Goal: Task Accomplishment & Management: Manage account settings

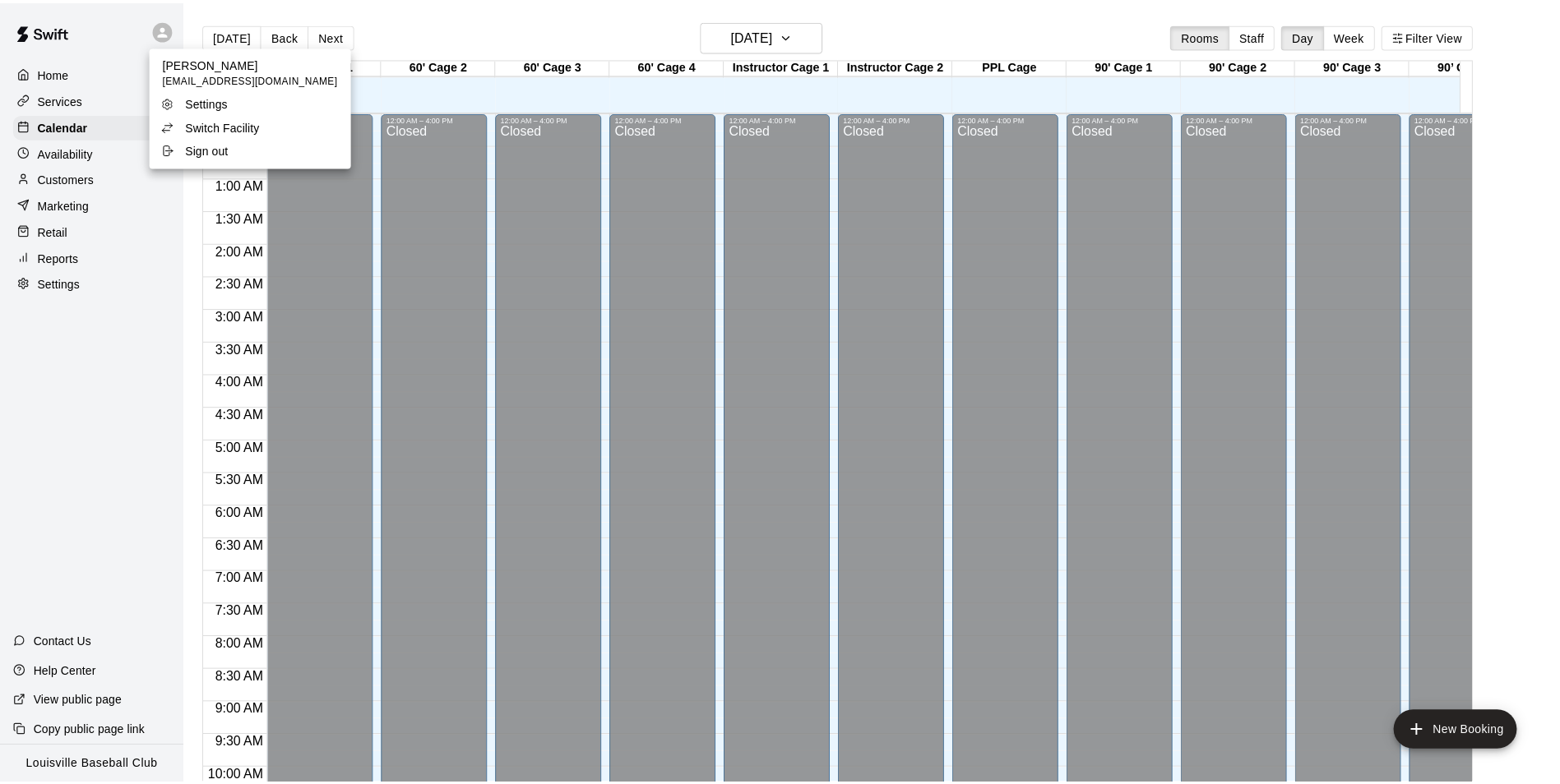
scroll to position [854, 0]
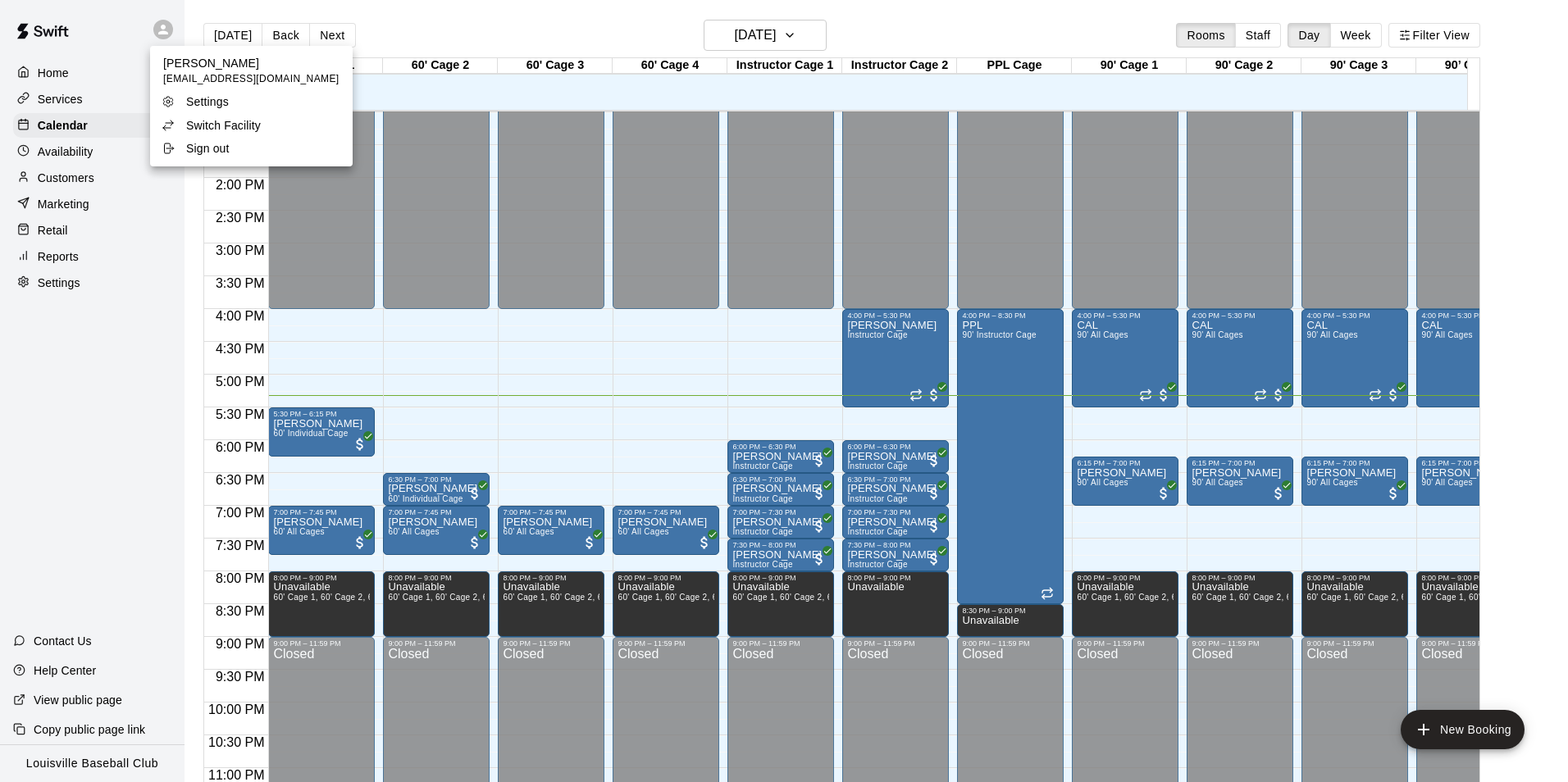
click at [269, 131] on li "Switch Facility" at bounding box center [251, 126] width 202 height 23
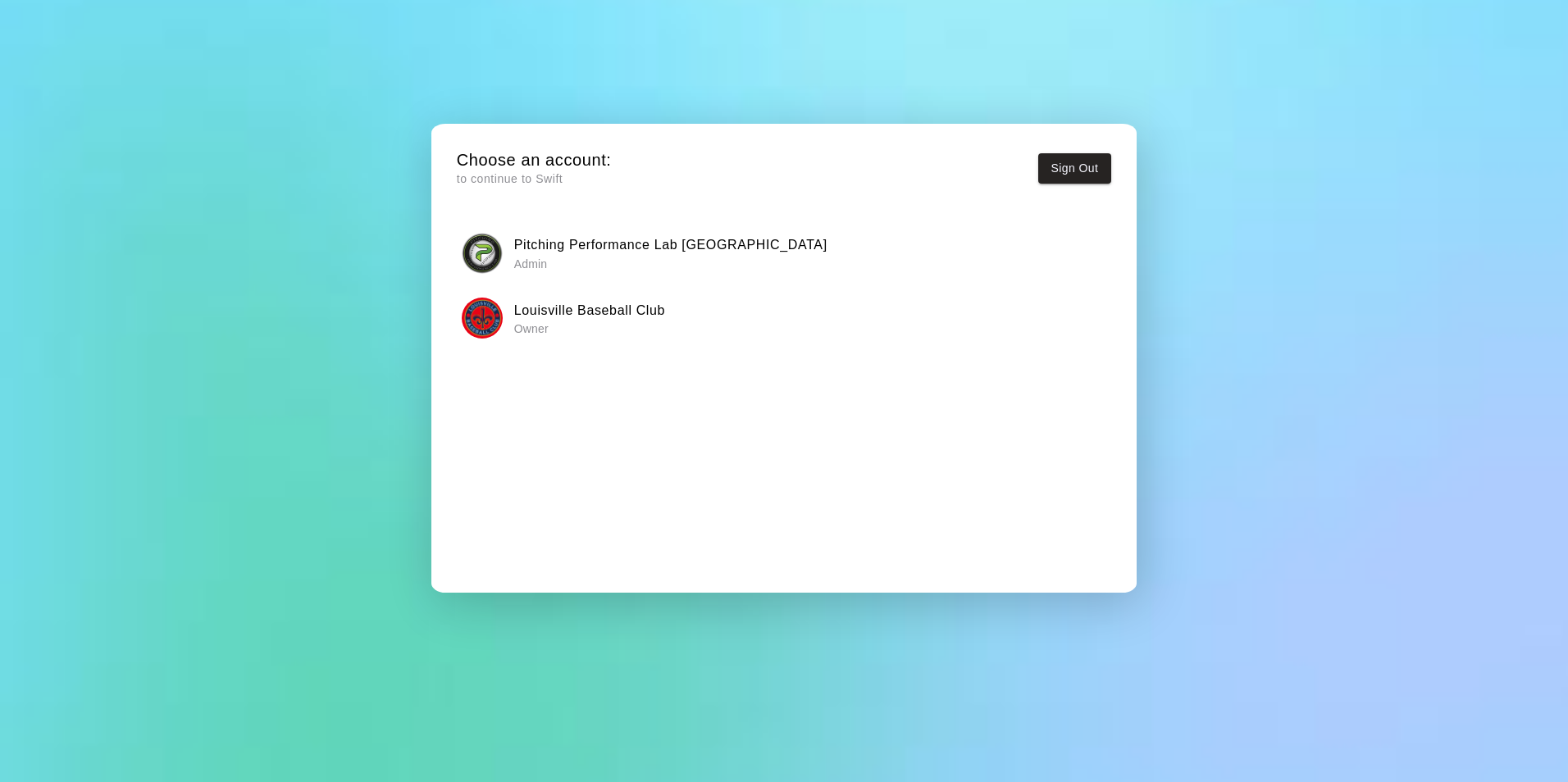
click at [545, 259] on p "Admin" at bounding box center [671, 264] width 314 height 16
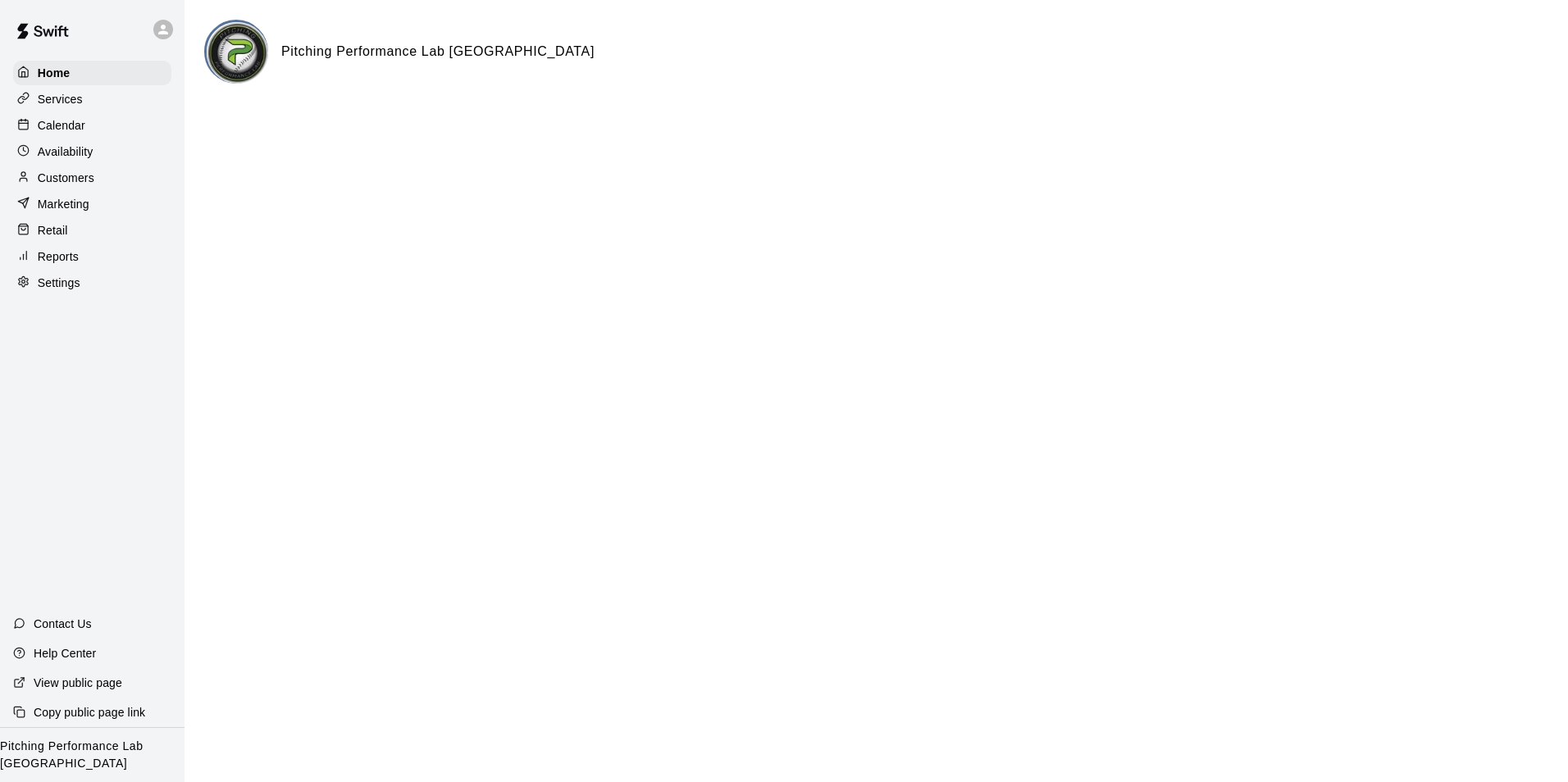
click at [118, 131] on div "Calendar" at bounding box center [93, 126] width 159 height 25
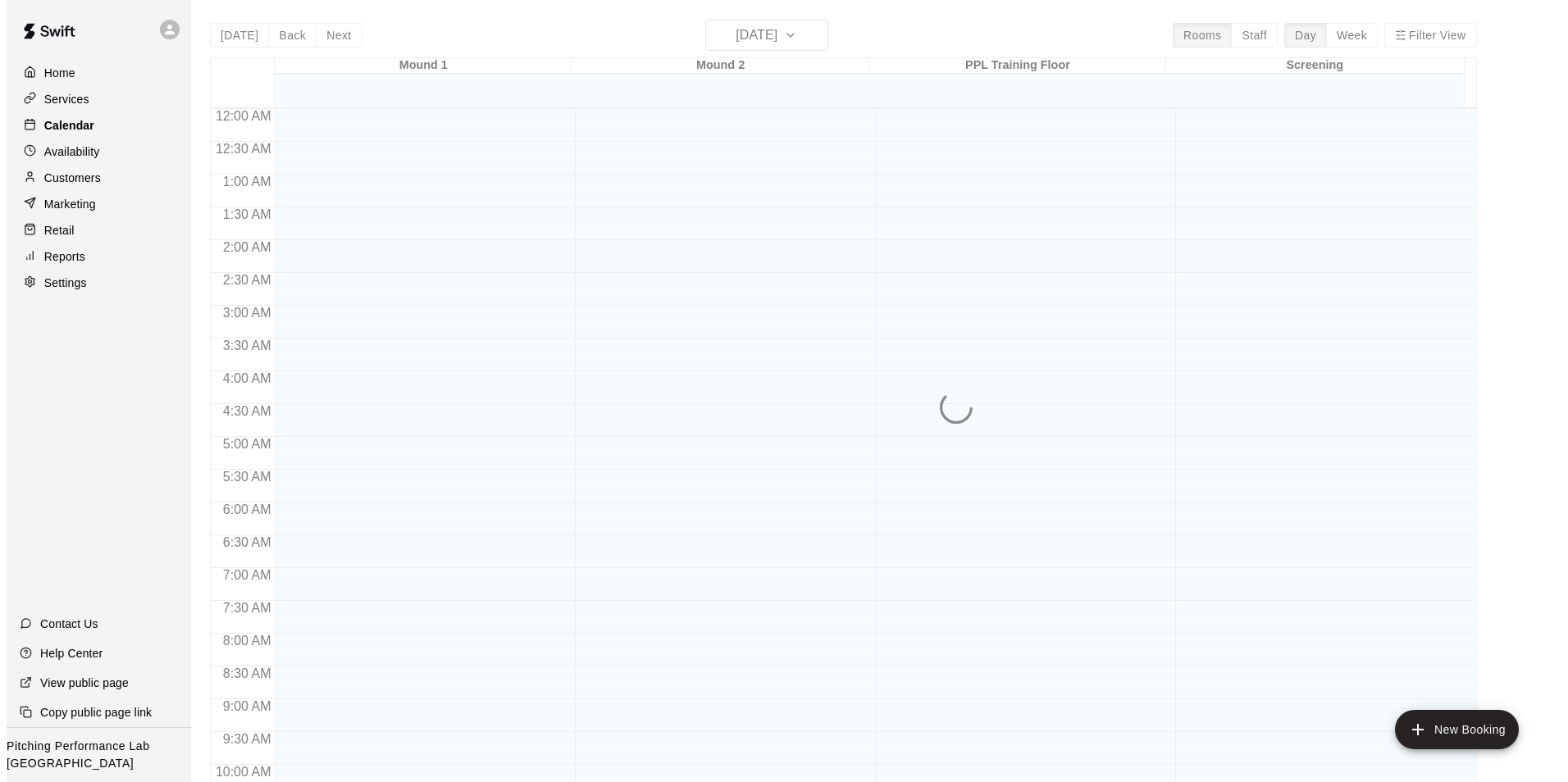
scroll to position [833, 0]
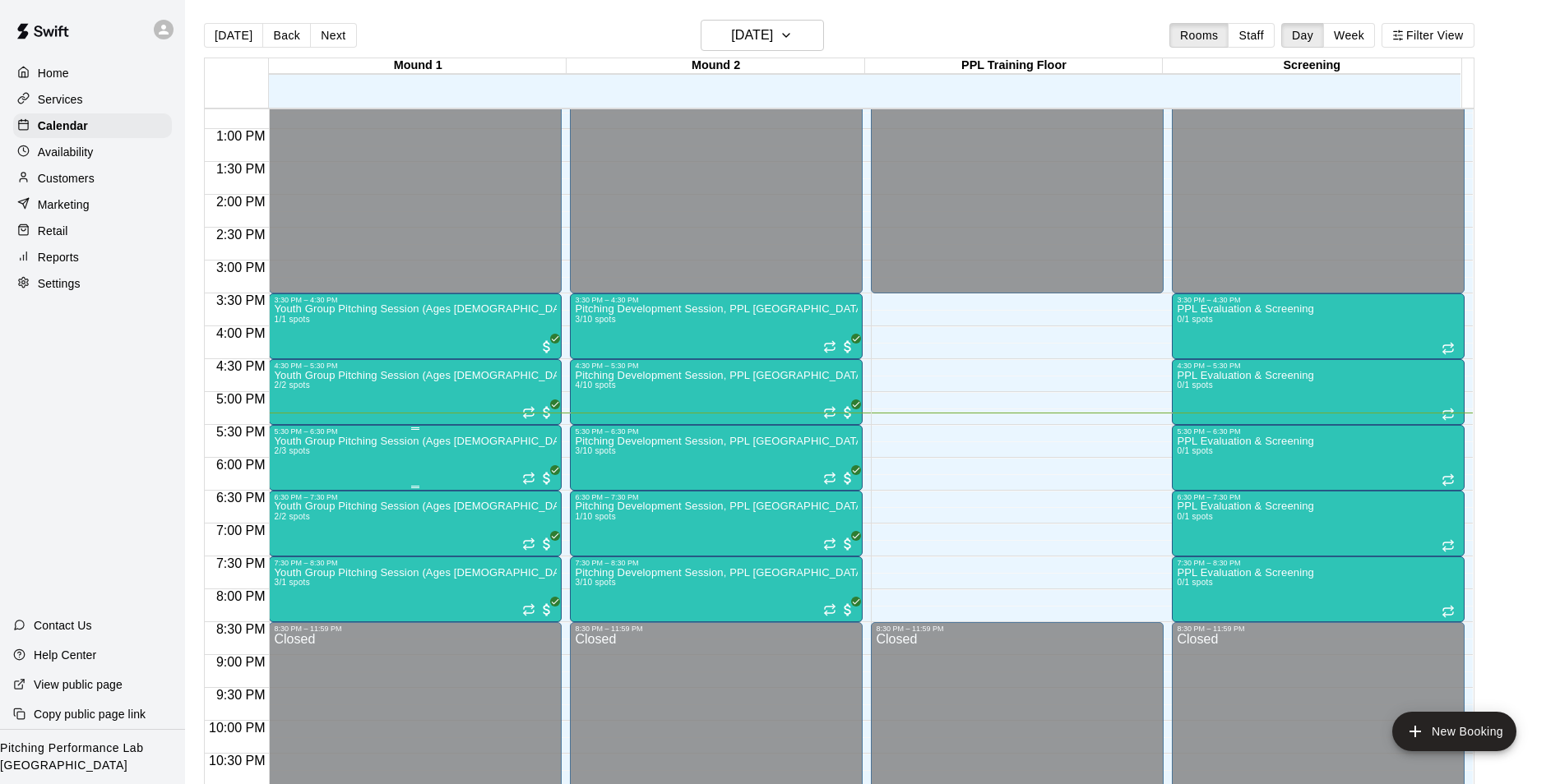
click at [285, 496] on img "edit" at bounding box center [290, 494] width 19 height 19
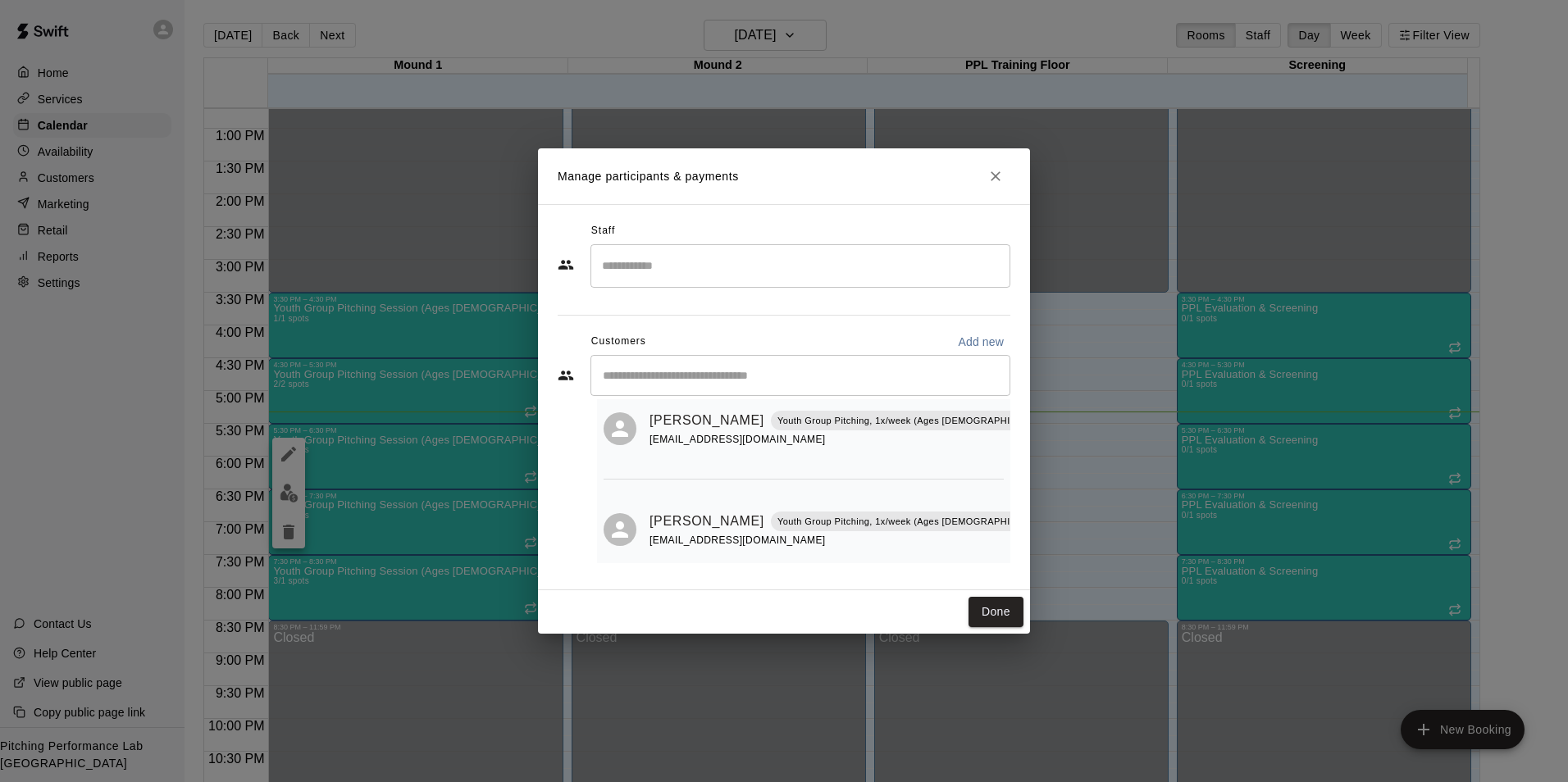
scroll to position [60, 0]
click at [985, 163] on h2 "Manage participants & payments" at bounding box center [784, 176] width 492 height 56
click at [1000, 178] on icon "Close" at bounding box center [995, 176] width 16 height 16
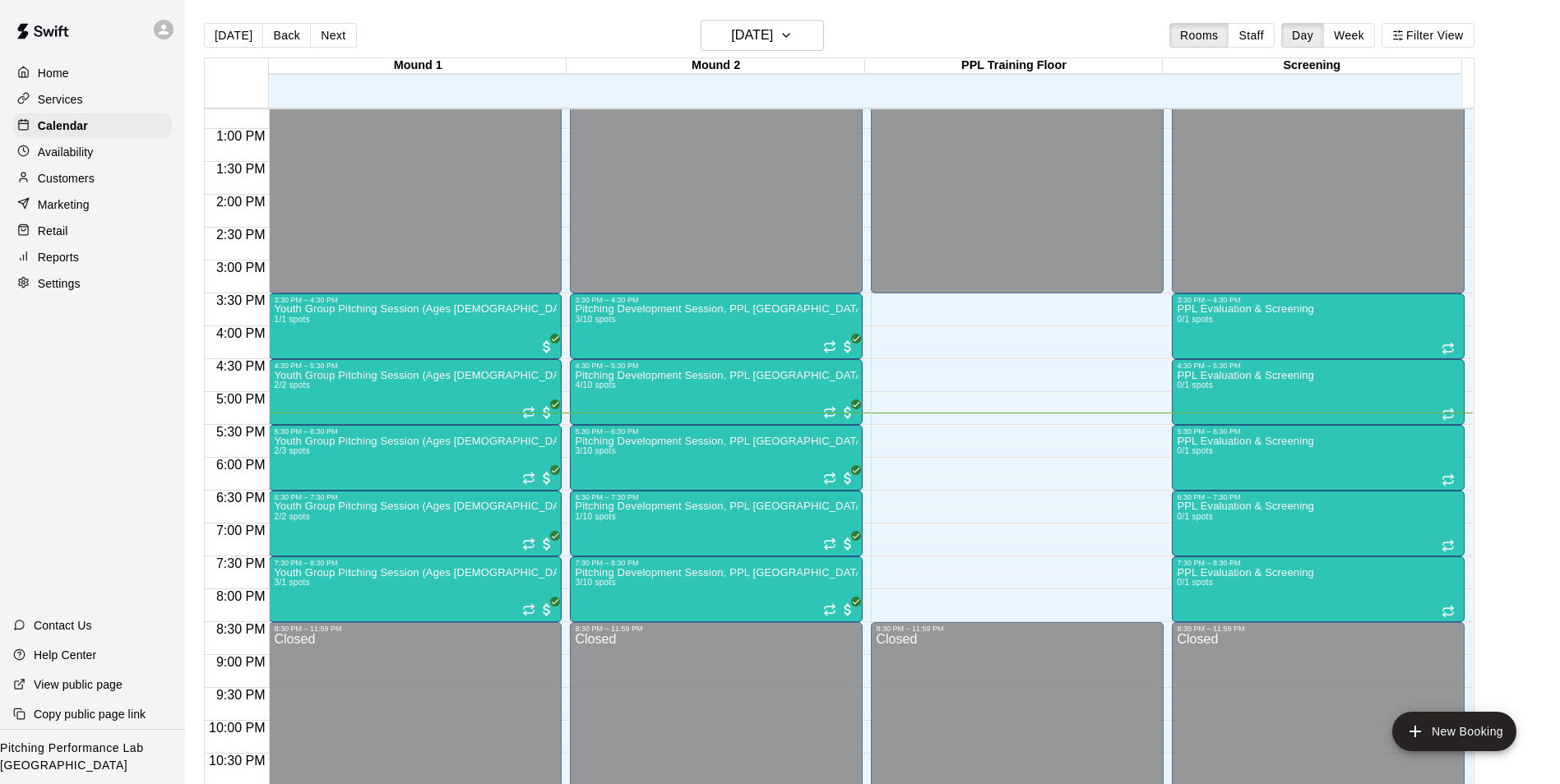
click at [164, 29] on icon at bounding box center [164, 29] width 9 height 9
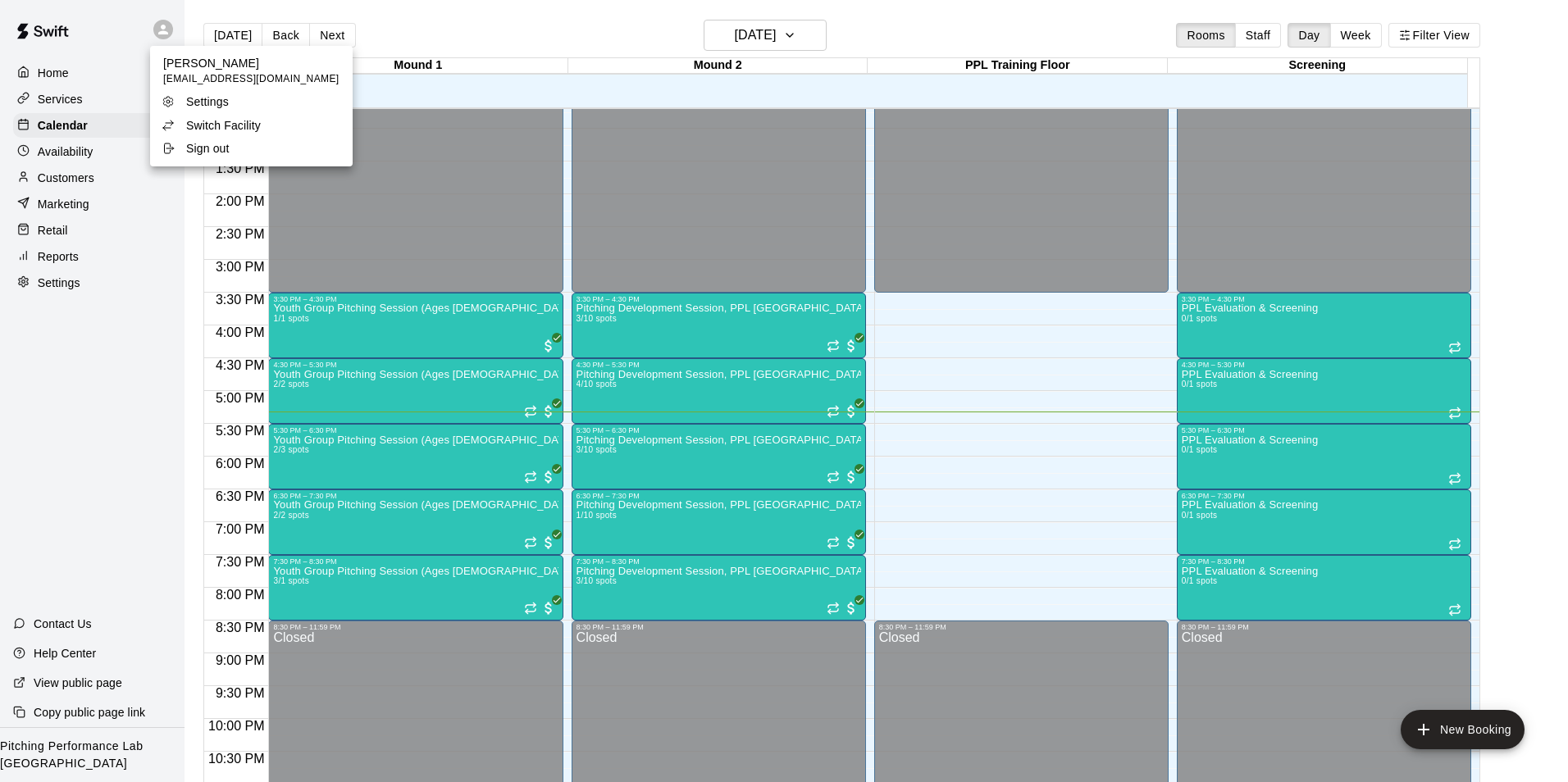
click at [269, 122] on li "Switch Facility" at bounding box center [251, 126] width 202 height 23
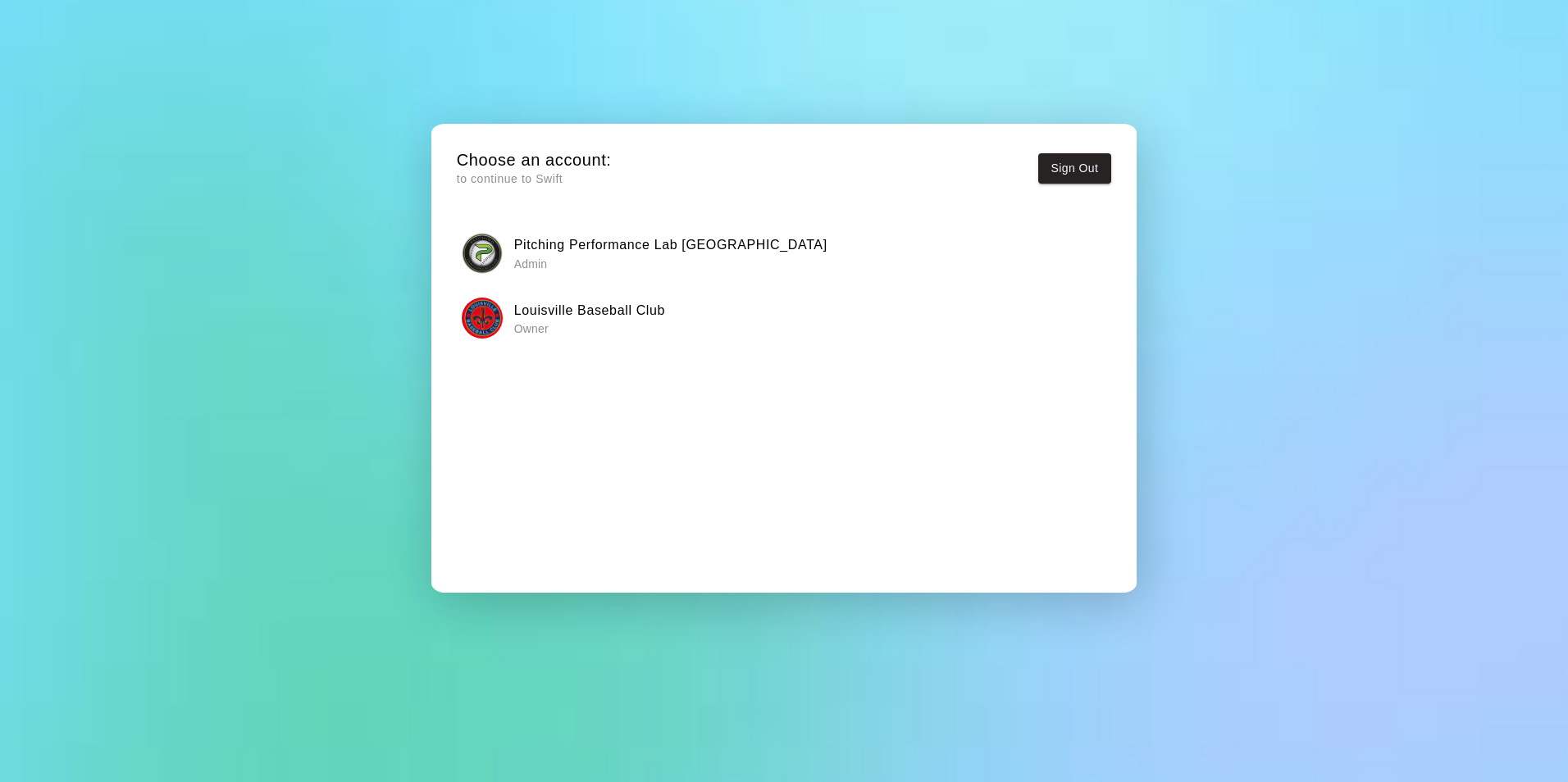
click at [505, 337] on div "Louisville Baseball Club Owner" at bounding box center [784, 317] width 644 height 41
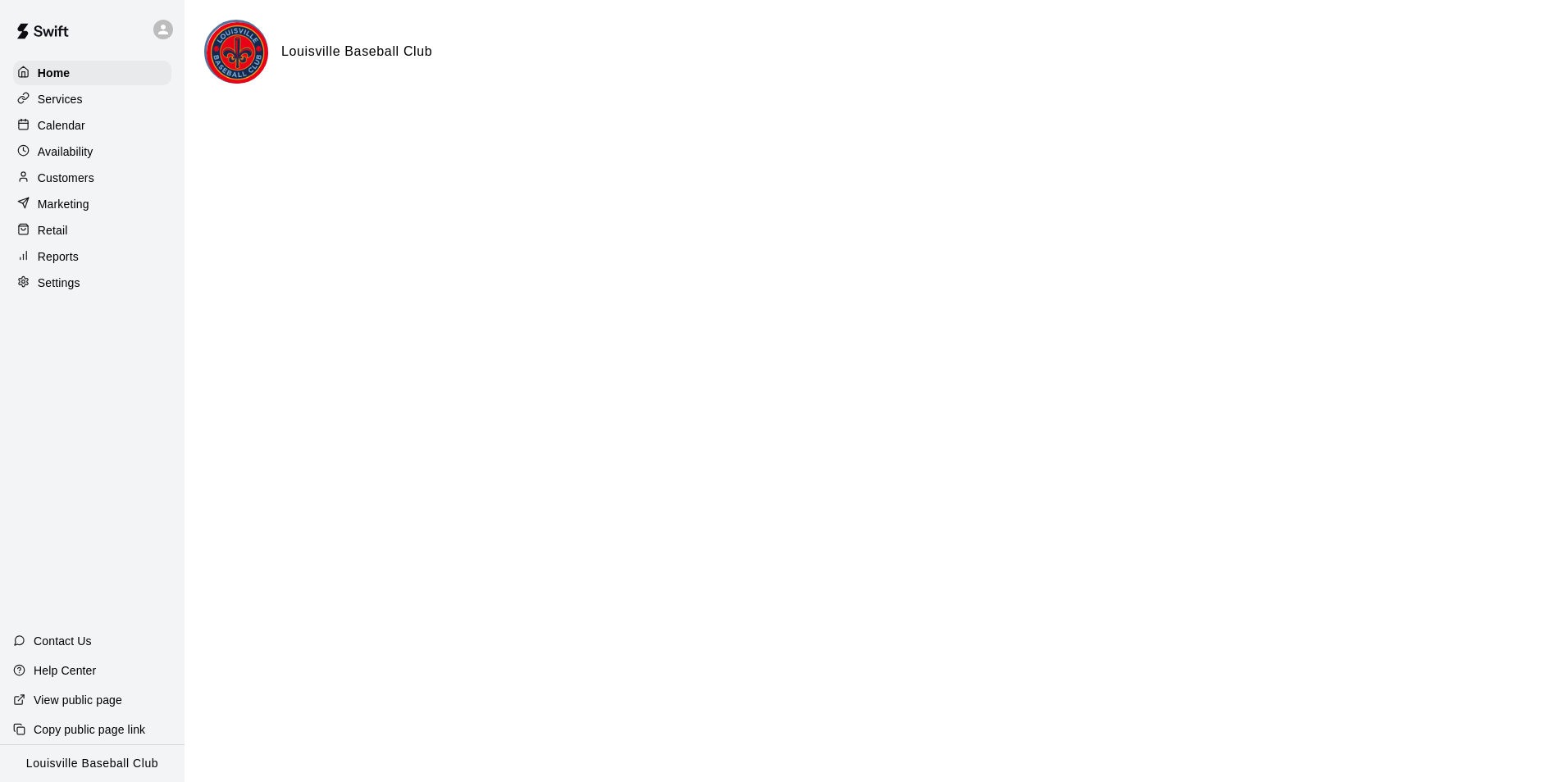
click at [108, 185] on div "Customers" at bounding box center [93, 178] width 159 height 25
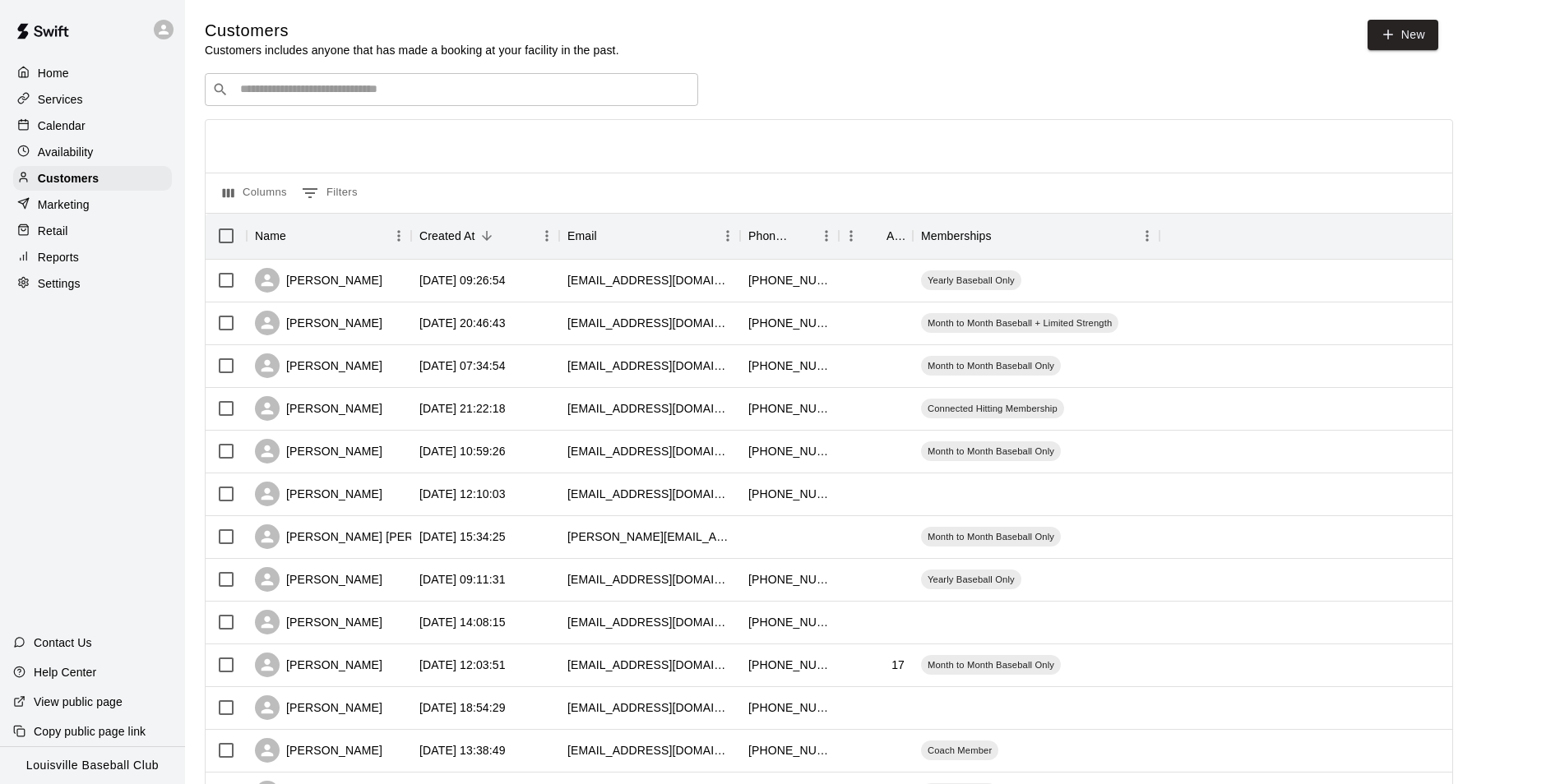
click at [373, 96] on input "Search customers by name or email" at bounding box center [462, 89] width 456 height 16
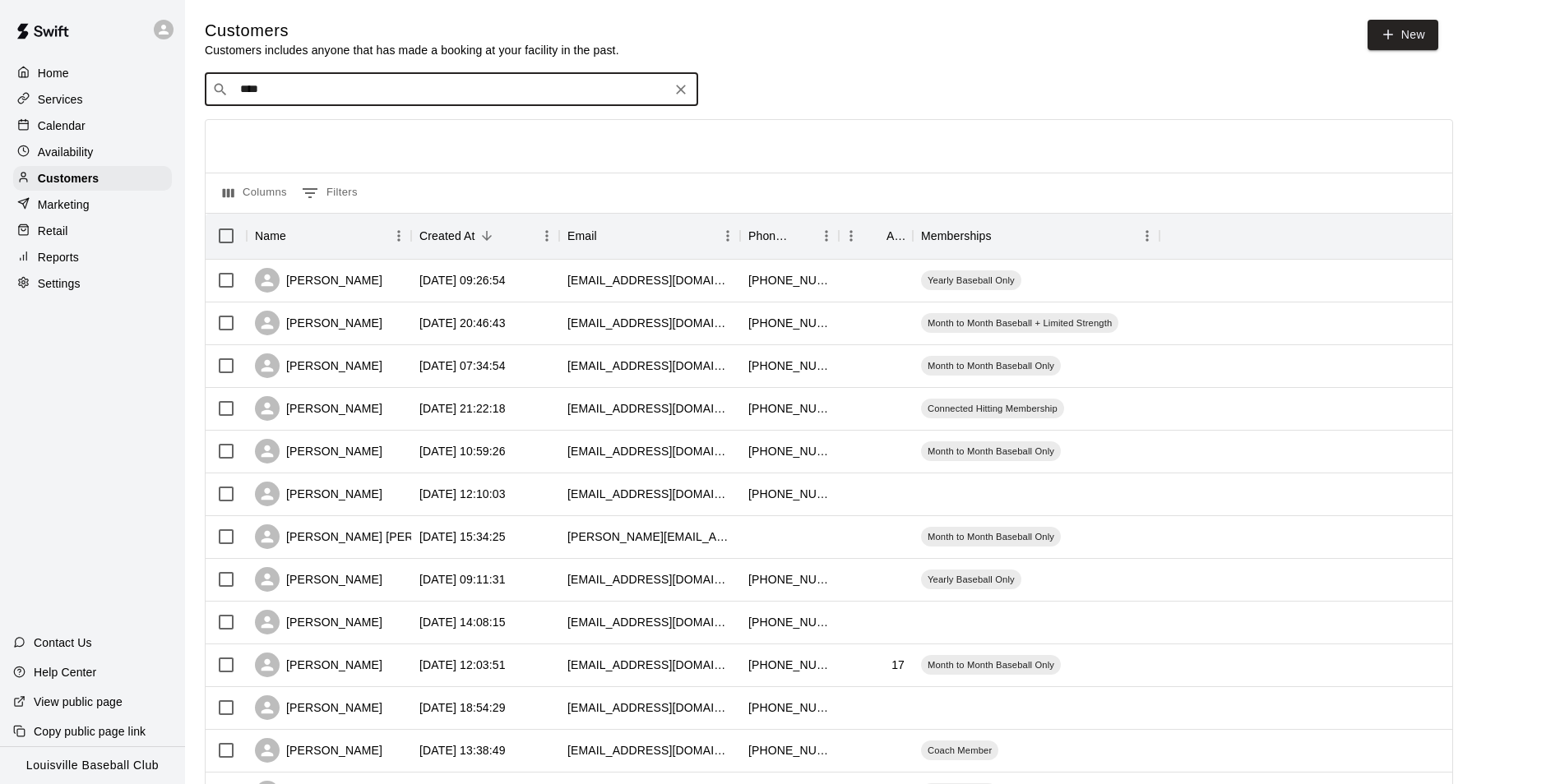
type input "*****"
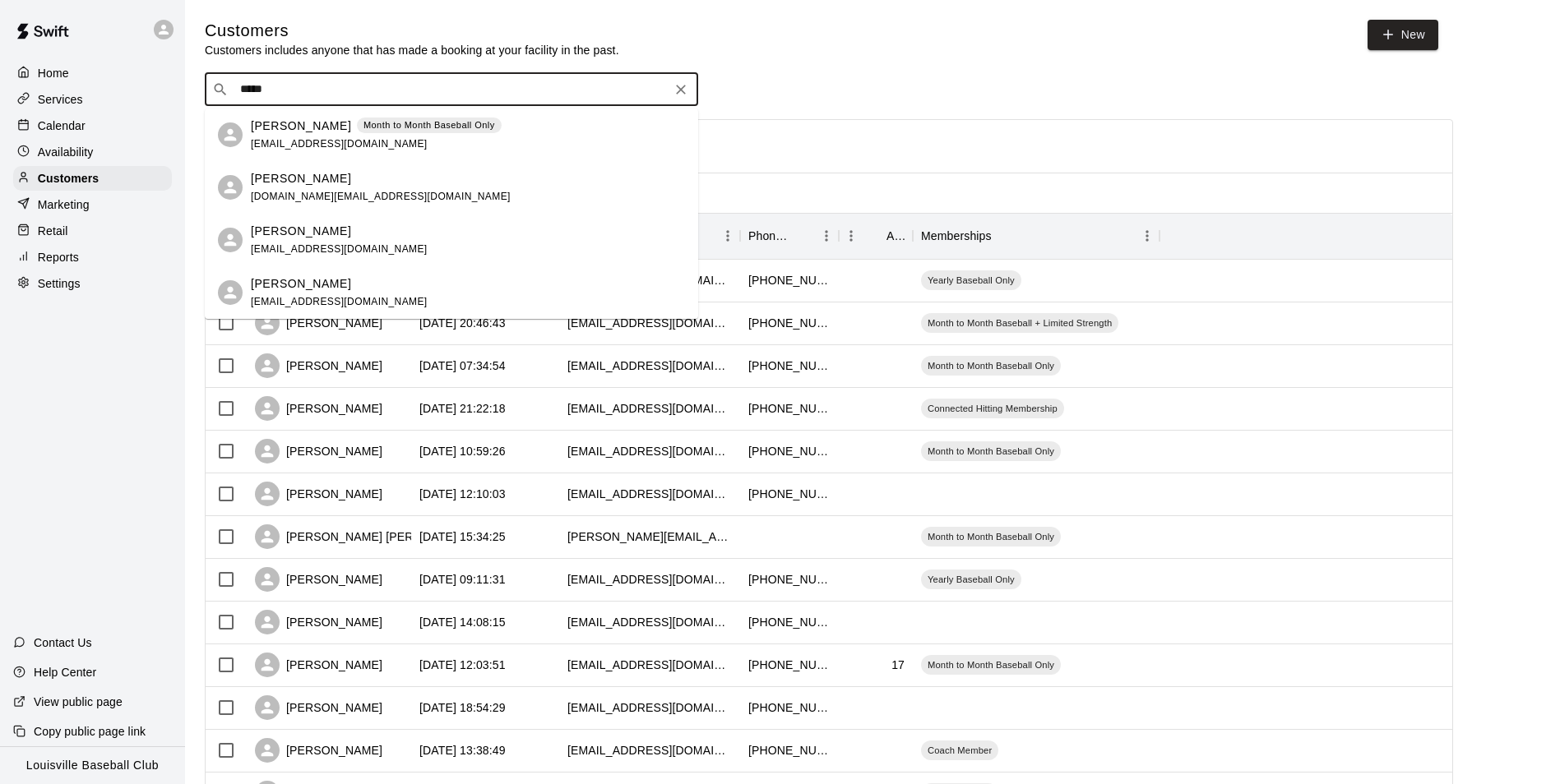
click at [63, 103] on p "Services" at bounding box center [61, 98] width 45 height 16
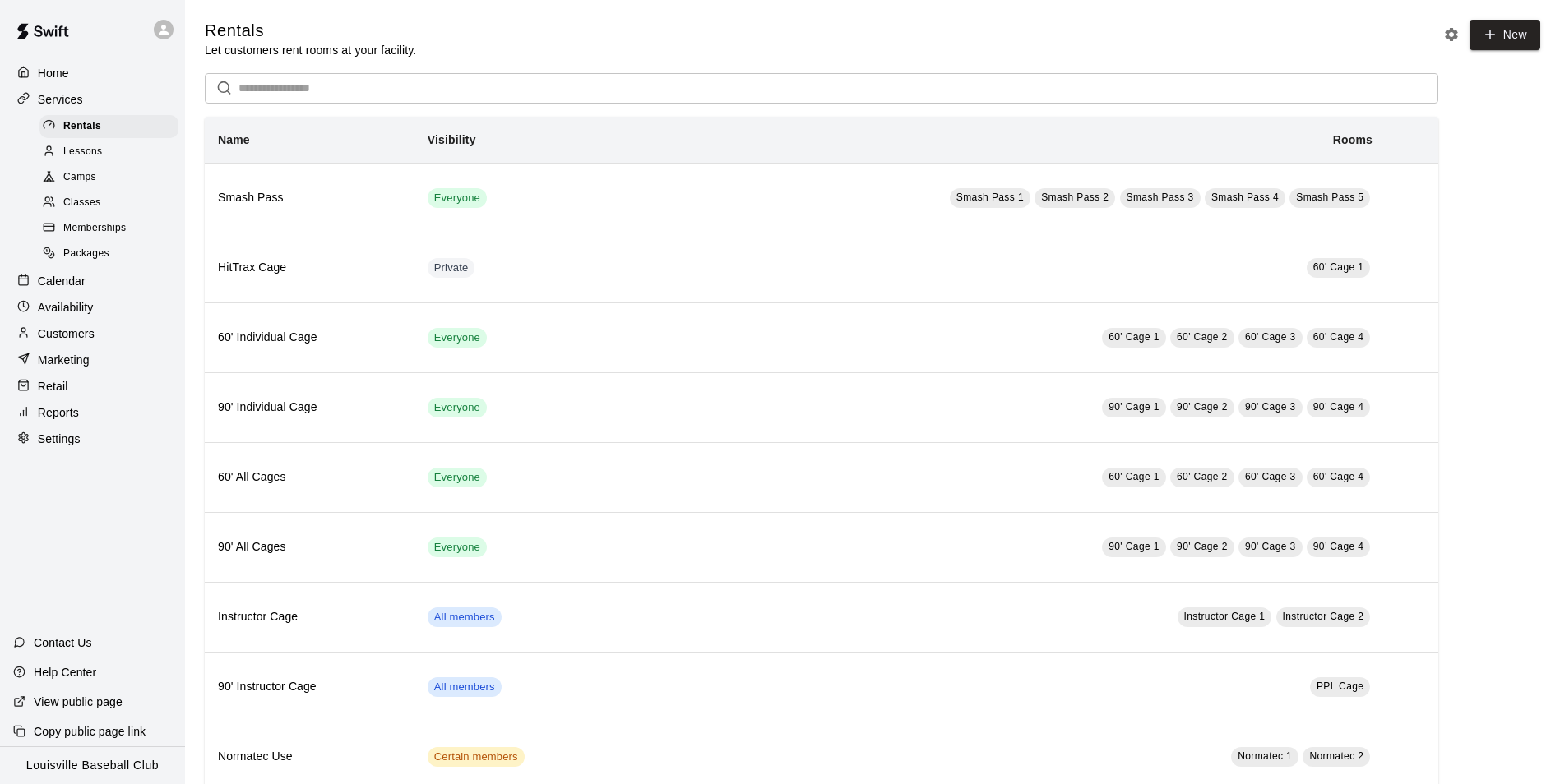
click at [47, 290] on p "Calendar" at bounding box center [62, 280] width 47 height 16
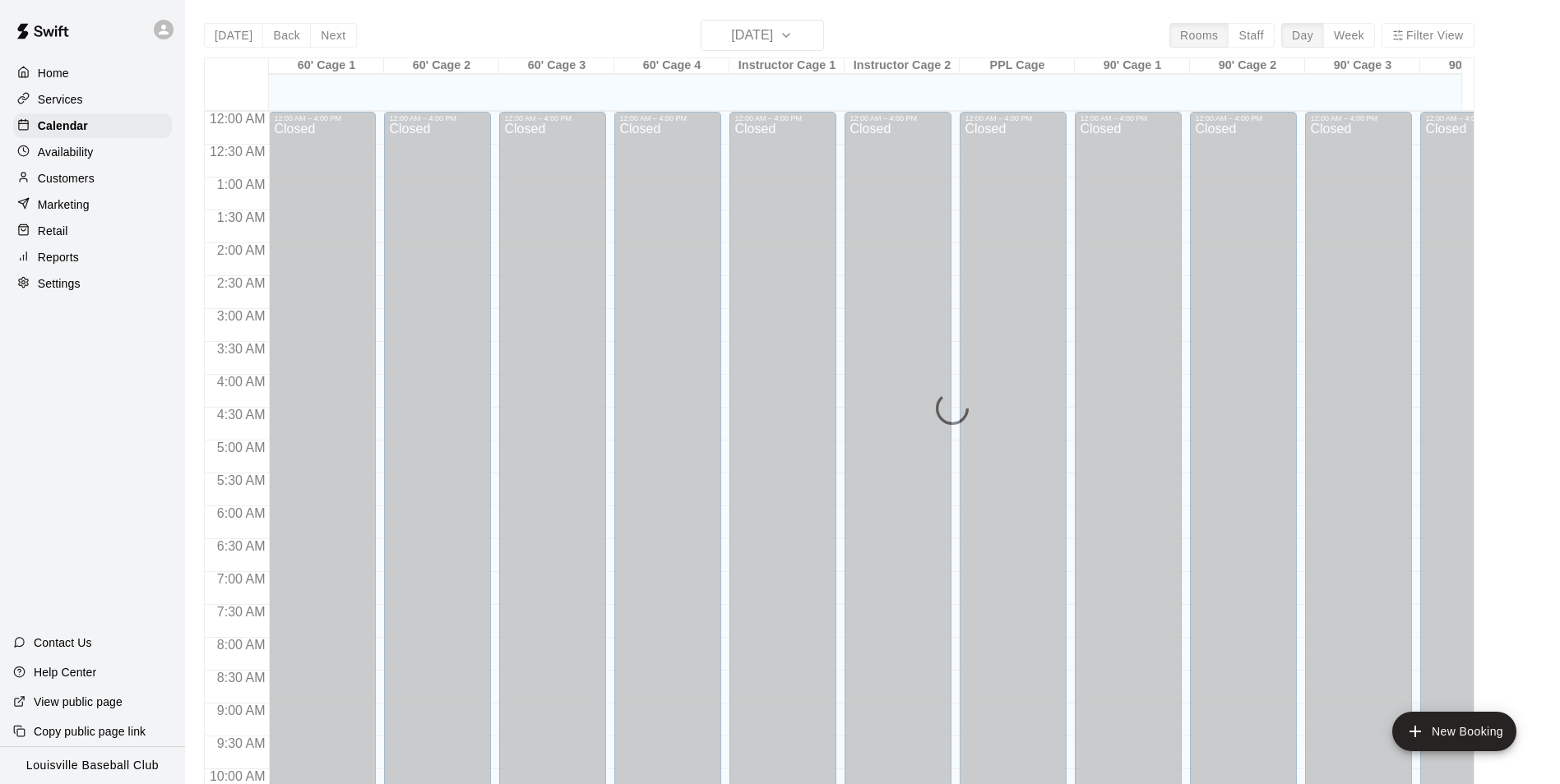
click at [158, 15] on div at bounding box center [168, 29] width 34 height 33
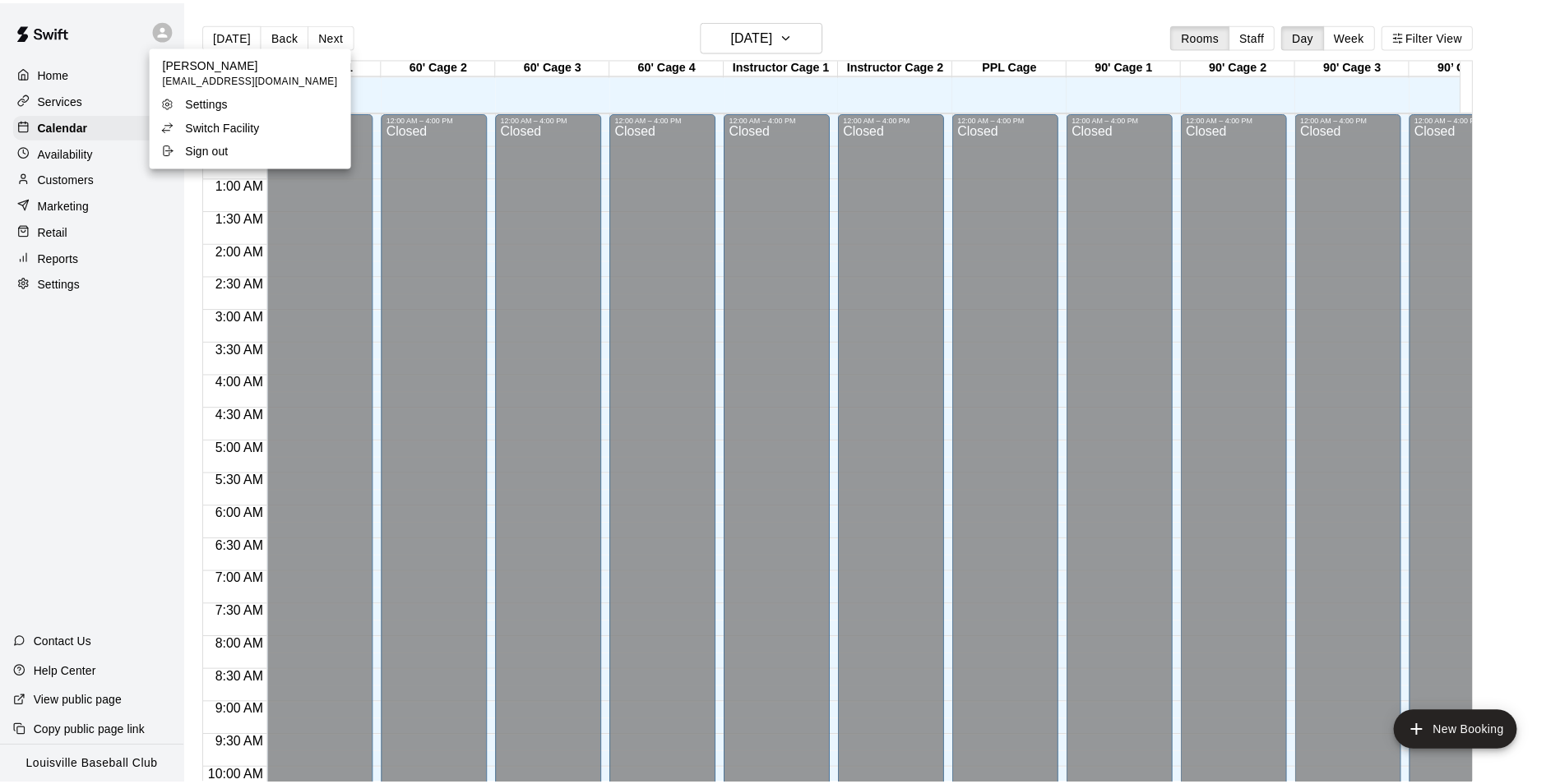
scroll to position [835, 0]
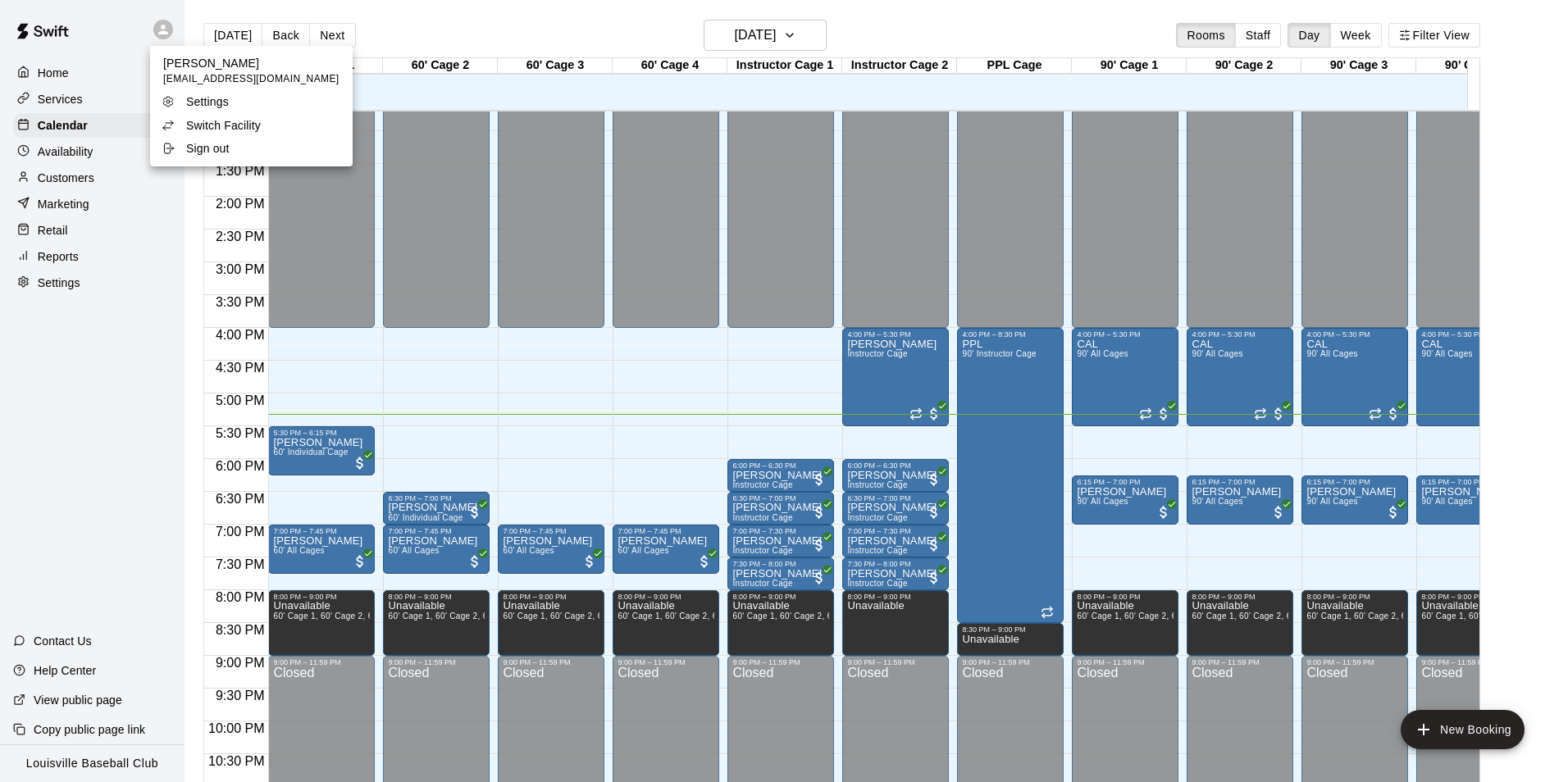
click at [168, 33] on div at bounding box center [784, 391] width 1568 height 782
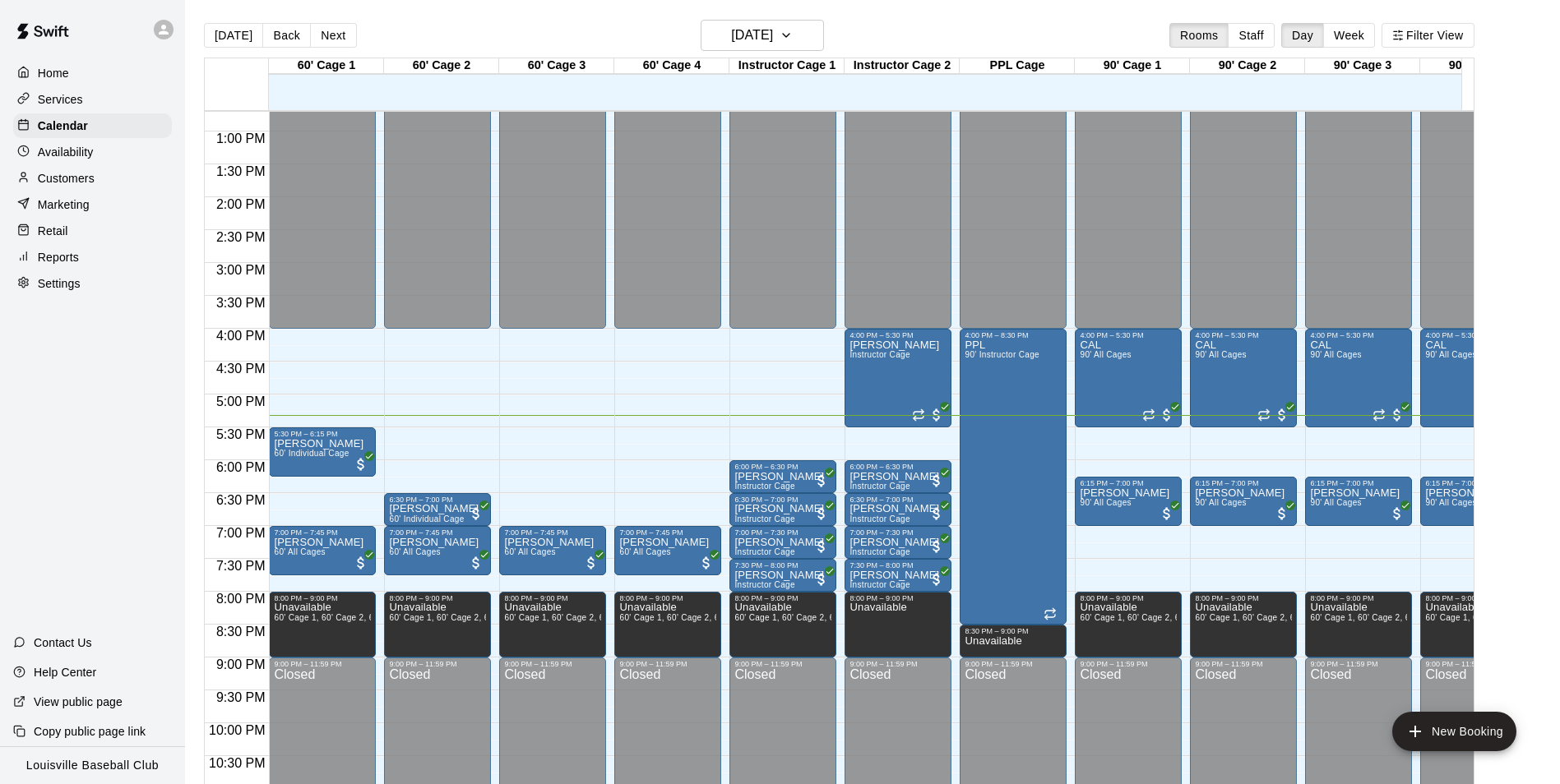
click at [165, 29] on icon at bounding box center [164, 29] width 15 height 15
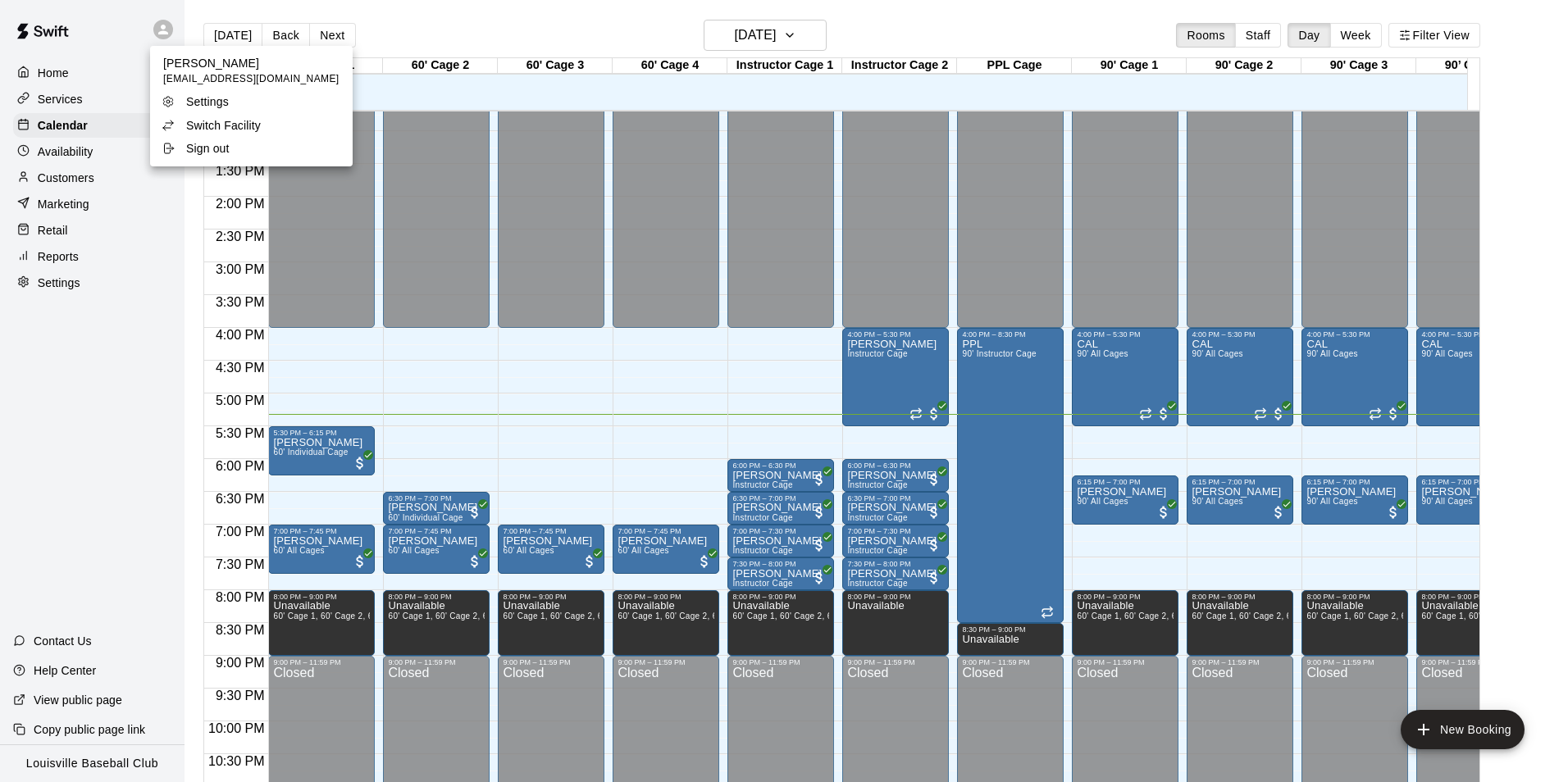
click at [189, 128] on p "Switch Facility" at bounding box center [223, 125] width 75 height 16
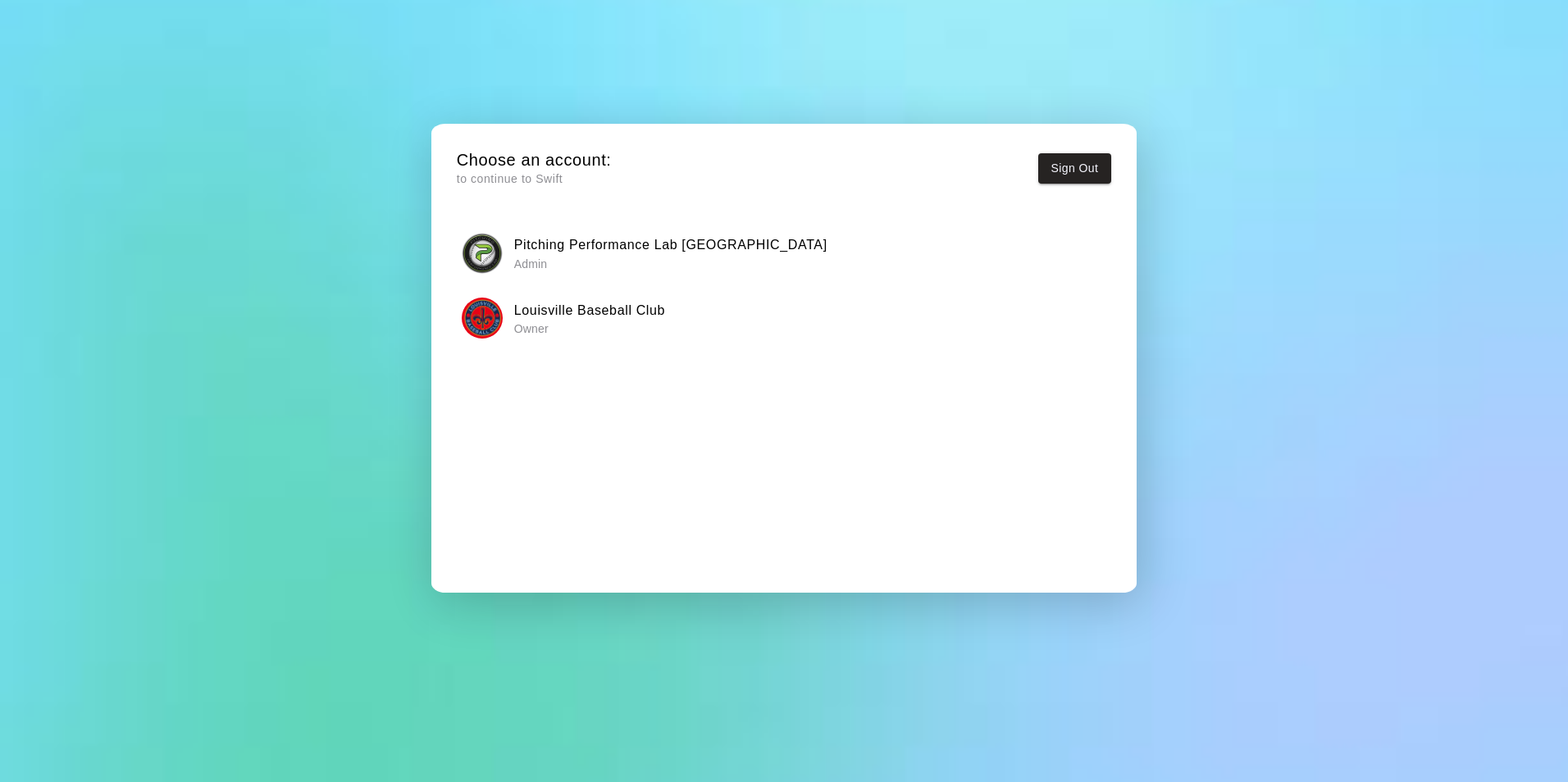
click at [521, 259] on p "Admin" at bounding box center [671, 264] width 314 height 16
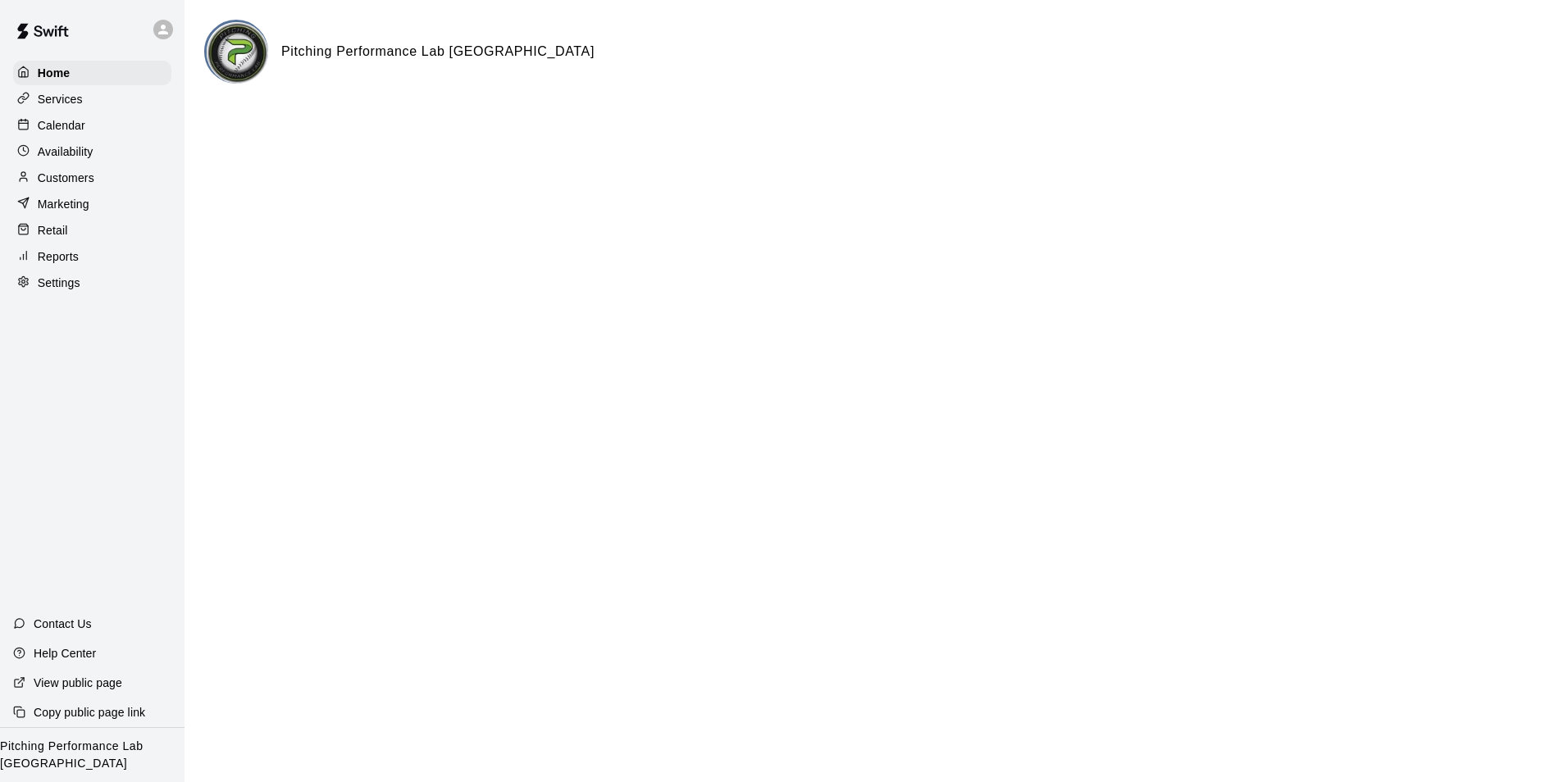
click at [43, 131] on p "Calendar" at bounding box center [61, 125] width 47 height 16
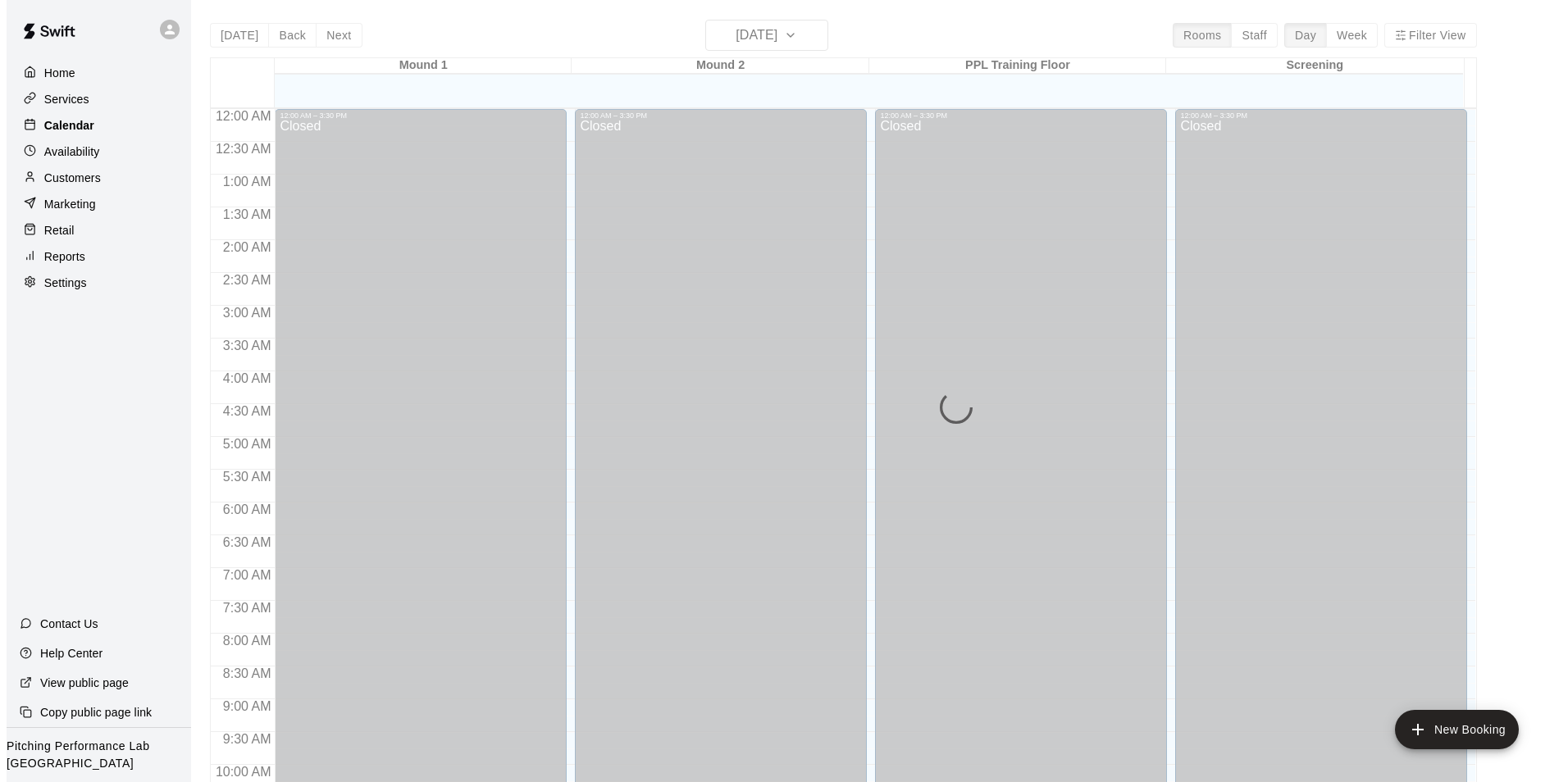
scroll to position [833, 0]
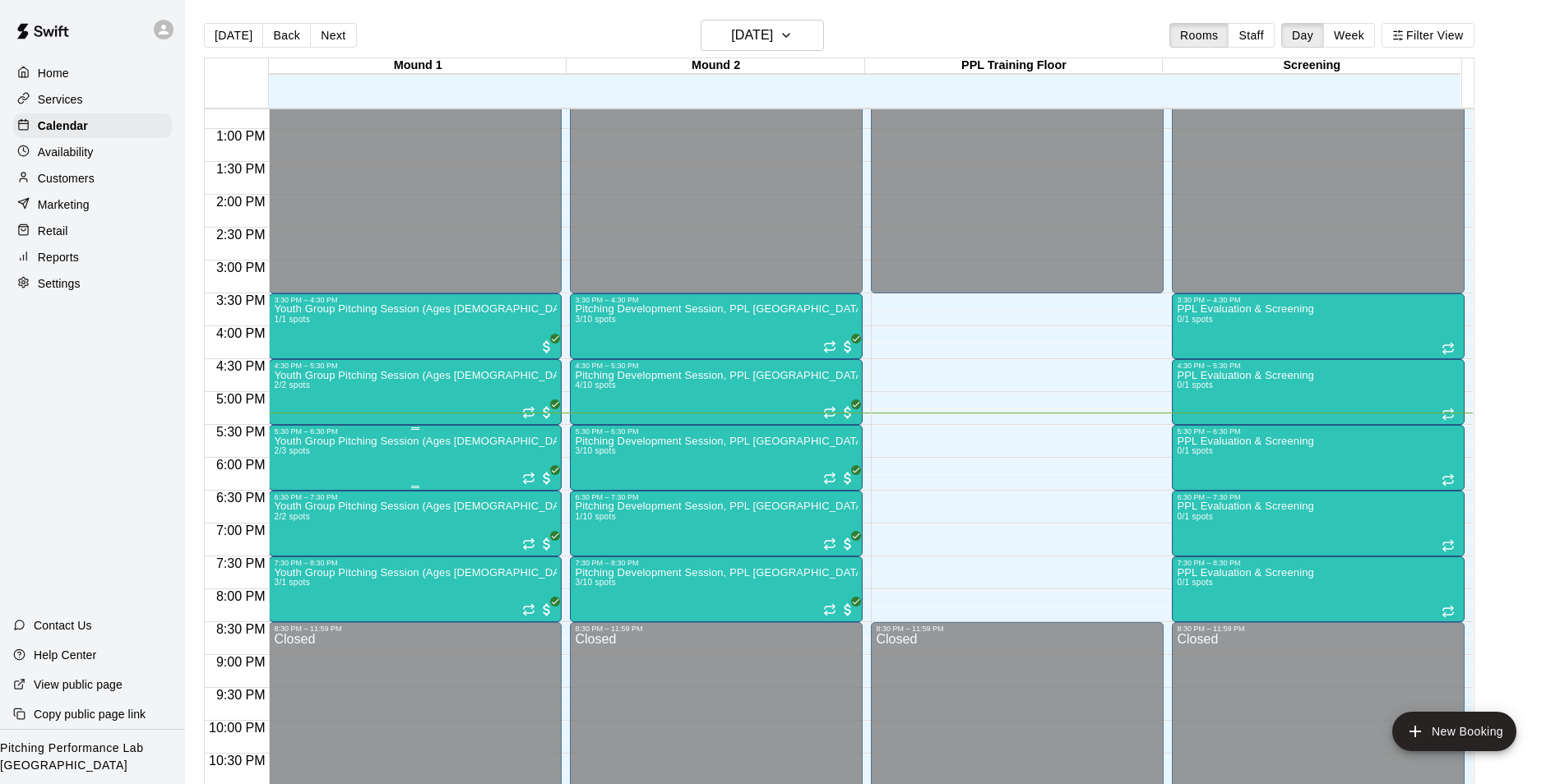
click at [309, 441] on p "Youth Group Pitching Session (Ages [DEMOGRAPHIC_DATA] and Under)" at bounding box center [415, 441] width 283 height 0
click at [281, 499] on img "edit" at bounding box center [290, 500] width 19 height 19
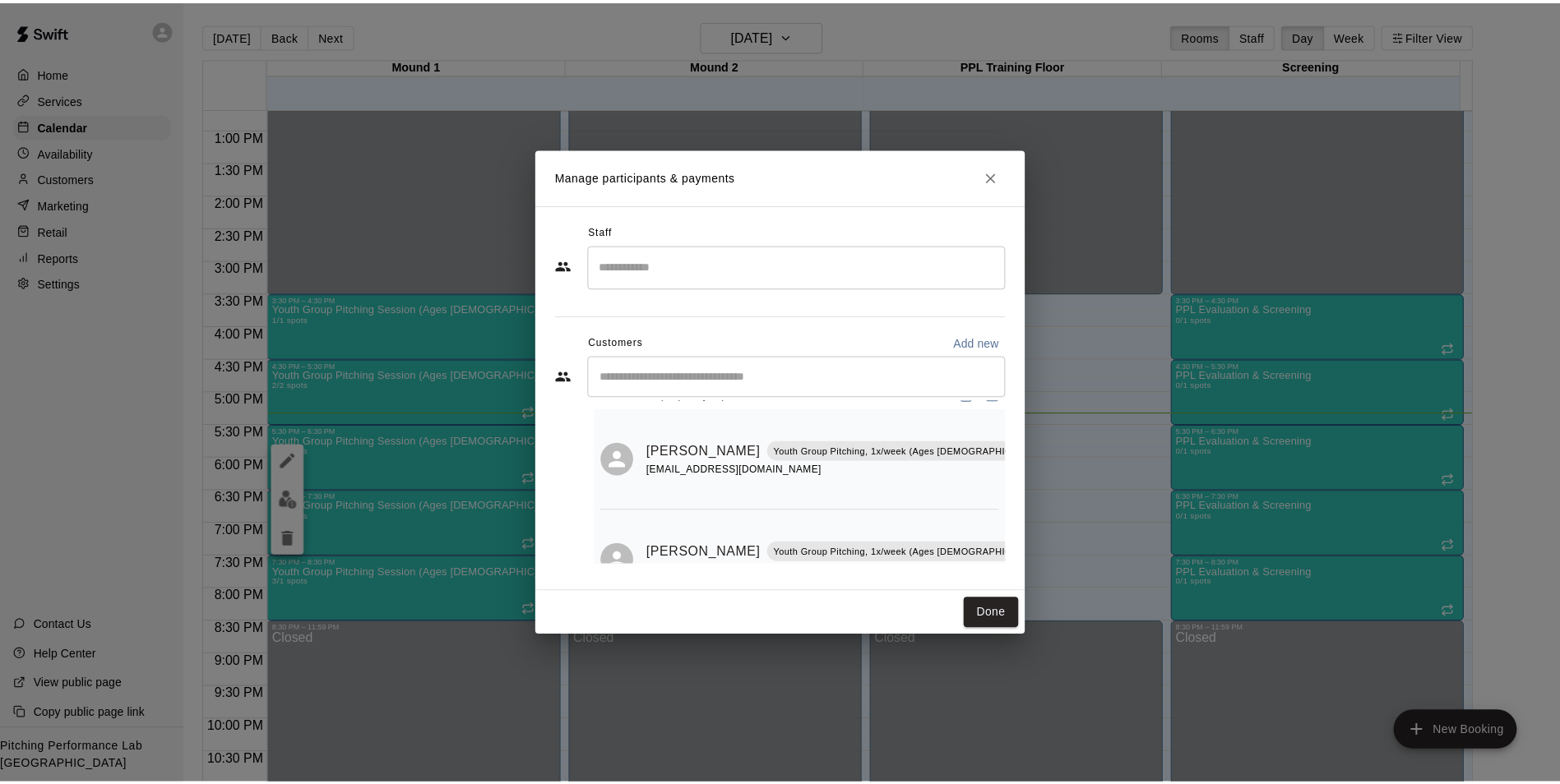
scroll to position [28, 0]
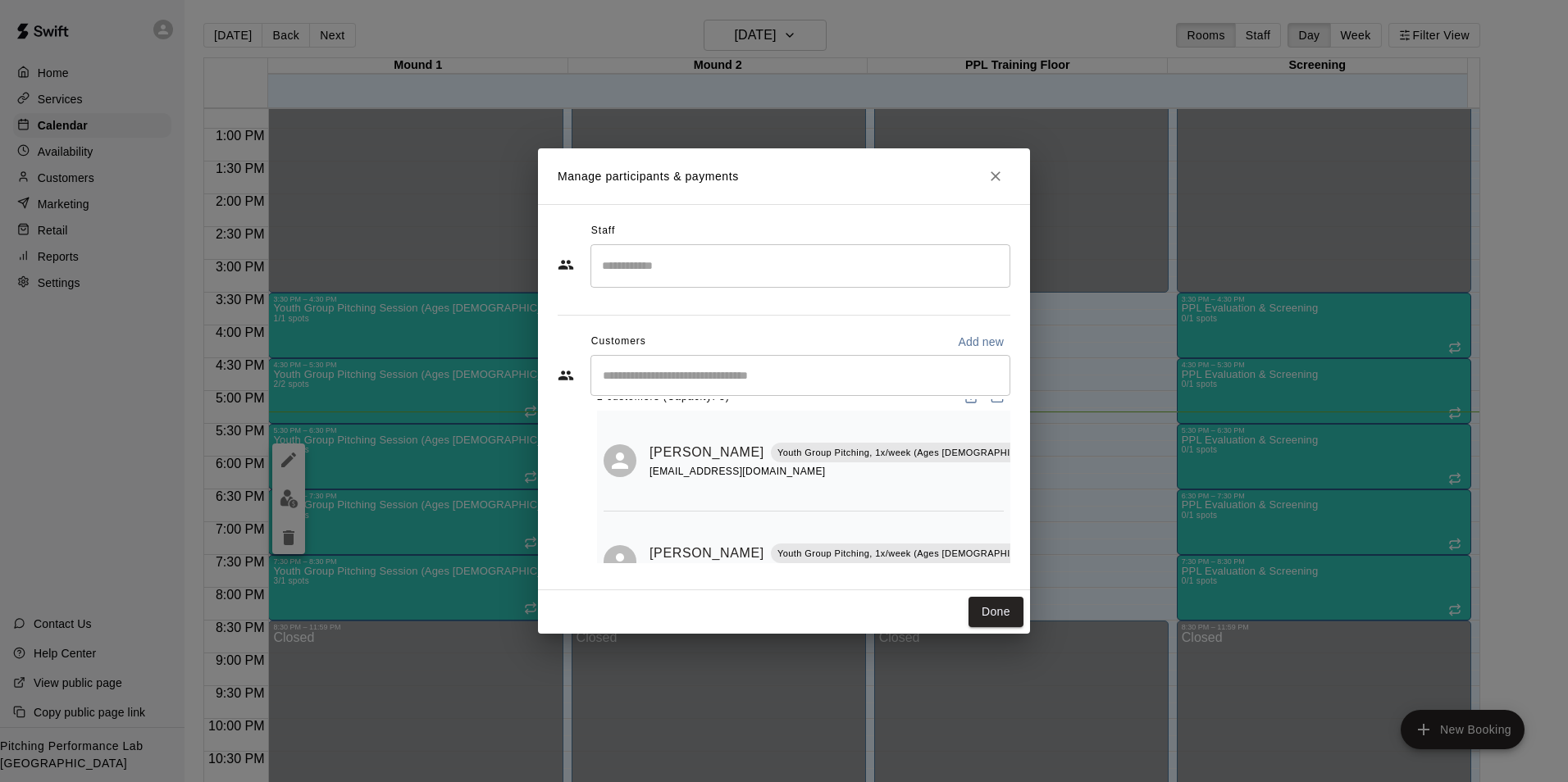
click at [1004, 165] on button "Close" at bounding box center [996, 176] width 29 height 29
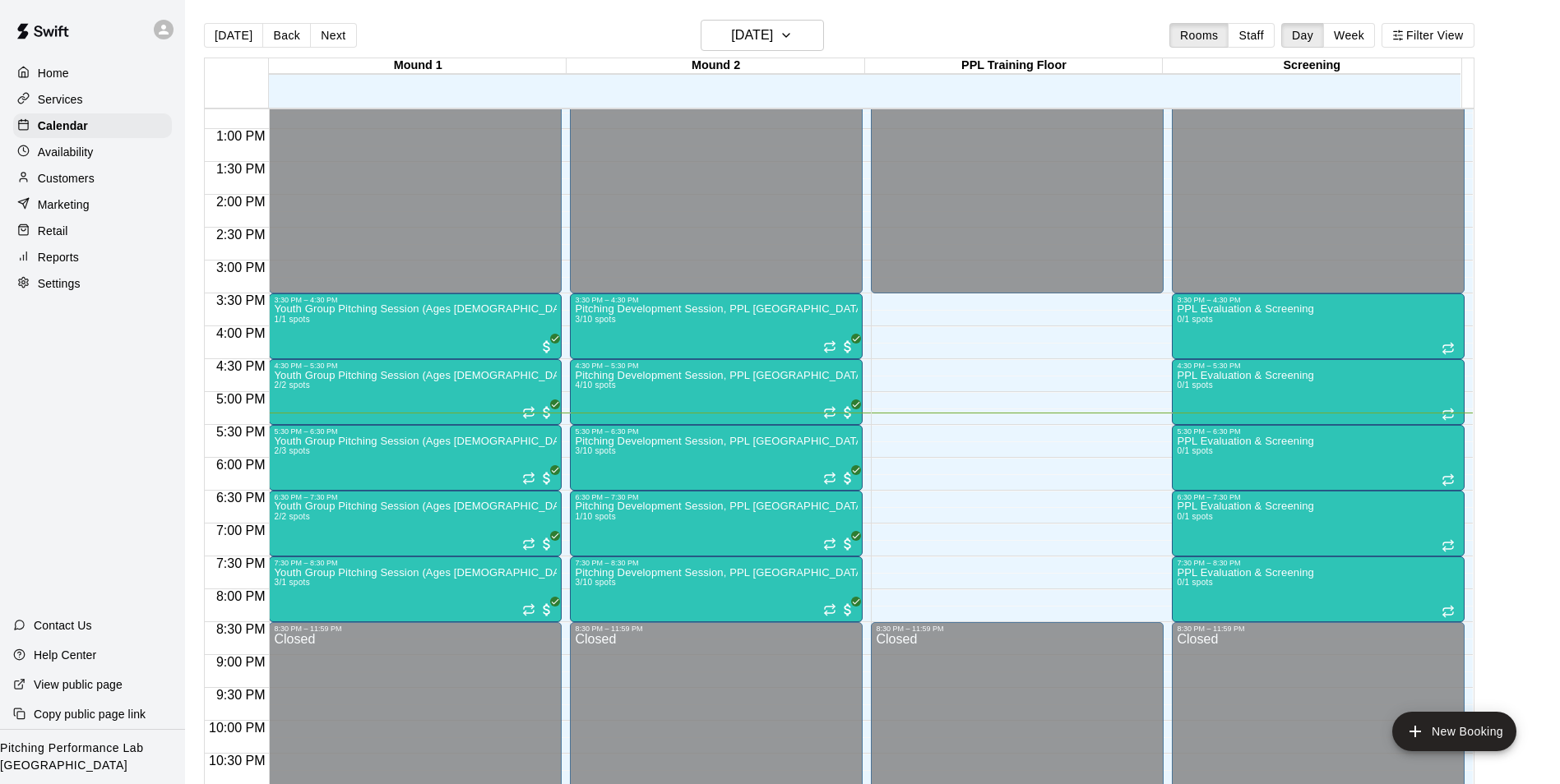
click at [165, 27] on icon at bounding box center [164, 29] width 9 height 9
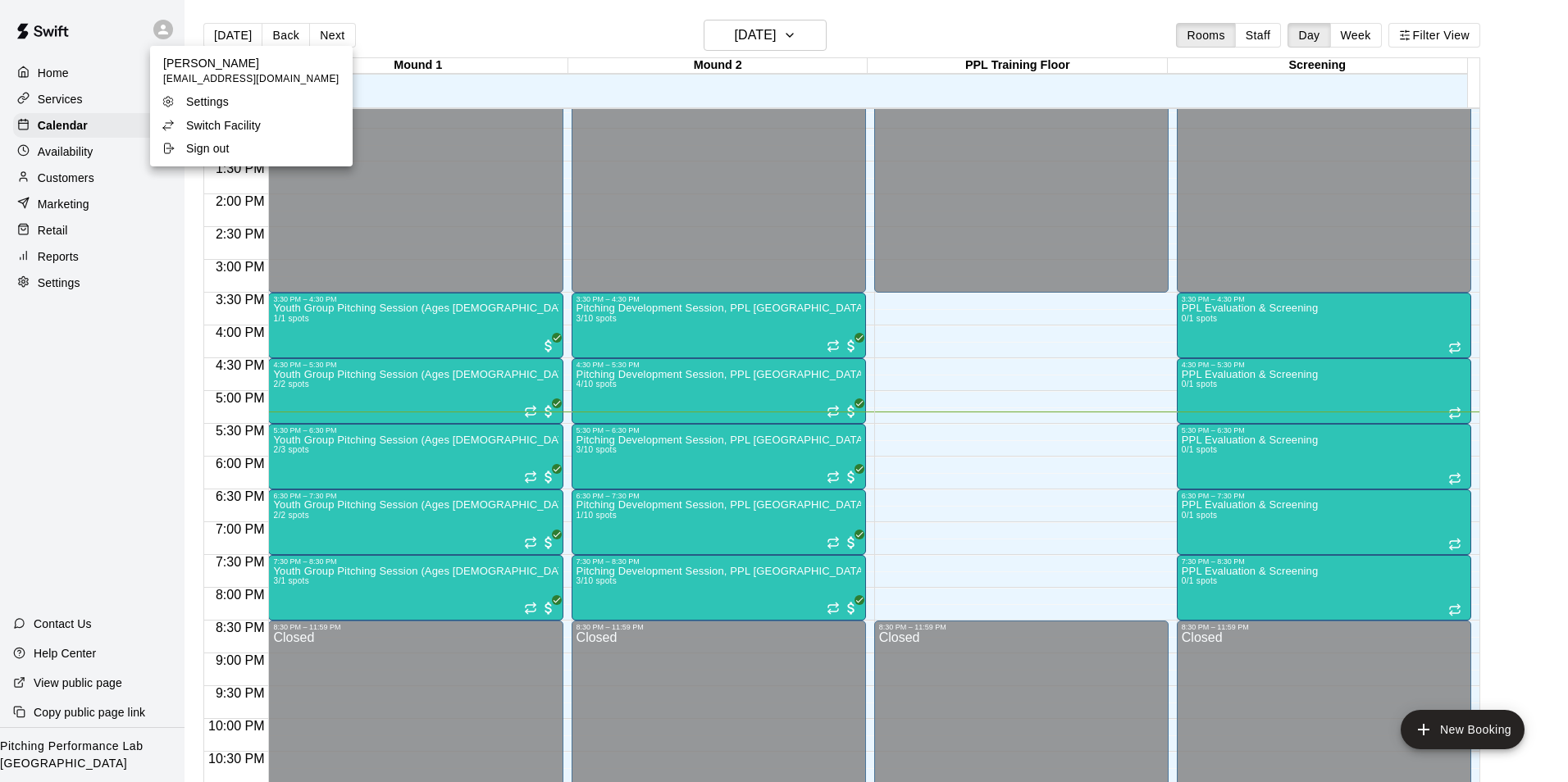
click at [185, 126] on div "Switch Facility" at bounding box center [214, 125] width 107 height 16
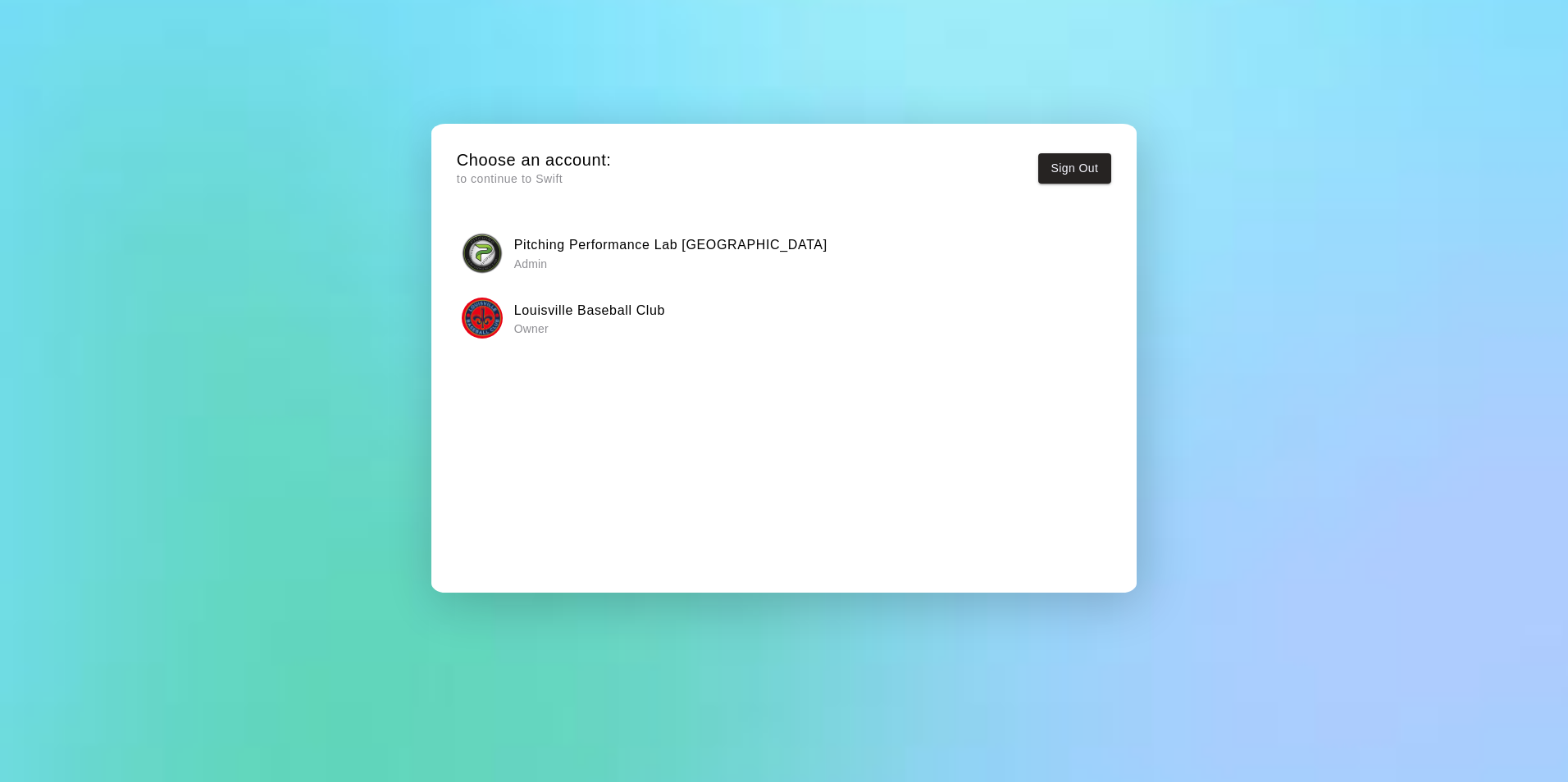
click at [504, 339] on button "Louisville Baseball Club Owner" at bounding box center [784, 318] width 655 height 52
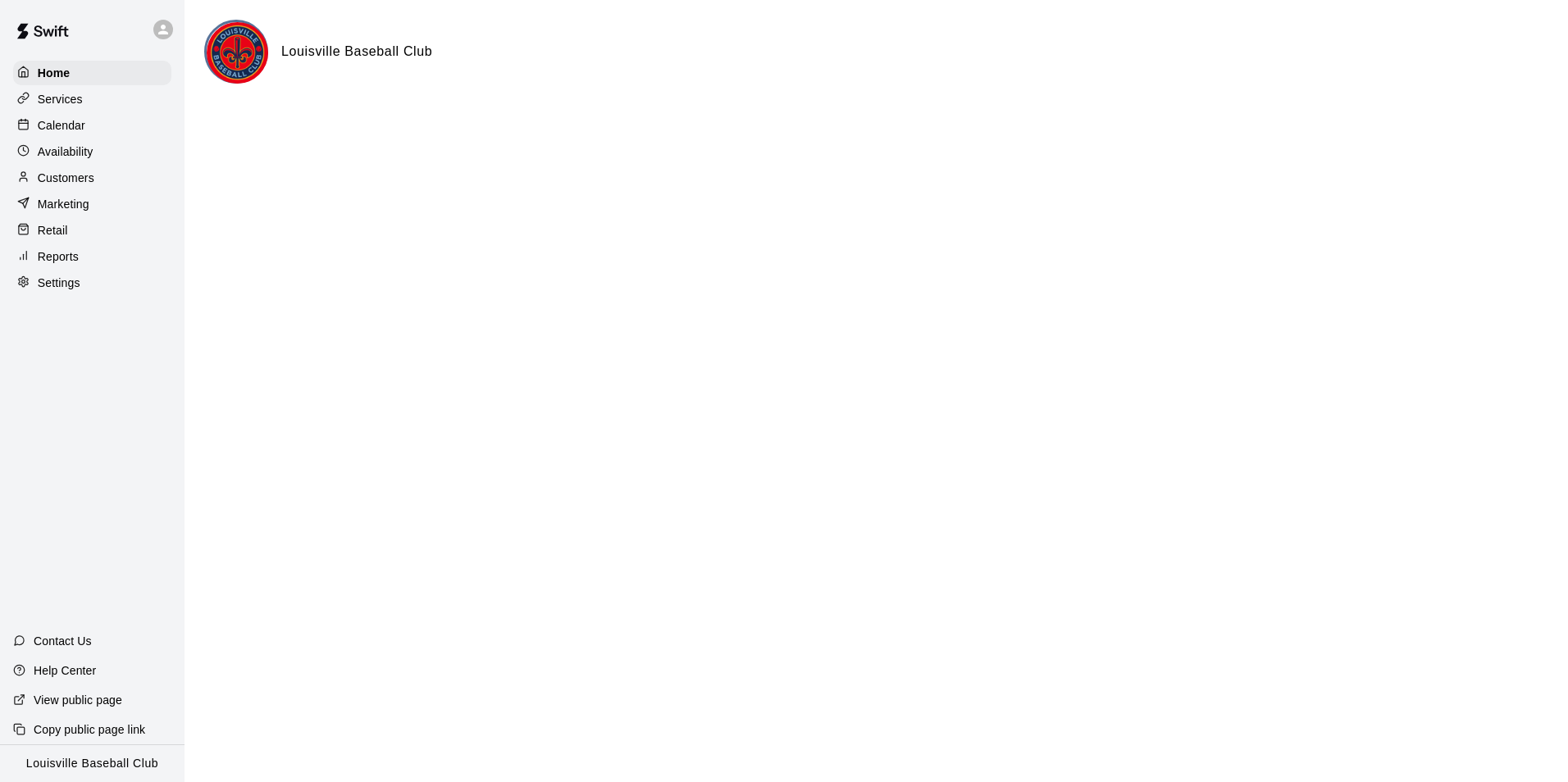
click at [67, 183] on p "Customers" at bounding box center [66, 178] width 57 height 16
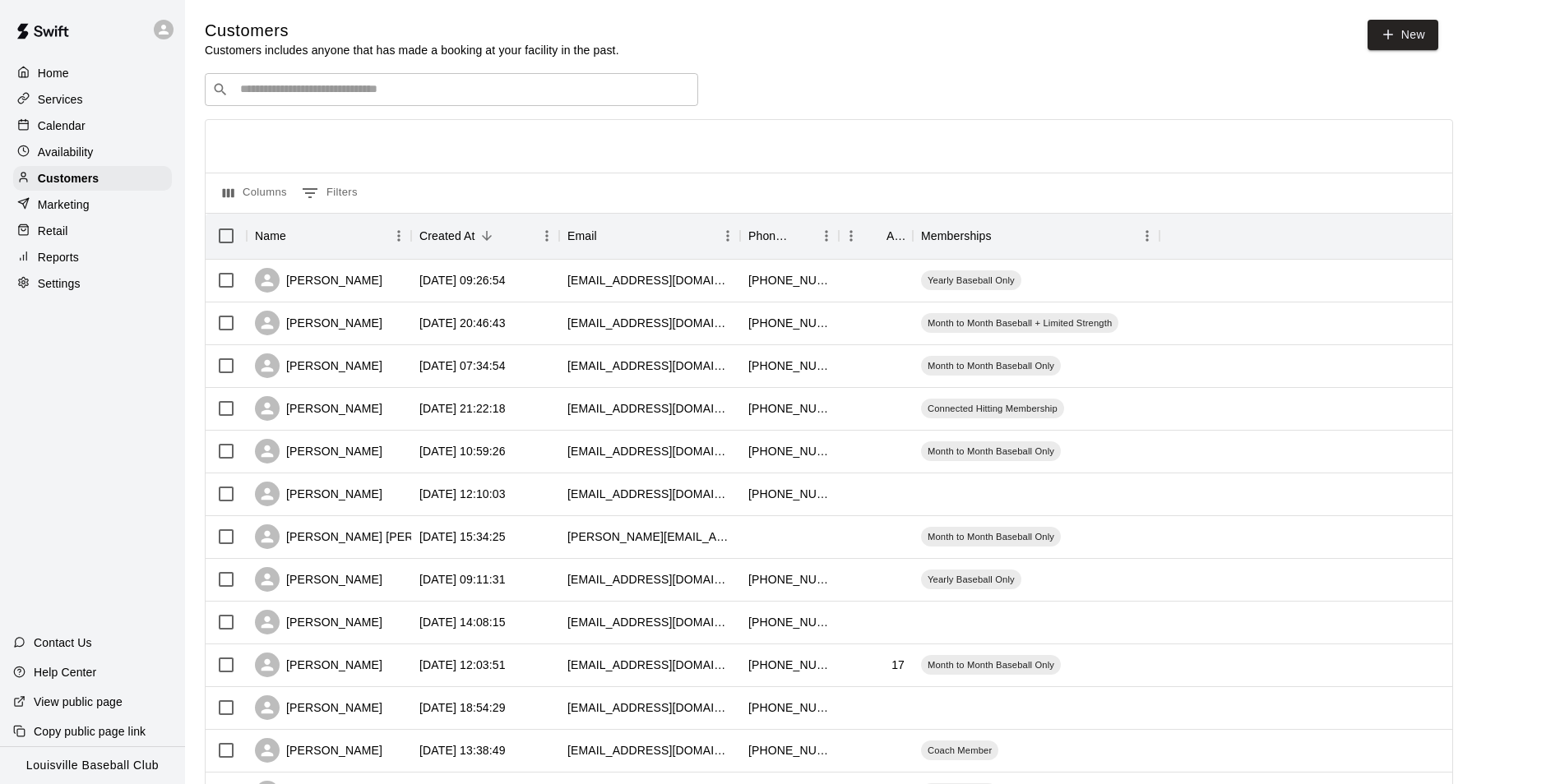
click at [617, 90] on input "Search customers by name or email" at bounding box center [462, 89] width 456 height 16
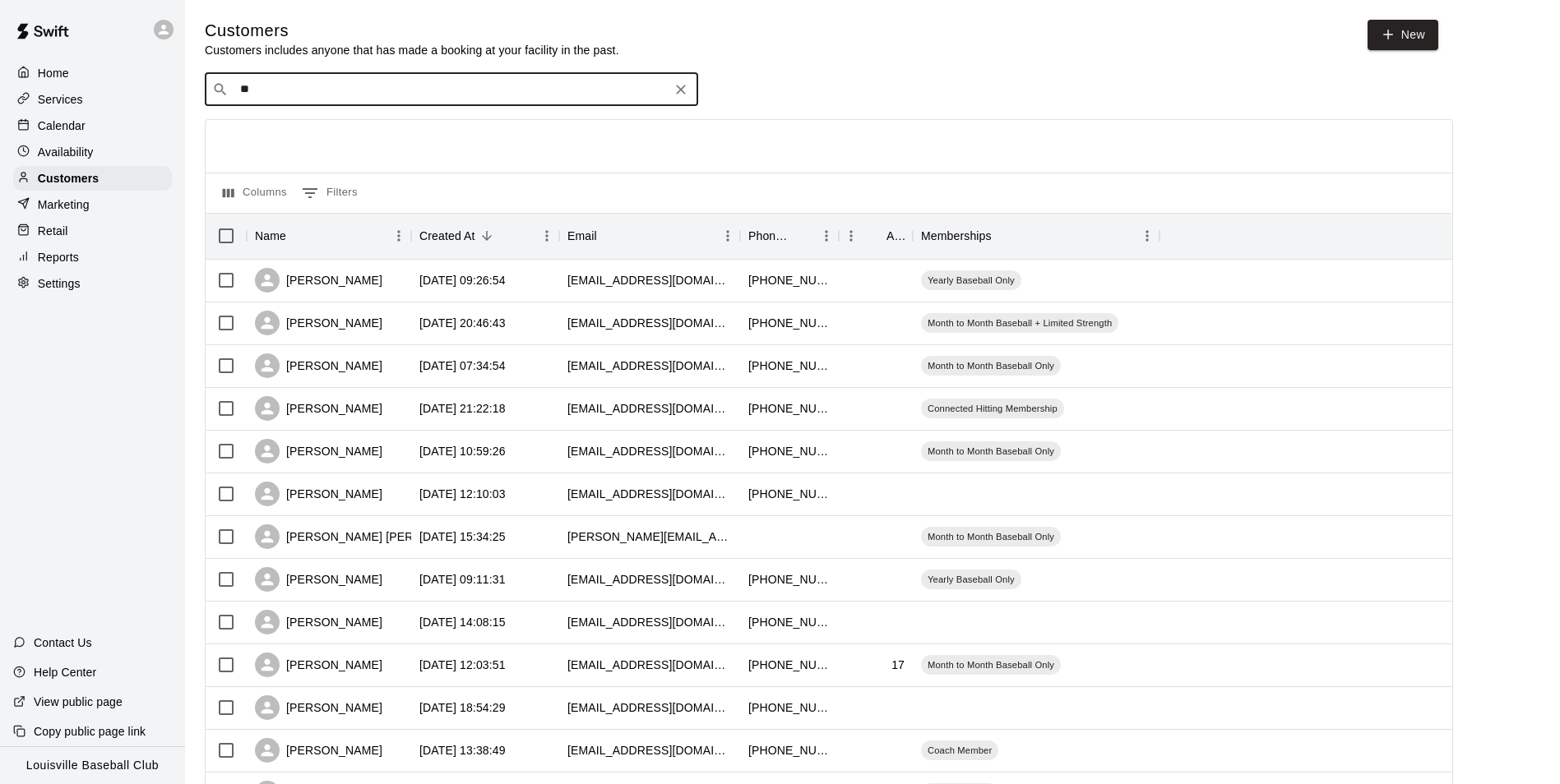
type input "*"
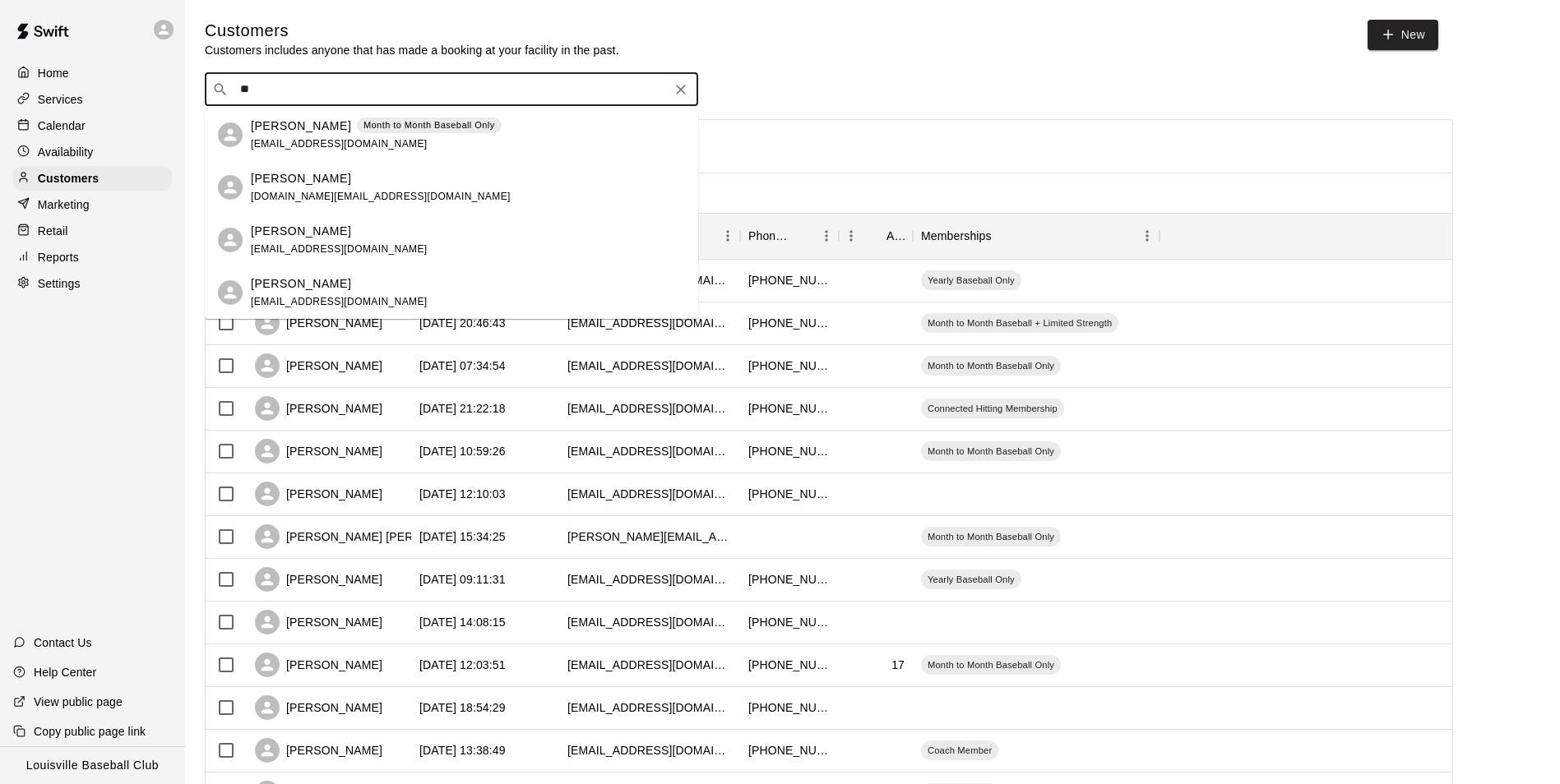
type input "*"
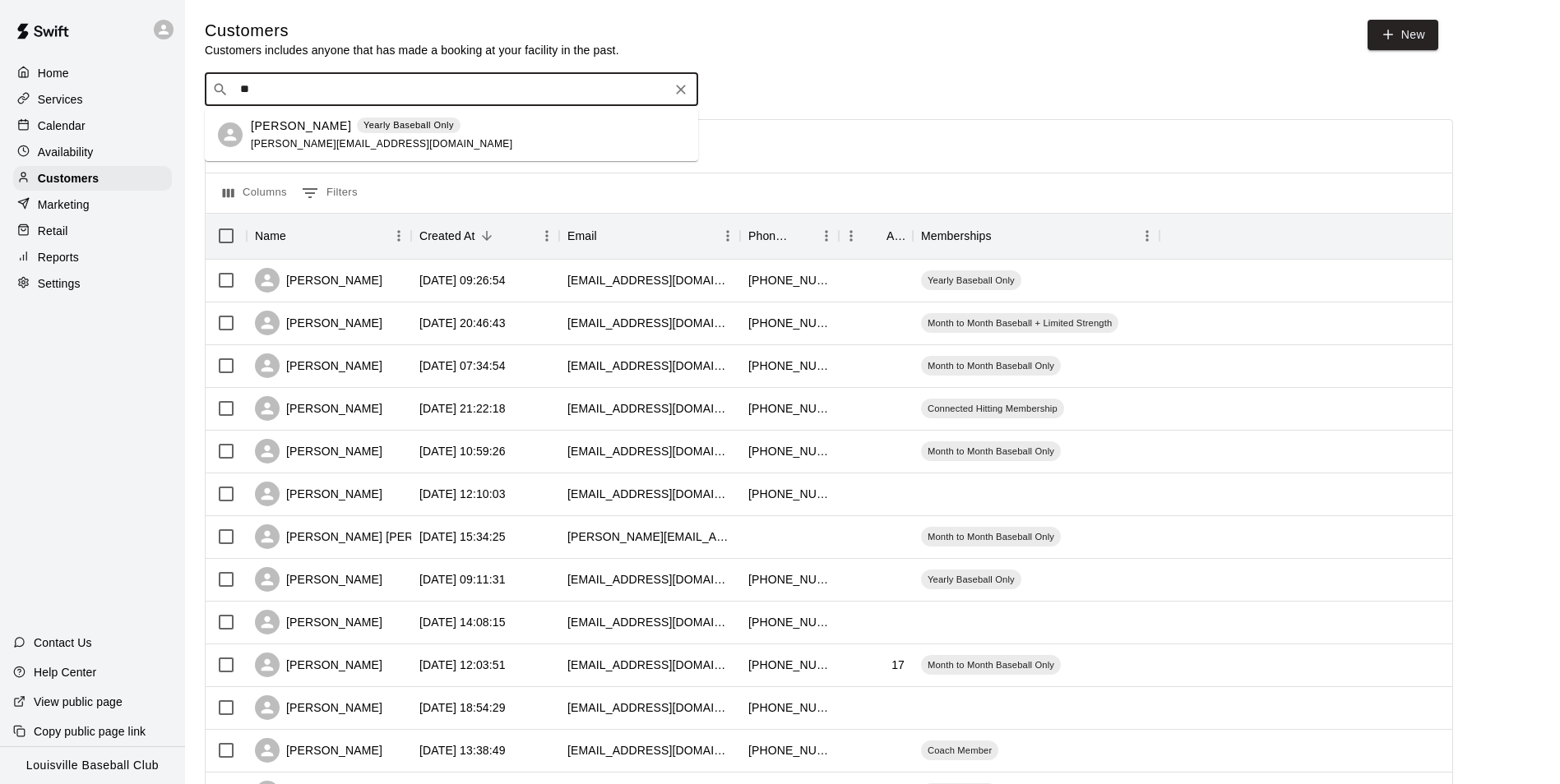
type input "*"
click at [165, 33] on icon at bounding box center [164, 29] width 9 height 9
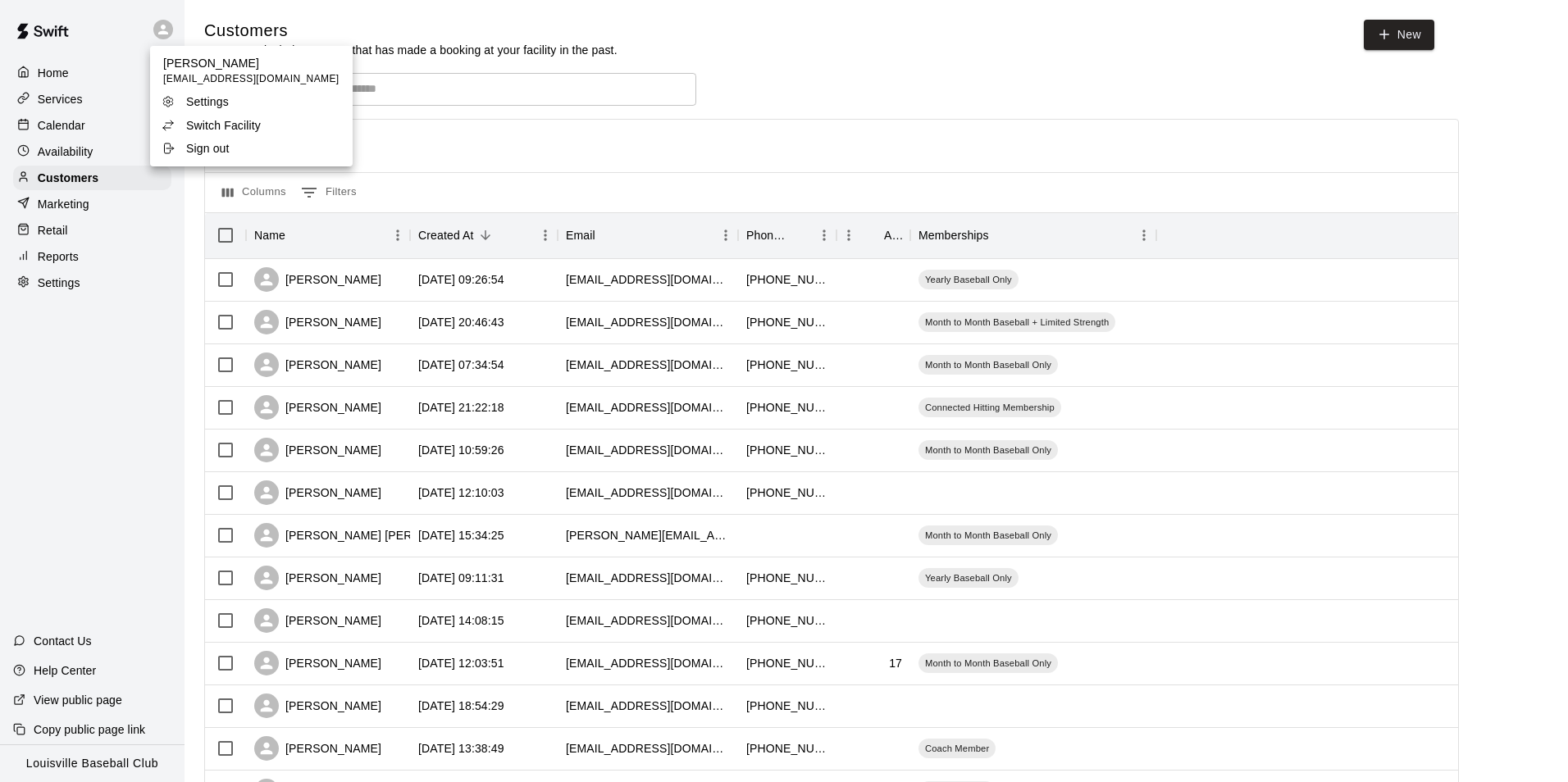
click at [192, 126] on p "Switch Facility" at bounding box center [223, 125] width 75 height 16
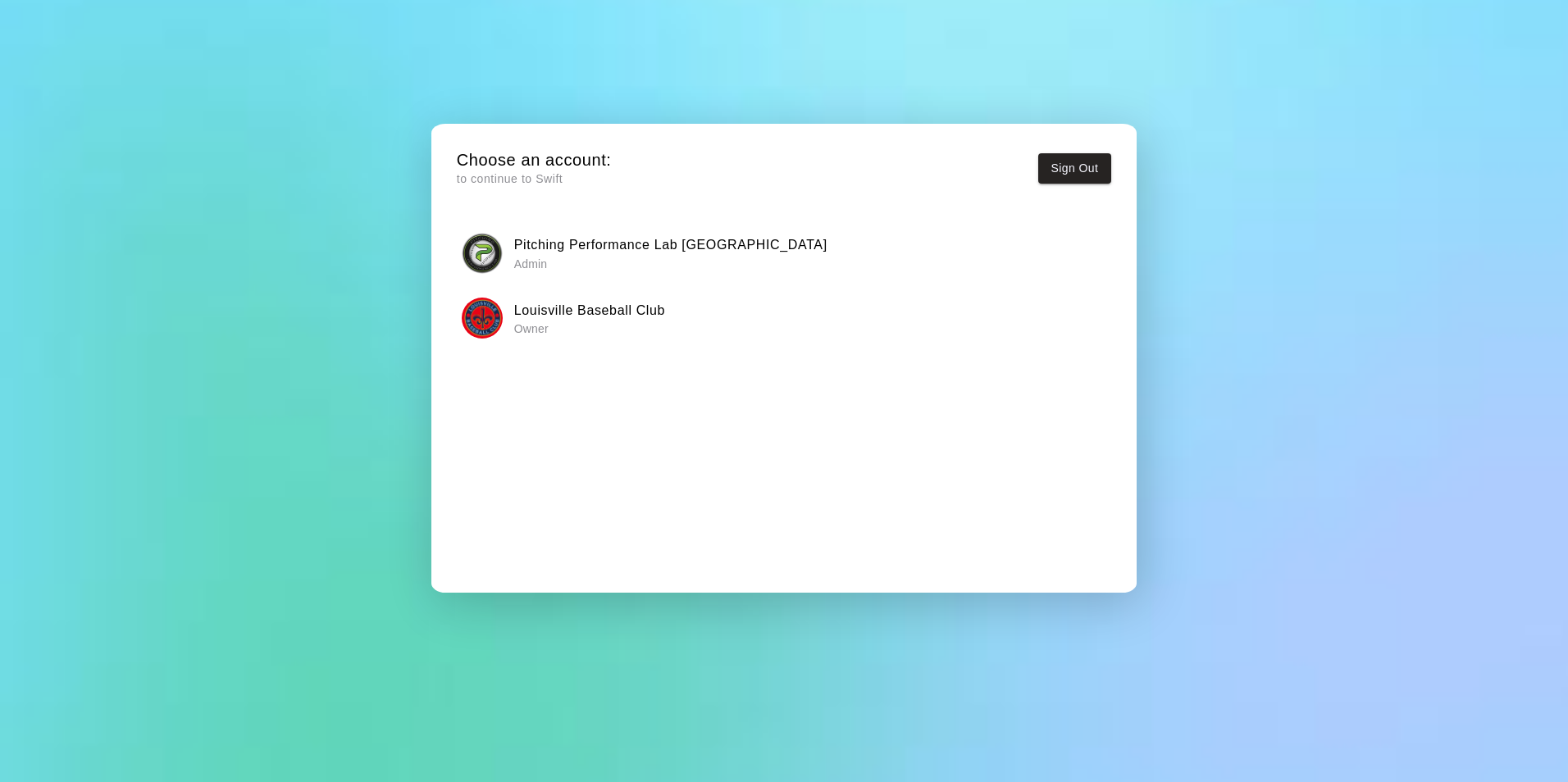
click at [510, 241] on div "Pitching Performance Lab [GEOGRAPHIC_DATA] Admin" at bounding box center [784, 253] width 644 height 41
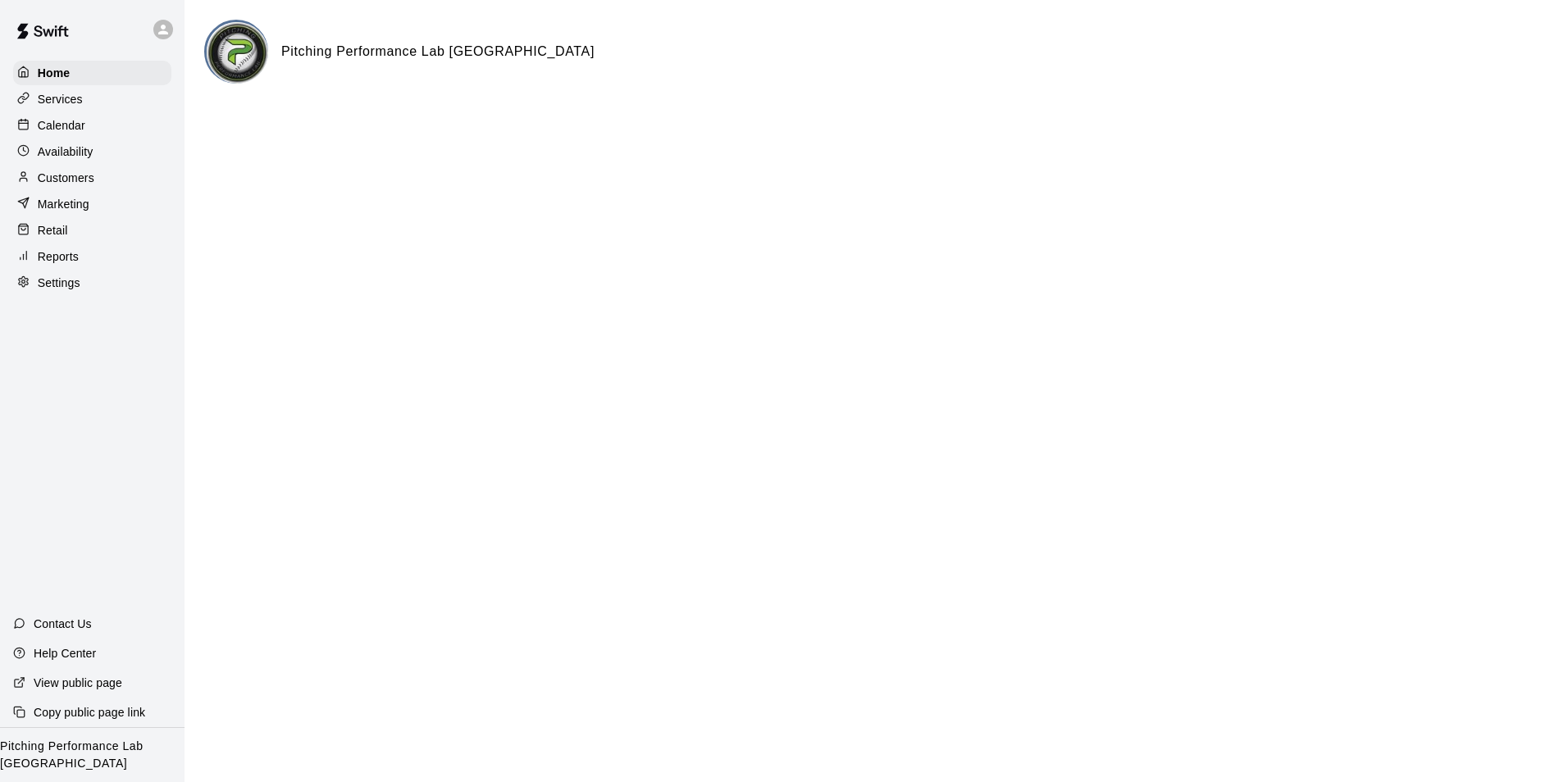
click at [53, 131] on p "Calendar" at bounding box center [61, 125] width 47 height 16
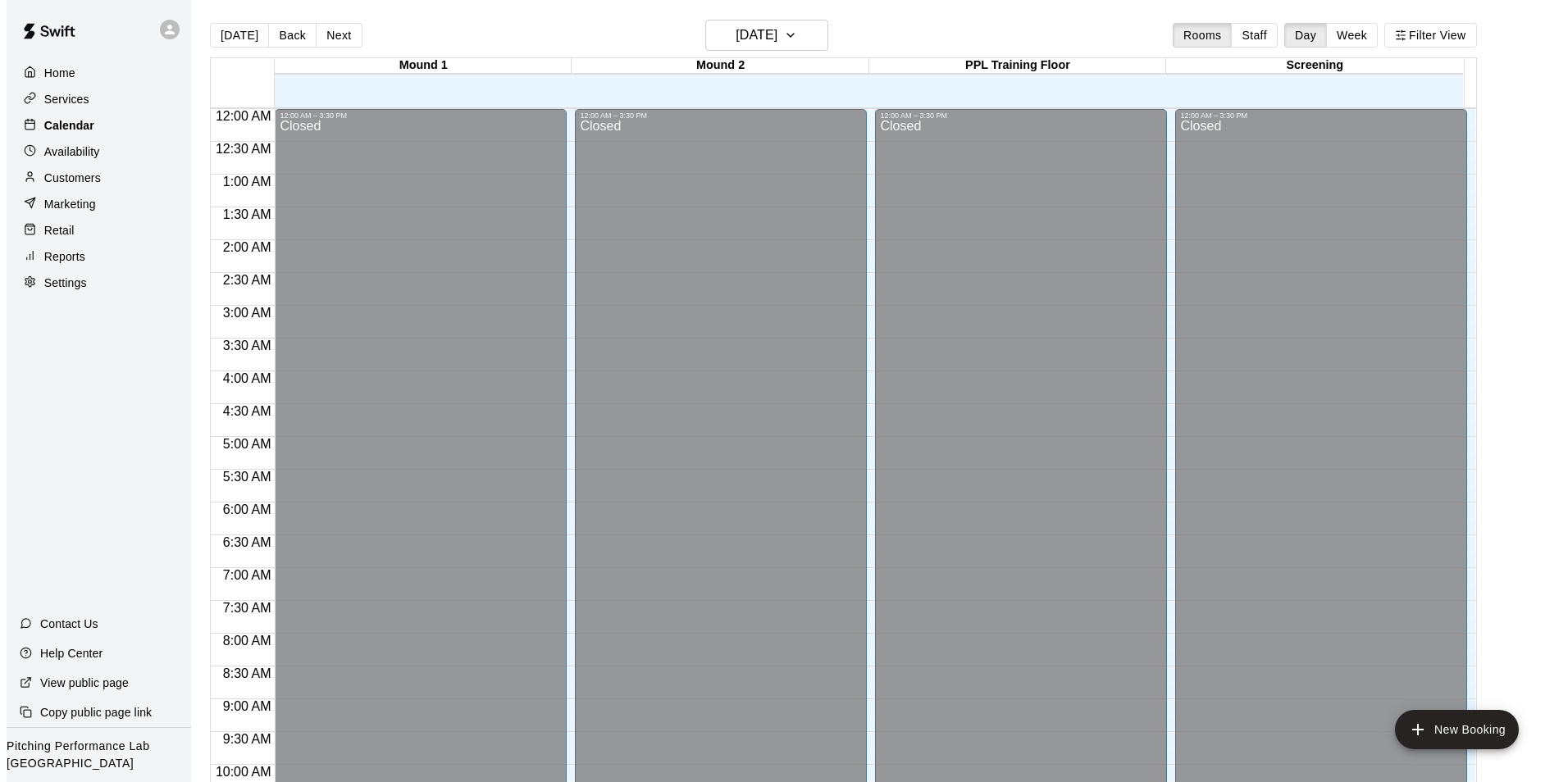
scroll to position [833, 0]
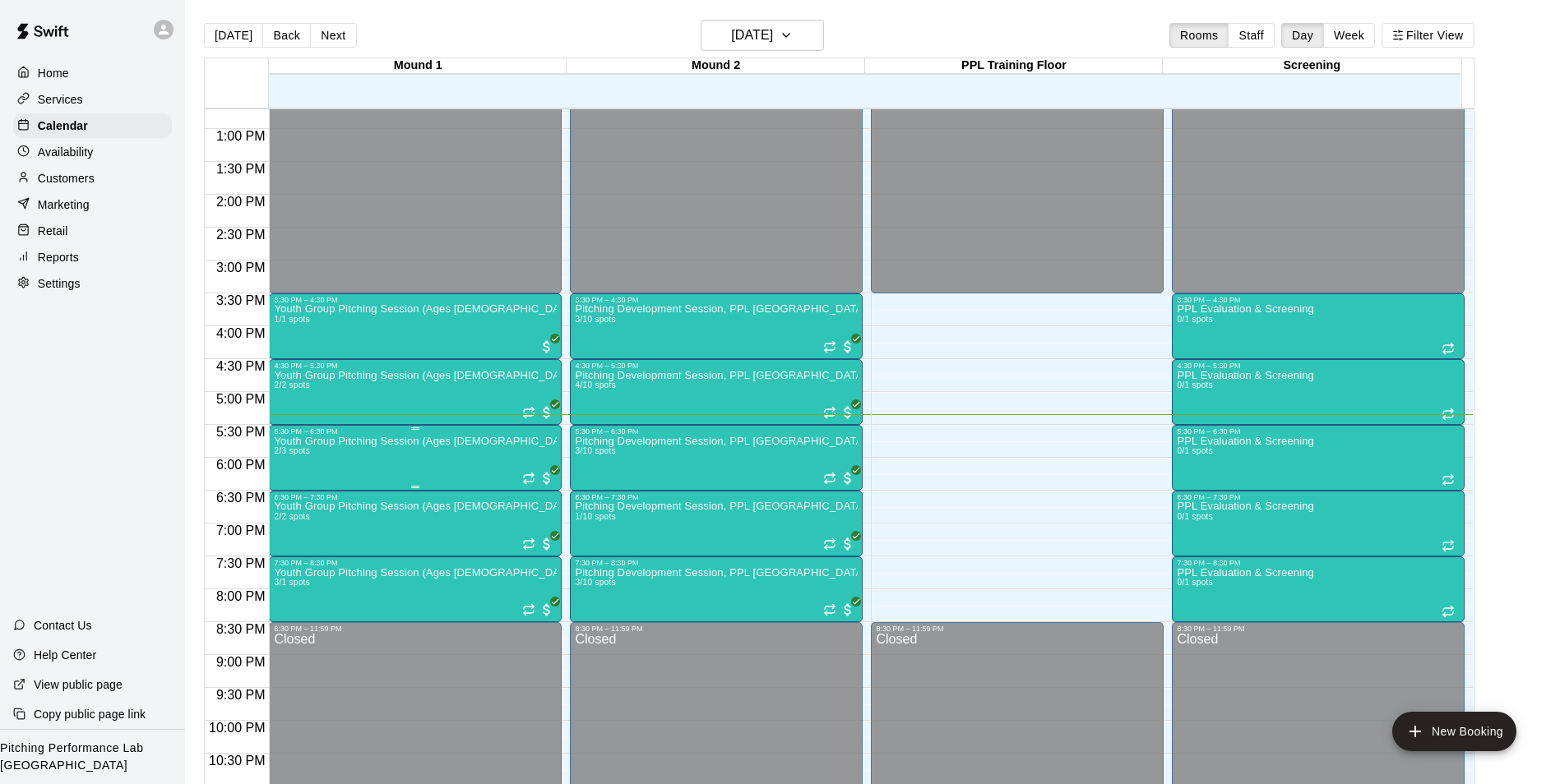
click at [309, 452] on span "2/3 spots" at bounding box center [292, 452] width 36 height 9
click at [285, 496] on img "edit" at bounding box center [290, 505] width 19 height 19
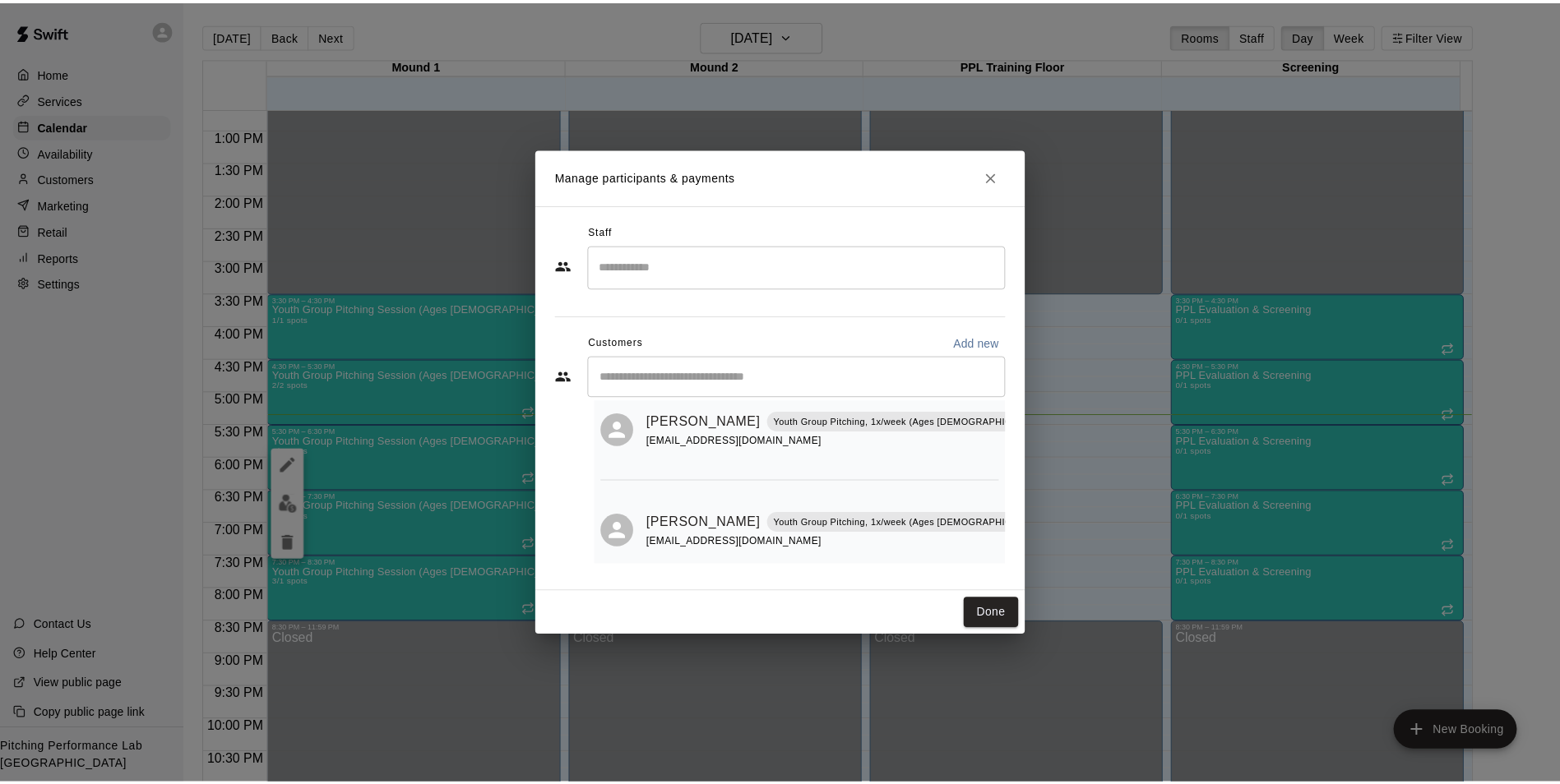
scroll to position [63, 0]
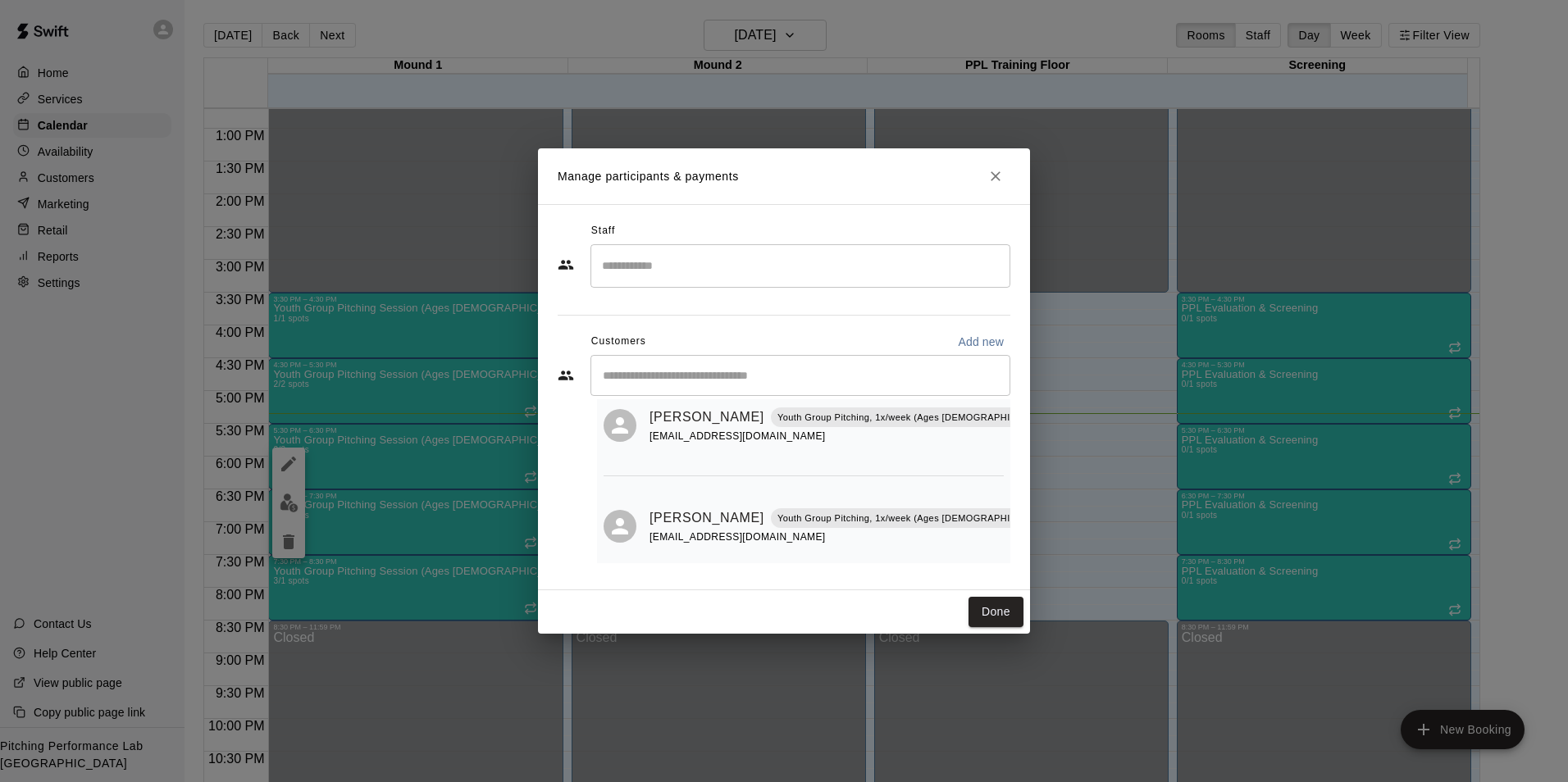
click at [1002, 167] on button "Close" at bounding box center [996, 176] width 29 height 29
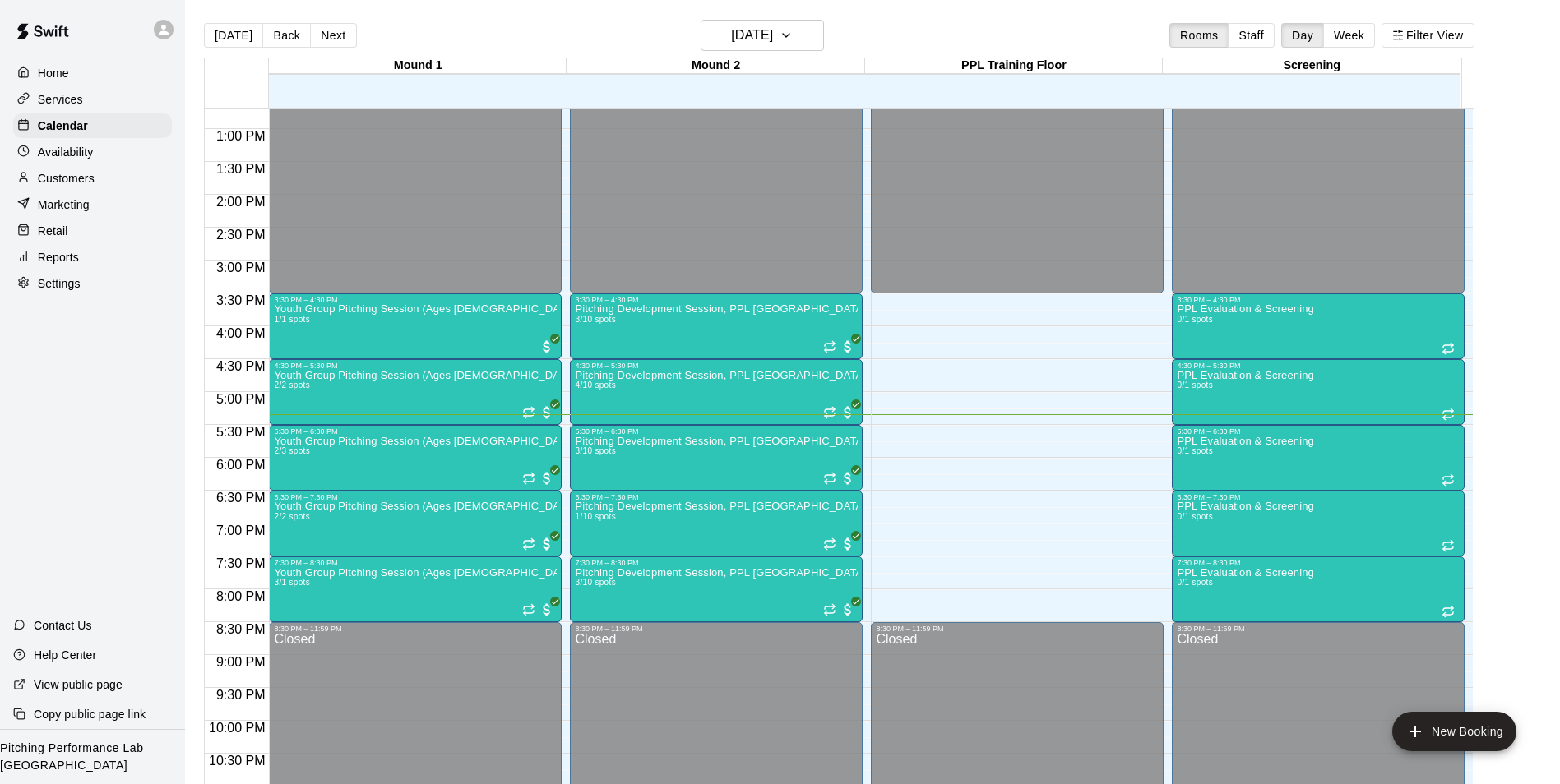
click at [178, 41] on div at bounding box center [168, 29] width 34 height 33
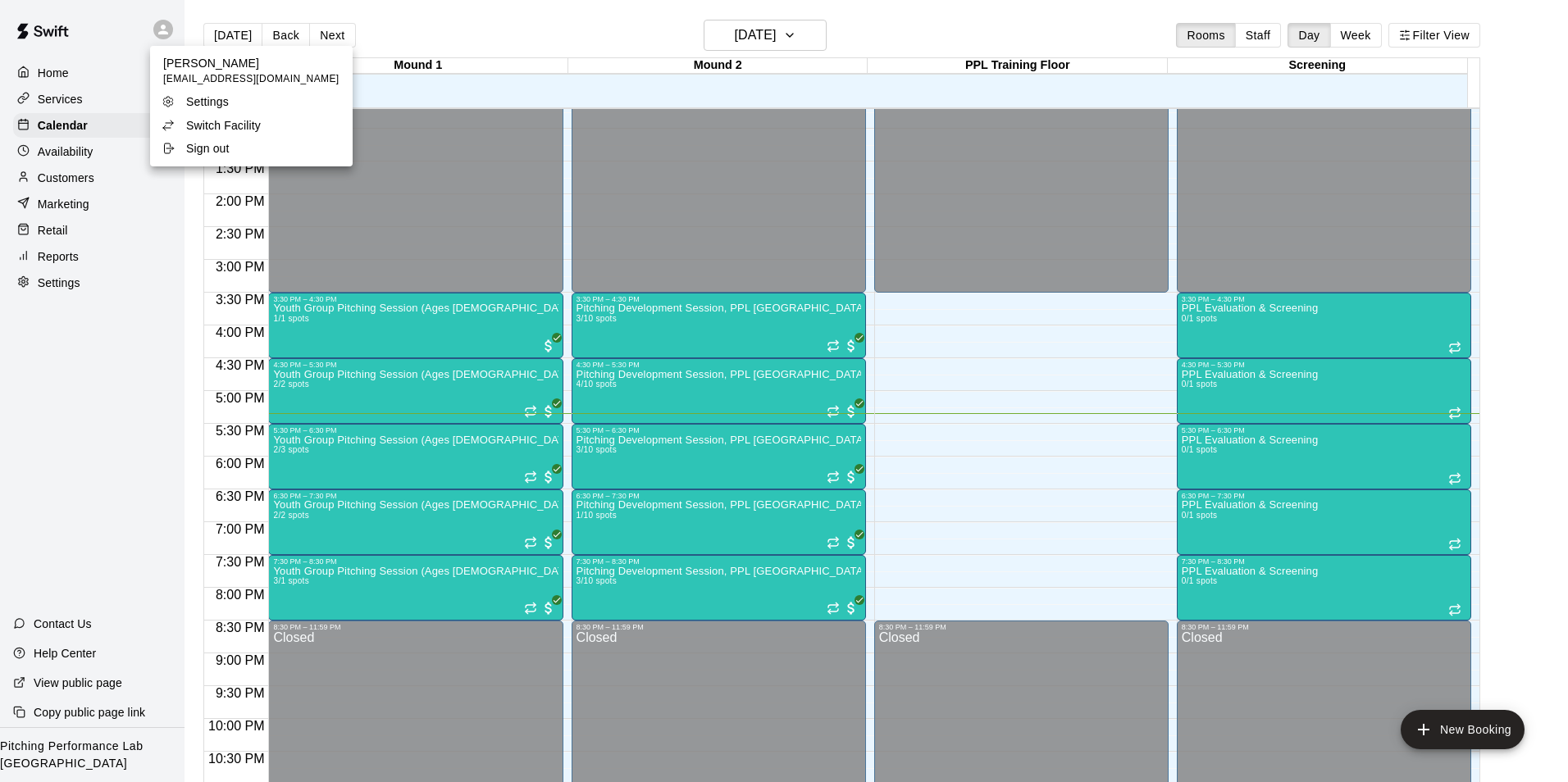
click at [190, 119] on p "Switch Facility" at bounding box center [223, 125] width 75 height 16
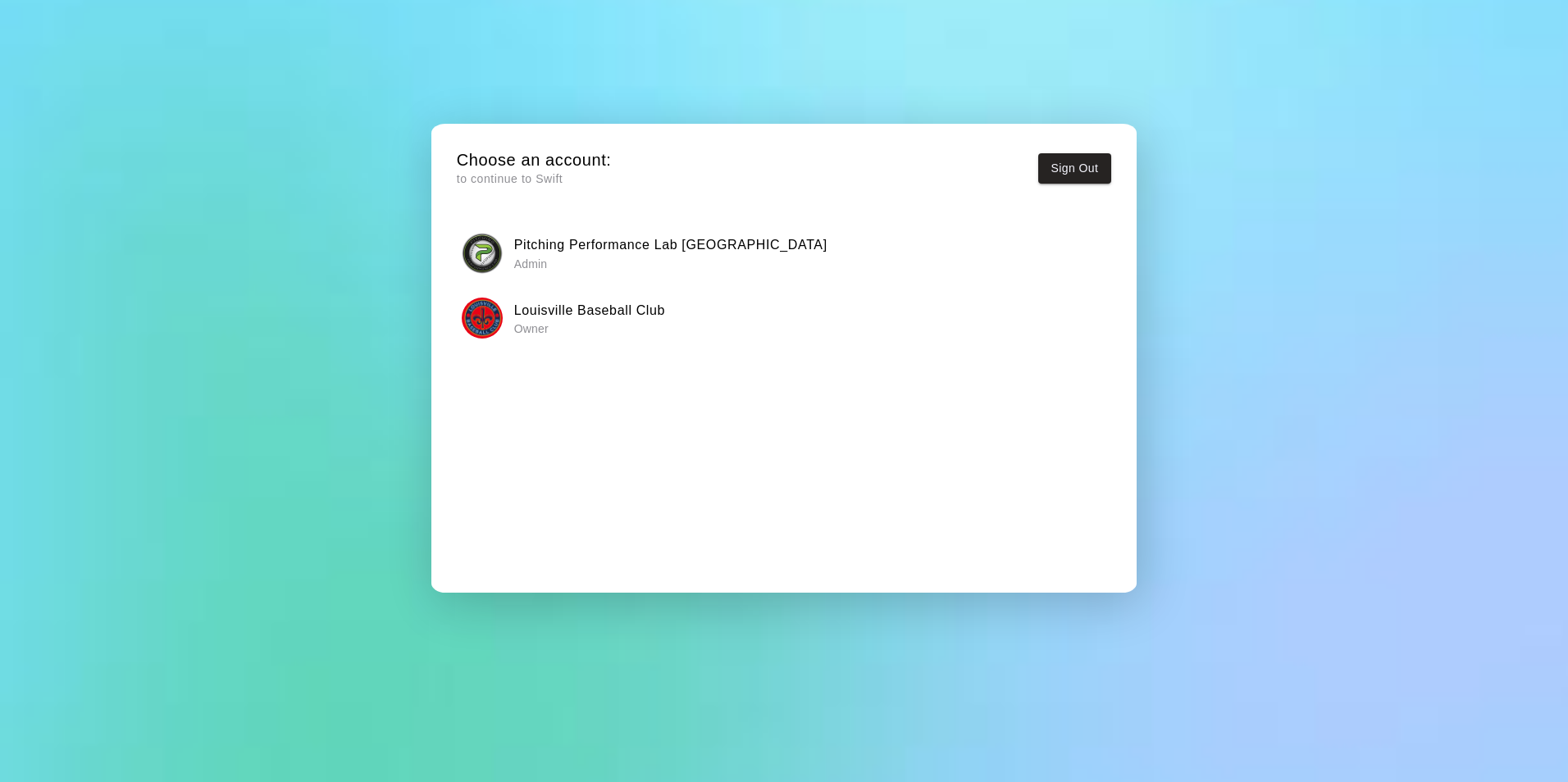
click at [502, 341] on button "Louisville Baseball Club Owner" at bounding box center [784, 318] width 655 height 52
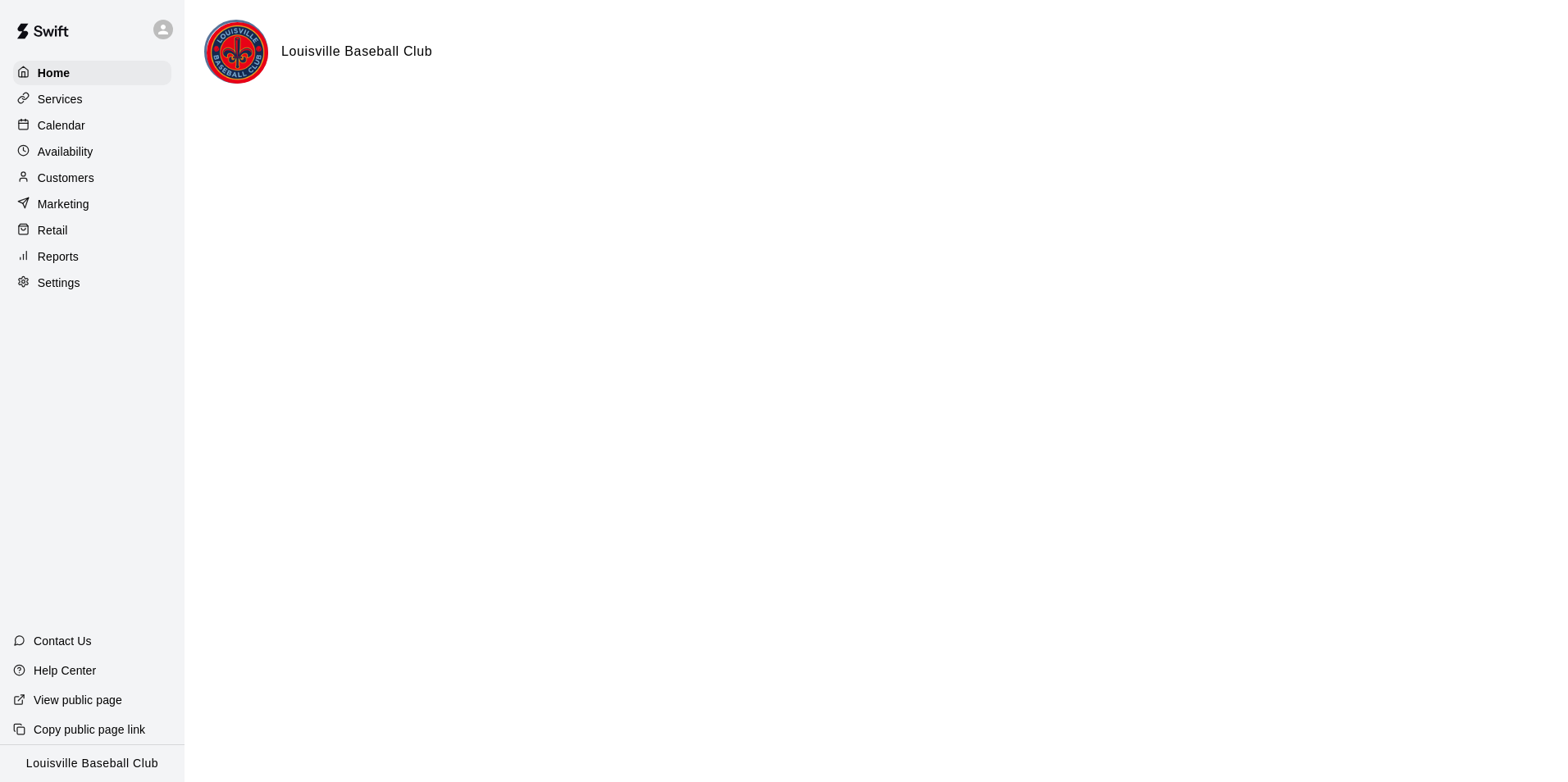
click at [53, 180] on p "Customers" at bounding box center [66, 178] width 57 height 16
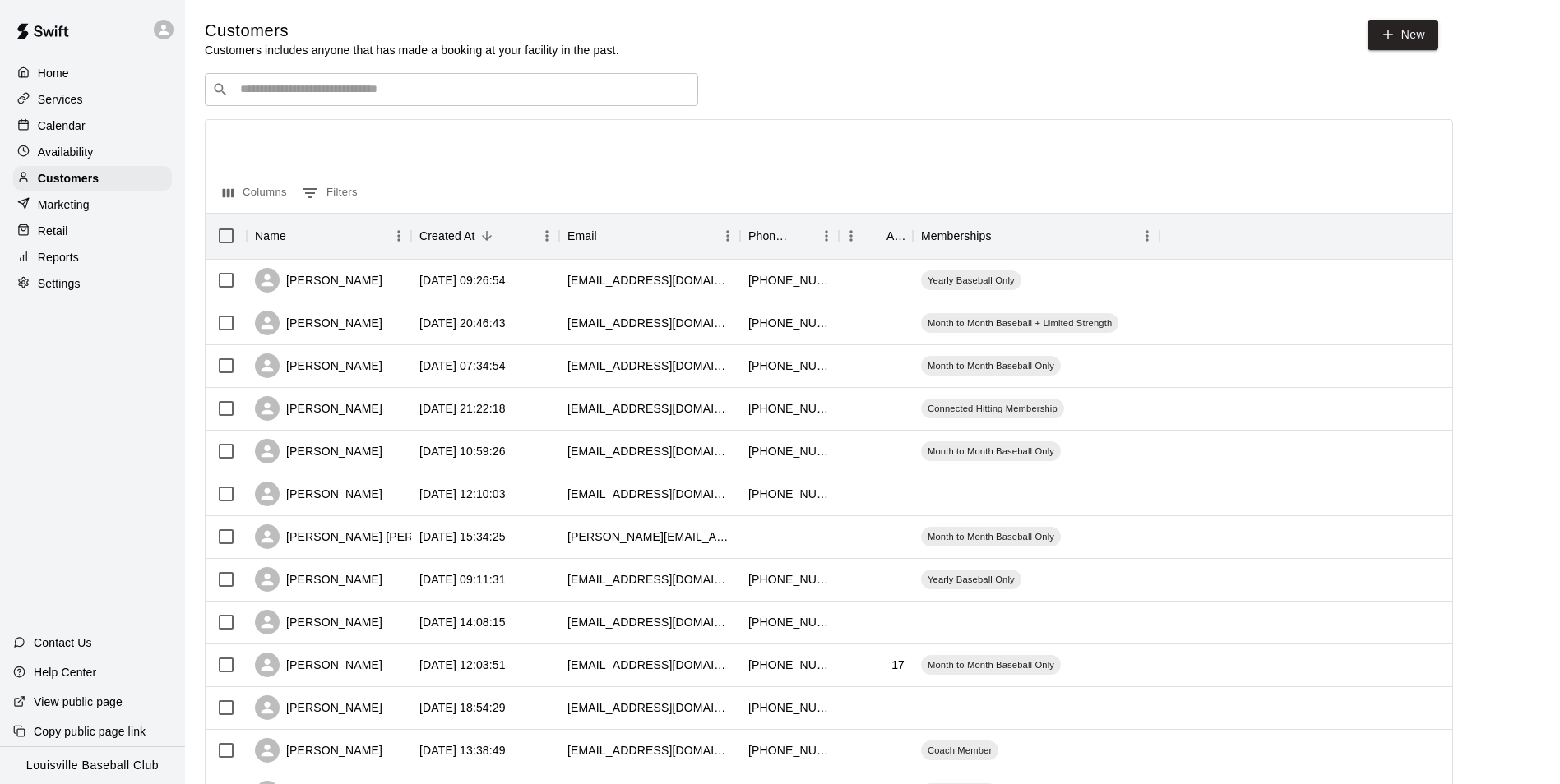
click at [258, 97] on input "Search customers by name or email" at bounding box center [462, 89] width 456 height 16
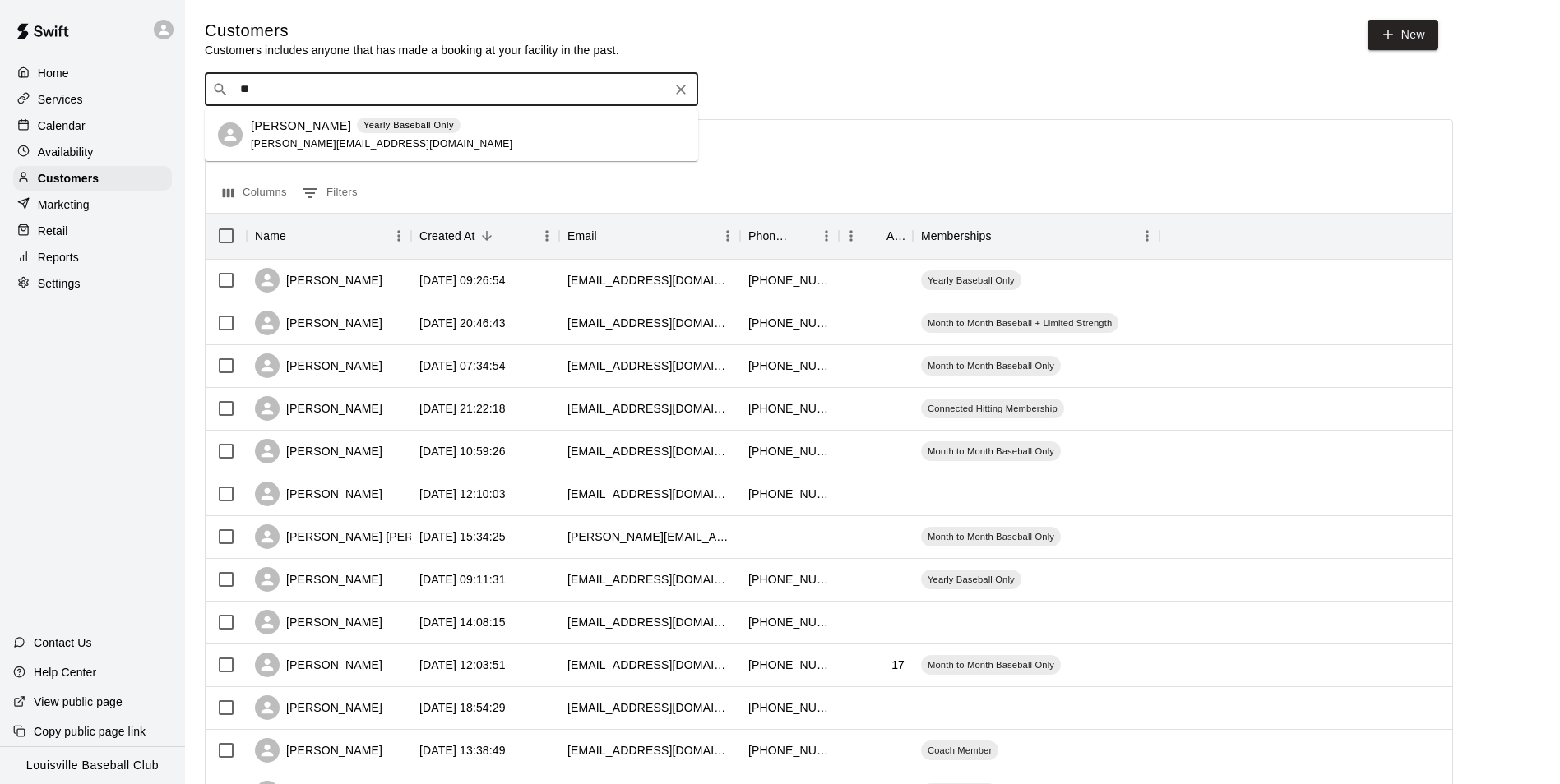
type input "*"
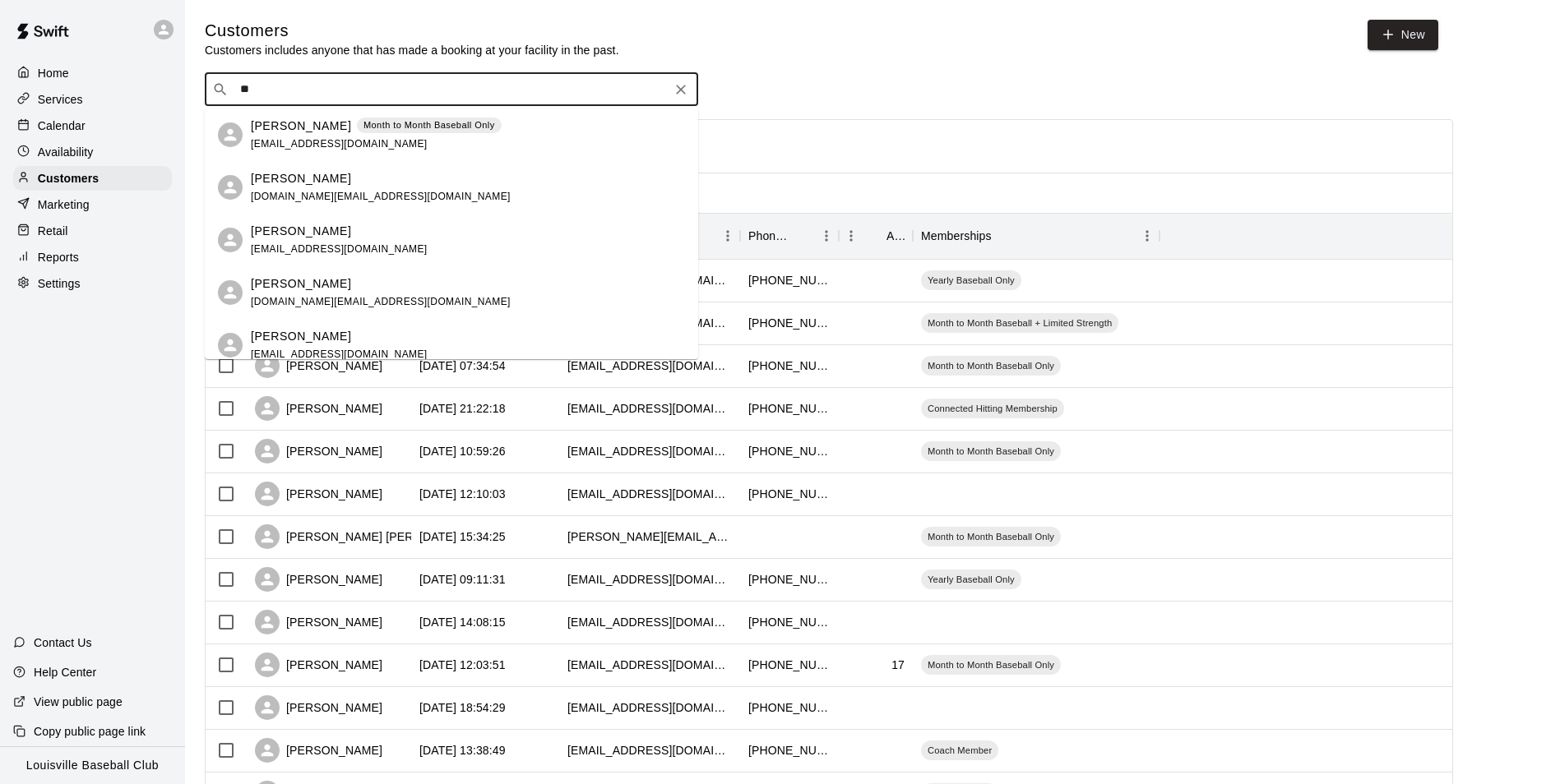
type input "*"
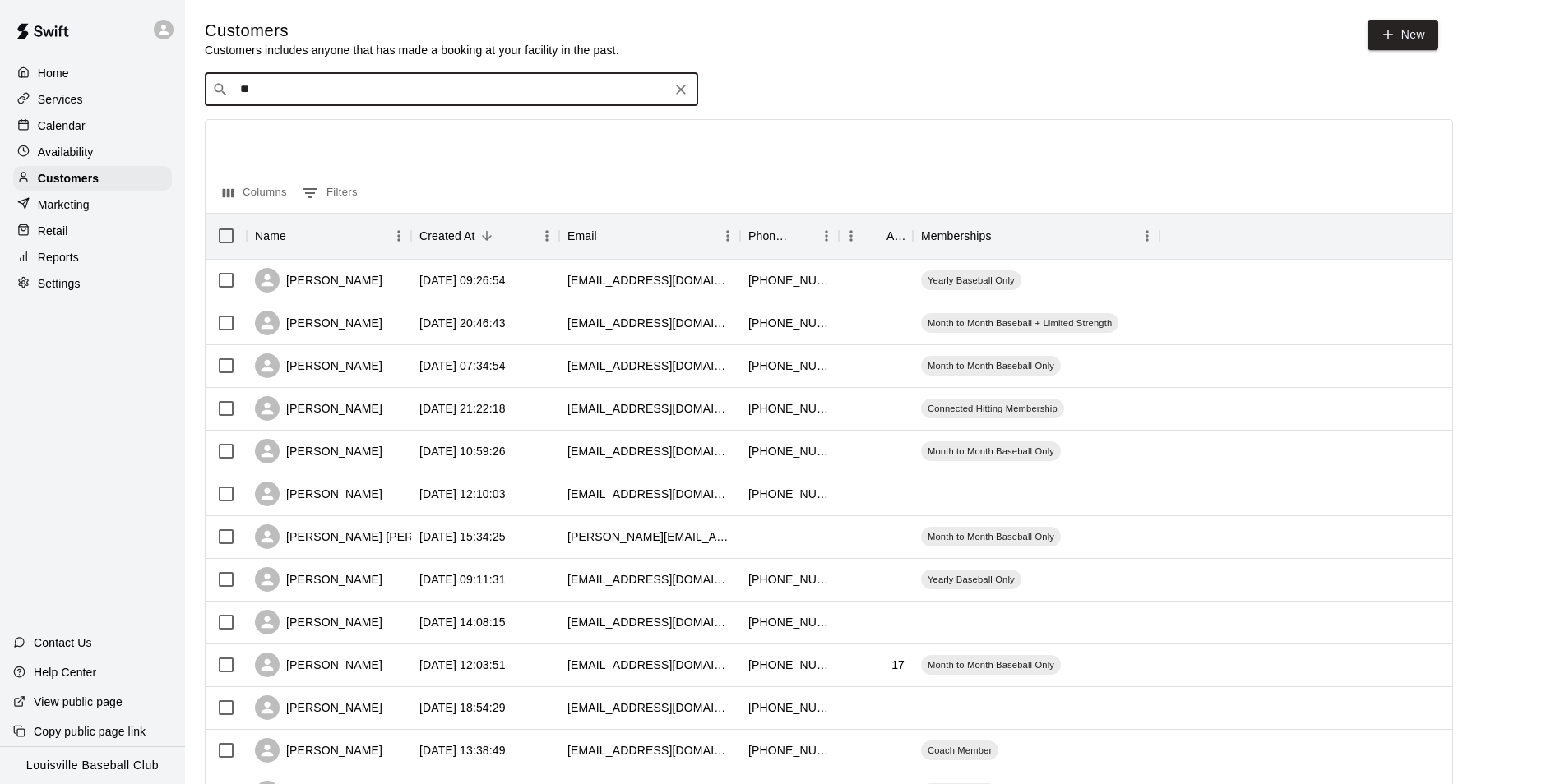
type input "*"
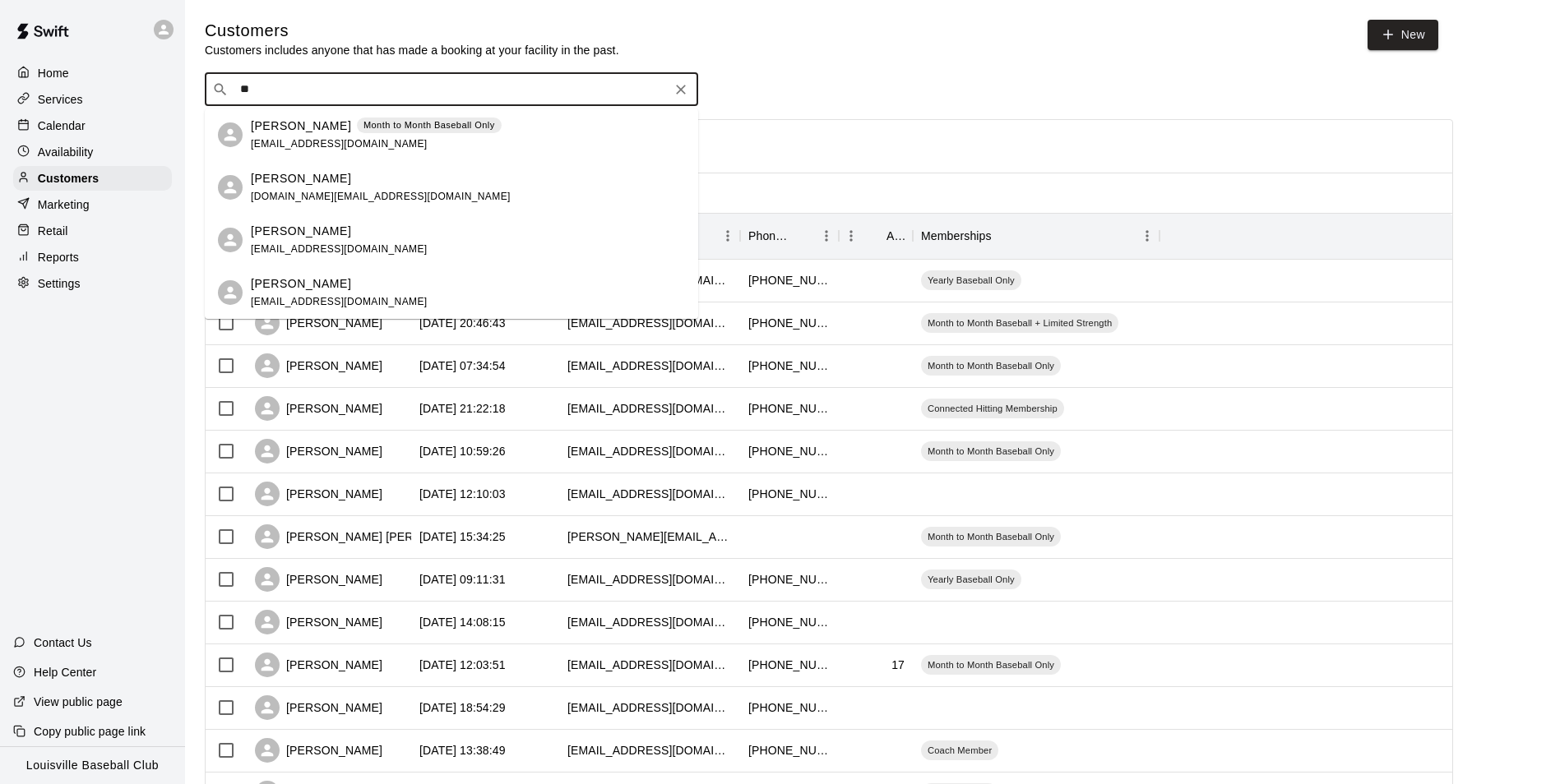
type input "*"
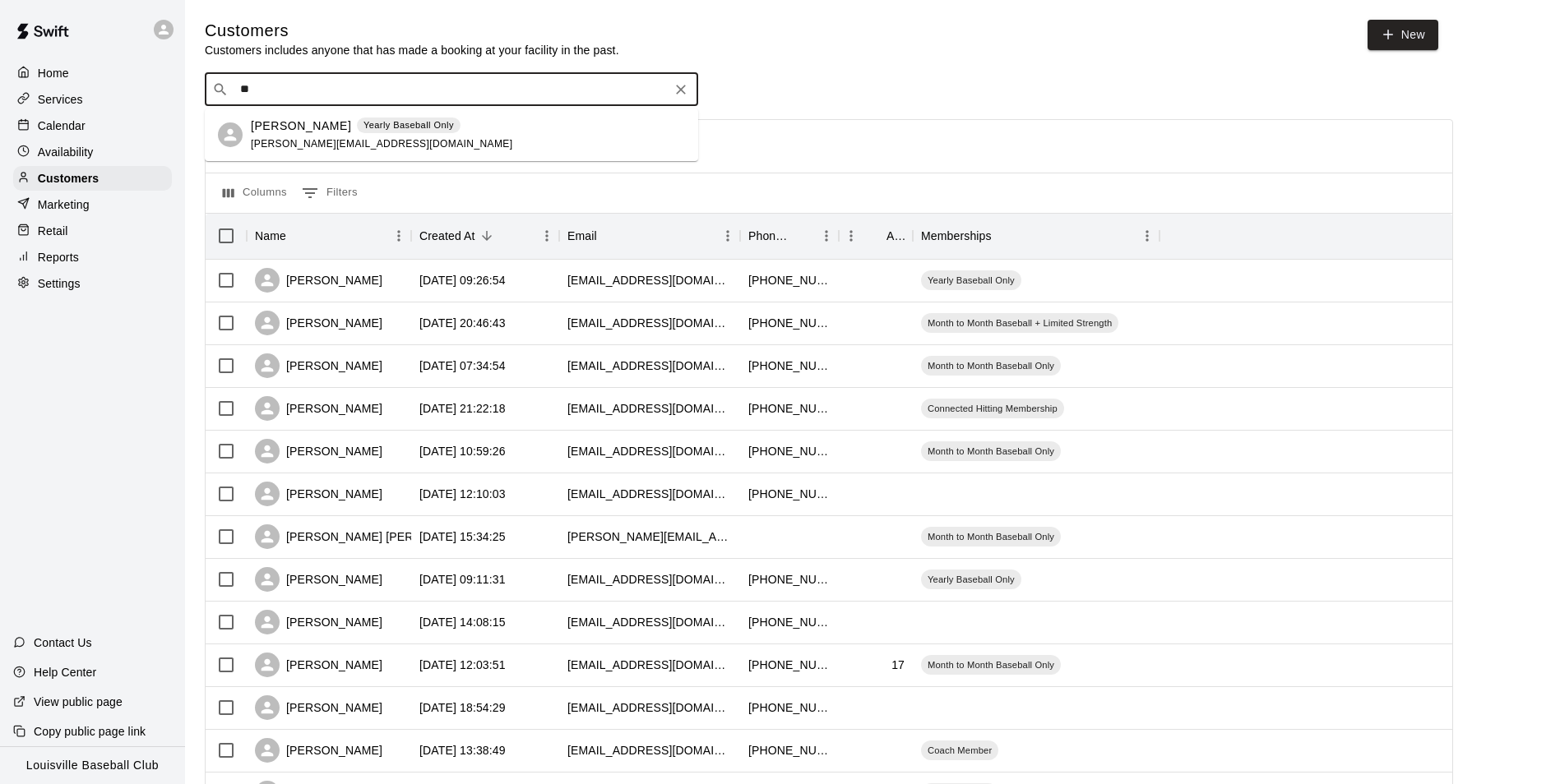
type input "*"
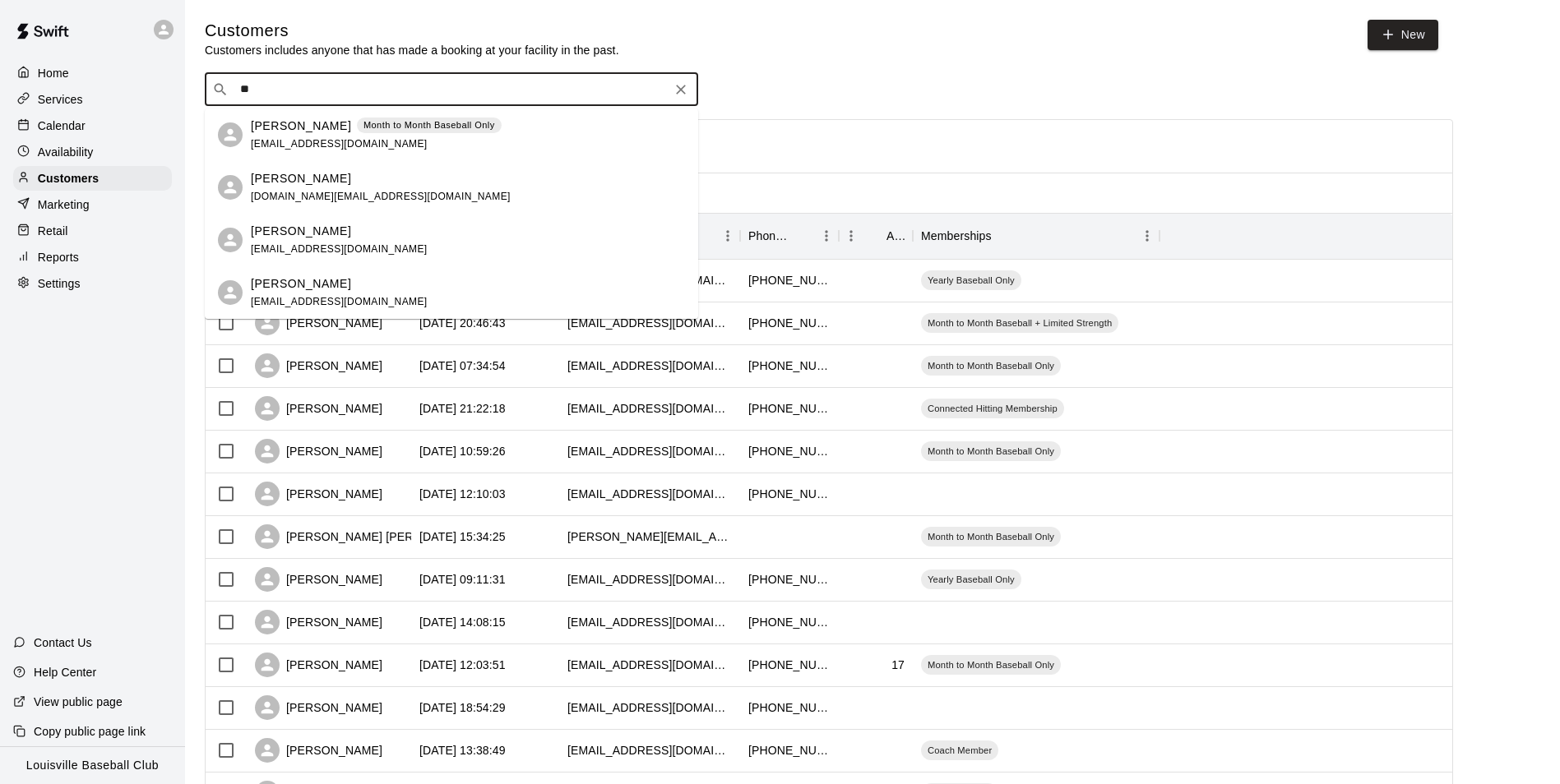
type input "*"
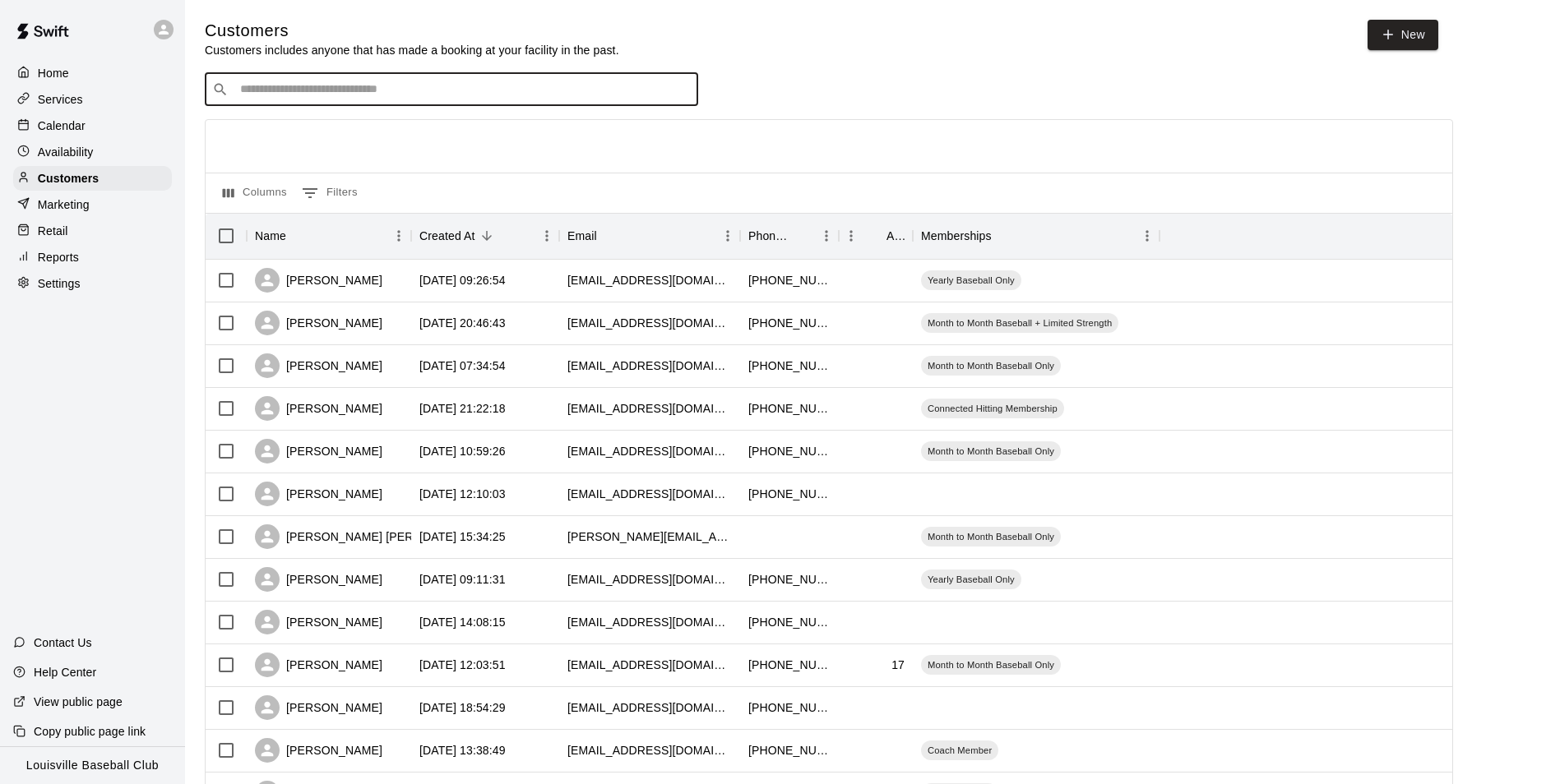
click at [56, 120] on p "Calendar" at bounding box center [62, 125] width 47 height 16
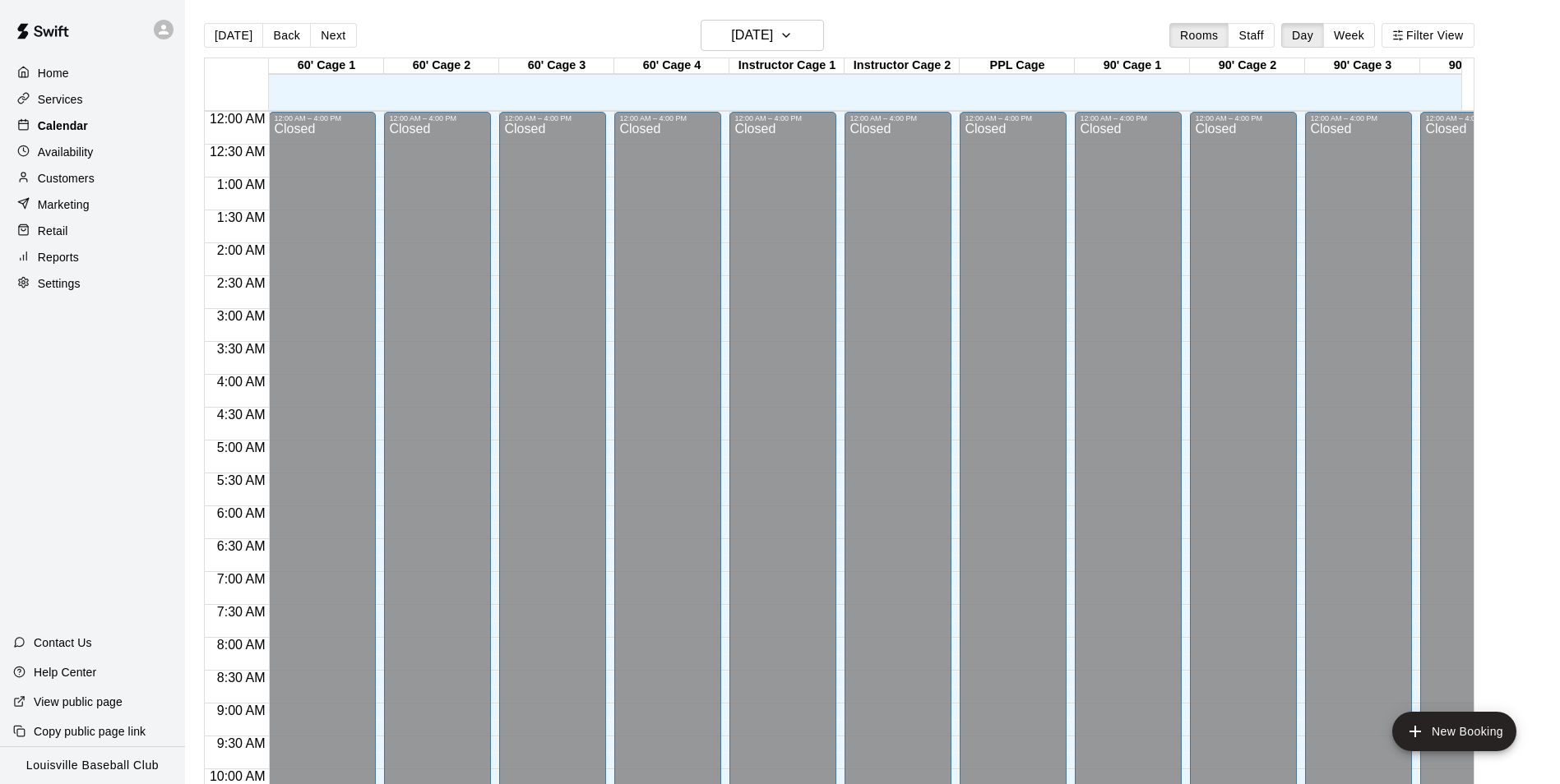
scroll to position [835, 0]
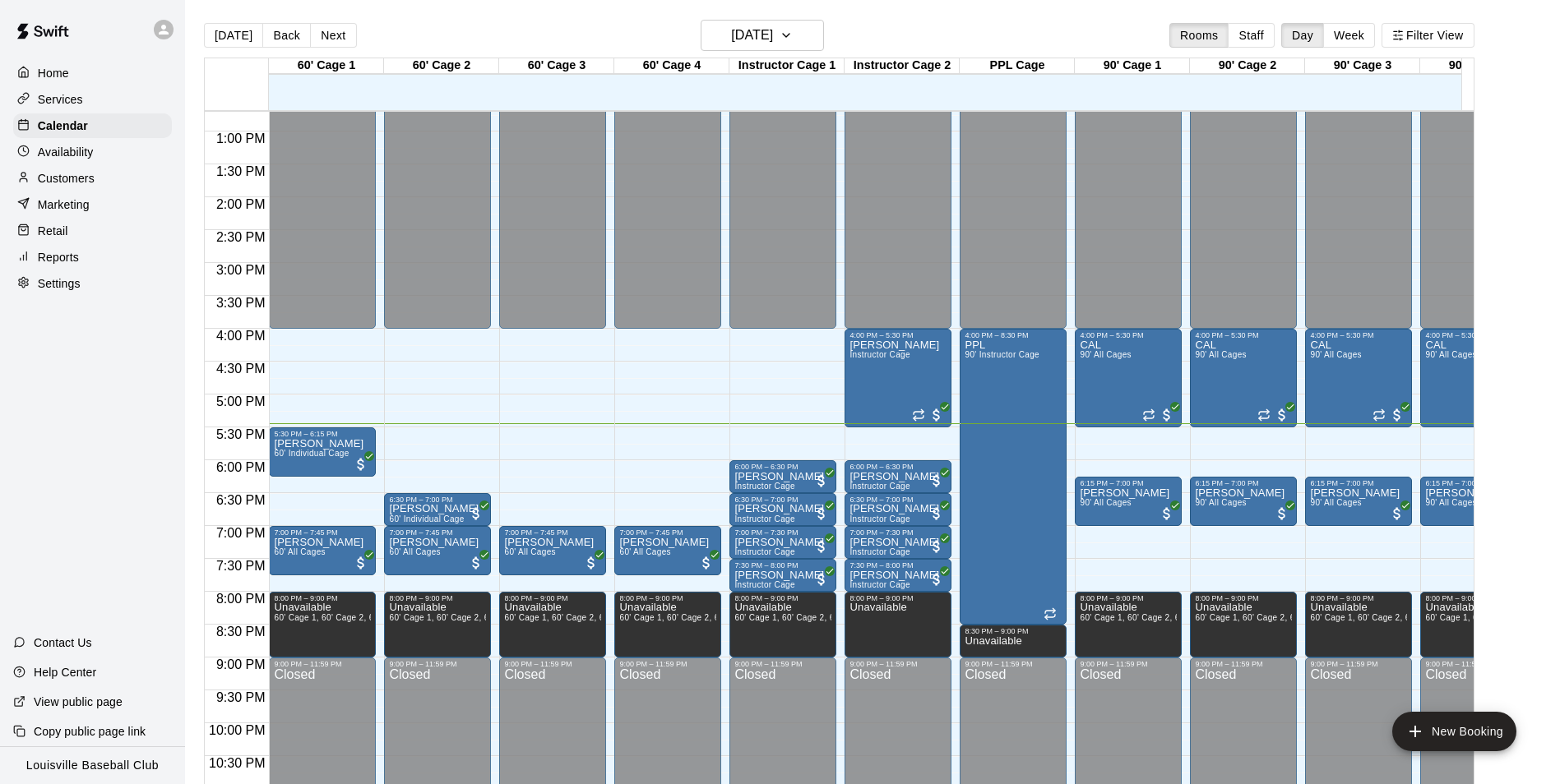
click at [115, 179] on div "Customers" at bounding box center [93, 178] width 159 height 25
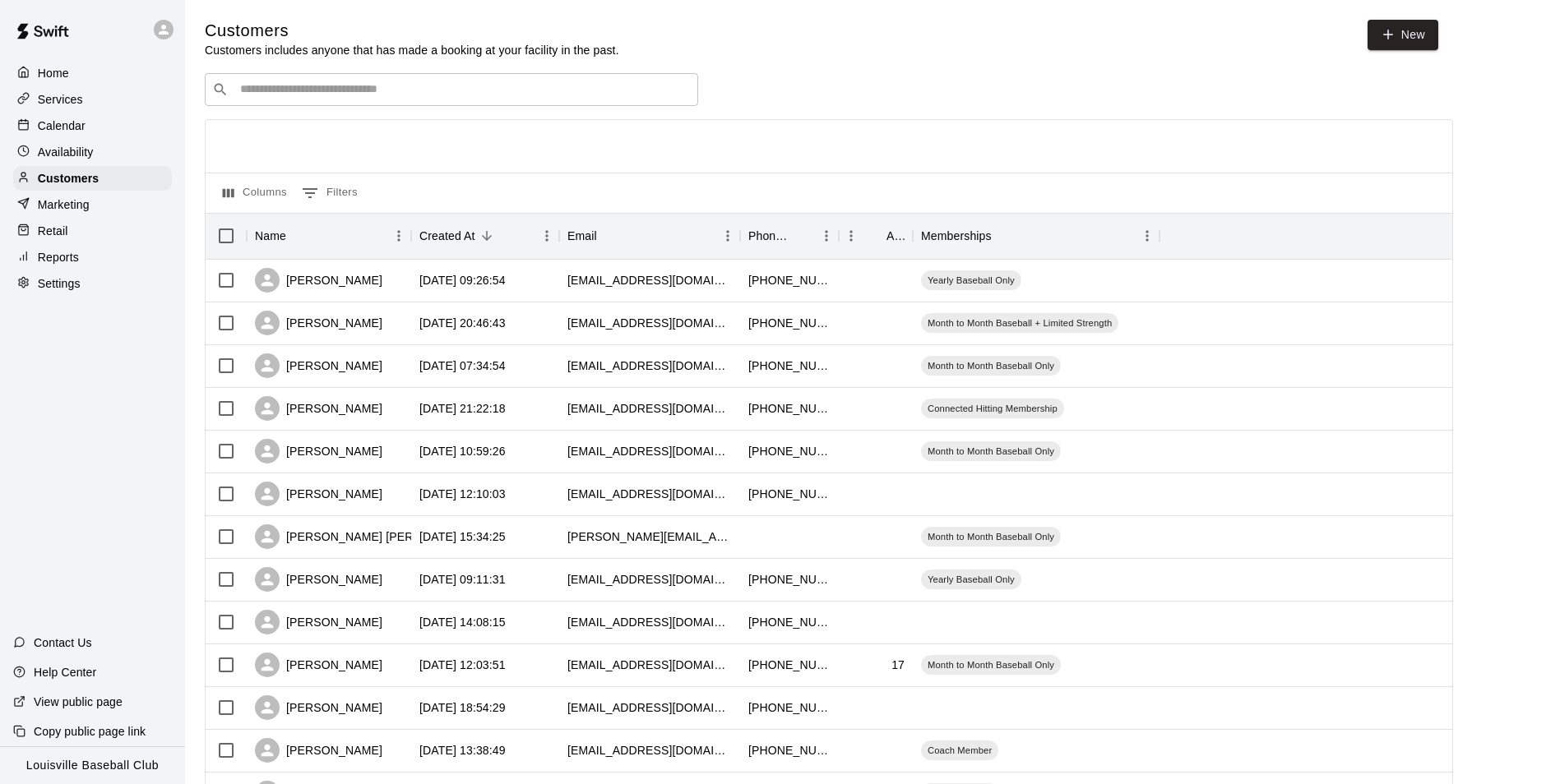
click at [120, 135] on div "Calendar" at bounding box center [93, 126] width 159 height 25
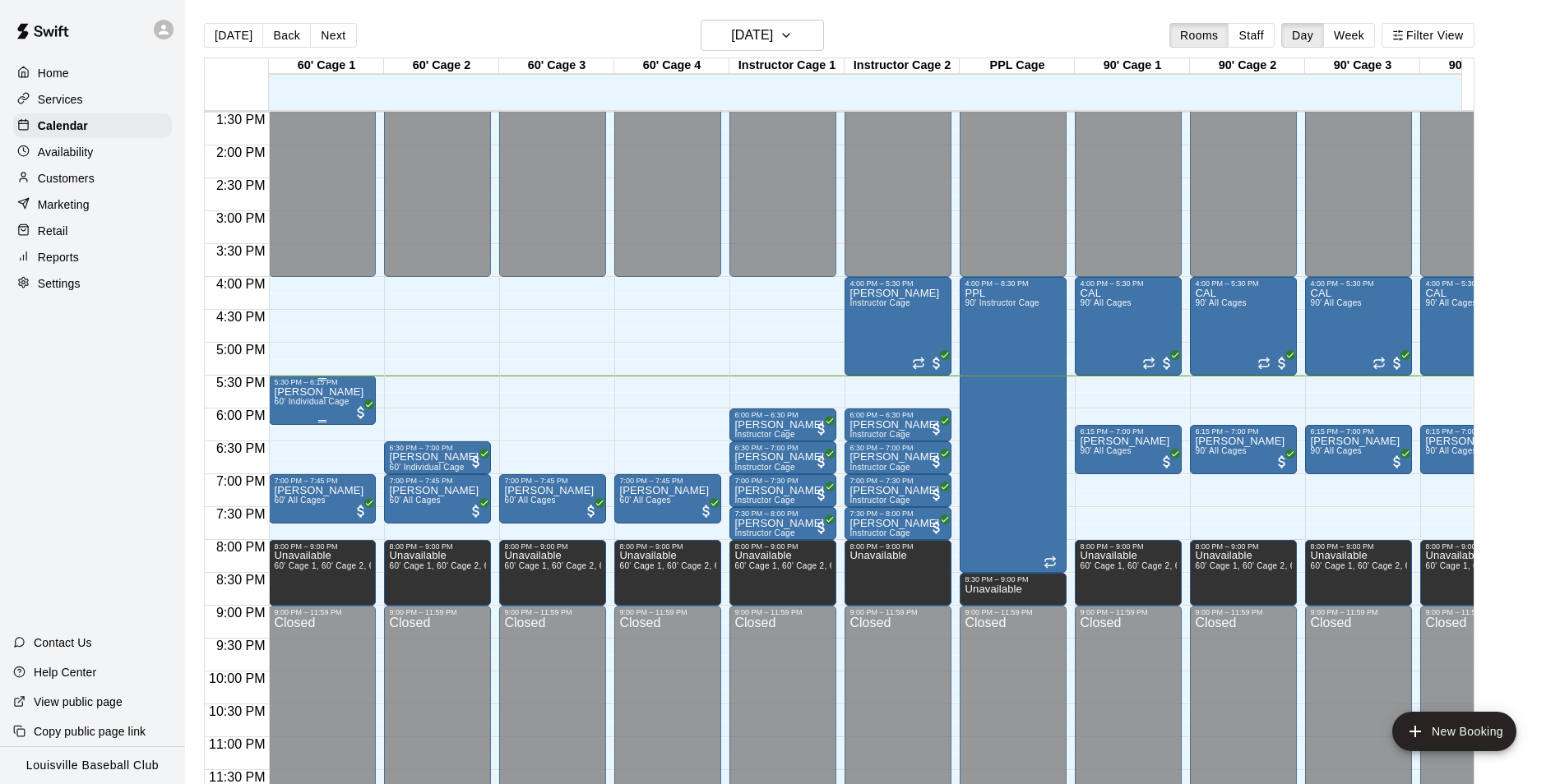
click at [312, 412] on div "5:30 PM – 6:15 PM Kathy Bernstein 60' Individual Cage" at bounding box center [322, 401] width 107 height 49
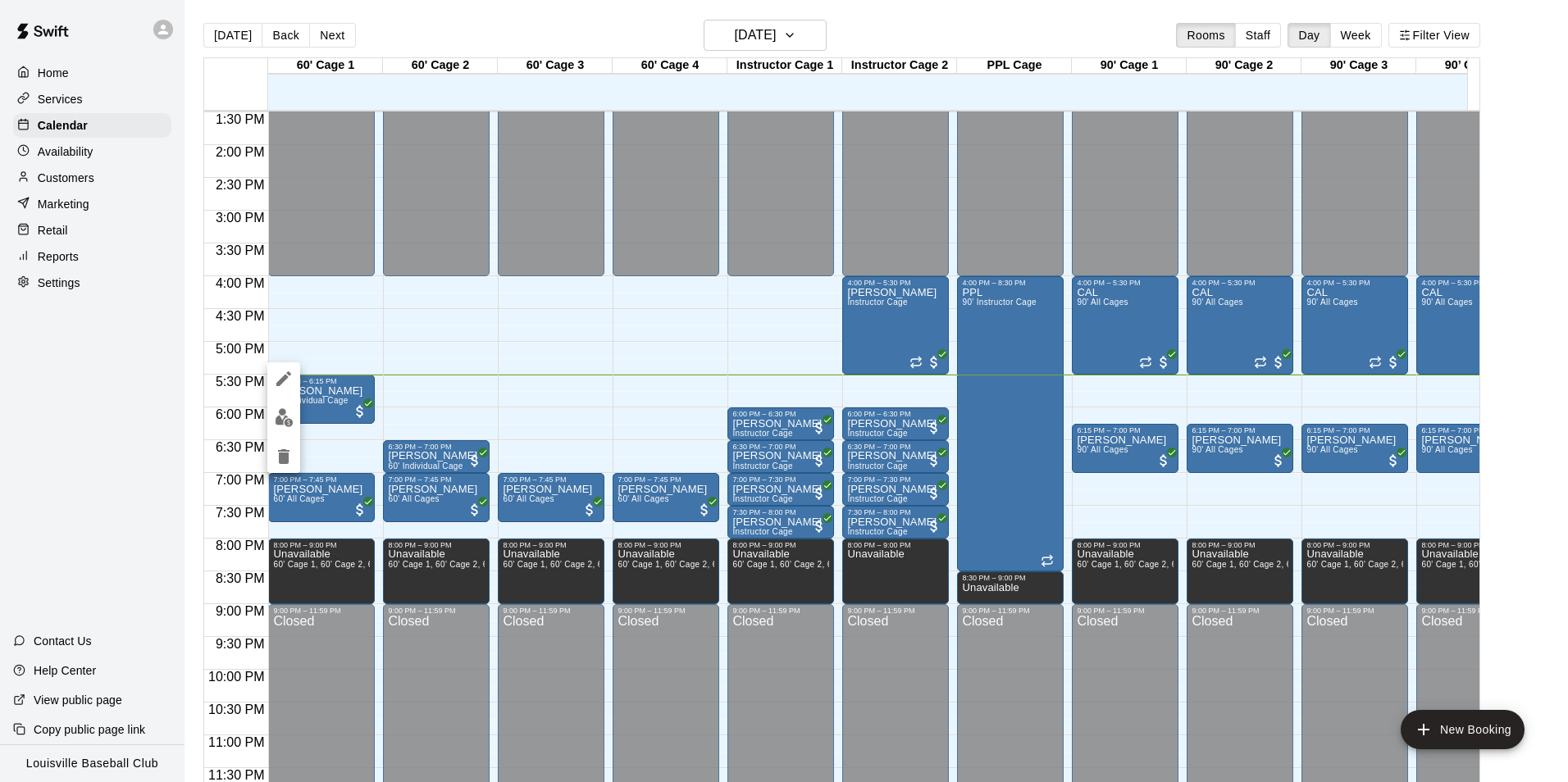
click at [279, 383] on icon "edit" at bounding box center [284, 379] width 15 height 15
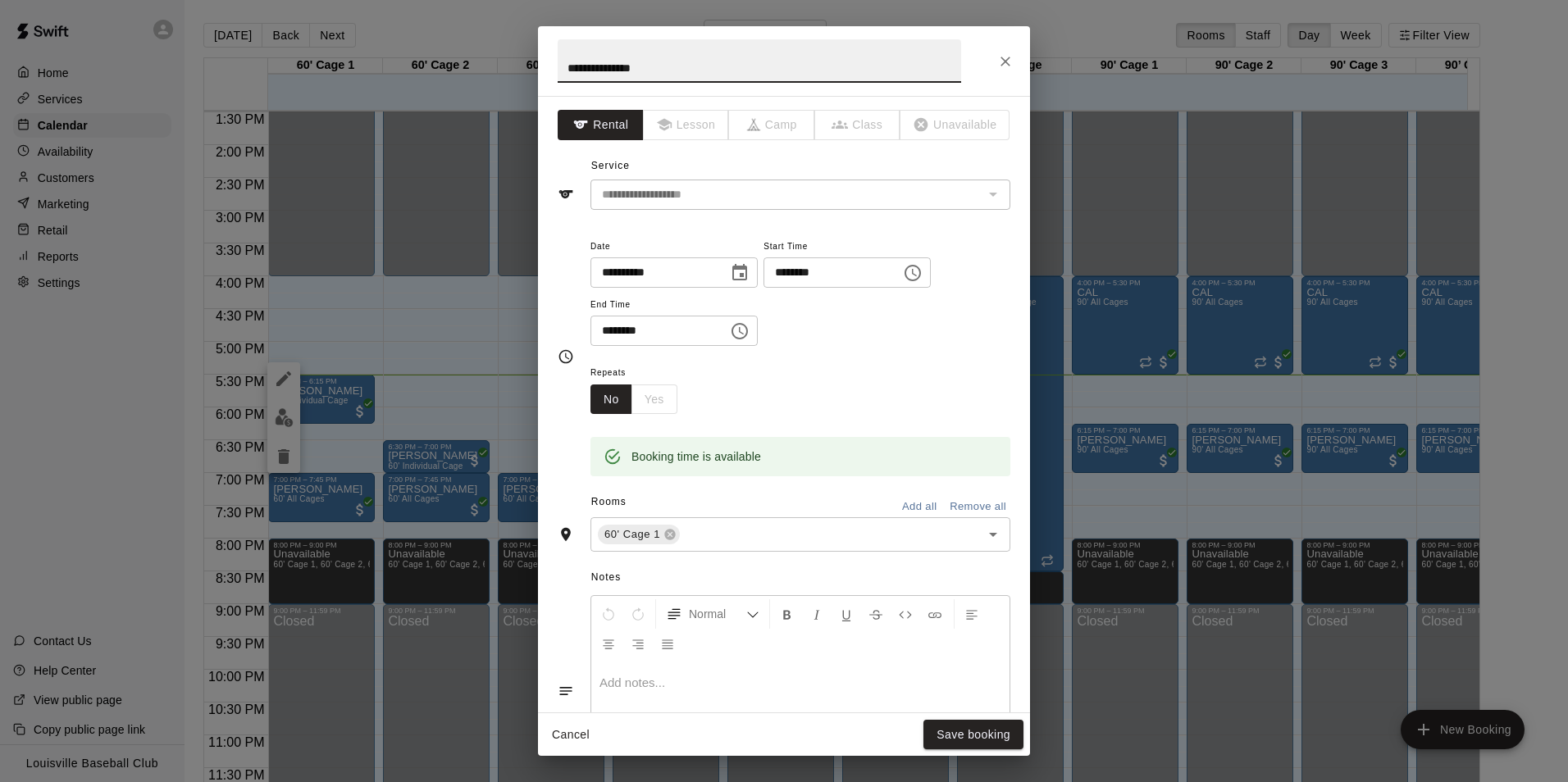
click at [929, 256] on span "Start Time" at bounding box center [846, 246] width 167 height 22
click at [923, 272] on icon "Choose time, selected time is 5:30 PM" at bounding box center [912, 273] width 20 height 20
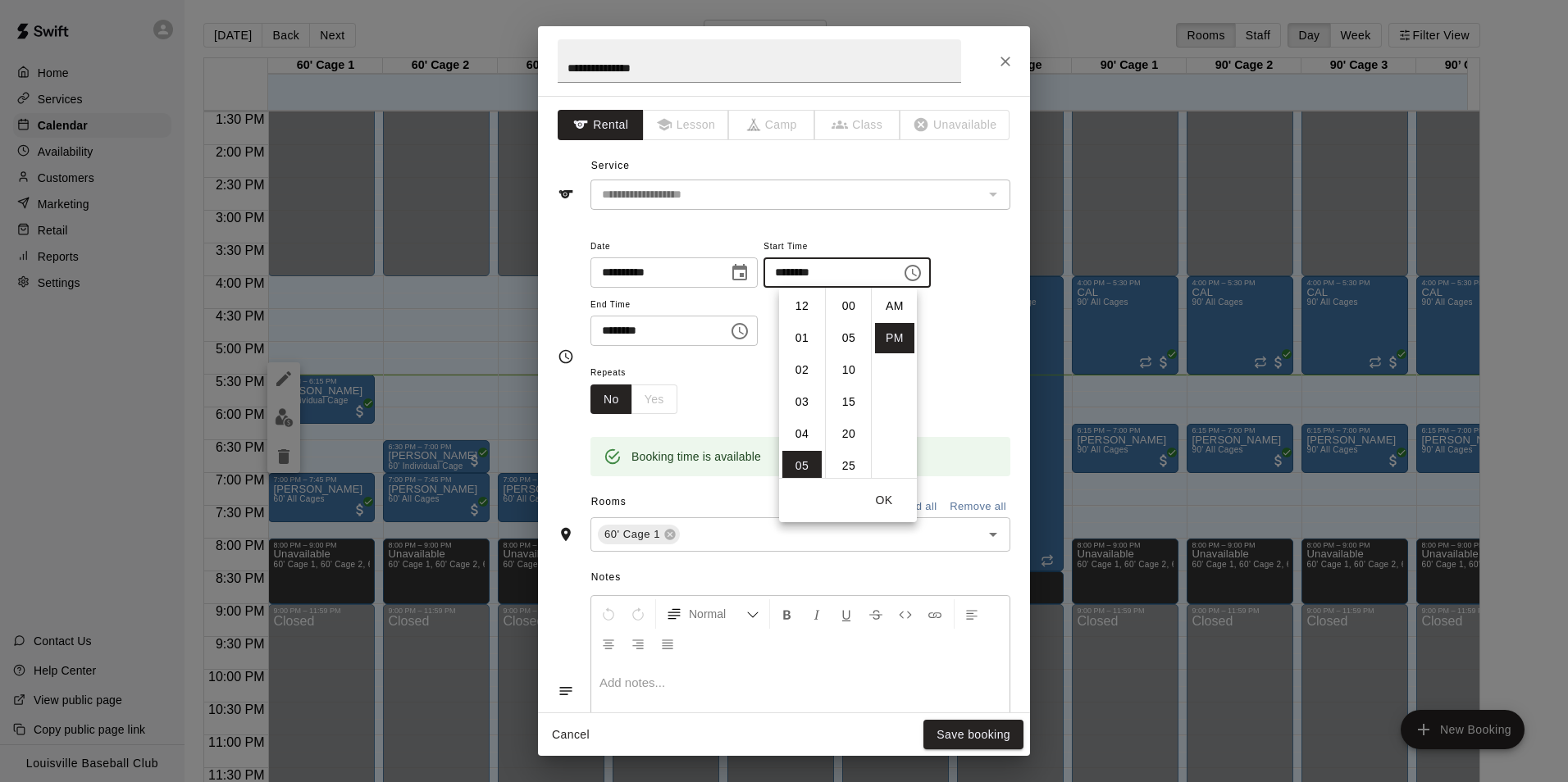
scroll to position [29, 0]
click at [794, 338] on li "06" at bounding box center [802, 338] width 40 height 30
type input "********"
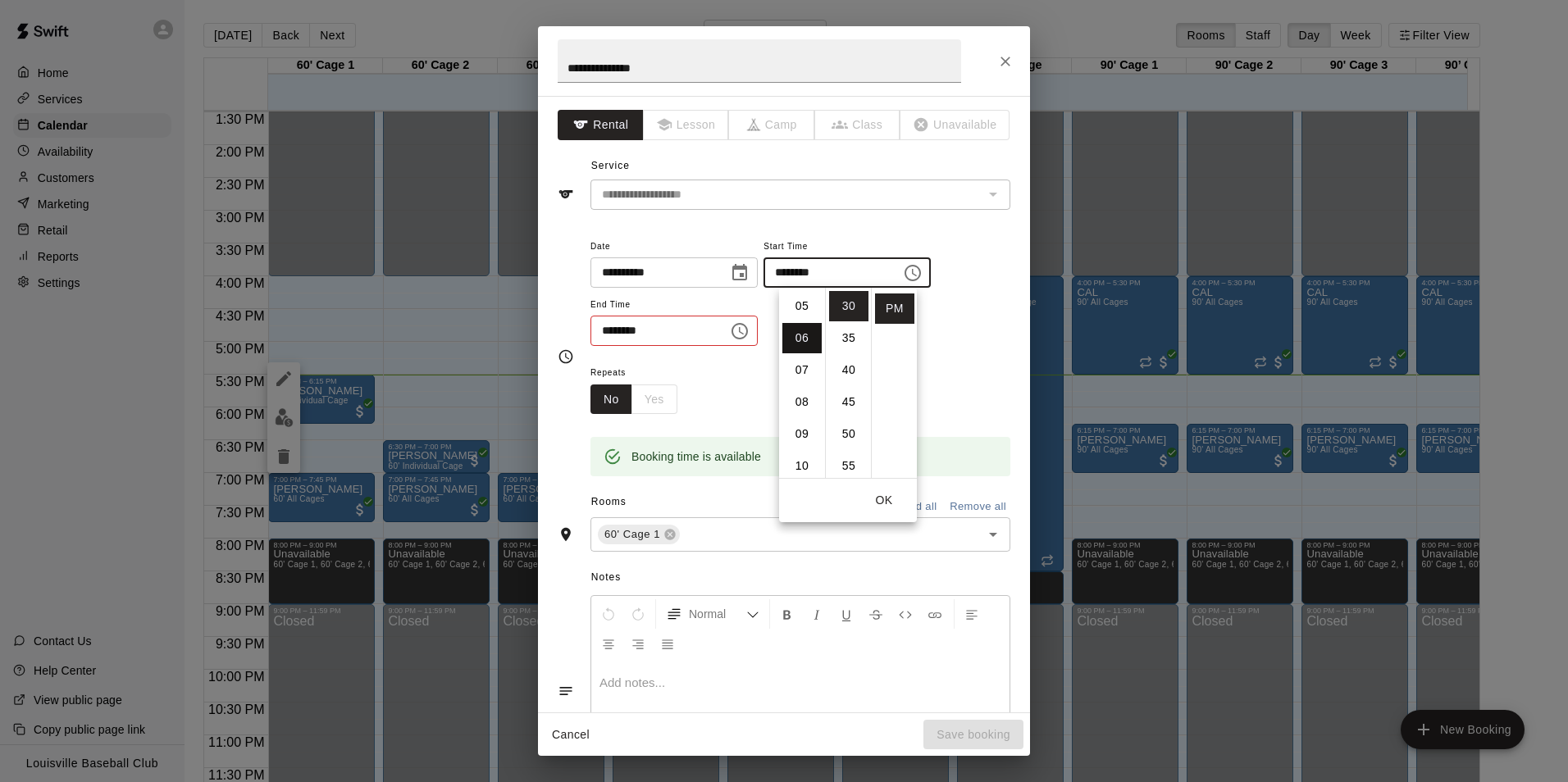
scroll to position [192, 0]
click at [887, 506] on button "OK" at bounding box center [884, 501] width 53 height 30
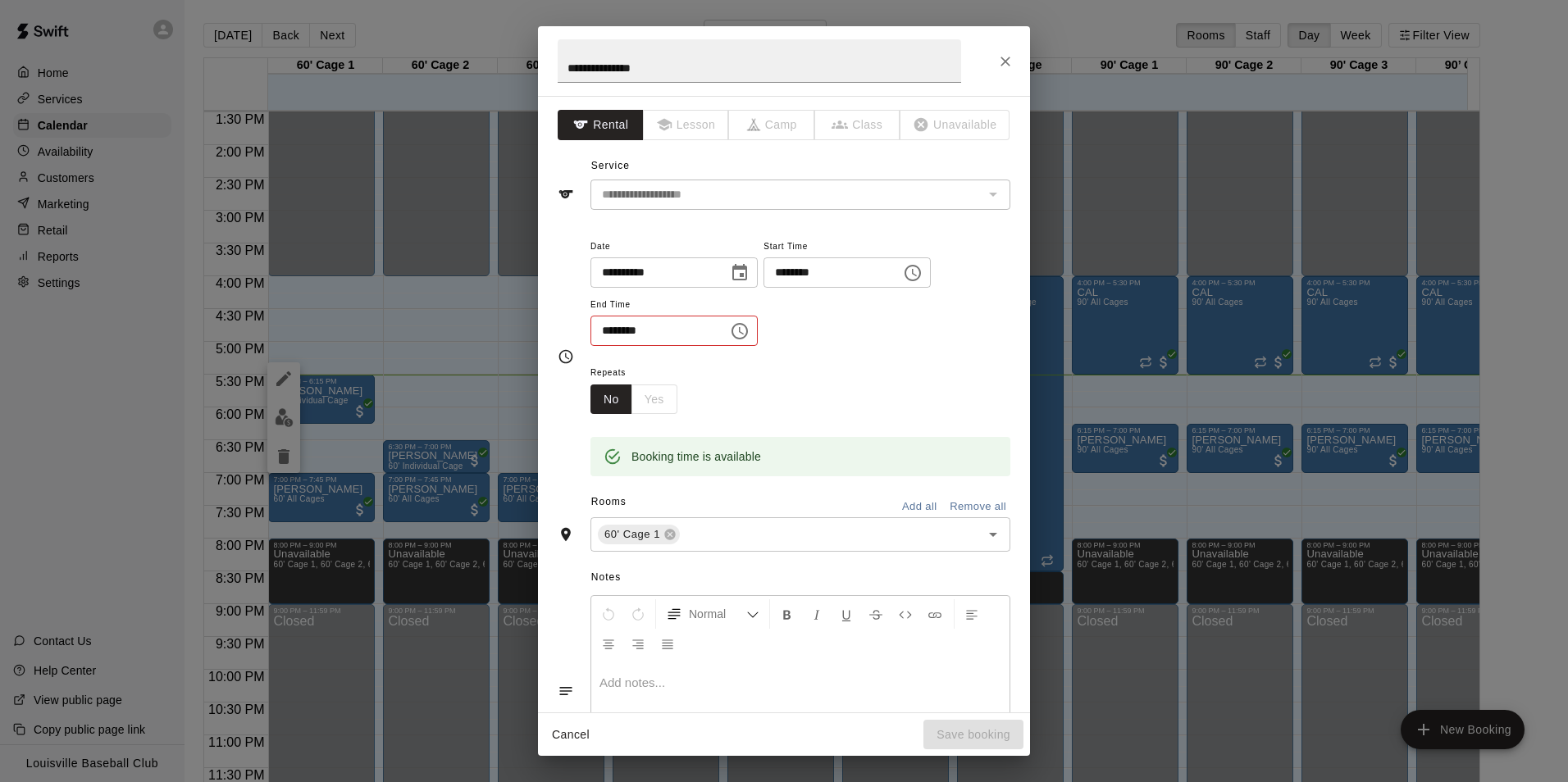
click at [750, 331] on icon "Choose time, selected time is 6:15 PM" at bounding box center [740, 331] width 20 height 20
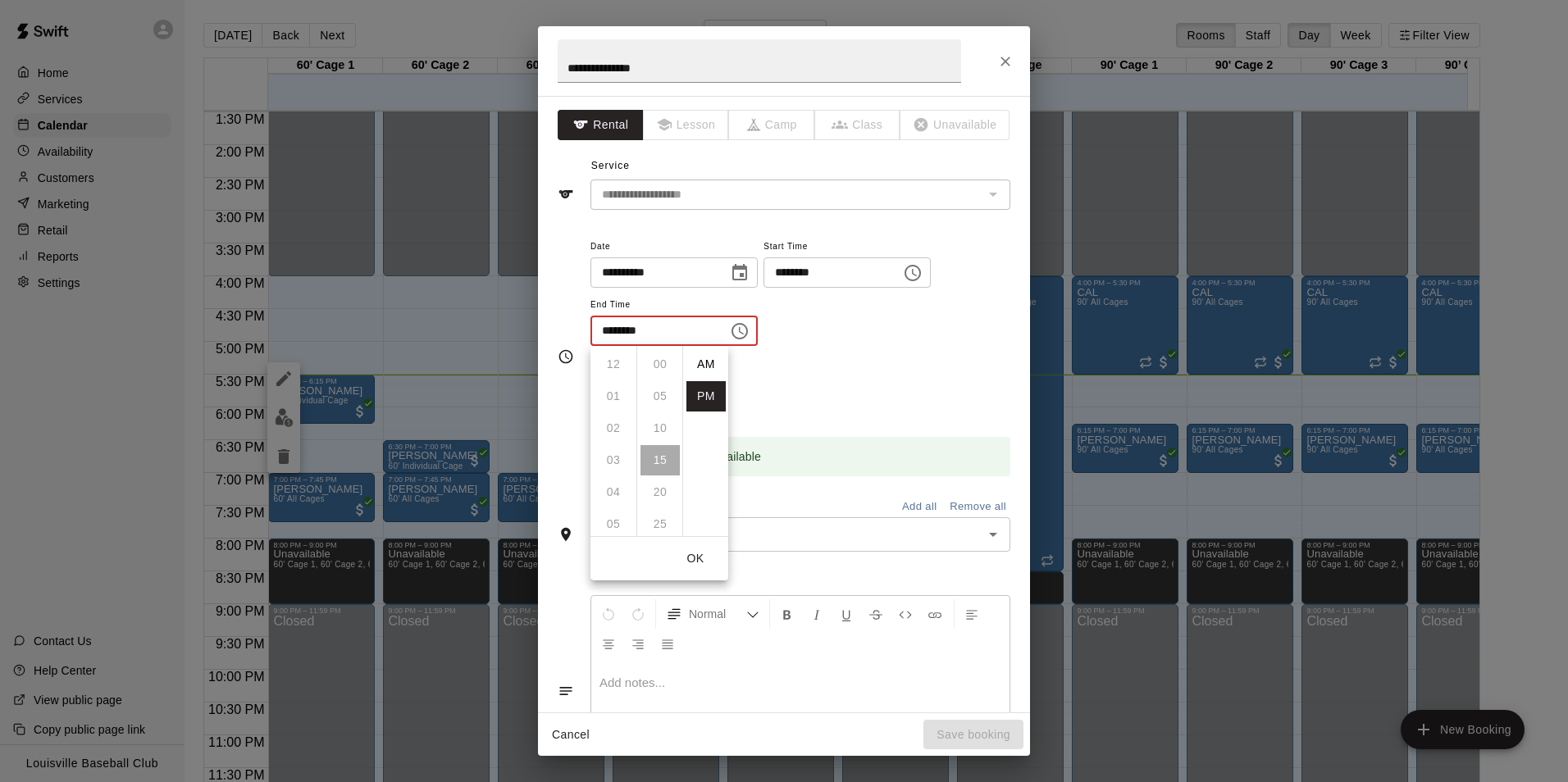
scroll to position [29, 0]
click at [612, 397] on li "07" at bounding box center [614, 397] width 40 height 30
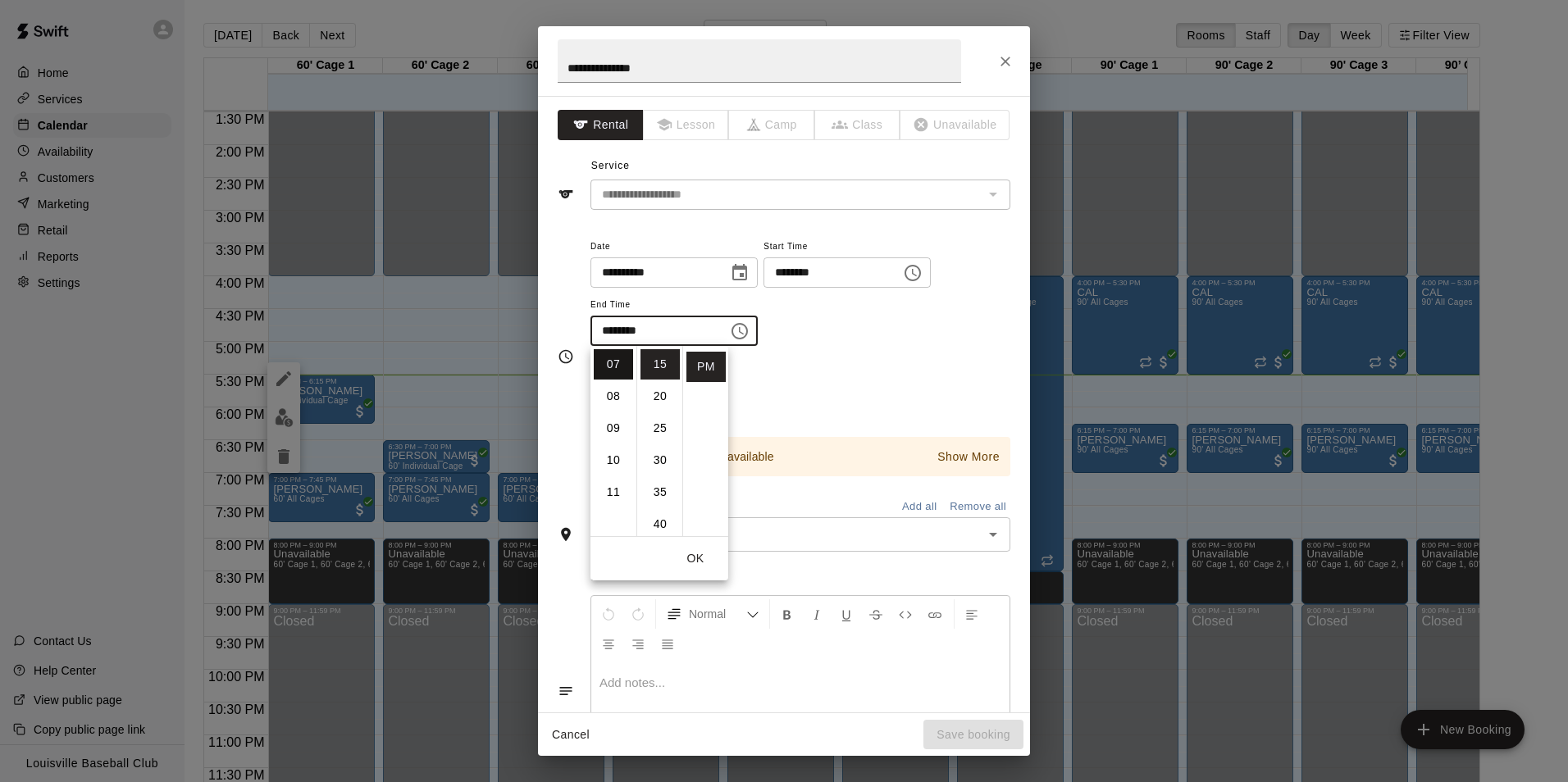
scroll to position [349, 0]
click at [668, 470] on li "30" at bounding box center [660, 461] width 40 height 30
click at [655, 365] on li "00" at bounding box center [660, 365] width 40 height 30
type input "********"
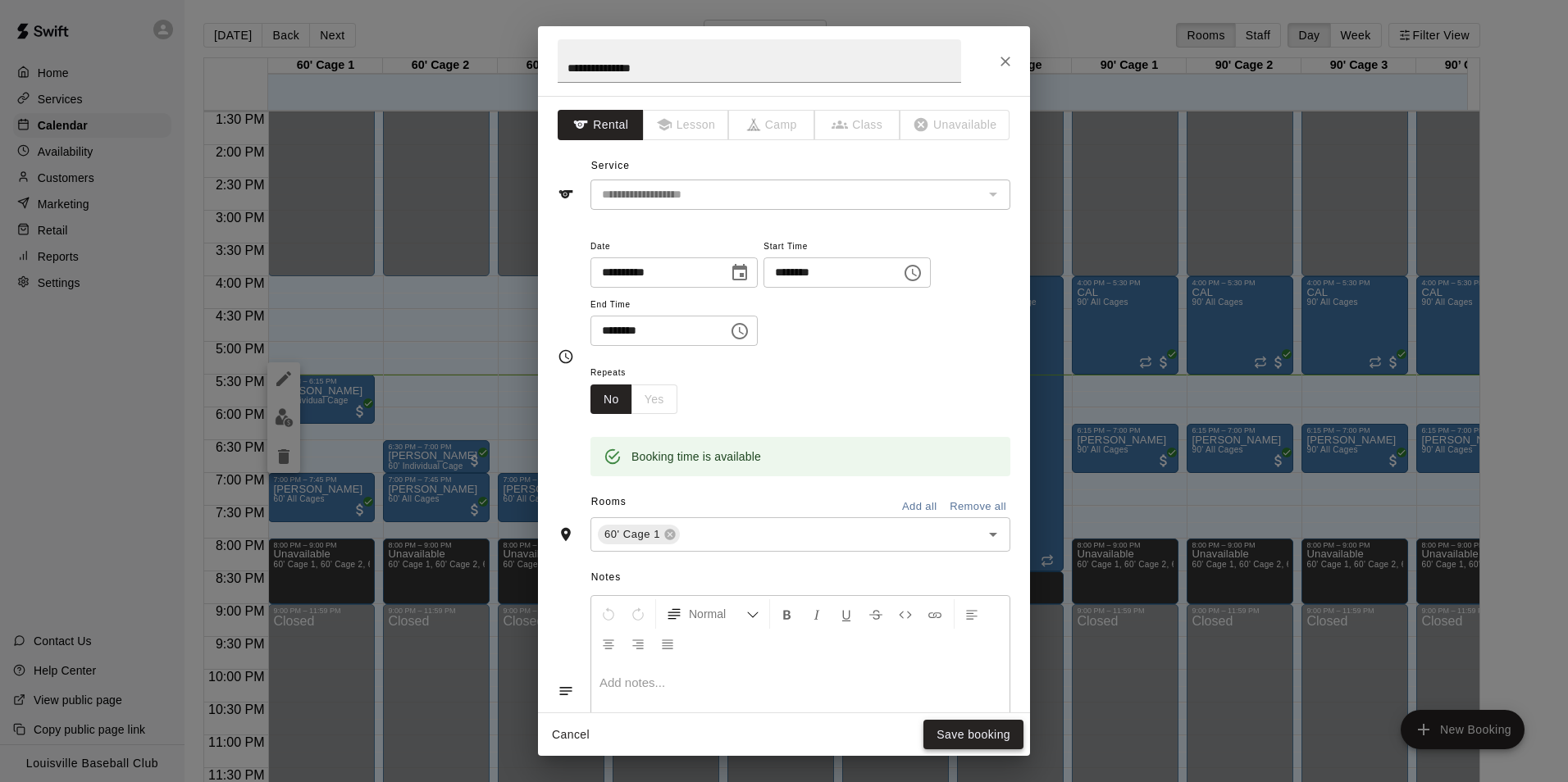
click at [992, 738] on button "Save booking" at bounding box center [974, 735] width 100 height 30
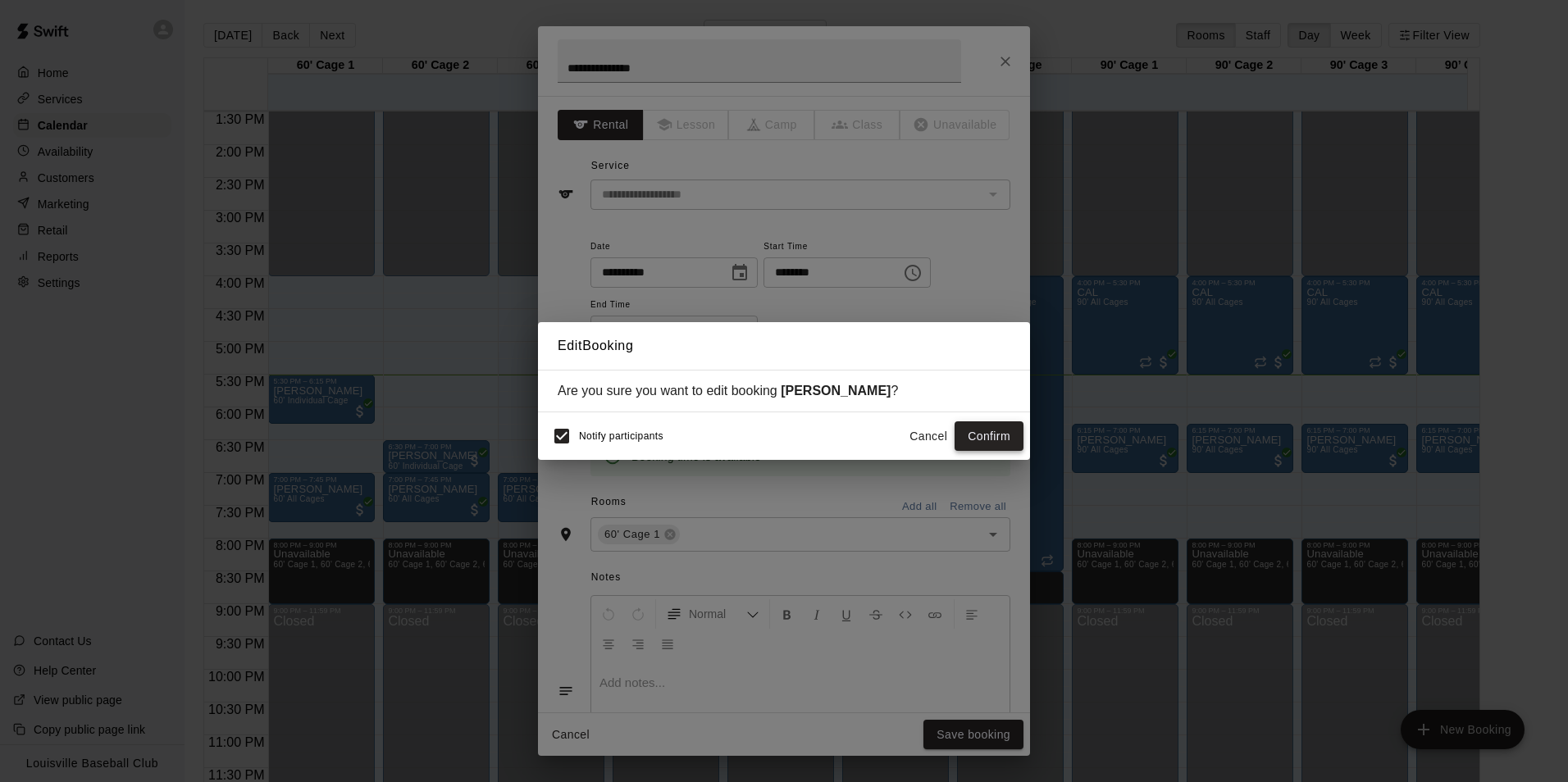
click at [997, 439] on button "Confirm" at bounding box center [989, 436] width 69 height 30
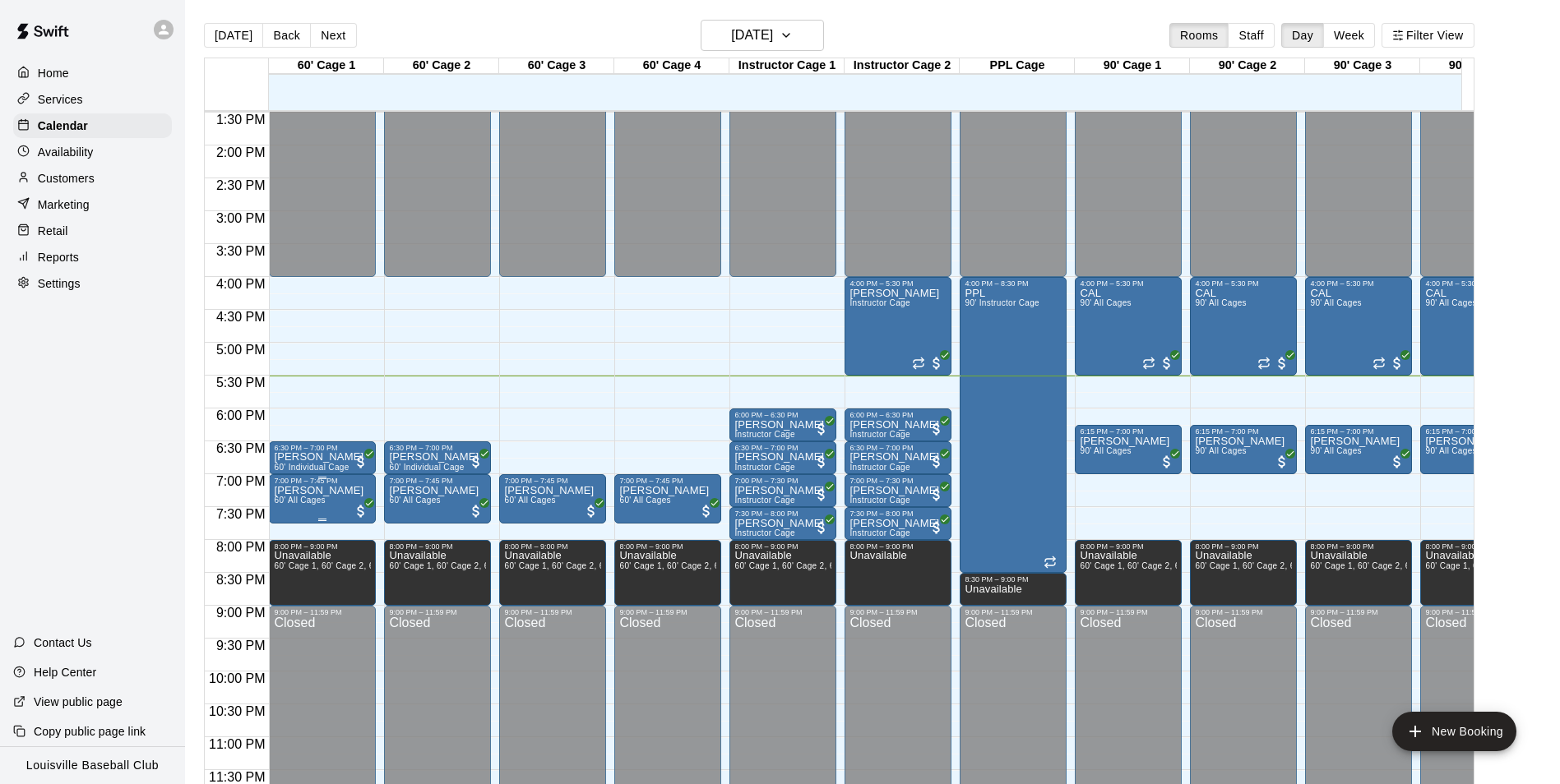
click at [335, 474] on div "7:00 PM – 7:45 PM Scott Morris 60' All Cages" at bounding box center [322, 499] width 107 height 49
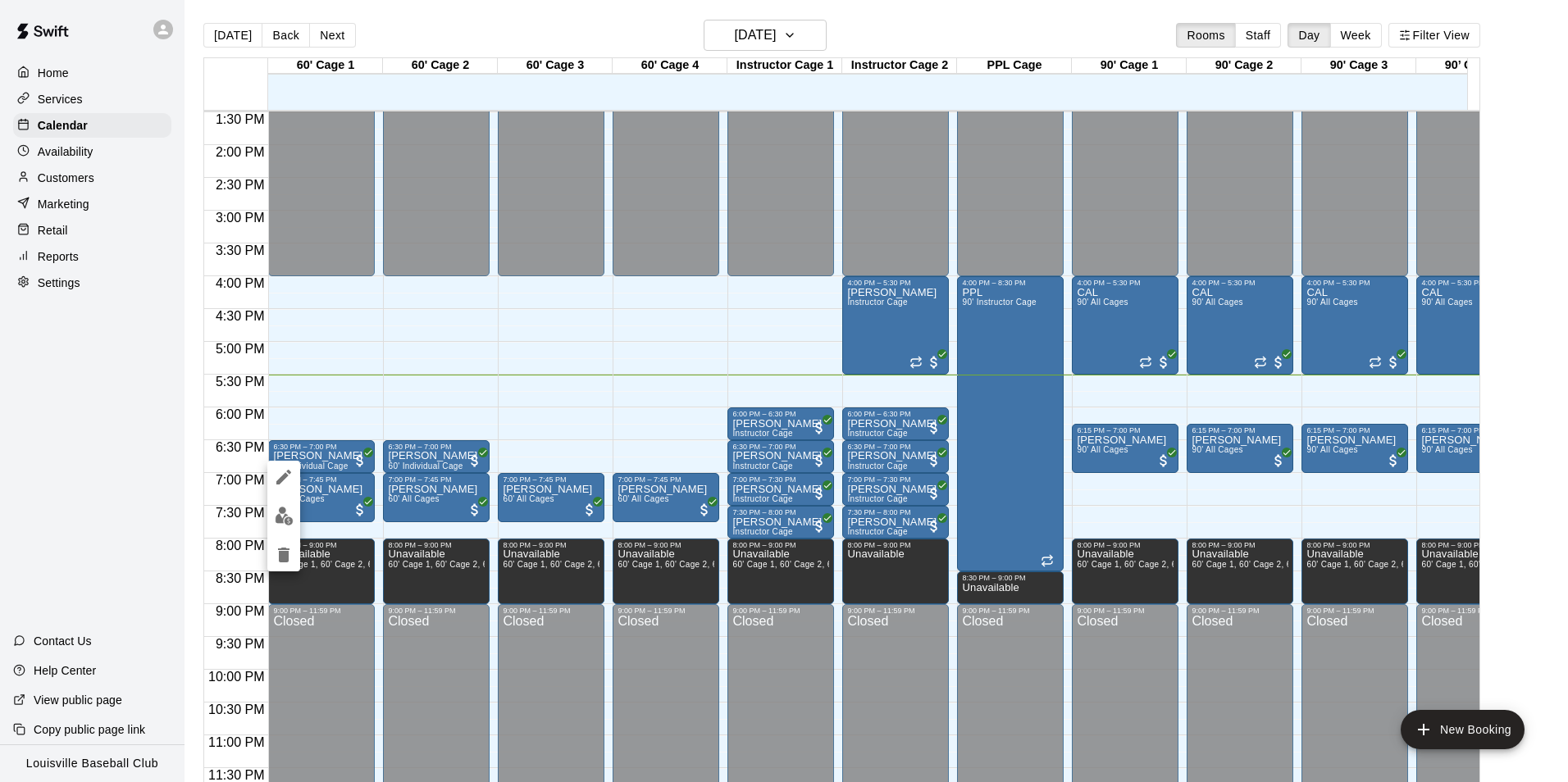
click at [330, 442] on div at bounding box center [784, 391] width 1568 height 782
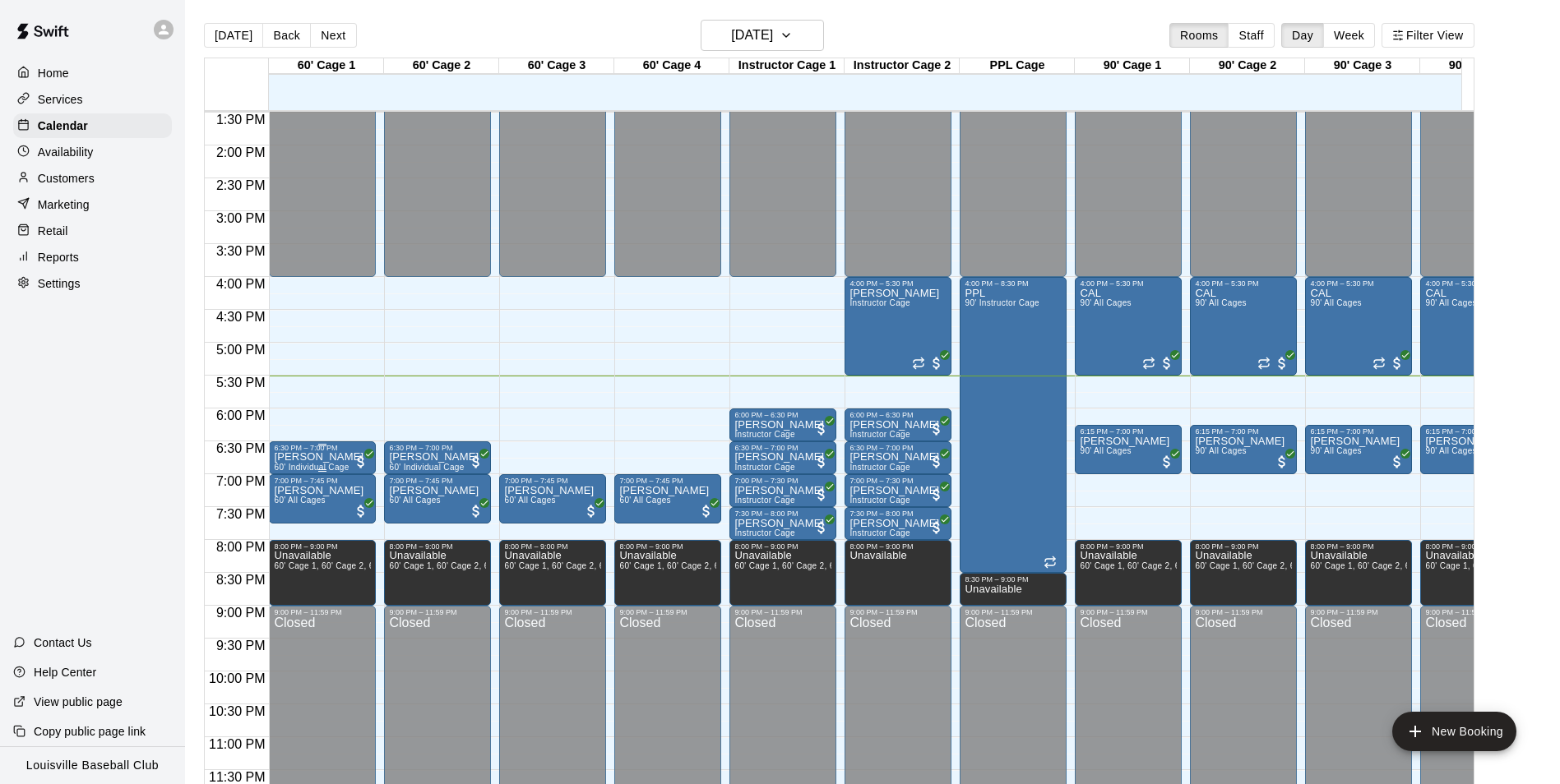
click at [335, 457] on p "[PERSON_NAME]" at bounding box center [318, 457] width 90 height 0
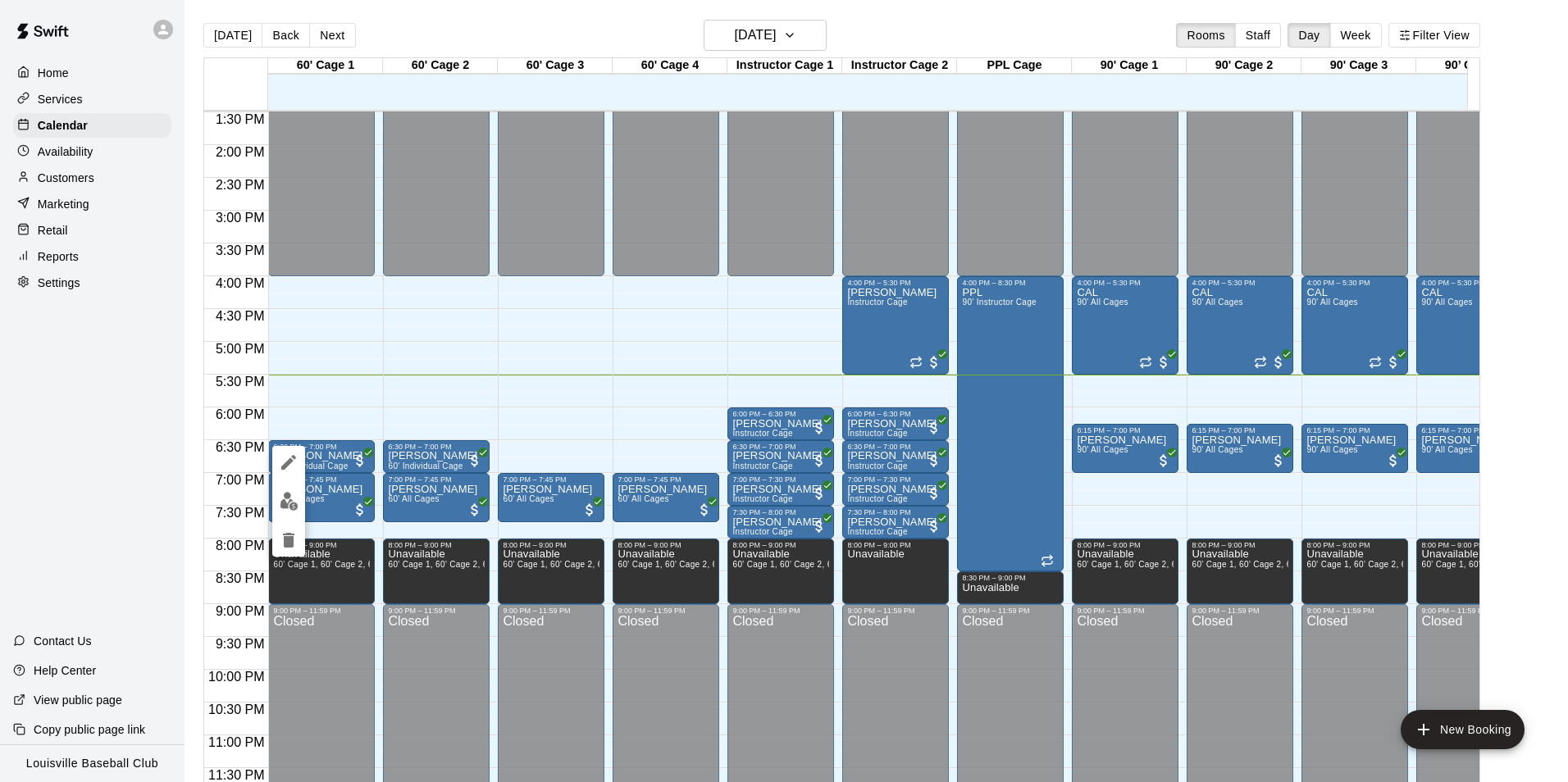
click at [289, 457] on icon "edit" at bounding box center [288, 462] width 20 height 20
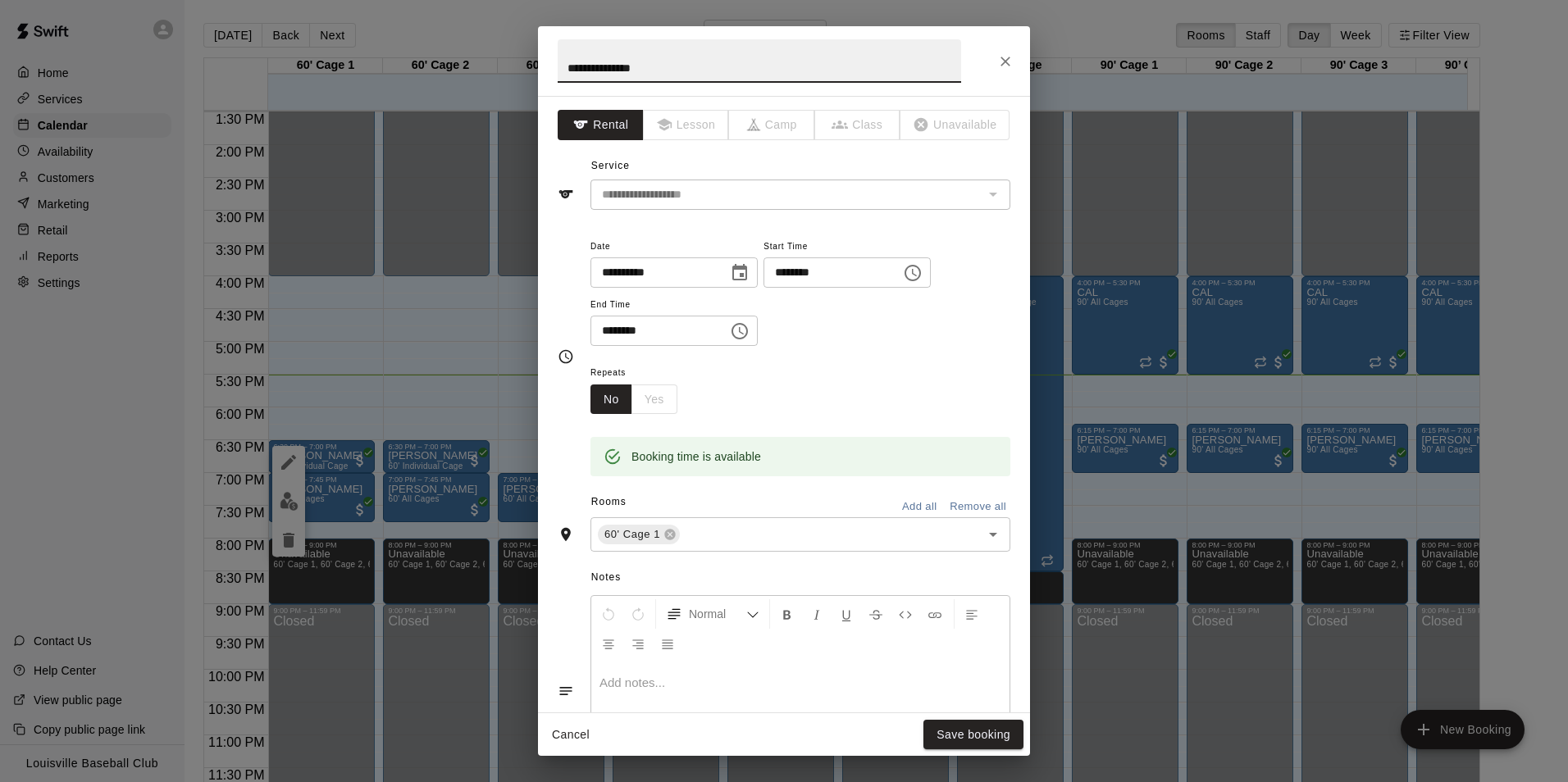
click at [929, 272] on button "Choose time, selected time is 6:30 PM" at bounding box center [912, 273] width 33 height 33
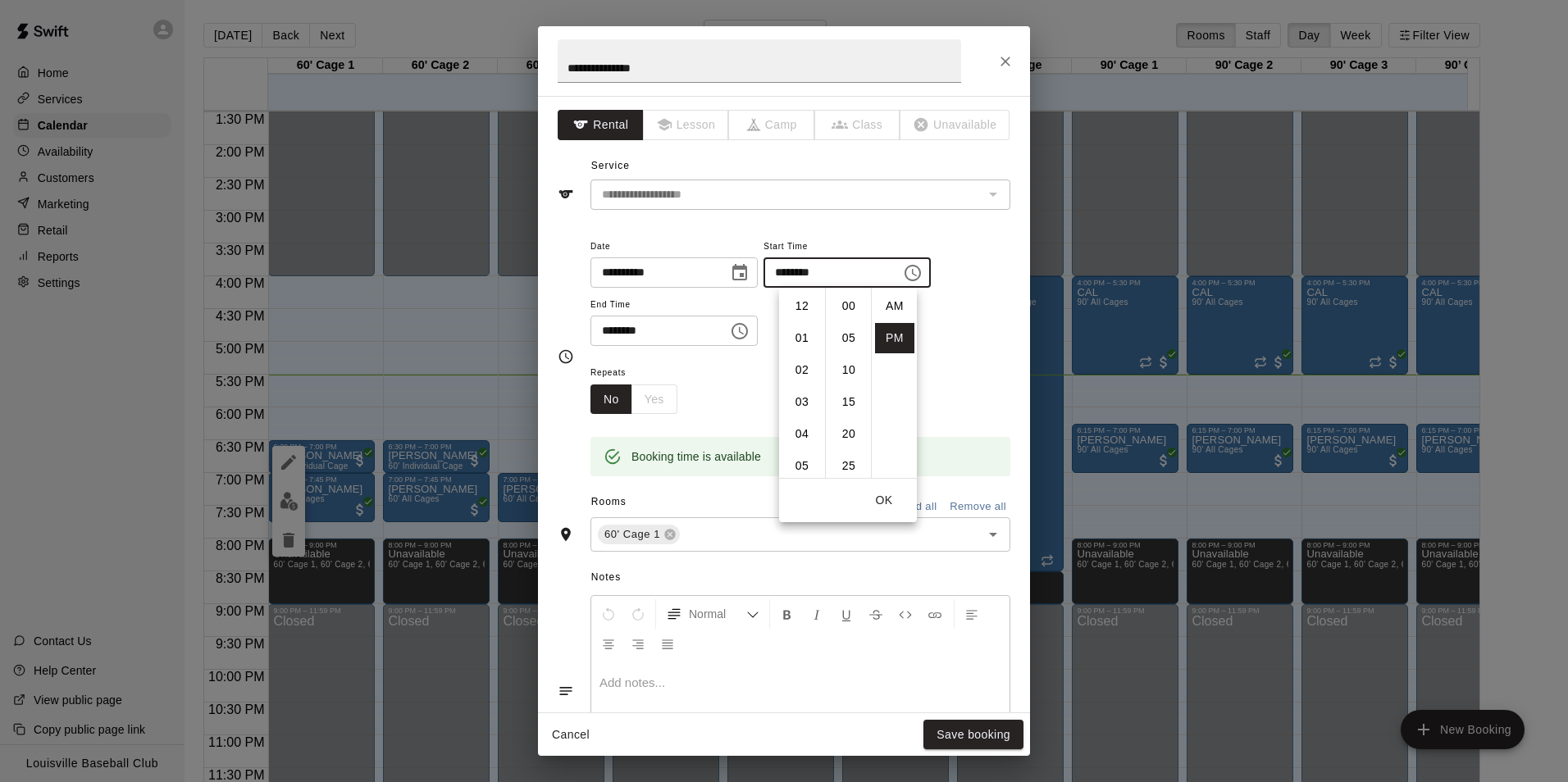
scroll to position [29, 0]
click at [849, 336] on li "35" at bounding box center [849, 338] width 40 height 30
click at [842, 345] on li "15" at bounding box center [849, 345] width 40 height 30
type input "********"
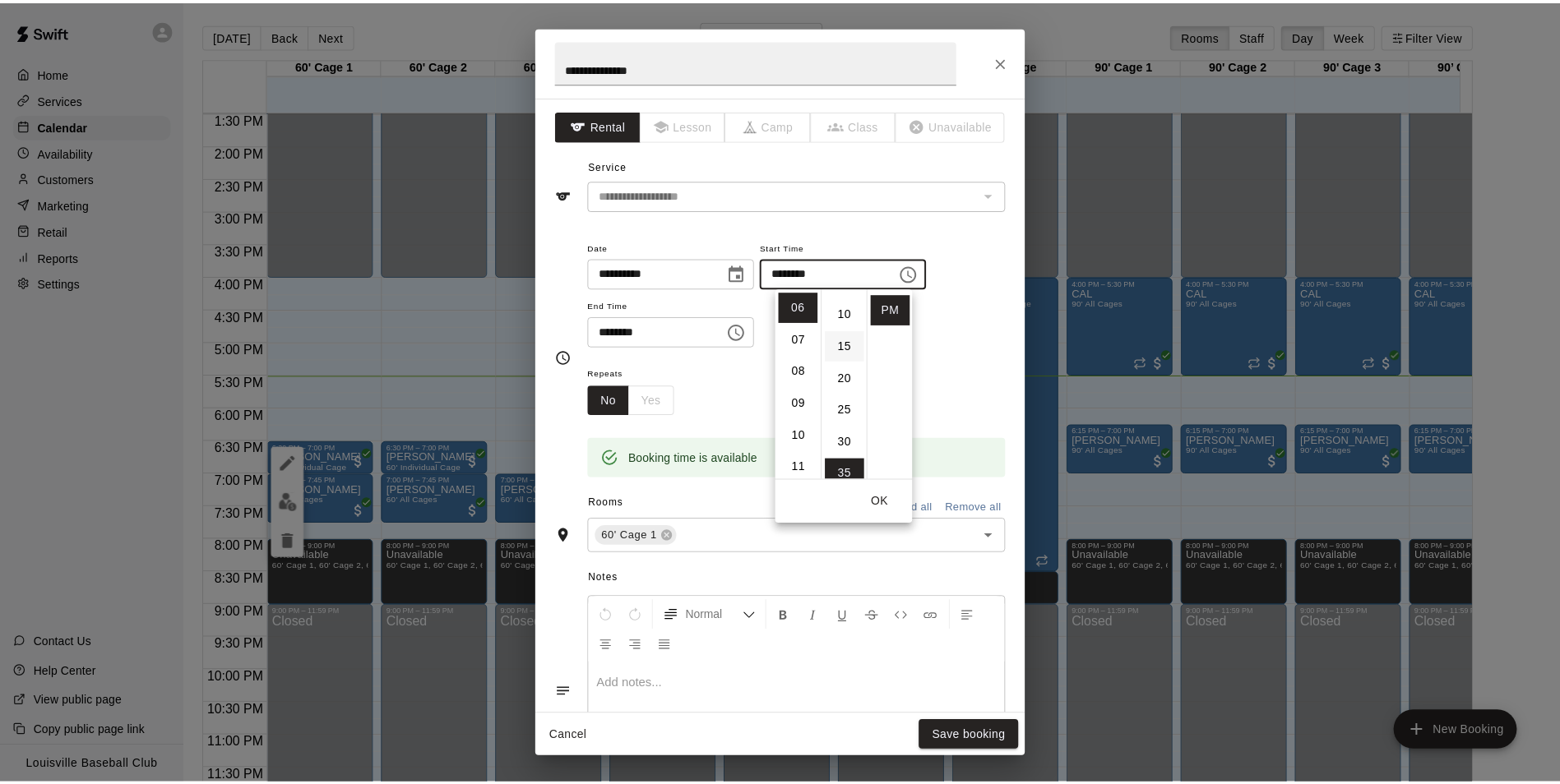
scroll to position [97, 0]
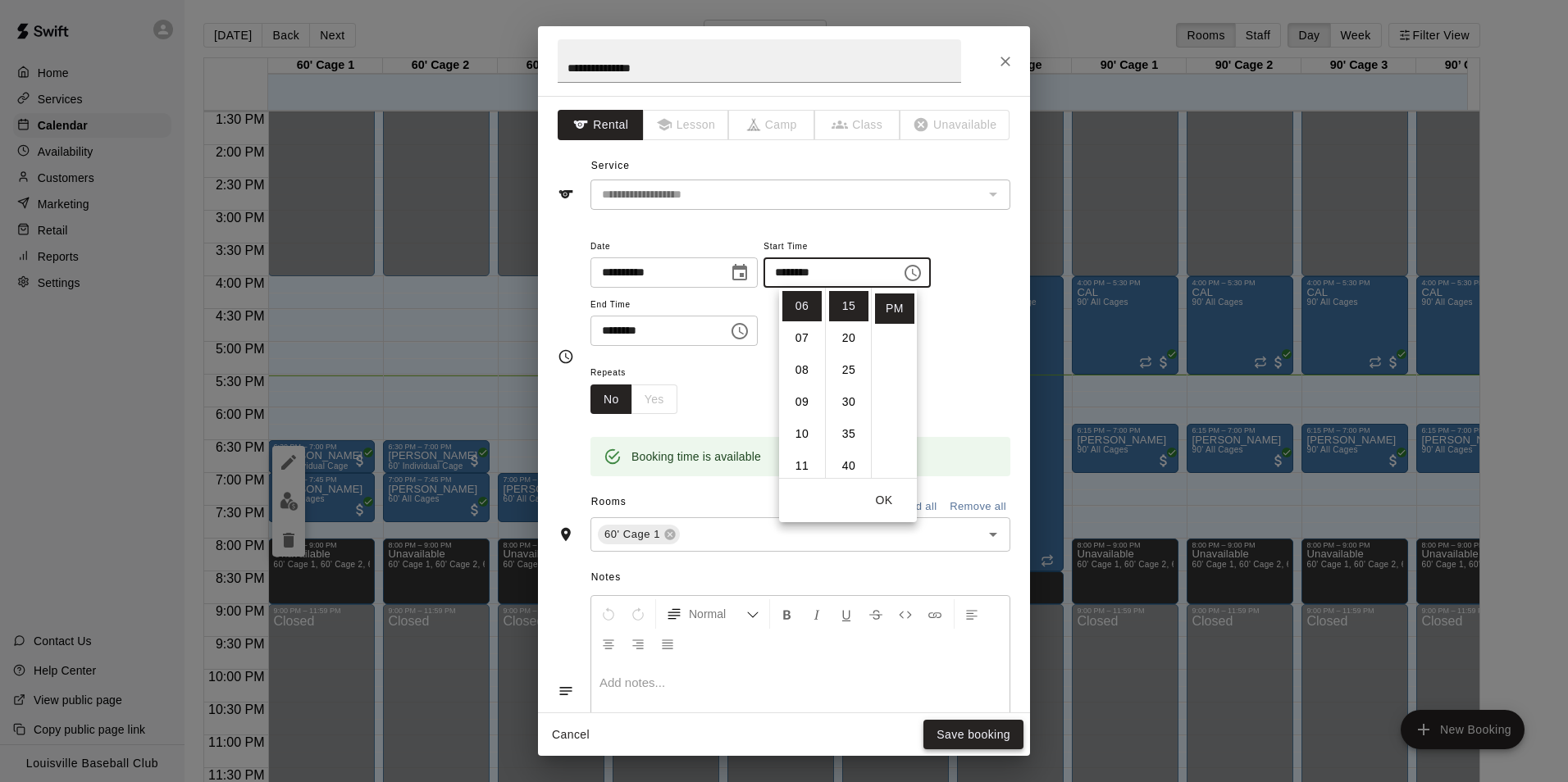
click at [986, 740] on button "Save booking" at bounding box center [974, 735] width 100 height 30
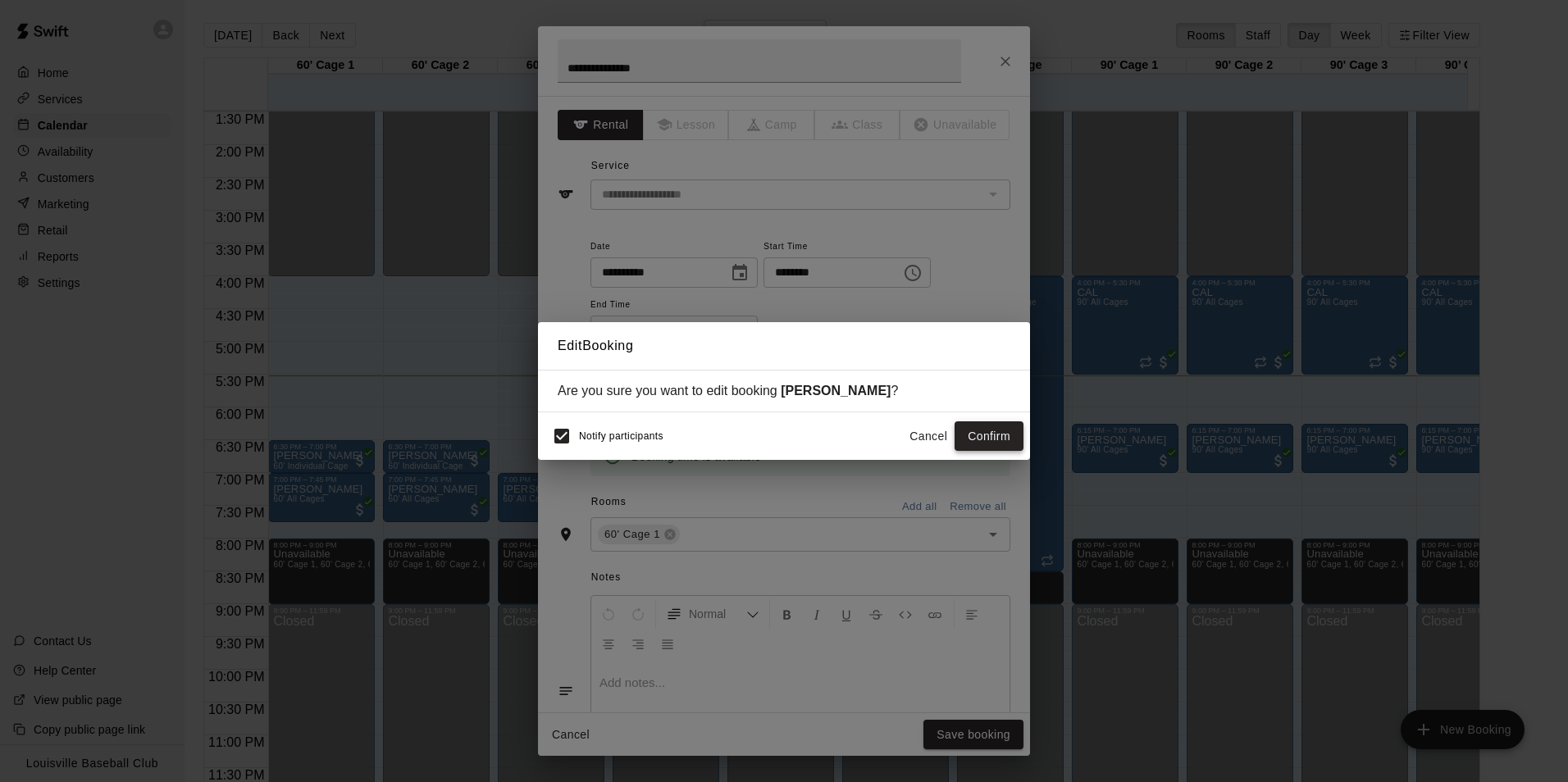
click at [990, 440] on button "Confirm" at bounding box center [989, 436] width 69 height 30
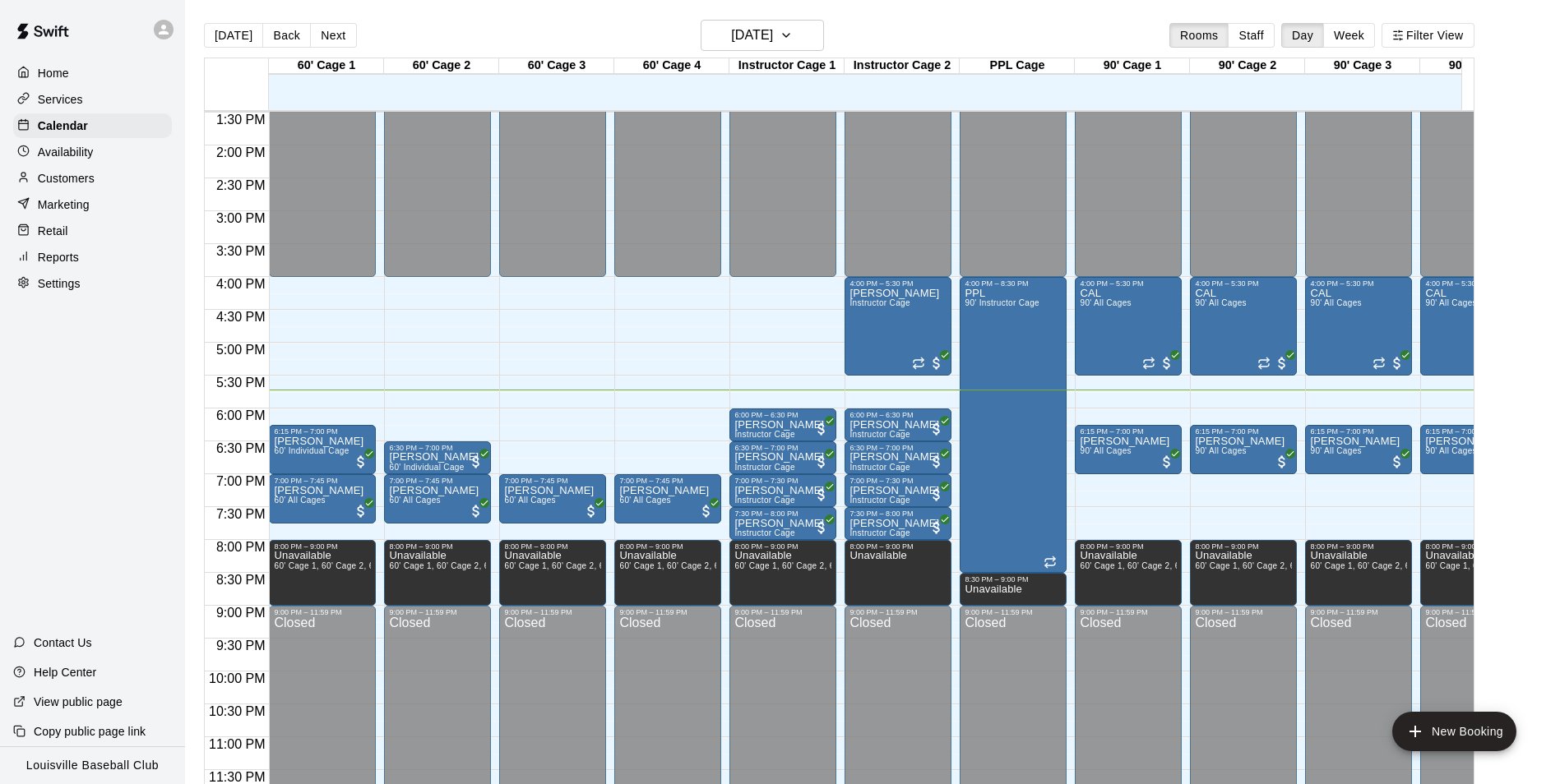
click at [118, 187] on div "Customers" at bounding box center [93, 178] width 159 height 25
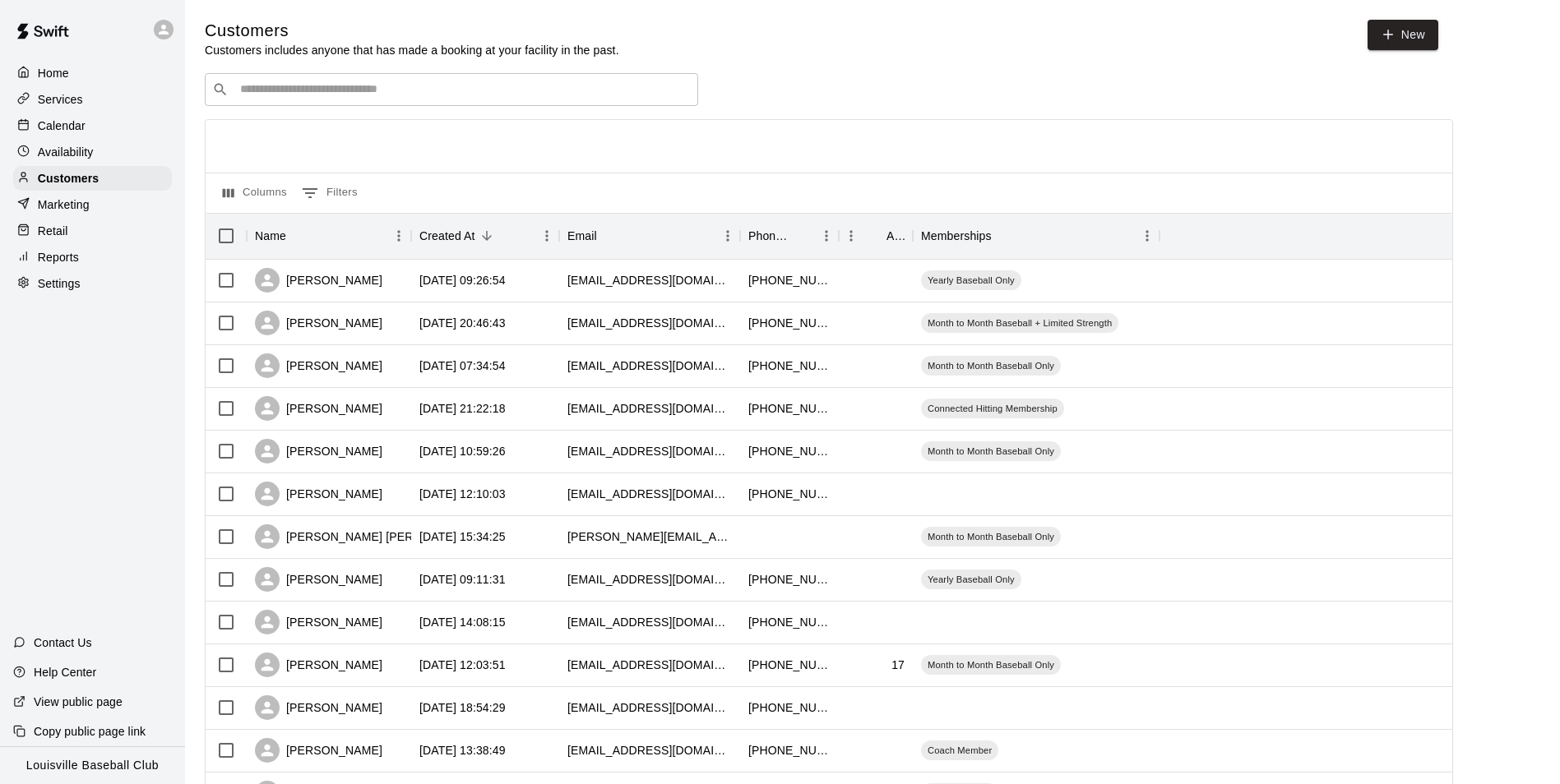
click at [486, 83] on input "Search customers by name or email" at bounding box center [462, 89] width 456 height 16
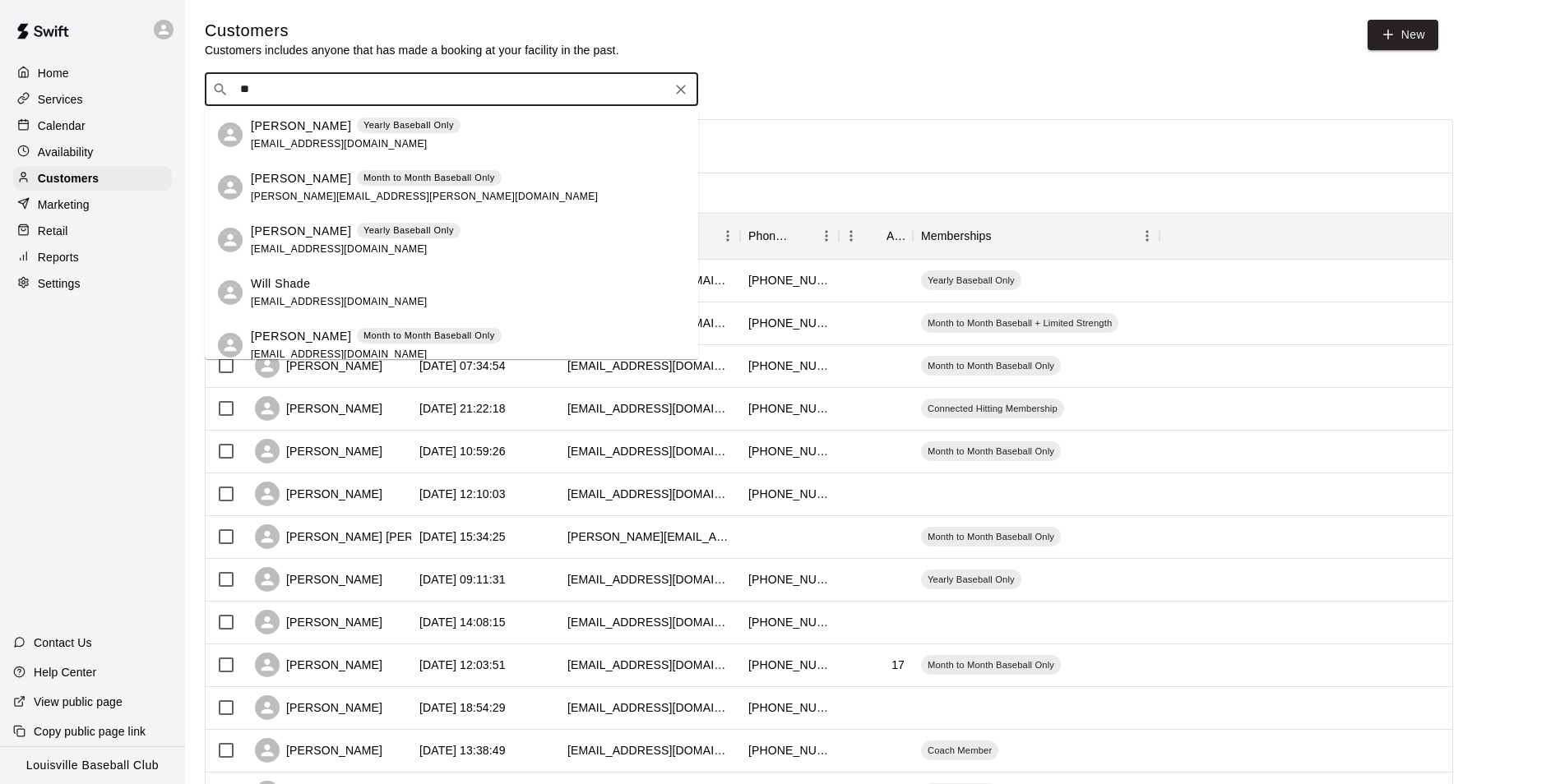
type input "*"
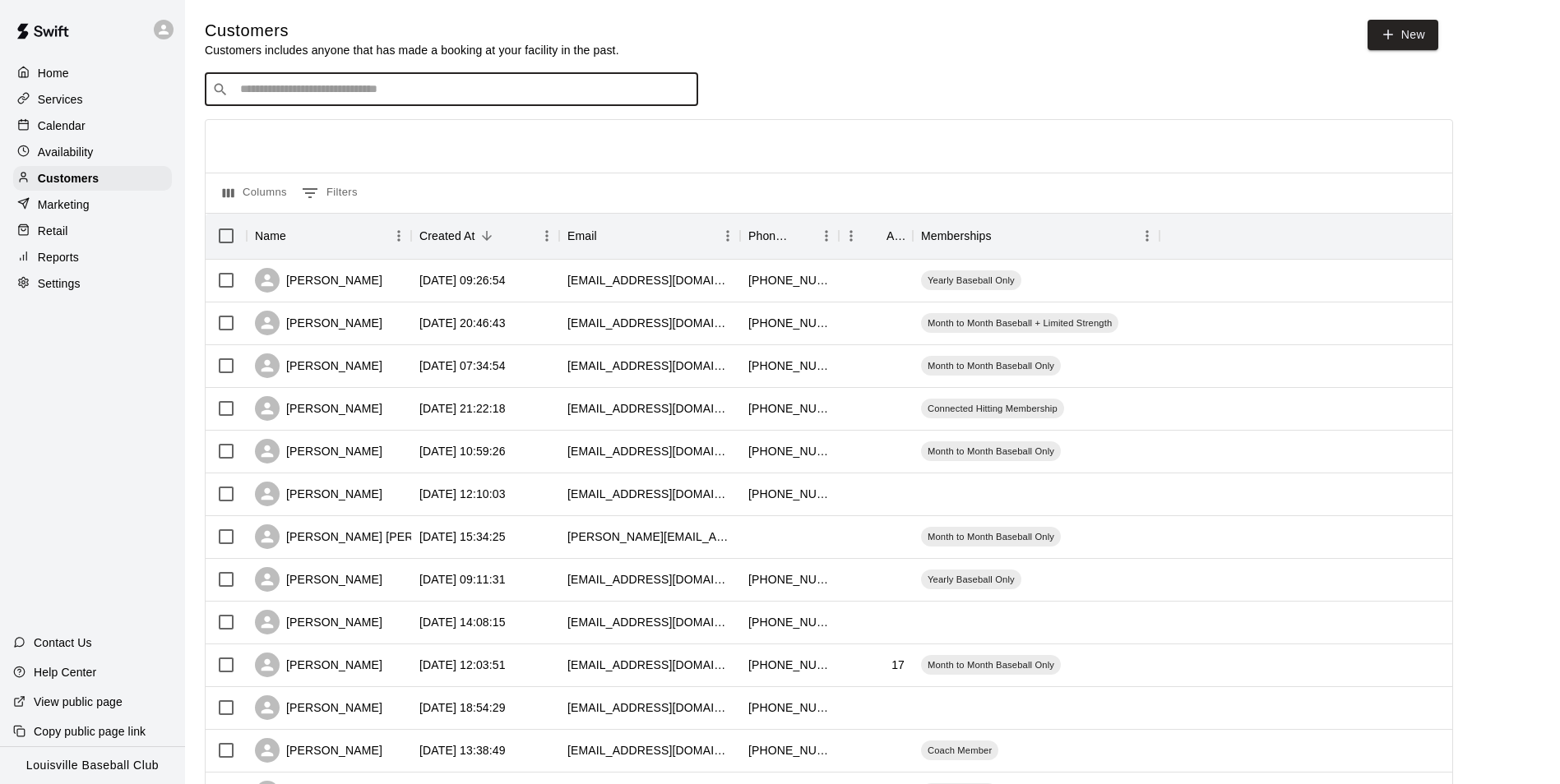
click at [53, 103] on p "Services" at bounding box center [61, 98] width 45 height 16
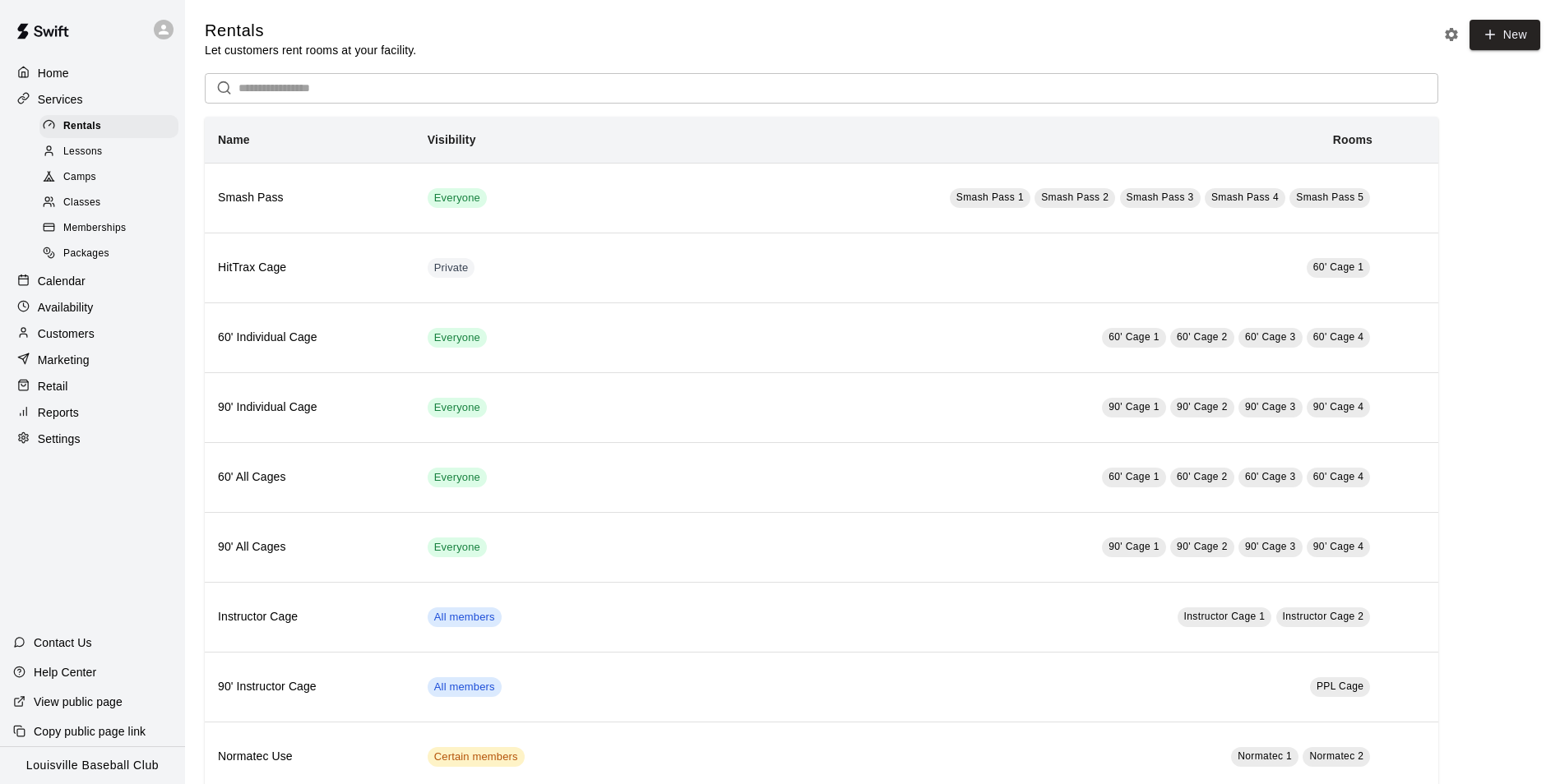
click at [55, 290] on p "Calendar" at bounding box center [62, 280] width 47 height 16
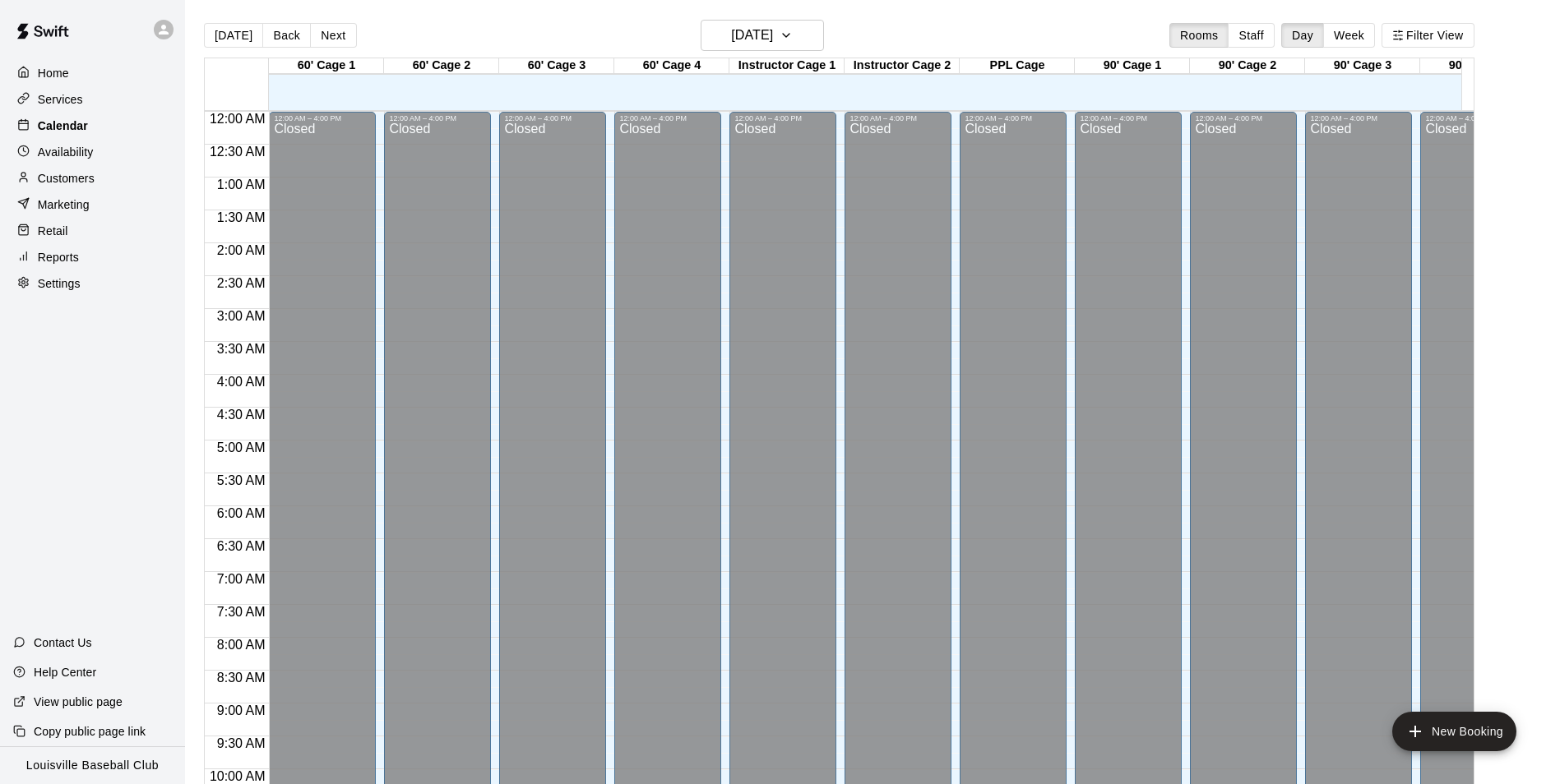
scroll to position [835, 0]
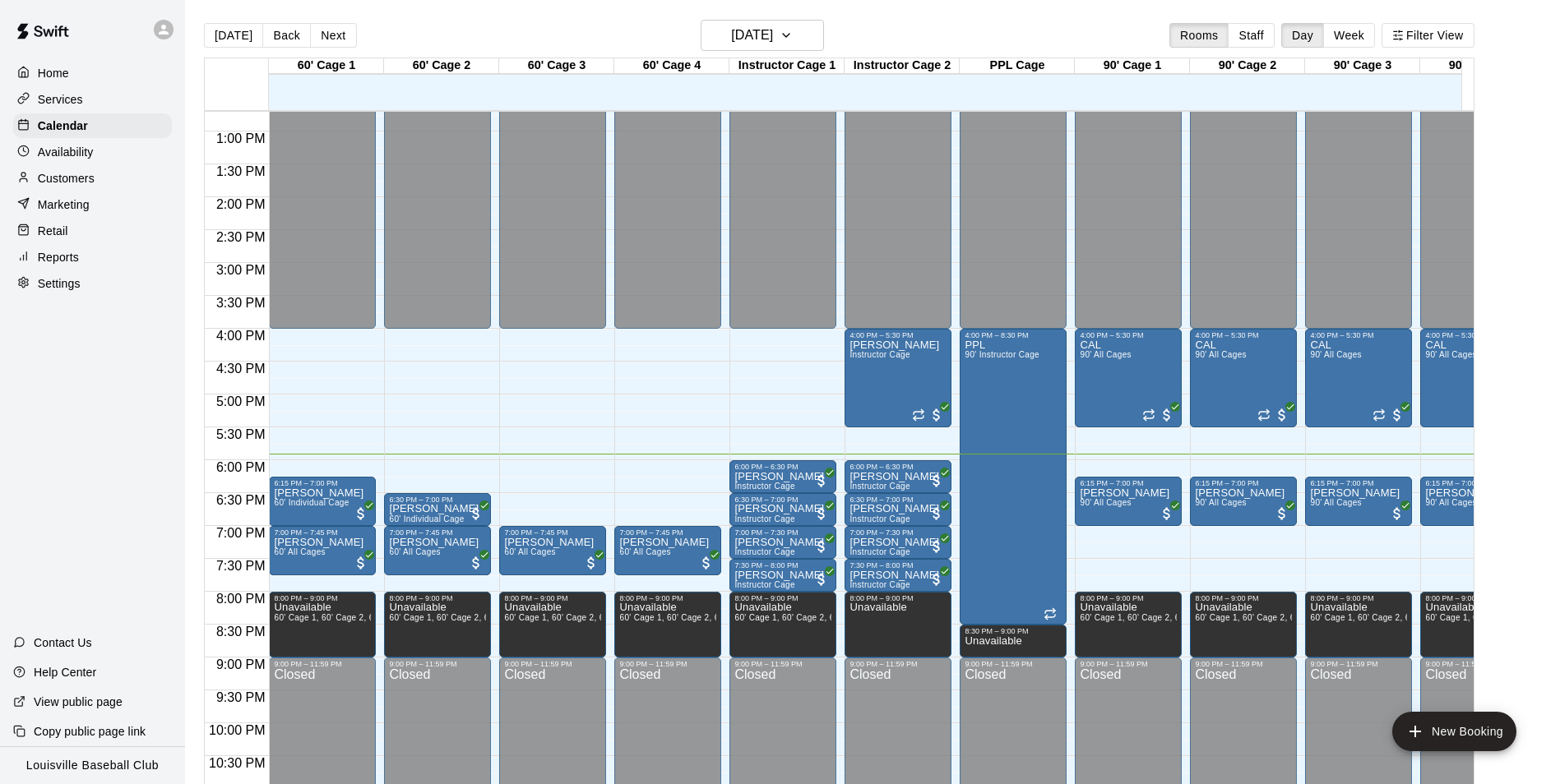
click at [48, 187] on p "Customers" at bounding box center [66, 178] width 57 height 16
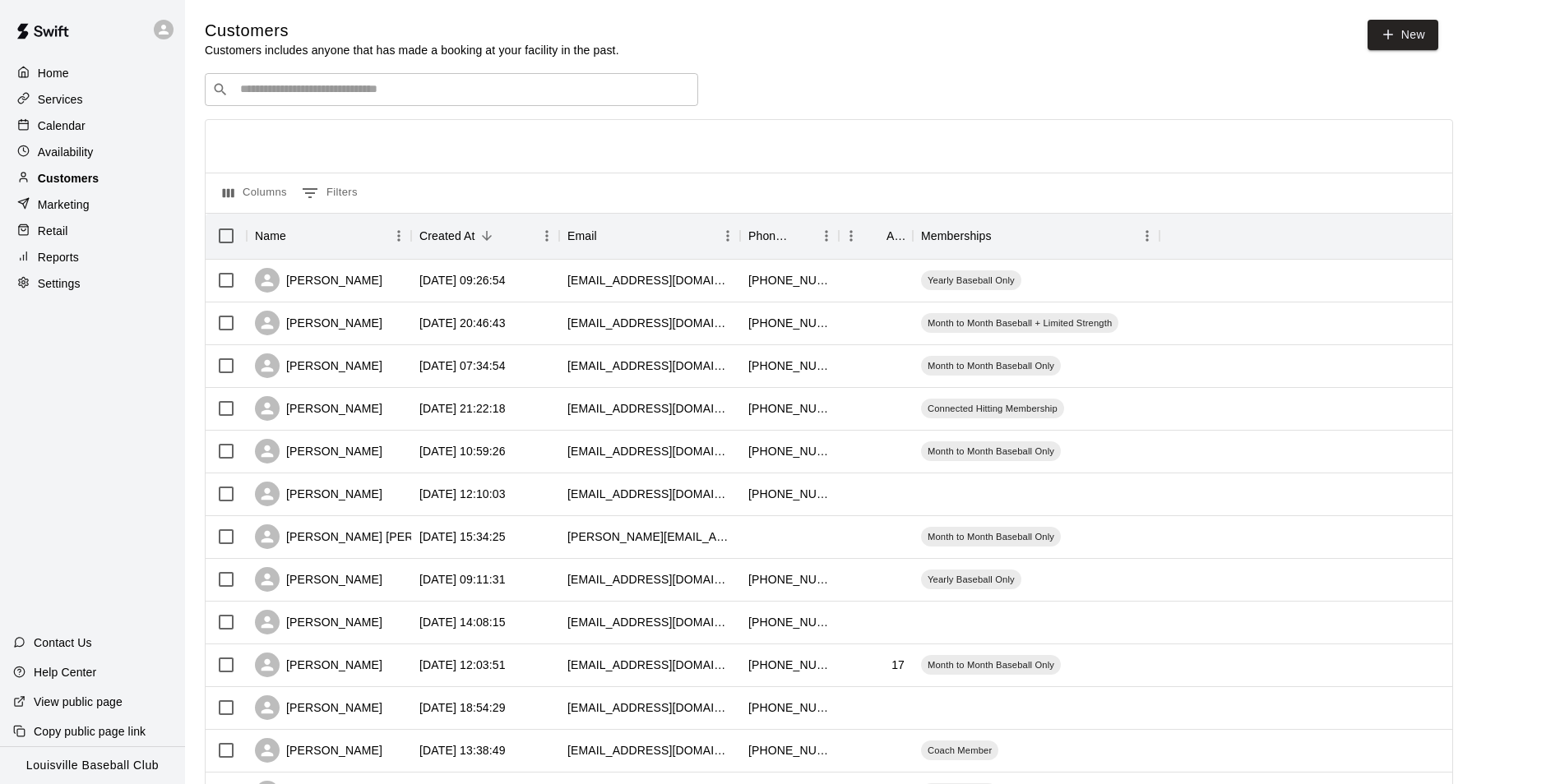
click at [570, 105] on div "​ ​" at bounding box center [451, 89] width 493 height 33
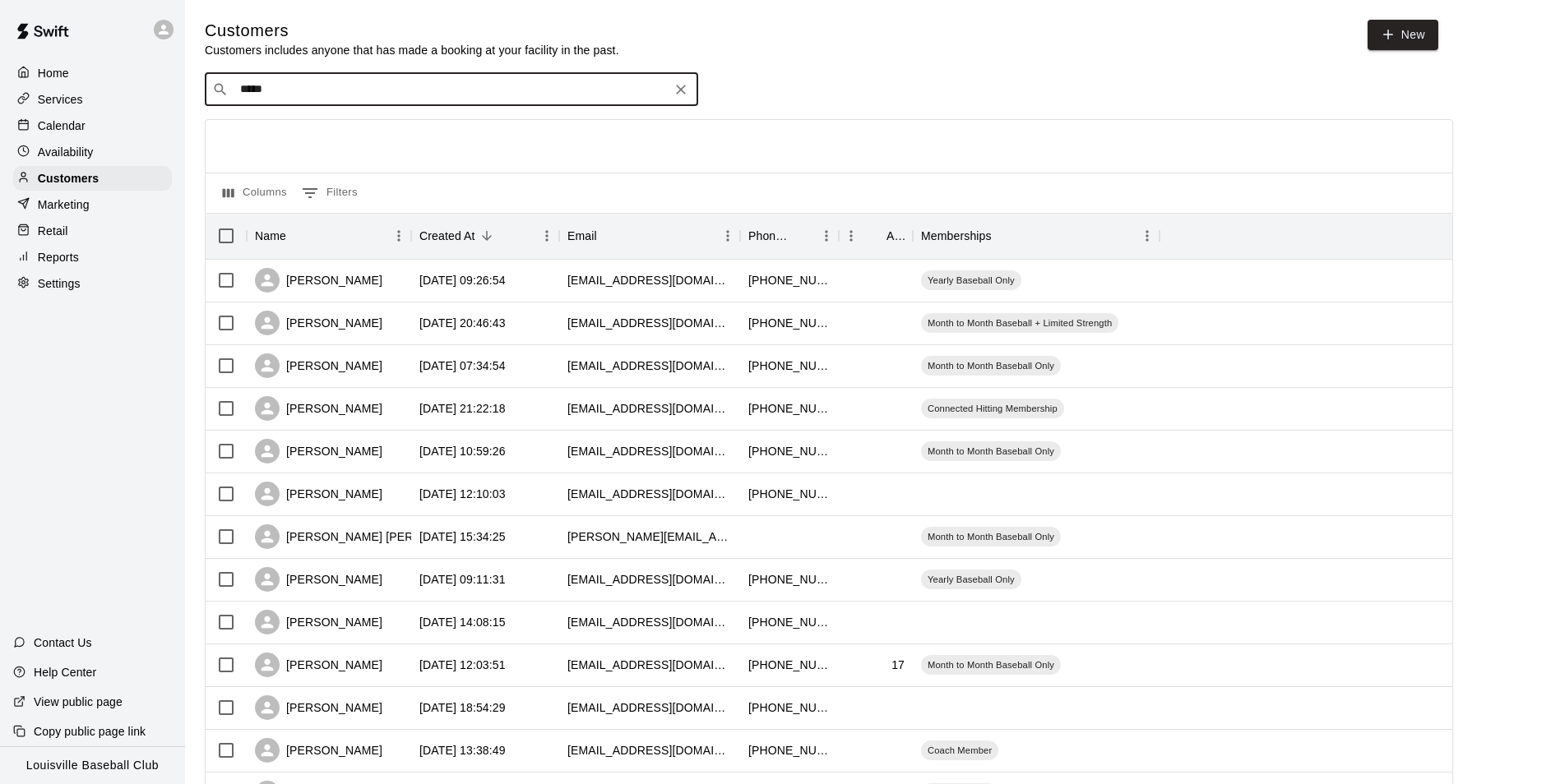
type input "******"
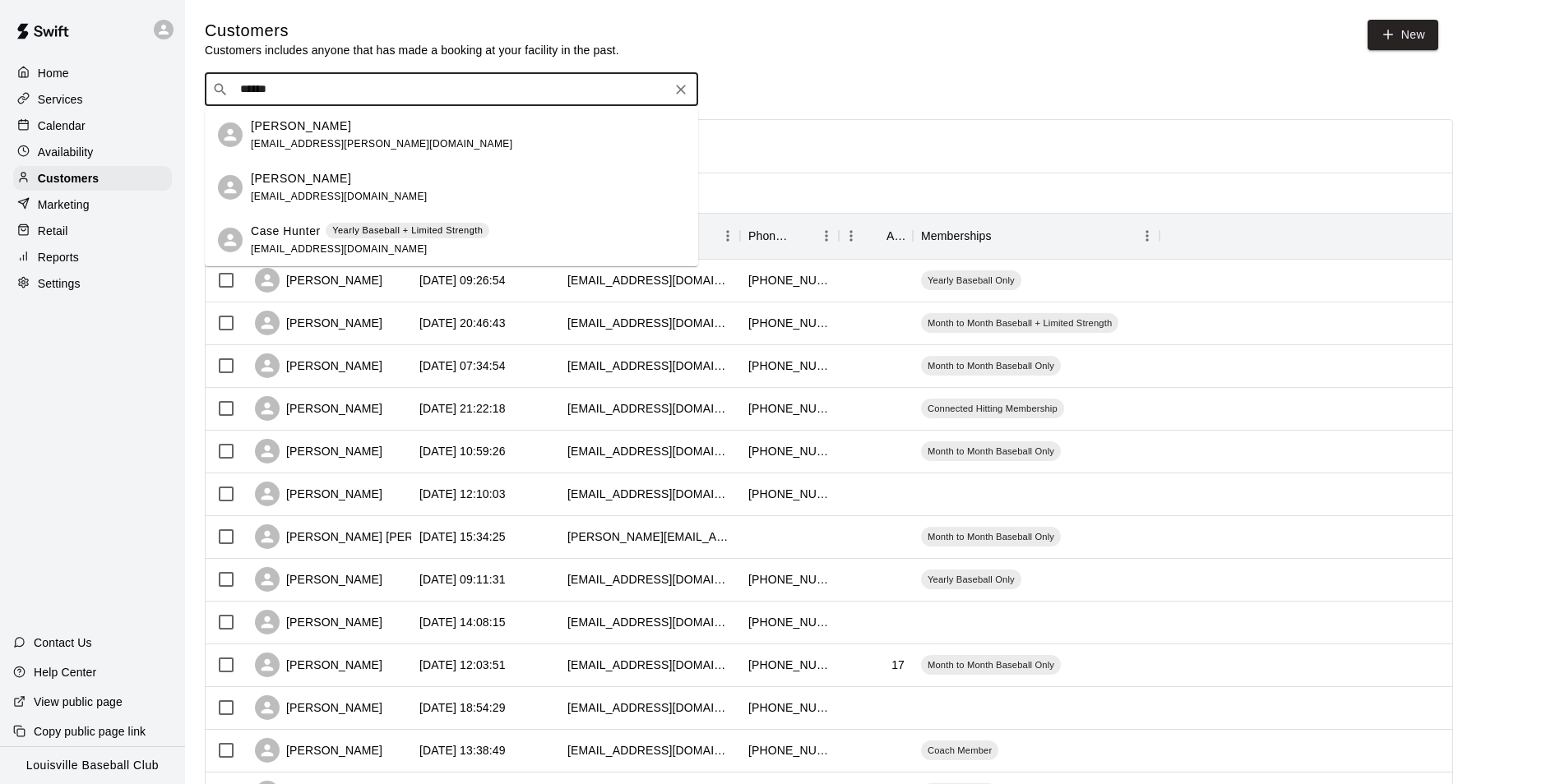
click at [433, 186] on div "Jordan Hunter jordanhunter34@gmail.com" at bounding box center [468, 187] width 434 height 35
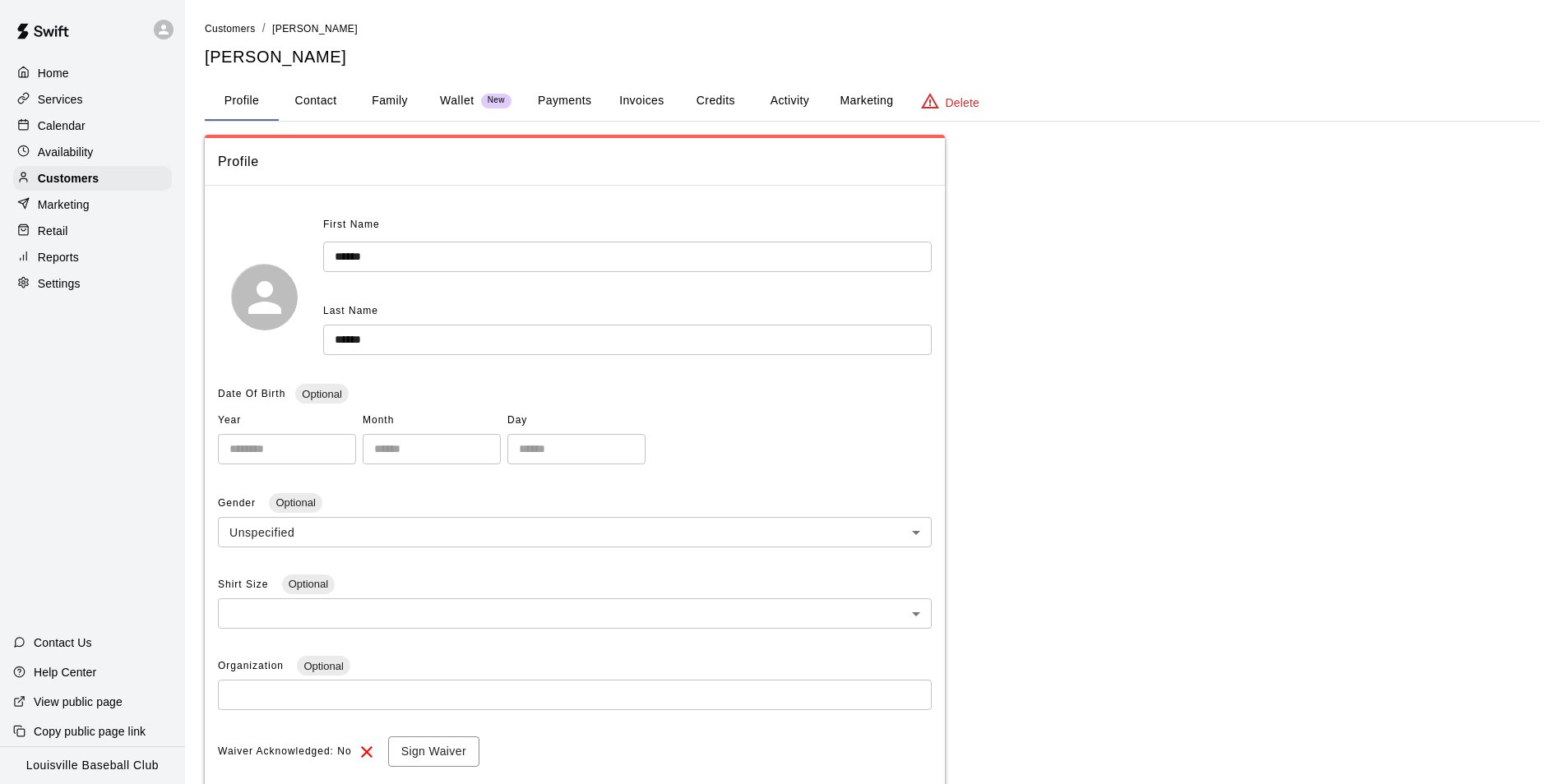
click at [773, 97] on button "Activity" at bounding box center [790, 101] width 74 height 40
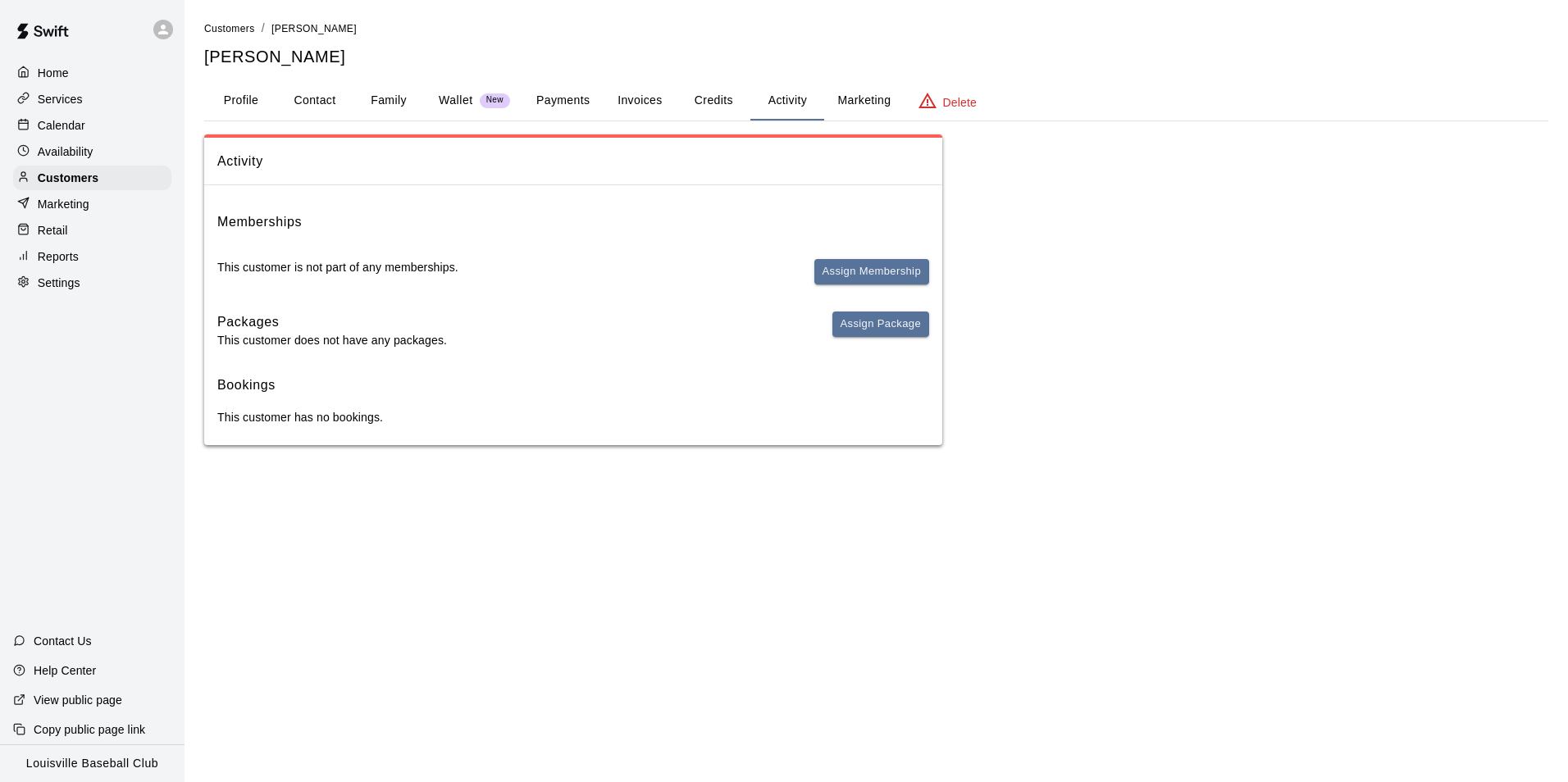
click at [709, 106] on button "Credits" at bounding box center [713, 101] width 74 height 40
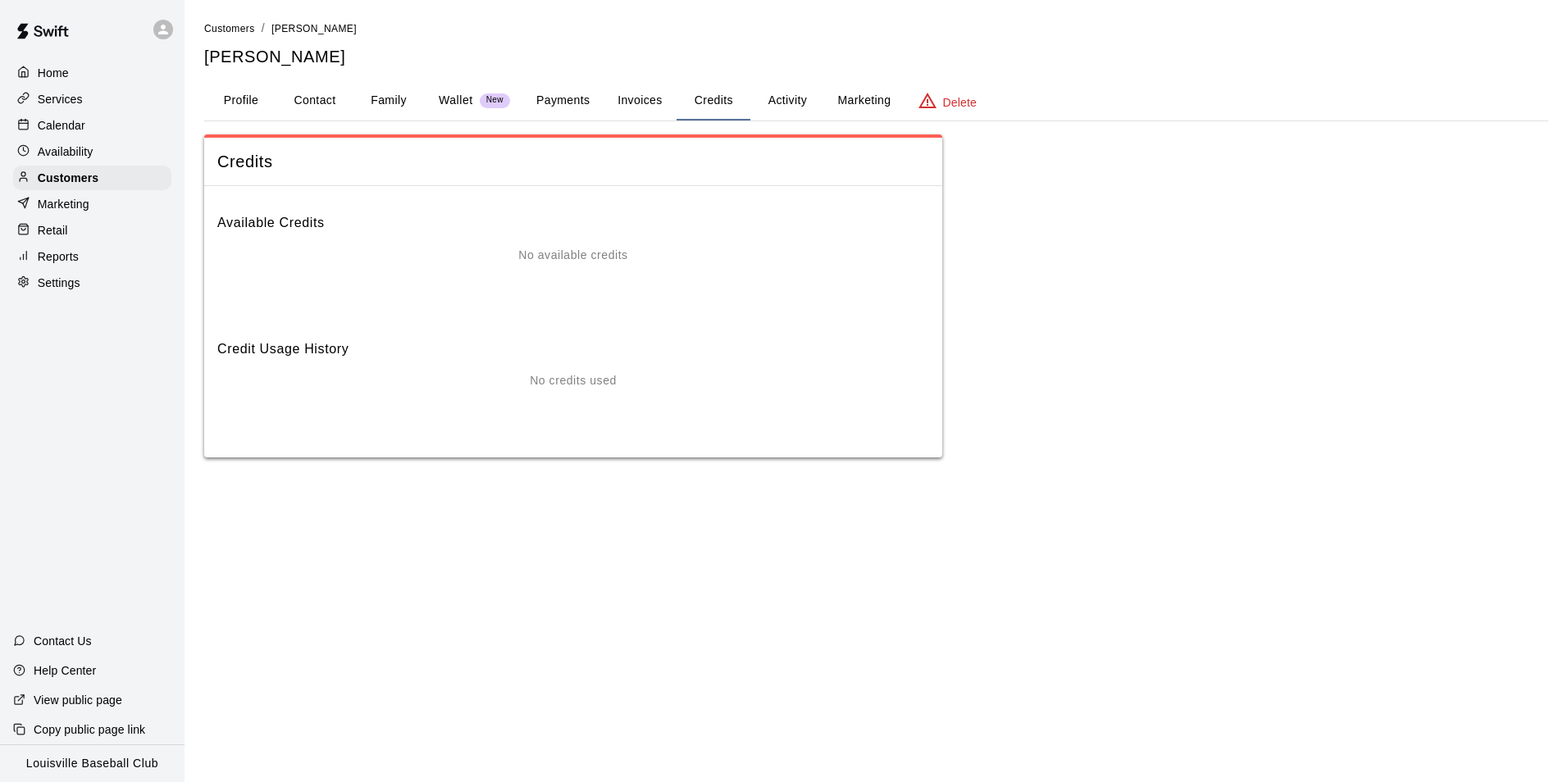
click at [644, 107] on button "Invoices" at bounding box center [639, 101] width 74 height 40
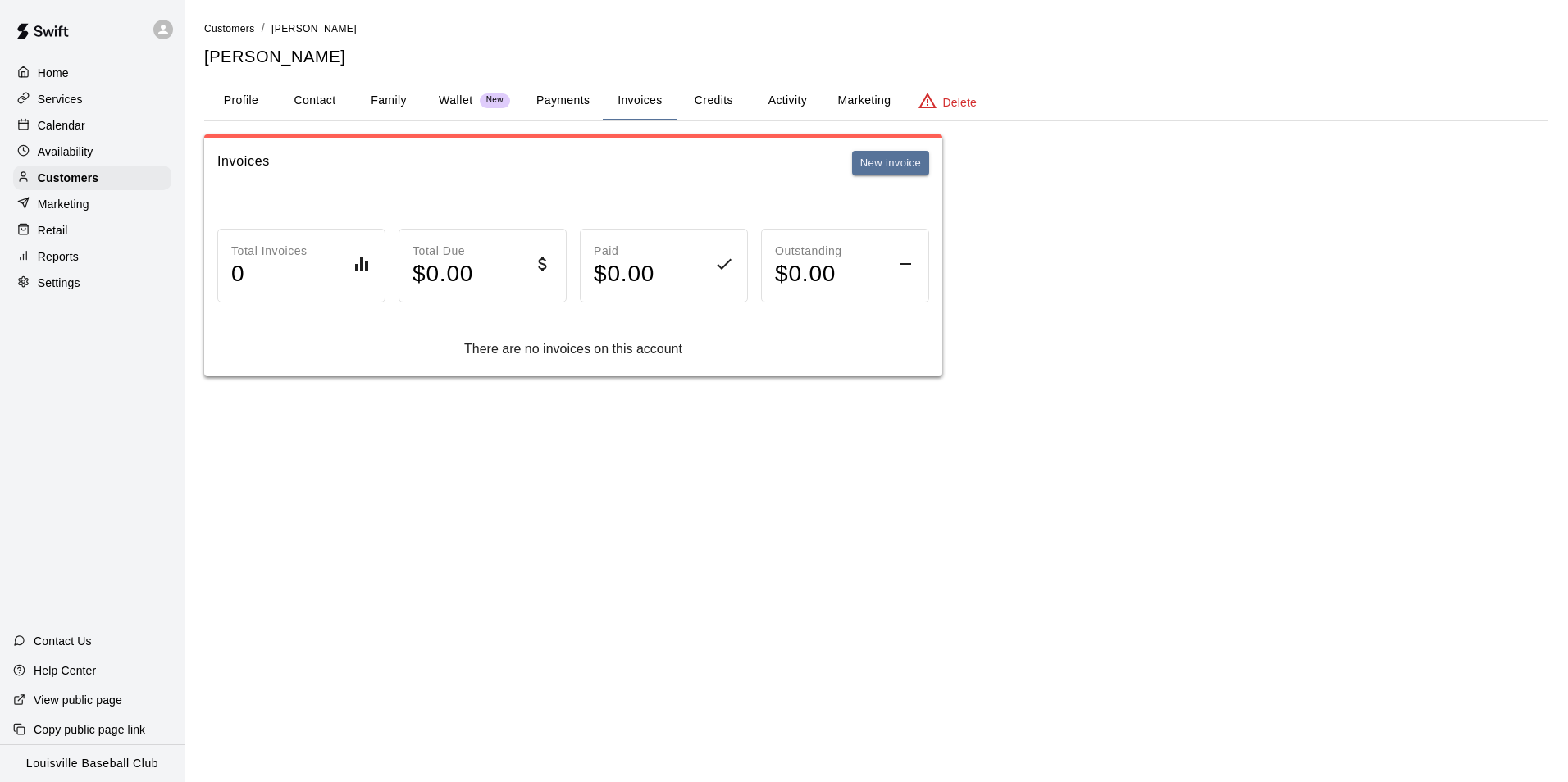
click at [784, 101] on button "Activity" at bounding box center [788, 101] width 74 height 40
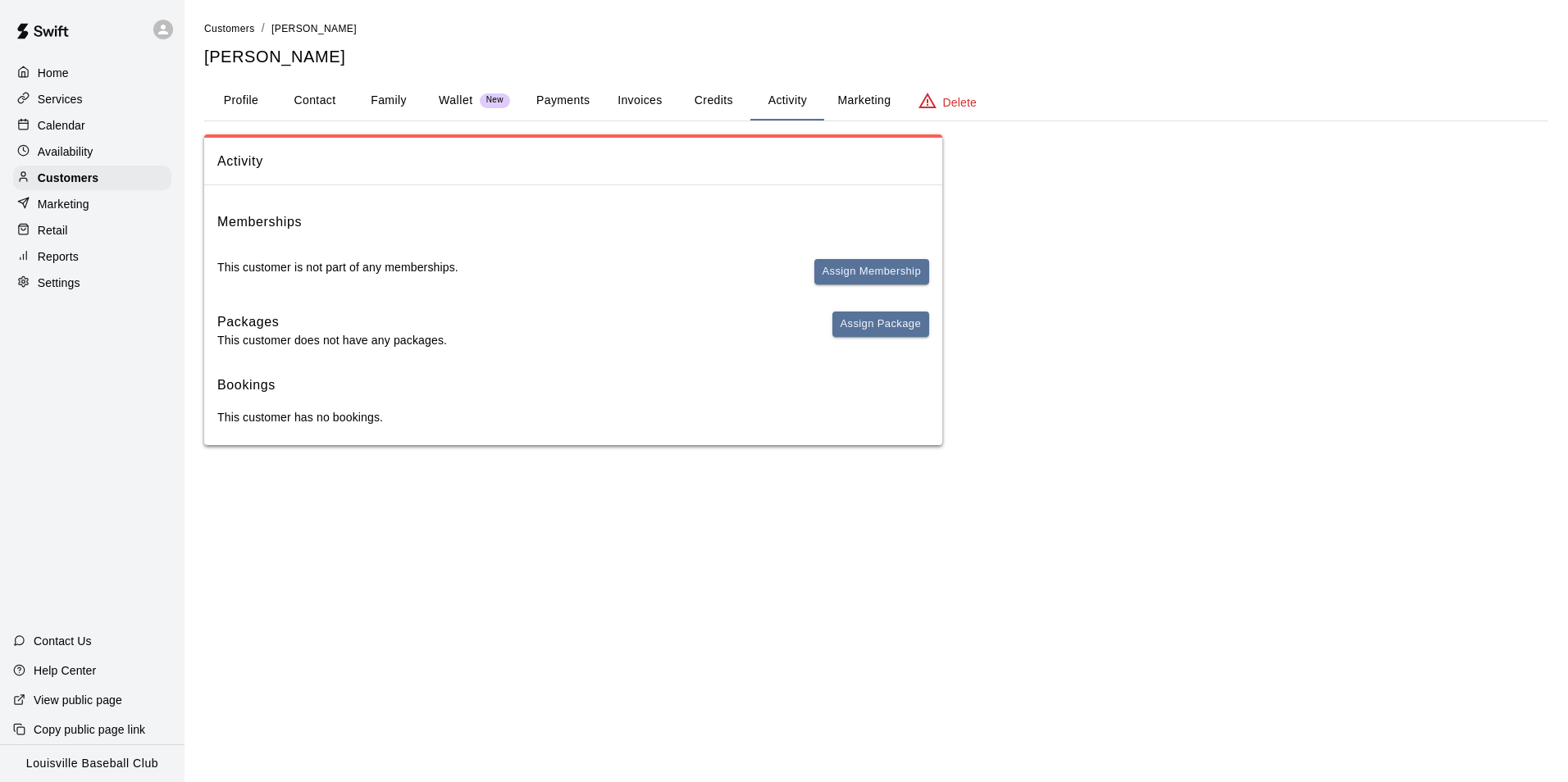
click at [714, 103] on button "Credits" at bounding box center [713, 101] width 74 height 40
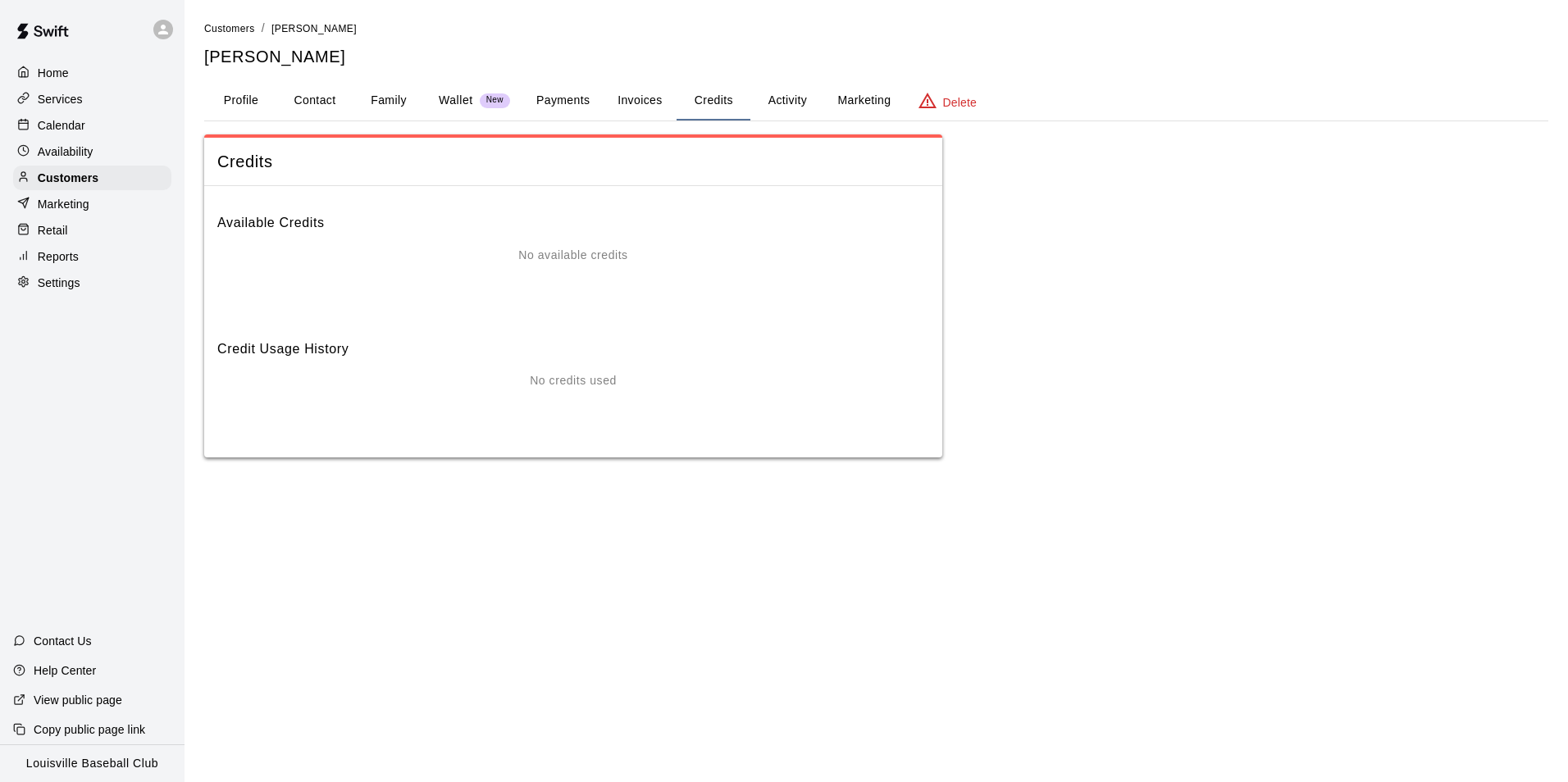
click at [100, 131] on div "Calendar" at bounding box center [93, 126] width 159 height 25
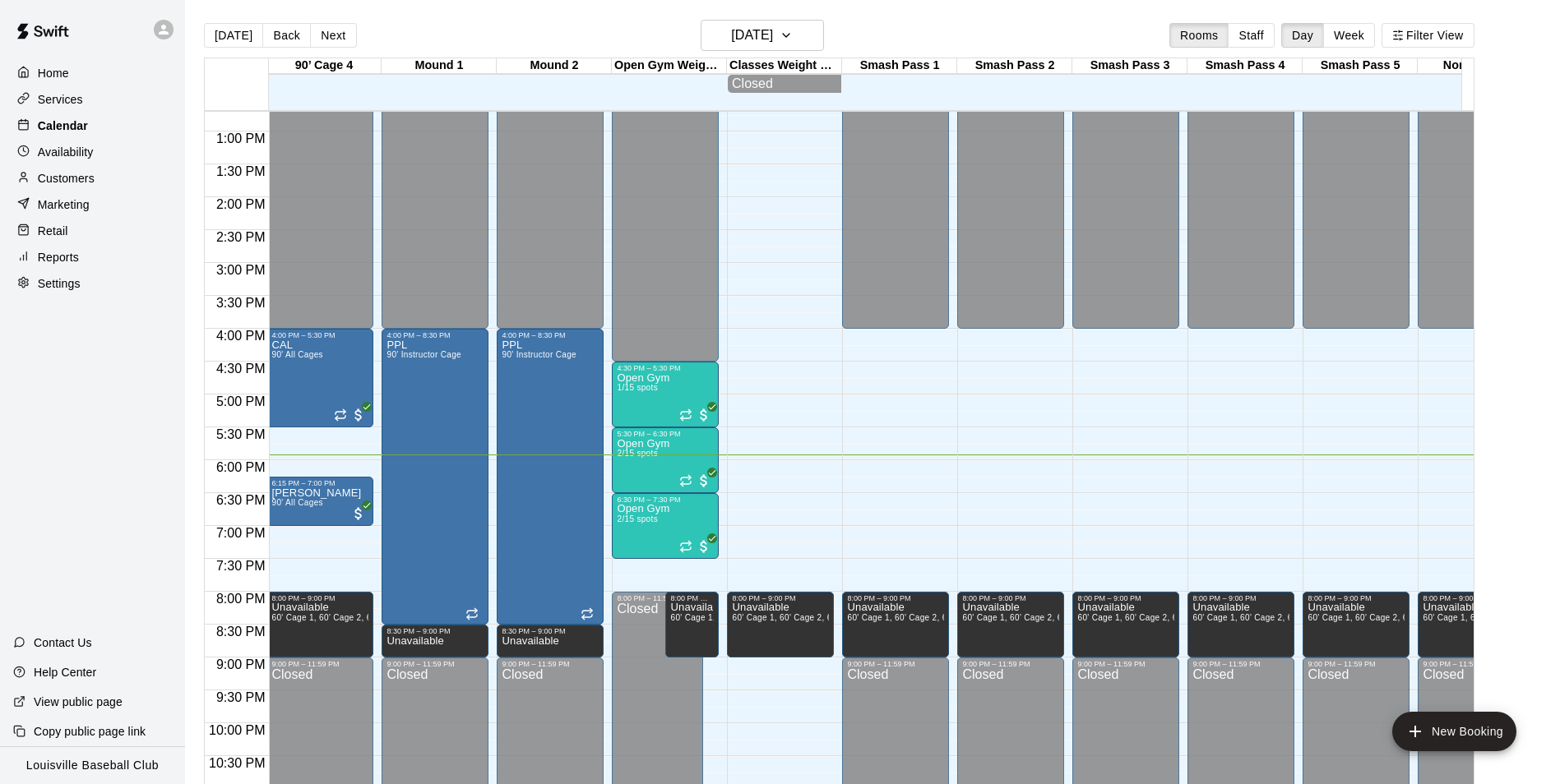
scroll to position [835, 1309]
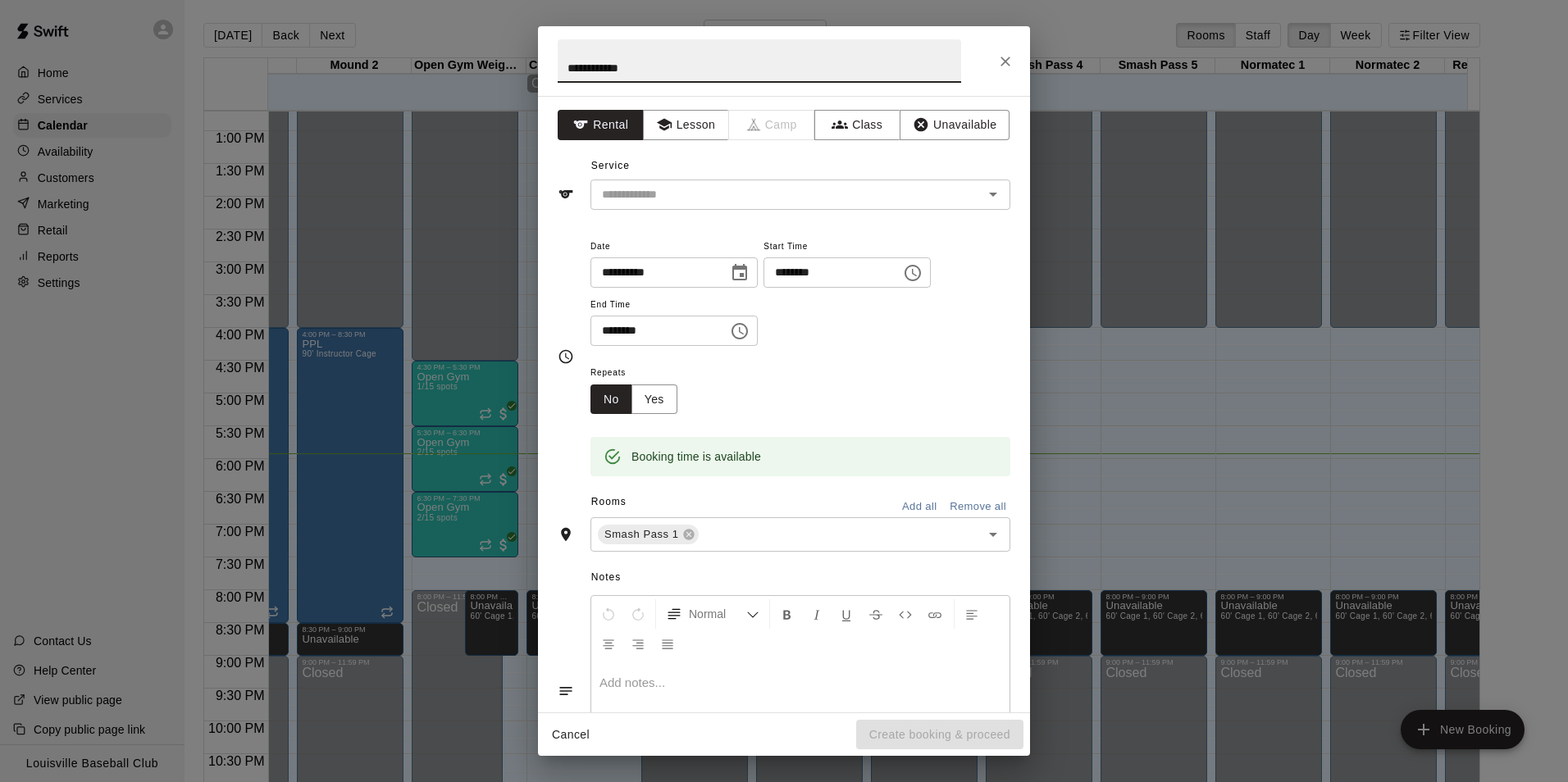
click at [768, 44] on input "**********" at bounding box center [758, 61] width 403 height 43
type input "**********"
click at [878, 199] on input "text" at bounding box center [775, 195] width 362 height 21
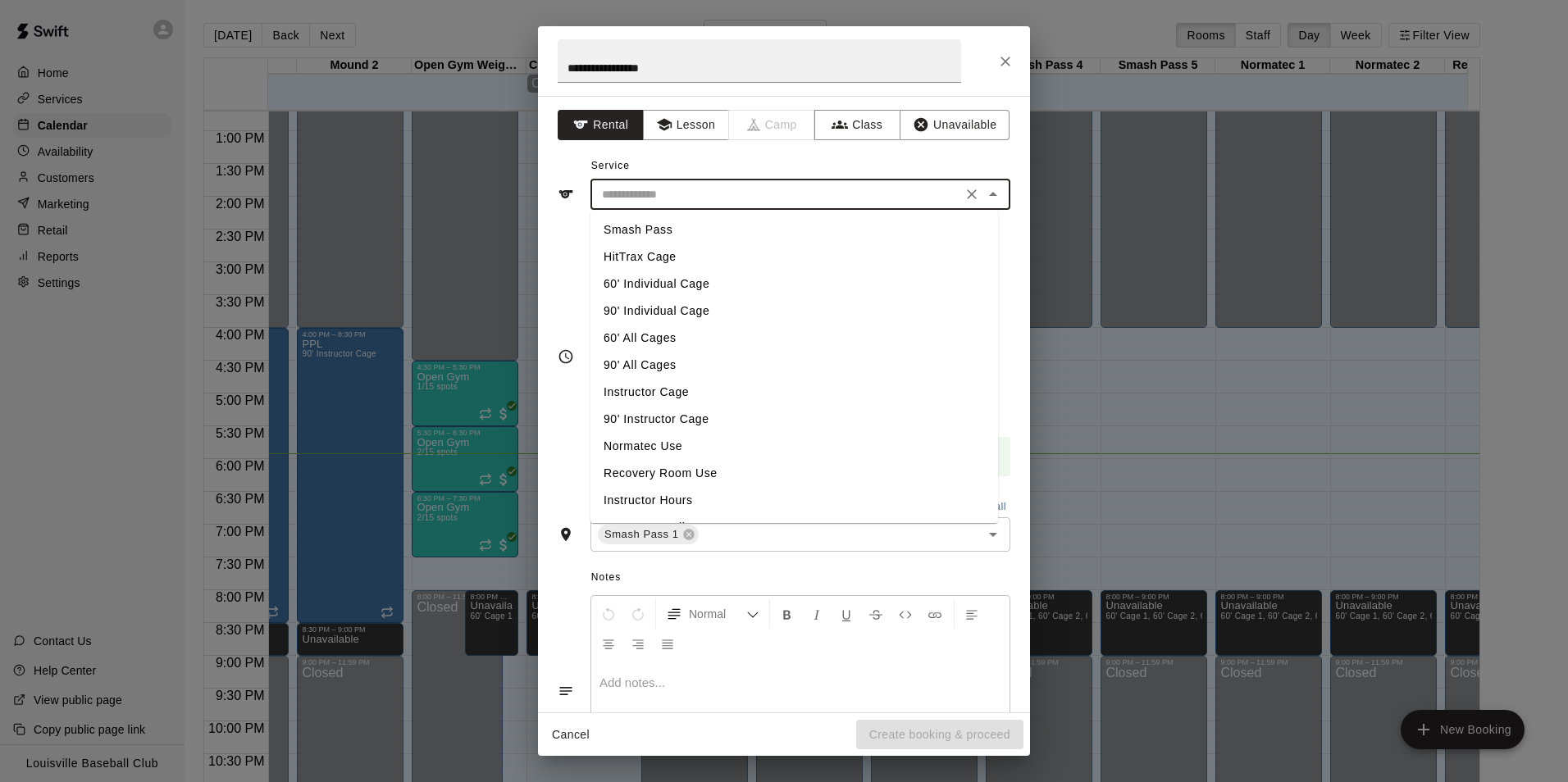
click at [749, 231] on li "Smash Pass" at bounding box center [794, 230] width 408 height 27
type input "**********"
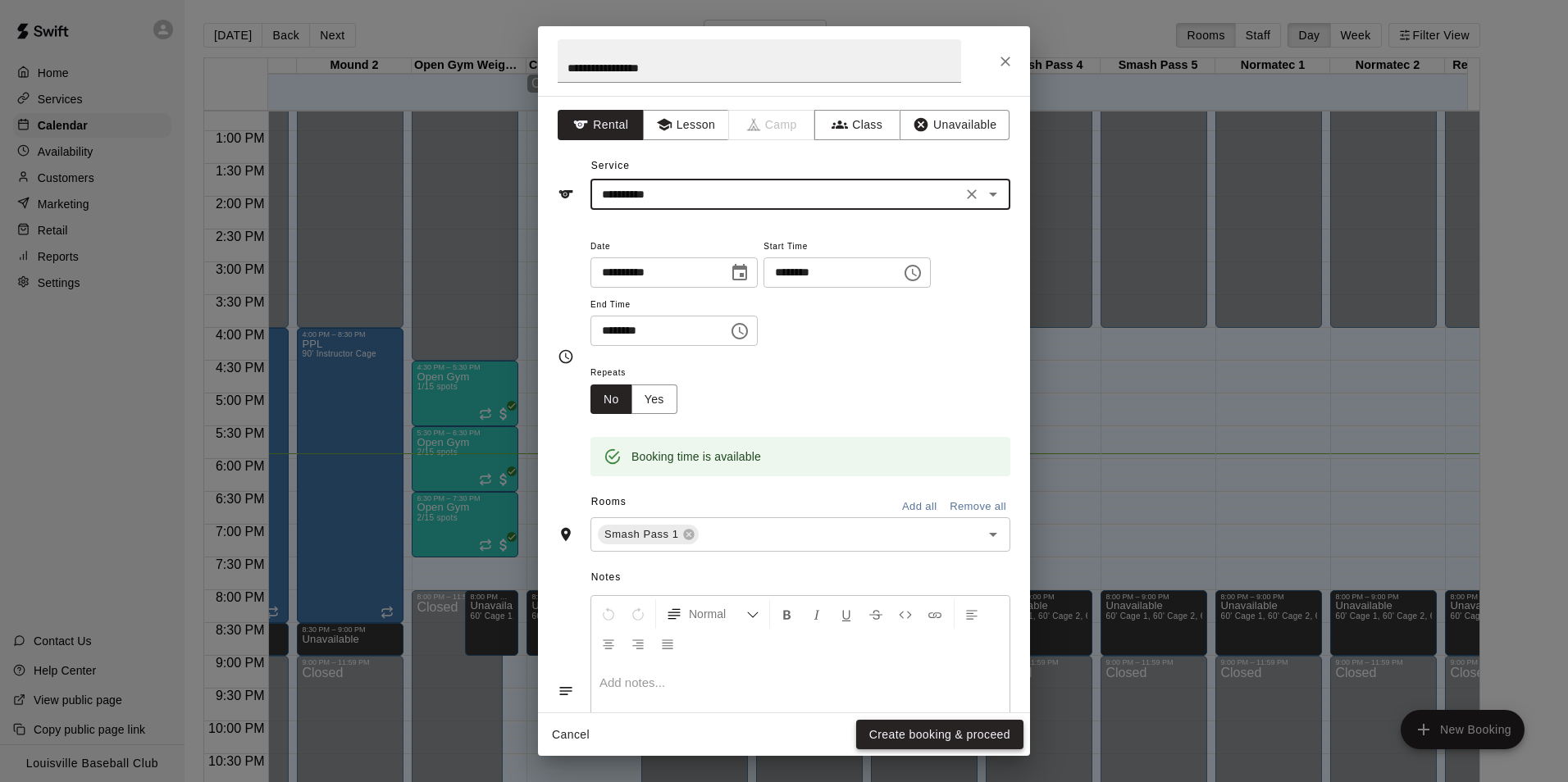
click at [911, 738] on button "Create booking & proceed" at bounding box center [940, 735] width 167 height 30
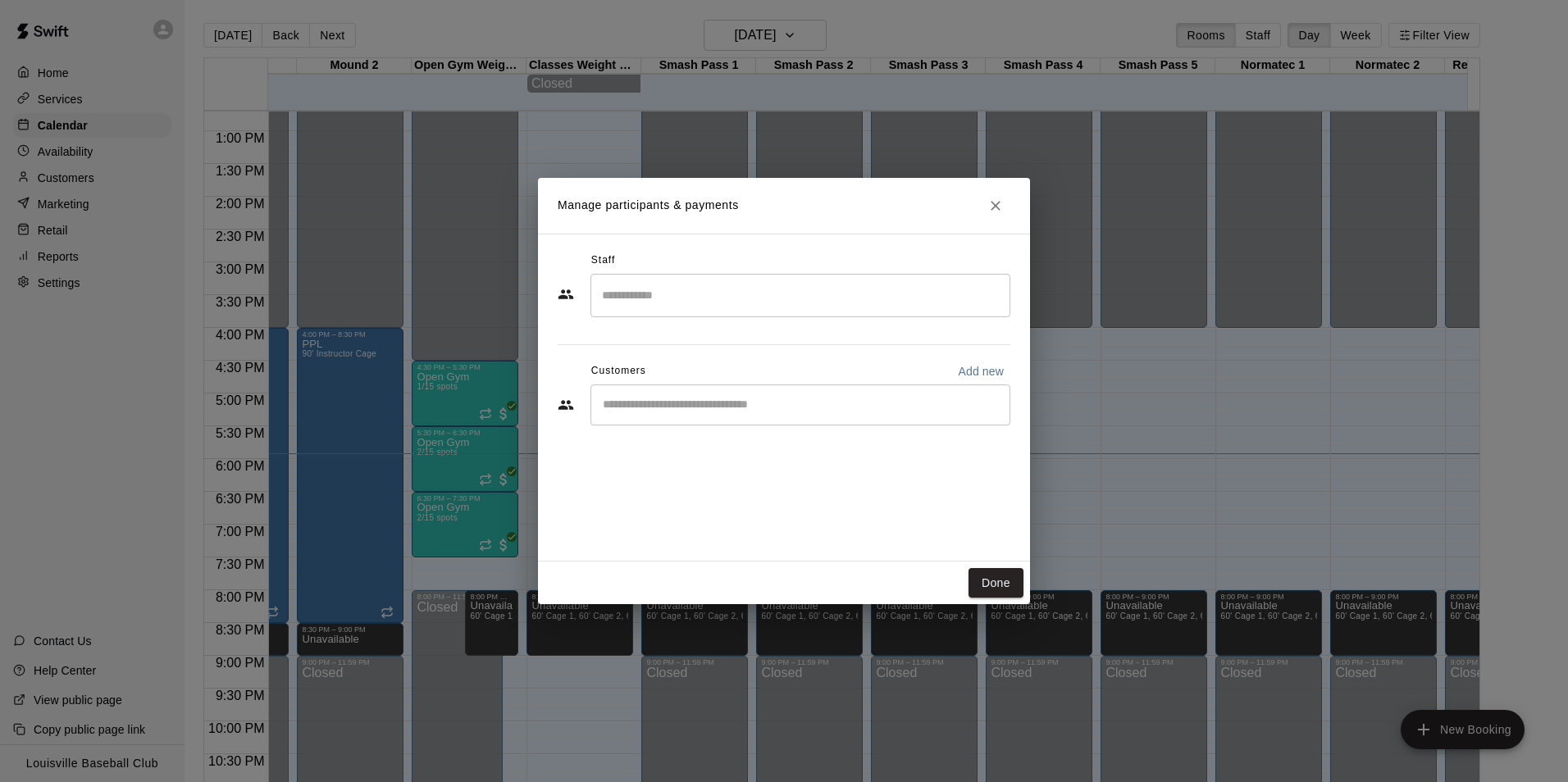
click at [796, 404] on input "Start typing to search customers..." at bounding box center [800, 404] width 405 height 16
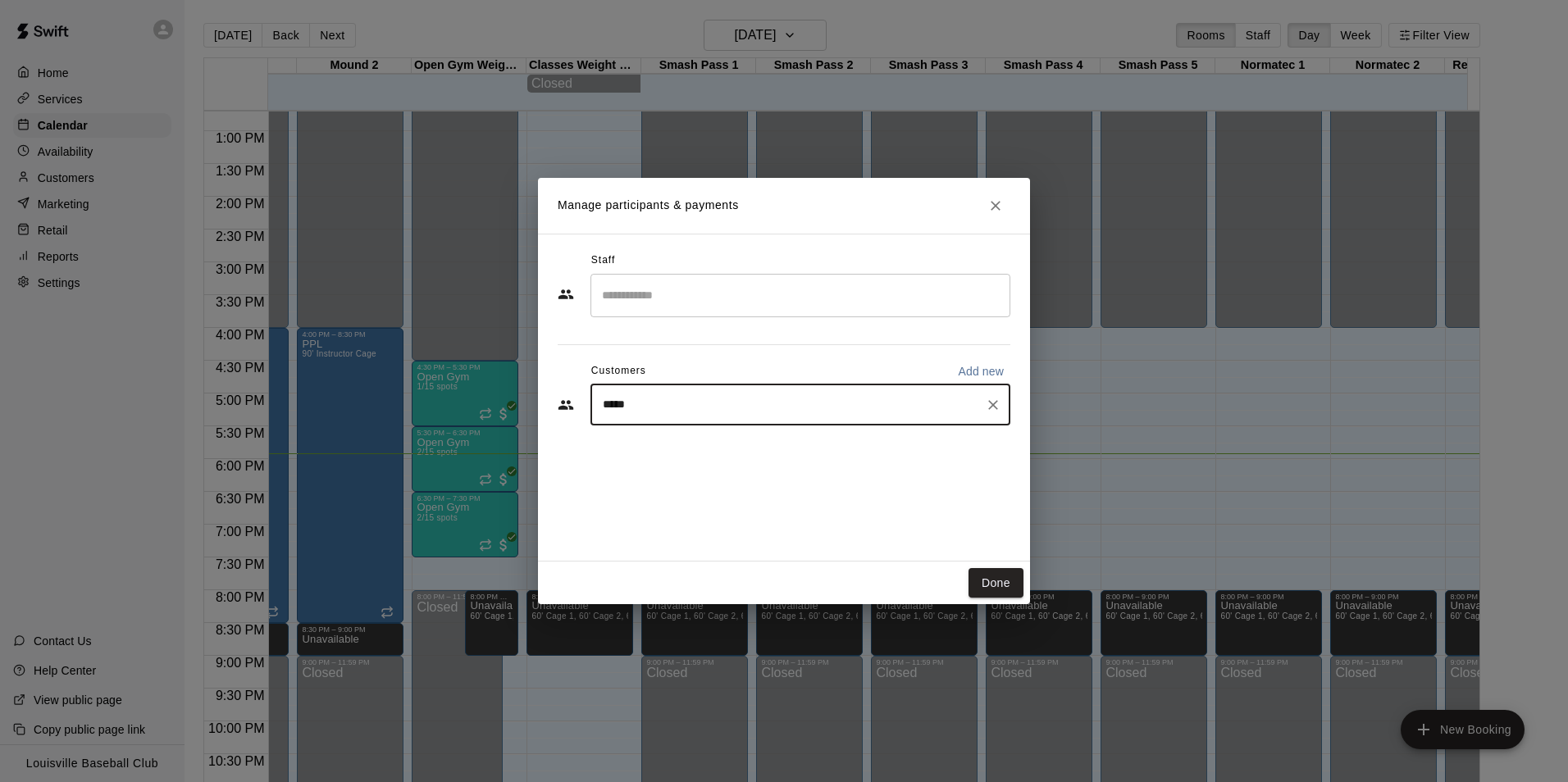
type input "******"
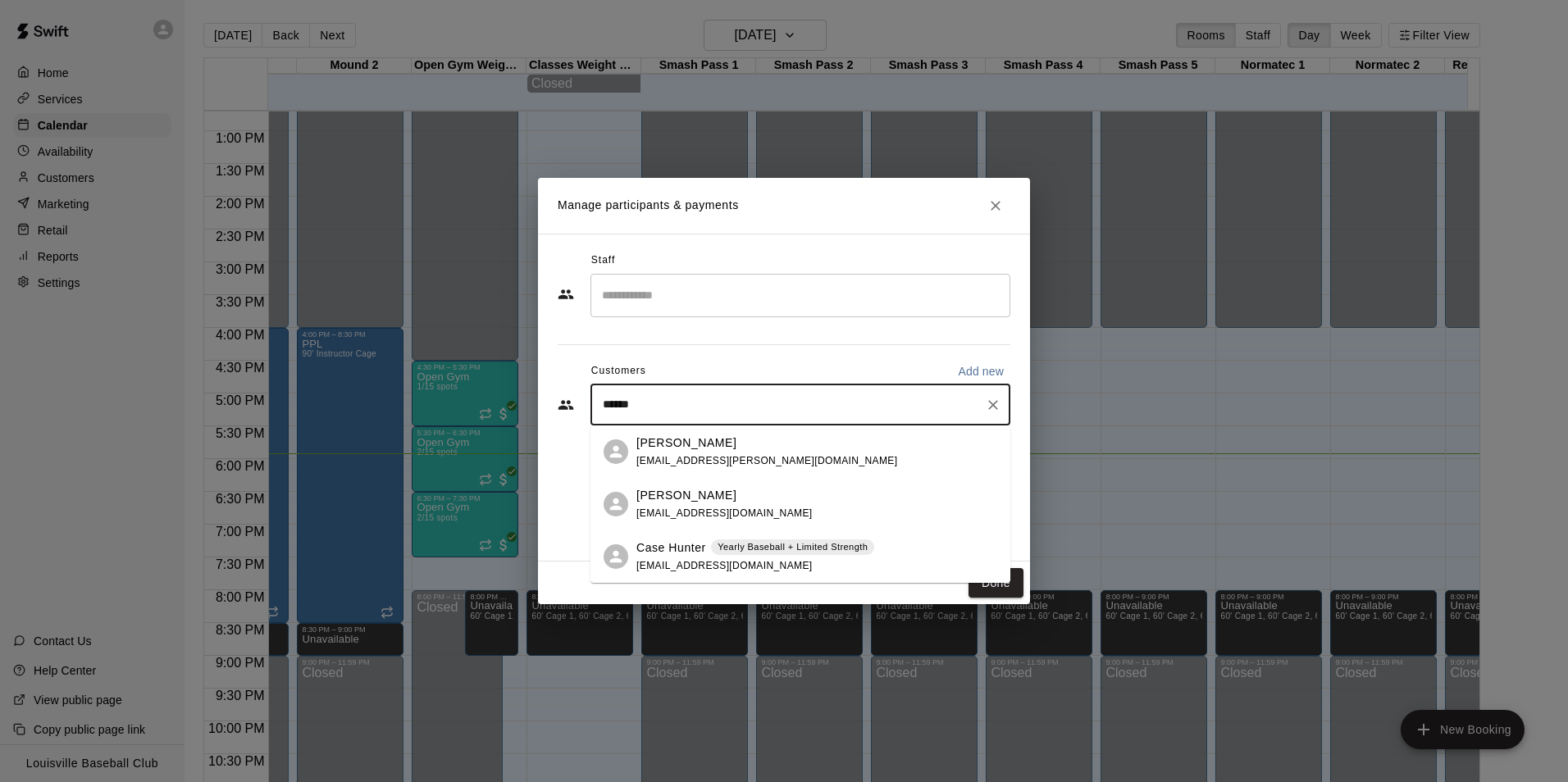
click at [775, 502] on div "Jordan Hunter jordanhunter34@gmail.com" at bounding box center [817, 504] width 361 height 35
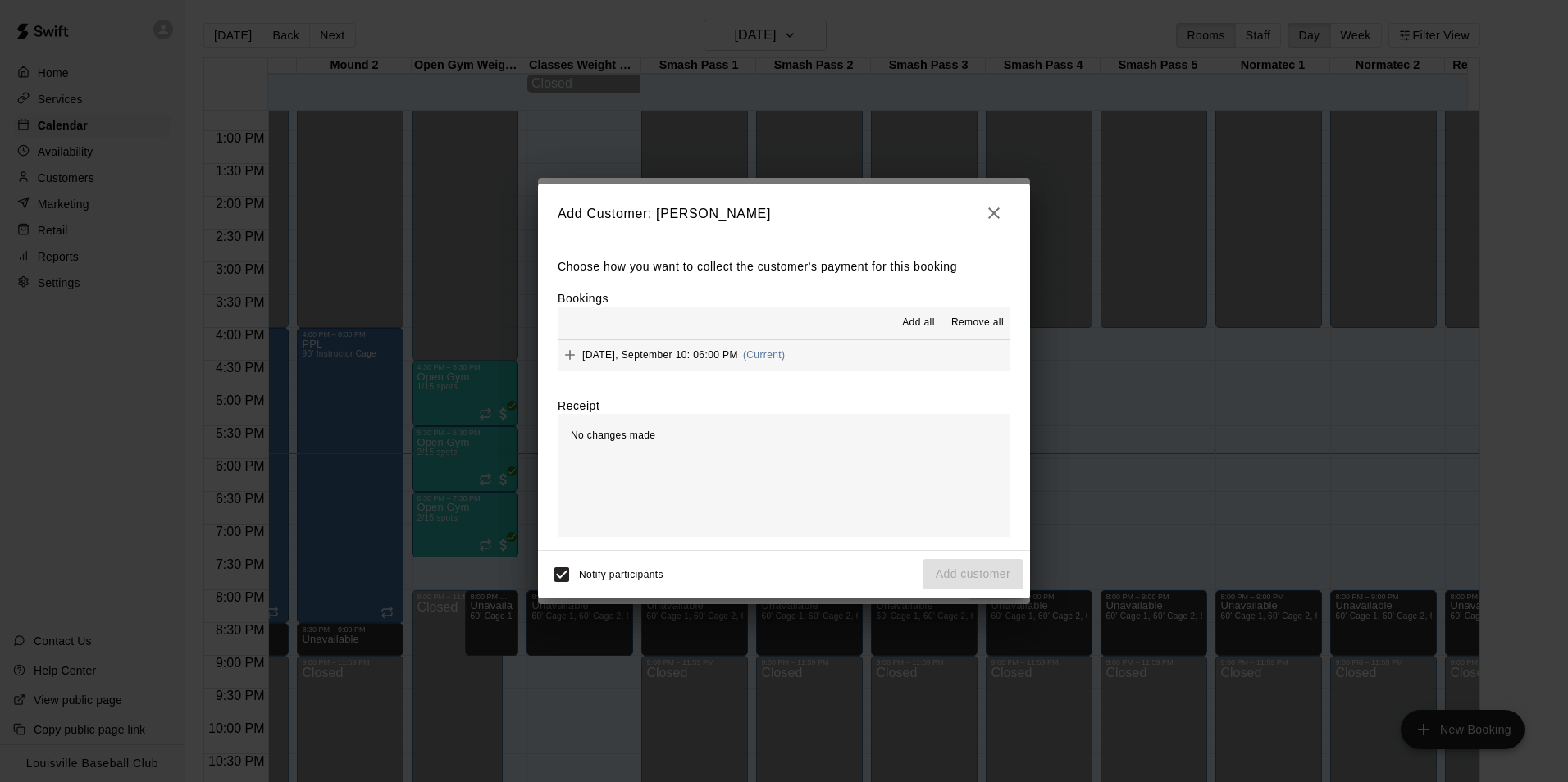
click at [855, 344] on button "Wednesday, September 10: 06:00 PM (Current)" at bounding box center [783, 355] width 452 height 30
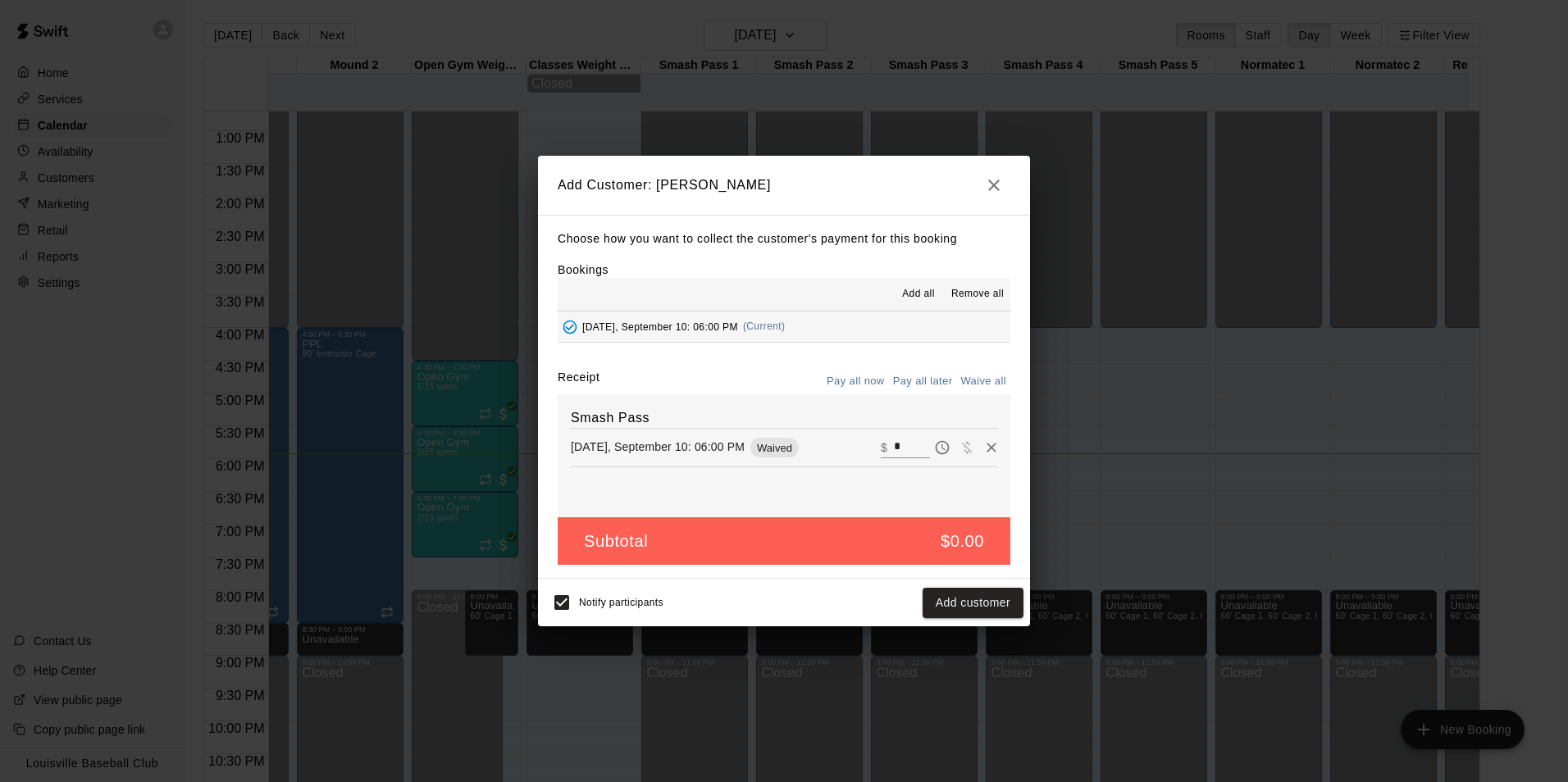
click at [894, 449] on input "*" at bounding box center [912, 448] width 36 height 22
type input "**"
click at [971, 605] on button "Checkout" at bounding box center [985, 604] width 77 height 30
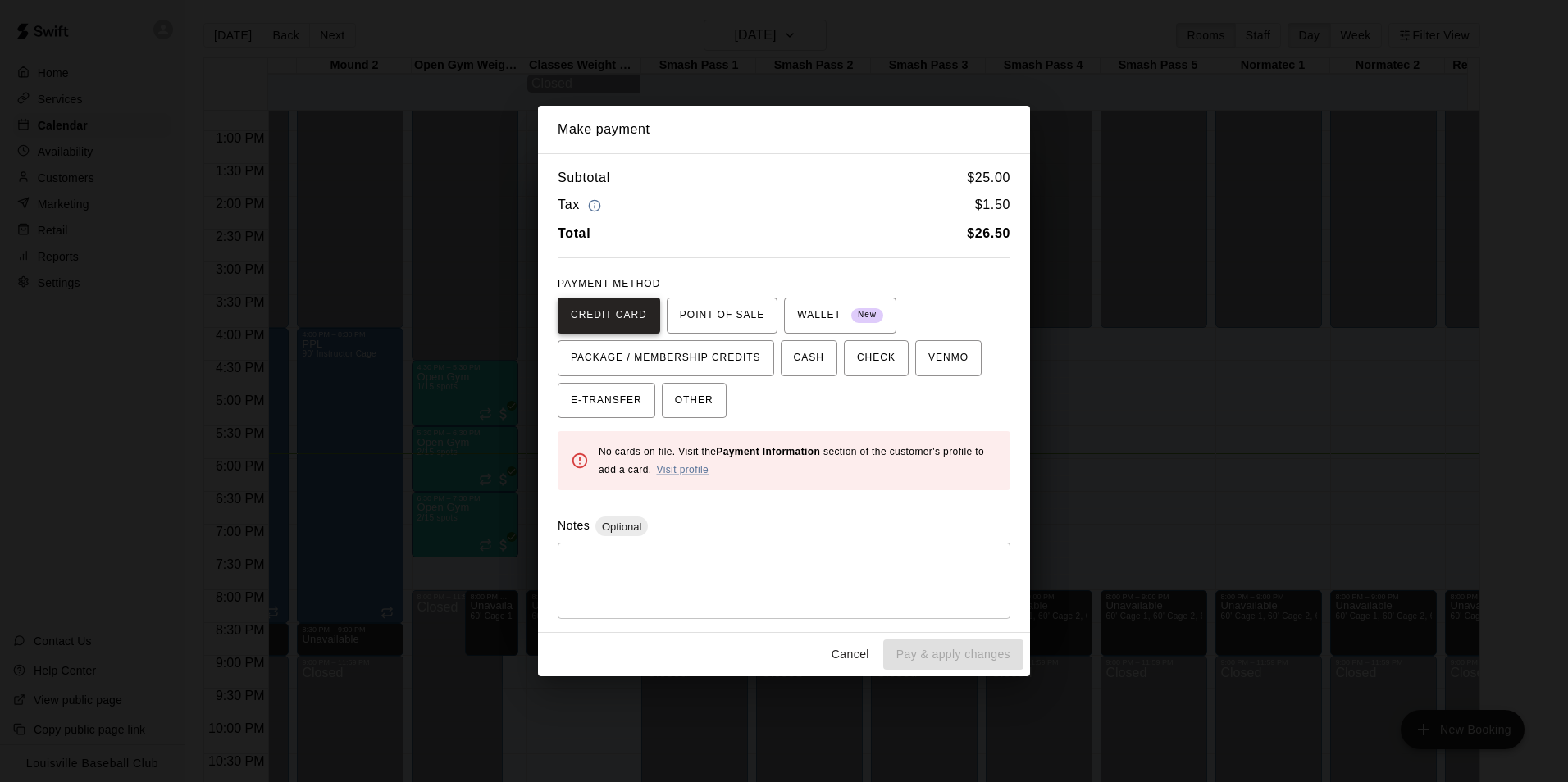
click at [610, 314] on span "CREDIT CARD" at bounding box center [608, 315] width 77 height 26
click at [679, 465] on link "Visit profile" at bounding box center [683, 469] width 53 height 11
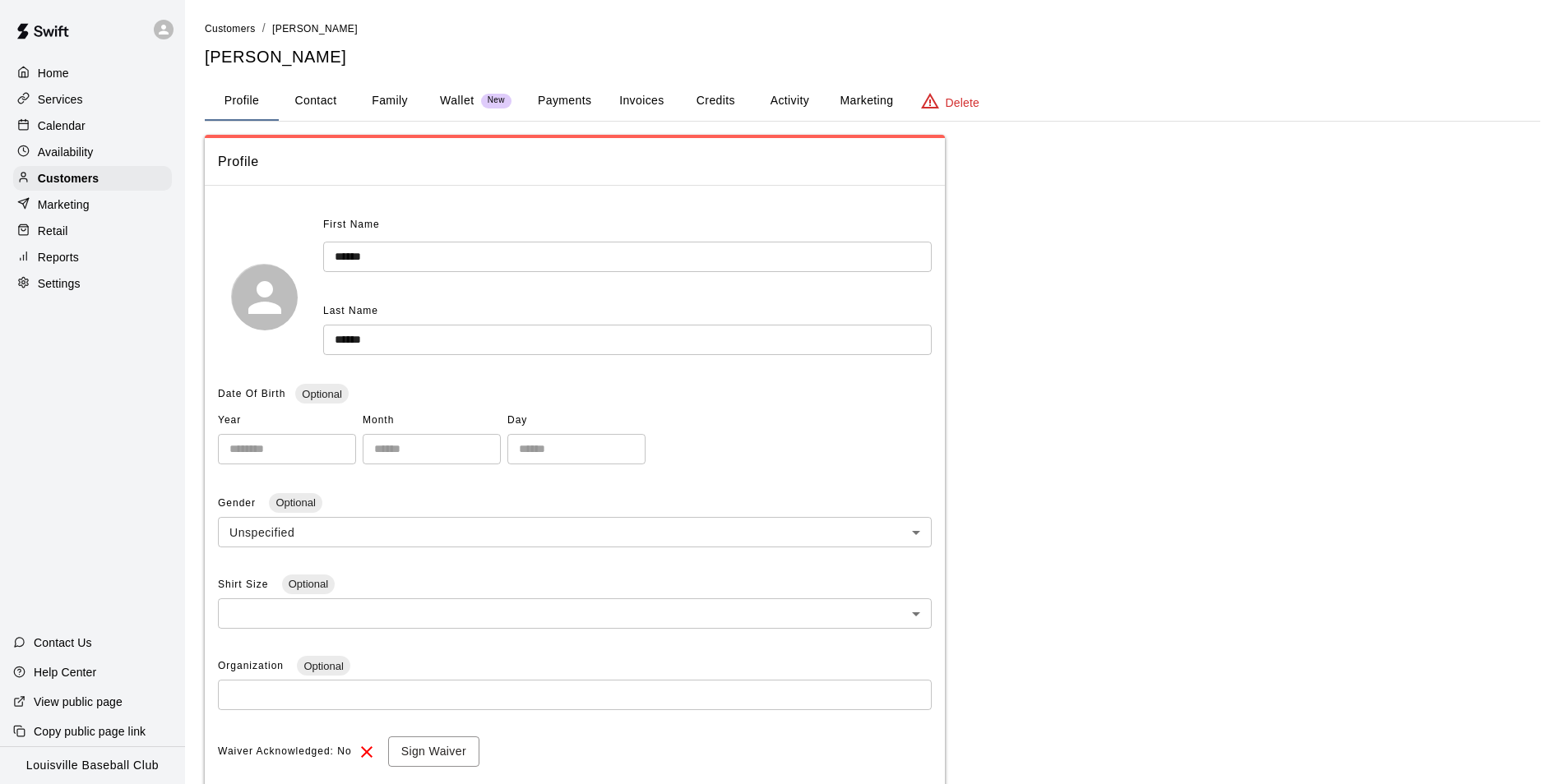
click at [790, 111] on button "Activity" at bounding box center [790, 101] width 74 height 40
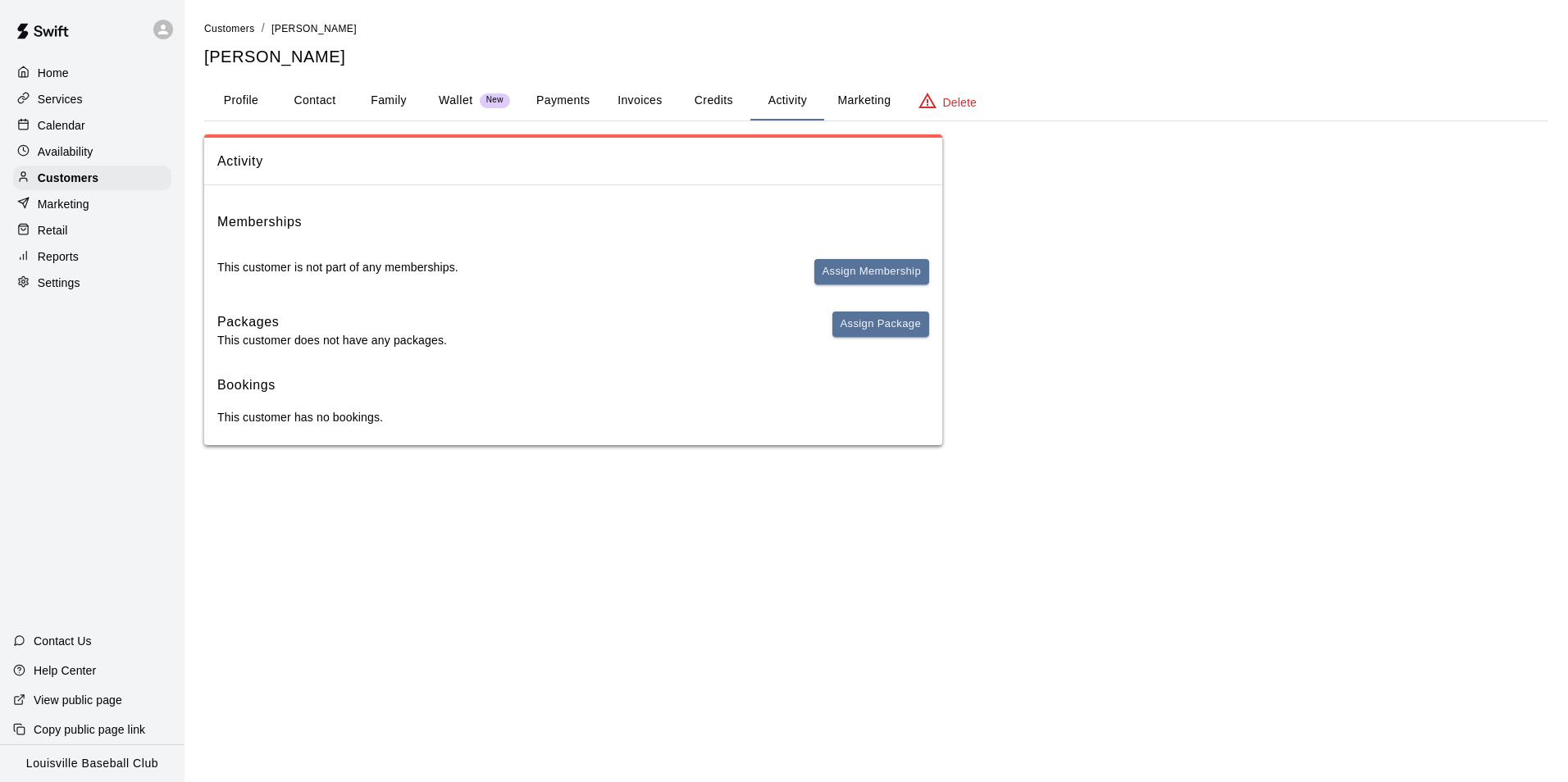
click at [695, 106] on button "Credits" at bounding box center [713, 101] width 74 height 40
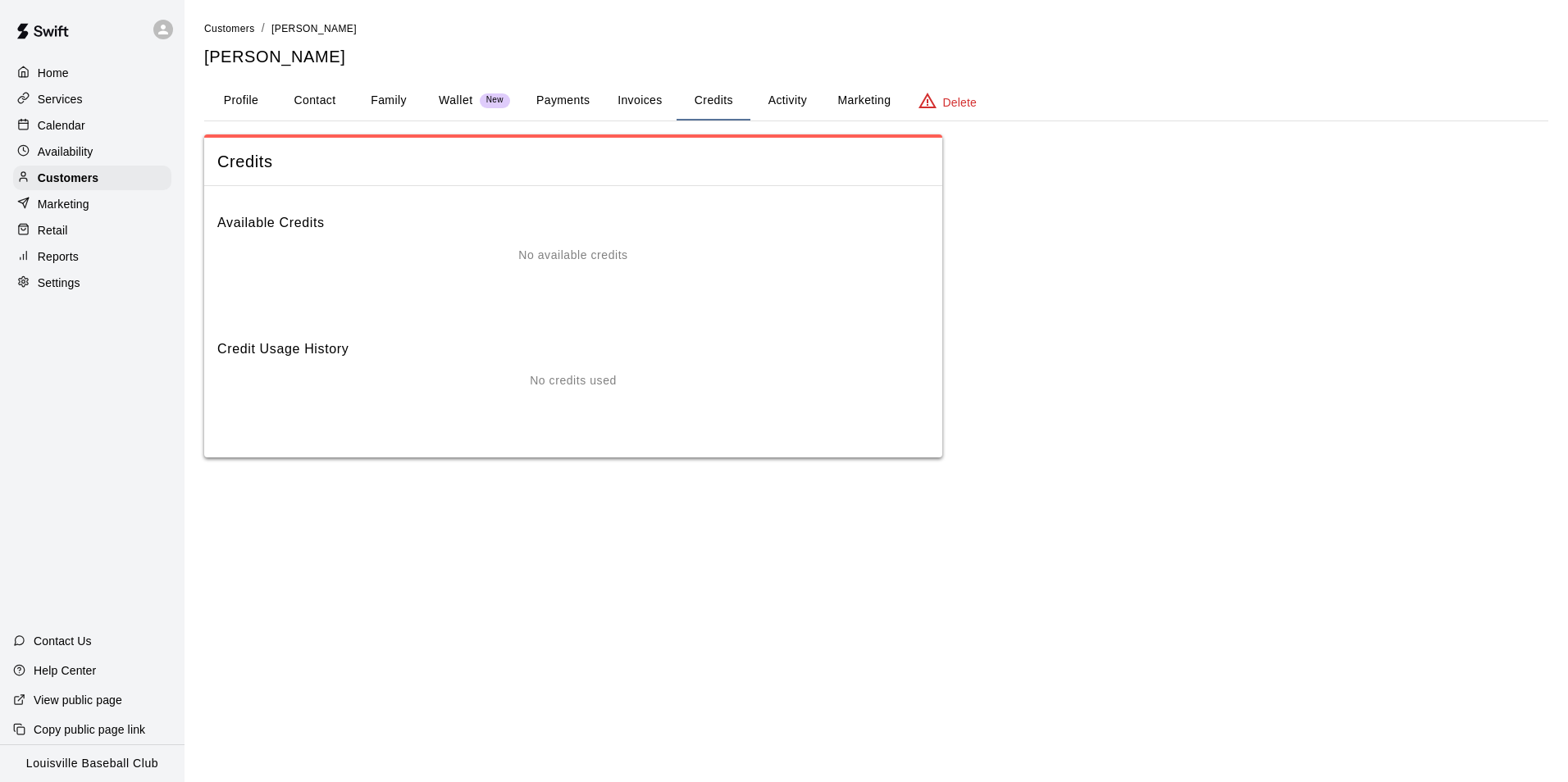
click at [572, 95] on button "Payments" at bounding box center [563, 101] width 79 height 40
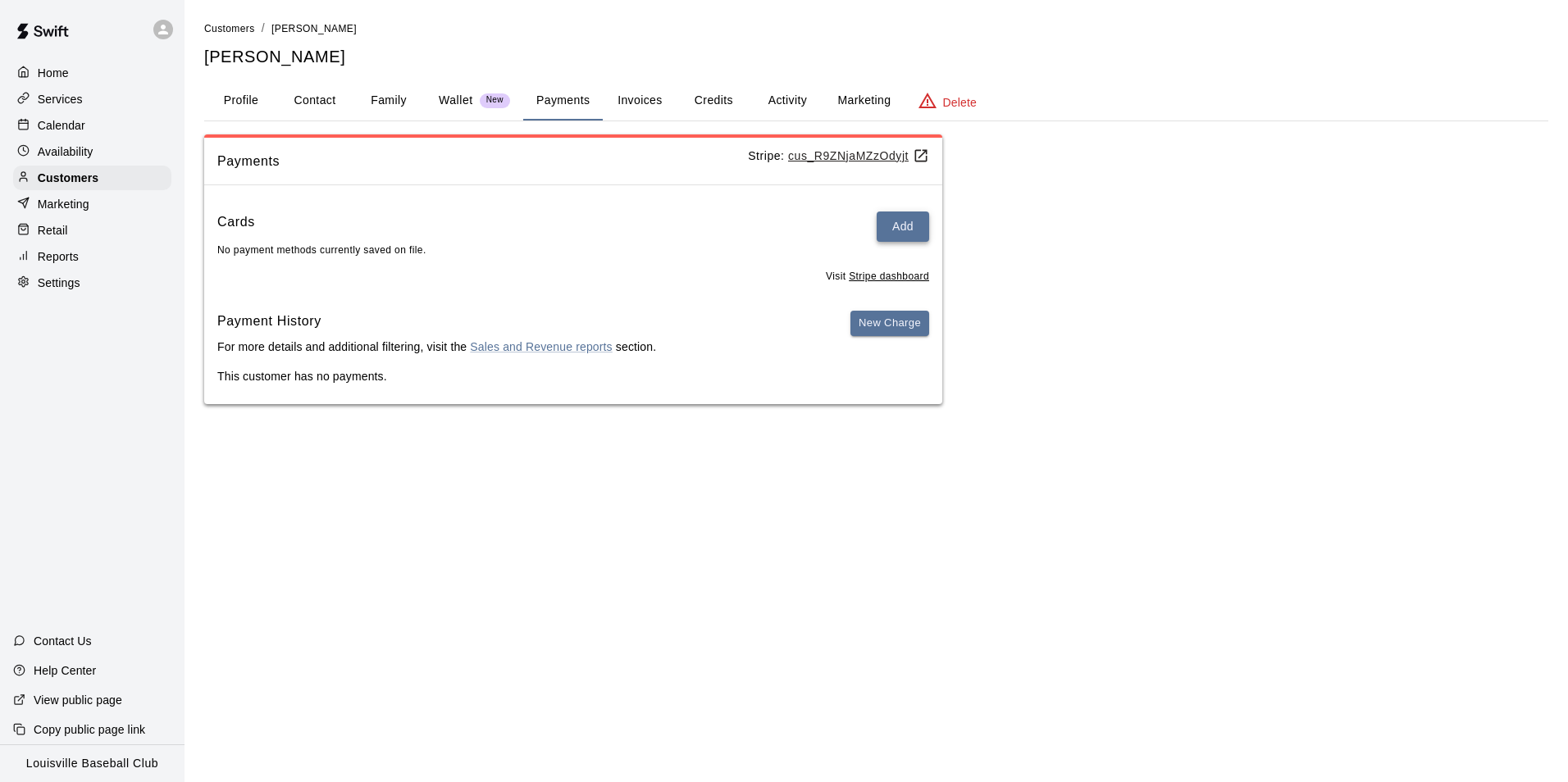
click at [889, 230] on button "Add" at bounding box center [903, 227] width 53 height 30
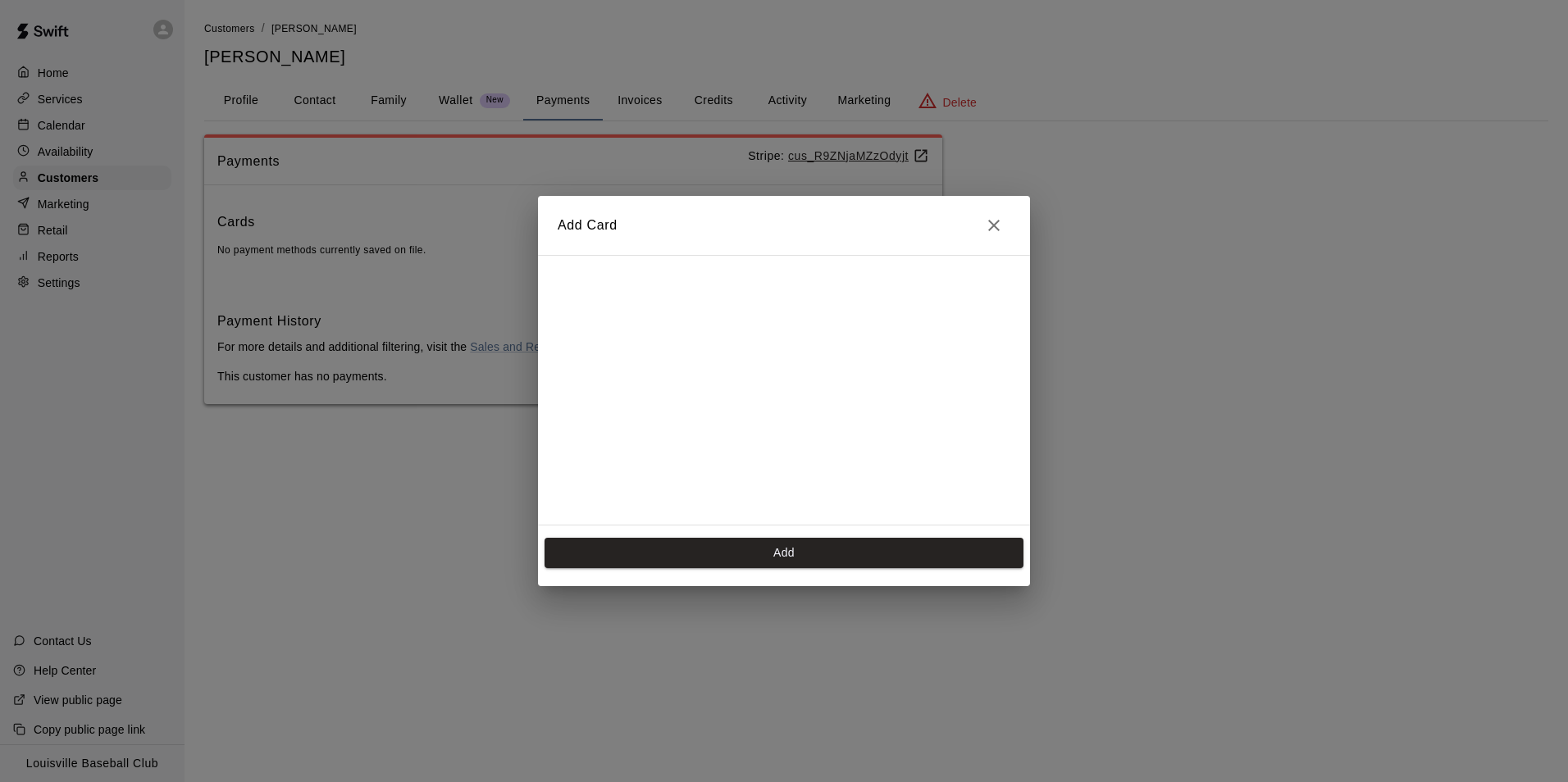
scroll to position [231, 0]
click at [851, 557] on button "Add" at bounding box center [784, 553] width 479 height 30
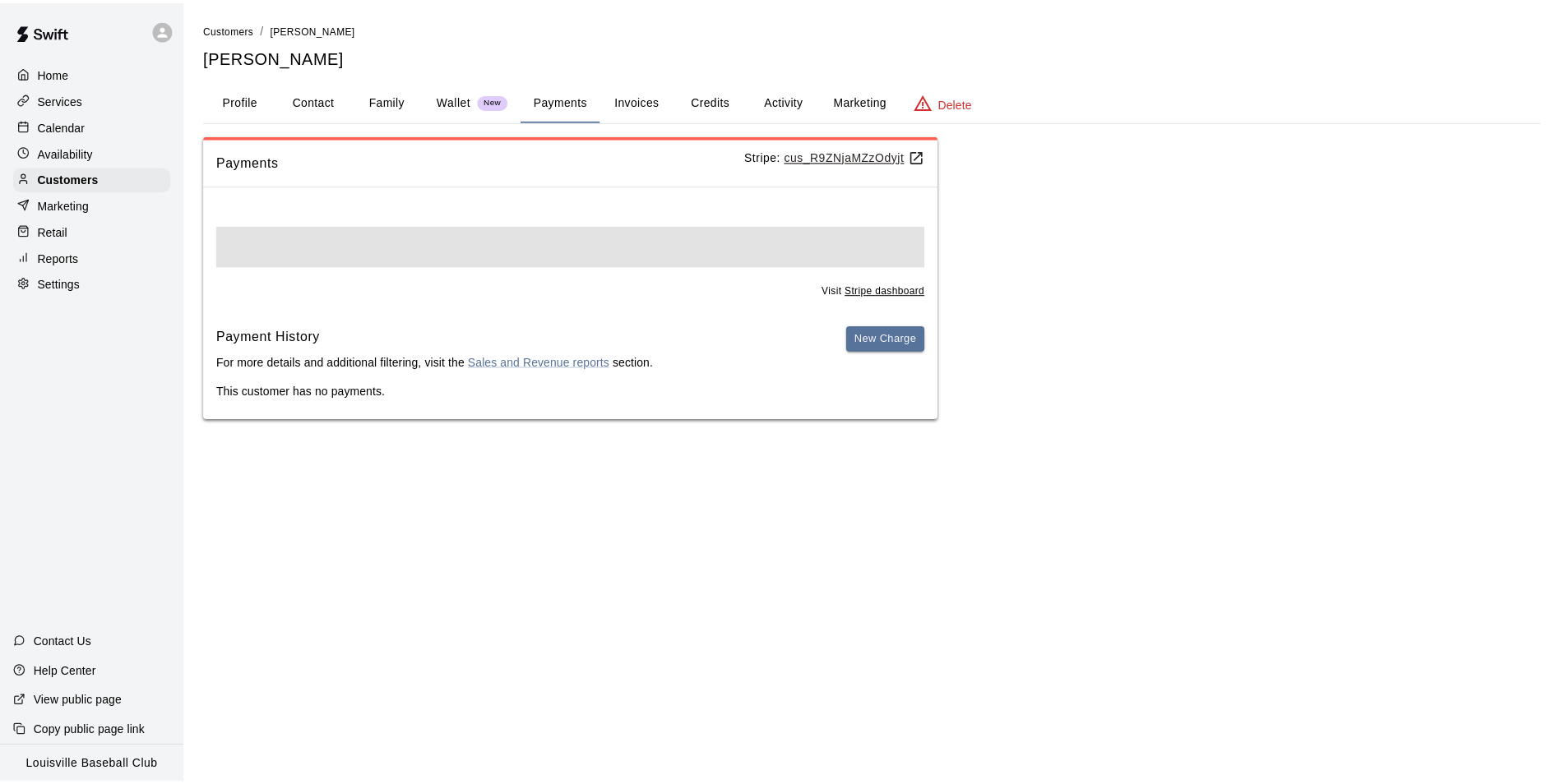
scroll to position [0, 0]
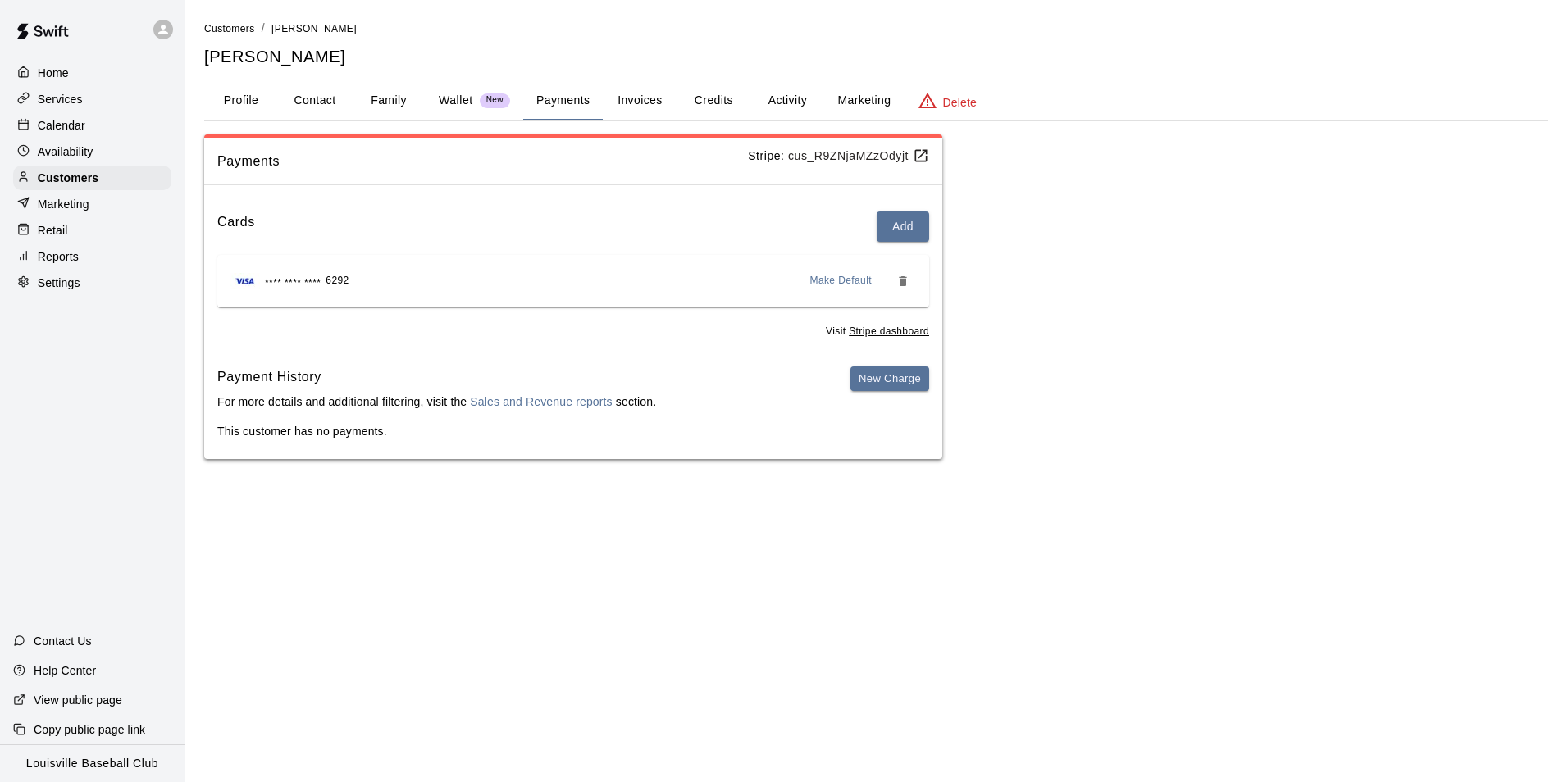
click at [775, 91] on button "Activity" at bounding box center [788, 101] width 74 height 40
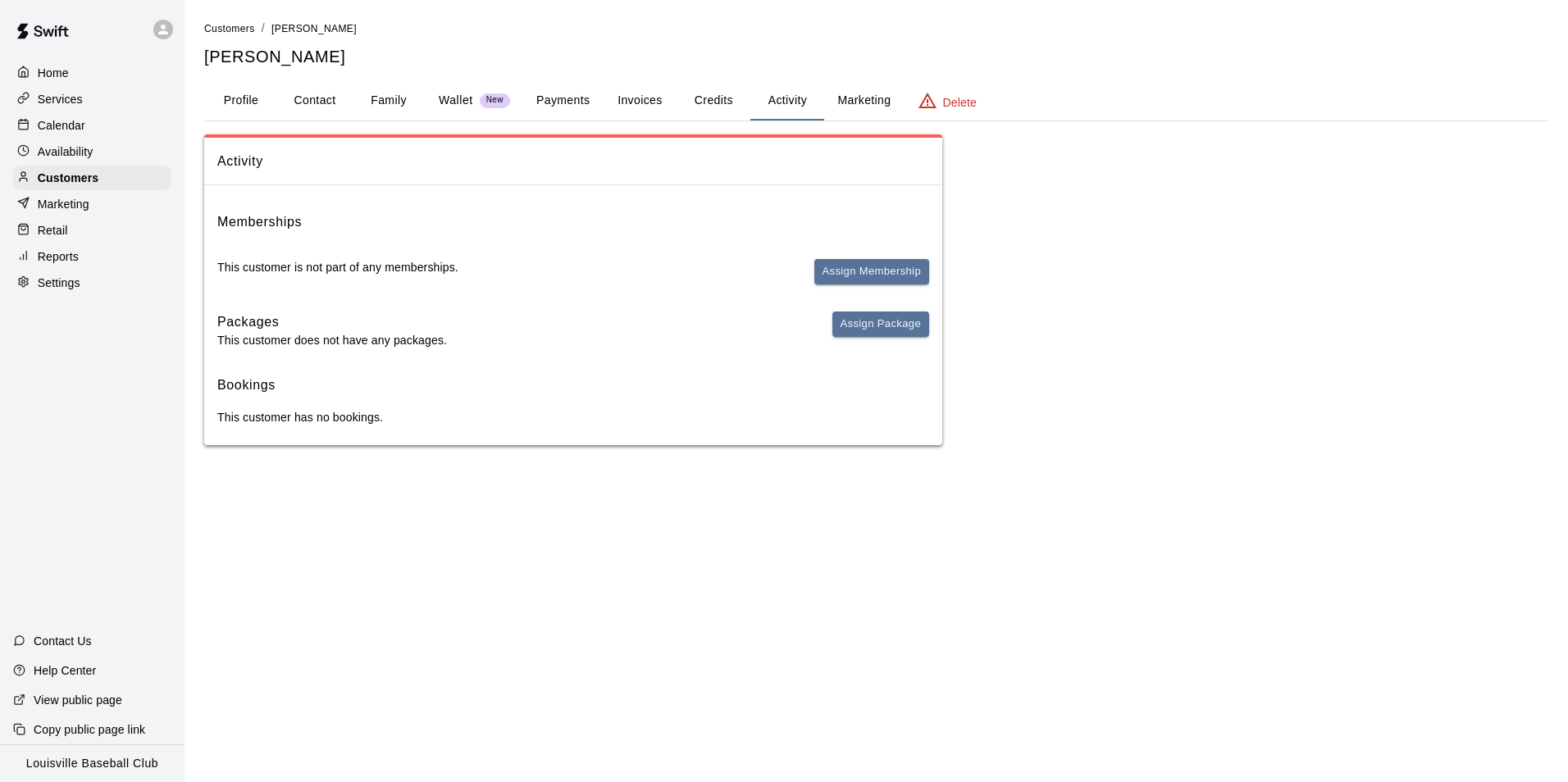
click at [707, 90] on button "Credits" at bounding box center [713, 101] width 74 height 40
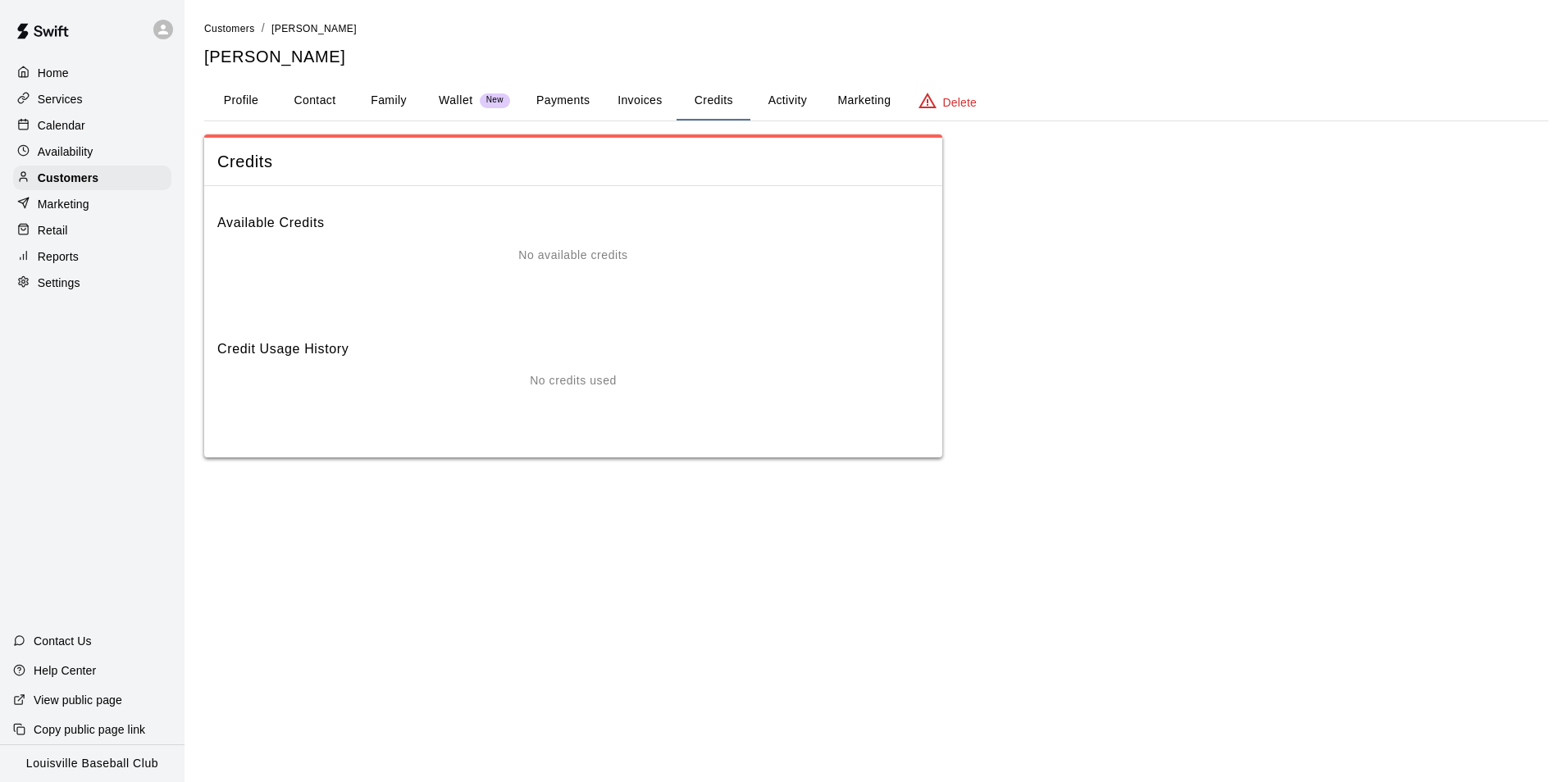
click at [788, 96] on button "Activity" at bounding box center [788, 101] width 74 height 40
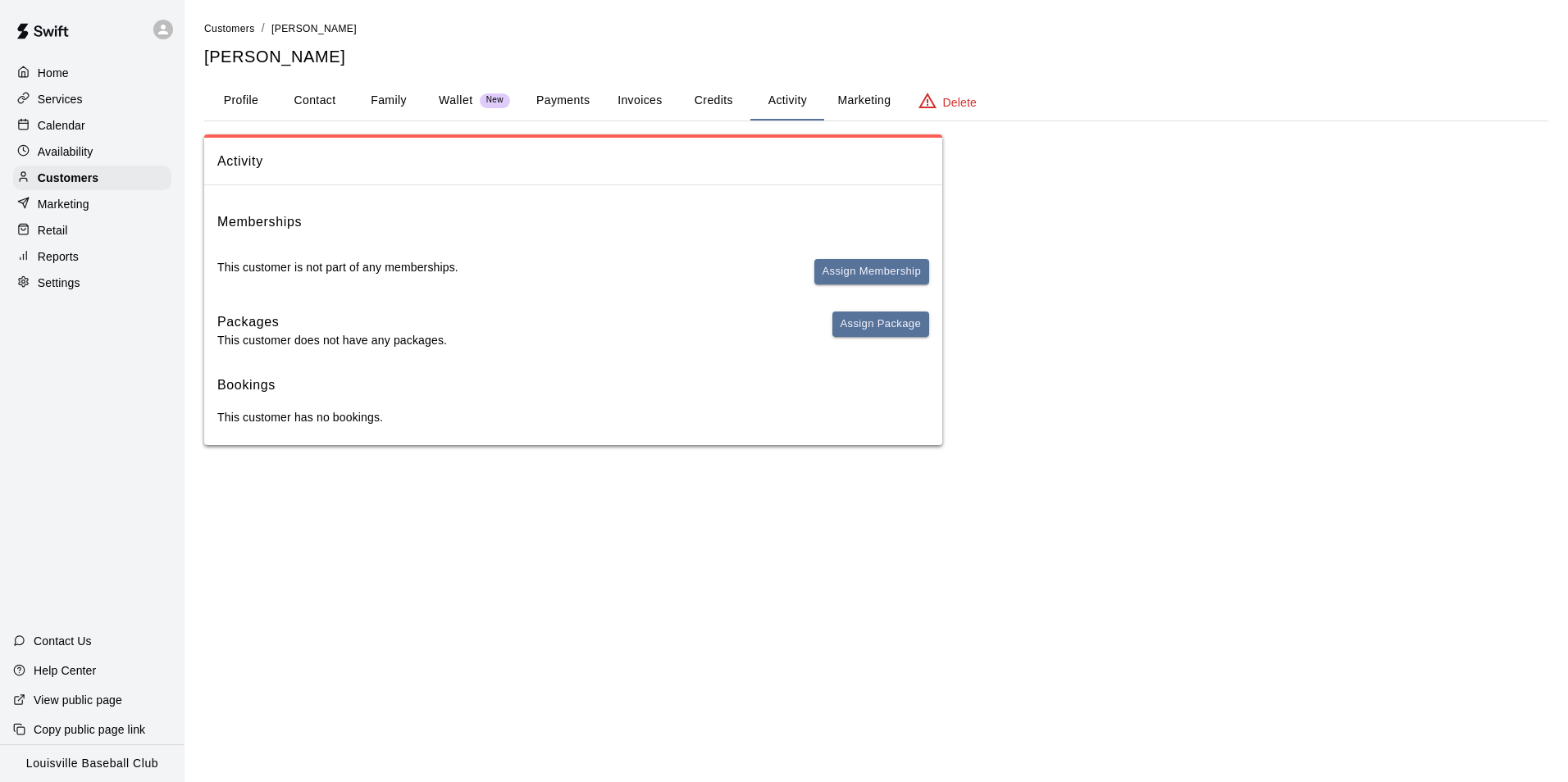
click at [102, 127] on div "Calendar" at bounding box center [93, 126] width 159 height 25
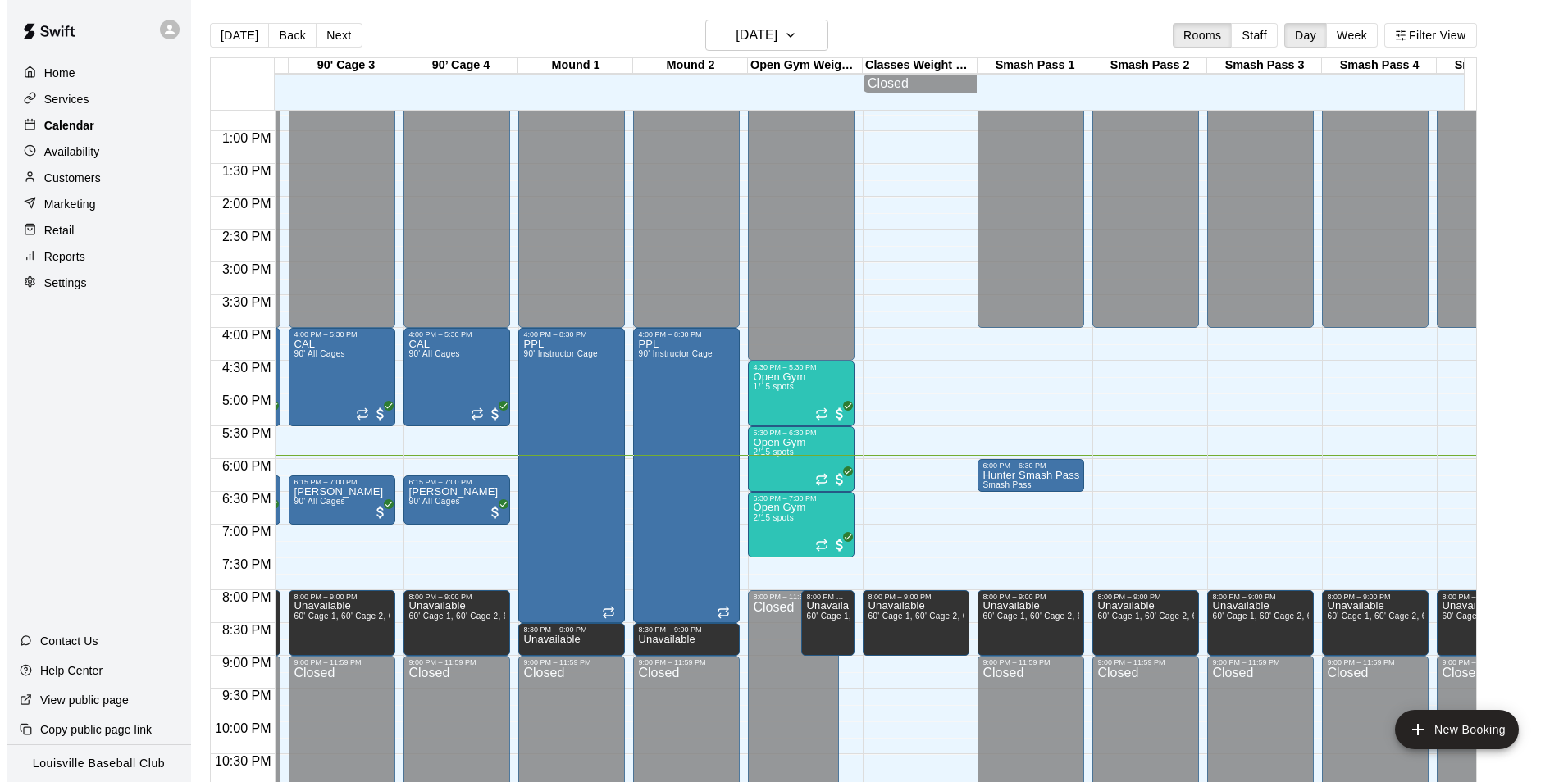
scroll to position [0, 1061]
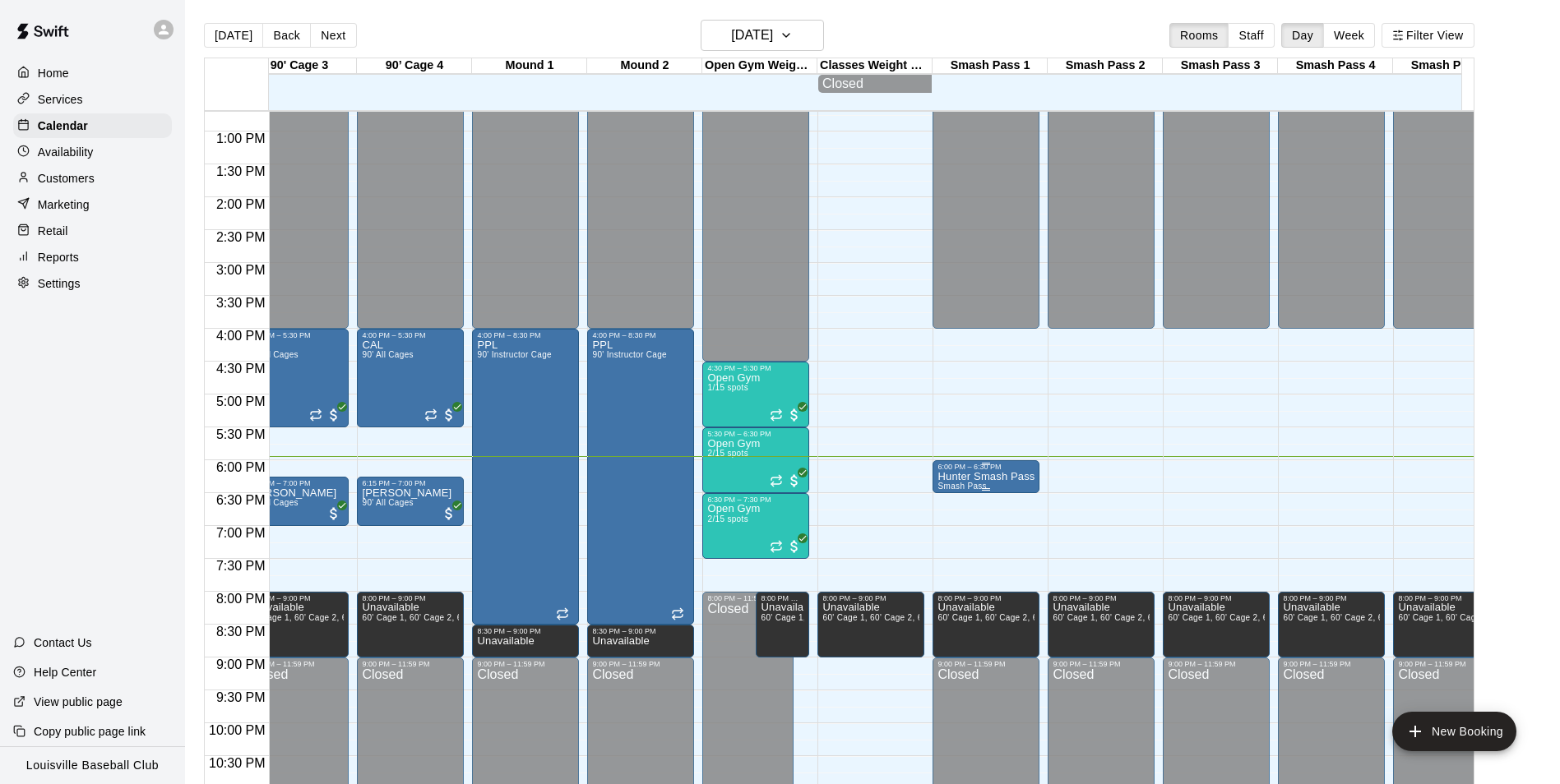
click at [995, 472] on div "6:00 PM – 6:30 PM" at bounding box center [986, 467] width 97 height 9
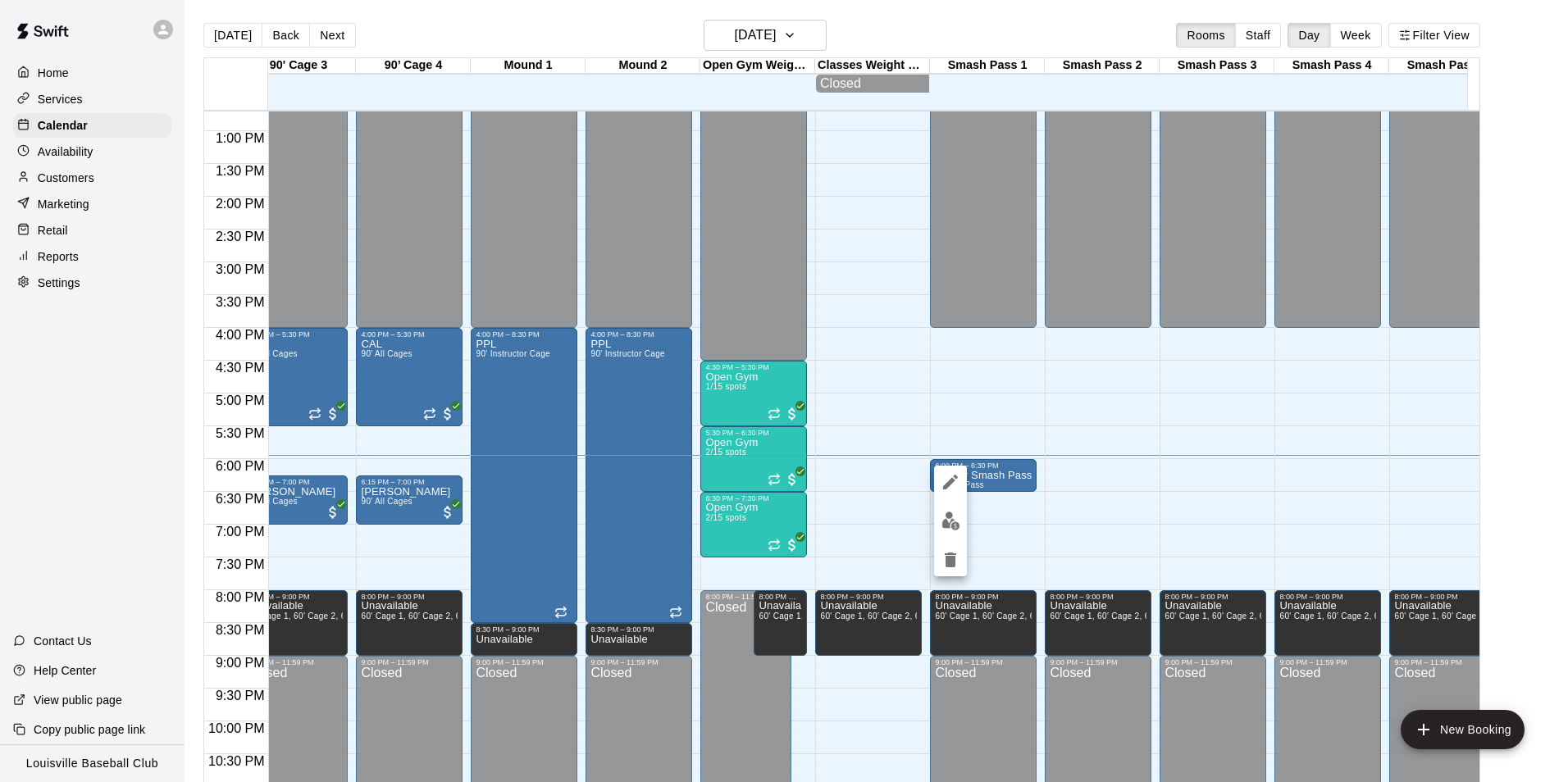
click at [946, 514] on img "edit" at bounding box center [951, 521] width 19 height 19
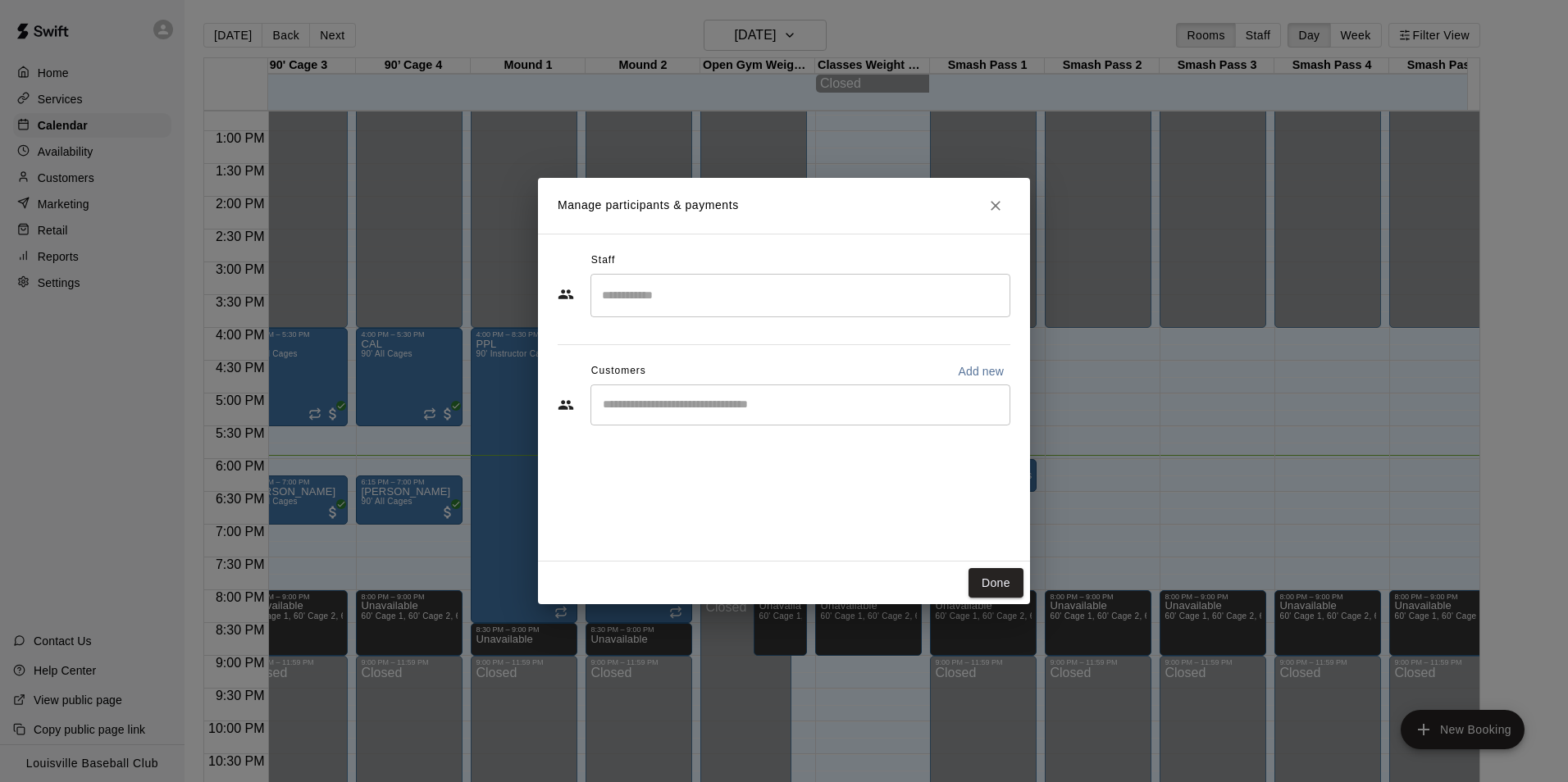
click at [998, 196] on button "Close" at bounding box center [996, 205] width 29 height 29
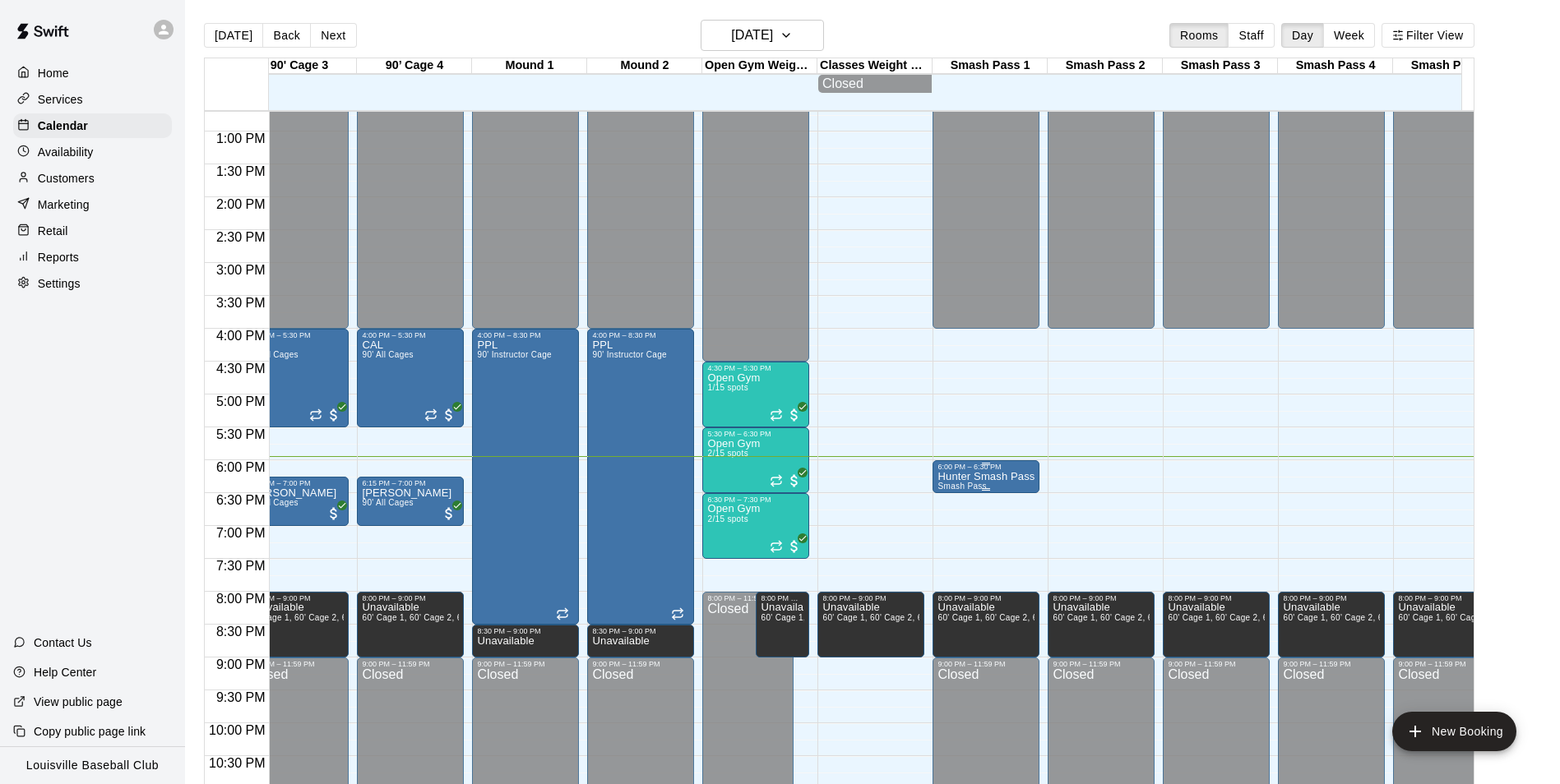
click at [977, 472] on div "6:00 PM – 6:30 PM" at bounding box center [986, 467] width 97 height 9
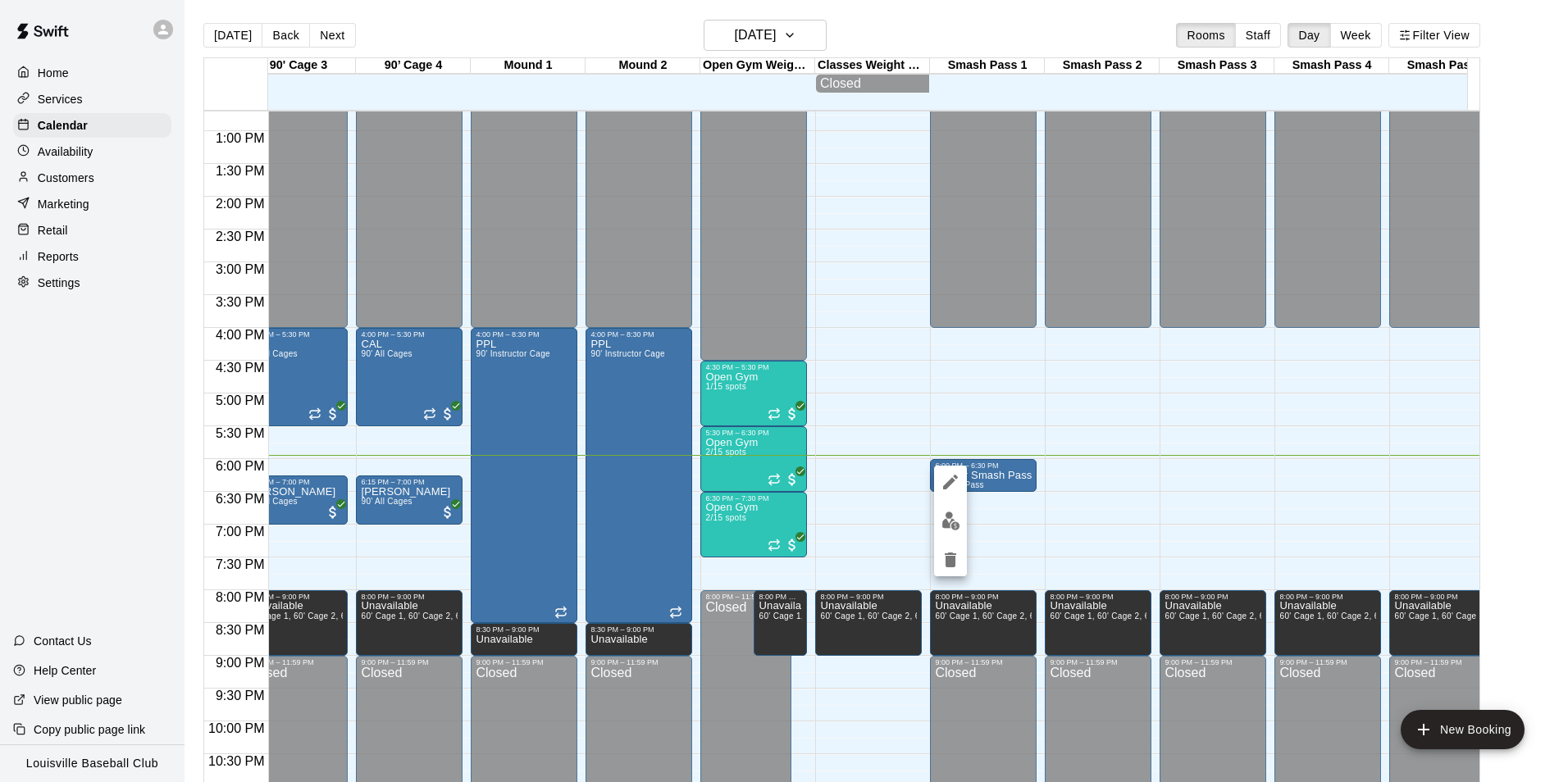
click at [945, 572] on button "delete" at bounding box center [950, 560] width 33 height 33
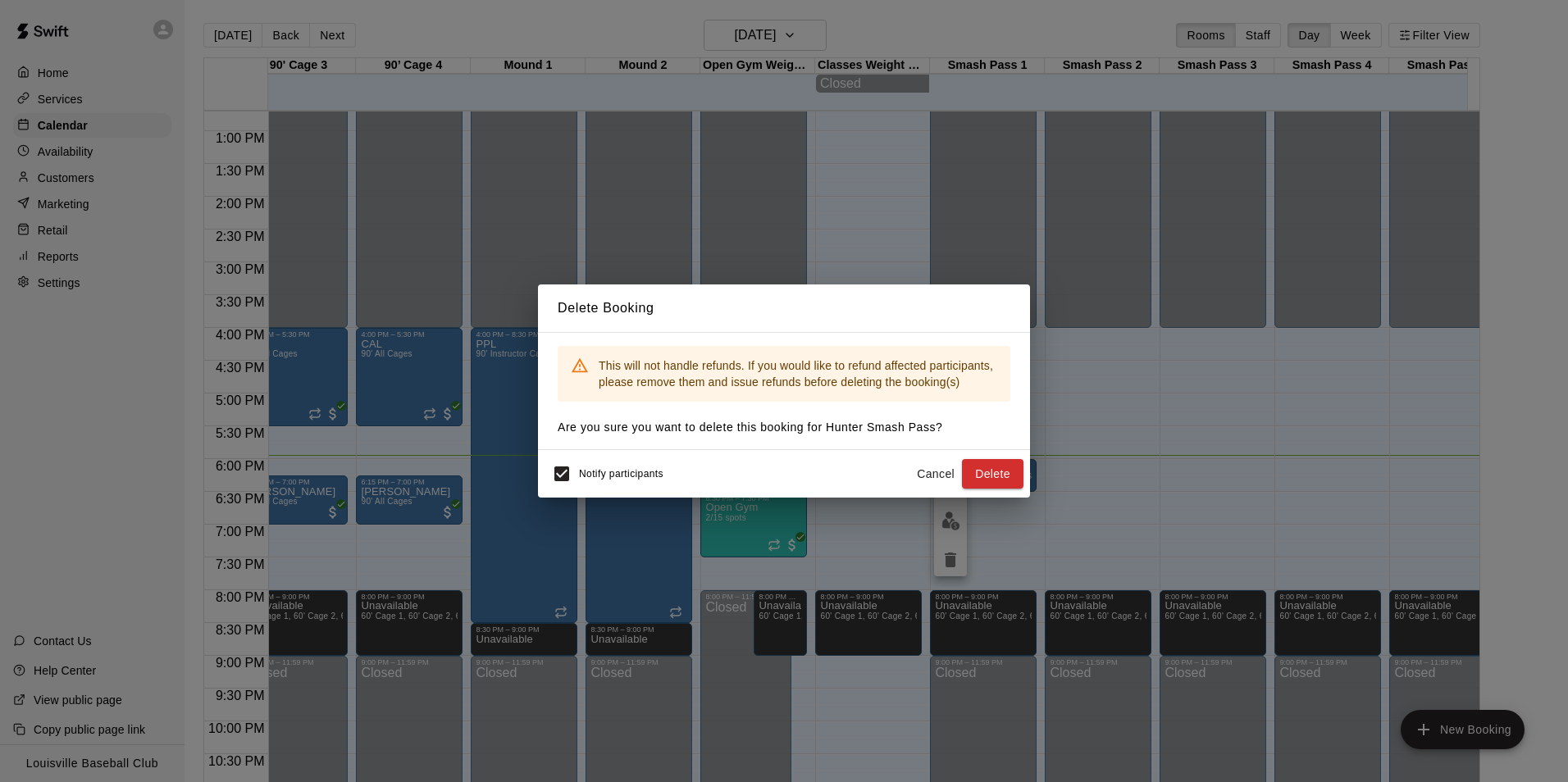
click at [986, 459] on button "Delete" at bounding box center [993, 474] width 61 height 30
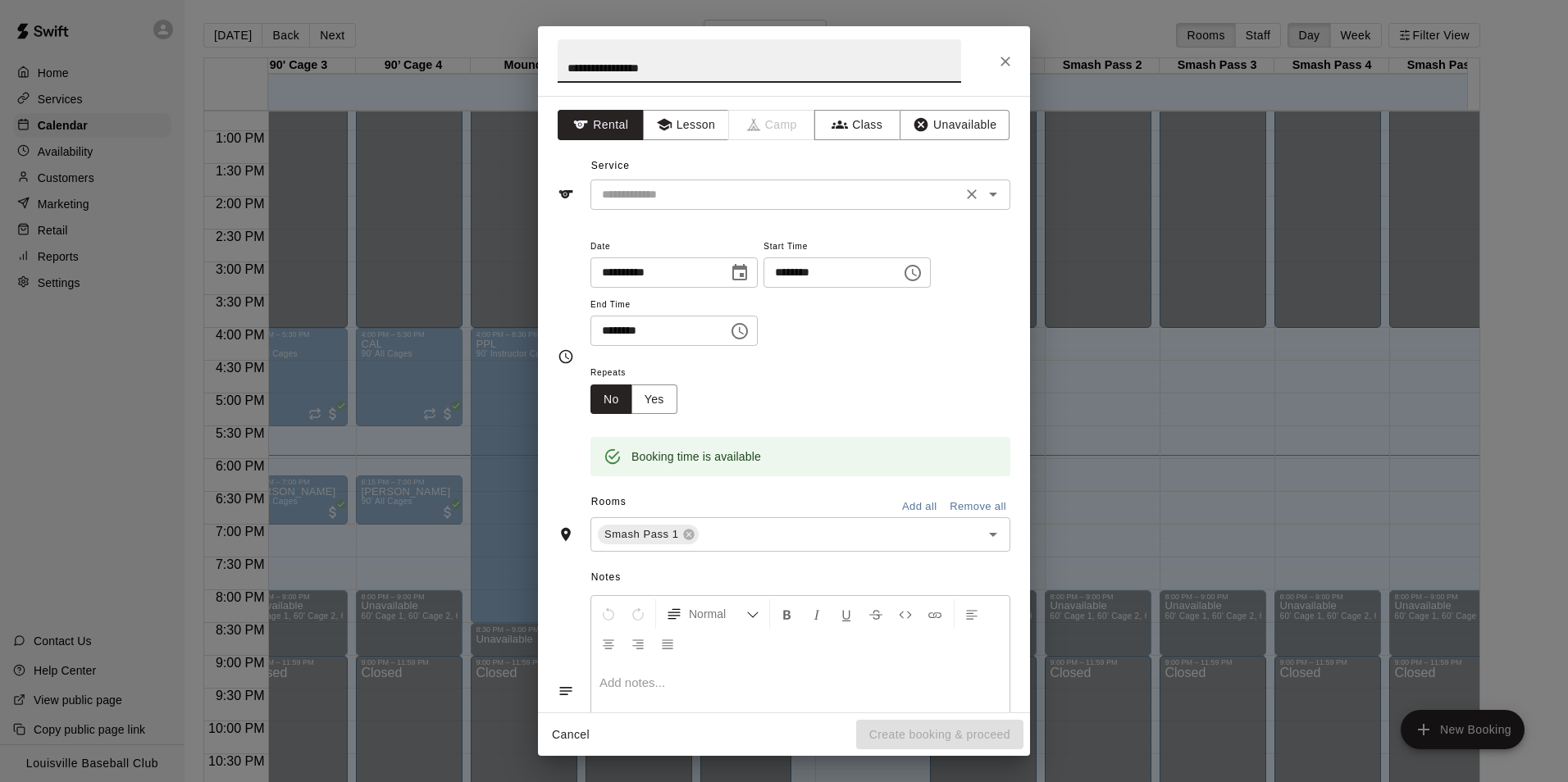
type input "**********"
click at [837, 191] on input "text" at bounding box center [775, 195] width 362 height 21
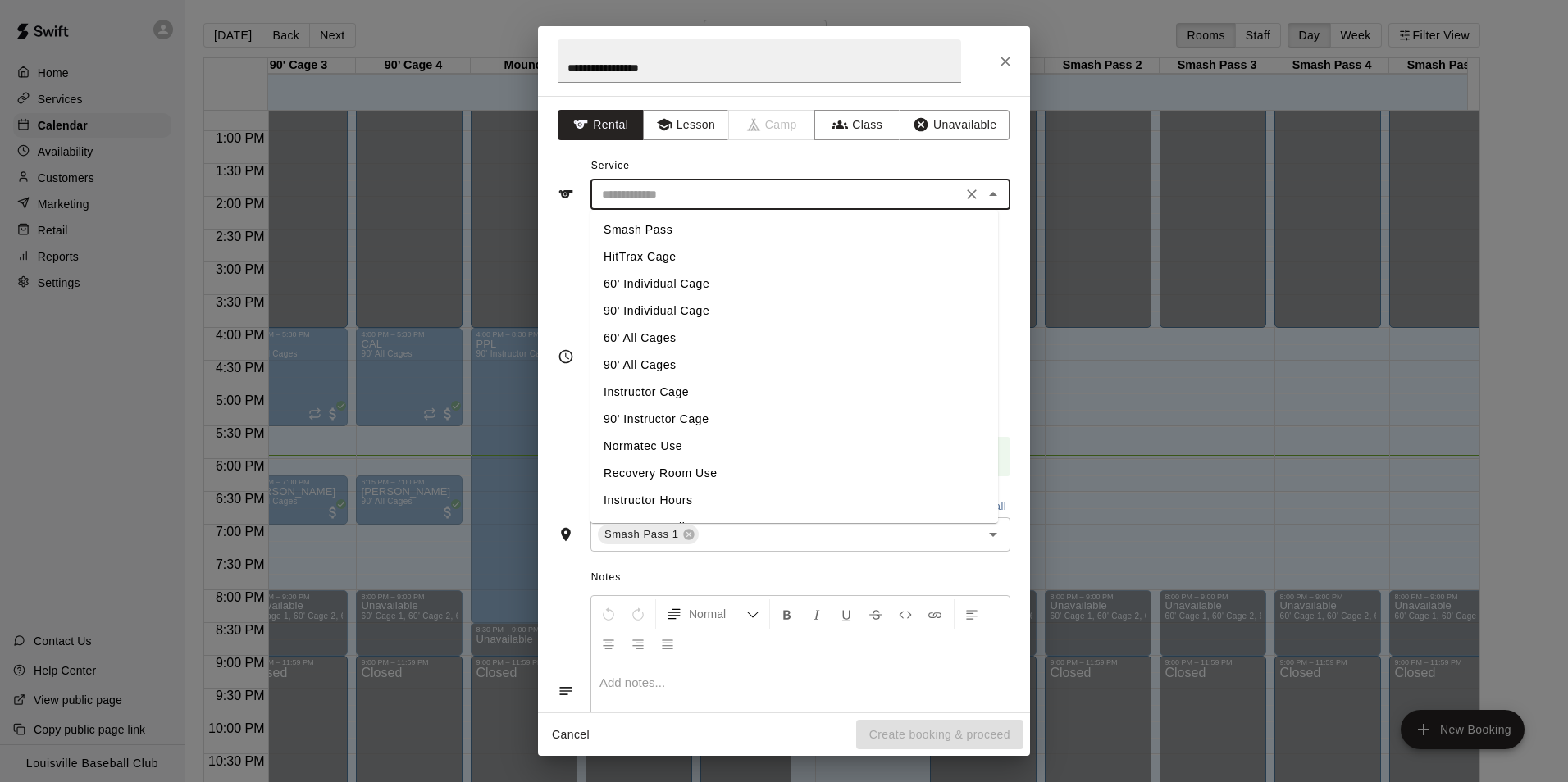
click at [803, 235] on li "Smash Pass" at bounding box center [794, 230] width 408 height 27
type input "**********"
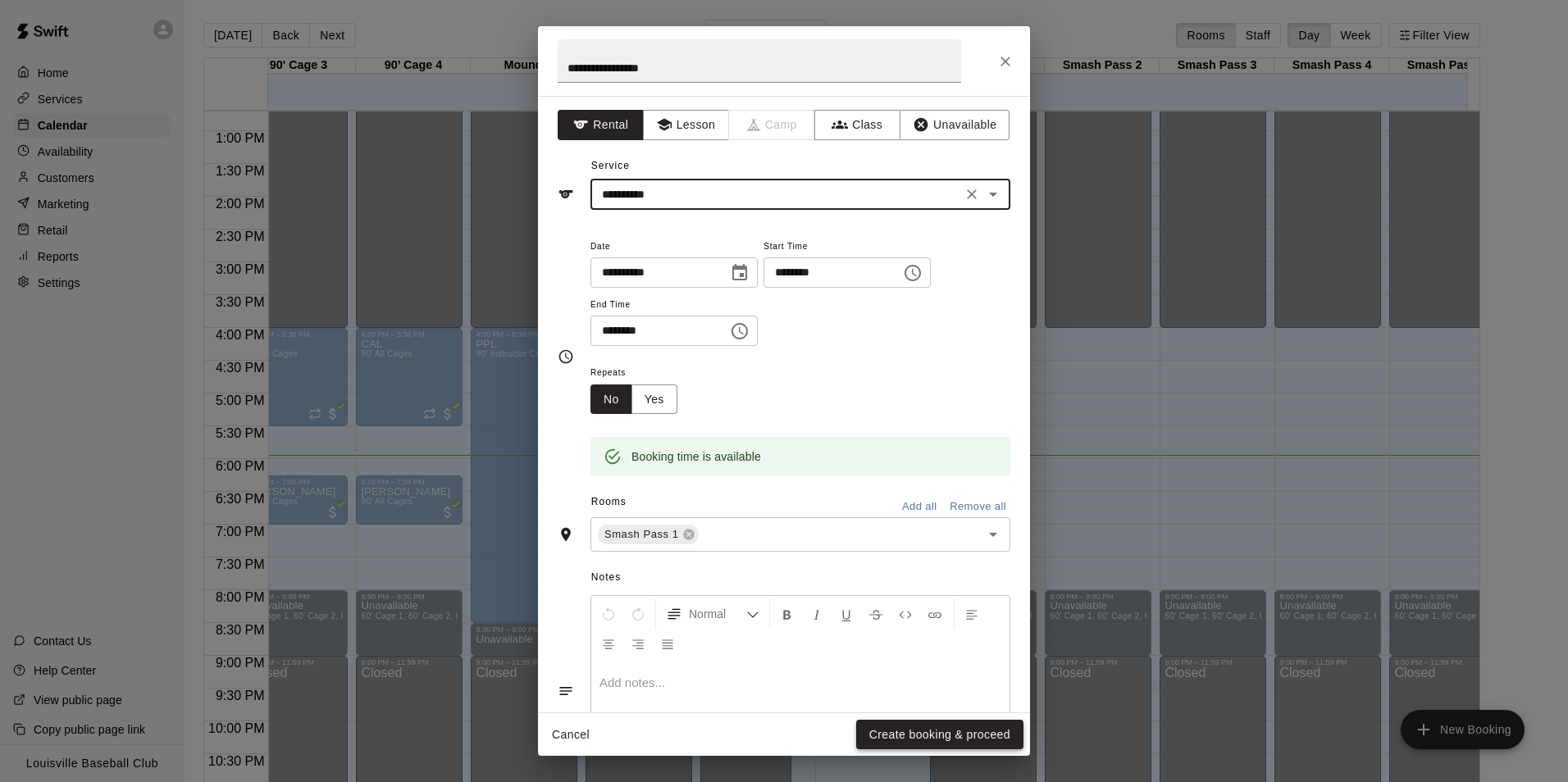
click at [895, 738] on button "Create booking & proceed" at bounding box center [940, 735] width 167 height 30
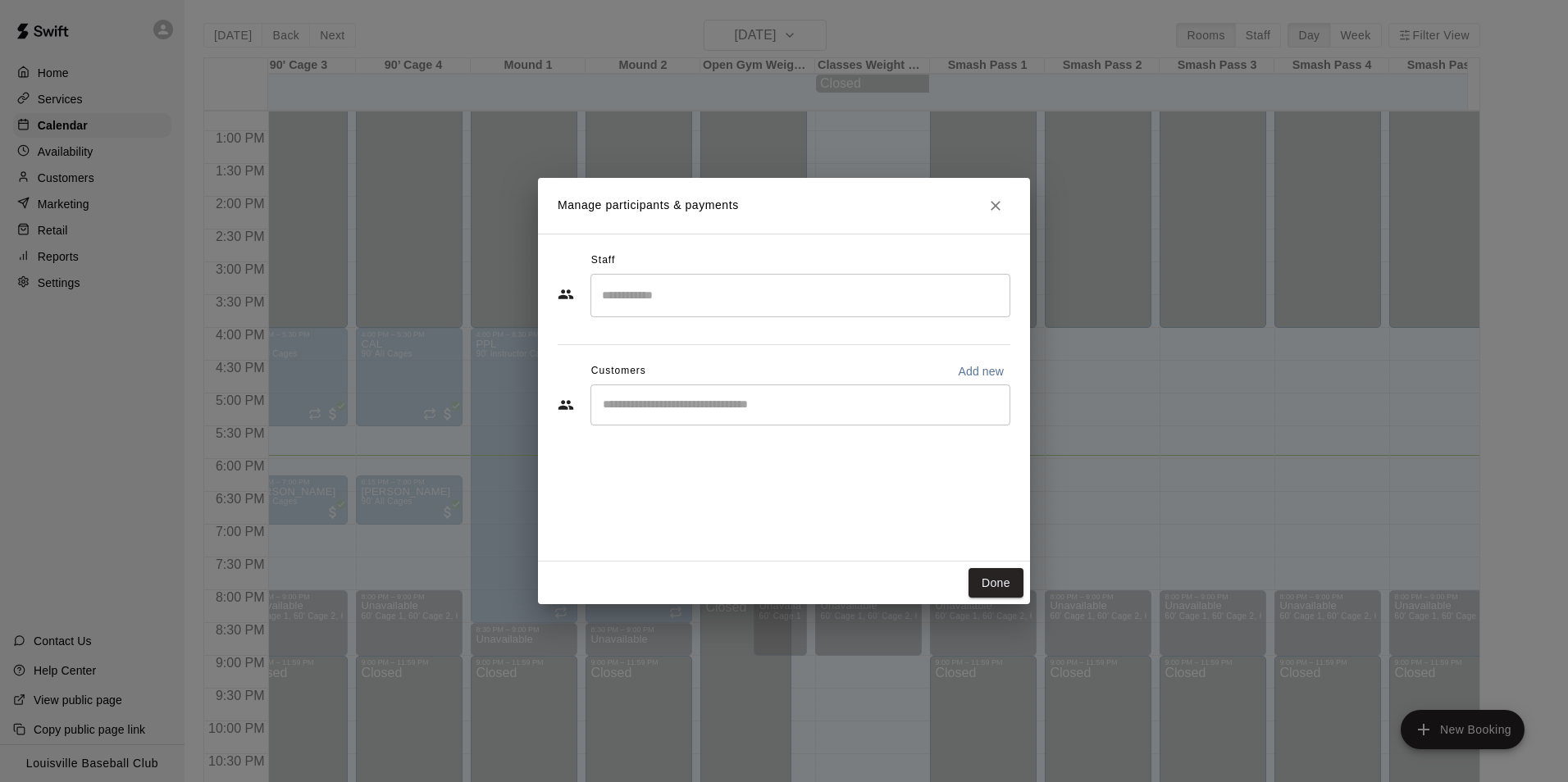
click at [758, 407] on input "Start typing to search customers..." at bounding box center [800, 404] width 405 height 16
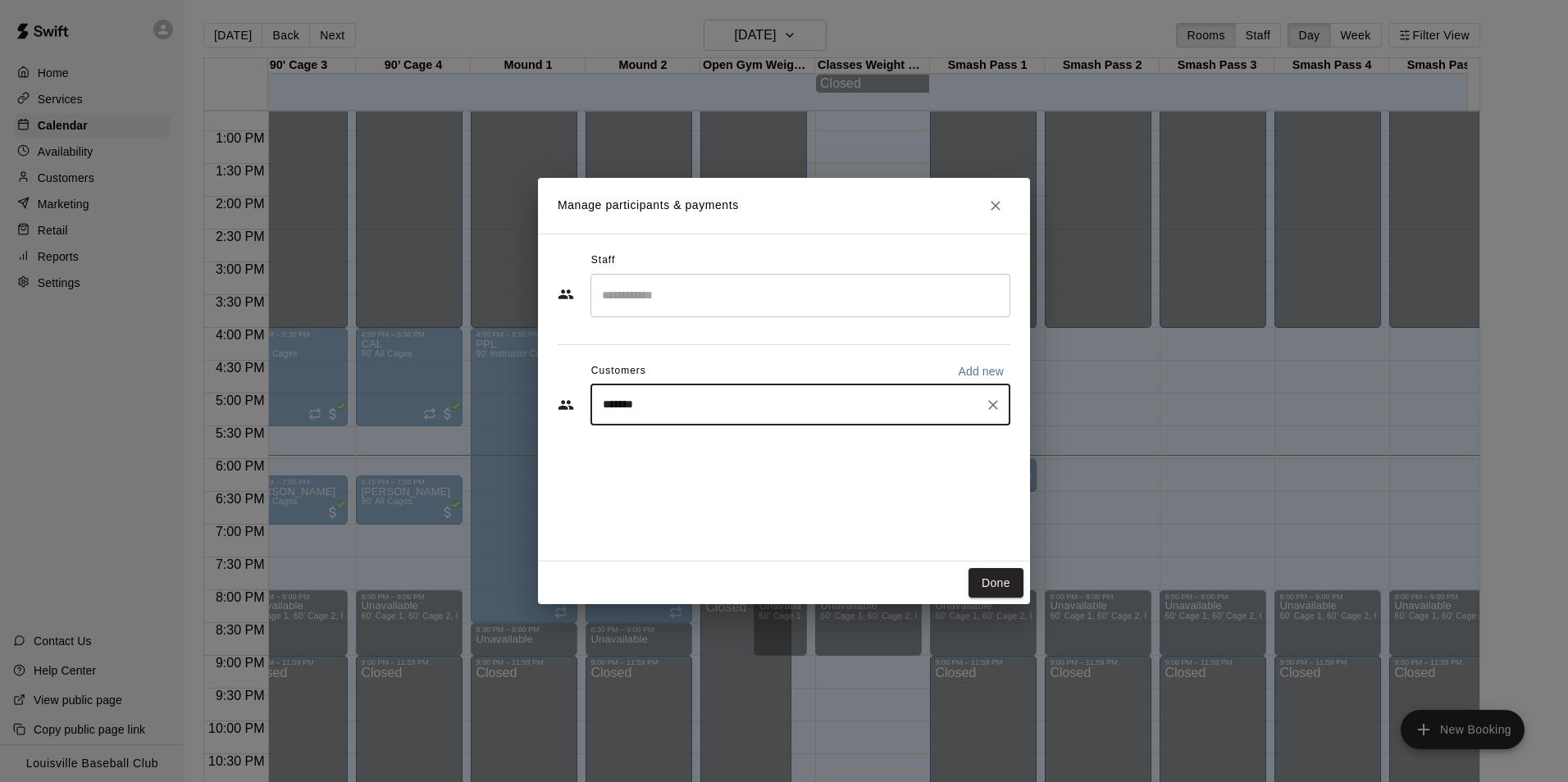
type input "******"
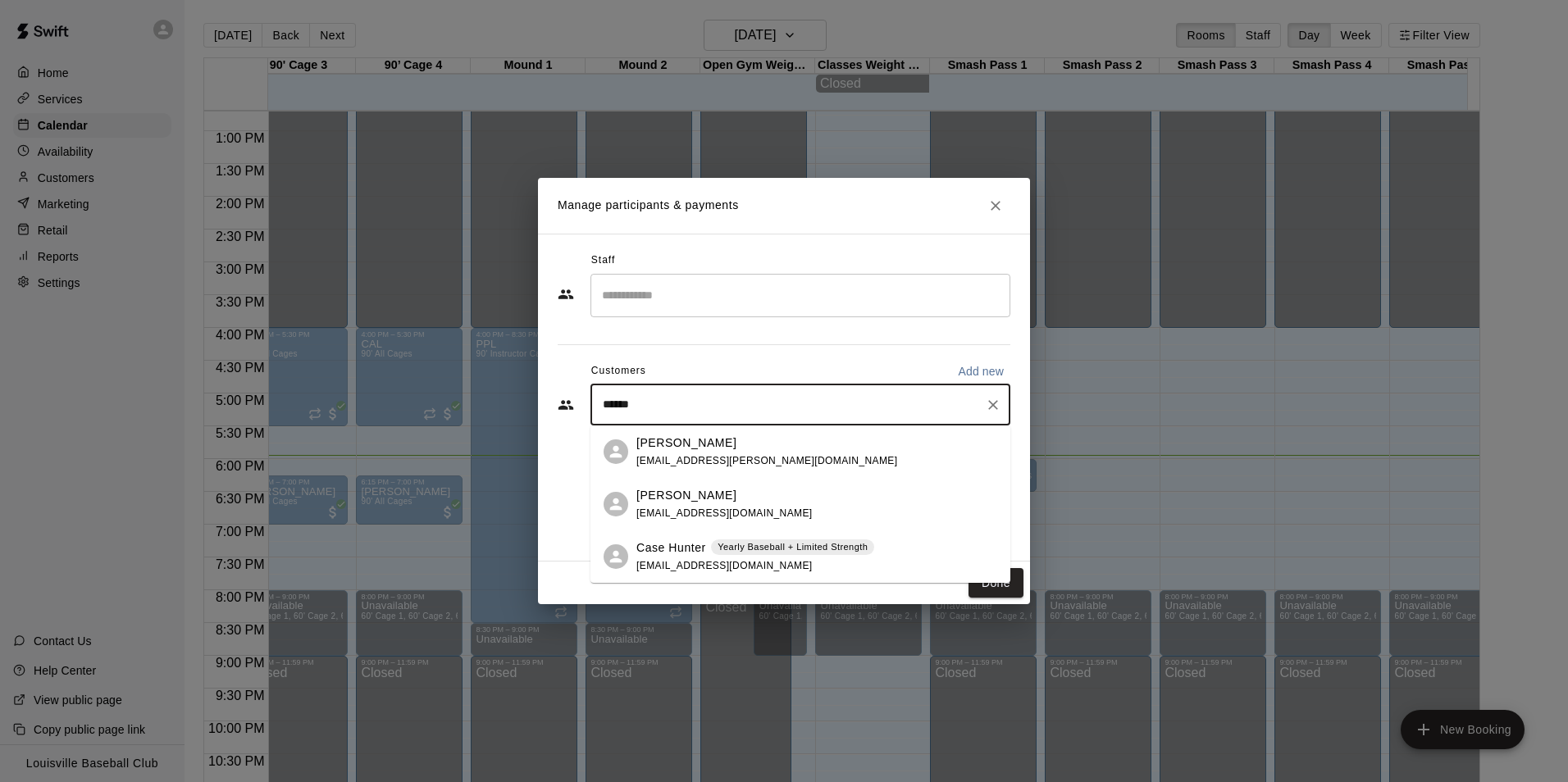
click at [762, 501] on div "Jordan Hunter" at bounding box center [724, 496] width 177 height 17
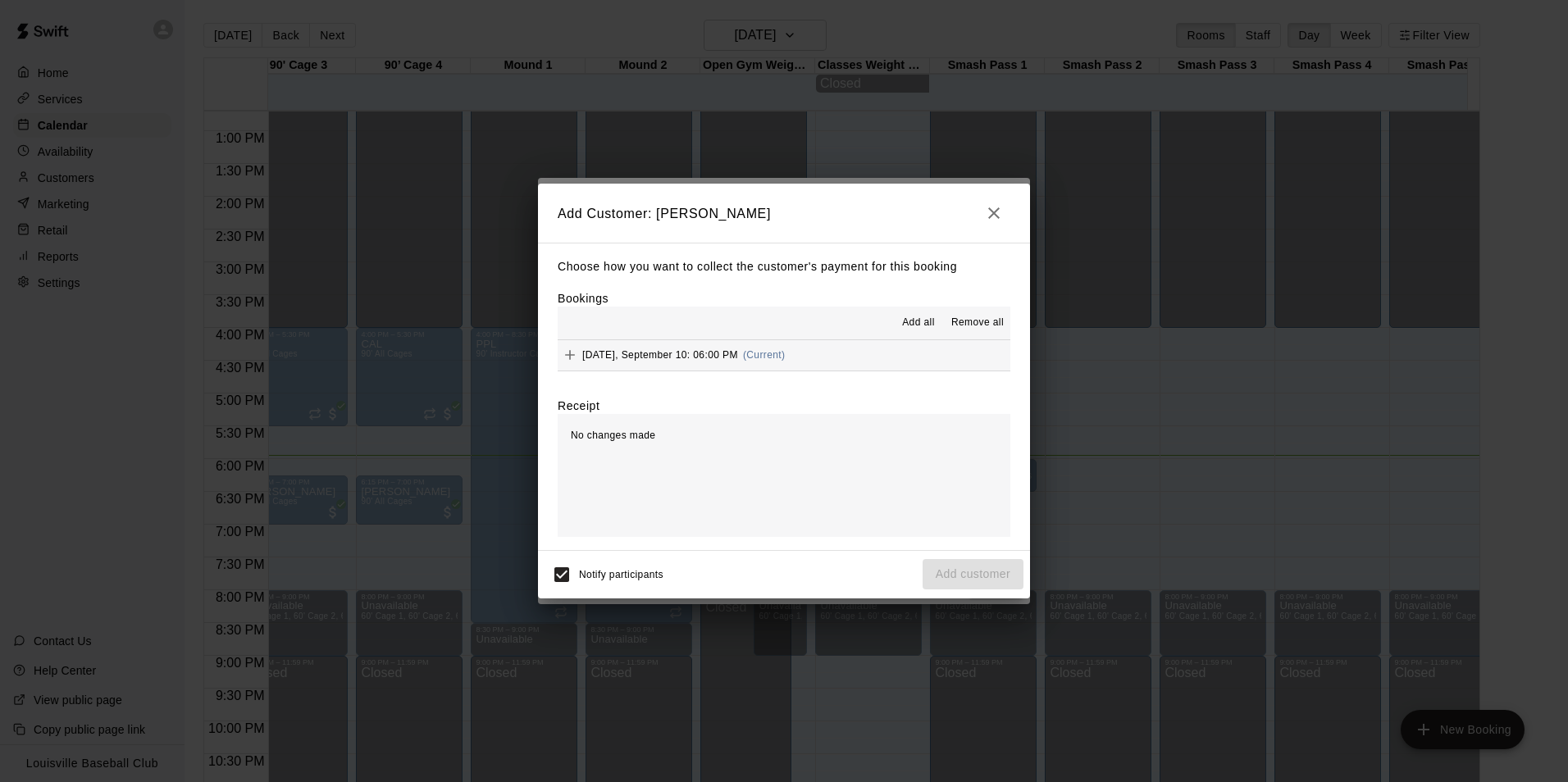
click at [876, 346] on button "Wednesday, September 10: 06:00 PM (Current)" at bounding box center [783, 355] width 452 height 30
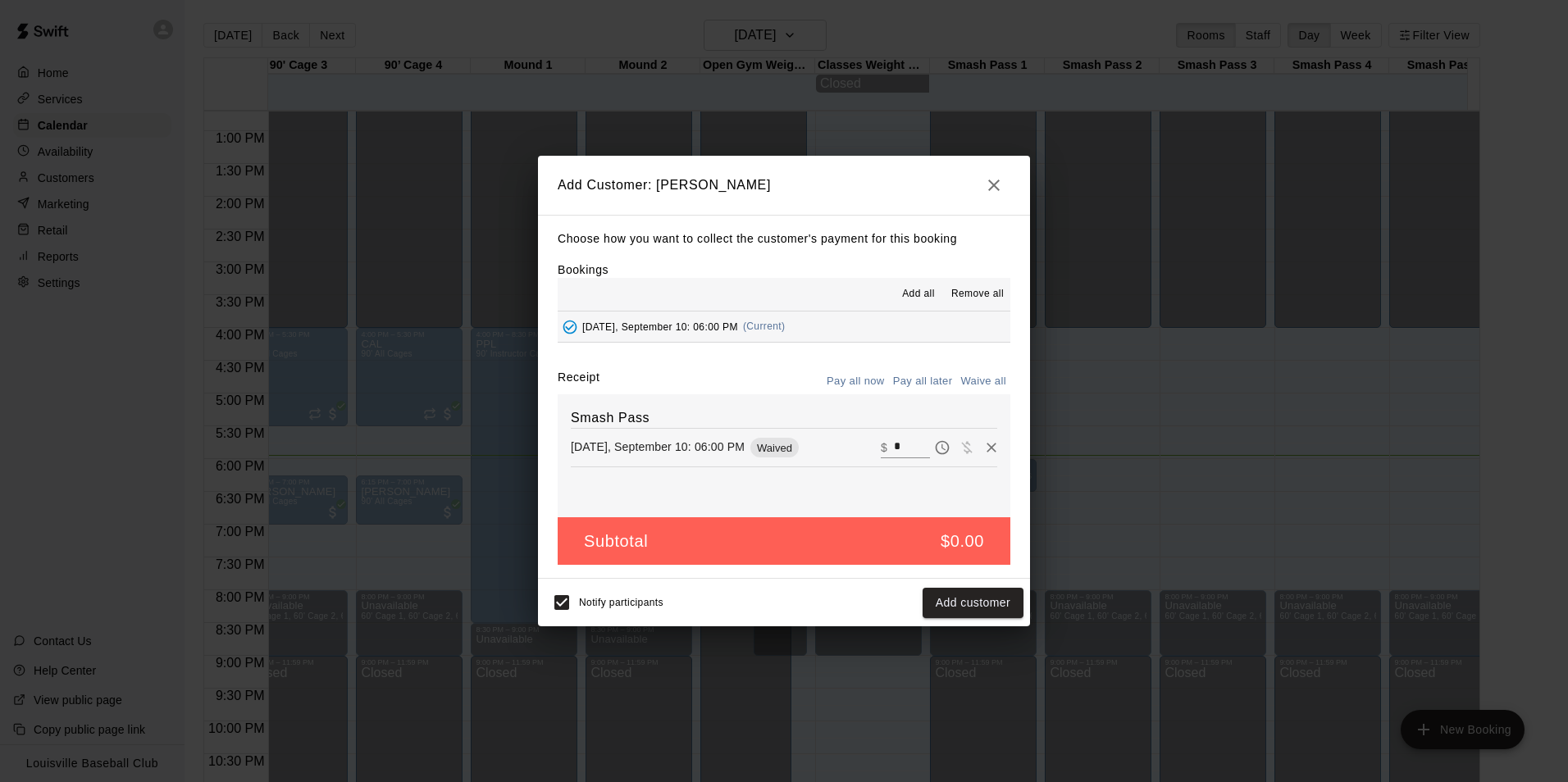
click at [894, 446] on input "*" at bounding box center [912, 448] width 36 height 22
type input "**"
click at [971, 619] on button "Checkout" at bounding box center [985, 604] width 77 height 30
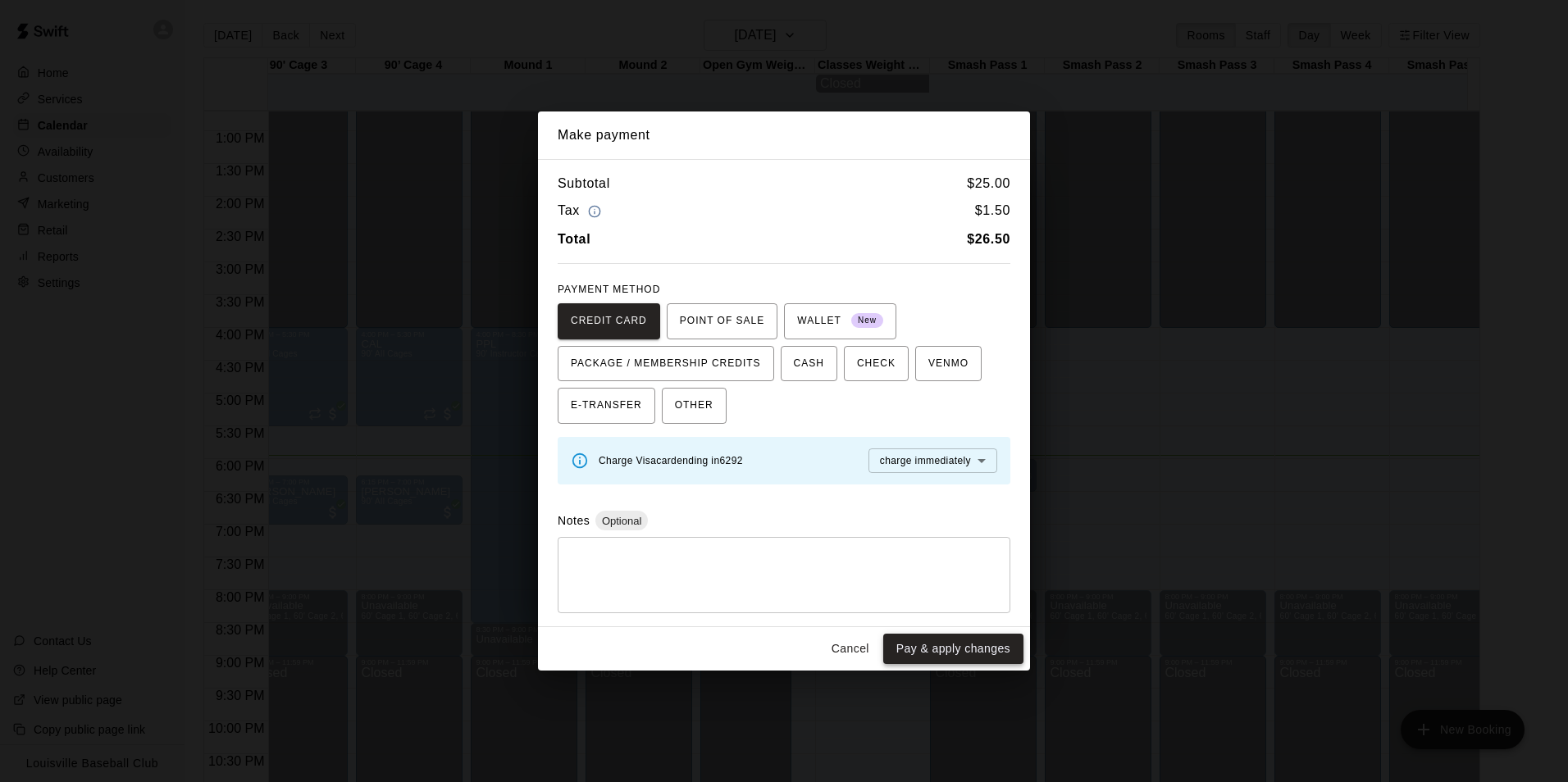
click at [984, 659] on button "Pay & apply changes" at bounding box center [953, 649] width 140 height 30
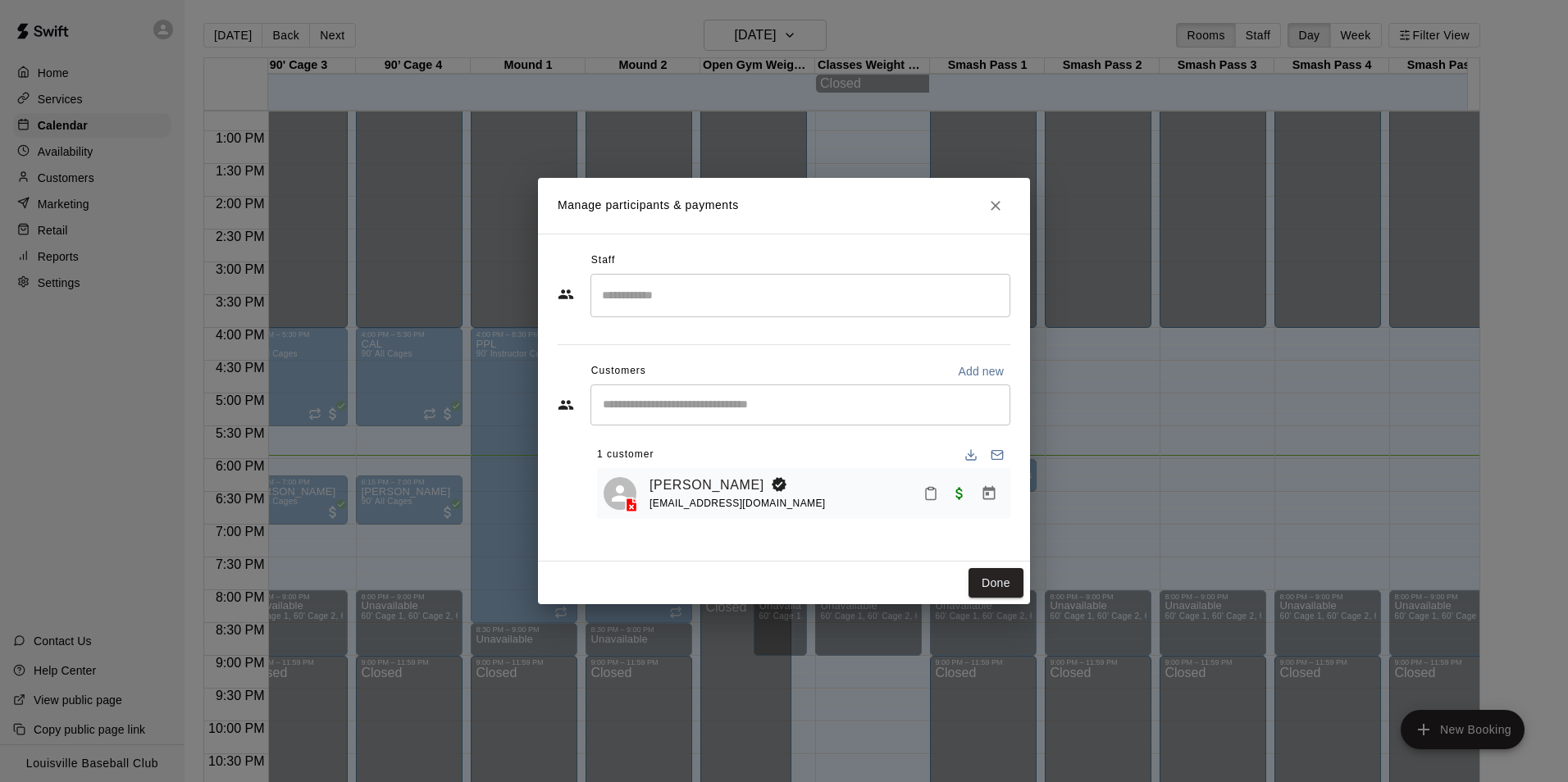
click at [623, 492] on icon at bounding box center [620, 493] width 16 height 16
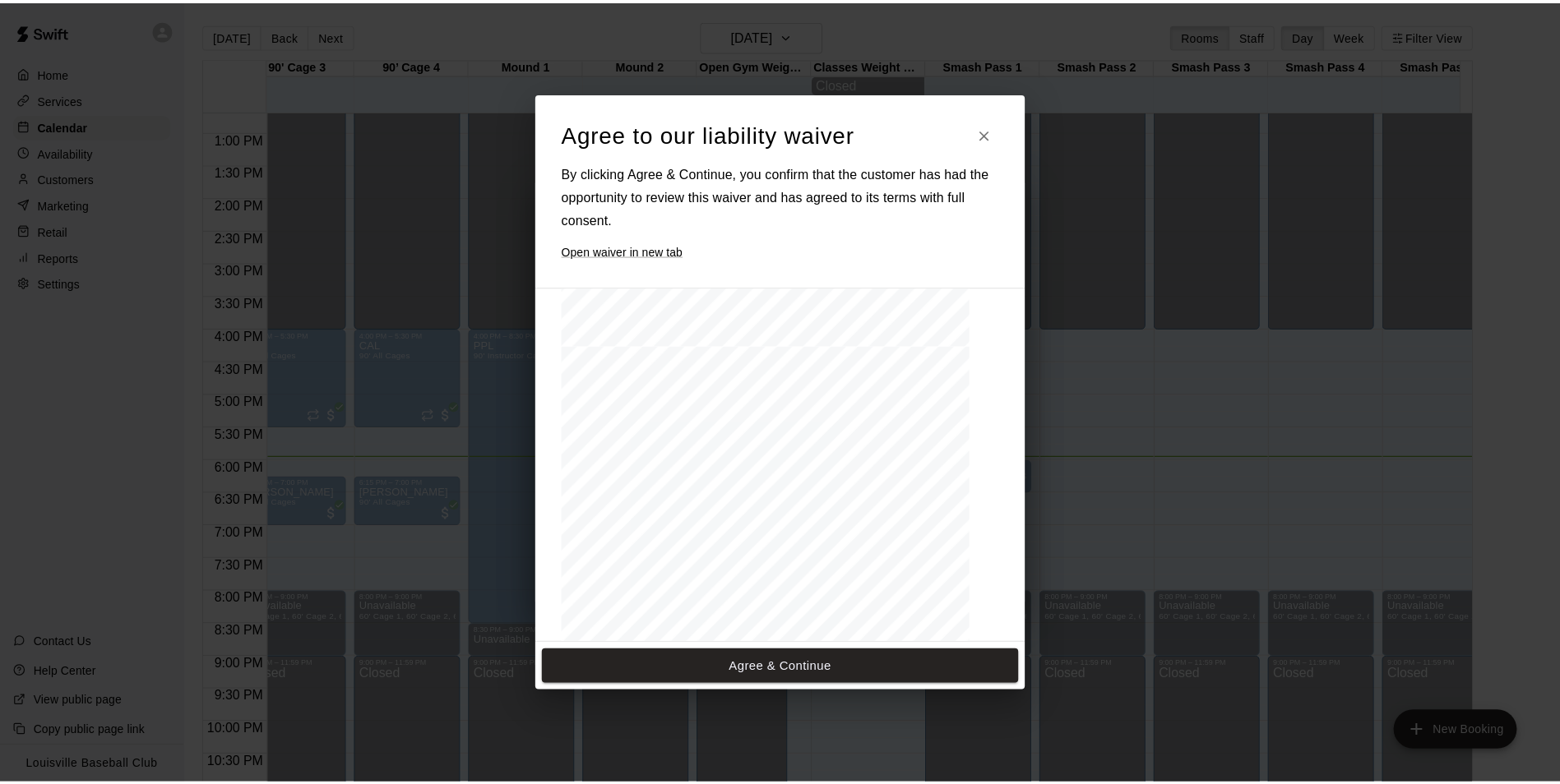
scroll to position [722, 0]
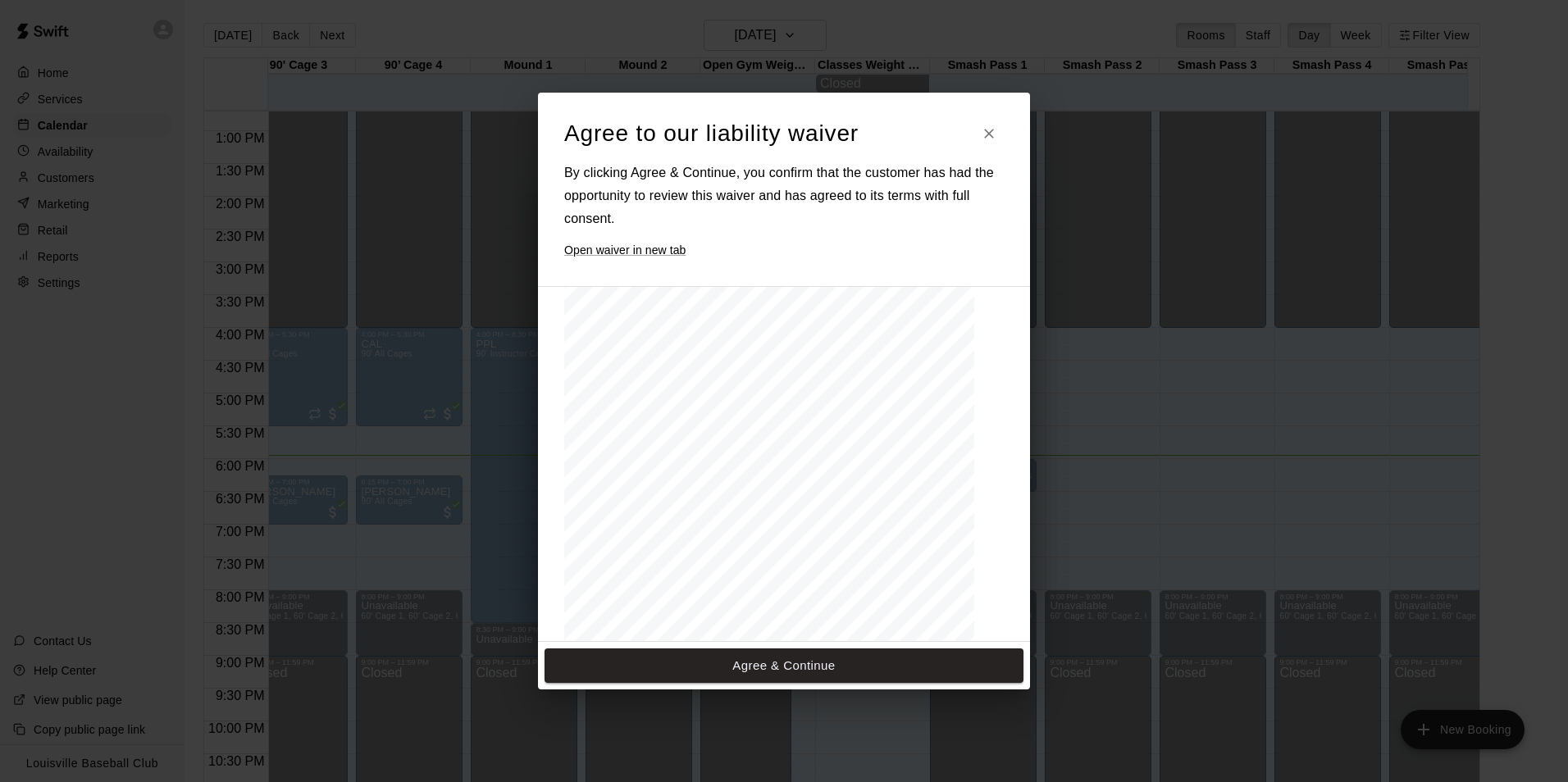
click at [989, 134] on icon "Close" at bounding box center [989, 133] width 9 height 9
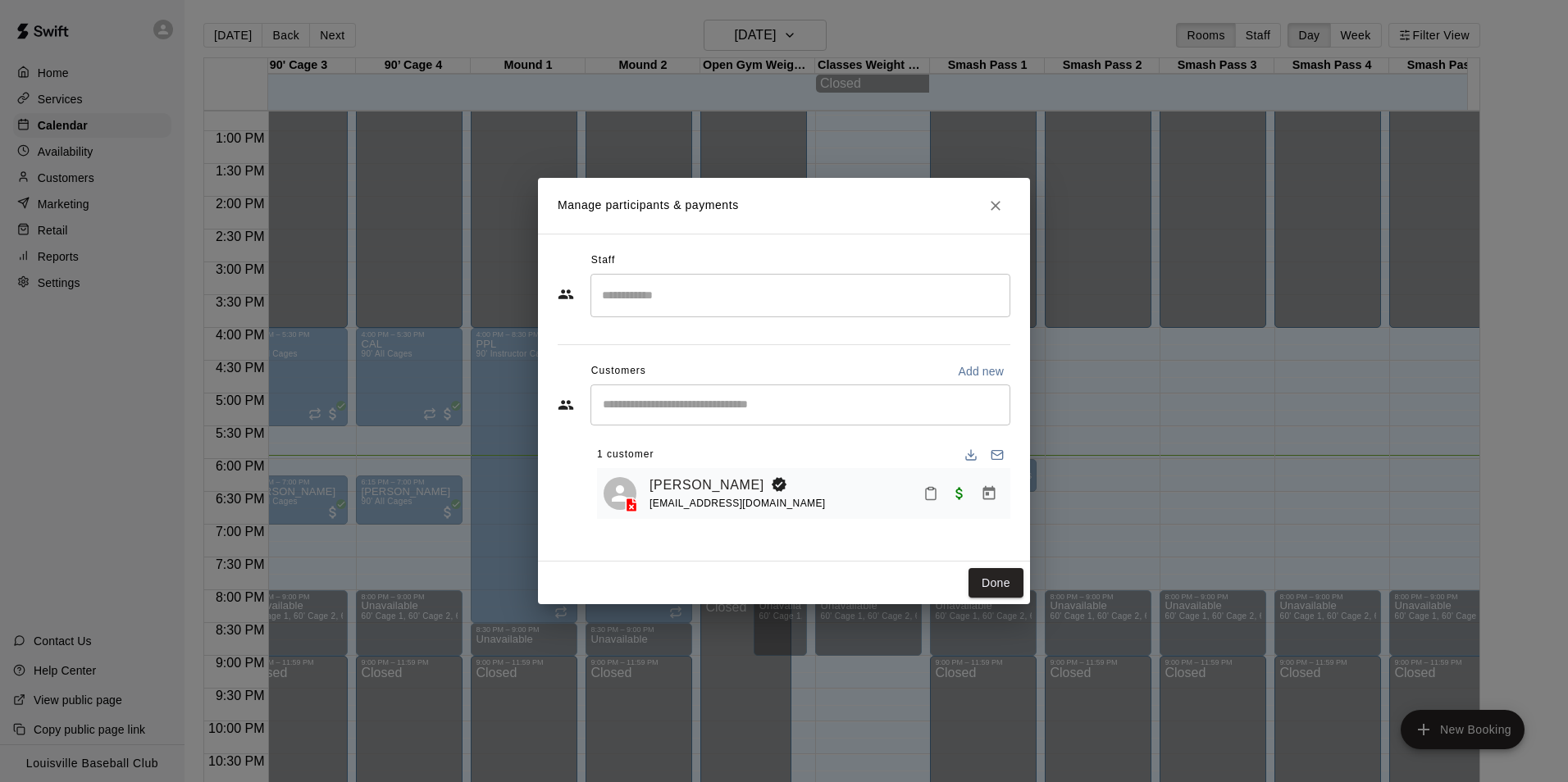
click at [1009, 201] on button "Close" at bounding box center [996, 205] width 29 height 29
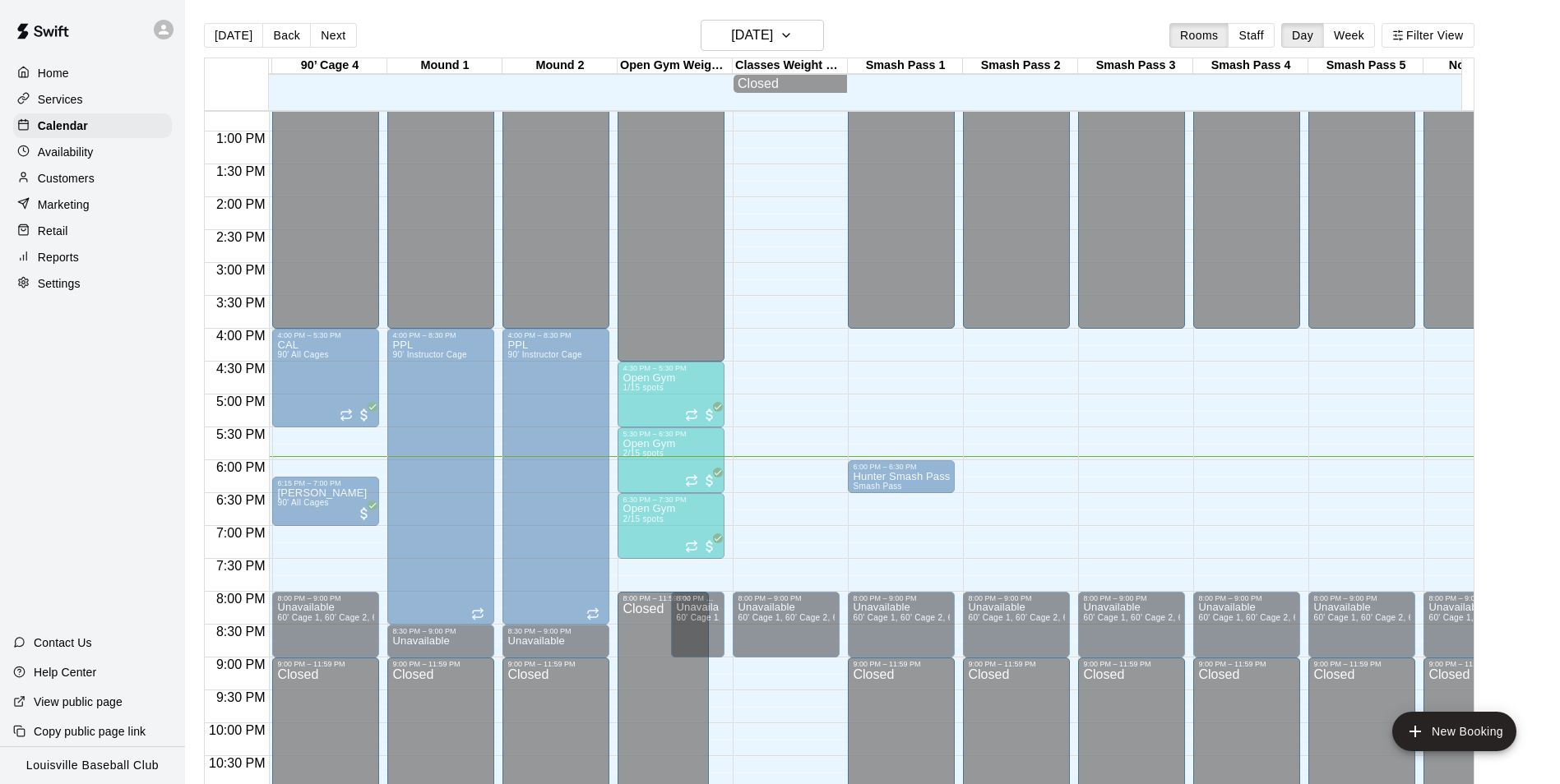
scroll to position [0, 1154]
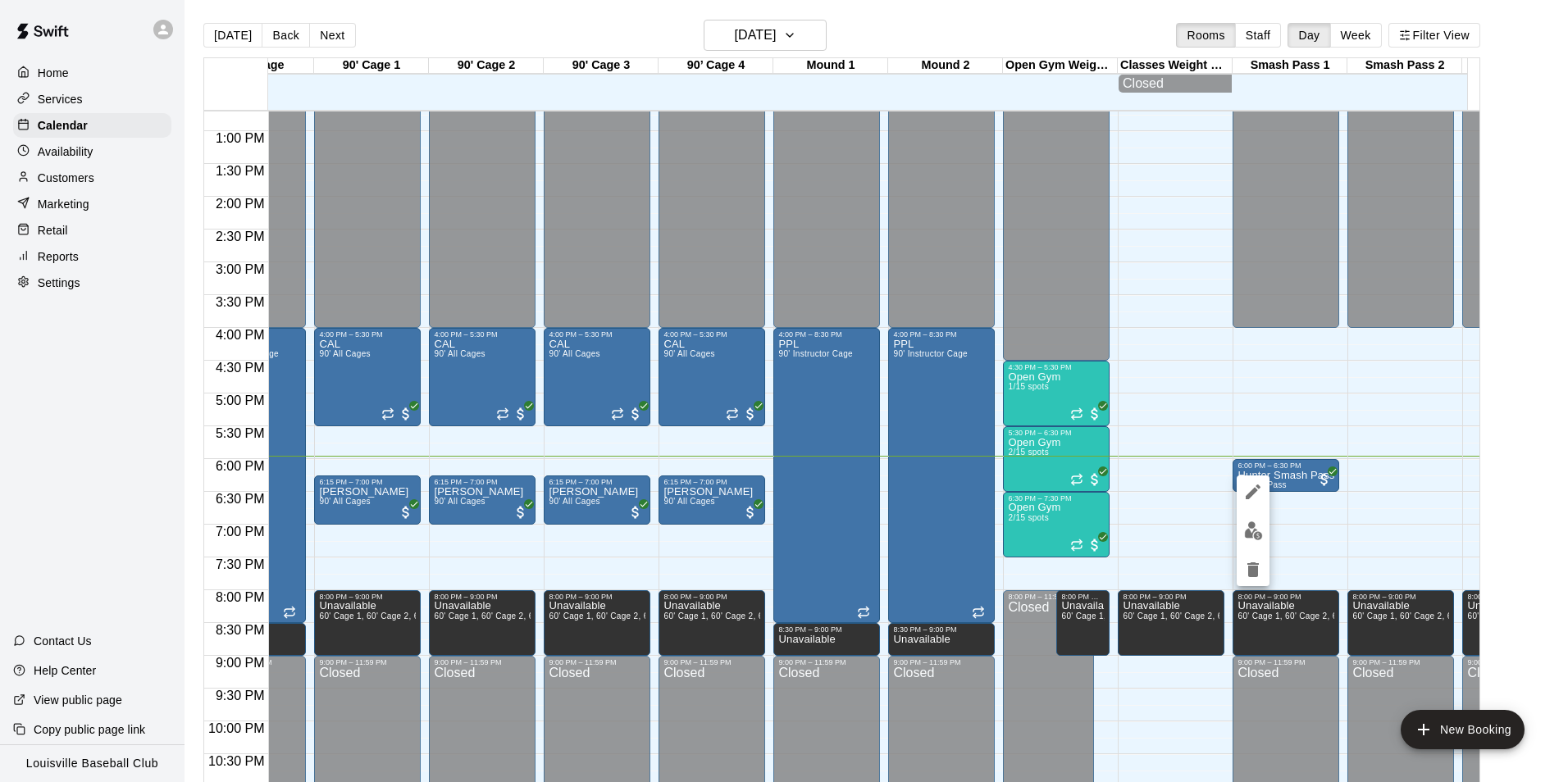
click at [1316, 424] on div at bounding box center [784, 391] width 1568 height 782
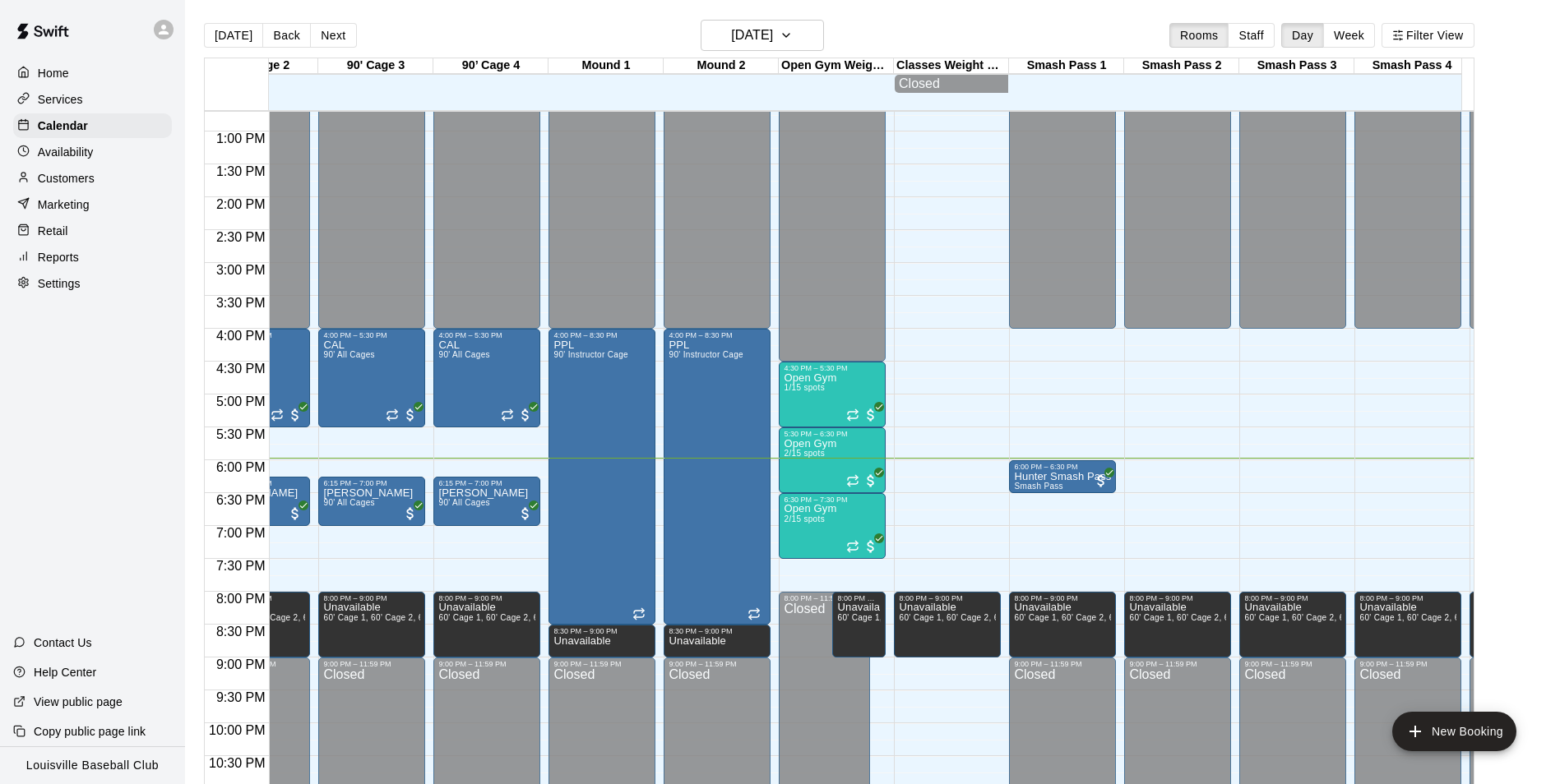
scroll to position [0, 1009]
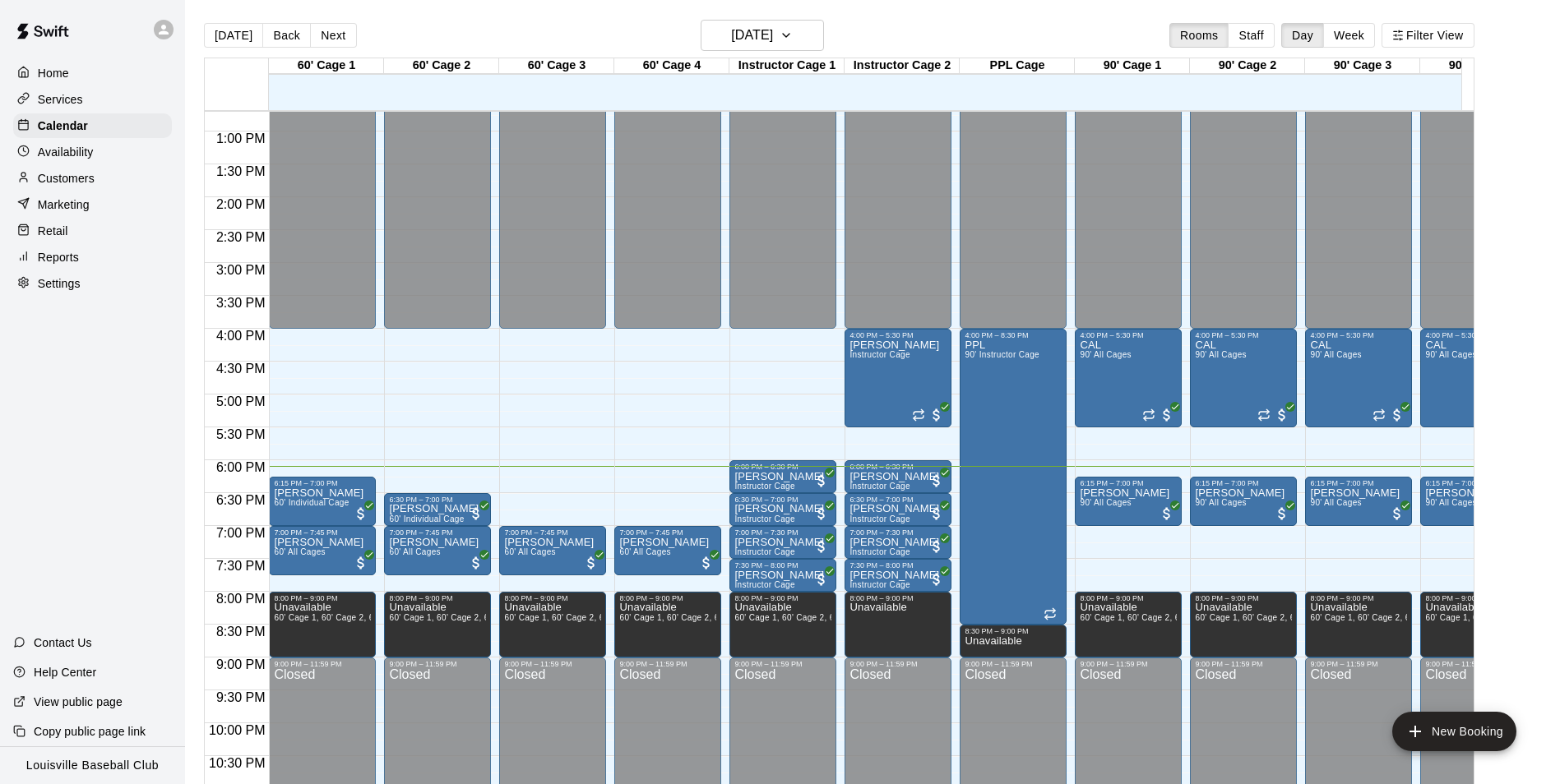
click at [49, 185] on p "Customers" at bounding box center [66, 178] width 57 height 16
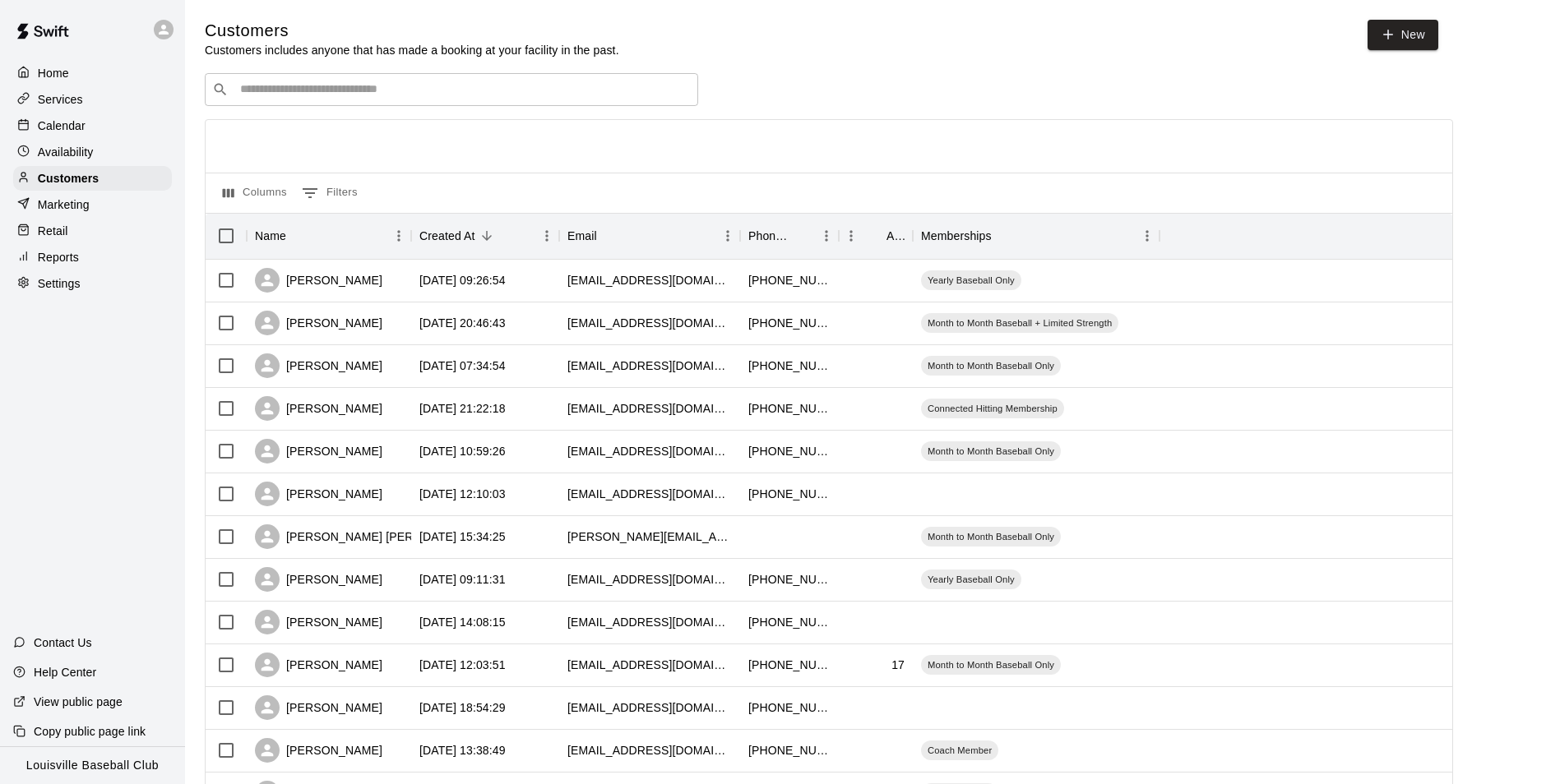
click at [587, 94] on input "Search customers by name or email" at bounding box center [462, 89] width 456 height 16
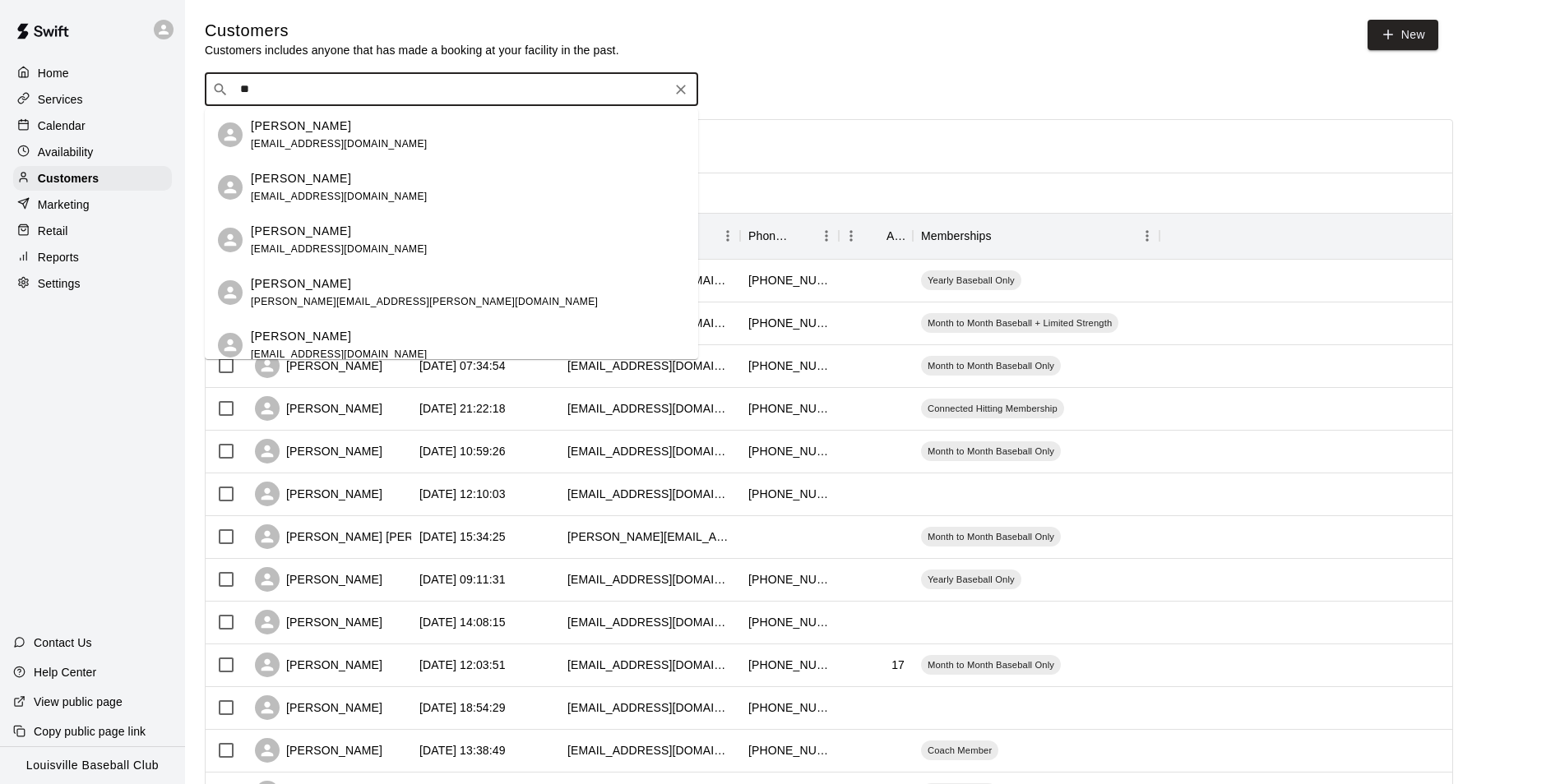
type input "***"
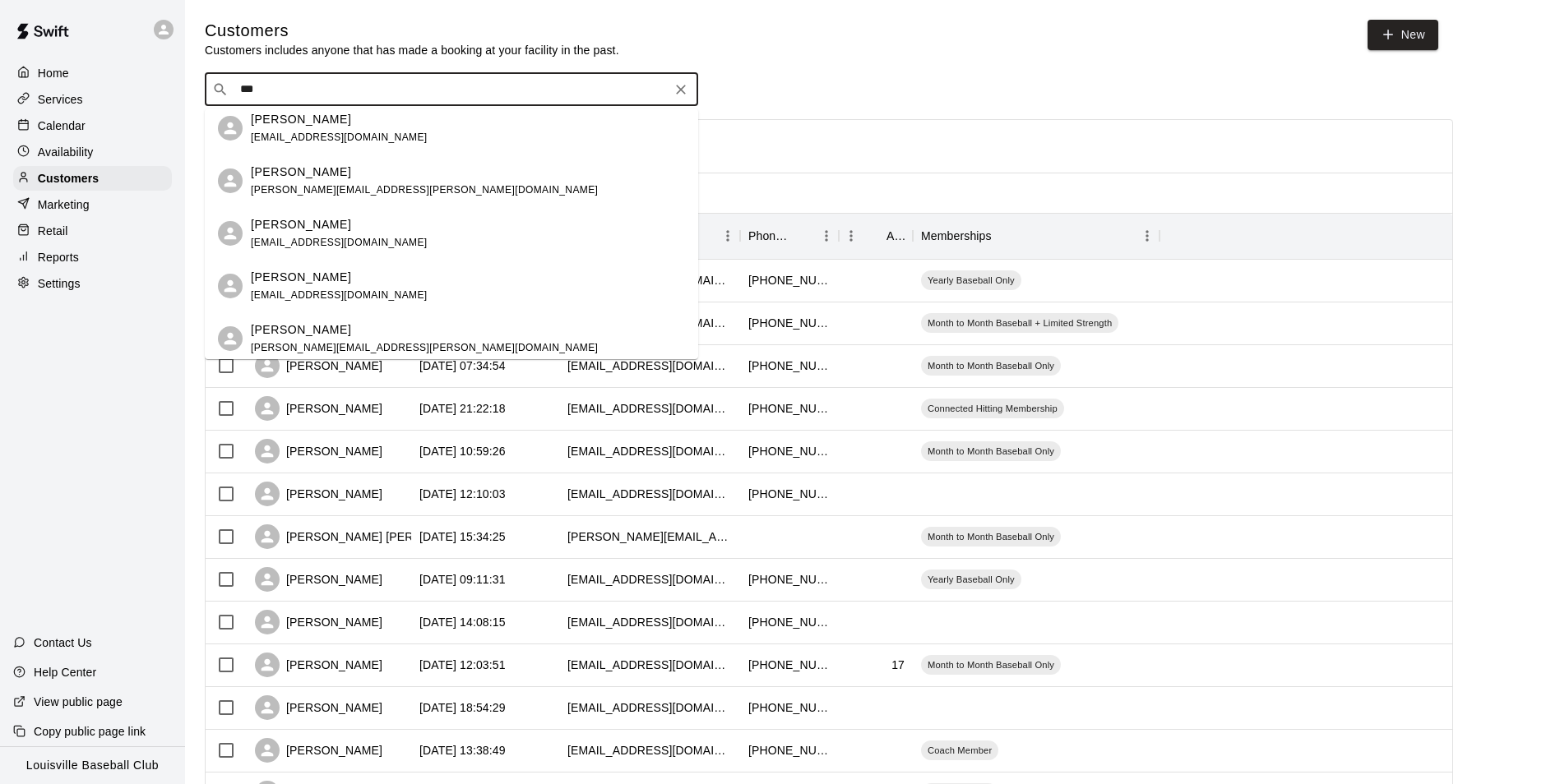
scroll to position [117, 0]
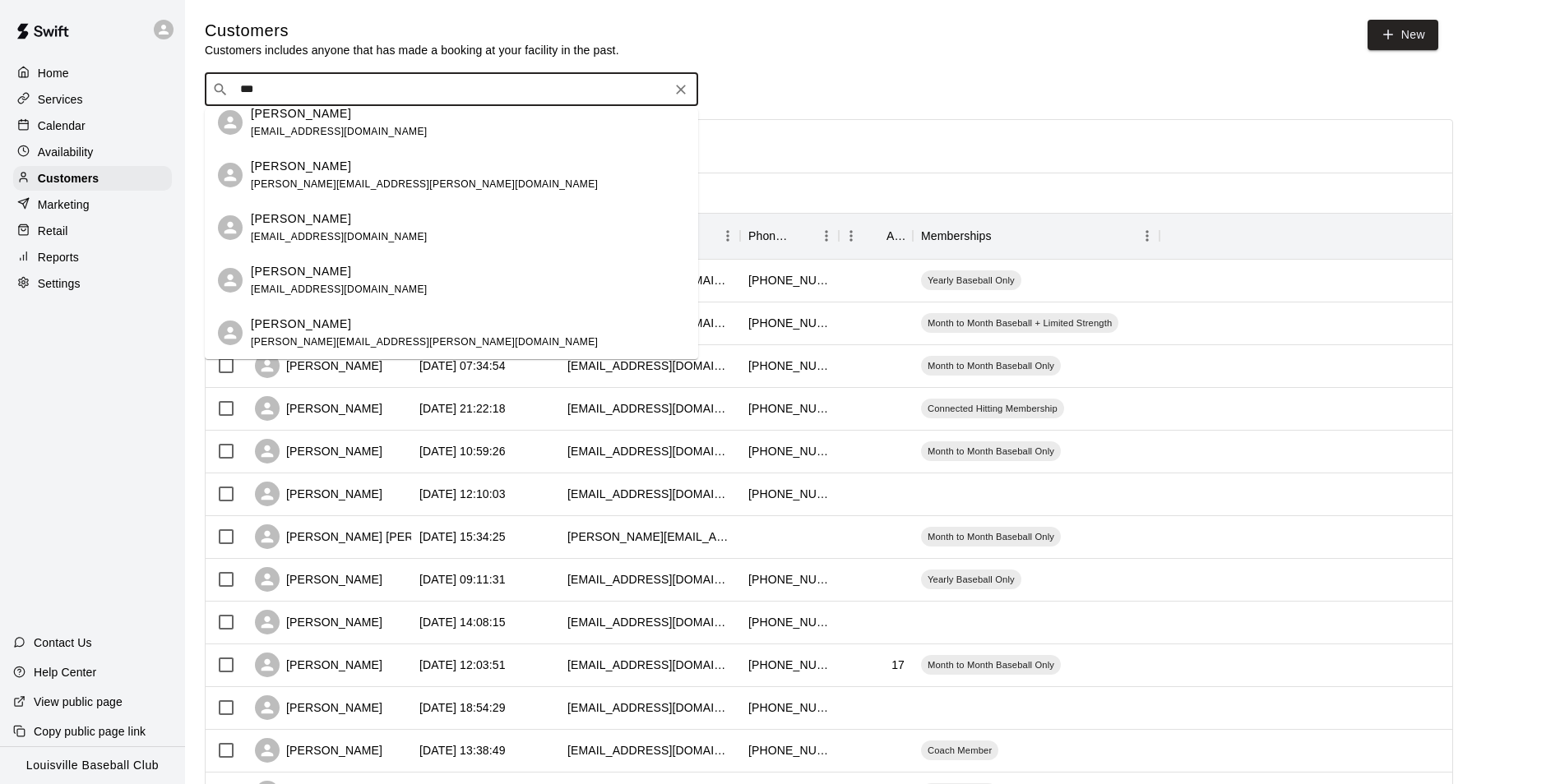
click at [264, 338] on span "[PERSON_NAME][EMAIL_ADDRESS][PERSON_NAME][DOMAIN_NAME]" at bounding box center [424, 342] width 347 height 11
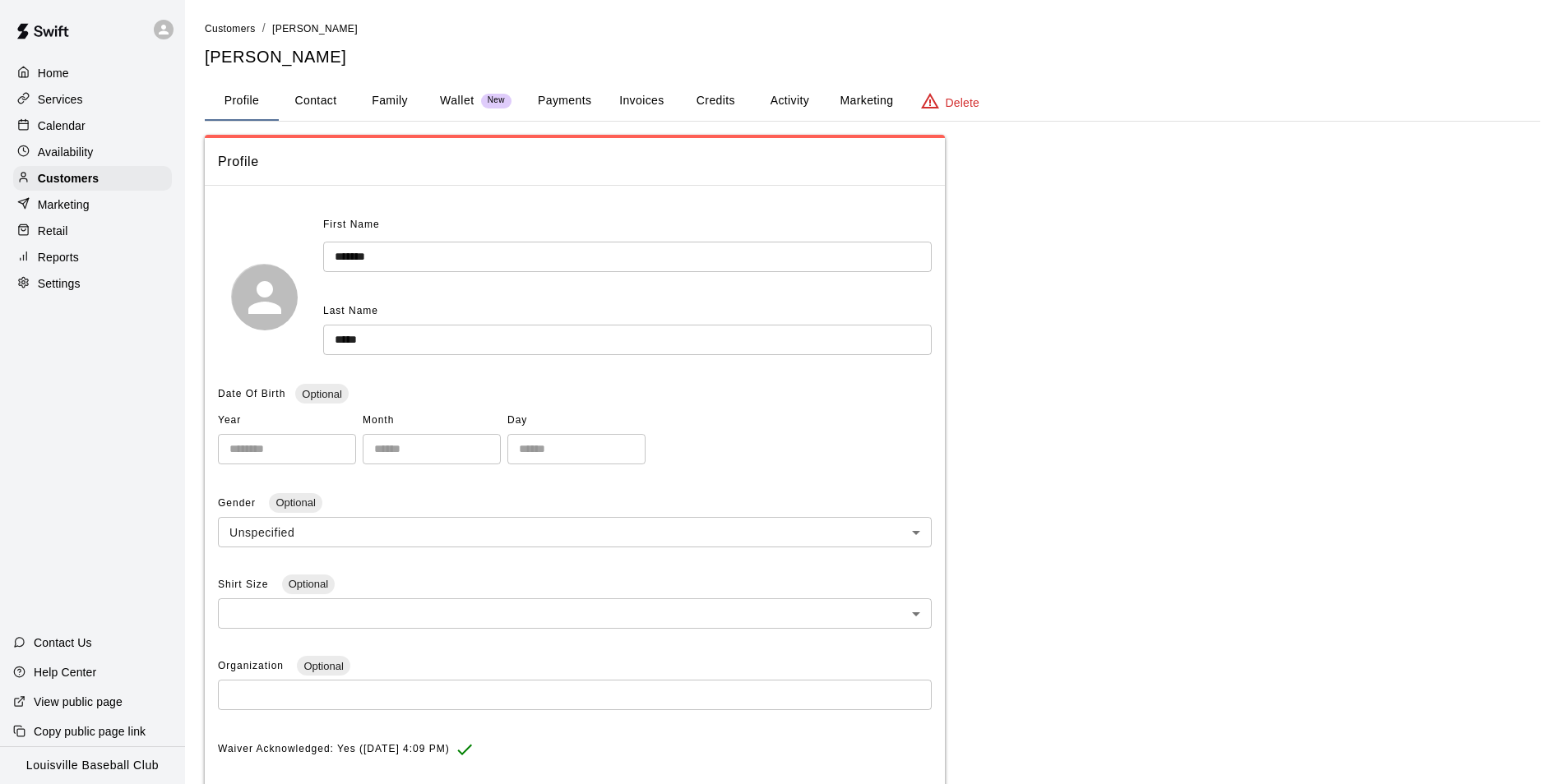
click at [334, 134] on div "**********" at bounding box center [575, 597] width 741 height 927
click at [383, 104] on button "Family" at bounding box center [390, 101] width 74 height 40
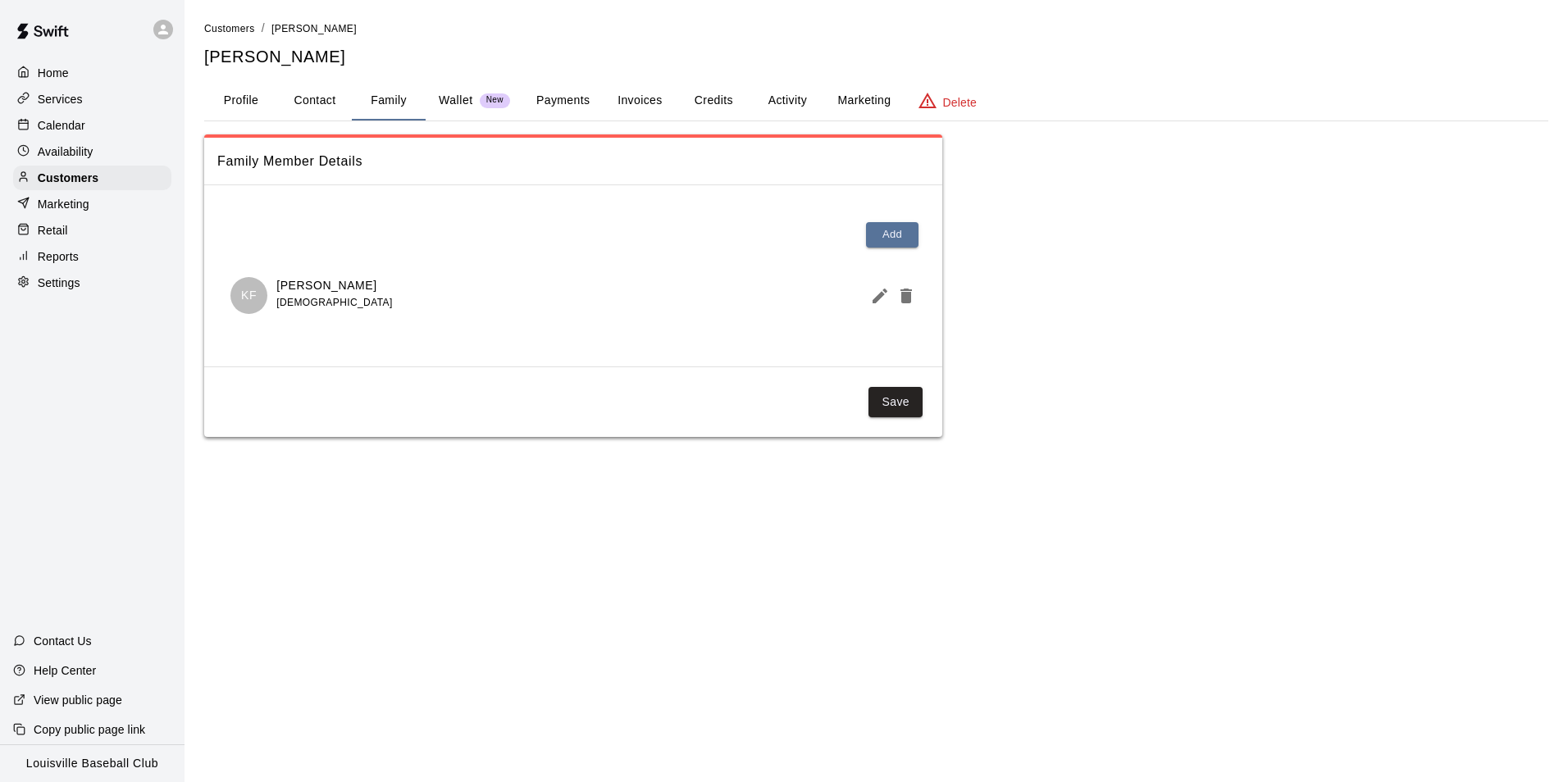
click at [304, 96] on button "Contact" at bounding box center [315, 101] width 74 height 40
select select "**"
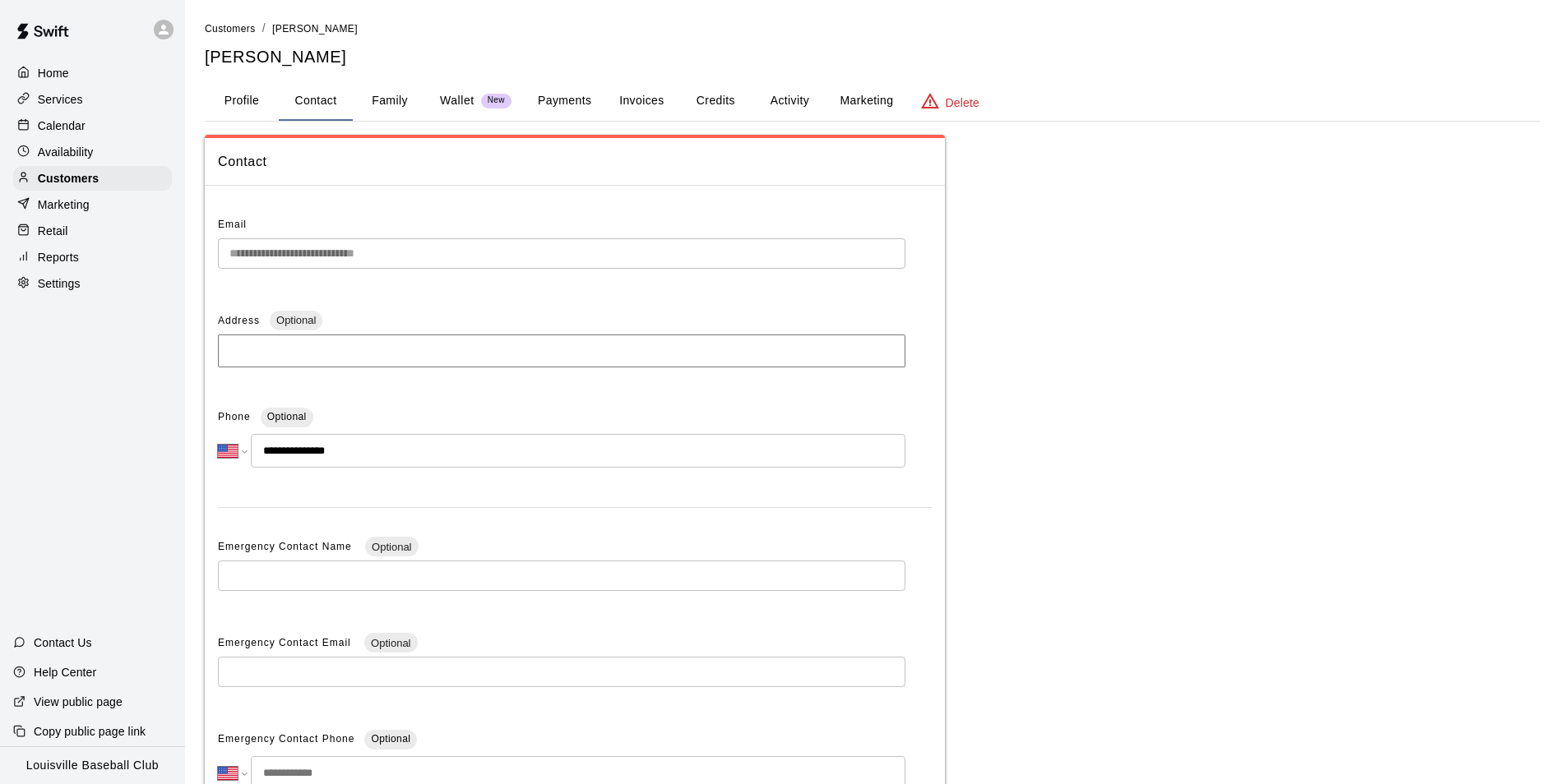
click at [215, 110] on button "Profile" at bounding box center [242, 101] width 74 height 40
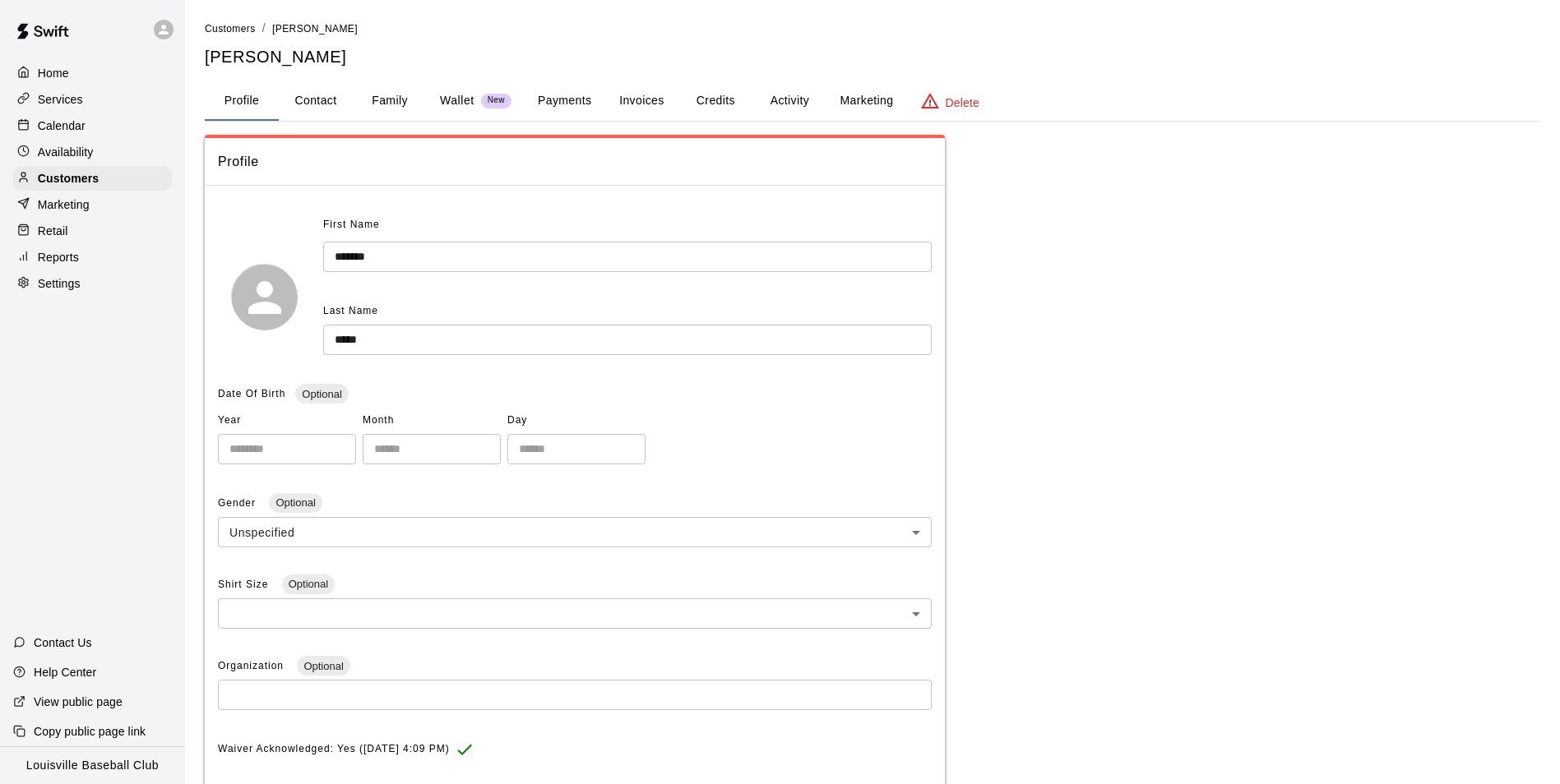
click at [51, 128] on p "Calendar" at bounding box center [62, 125] width 47 height 16
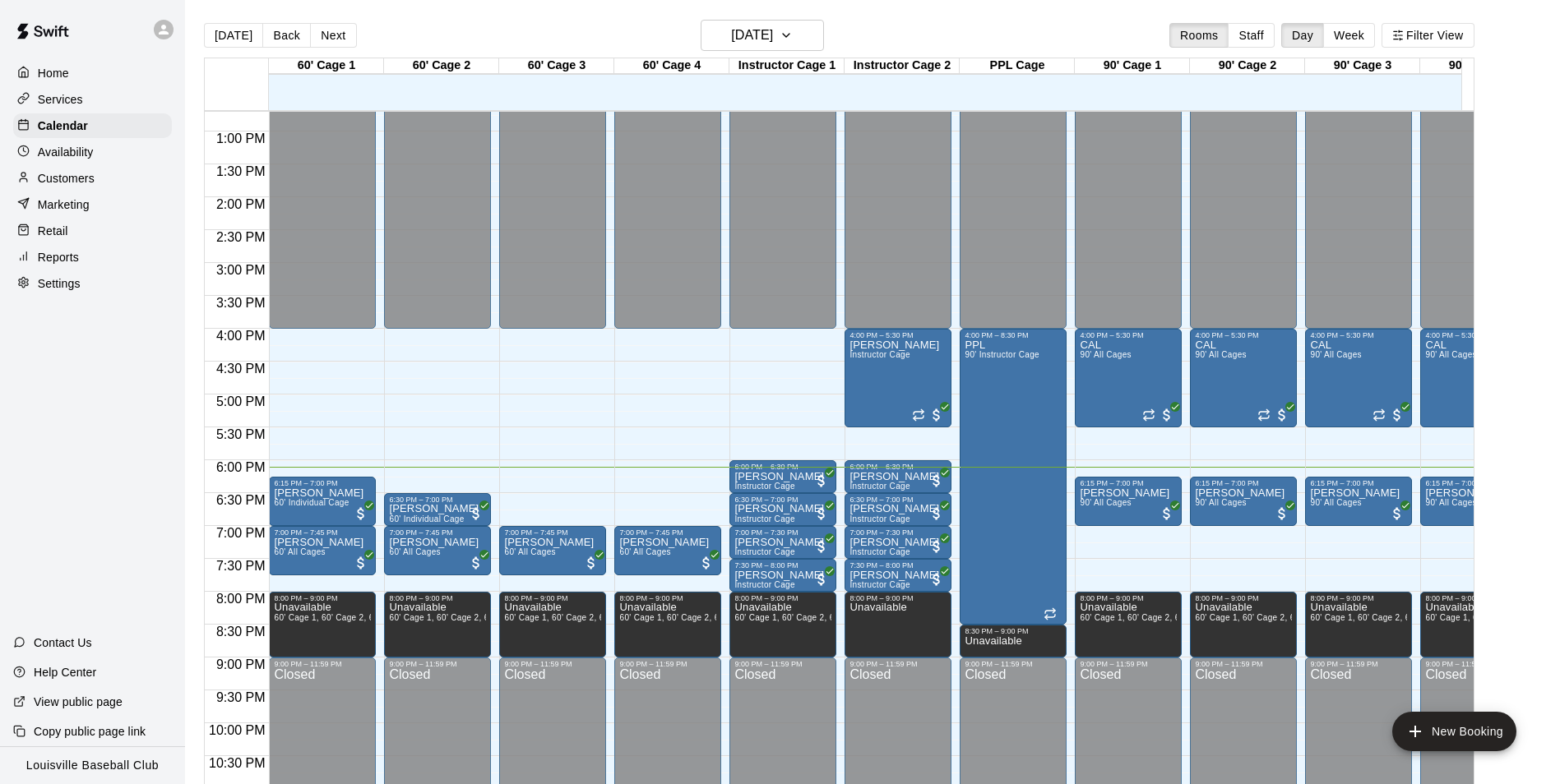
click at [46, 174] on p "Customers" at bounding box center [66, 178] width 57 height 16
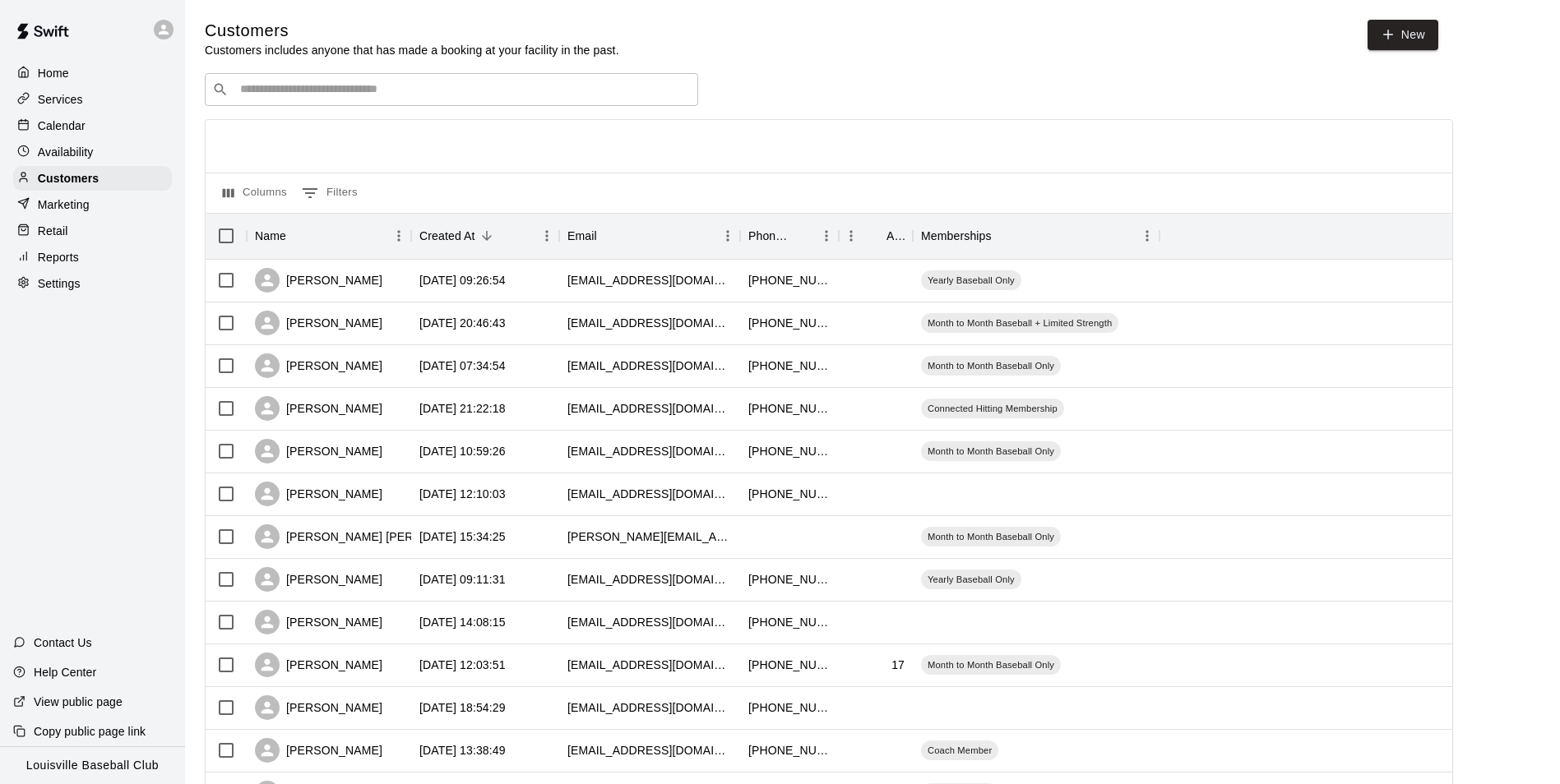
click at [532, 78] on div "​ ​" at bounding box center [451, 89] width 493 height 33
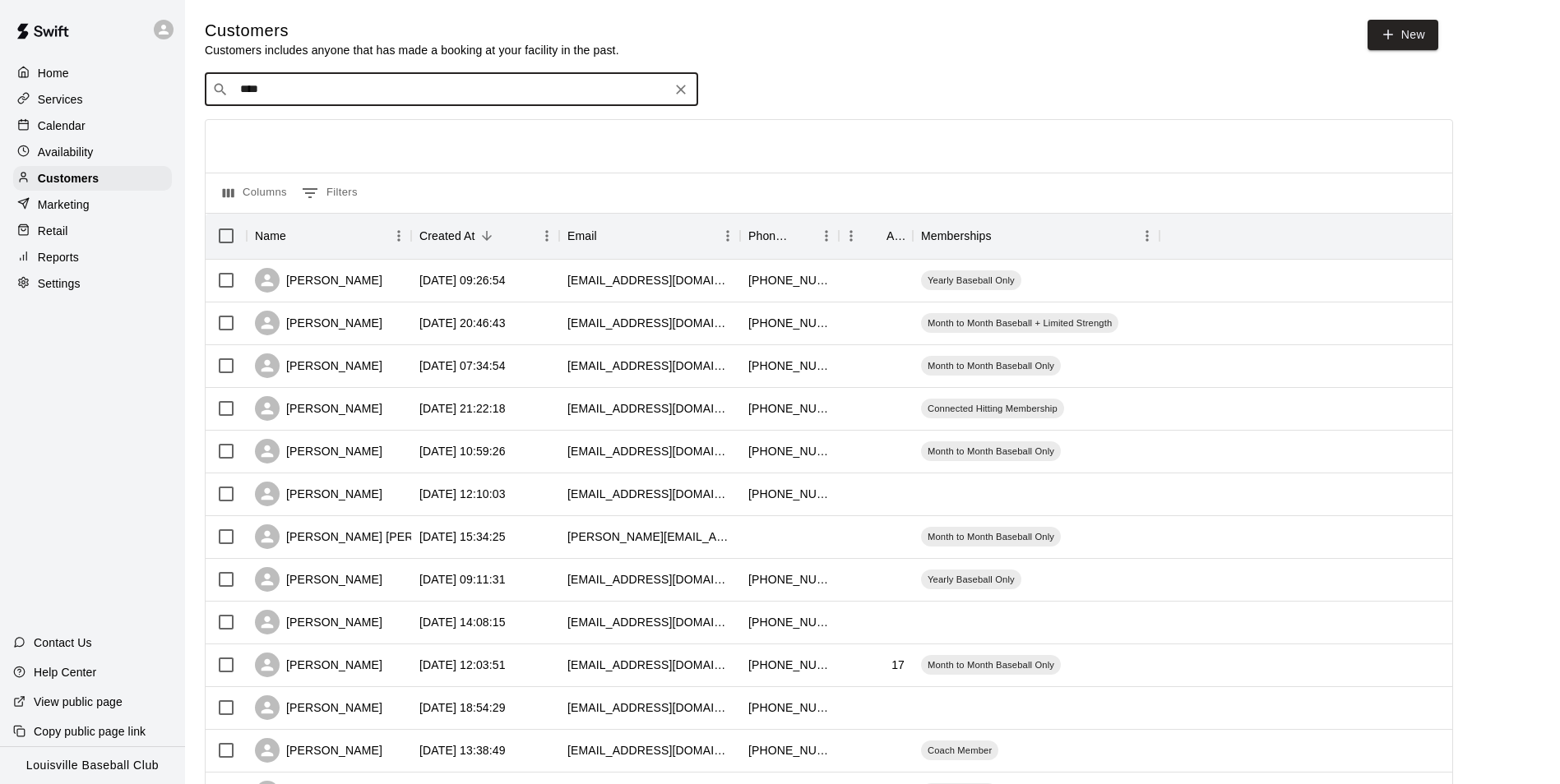
type input "*****"
click at [124, 149] on div "Availability" at bounding box center [93, 152] width 159 height 25
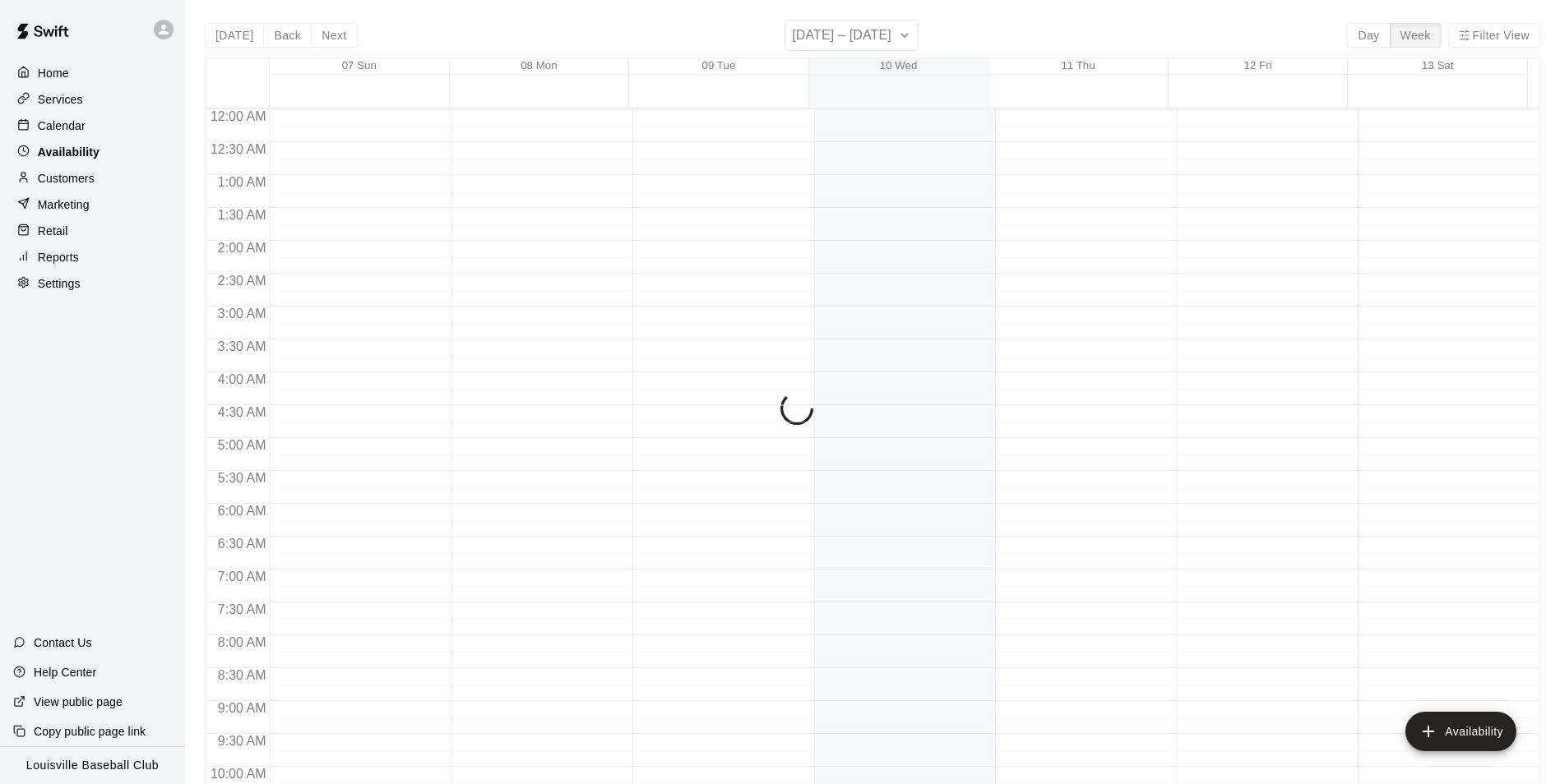
scroll to position [885, 0]
click at [123, 128] on div "Calendar" at bounding box center [93, 126] width 159 height 25
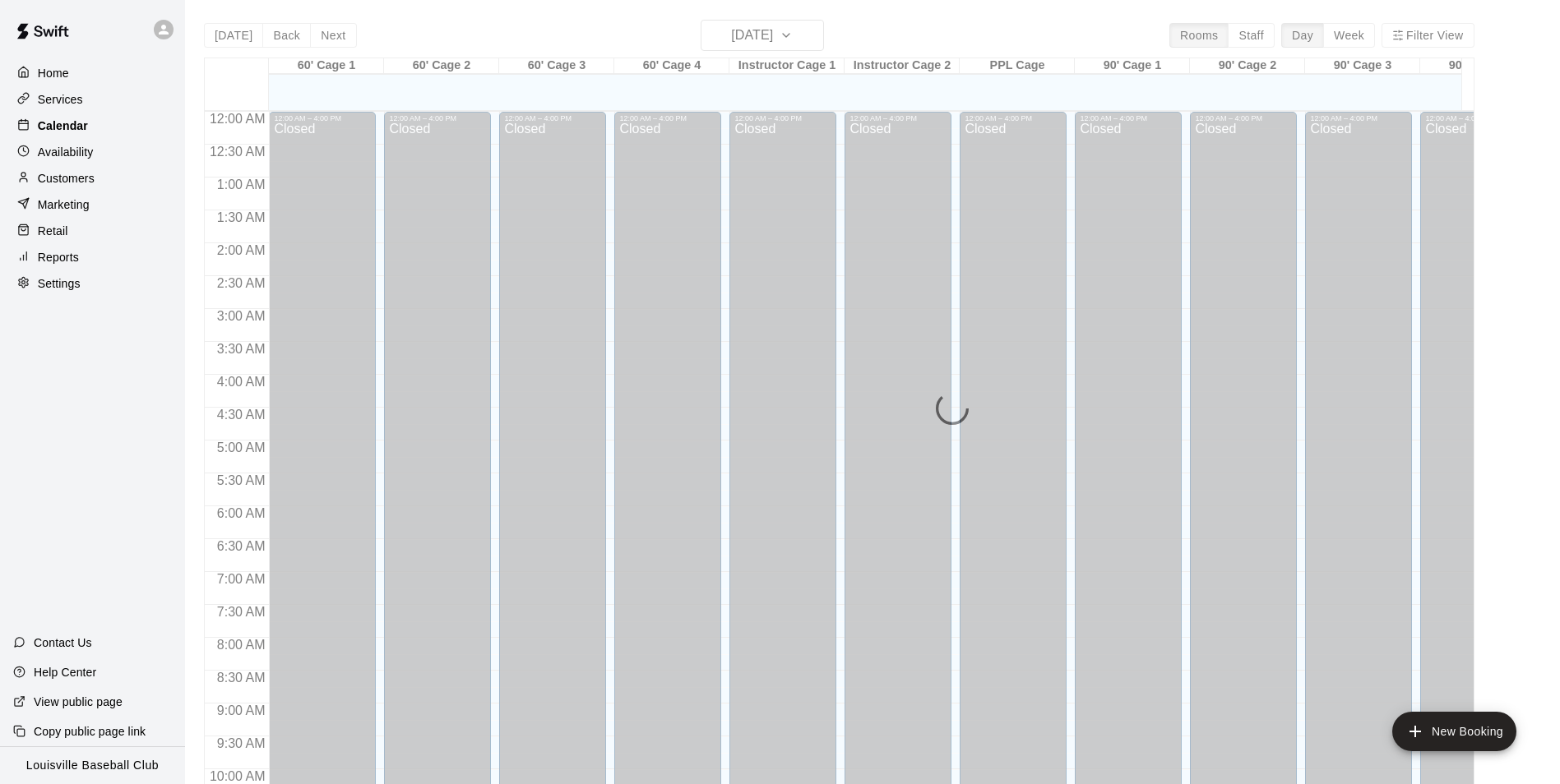
scroll to position [835, 0]
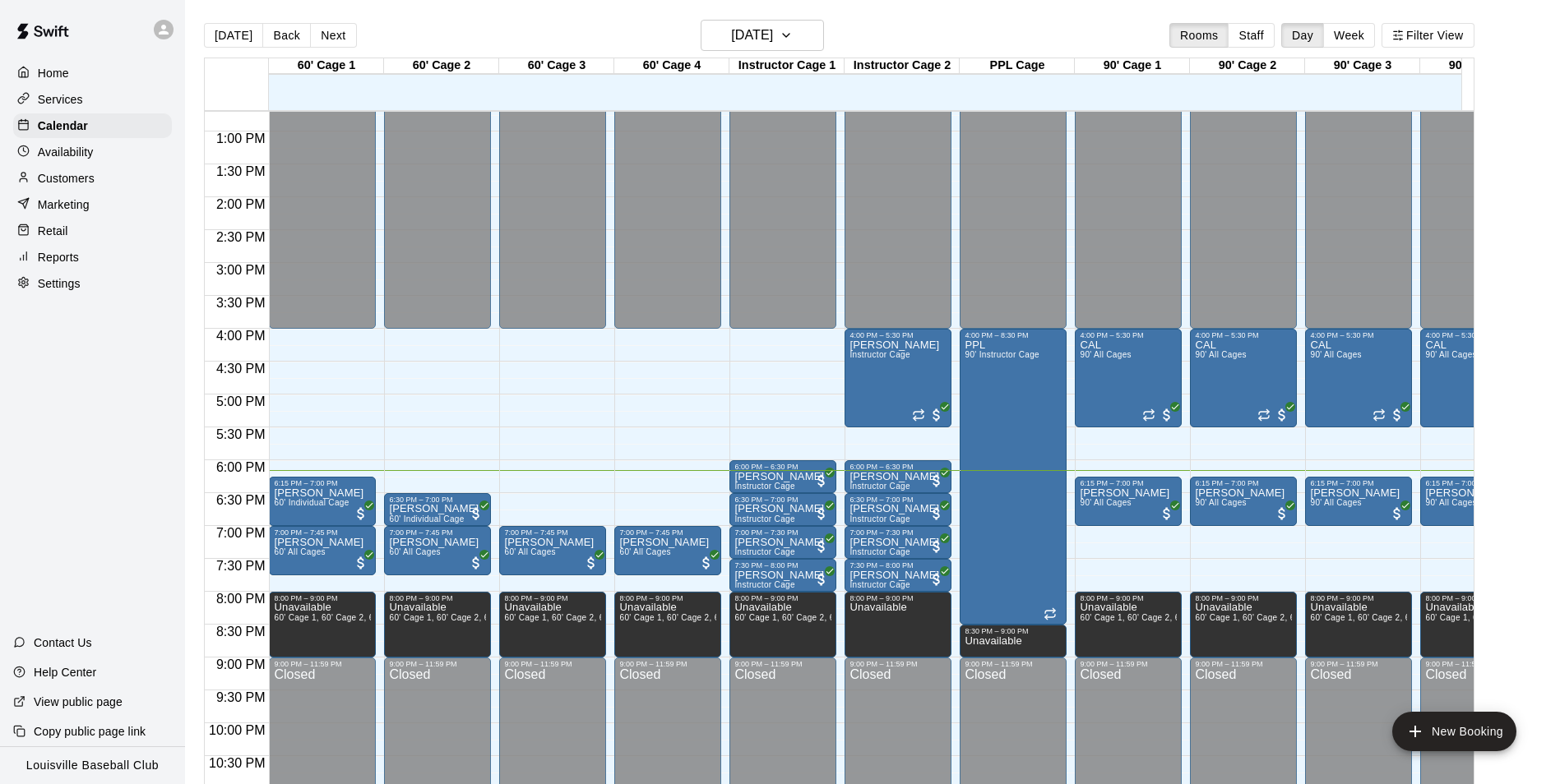
click at [43, 197] on div "Marketing" at bounding box center [93, 205] width 159 height 25
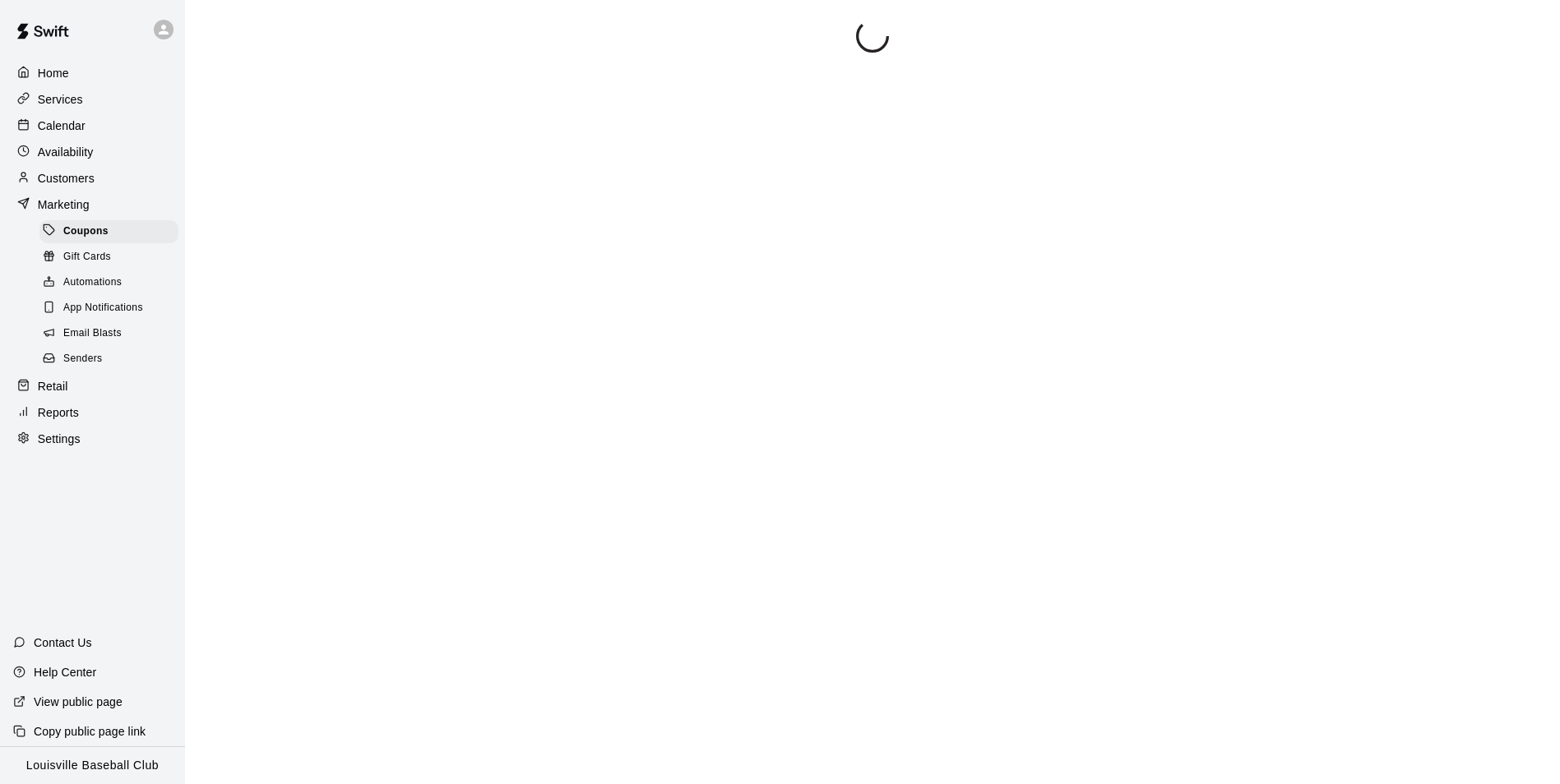
click at [44, 182] on p "Customers" at bounding box center [66, 178] width 57 height 16
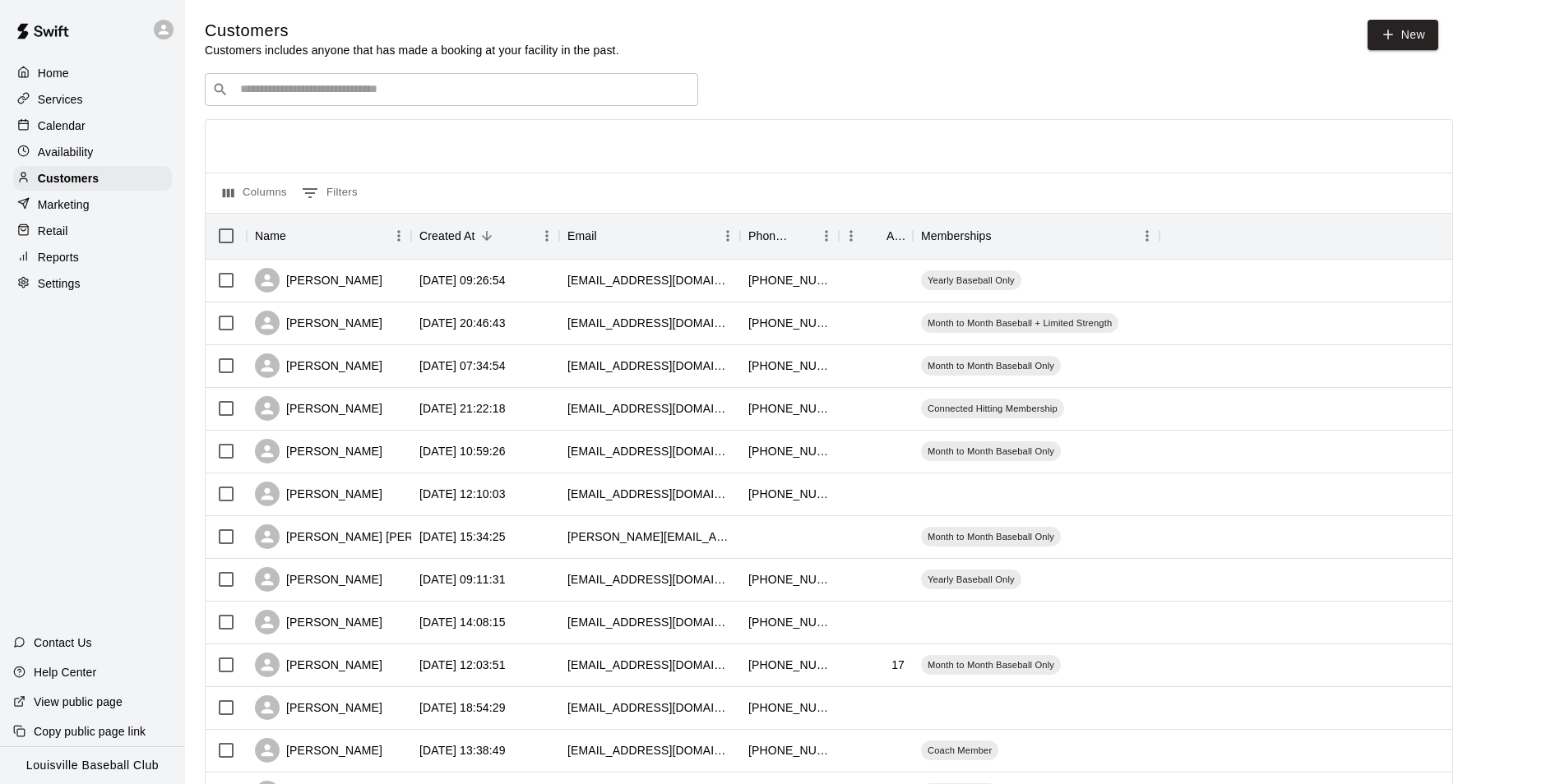
click at [491, 87] on input "Search customers by name or email" at bounding box center [462, 89] width 456 height 16
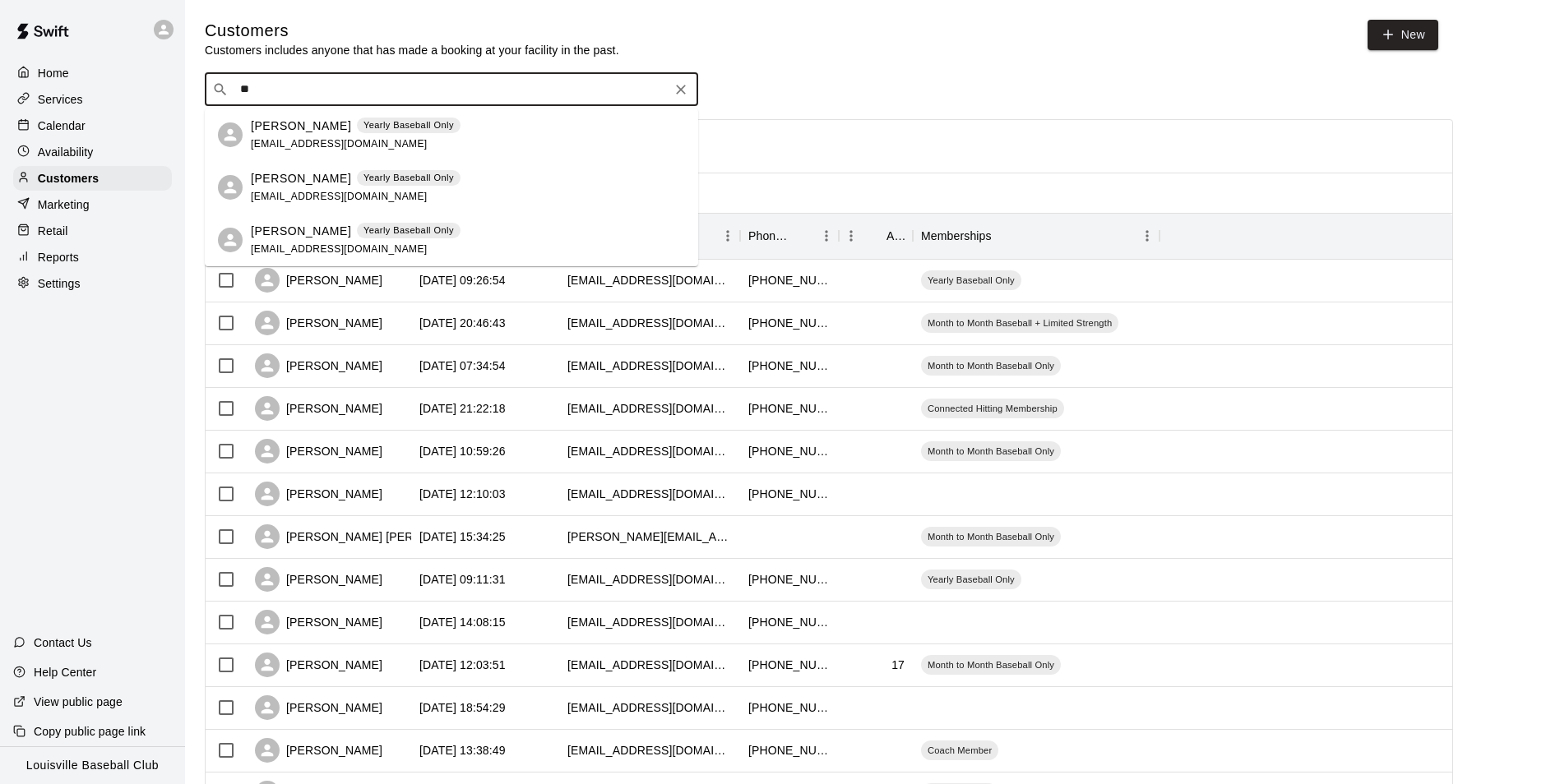
type input "*"
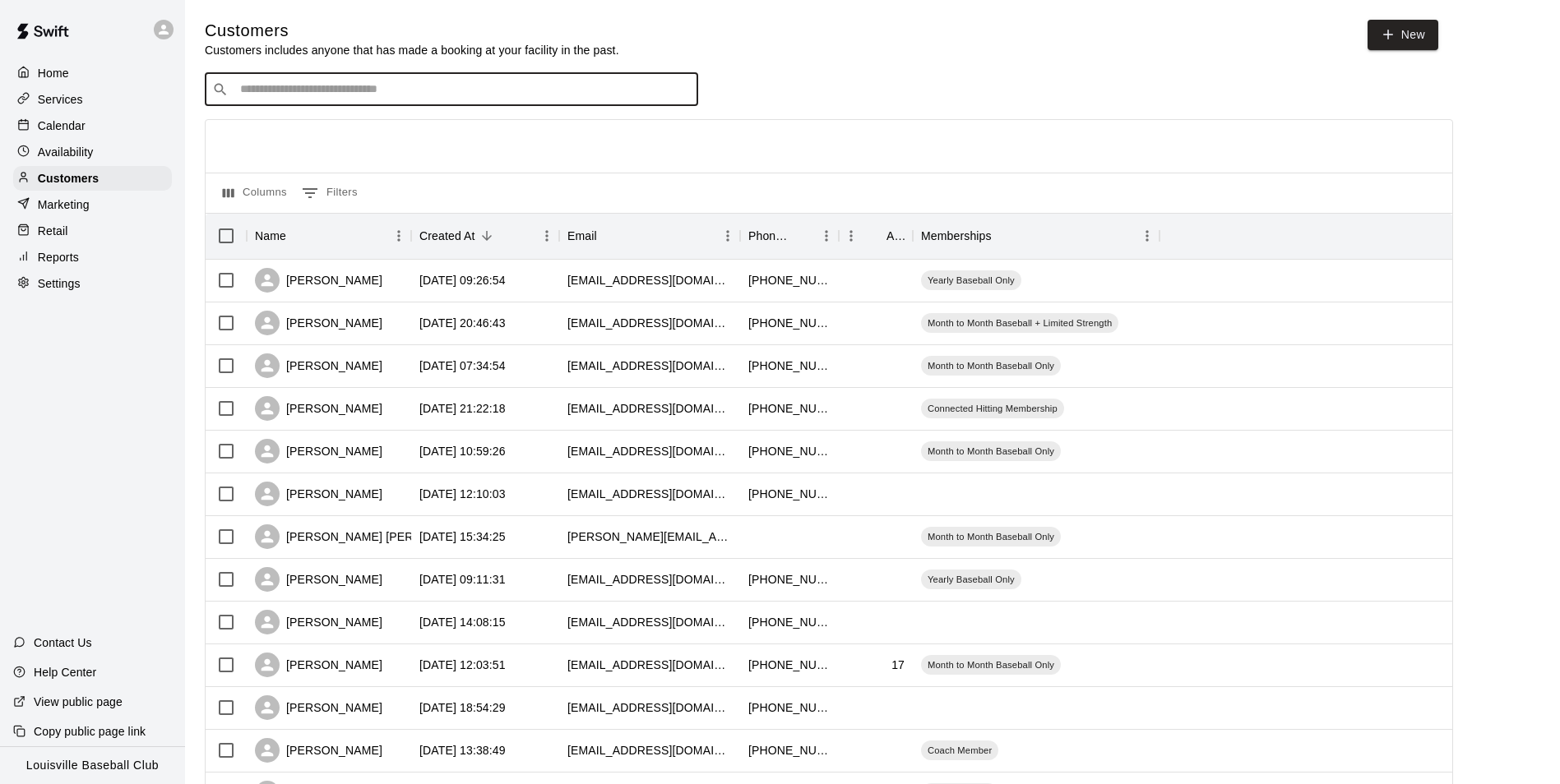
click at [41, 117] on div "Calendar" at bounding box center [93, 126] width 159 height 25
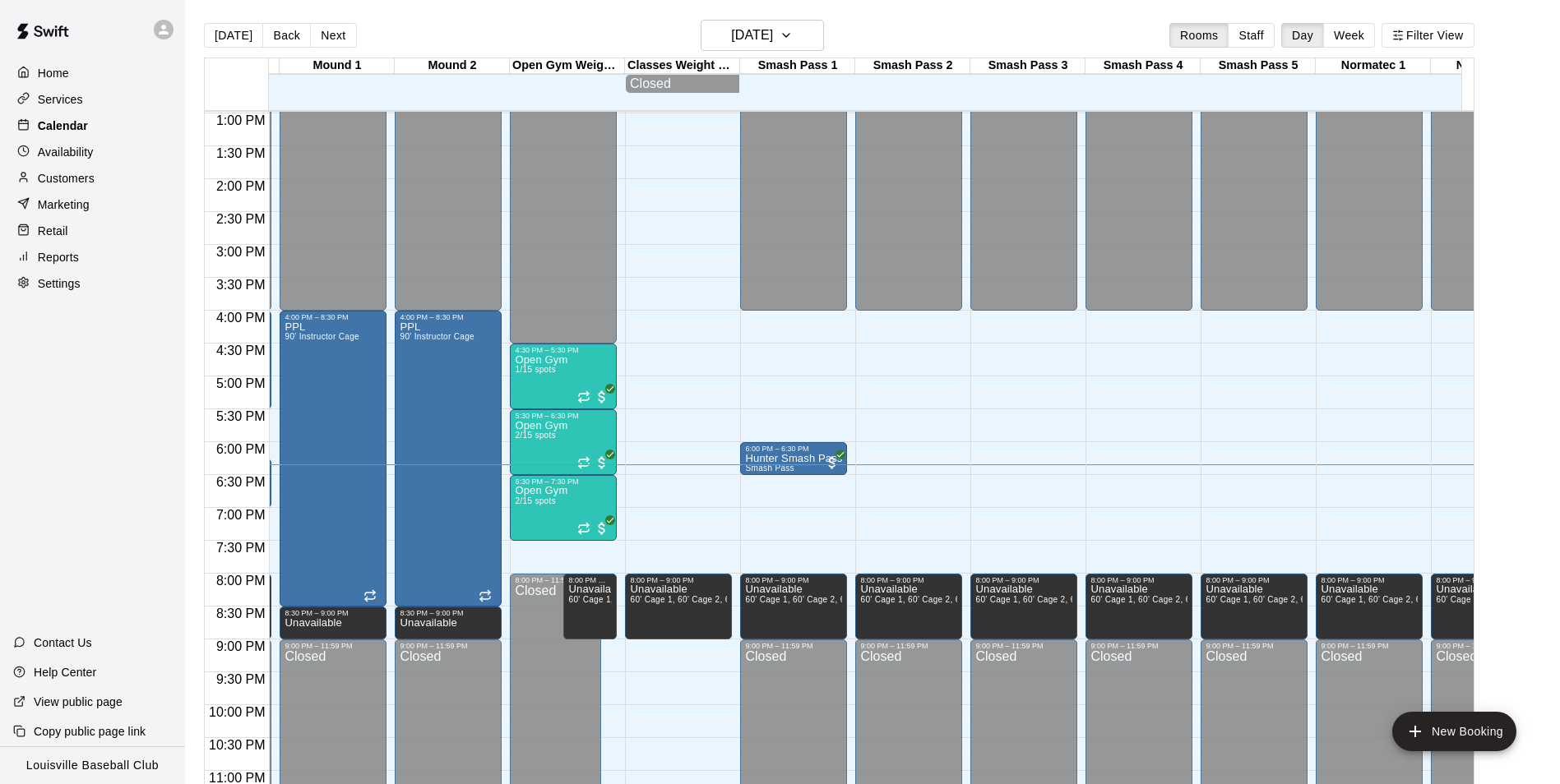
scroll to position [853, 1157]
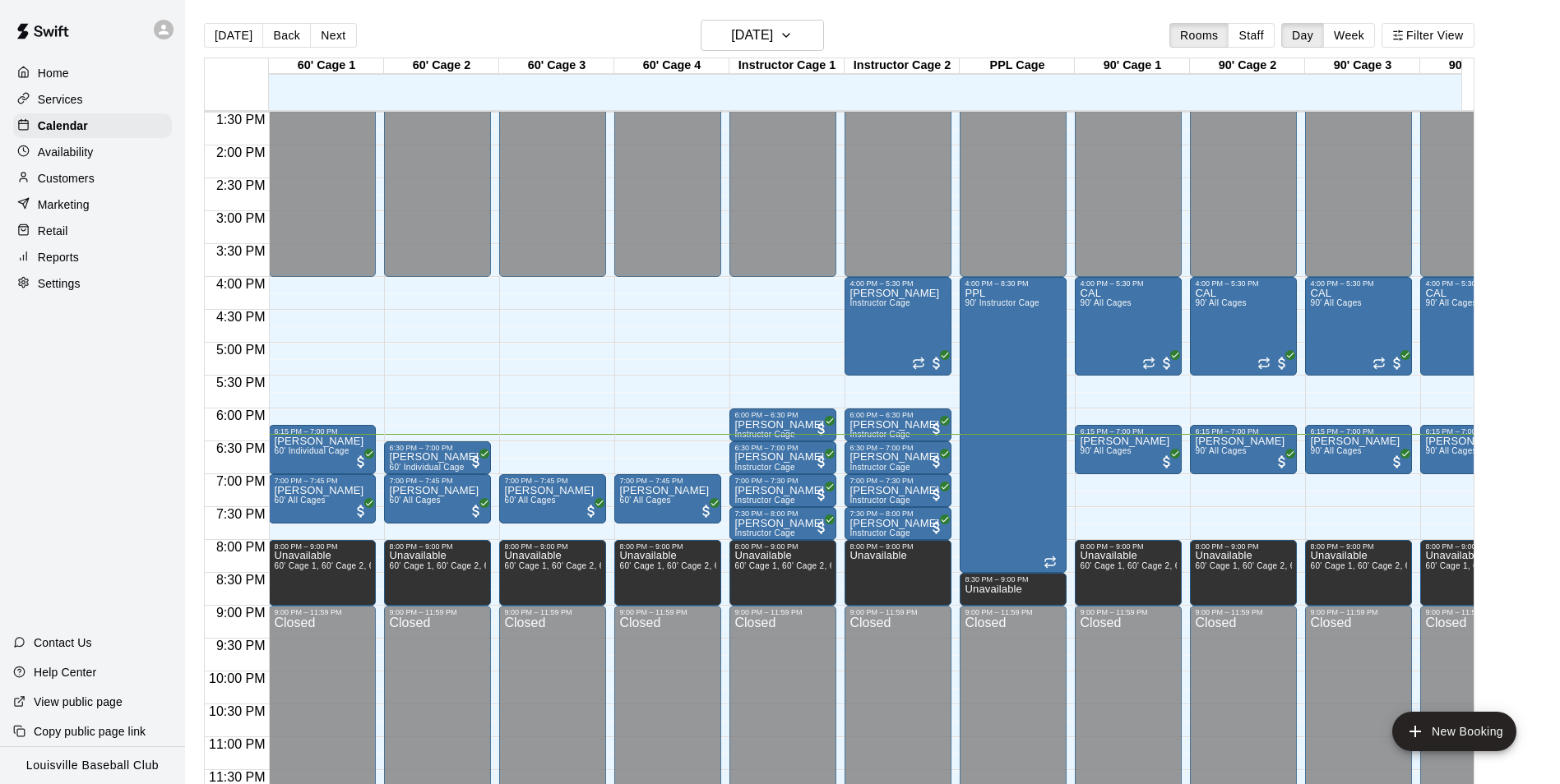
click at [117, 178] on div "Customers" at bounding box center [93, 178] width 159 height 25
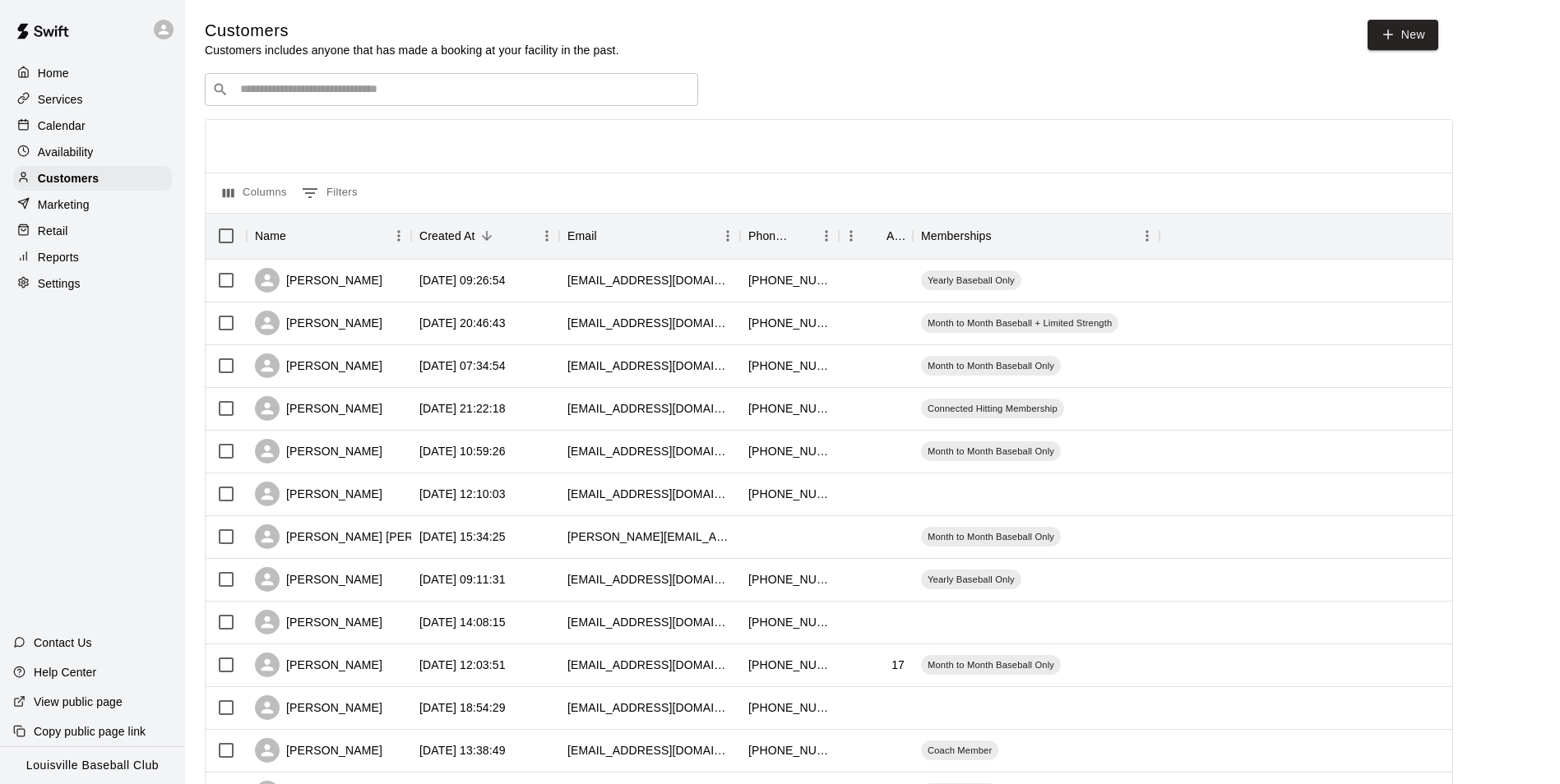
click at [399, 97] on input "Search customers by name or email" at bounding box center [462, 89] width 456 height 16
click at [158, 32] on icon at bounding box center [164, 29] width 15 height 15
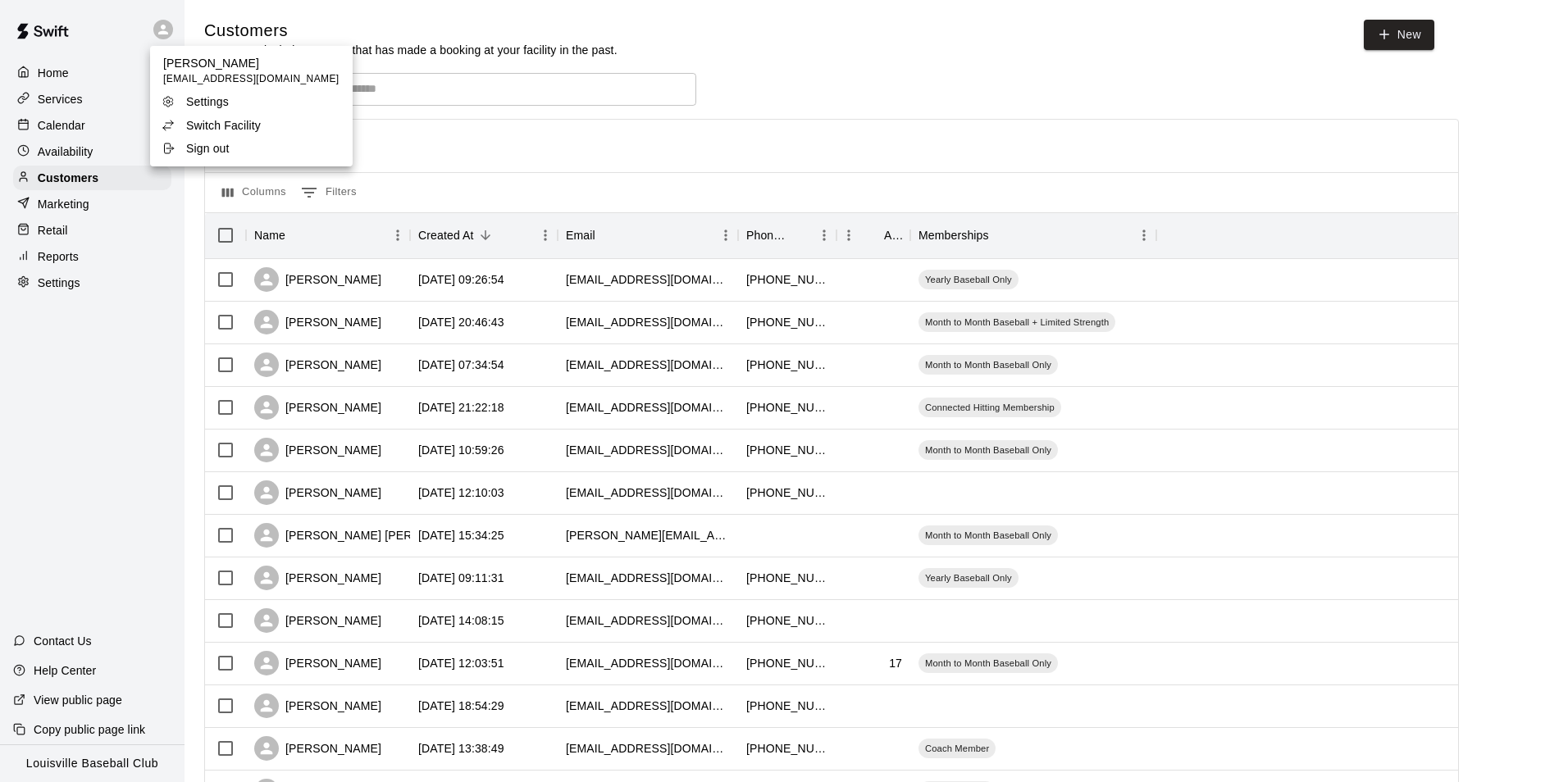
click at [179, 123] on div "Switch Facility" at bounding box center [214, 125] width 107 height 16
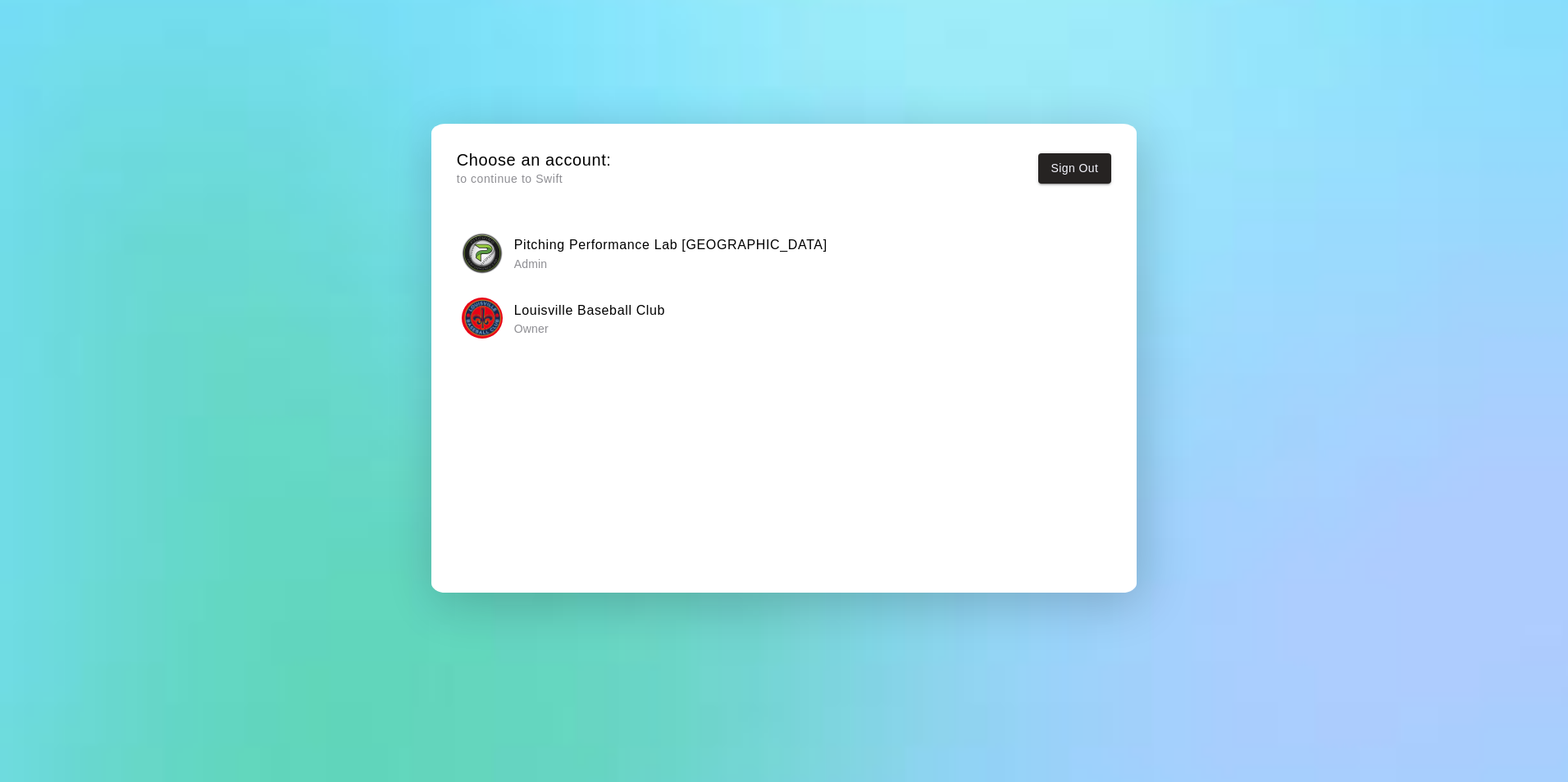
click at [629, 241] on h6 "Pitching Performance Lab [GEOGRAPHIC_DATA]" at bounding box center [671, 245] width 314 height 22
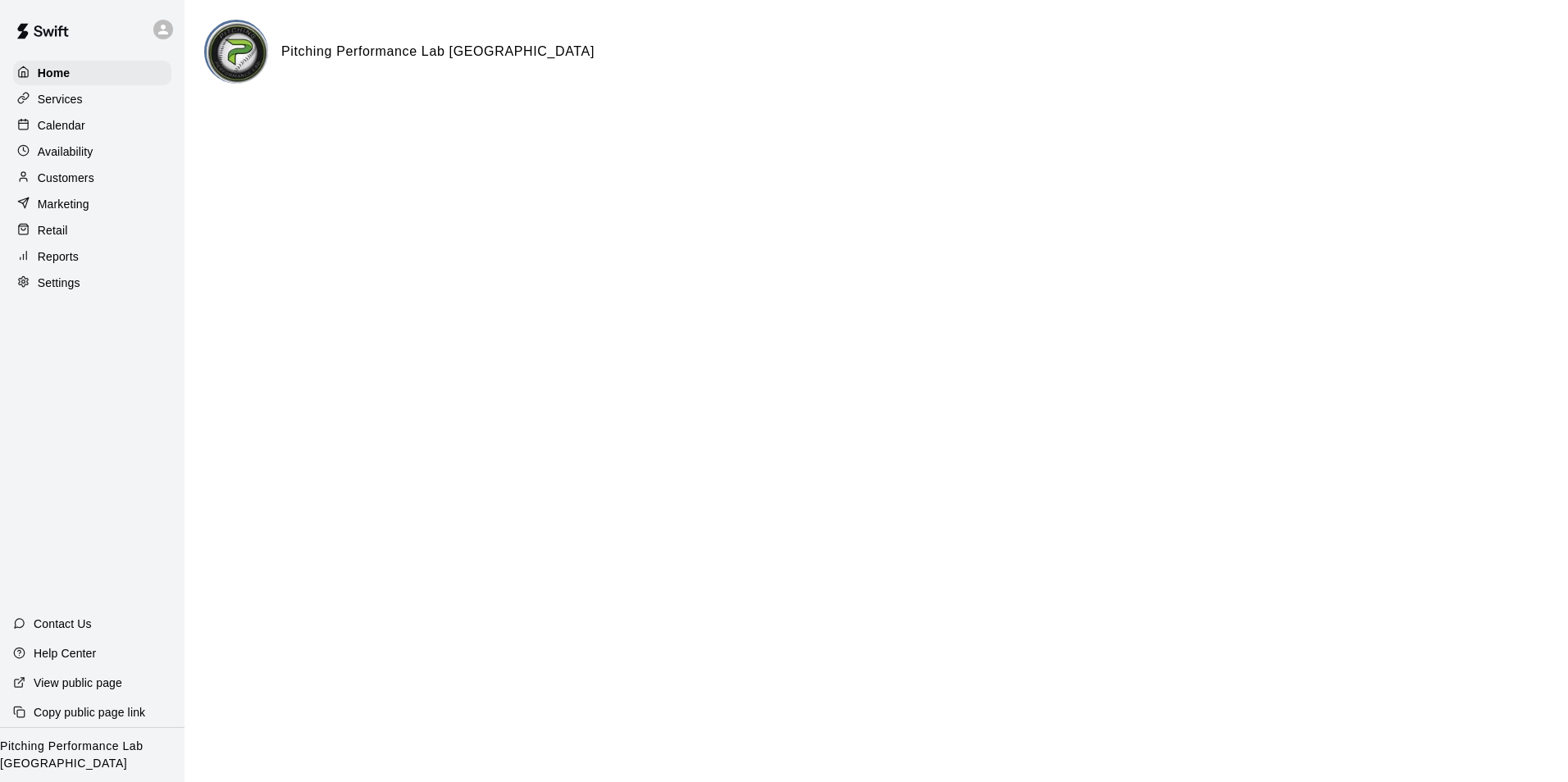
click at [40, 132] on p "Calendar" at bounding box center [61, 125] width 47 height 16
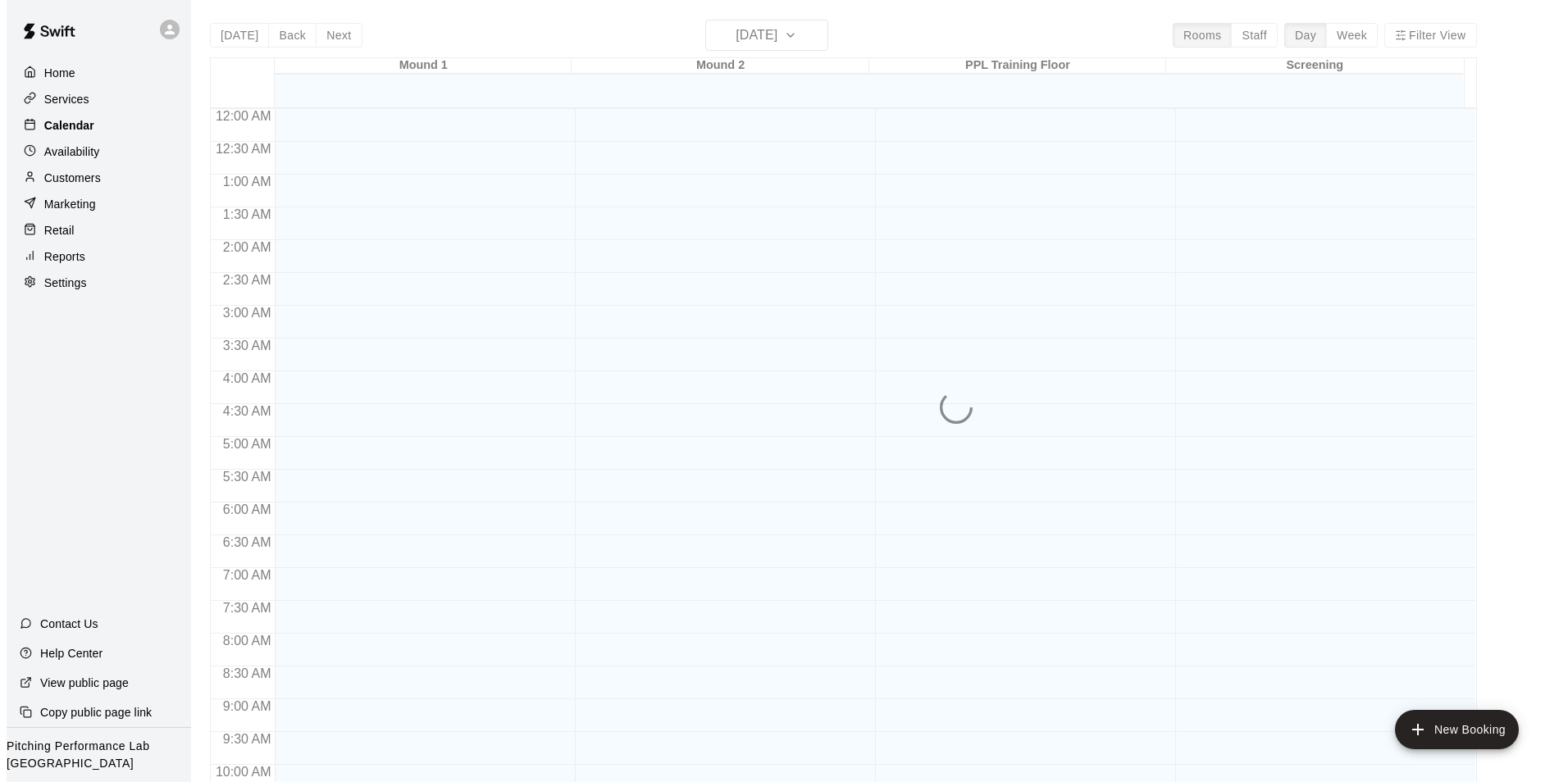
scroll to position [833, 0]
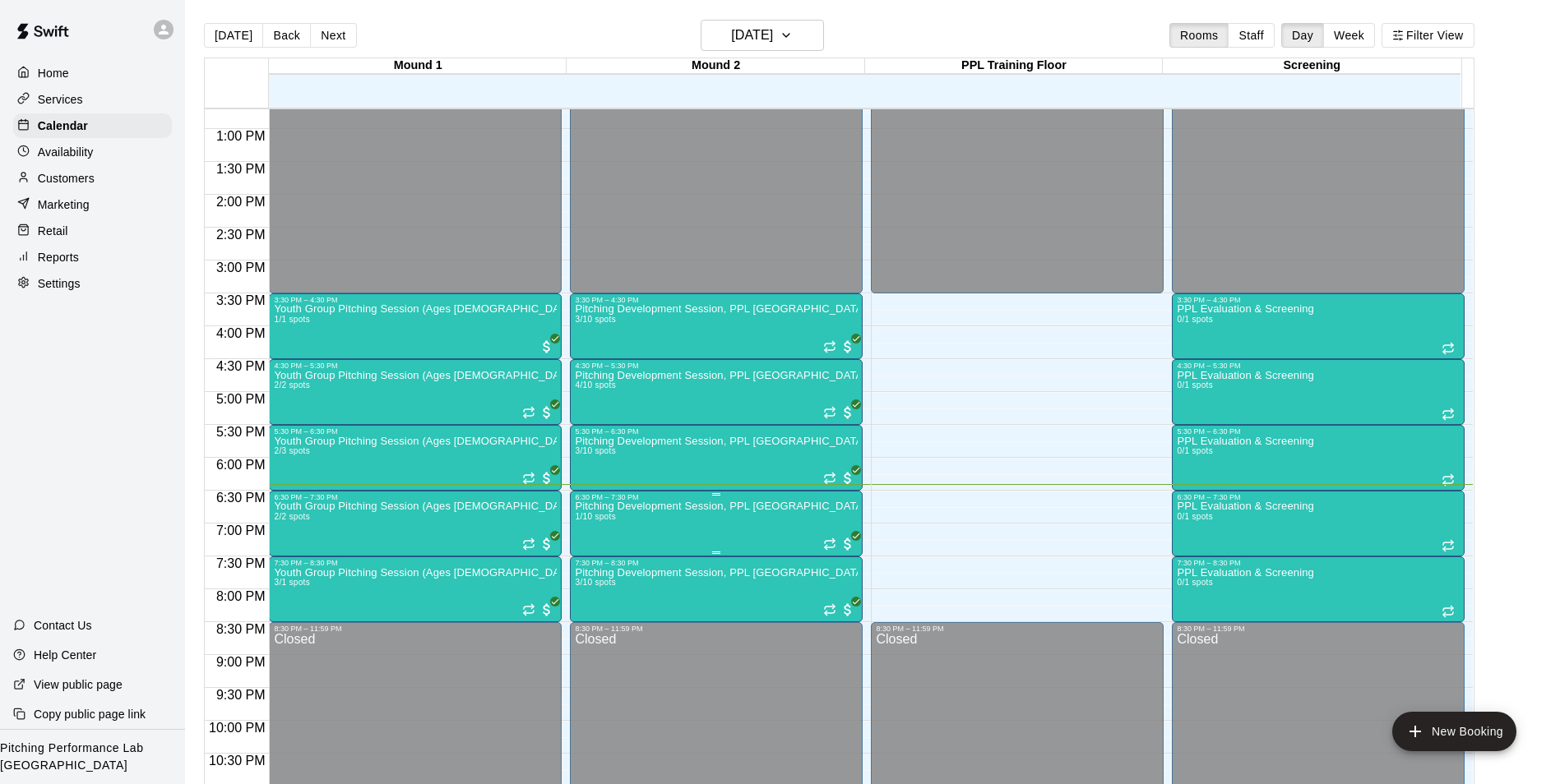
click at [589, 571] on button "edit" at bounding box center [590, 561] width 33 height 32
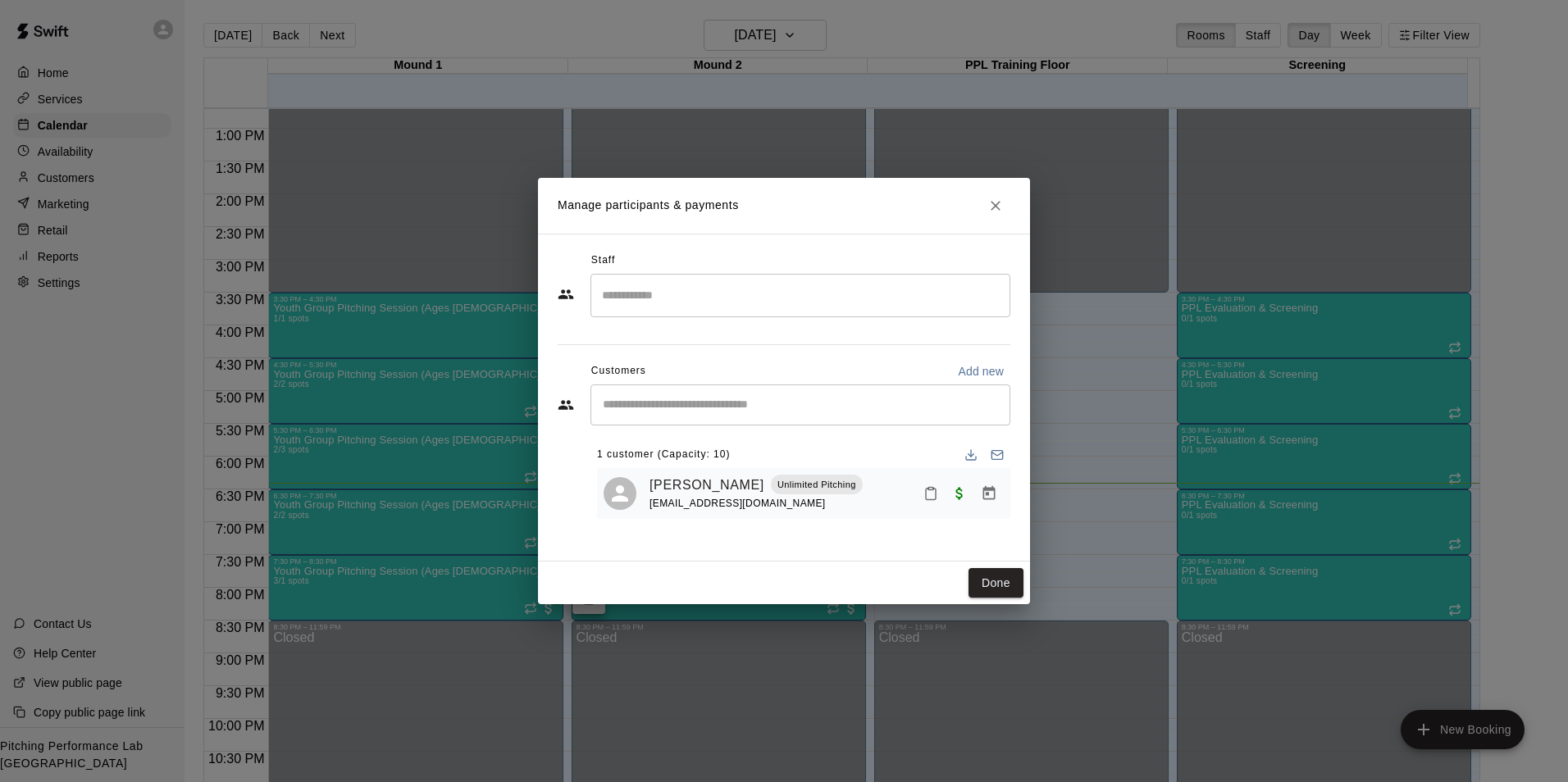
click at [997, 205] on icon "Close" at bounding box center [996, 206] width 9 height 9
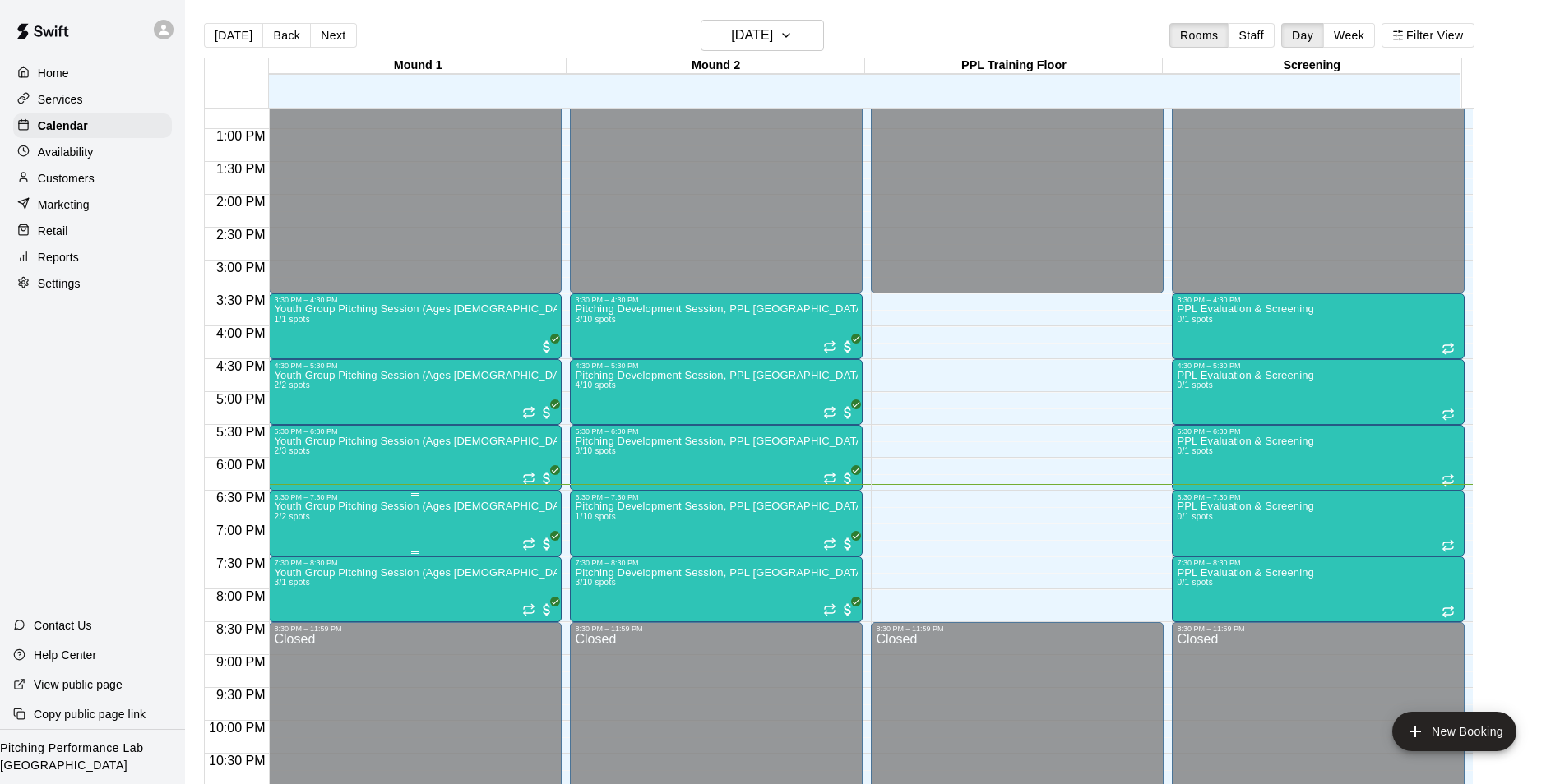
click at [284, 564] on img "edit" at bounding box center [290, 561] width 19 height 19
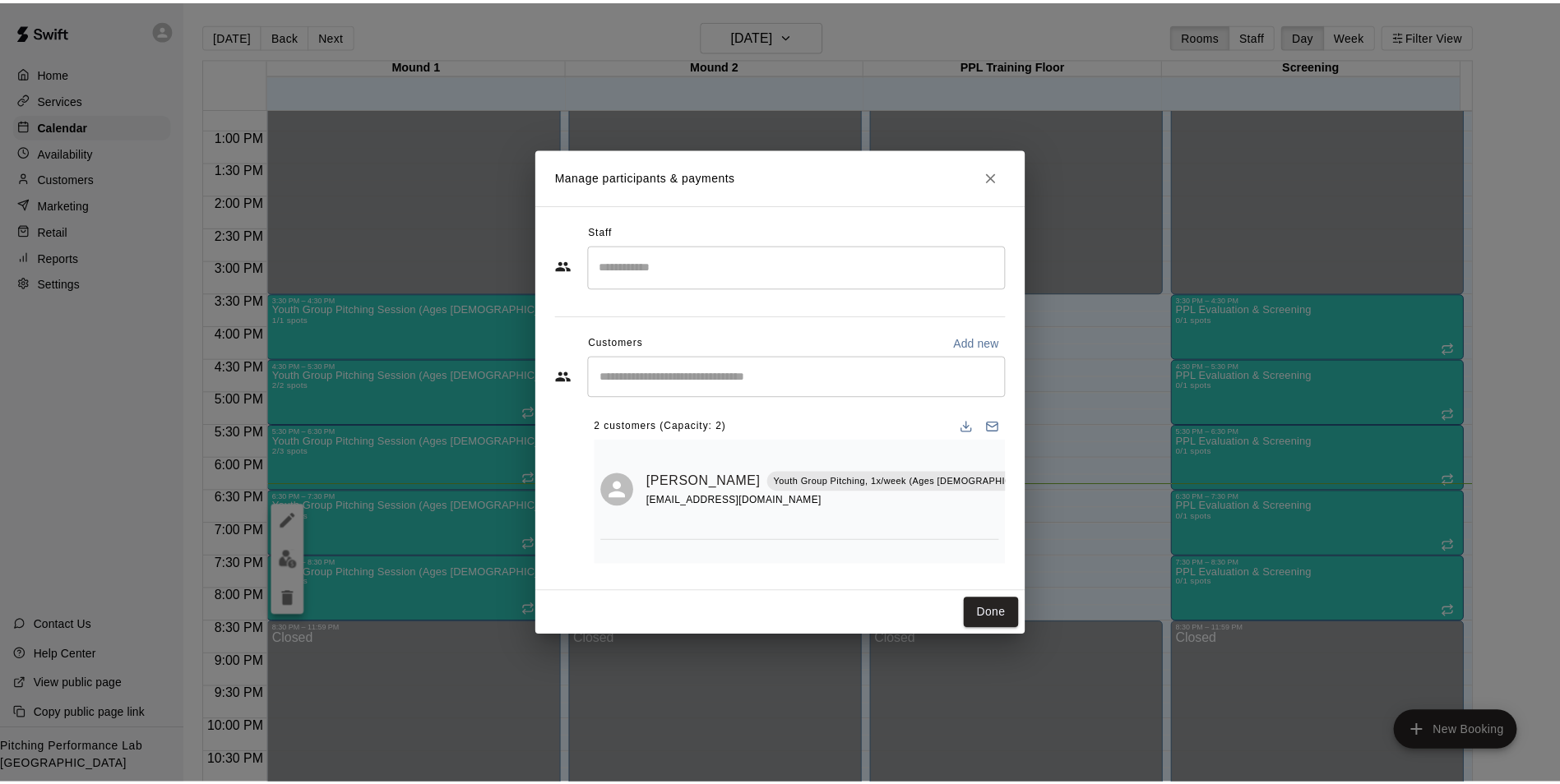
scroll to position [84, 0]
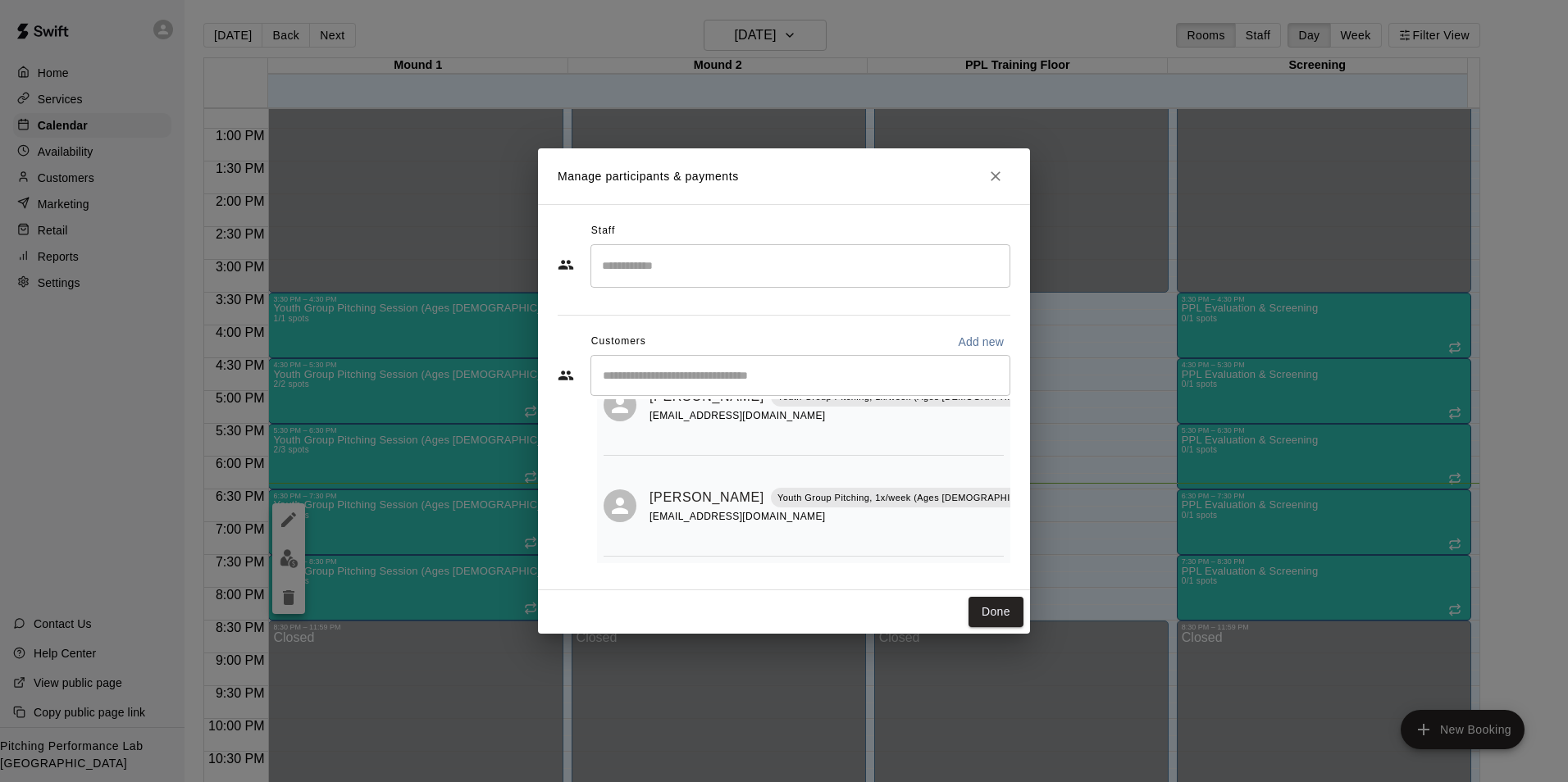
click at [1000, 174] on icon "Close" at bounding box center [995, 176] width 16 height 16
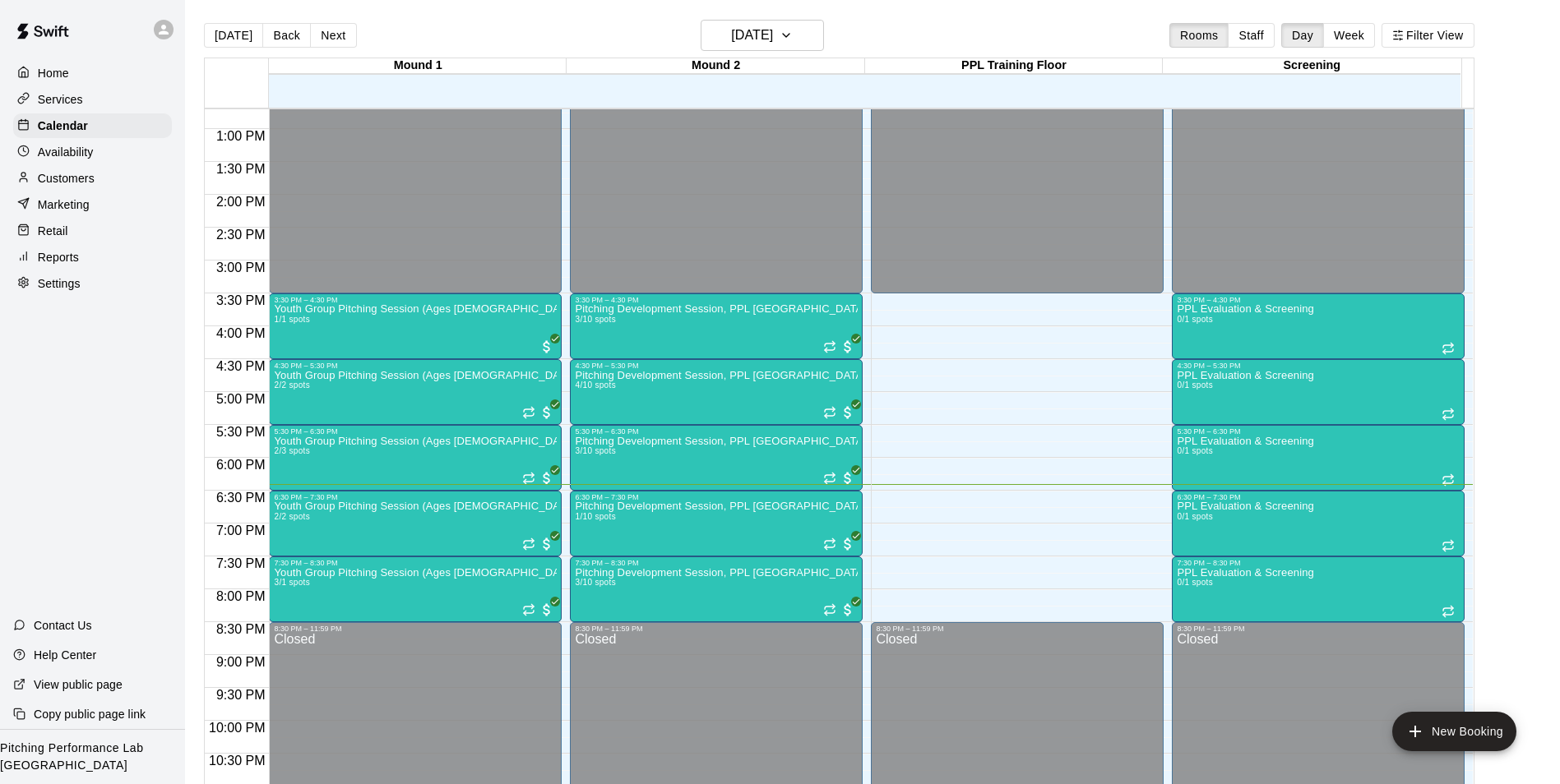
click at [171, 33] on div at bounding box center [163, 29] width 20 height 20
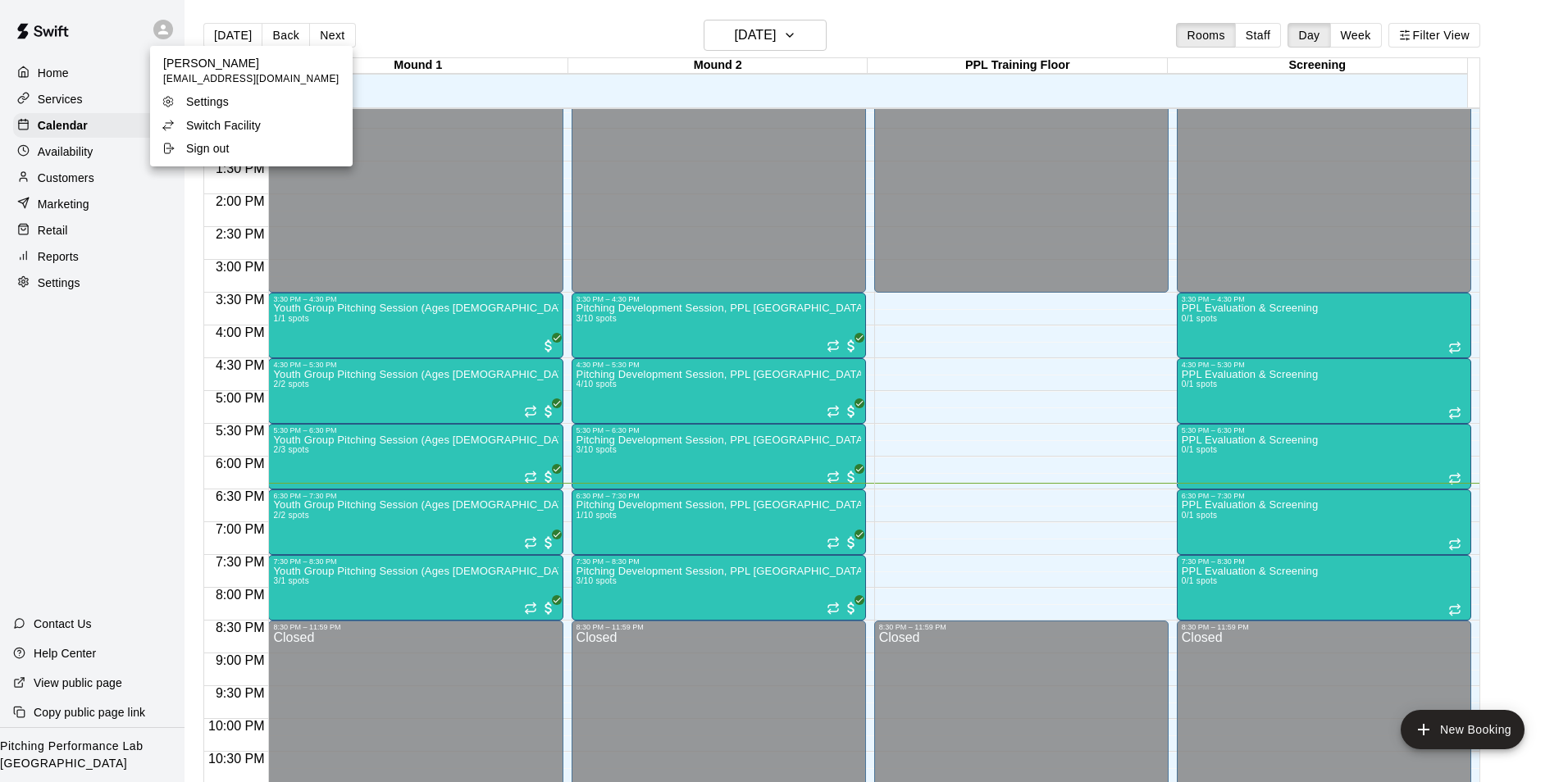
click at [178, 123] on div "Switch Facility" at bounding box center [214, 125] width 107 height 16
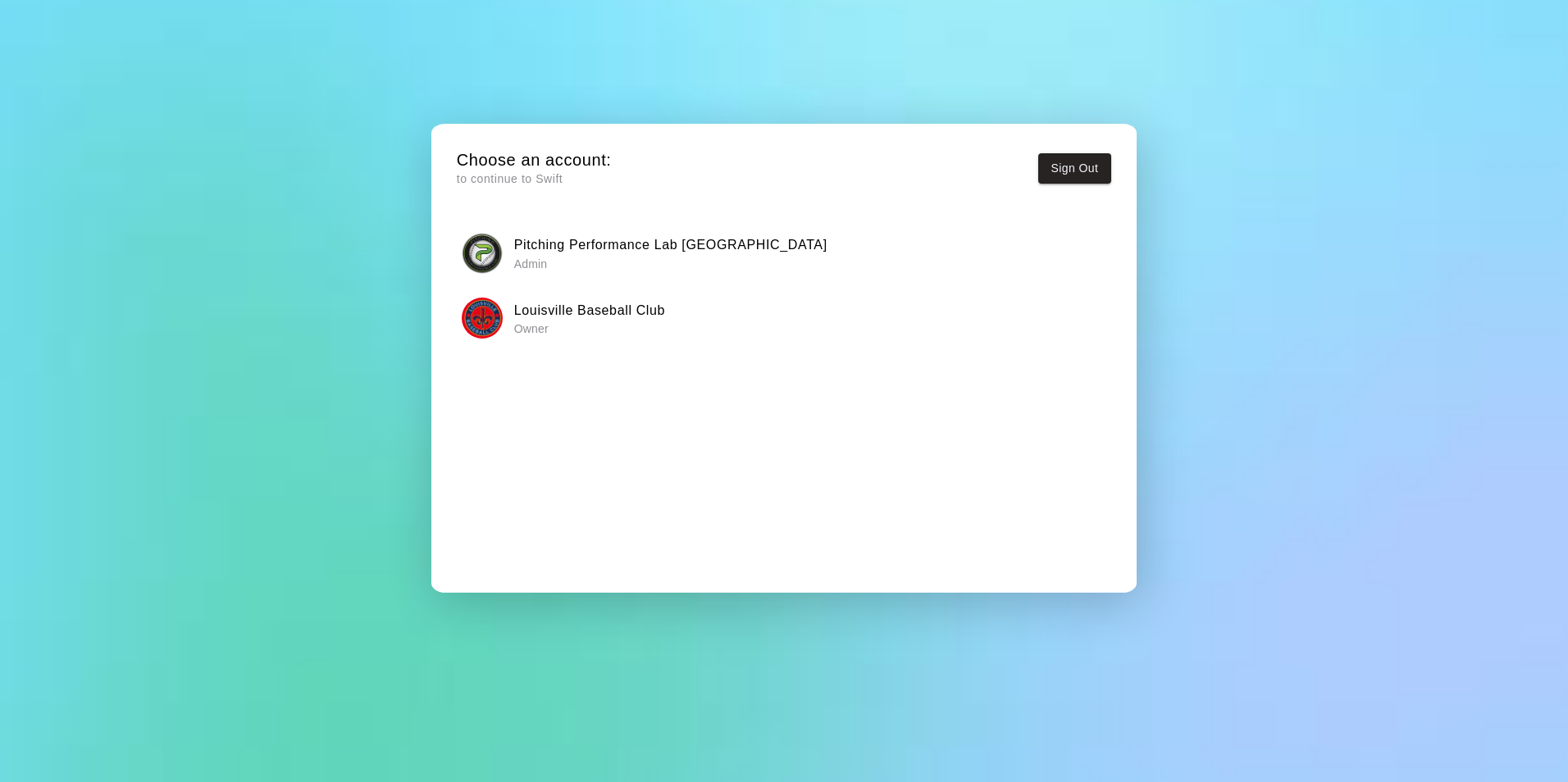
click at [564, 309] on h6 "Louisville Baseball Club" at bounding box center [589, 311] width 151 height 22
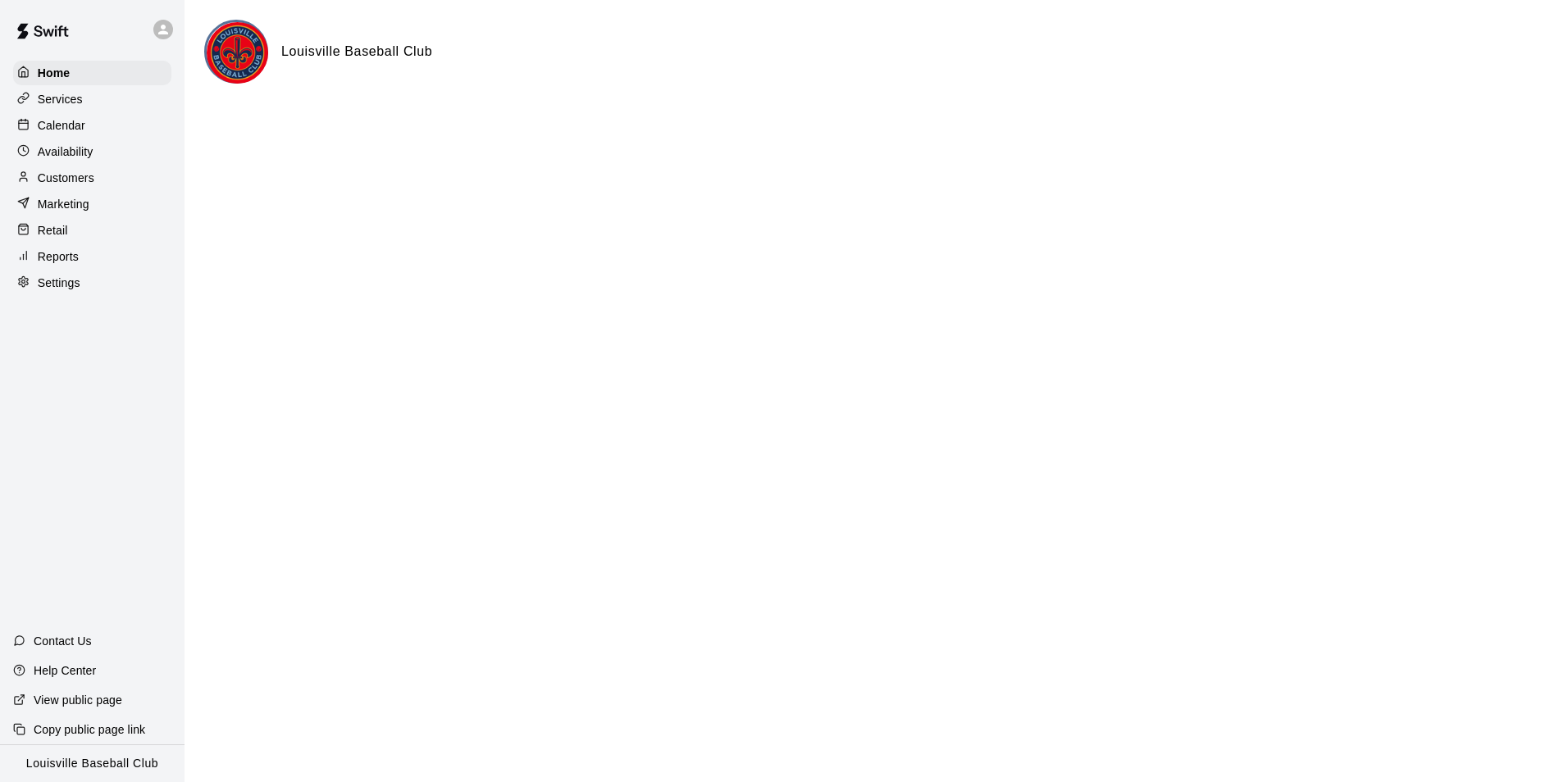
click at [42, 125] on p "Calendar" at bounding box center [61, 125] width 47 height 16
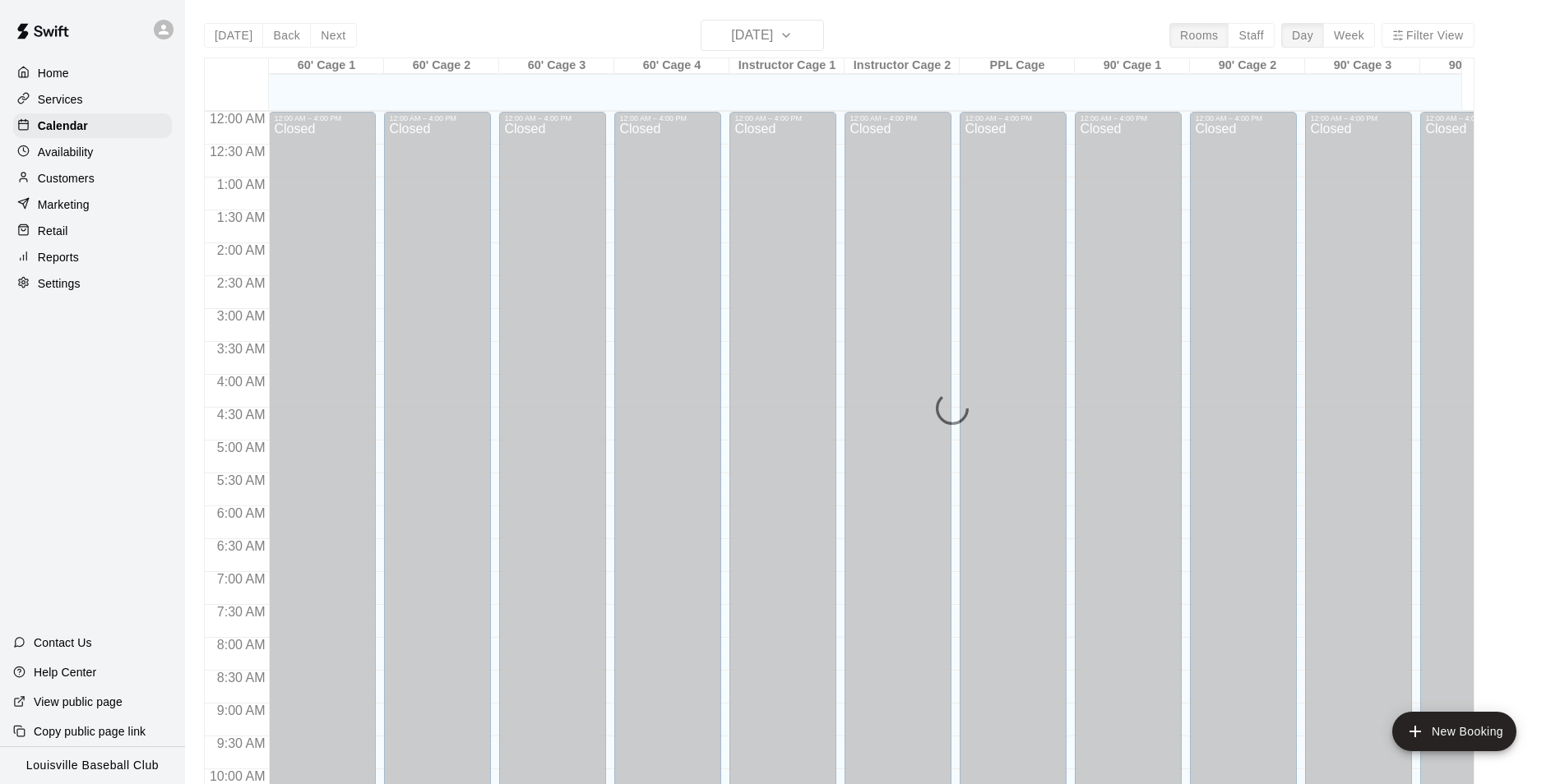
click at [53, 181] on p "Customers" at bounding box center [66, 178] width 57 height 16
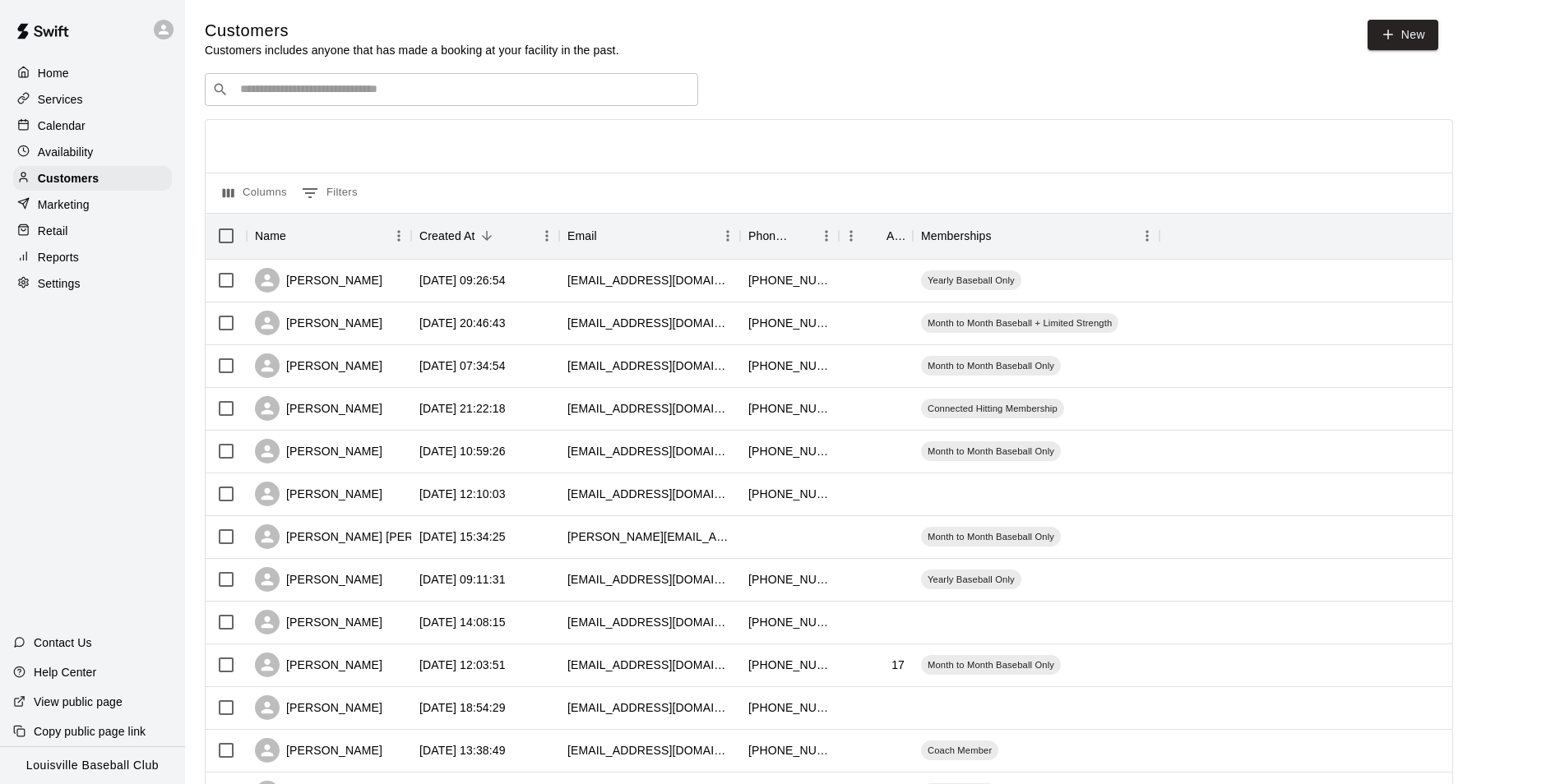
click at [355, 86] on input "Search customers by name or email" at bounding box center [462, 89] width 456 height 16
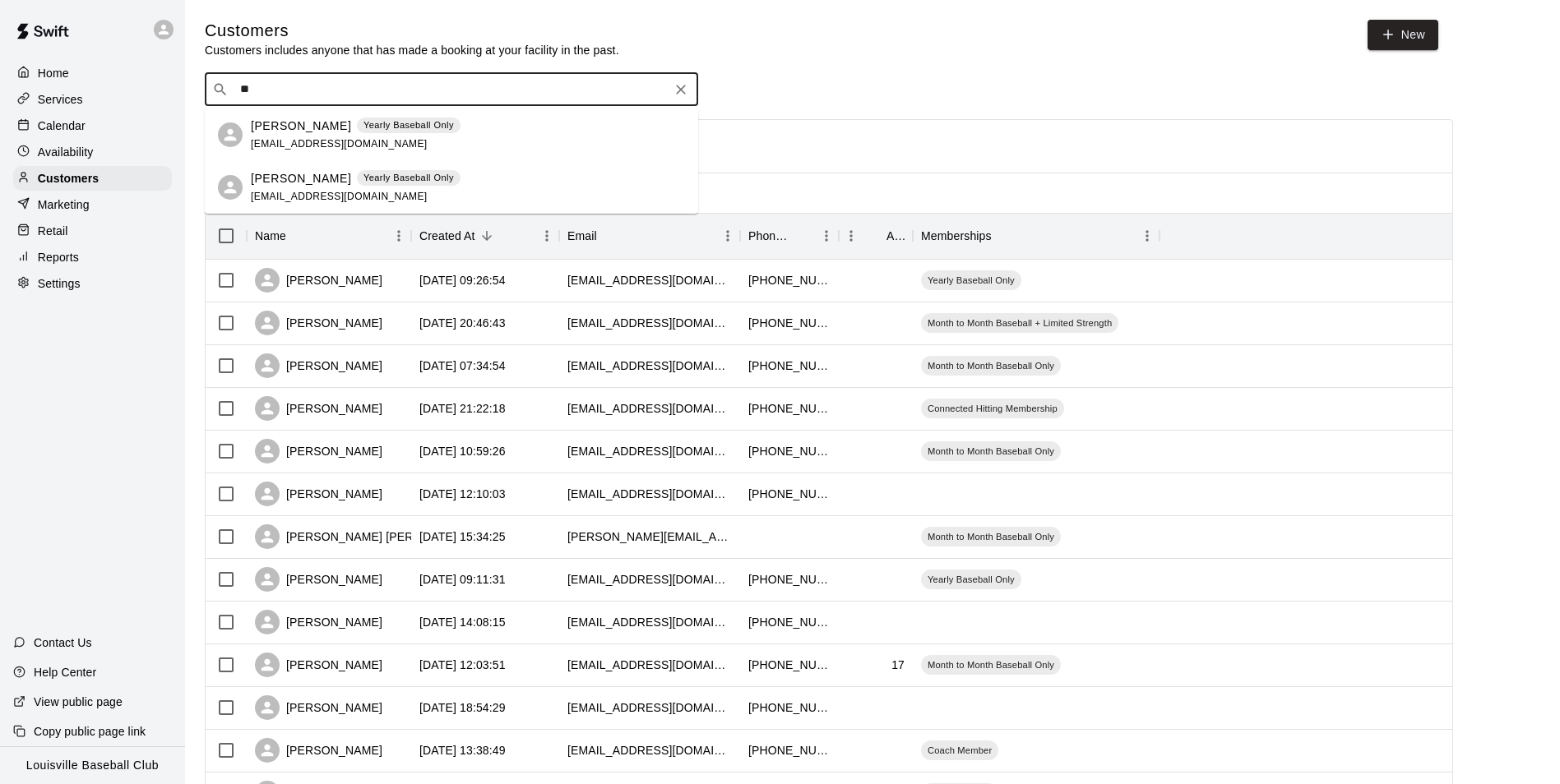
type input "*"
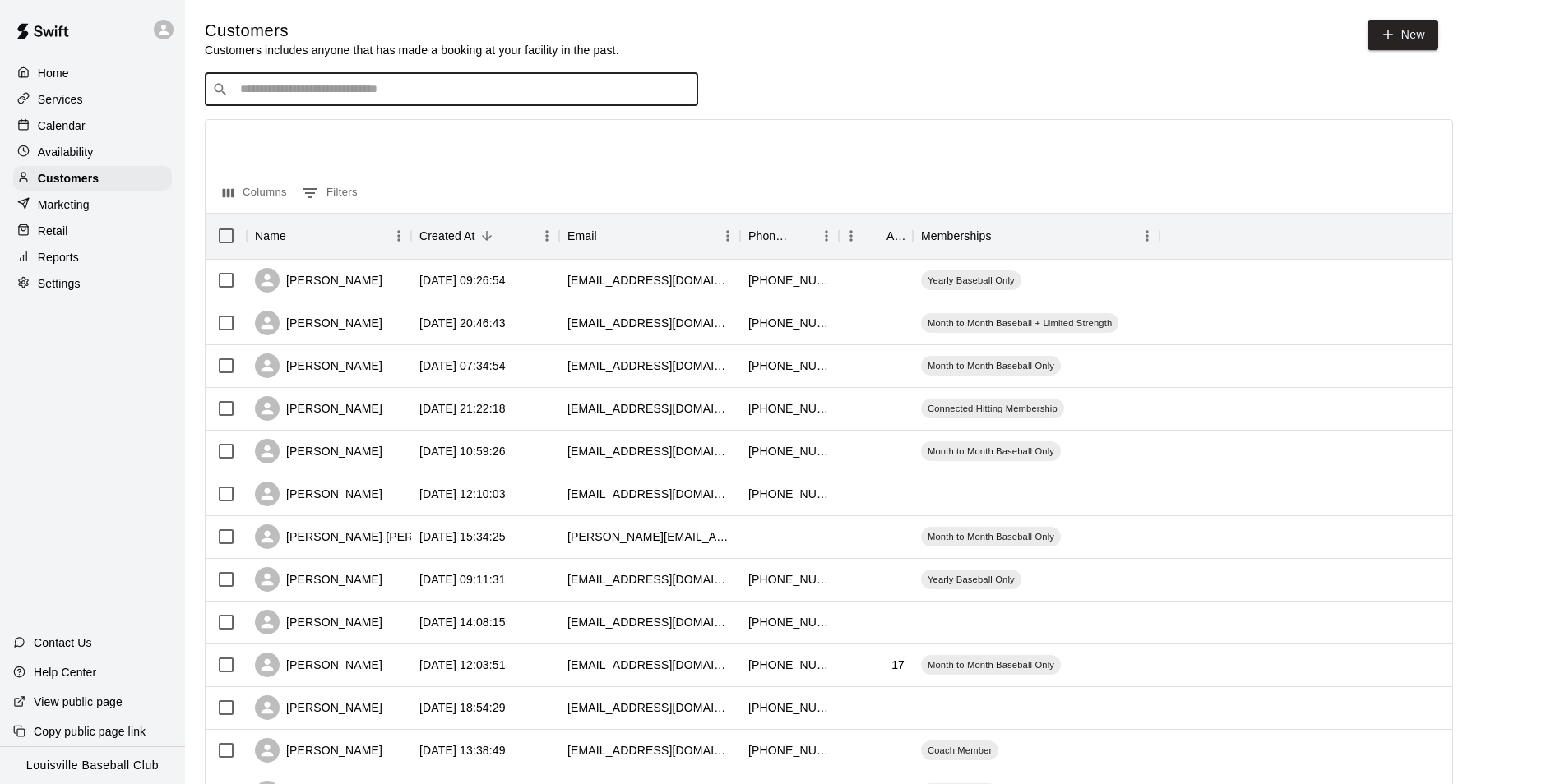
click at [69, 125] on p "Calendar" at bounding box center [62, 125] width 47 height 16
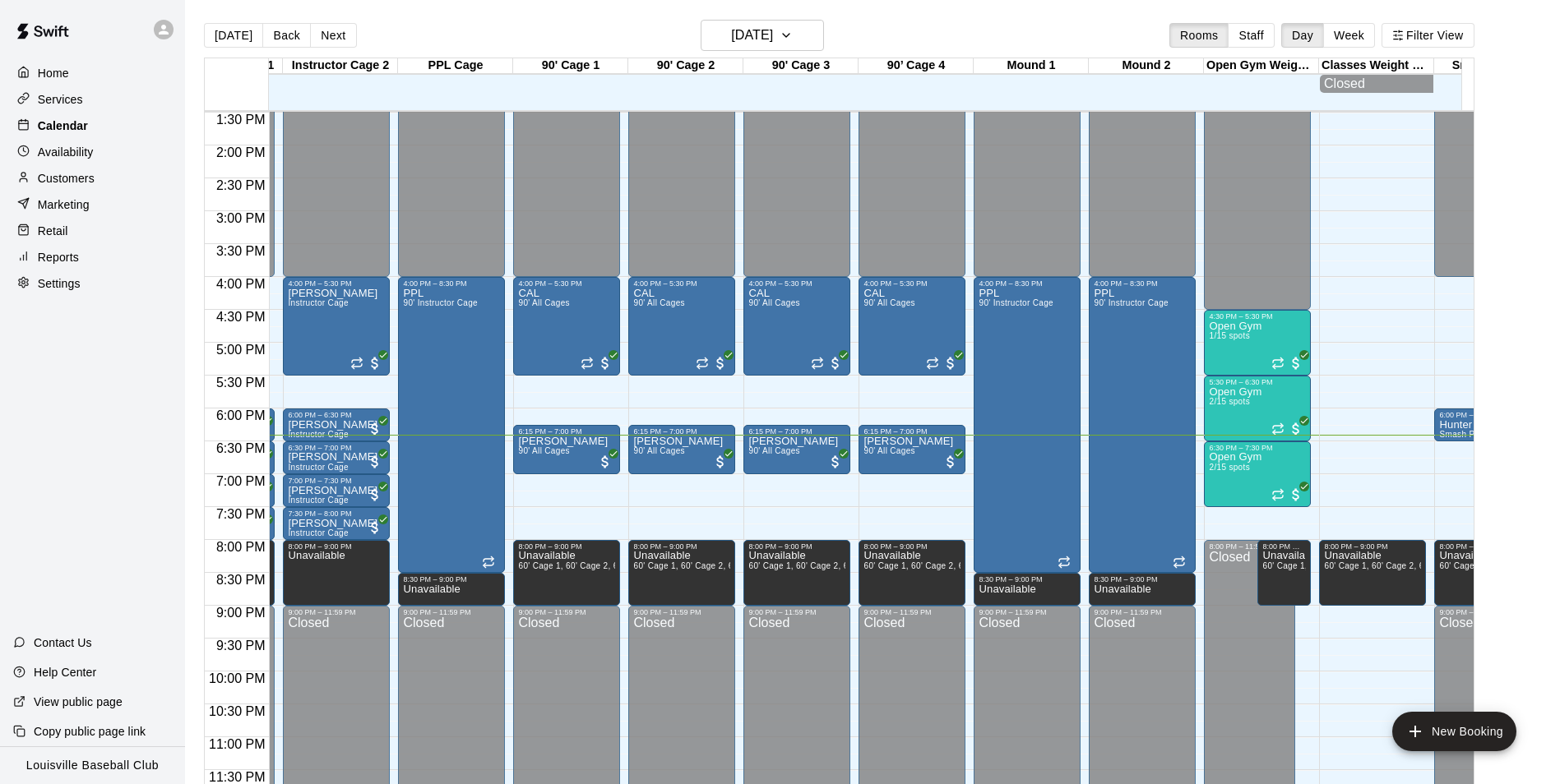
scroll to position [0, 834]
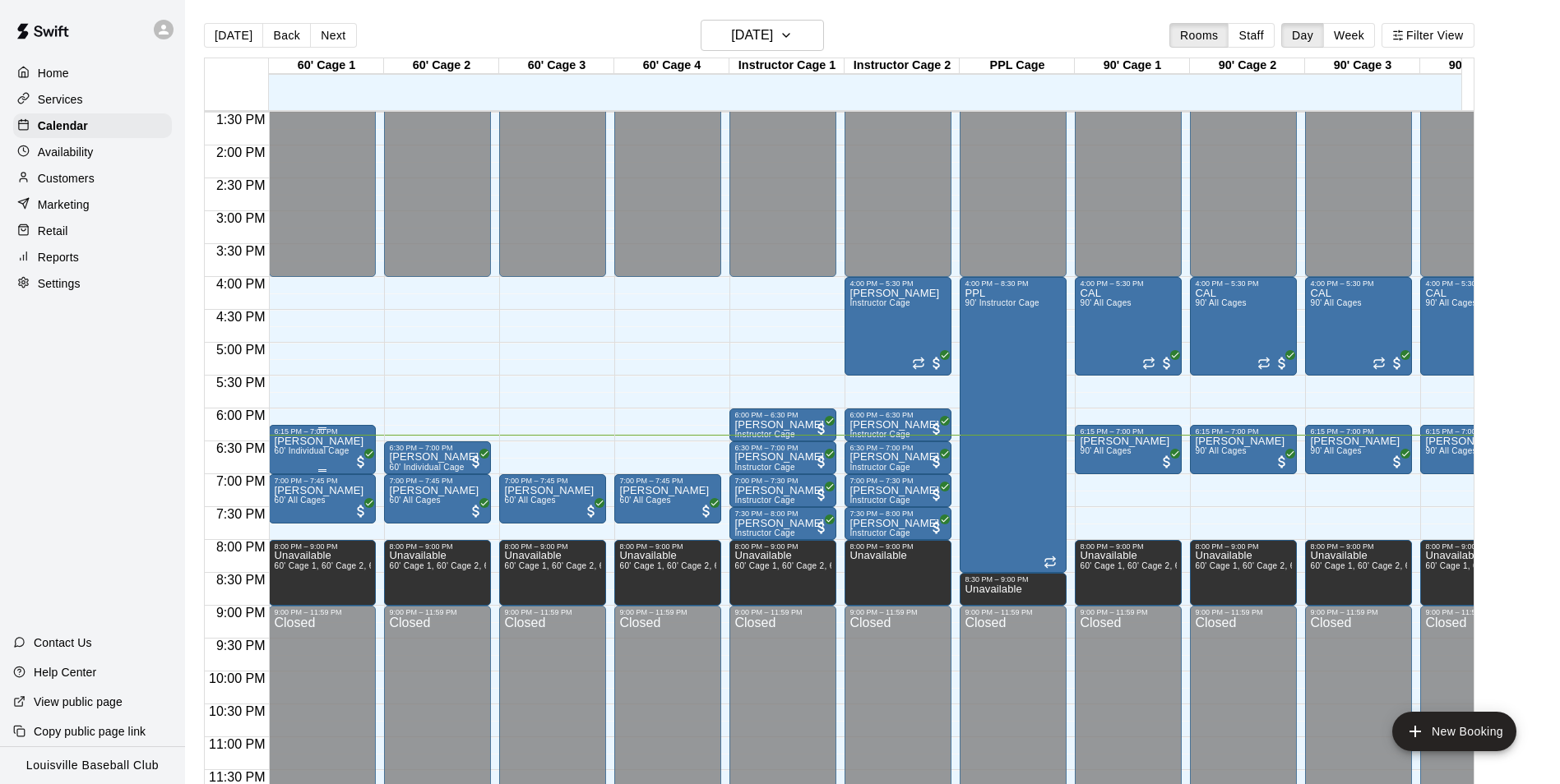
click at [332, 447] on span "60' Individual Cage" at bounding box center [311, 452] width 75 height 9
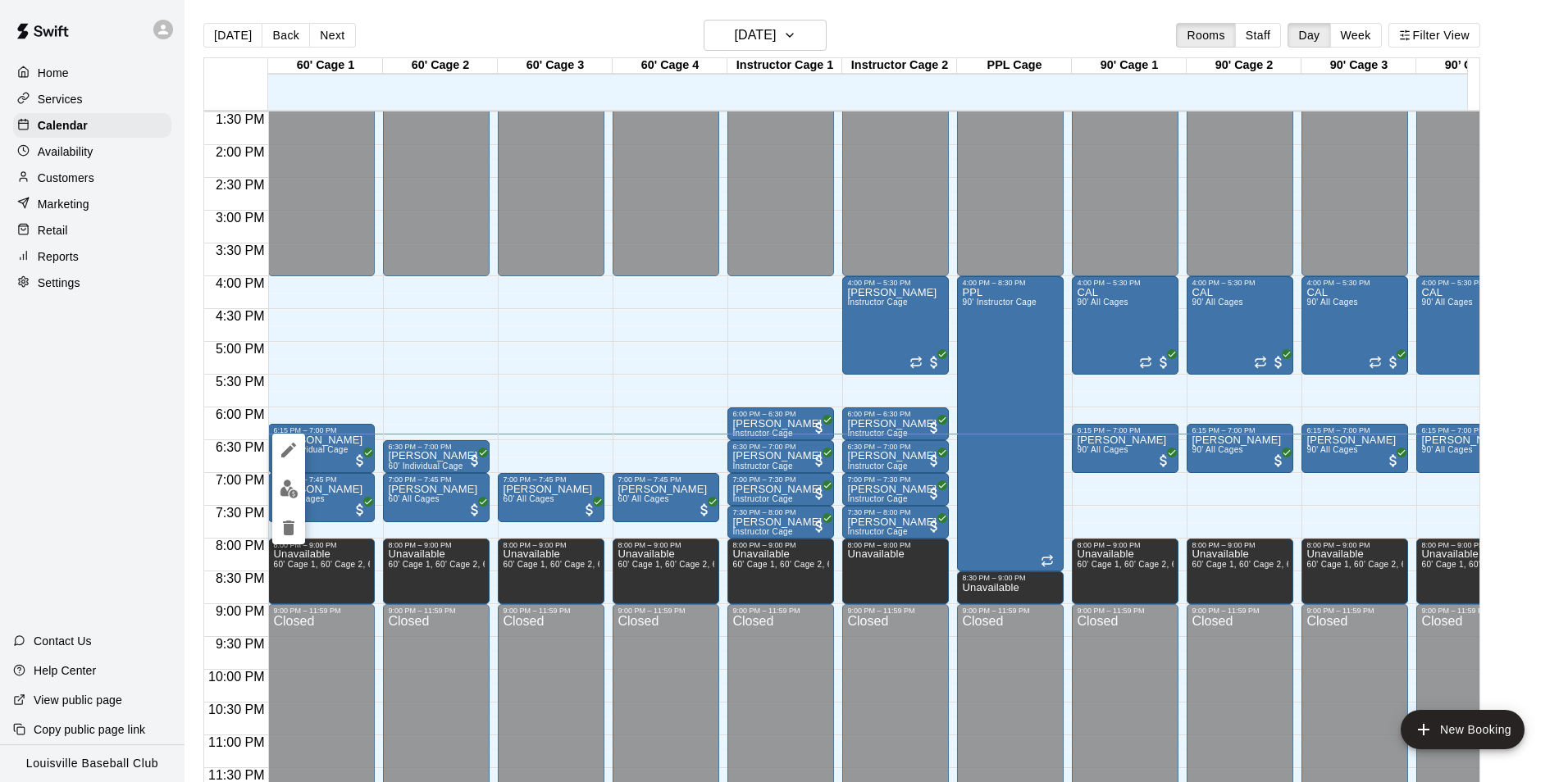
click at [289, 493] on img "edit" at bounding box center [289, 489] width 19 height 19
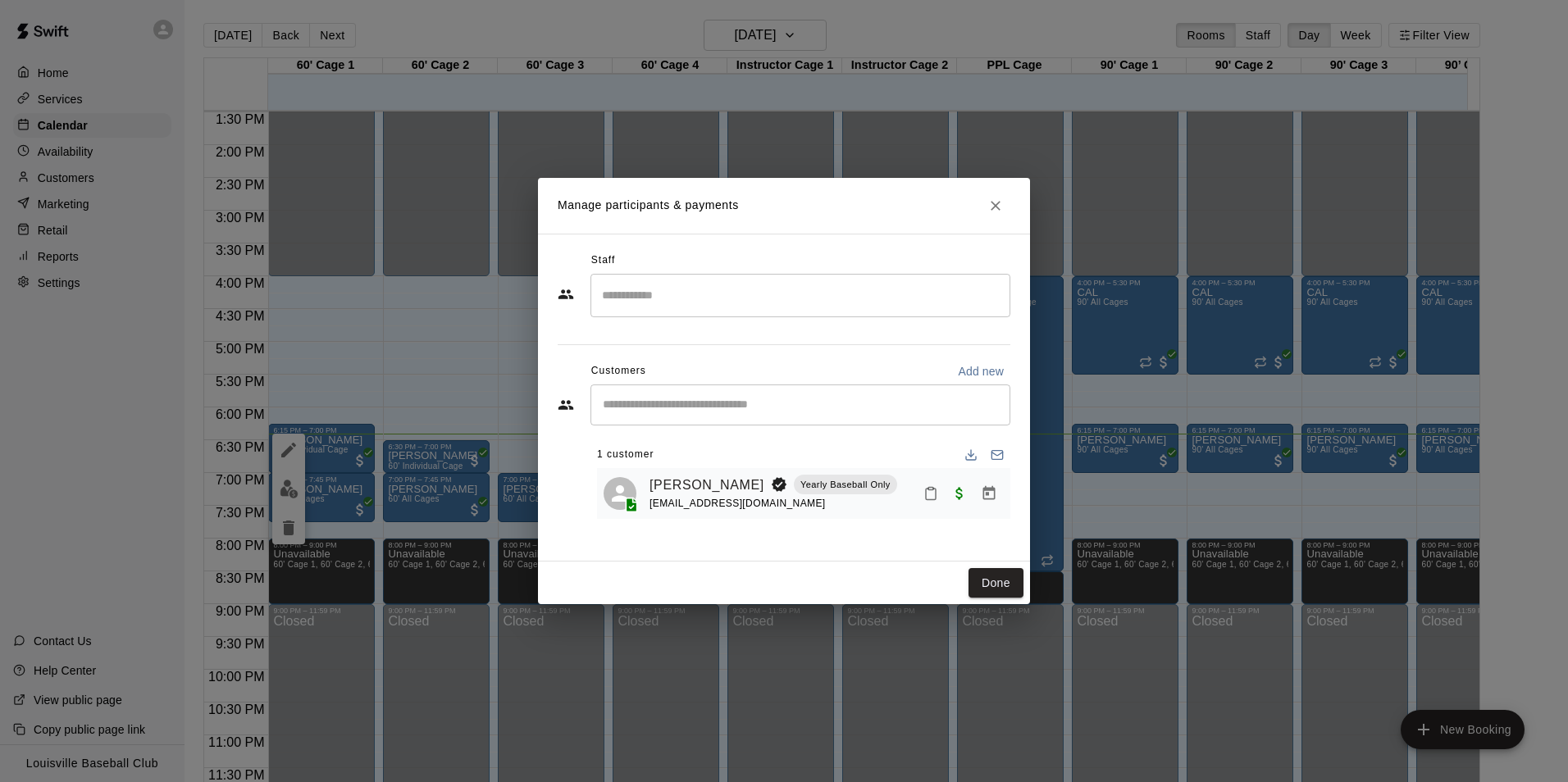
click at [931, 489] on icon "Mark attendance" at bounding box center [931, 494] width 15 height 15
click at [1026, 495] on p "[PERSON_NAME] attended" at bounding box center [1043, 500] width 145 height 16
click at [1000, 583] on button "Done" at bounding box center [997, 584] width 55 height 30
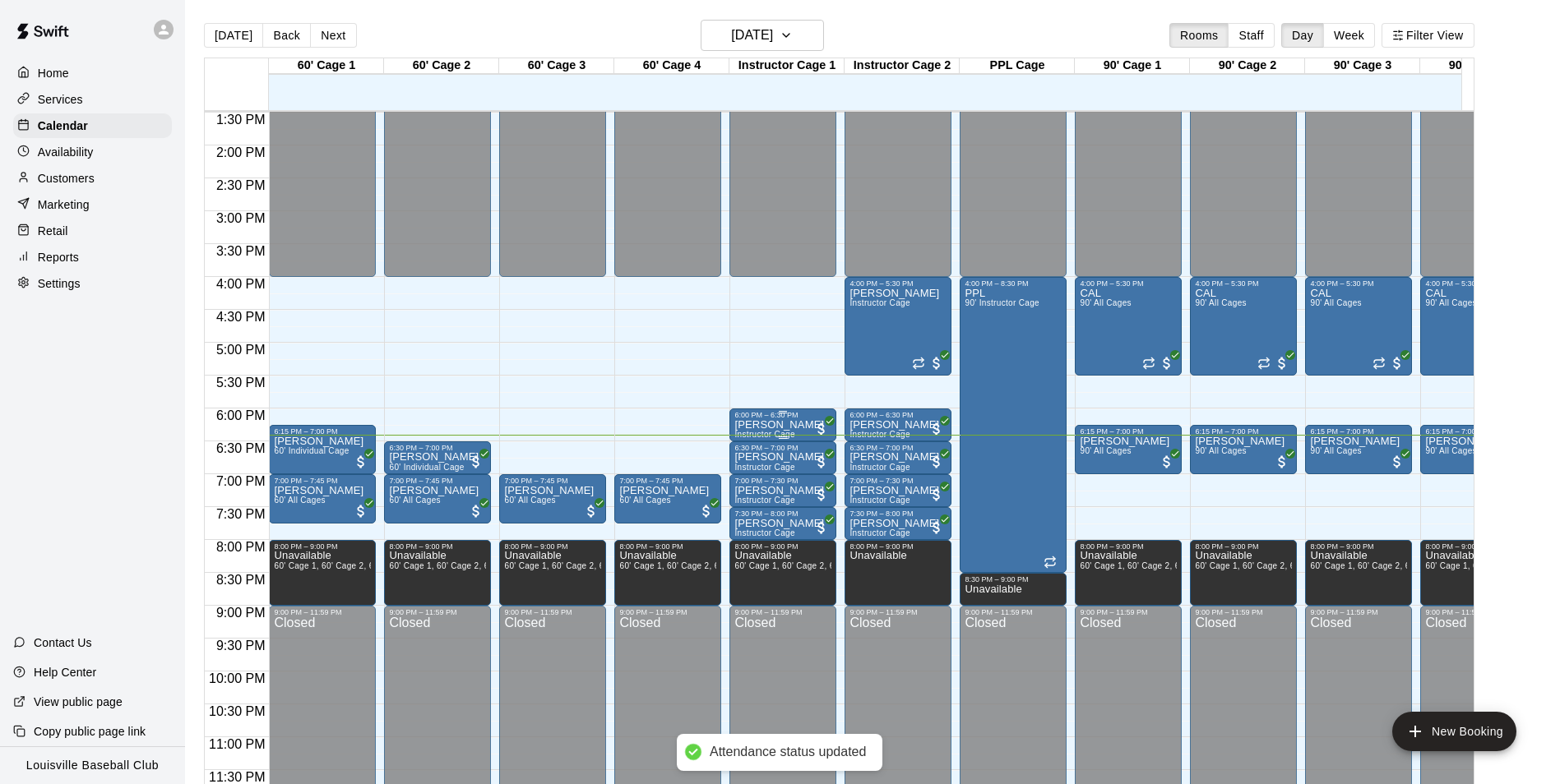
click at [778, 430] on span "Instructor Cage" at bounding box center [763, 435] width 60 height 9
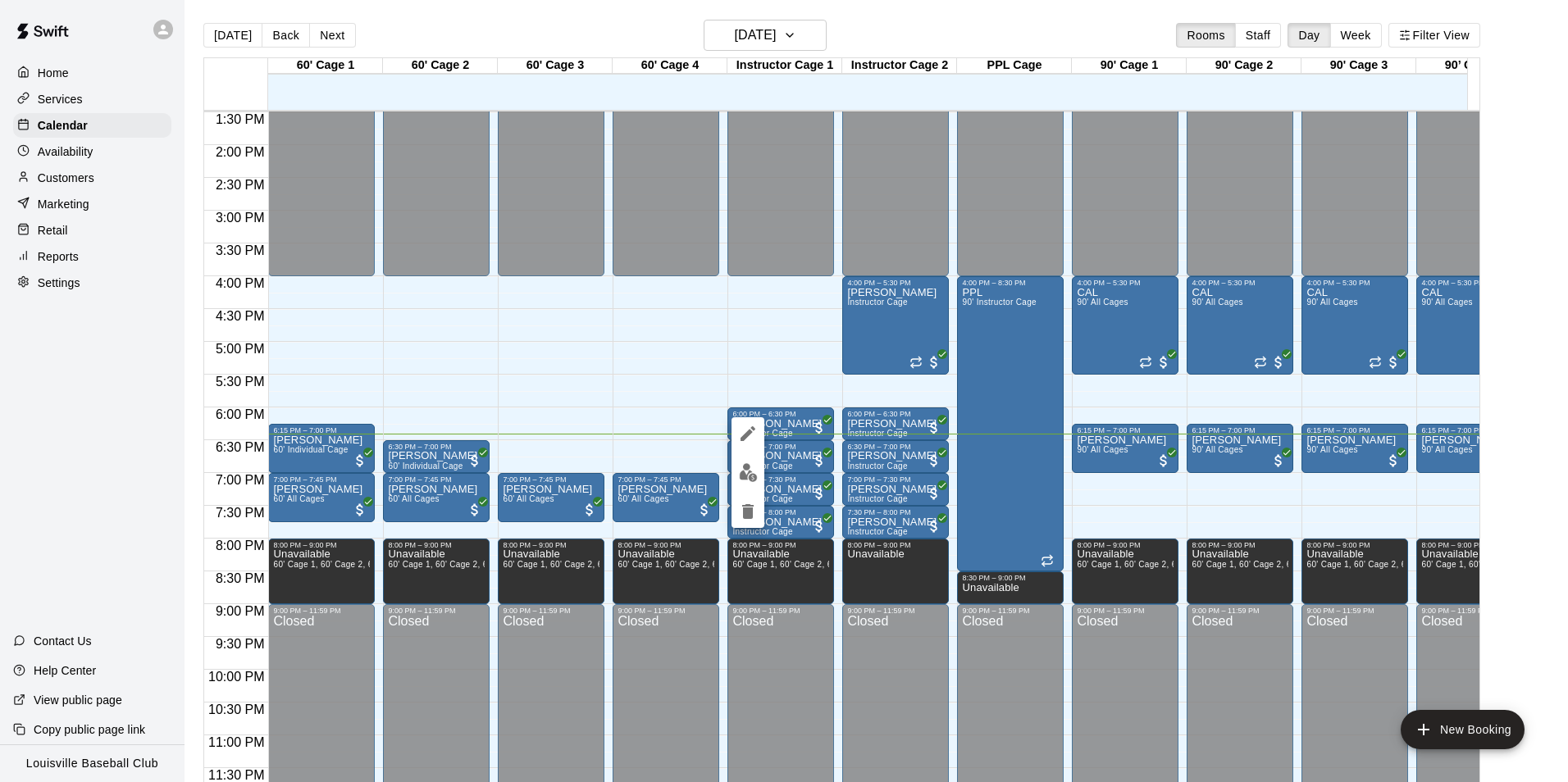
click at [750, 474] on img "edit" at bounding box center [748, 473] width 19 height 19
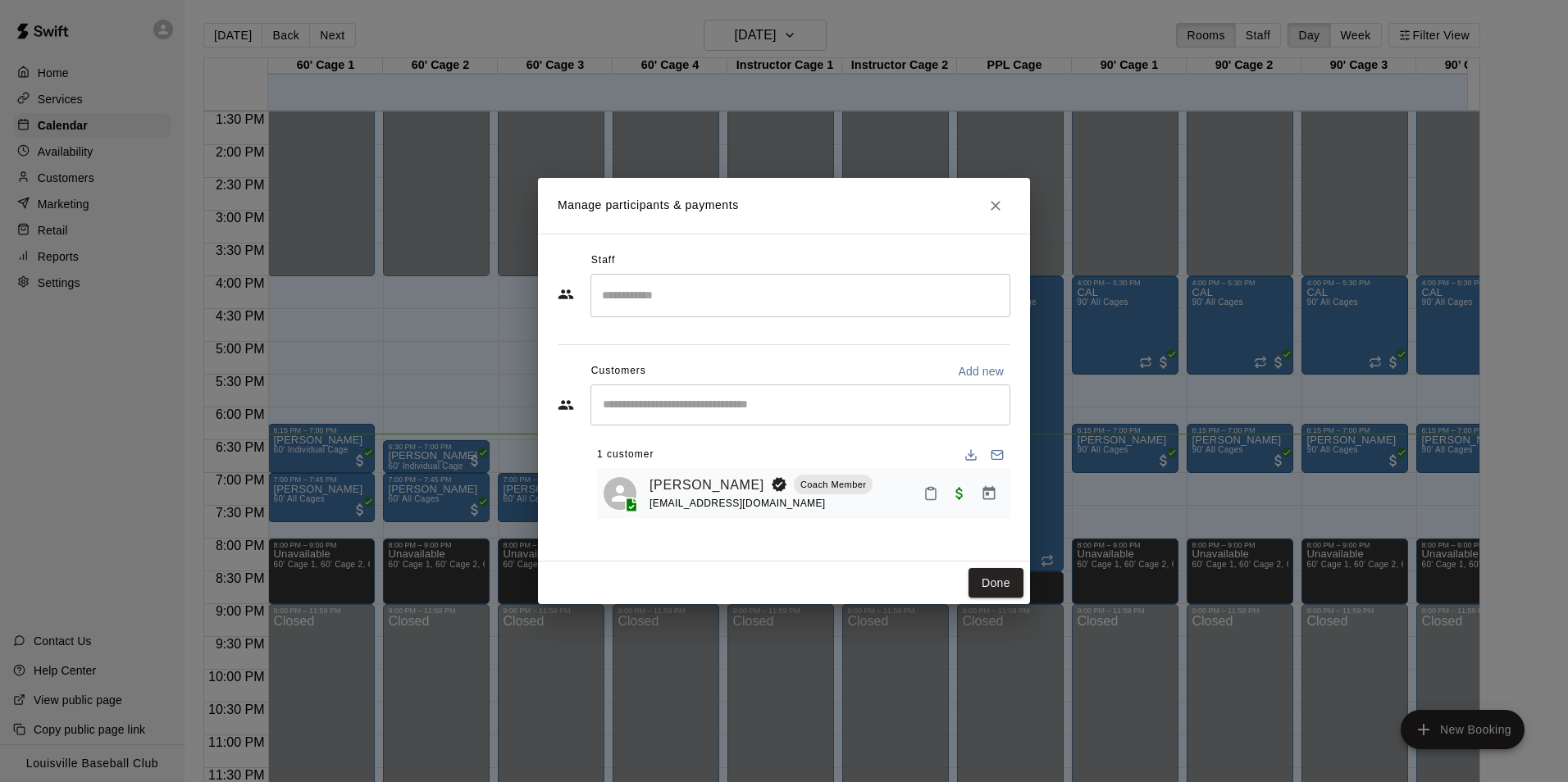
click at [929, 500] on icon "Mark attendance" at bounding box center [931, 494] width 15 height 15
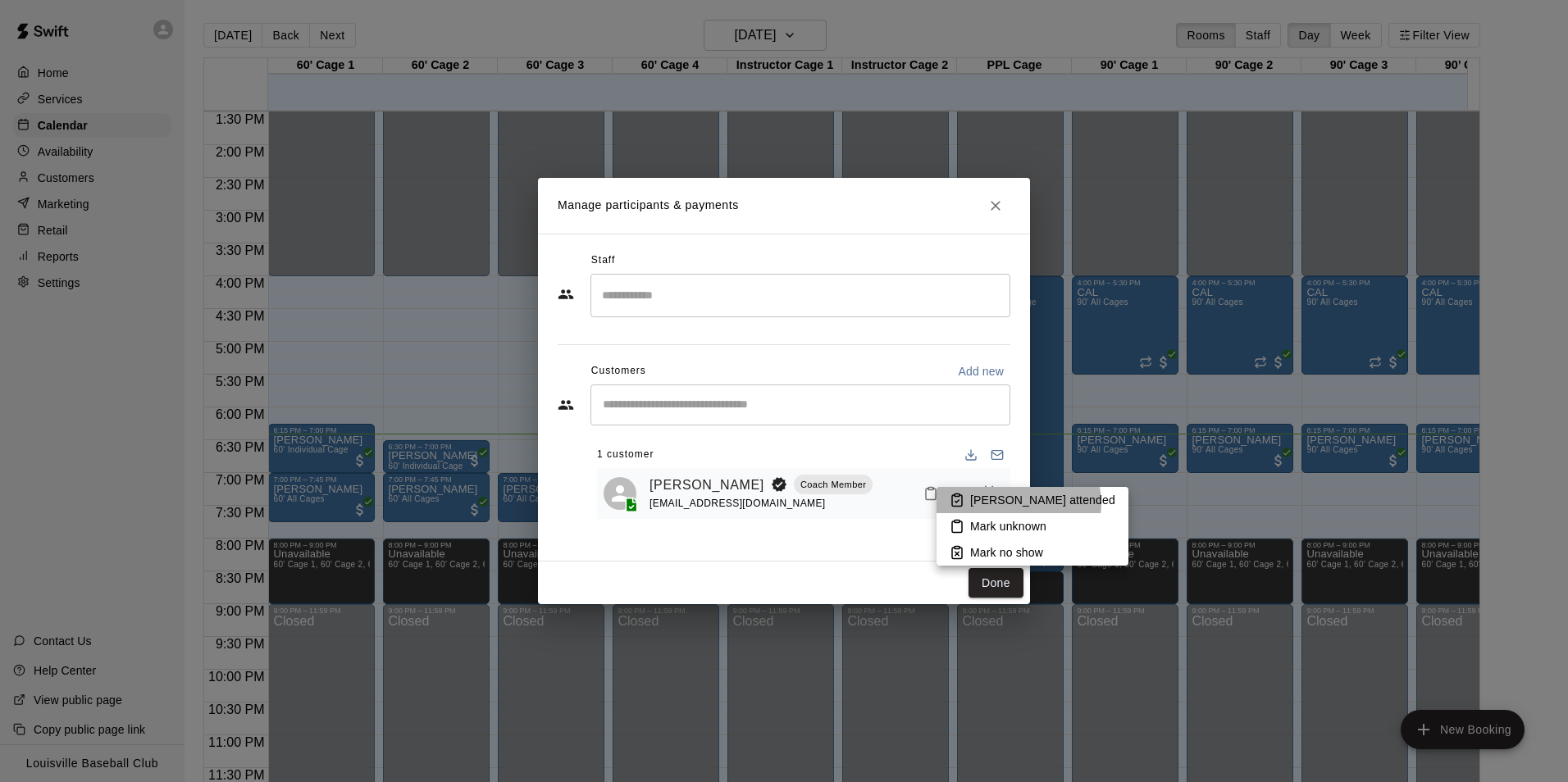
click at [1018, 503] on p "[PERSON_NAME] attended" at bounding box center [1043, 500] width 145 height 16
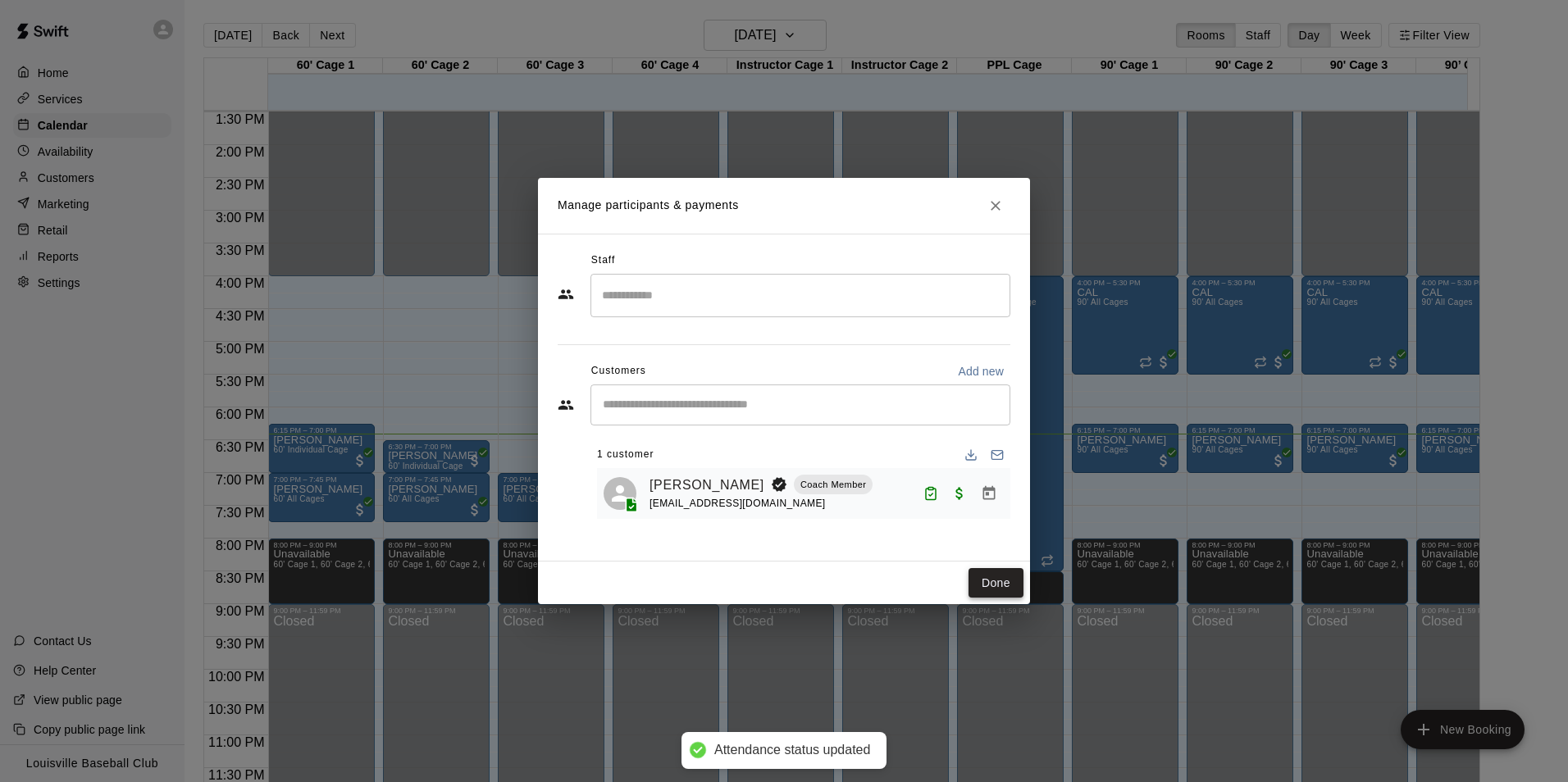
click at [1001, 588] on button "Done" at bounding box center [997, 584] width 55 height 30
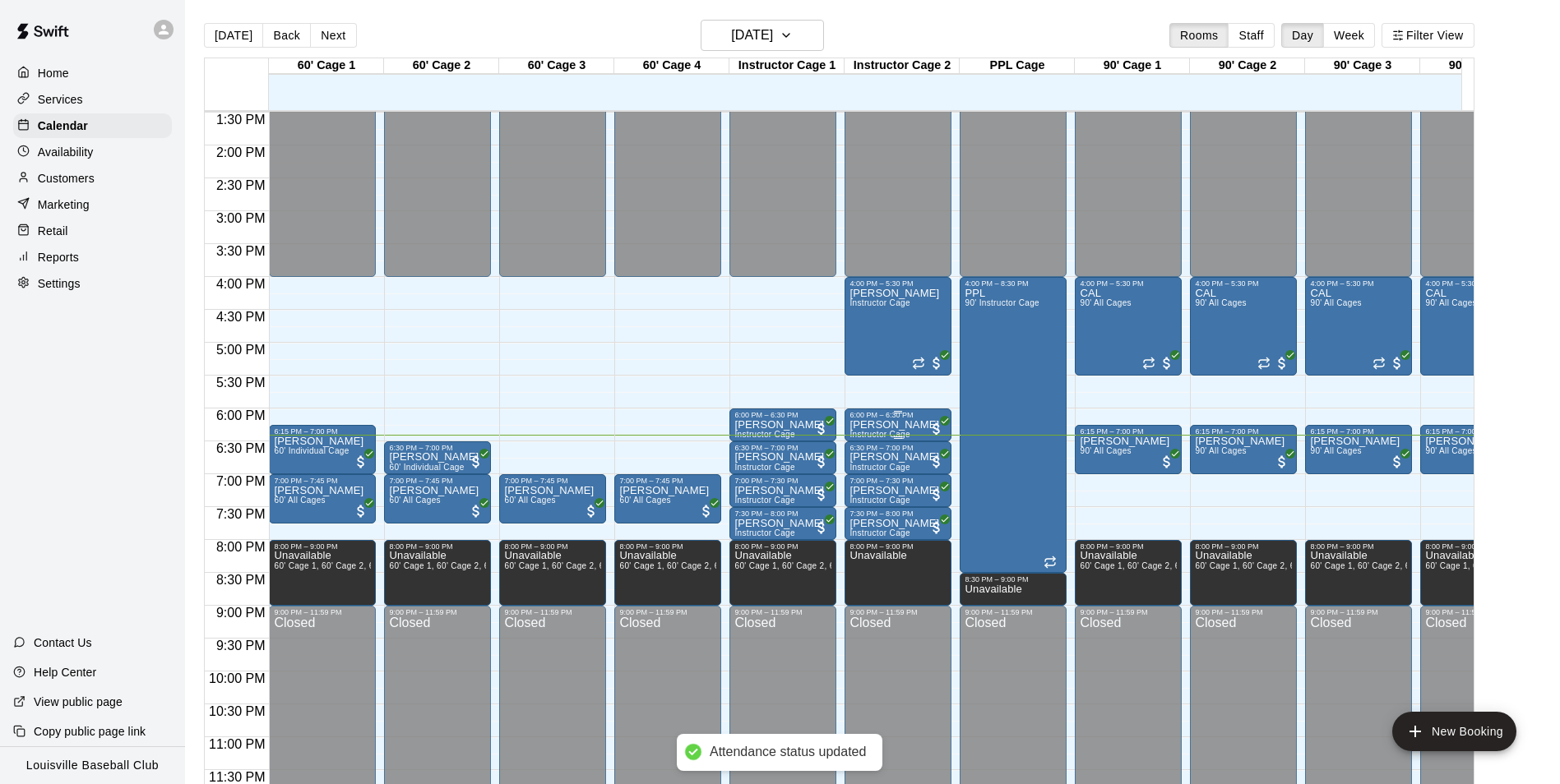
click at [908, 425] on p "[PERSON_NAME]" at bounding box center [894, 425] width 90 height 0
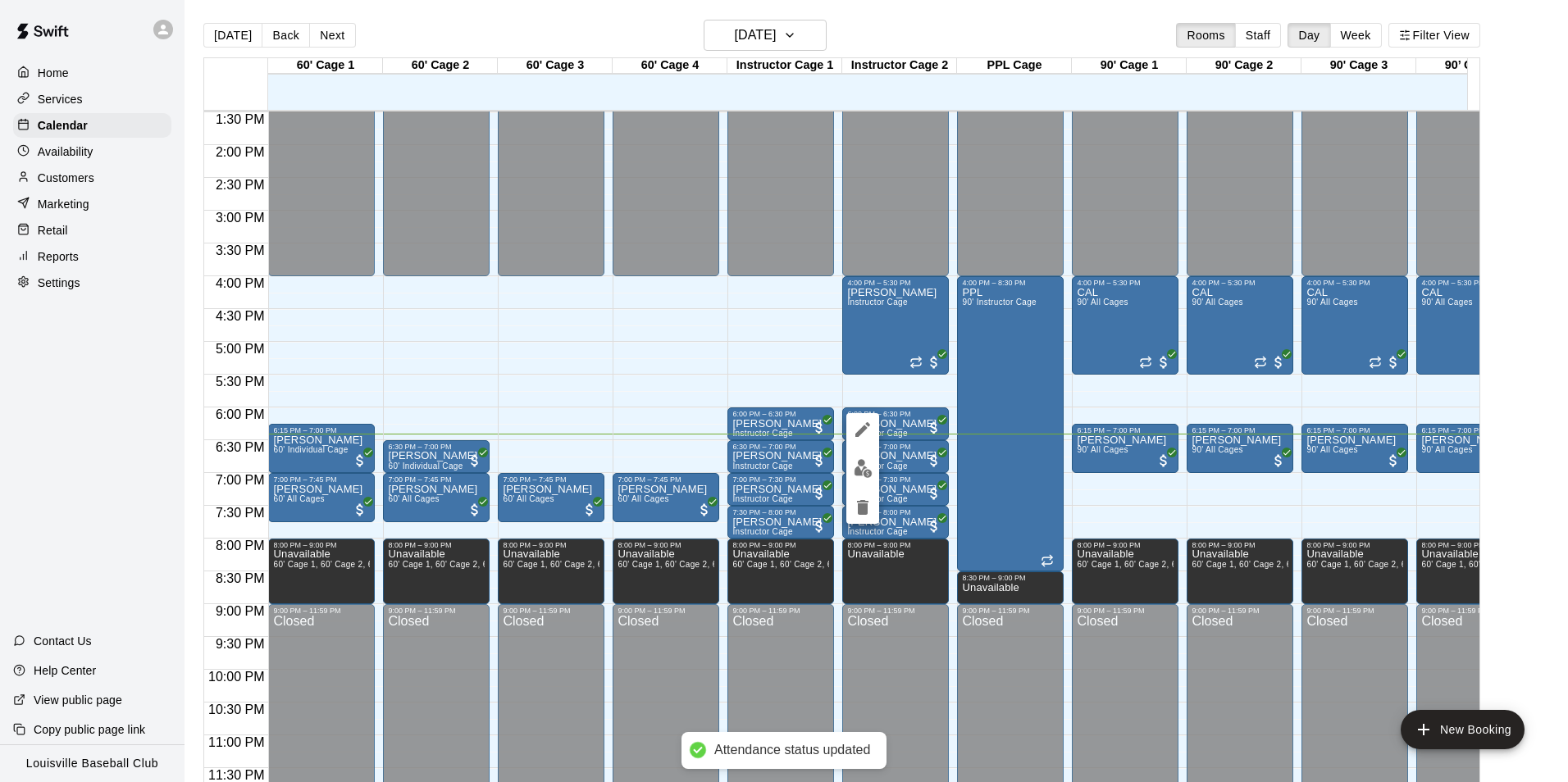
click at [861, 470] on img "edit" at bounding box center [863, 468] width 19 height 19
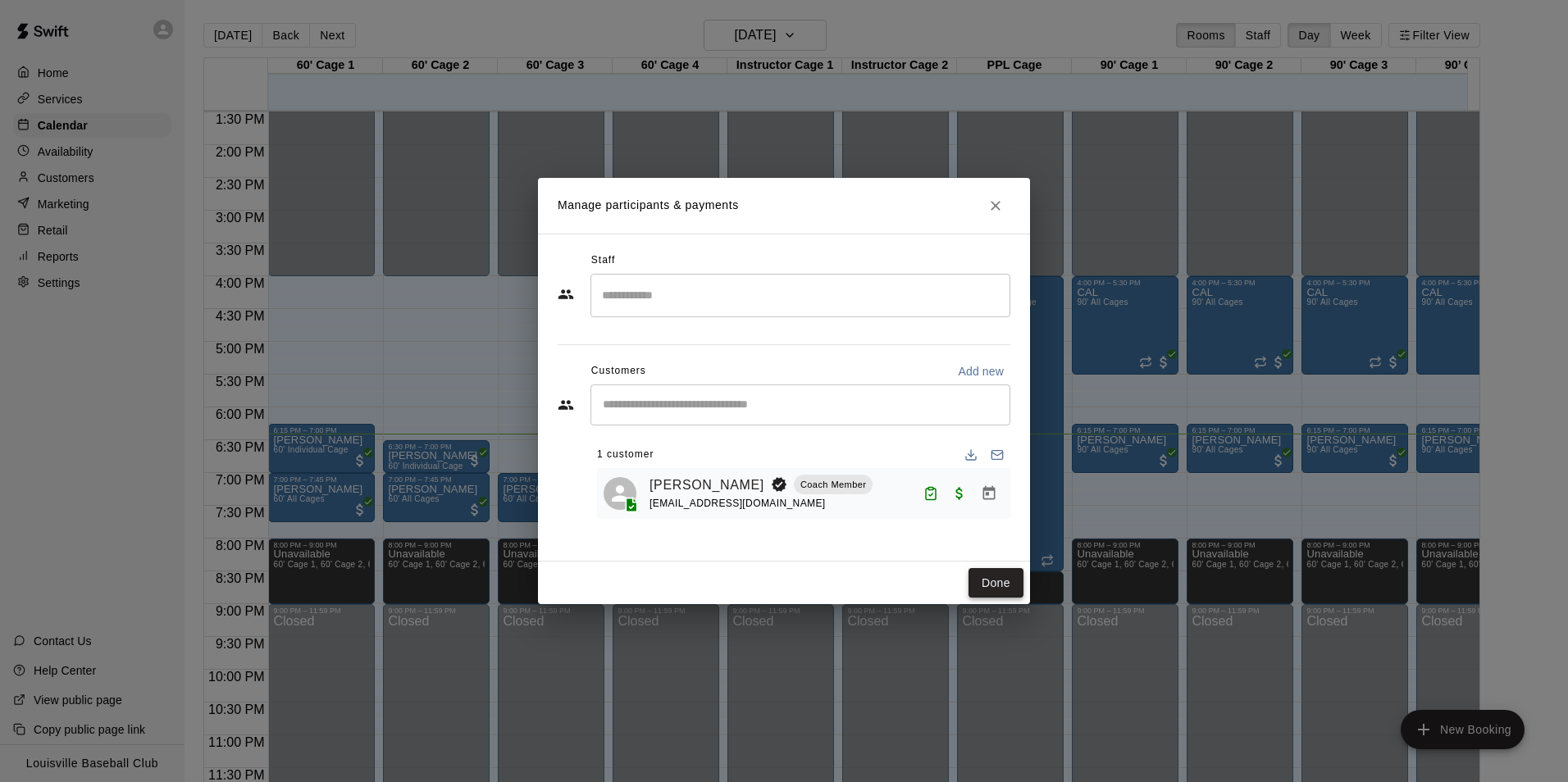
click at [994, 576] on button "Done" at bounding box center [997, 584] width 55 height 30
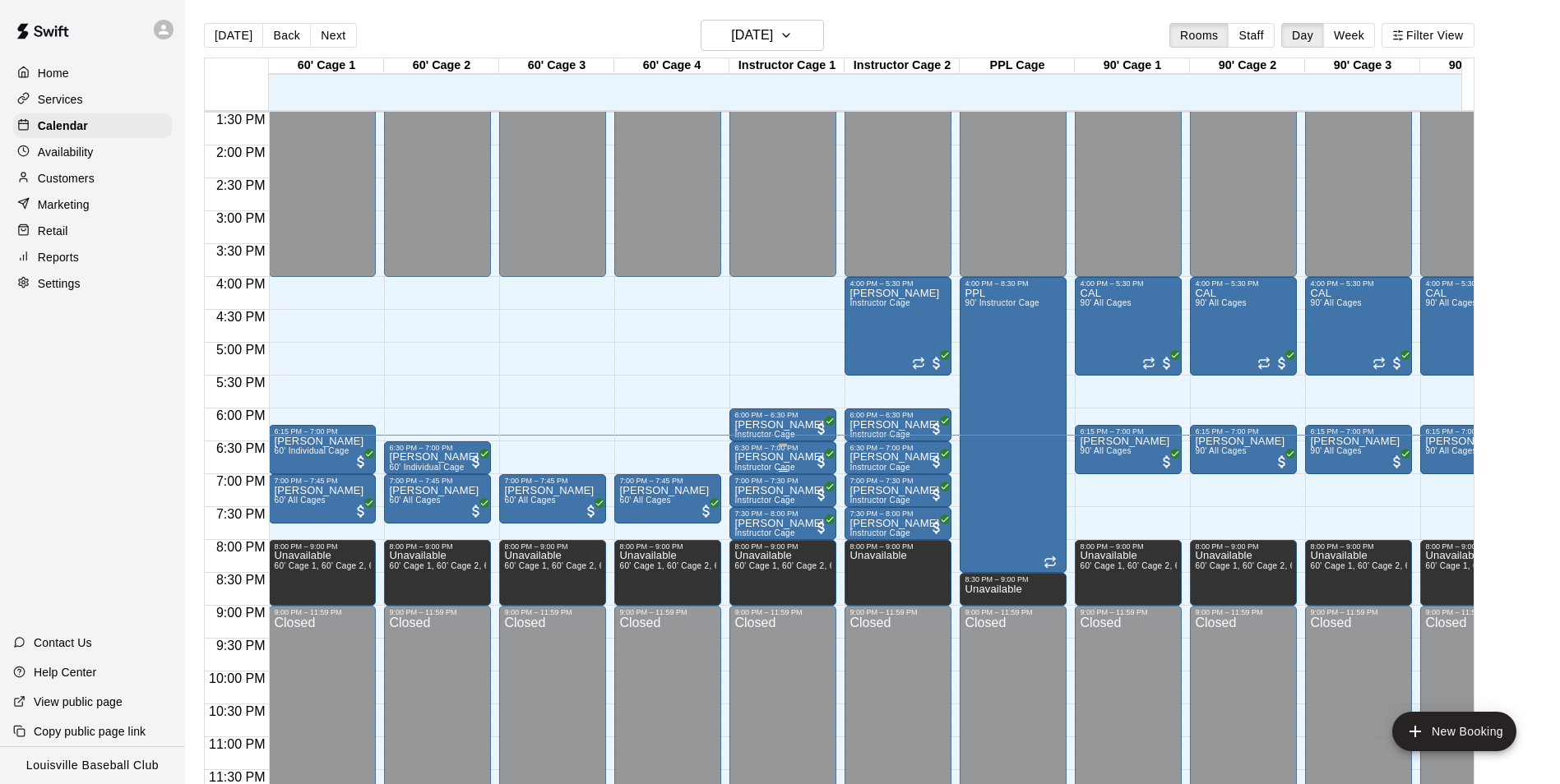
click at [798, 457] on p "[PERSON_NAME]" at bounding box center [779, 457] width 90 height 0
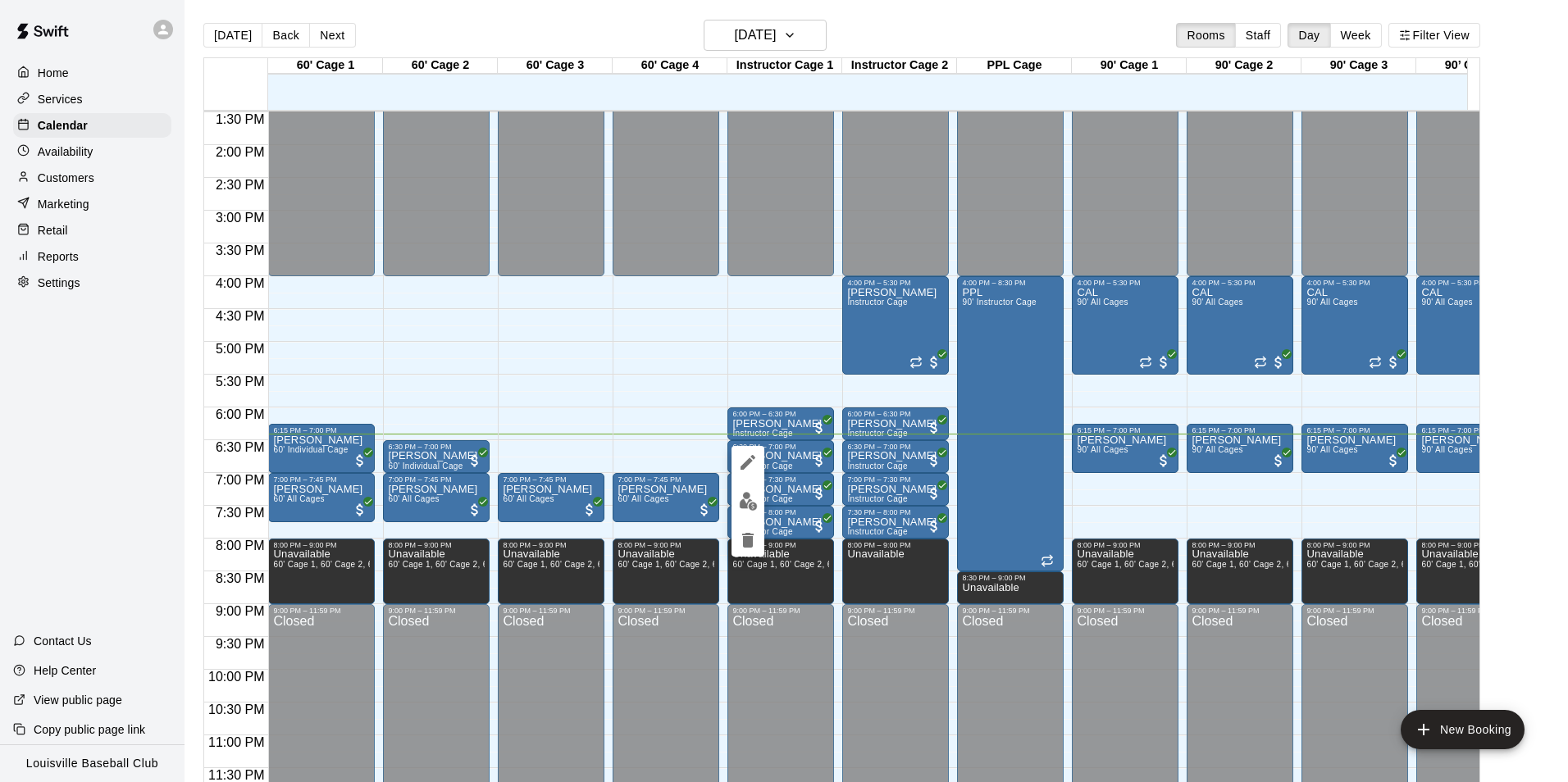
click at [752, 495] on img "edit" at bounding box center [748, 502] width 19 height 19
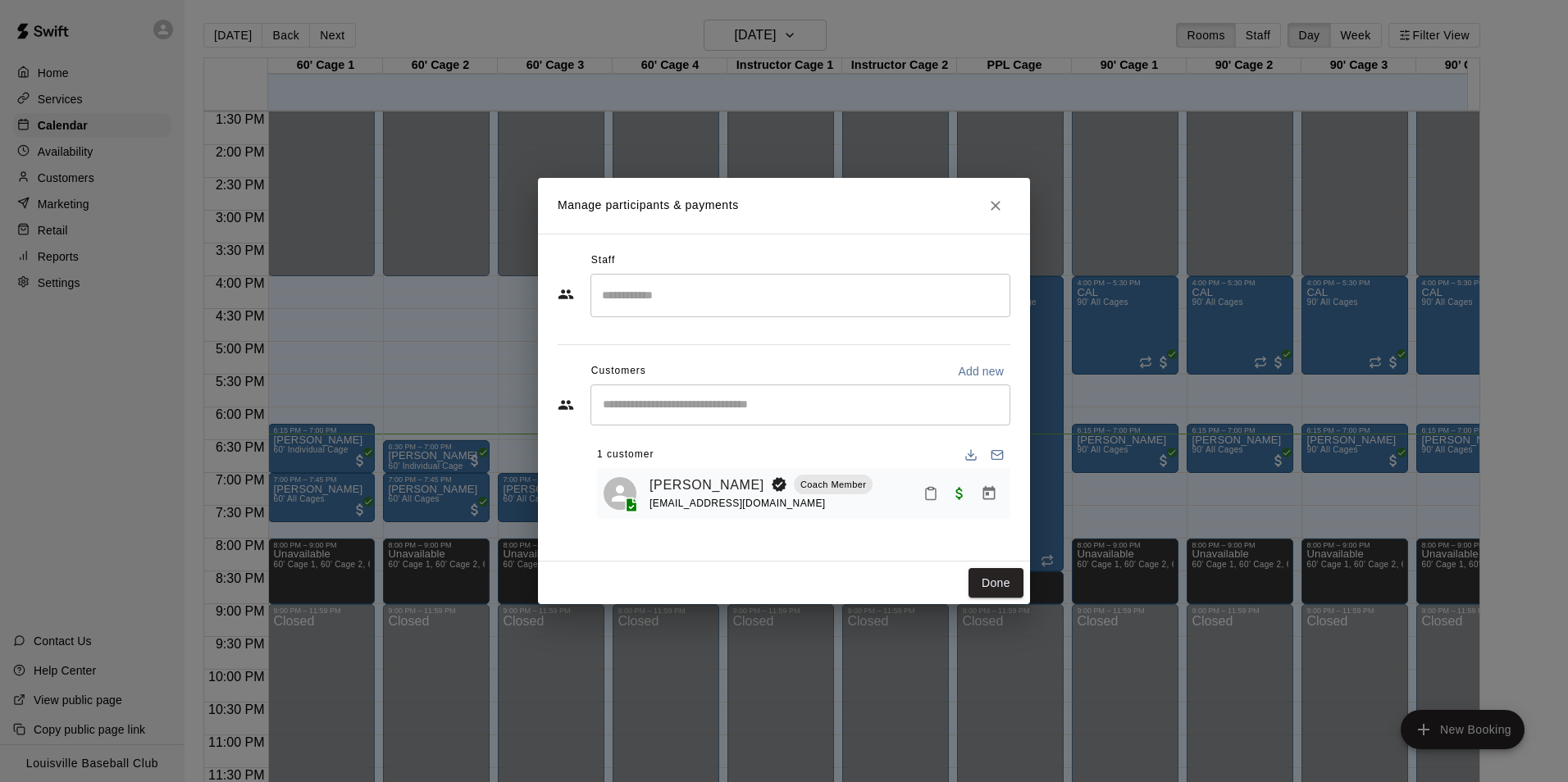
click at [929, 499] on icon "Mark attendance" at bounding box center [931, 494] width 15 height 15
click at [977, 502] on p "[PERSON_NAME] attended" at bounding box center [1043, 500] width 145 height 16
click at [991, 575] on button "Done" at bounding box center [997, 584] width 55 height 30
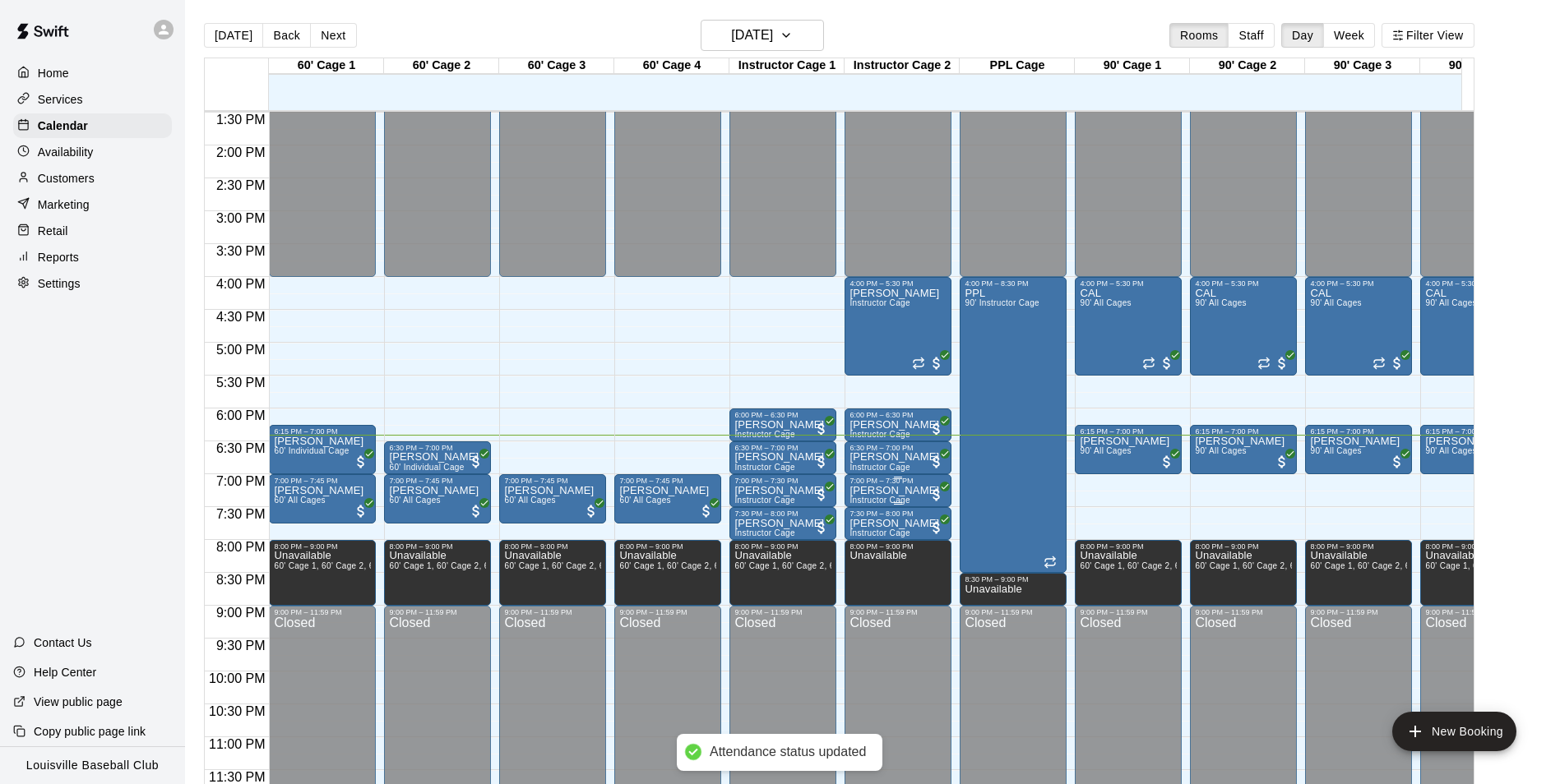
click at [870, 477] on div "7:00 PM – 7:30 PM" at bounding box center [898, 481] width 97 height 9
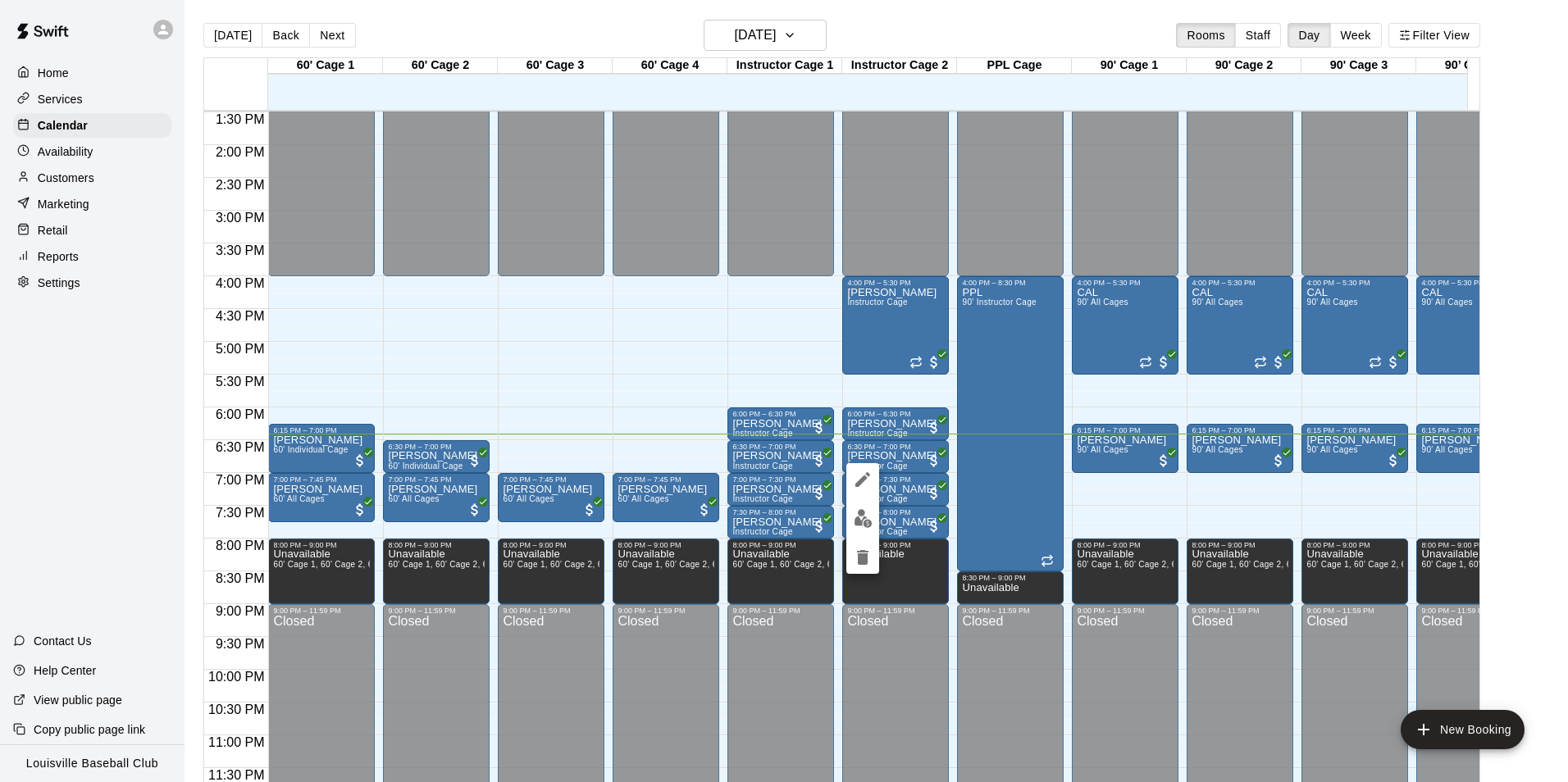
click at [898, 452] on div at bounding box center [784, 391] width 1568 height 782
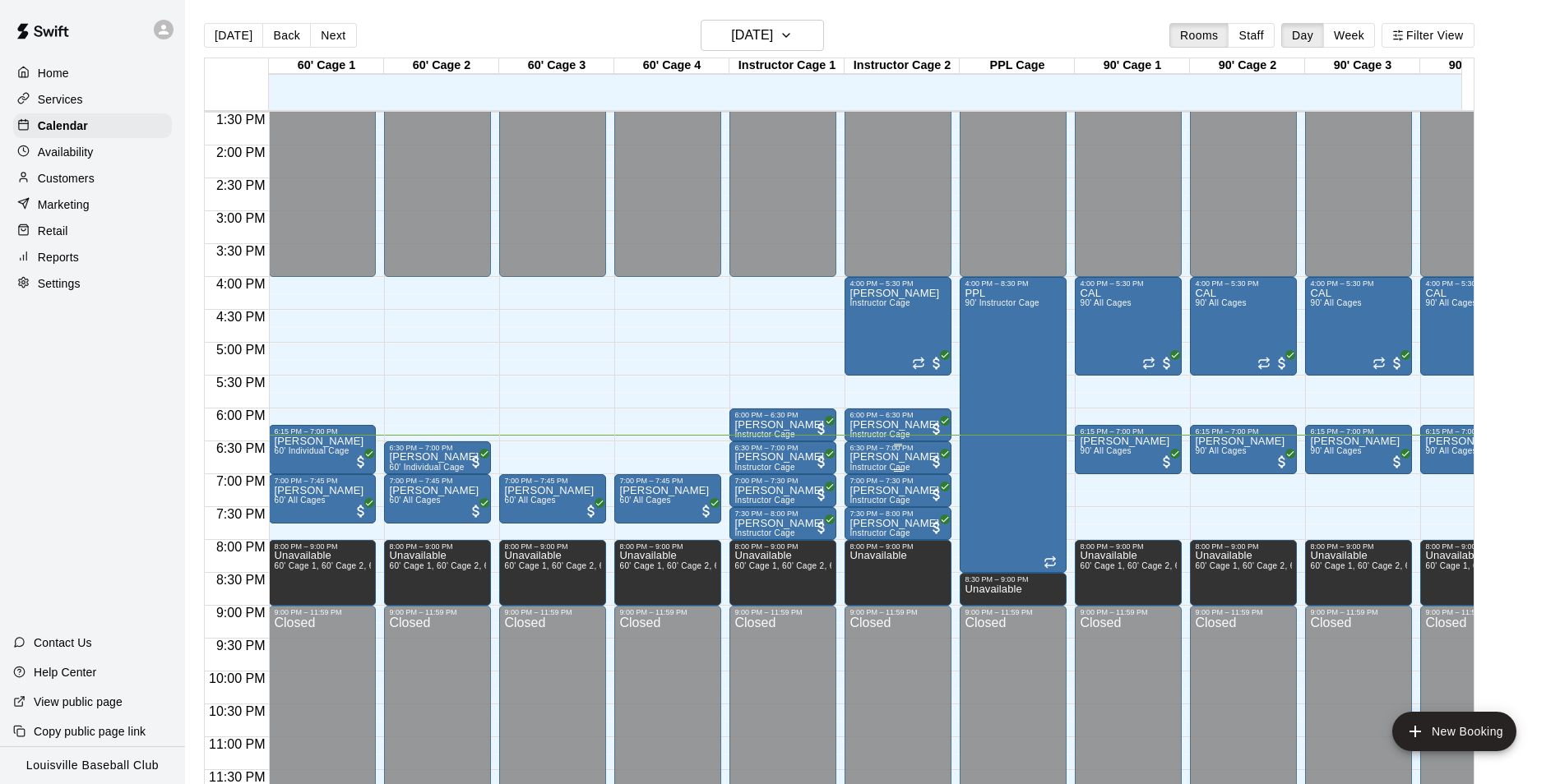
click at [901, 457] on p "[PERSON_NAME]" at bounding box center [894, 457] width 90 height 0
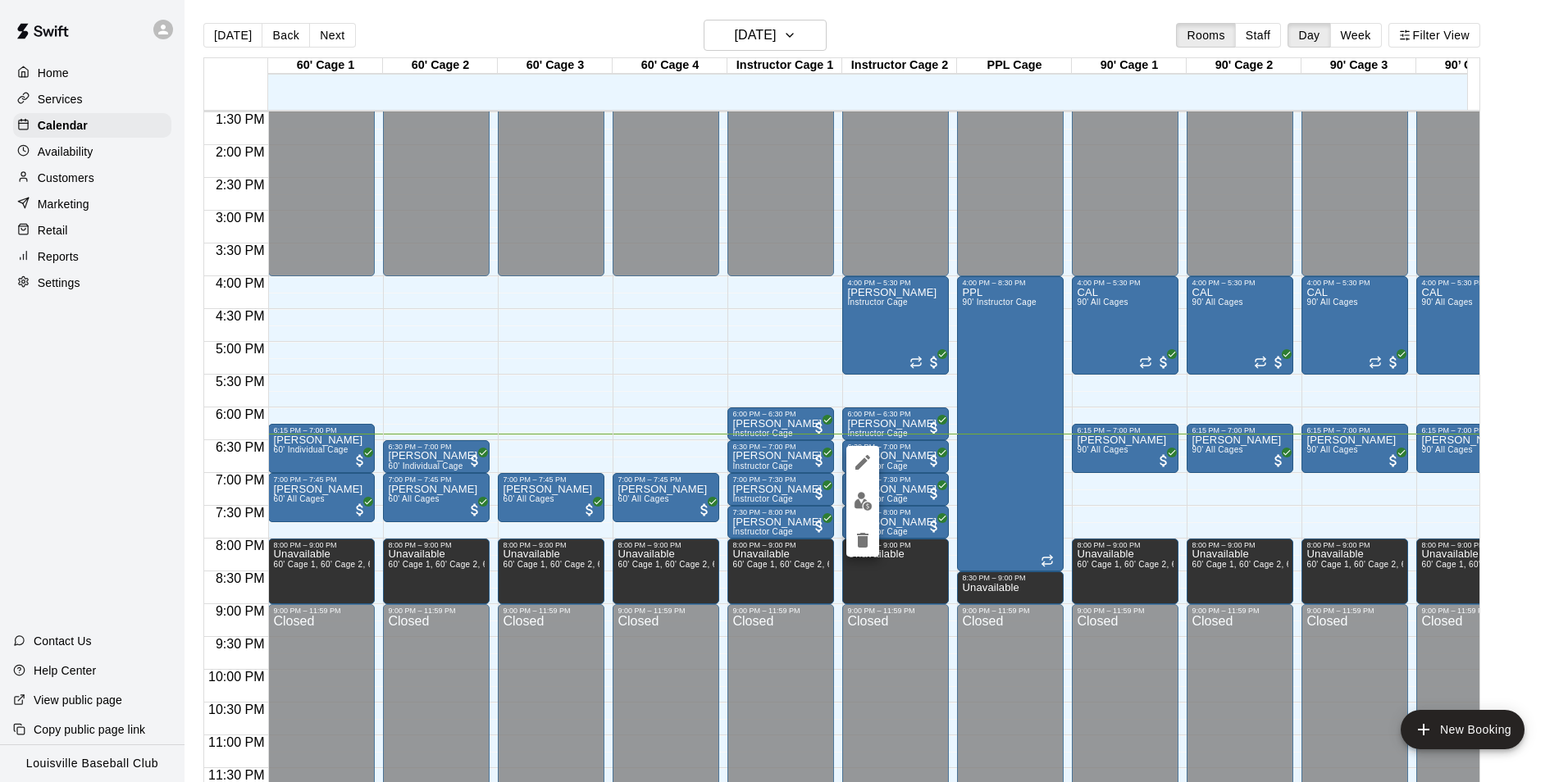
click at [861, 502] on img "edit" at bounding box center [863, 502] width 19 height 19
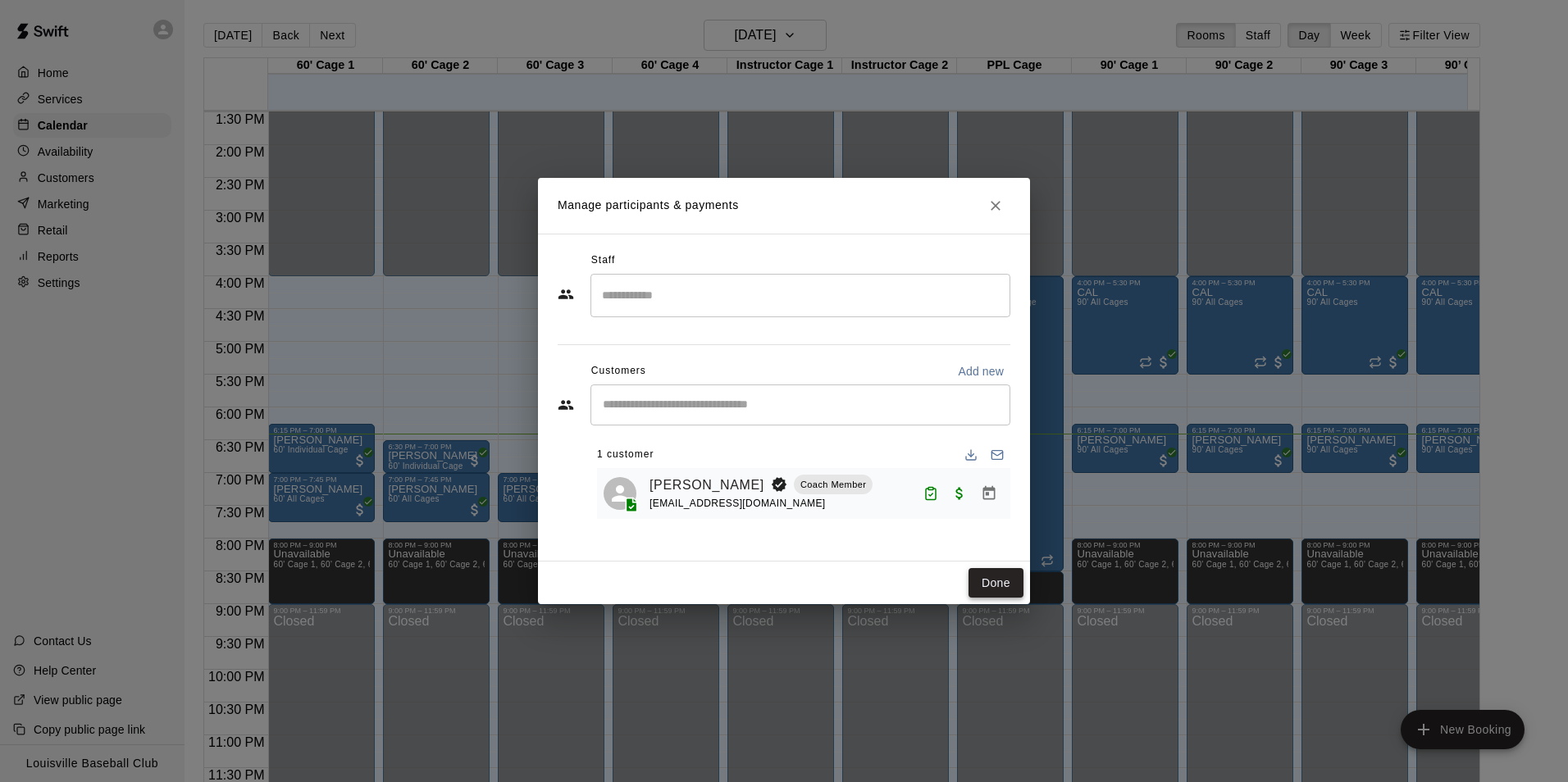
click at [992, 571] on button "Done" at bounding box center [997, 584] width 55 height 30
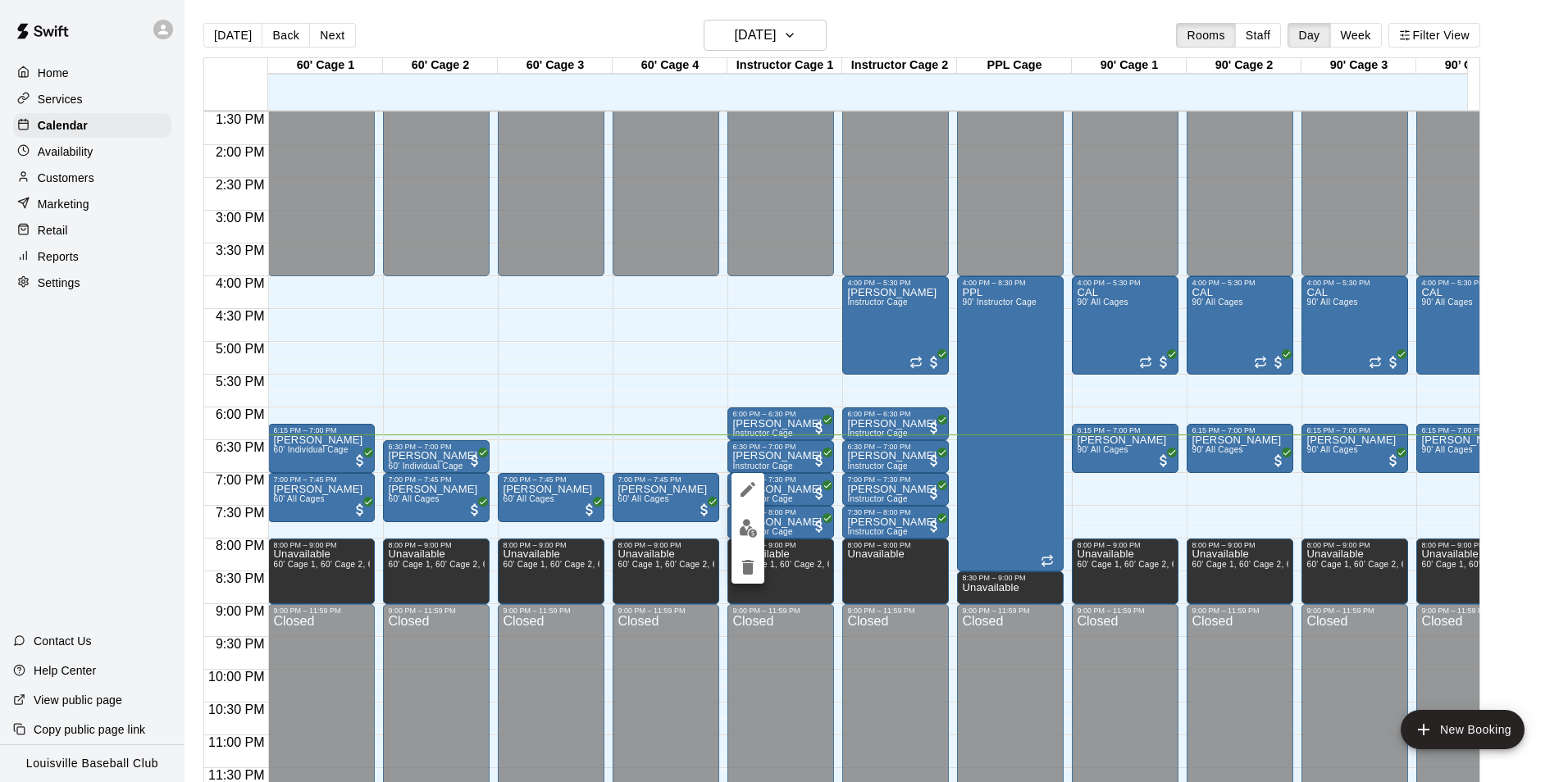
click at [744, 540] on button "edit" at bounding box center [748, 529] width 33 height 32
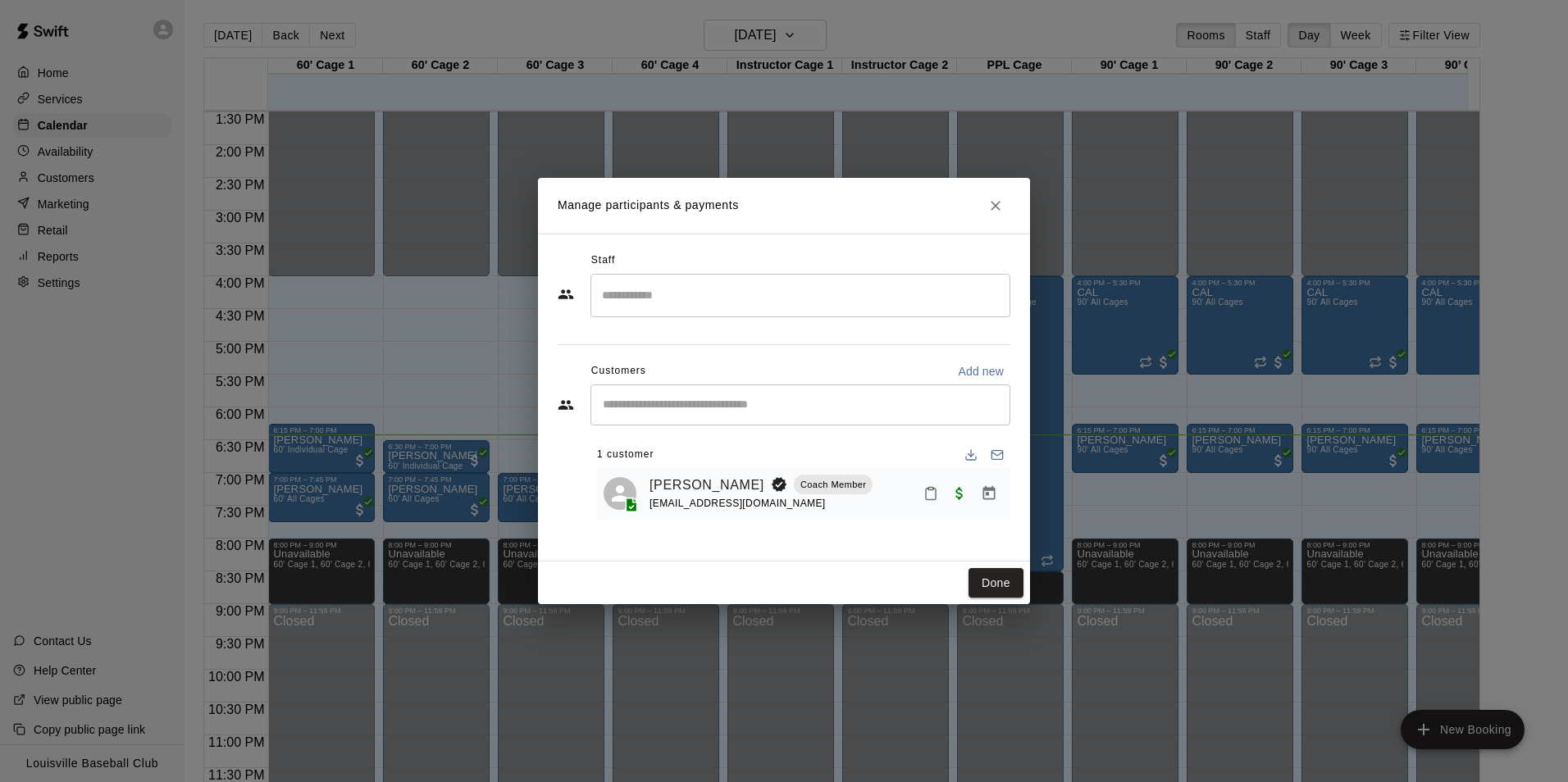
click at [936, 493] on icon "Mark attendance" at bounding box center [930, 495] width 9 height 11
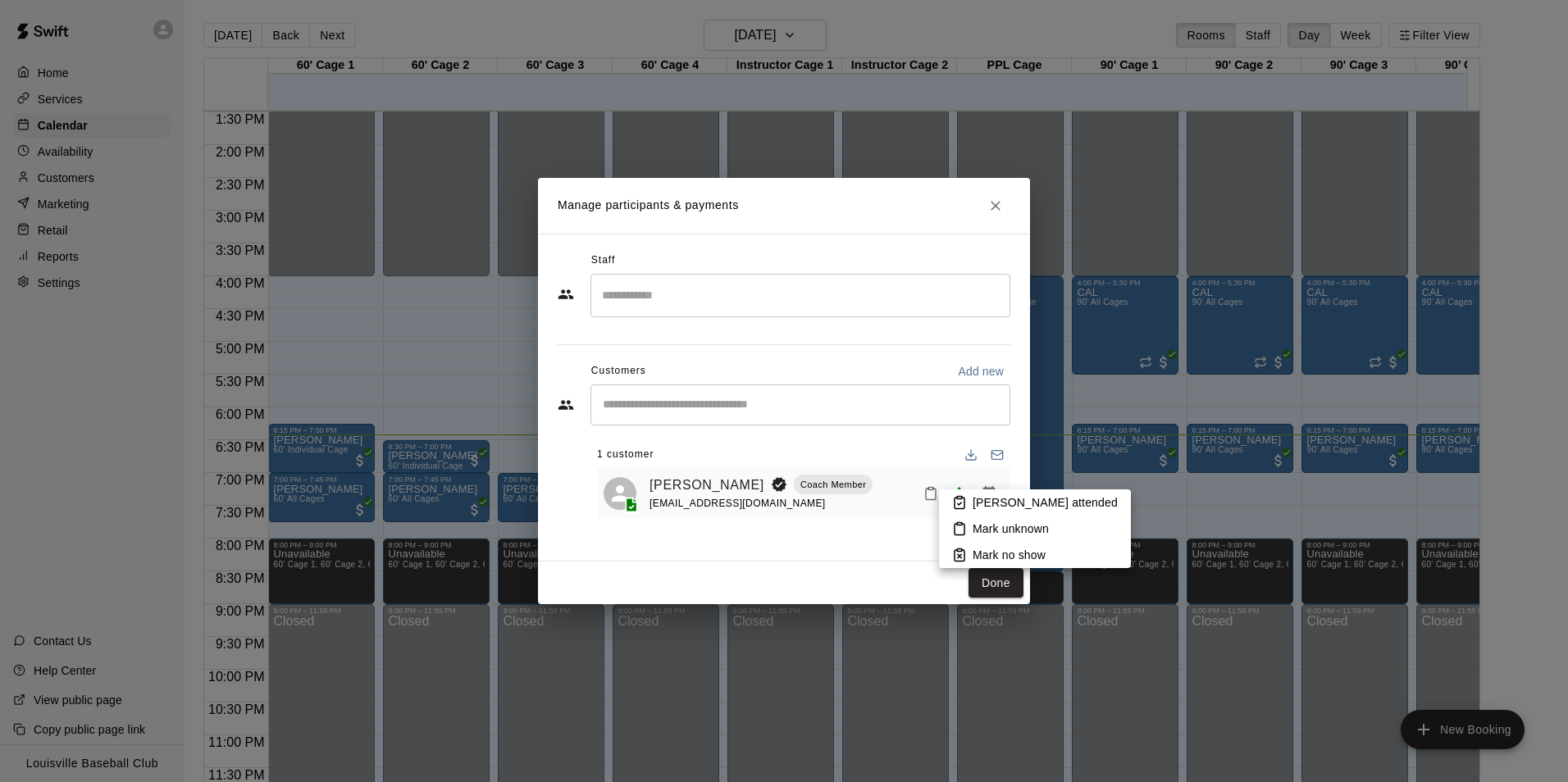
click at [1013, 499] on p "[PERSON_NAME] attended" at bounding box center [1046, 502] width 145 height 16
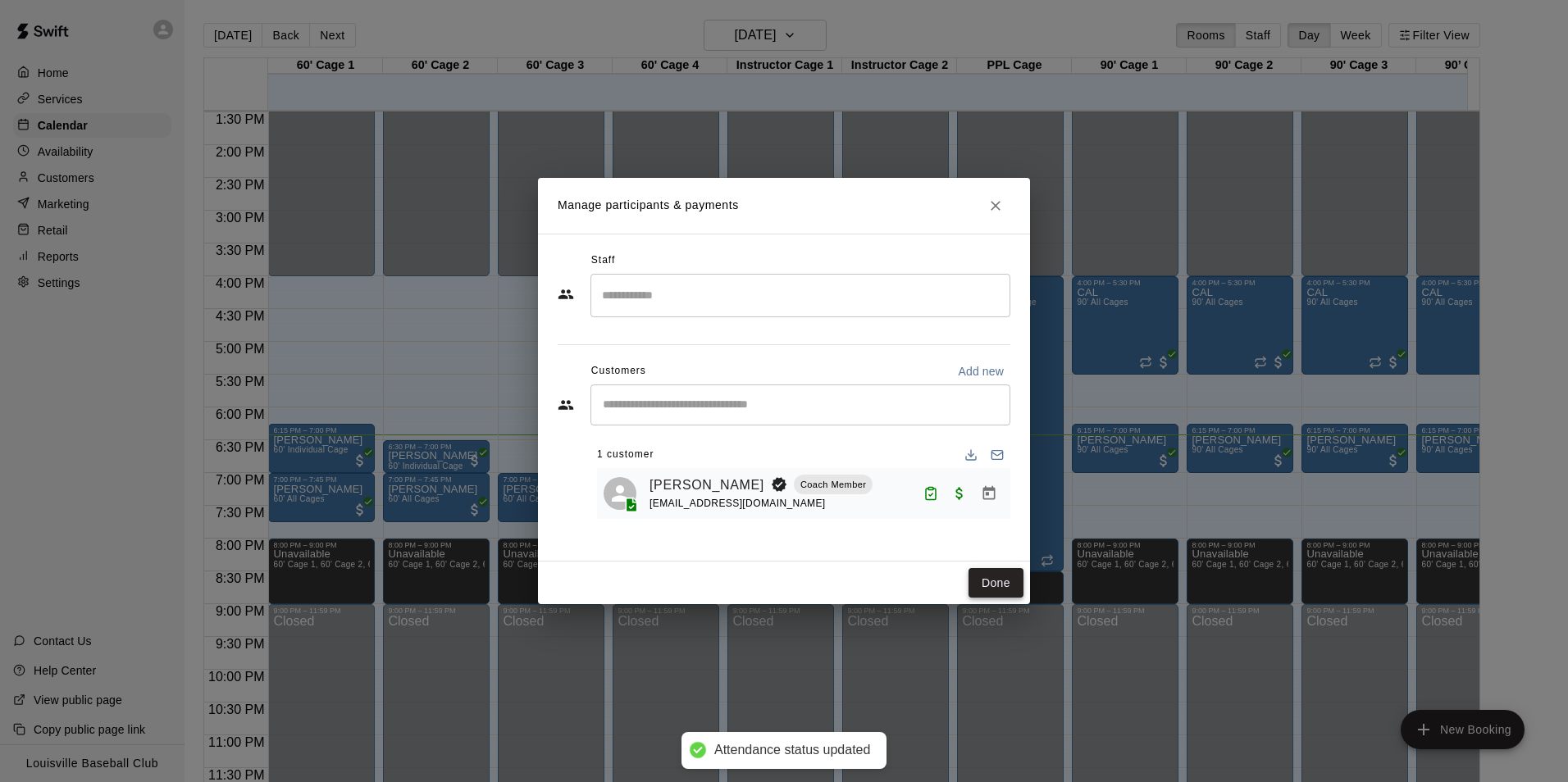
click at [1000, 586] on button "Done" at bounding box center [997, 584] width 55 height 30
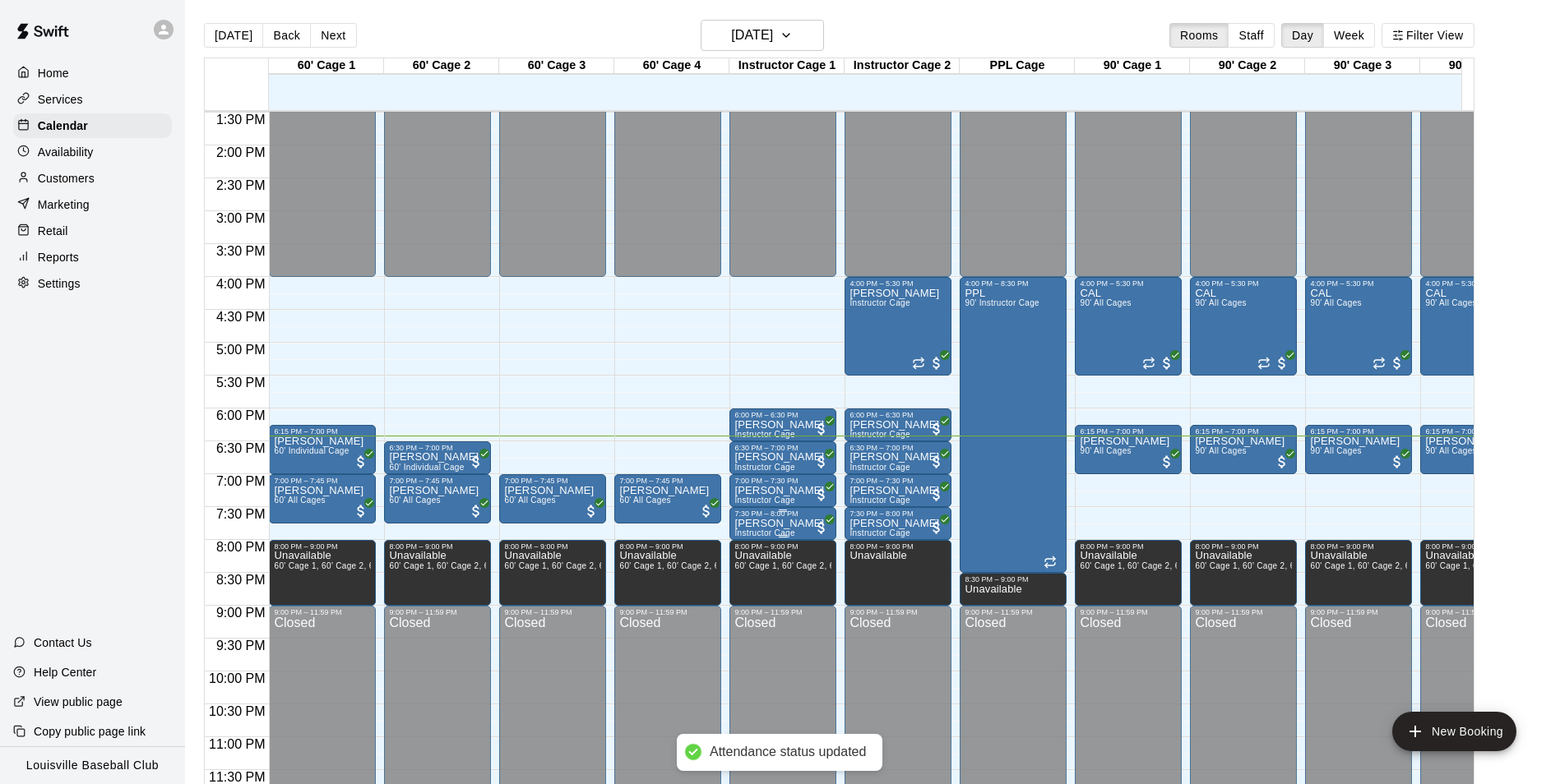
click at [791, 524] on p "[PERSON_NAME]" at bounding box center [779, 524] width 90 height 0
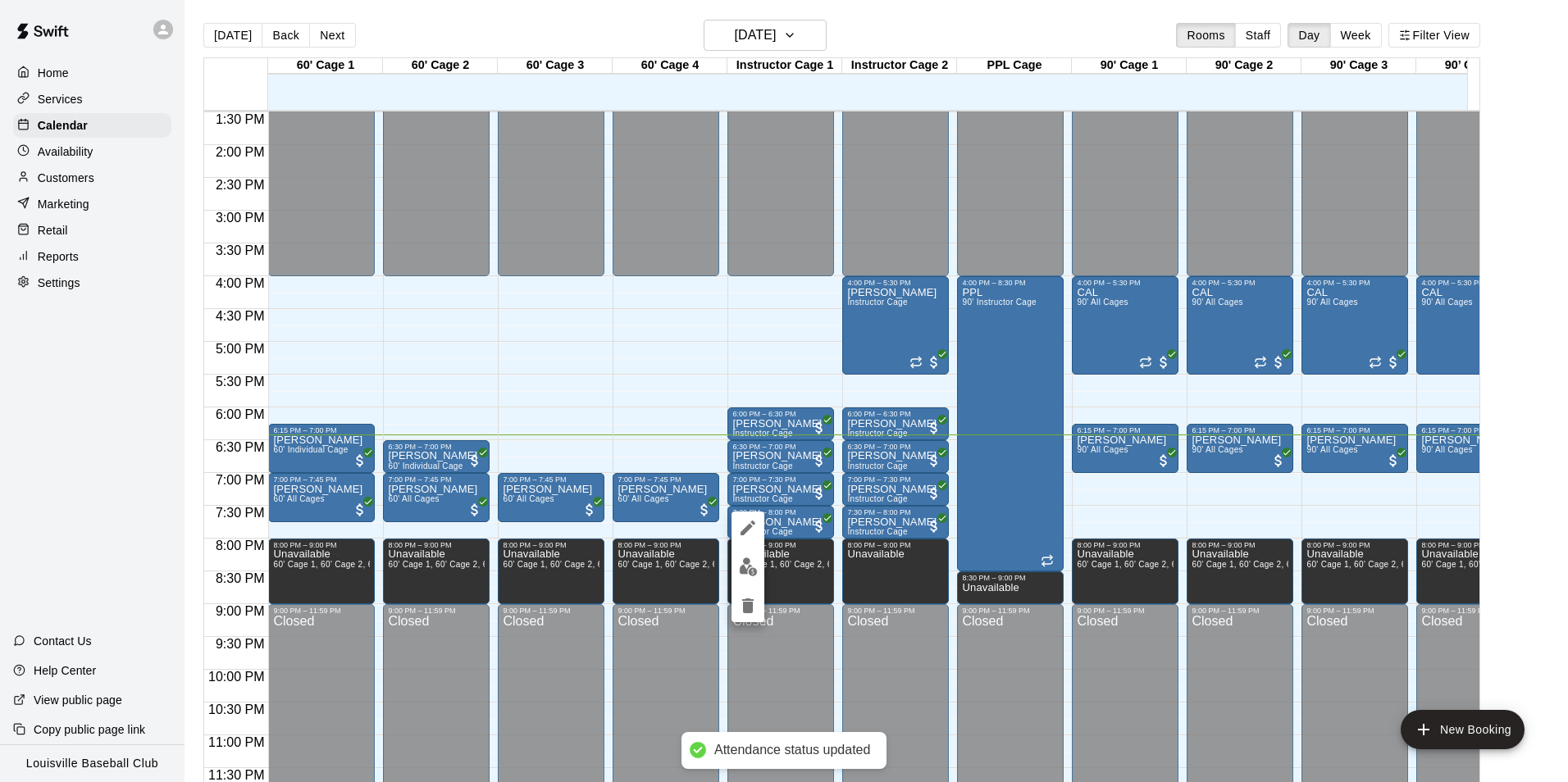
click at [745, 567] on img "edit" at bounding box center [748, 567] width 19 height 19
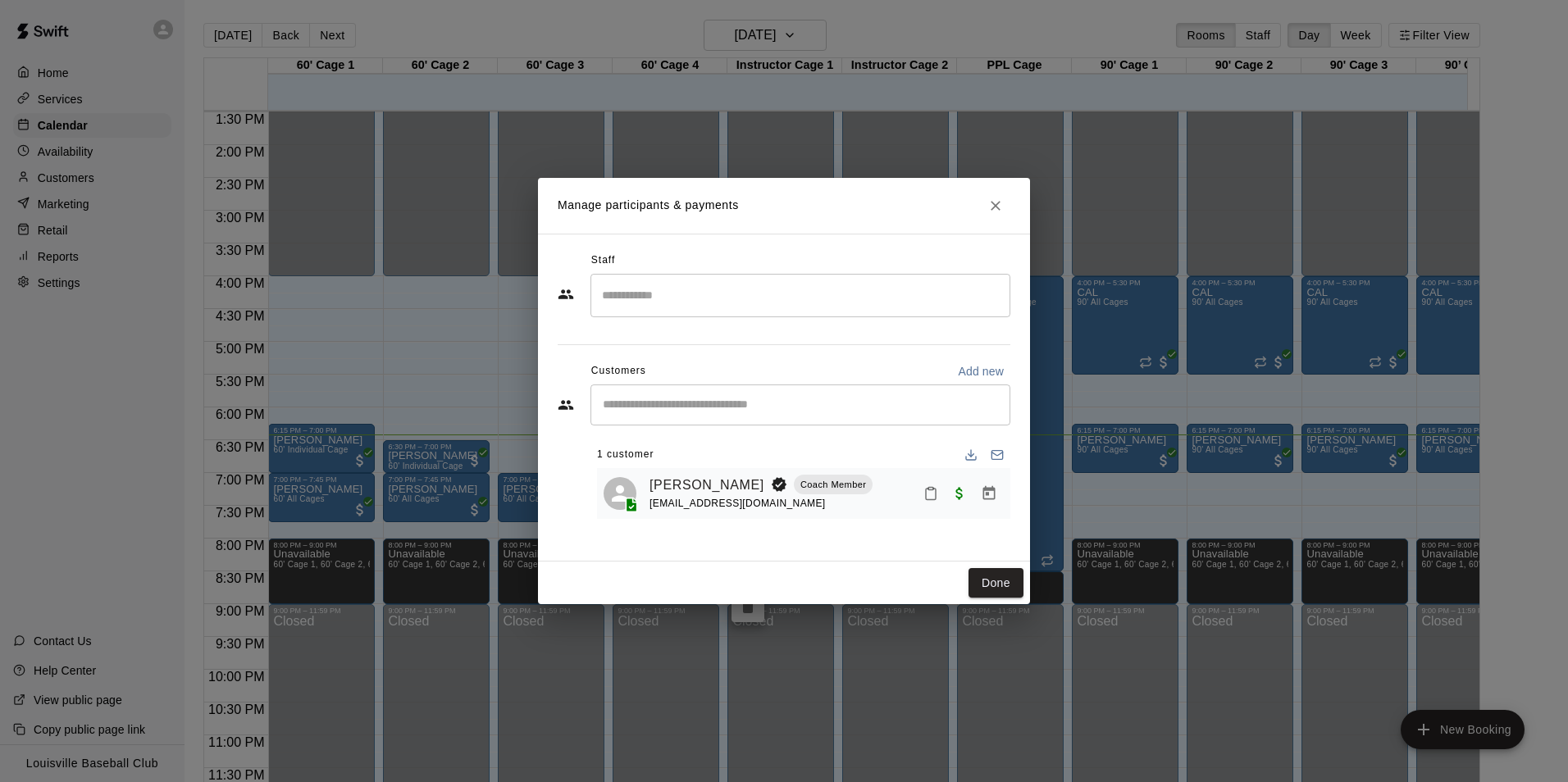
click at [932, 490] on icon "Mark attendance" at bounding box center [931, 494] width 15 height 15
click at [974, 500] on p "[PERSON_NAME] attended" at bounding box center [1043, 500] width 145 height 16
click at [998, 588] on button "Done" at bounding box center [997, 584] width 55 height 30
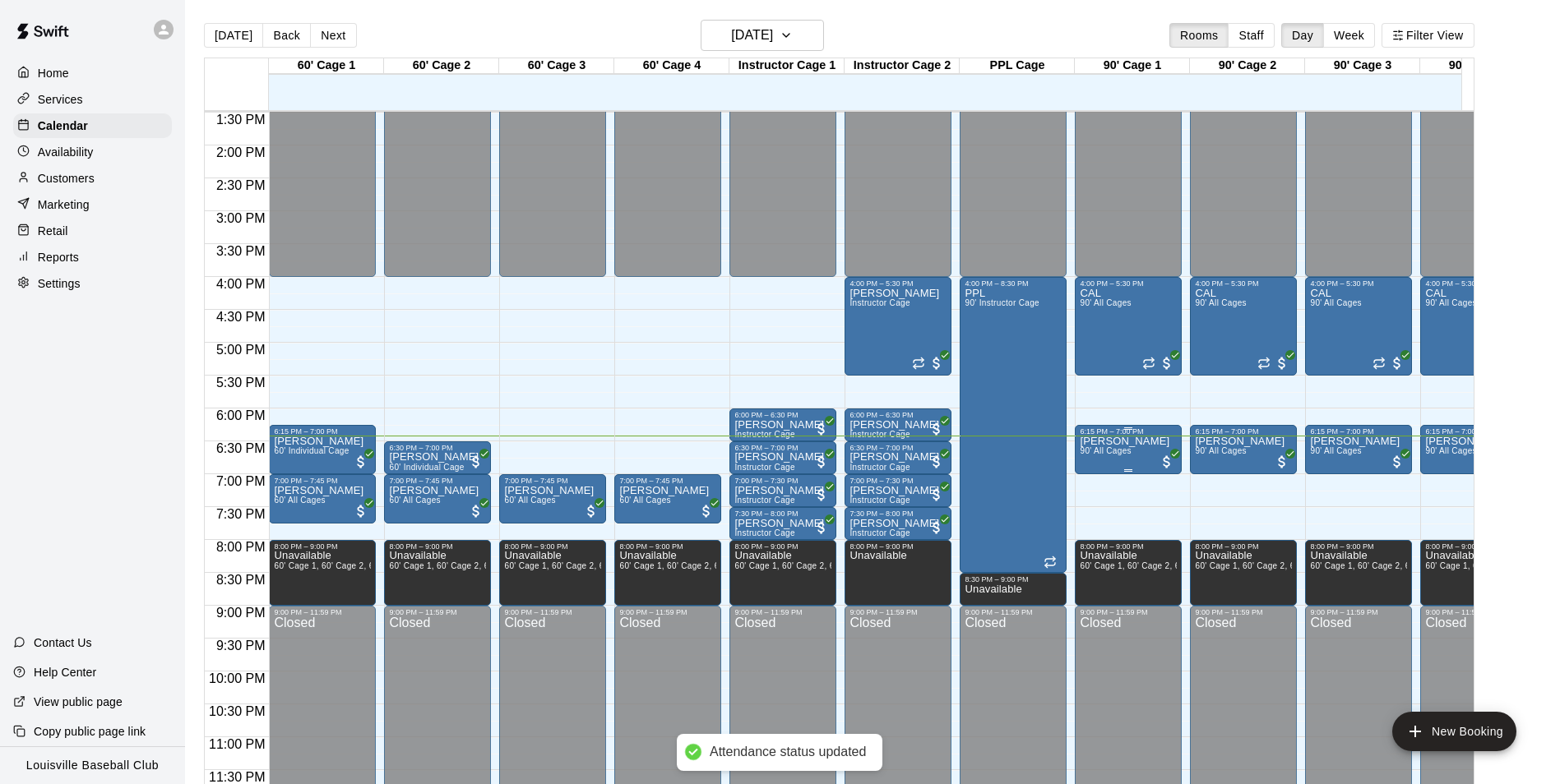
click at [1134, 441] on p "[PERSON_NAME]" at bounding box center [1124, 441] width 90 height 0
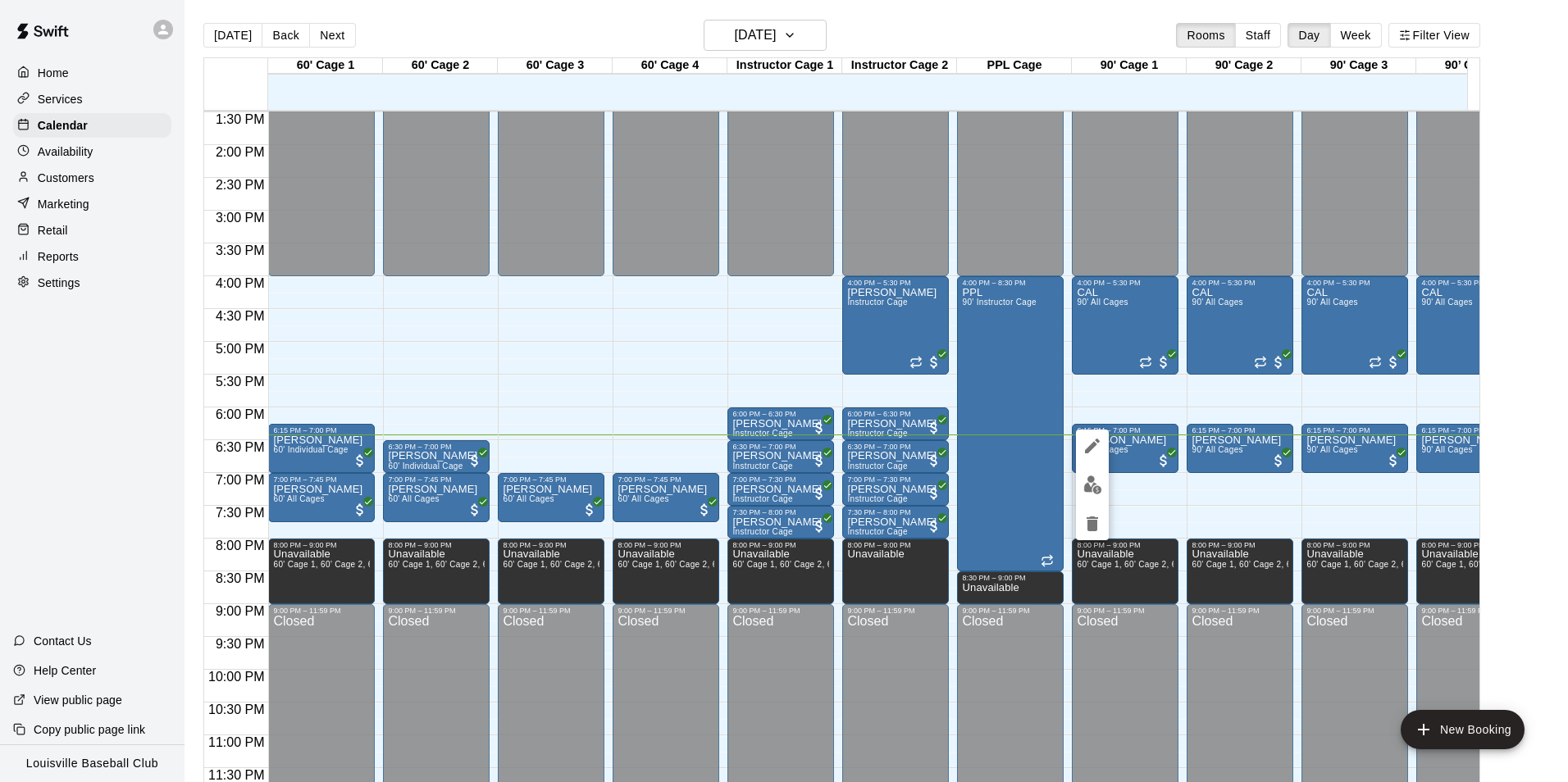
click at [1092, 484] on img "edit" at bounding box center [1093, 485] width 19 height 19
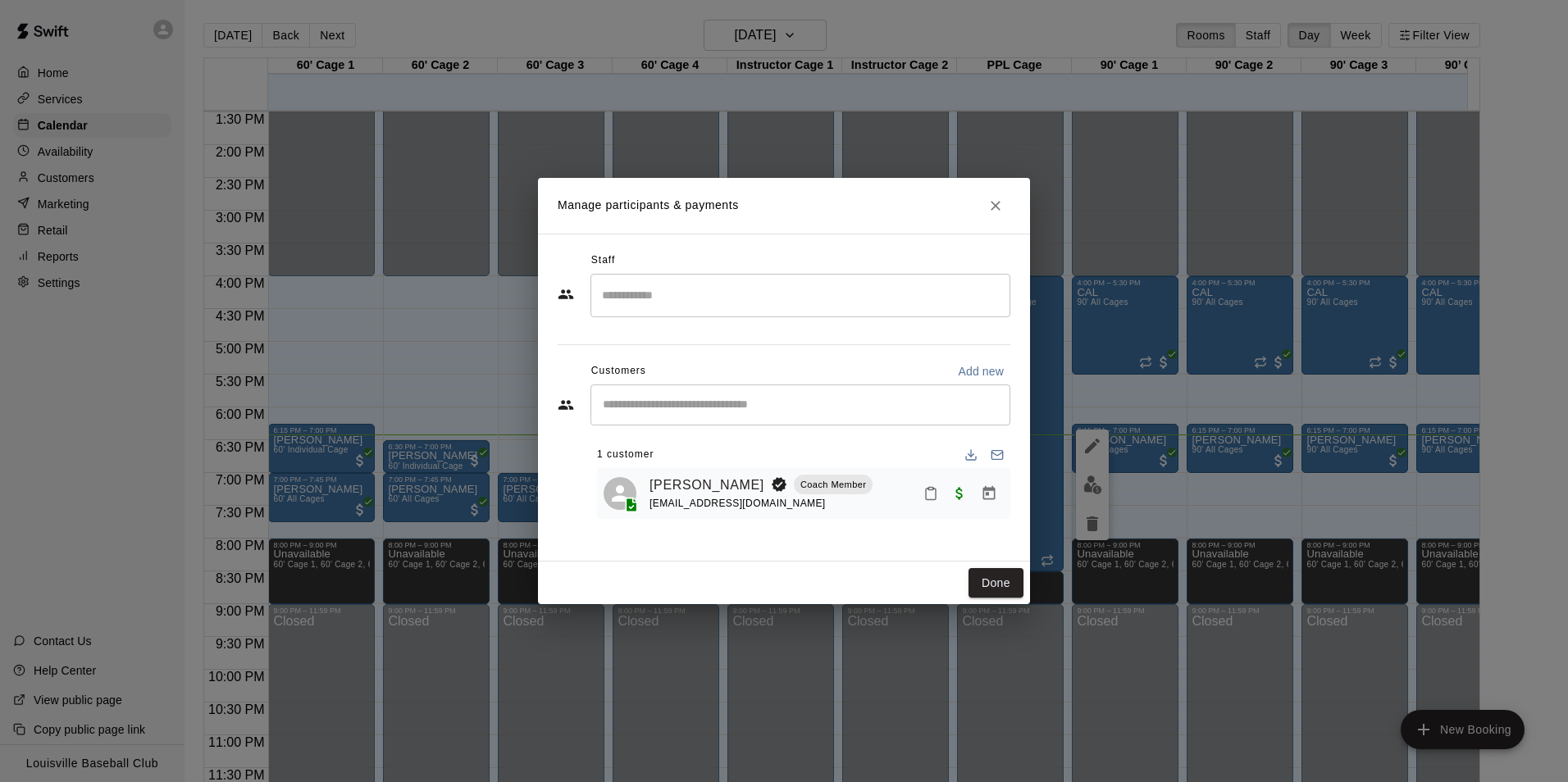
click at [931, 496] on icon "Mark attendance" at bounding box center [931, 494] width 15 height 15
click at [1028, 498] on p "[PERSON_NAME] attended" at bounding box center [1043, 500] width 145 height 16
click at [995, 583] on button "Done" at bounding box center [997, 584] width 55 height 30
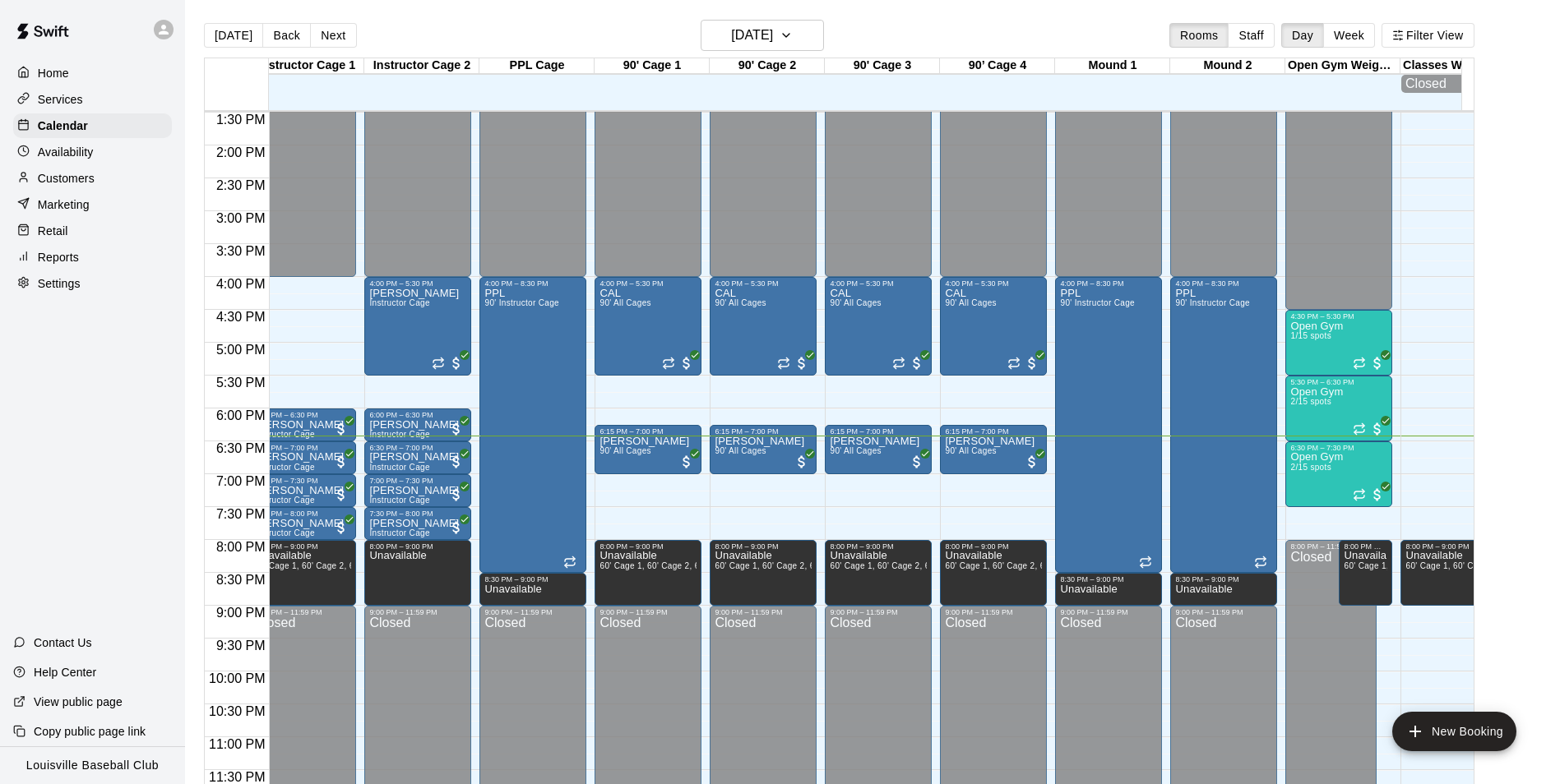
scroll to position [0, 482]
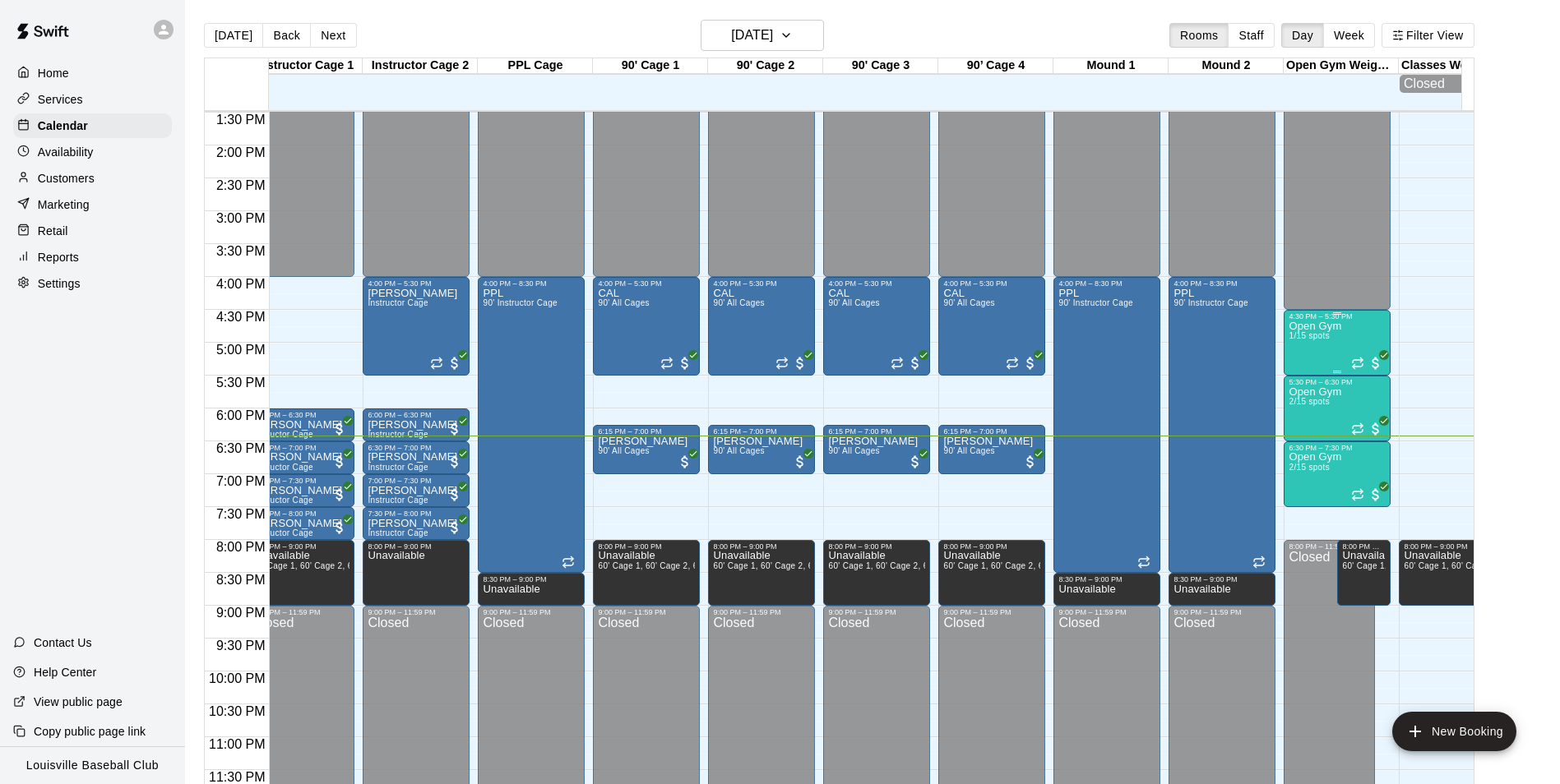
click at [1328, 332] on div "Open Gym 1/15 spots" at bounding box center [1316, 713] width 53 height 784
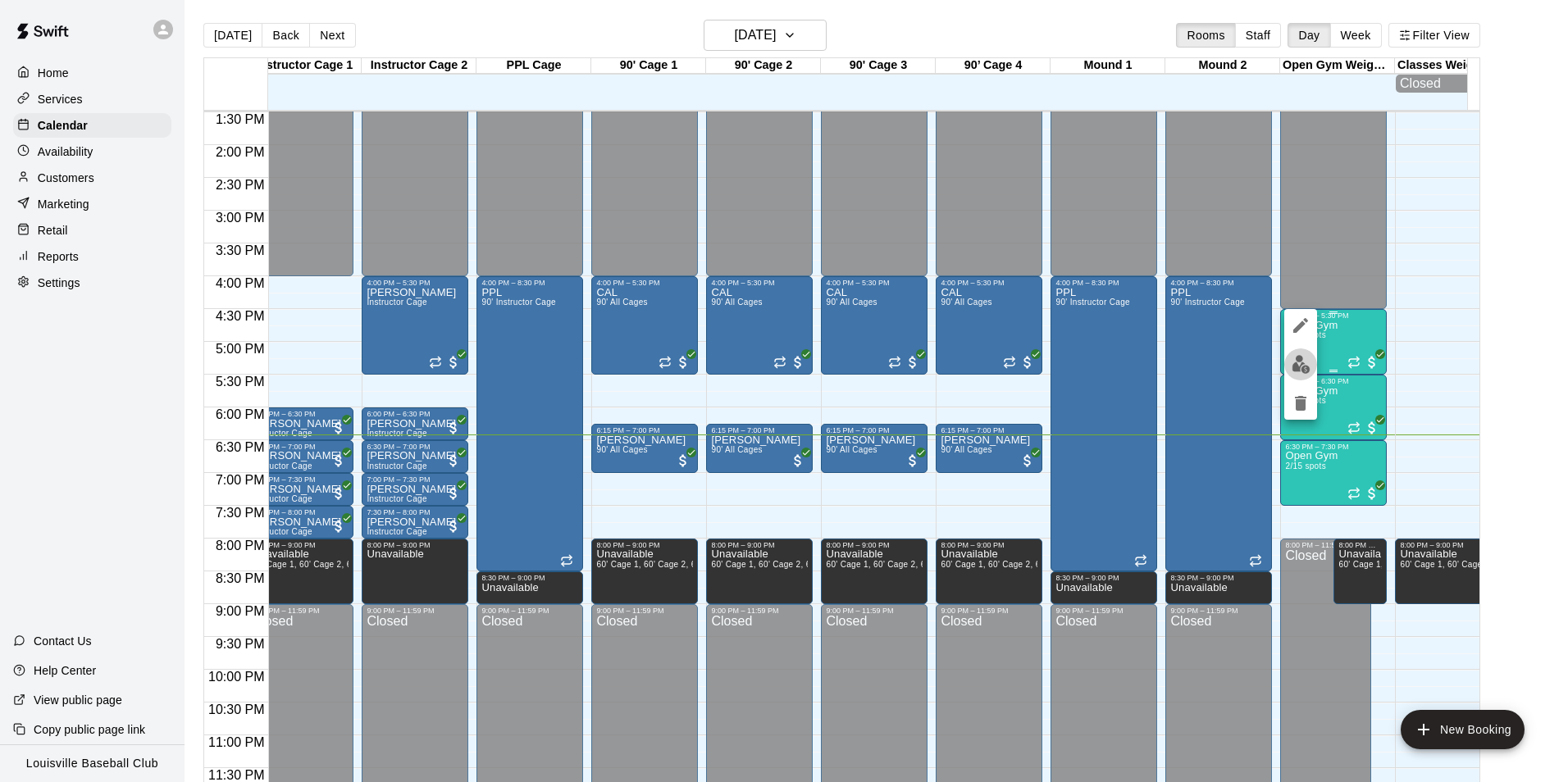
click at [1302, 367] on img "edit" at bounding box center [1302, 365] width 19 height 19
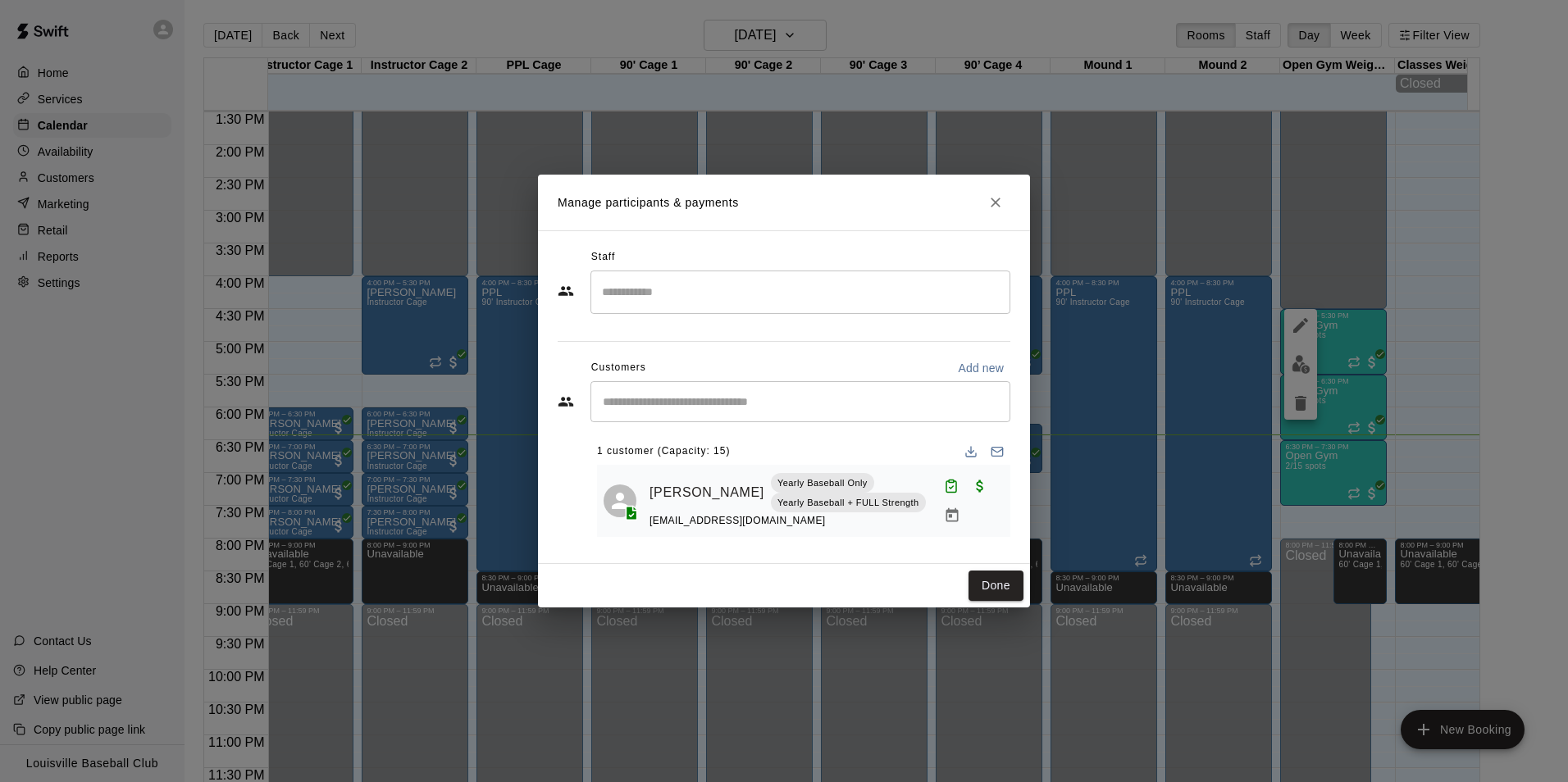
click at [996, 201] on icon "Close" at bounding box center [996, 202] width 9 height 9
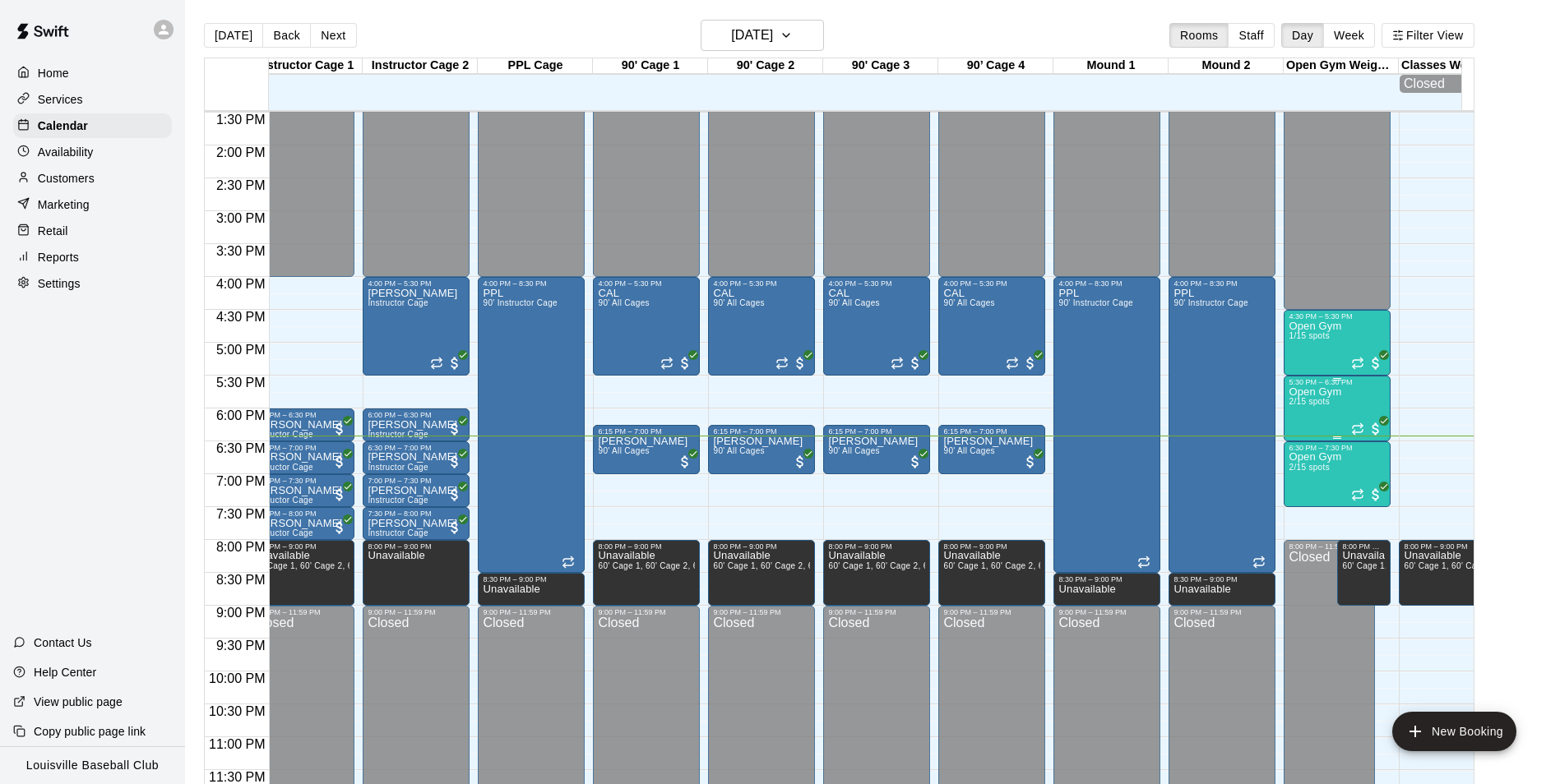
click at [1333, 403] on div "Open Gym 2/15 spots" at bounding box center [1316, 778] width 53 height 784
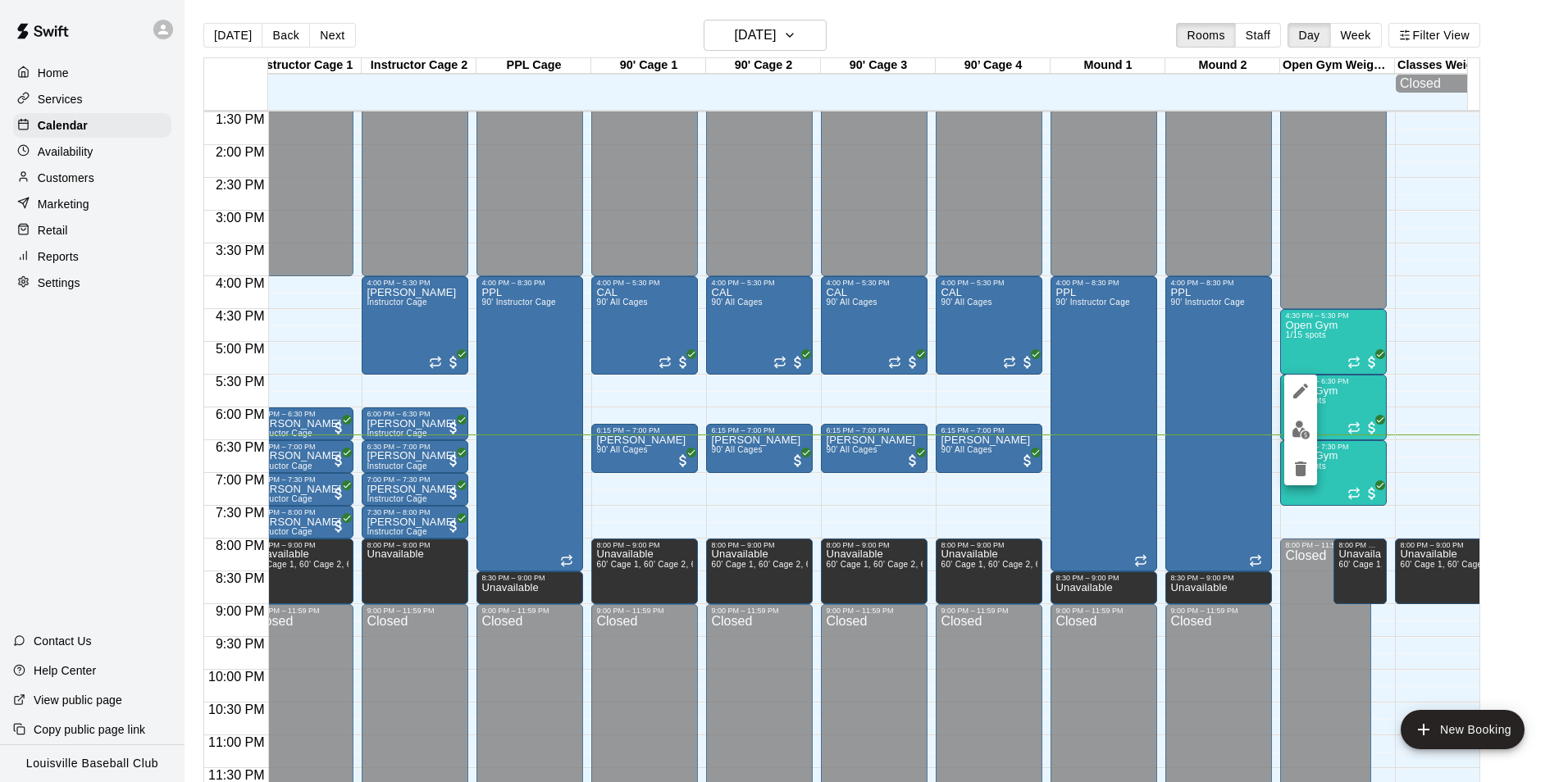
click at [1299, 434] on img "edit" at bounding box center [1302, 430] width 19 height 19
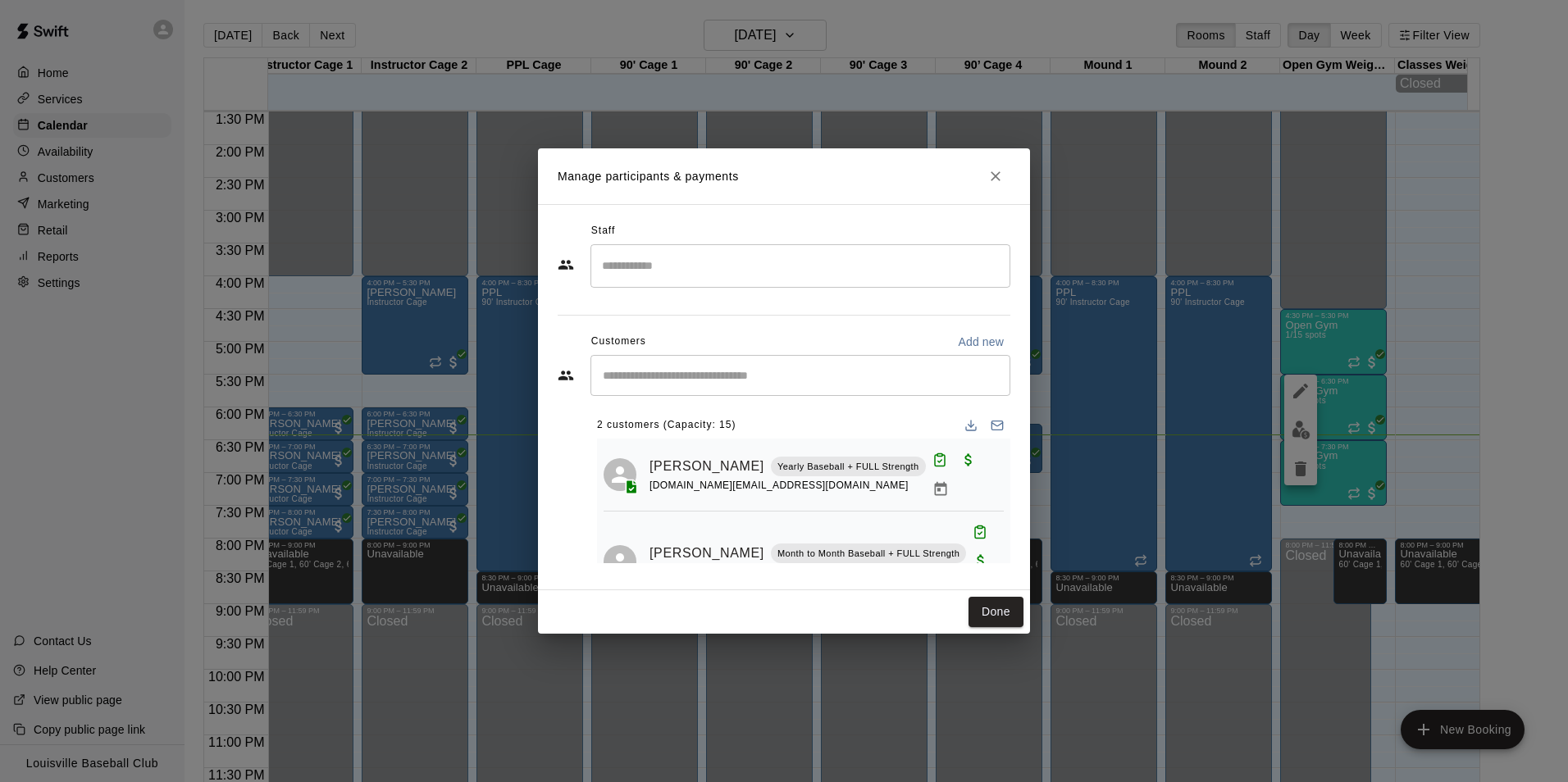
click at [993, 178] on icon "Close" at bounding box center [995, 176] width 16 height 16
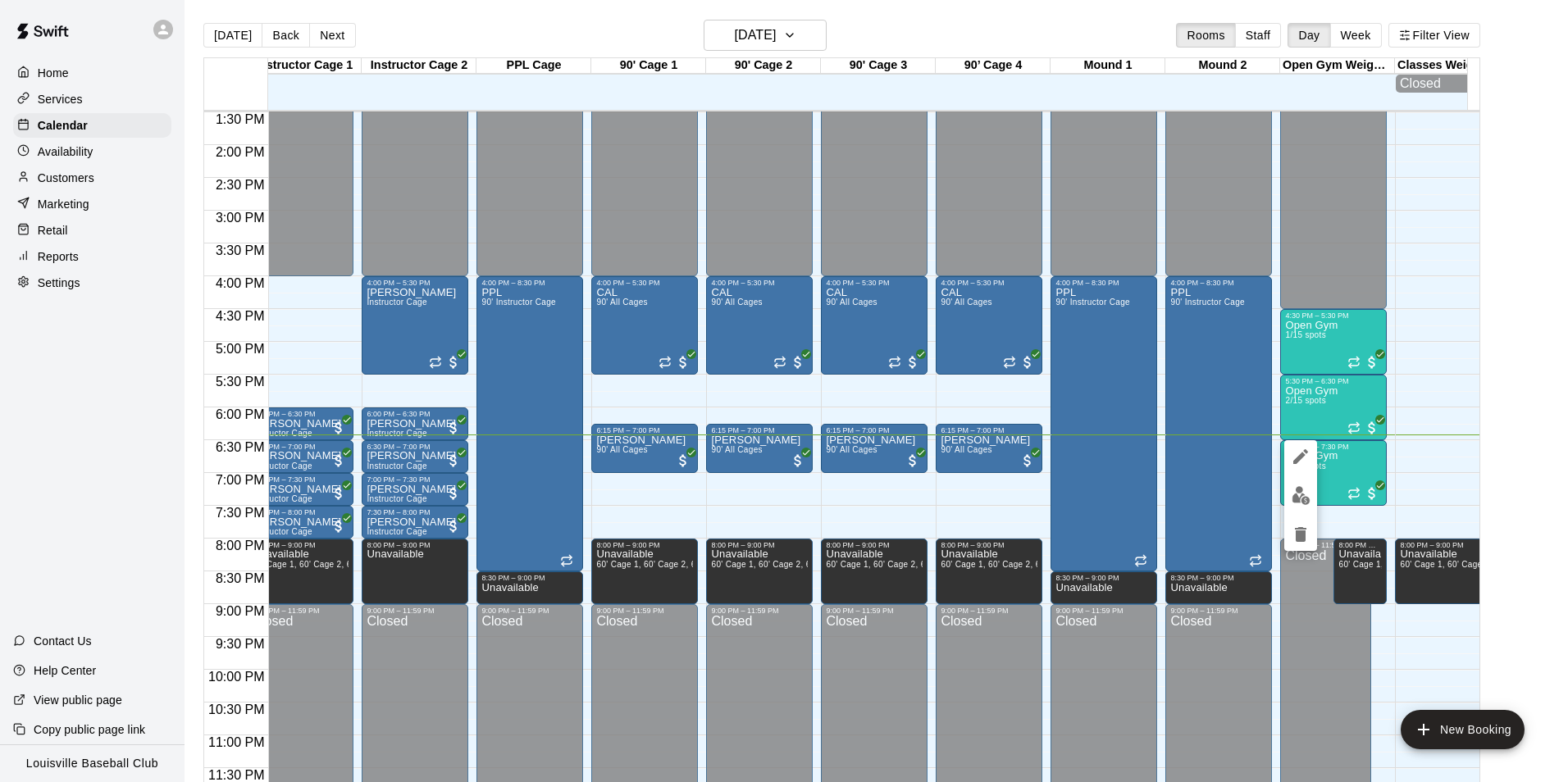
click at [1303, 495] on img "edit" at bounding box center [1302, 496] width 19 height 19
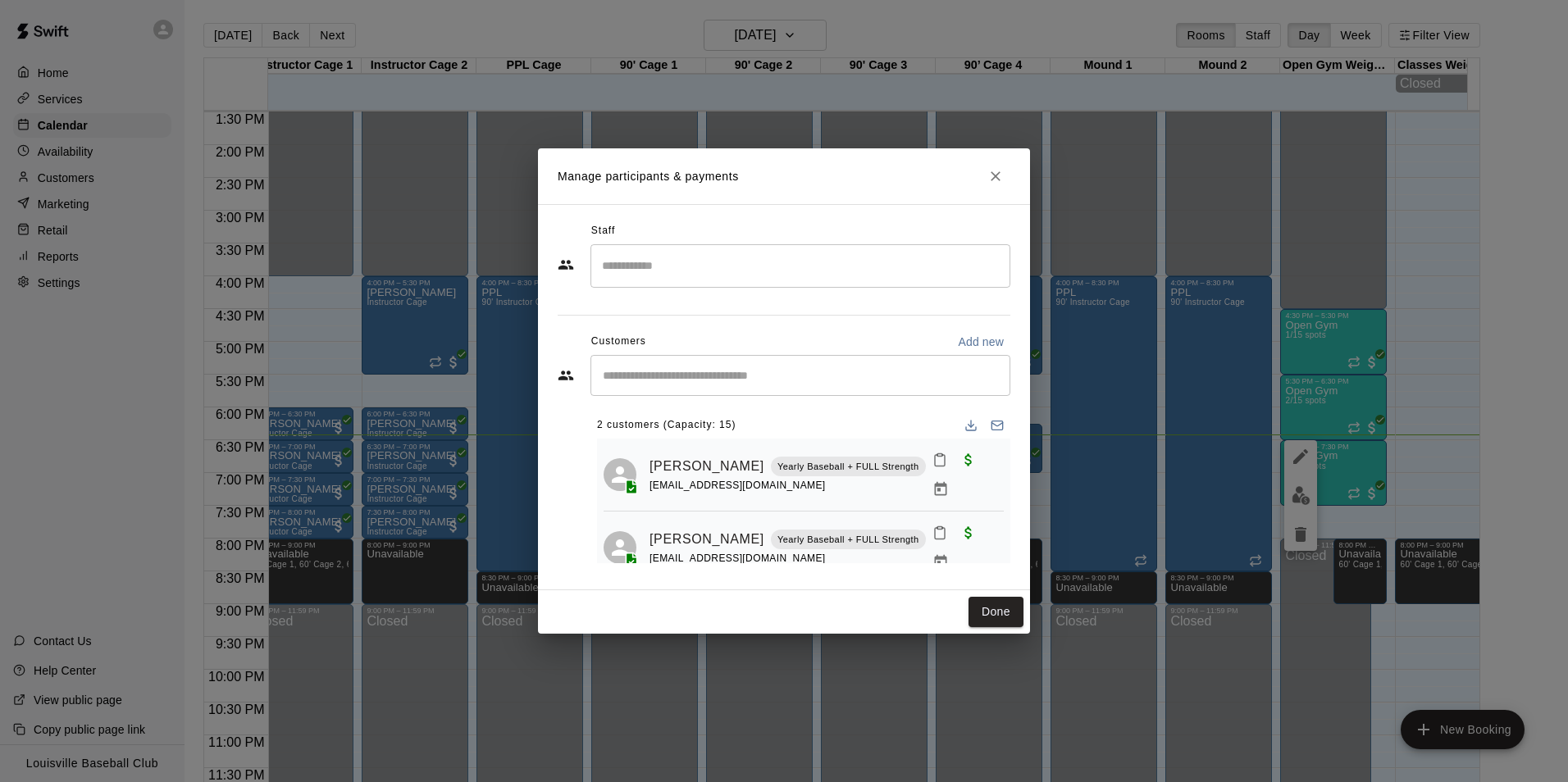
click at [932, 526] on icon "Mark attendance" at bounding box center [940, 534] width 15 height 15
click at [993, 526] on p "[PERSON_NAME] attended" at bounding box center [1043, 530] width 145 height 16
click at [994, 597] on button "Done" at bounding box center [997, 612] width 55 height 30
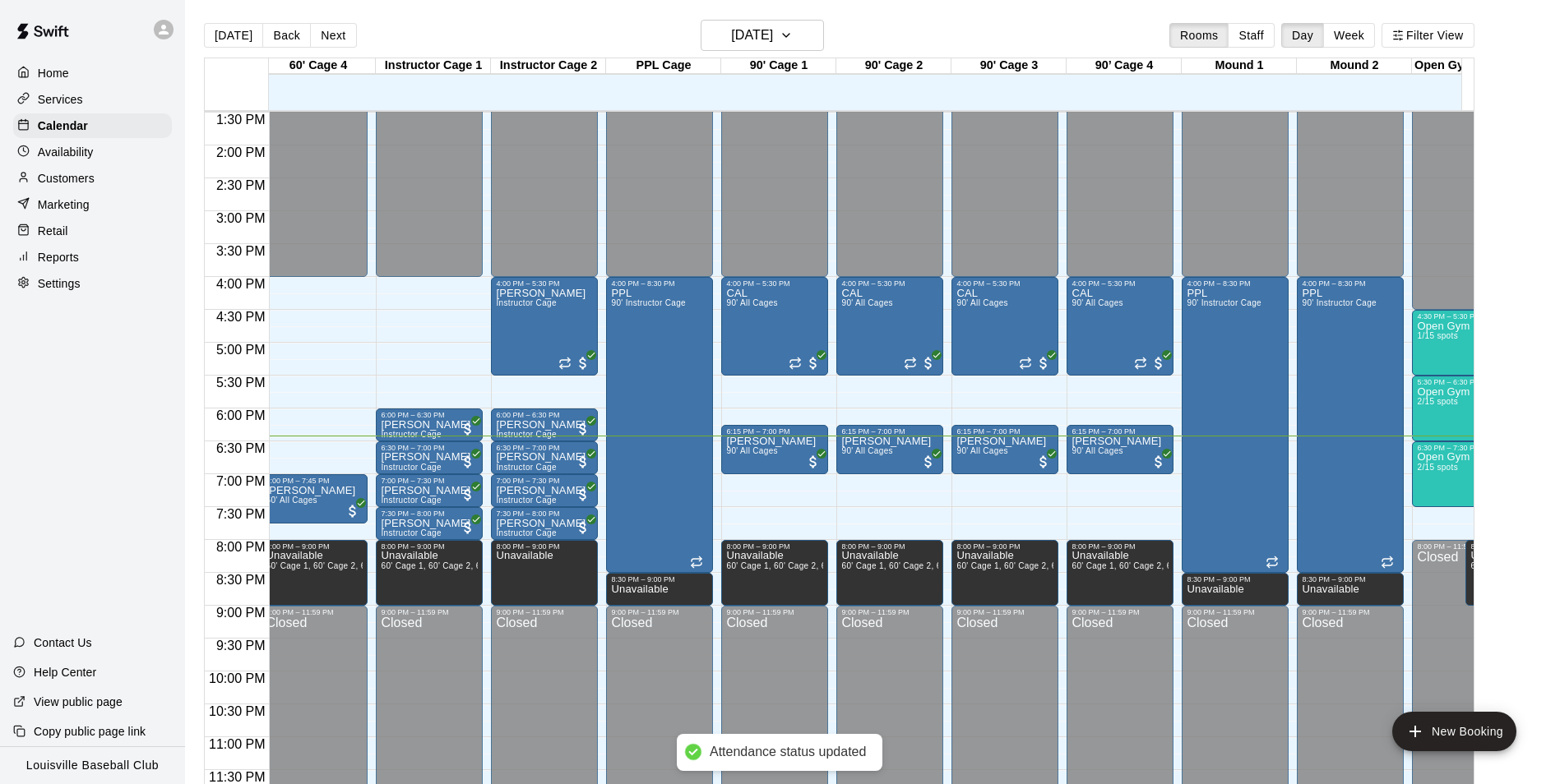
scroll to position [0, 340]
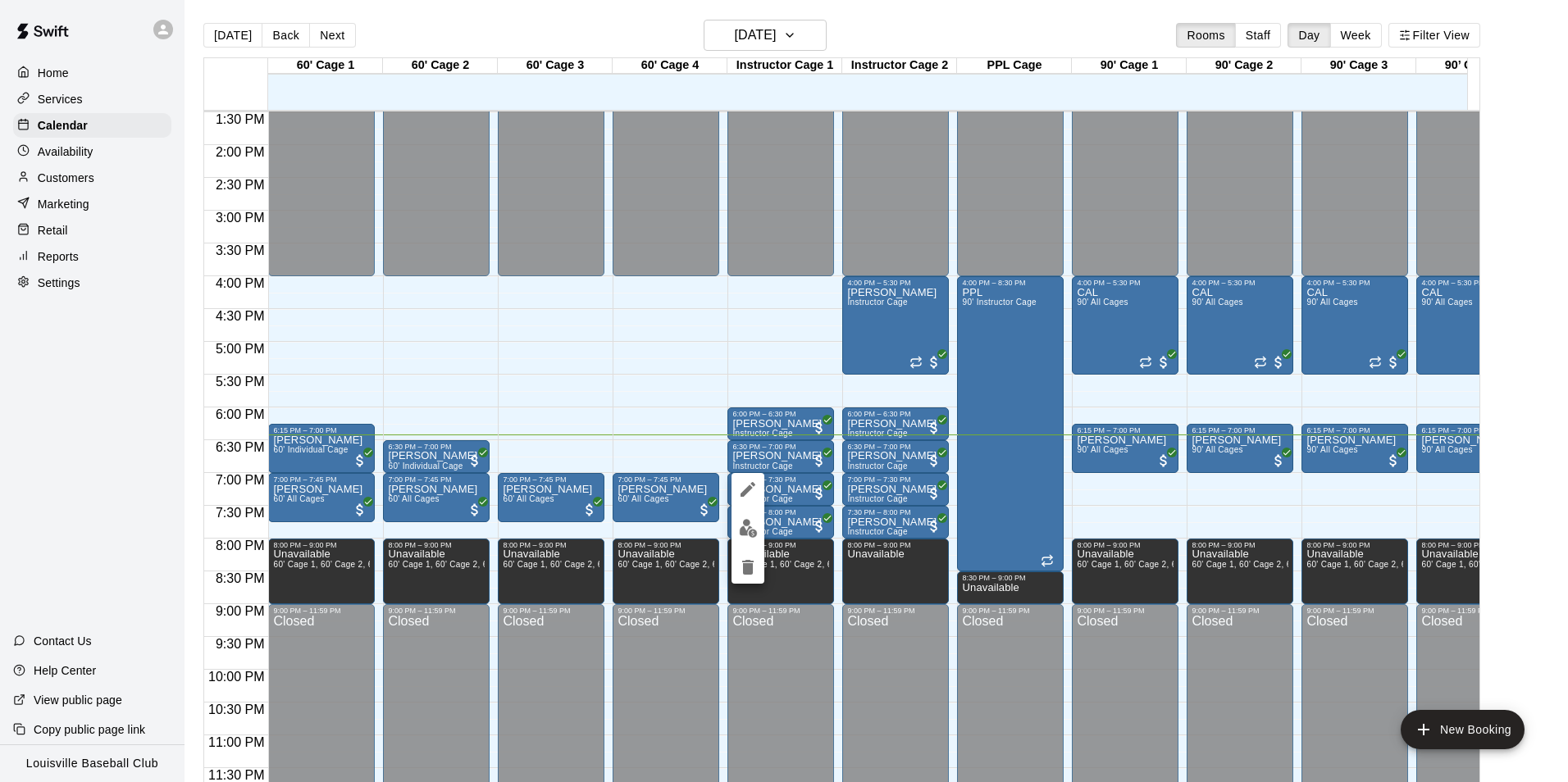
click at [747, 521] on img "edit" at bounding box center [748, 529] width 19 height 19
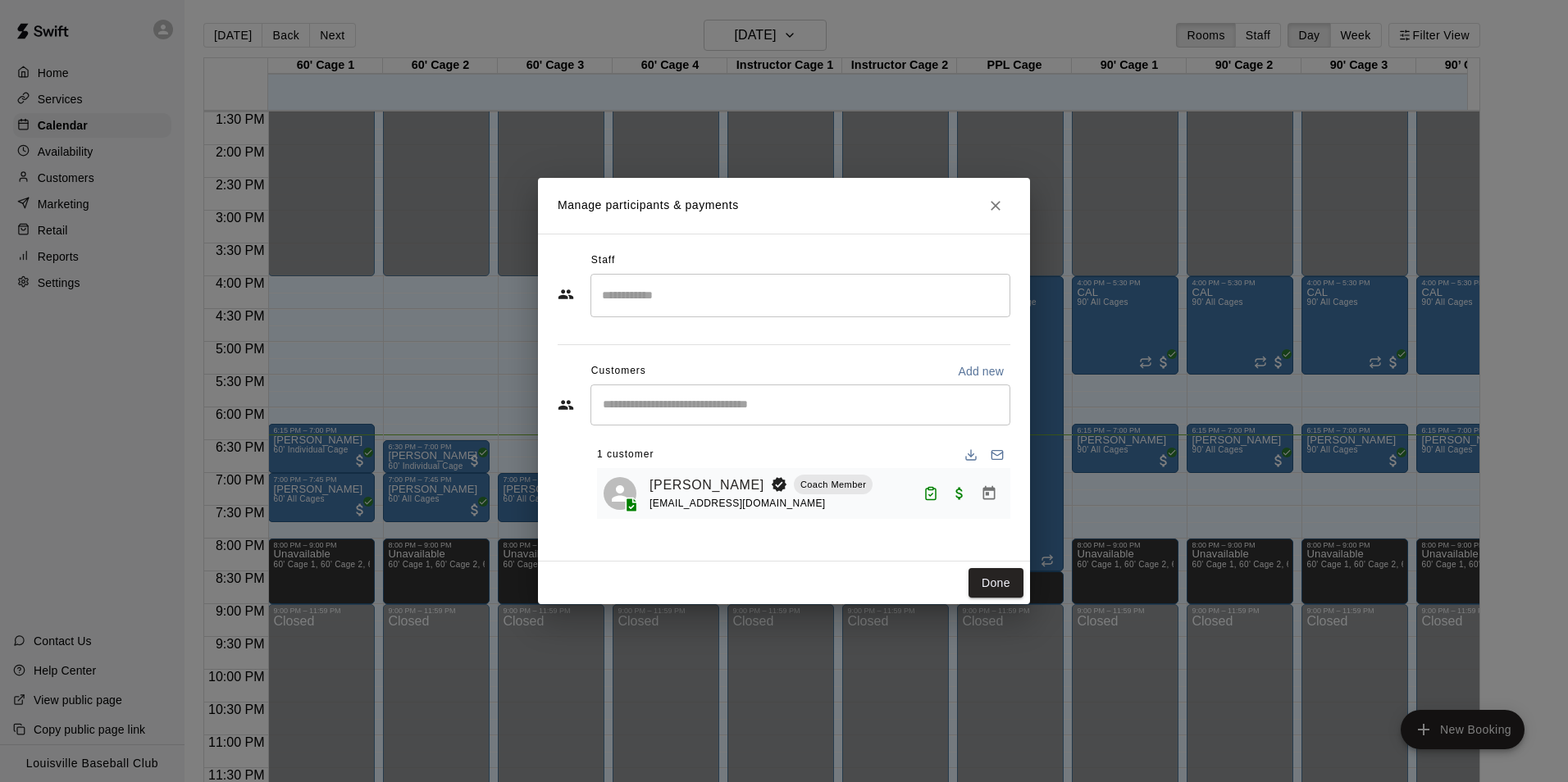
click at [994, 207] on icon "Close" at bounding box center [996, 206] width 9 height 9
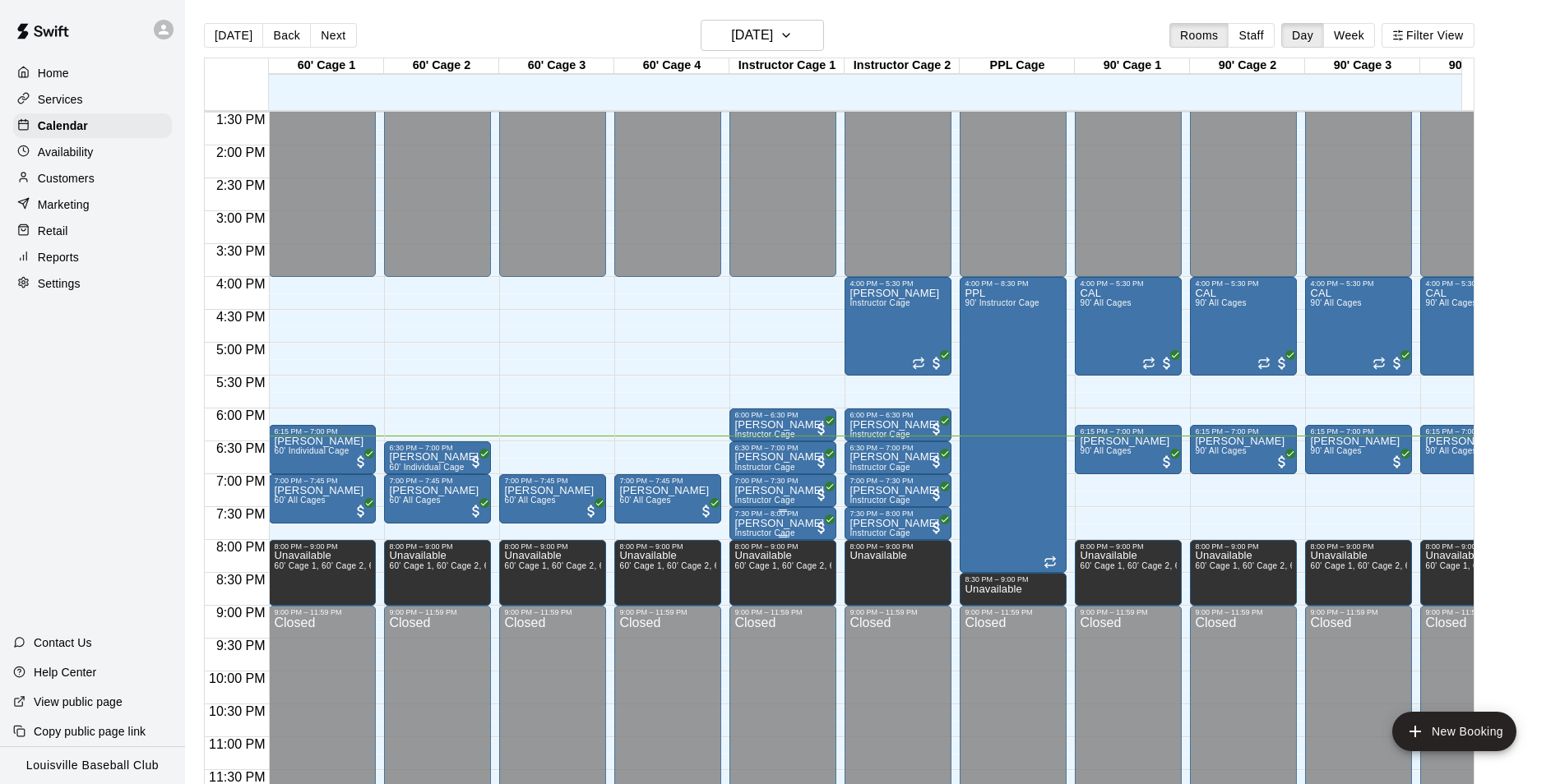
click at [785, 524] on p "[PERSON_NAME]" at bounding box center [779, 524] width 90 height 0
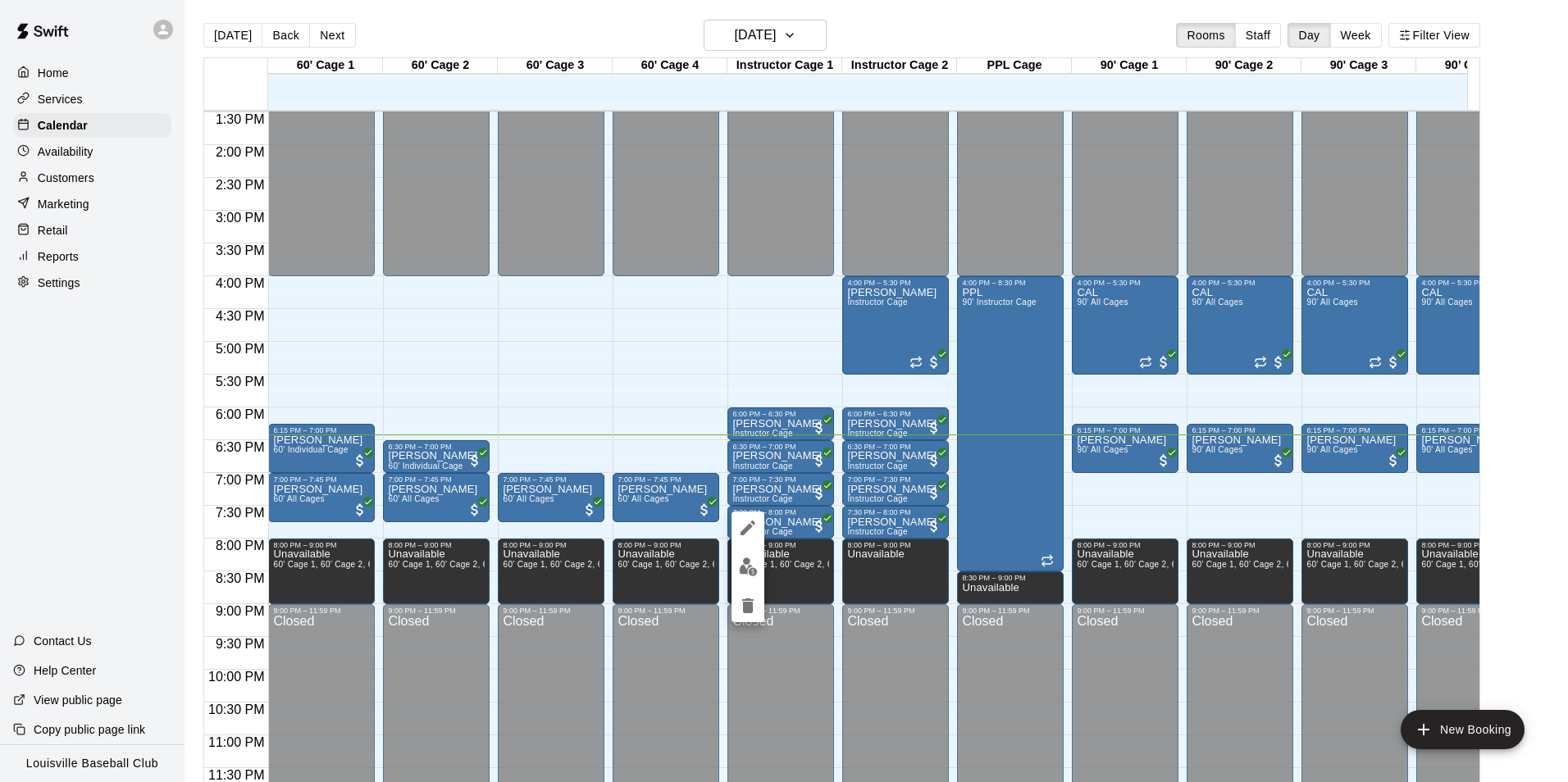
click at [744, 567] on img "edit" at bounding box center [748, 567] width 19 height 19
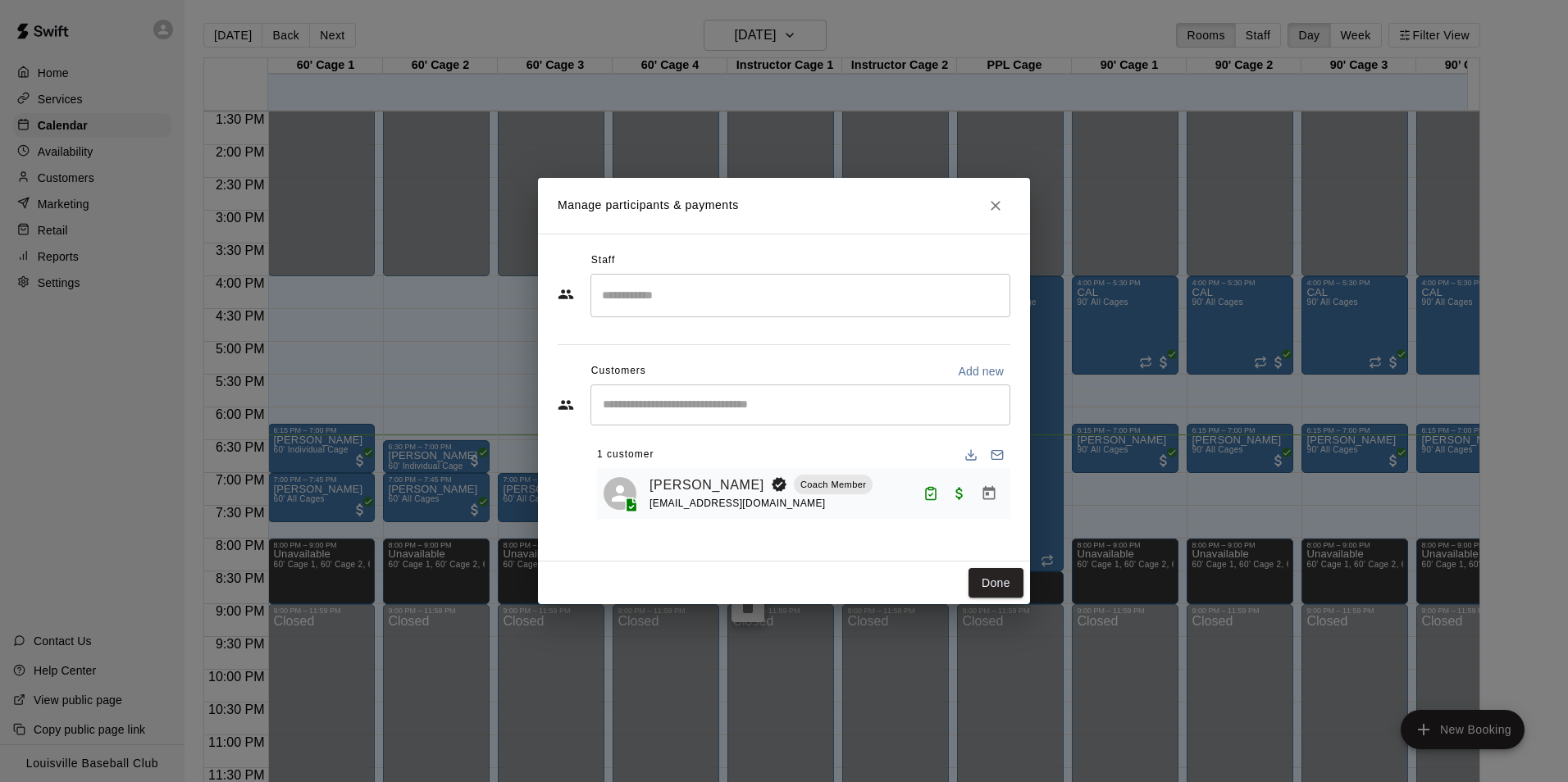
click at [994, 217] on button "Close" at bounding box center [996, 205] width 29 height 29
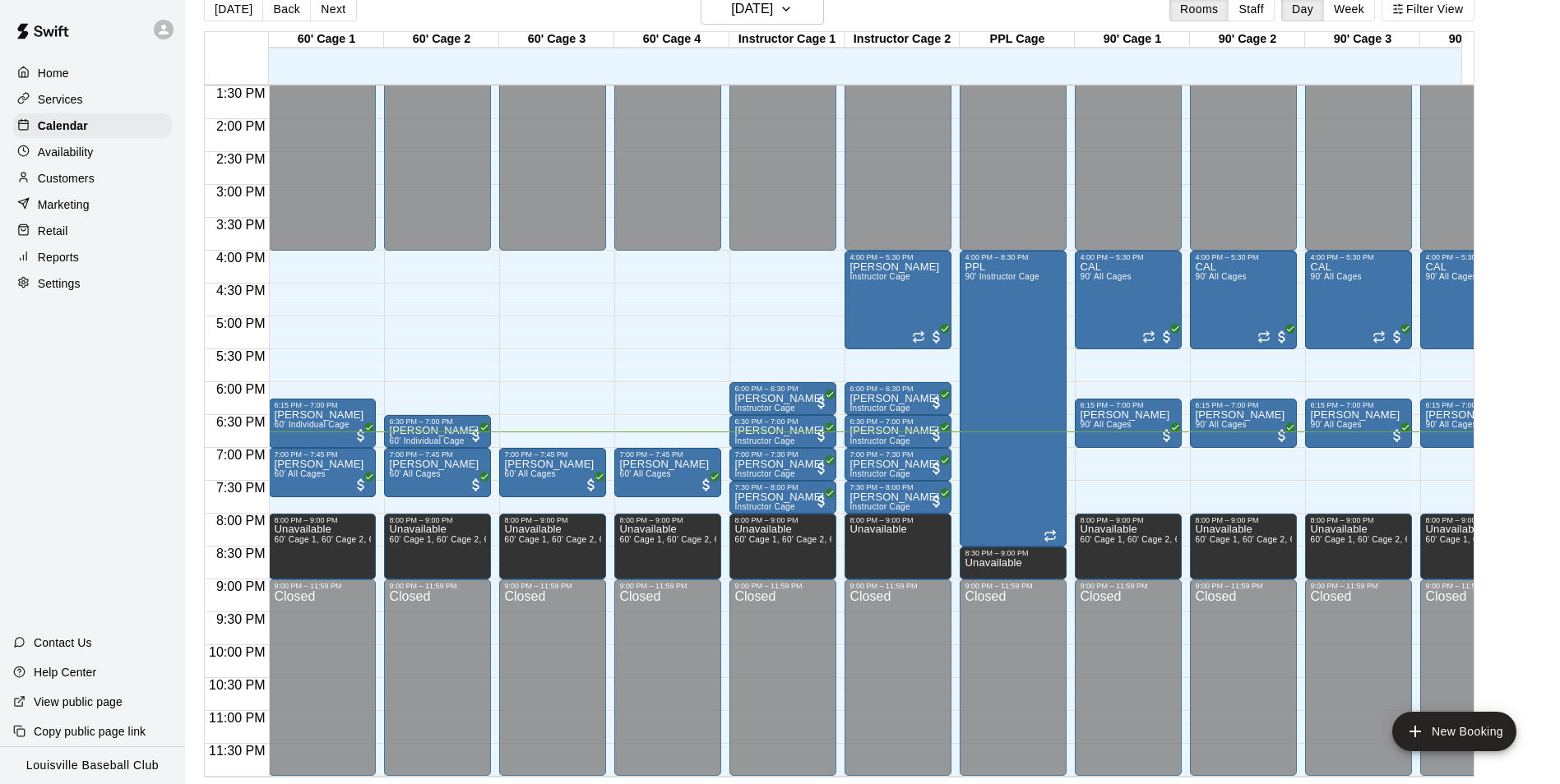
click at [71, 179] on p "Customers" at bounding box center [66, 178] width 57 height 16
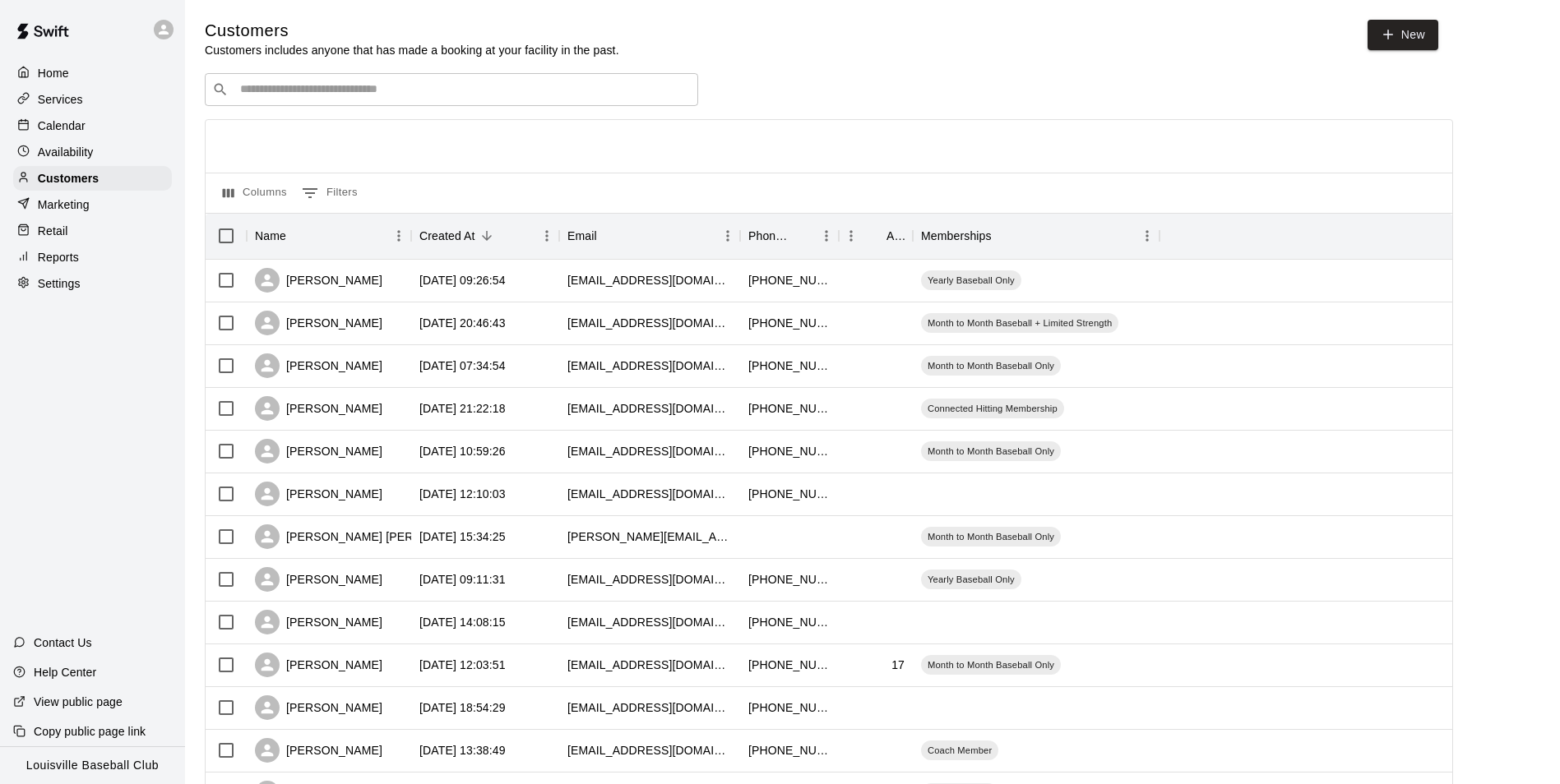
click at [293, 104] on div "​ ​" at bounding box center [451, 89] width 493 height 33
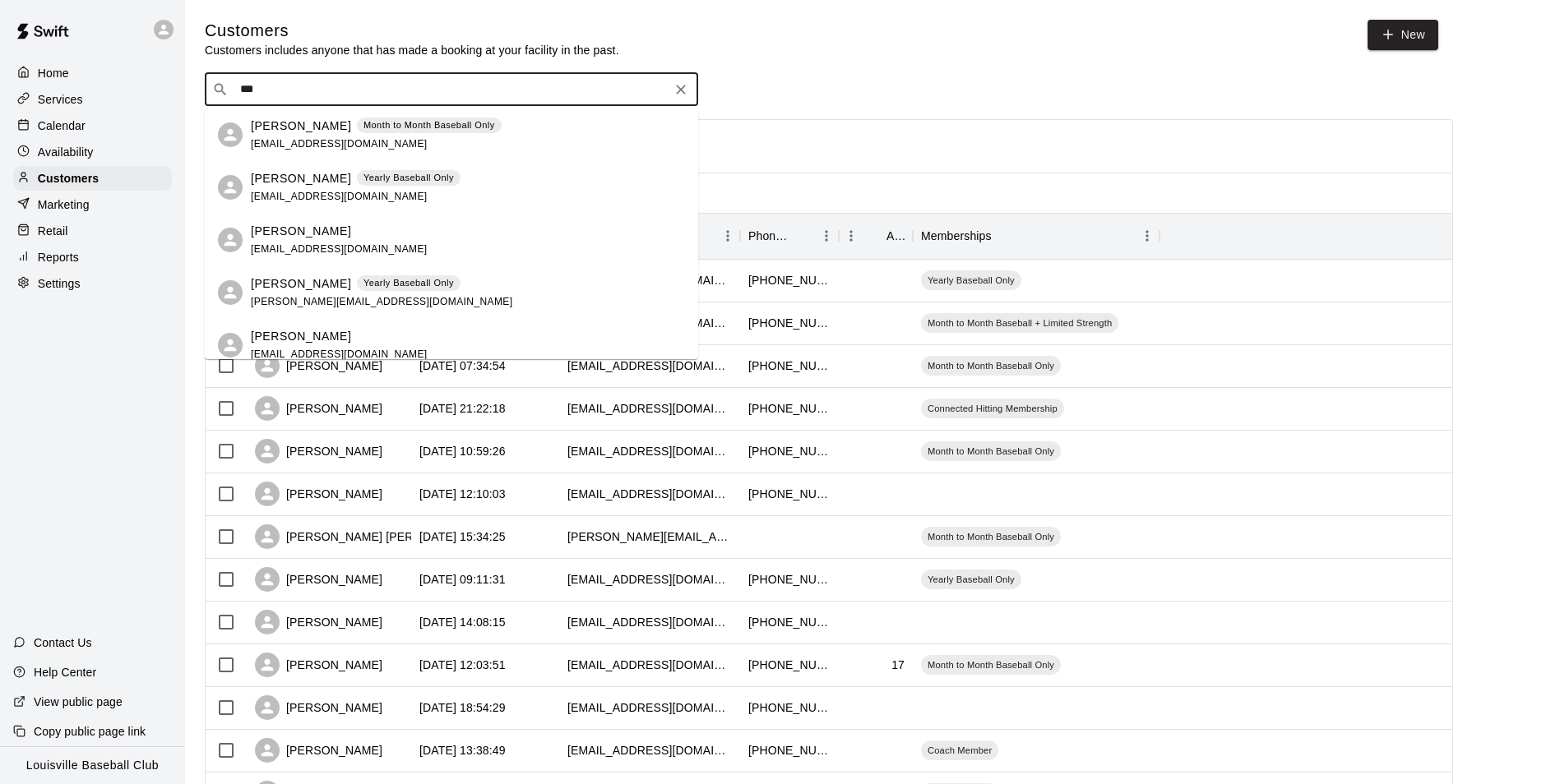
type input "****"
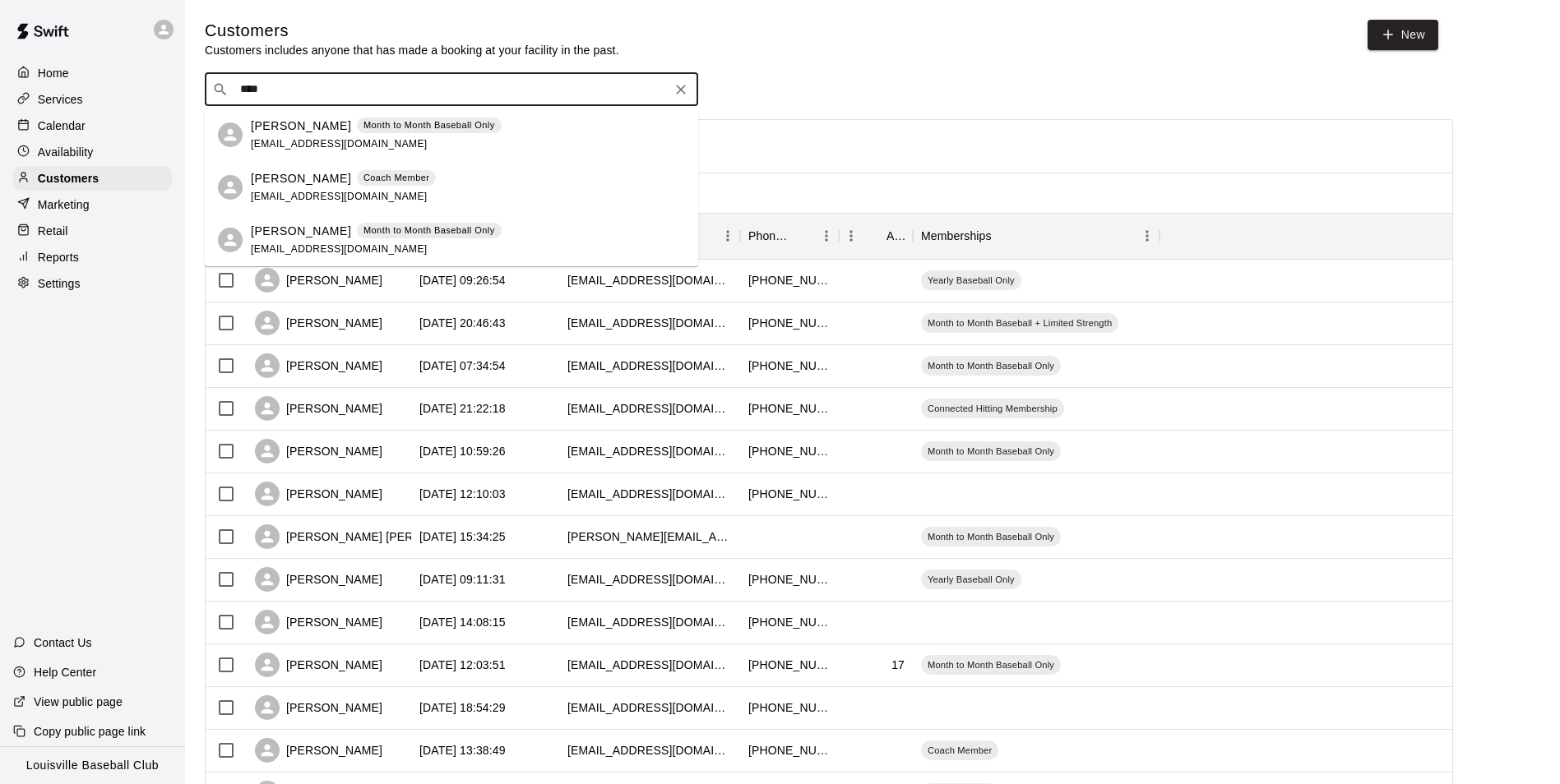
click at [504, 229] on div "[PERSON_NAME] Month to Month Baseball Only [EMAIL_ADDRESS][DOMAIN_NAME]" at bounding box center [468, 240] width 434 height 35
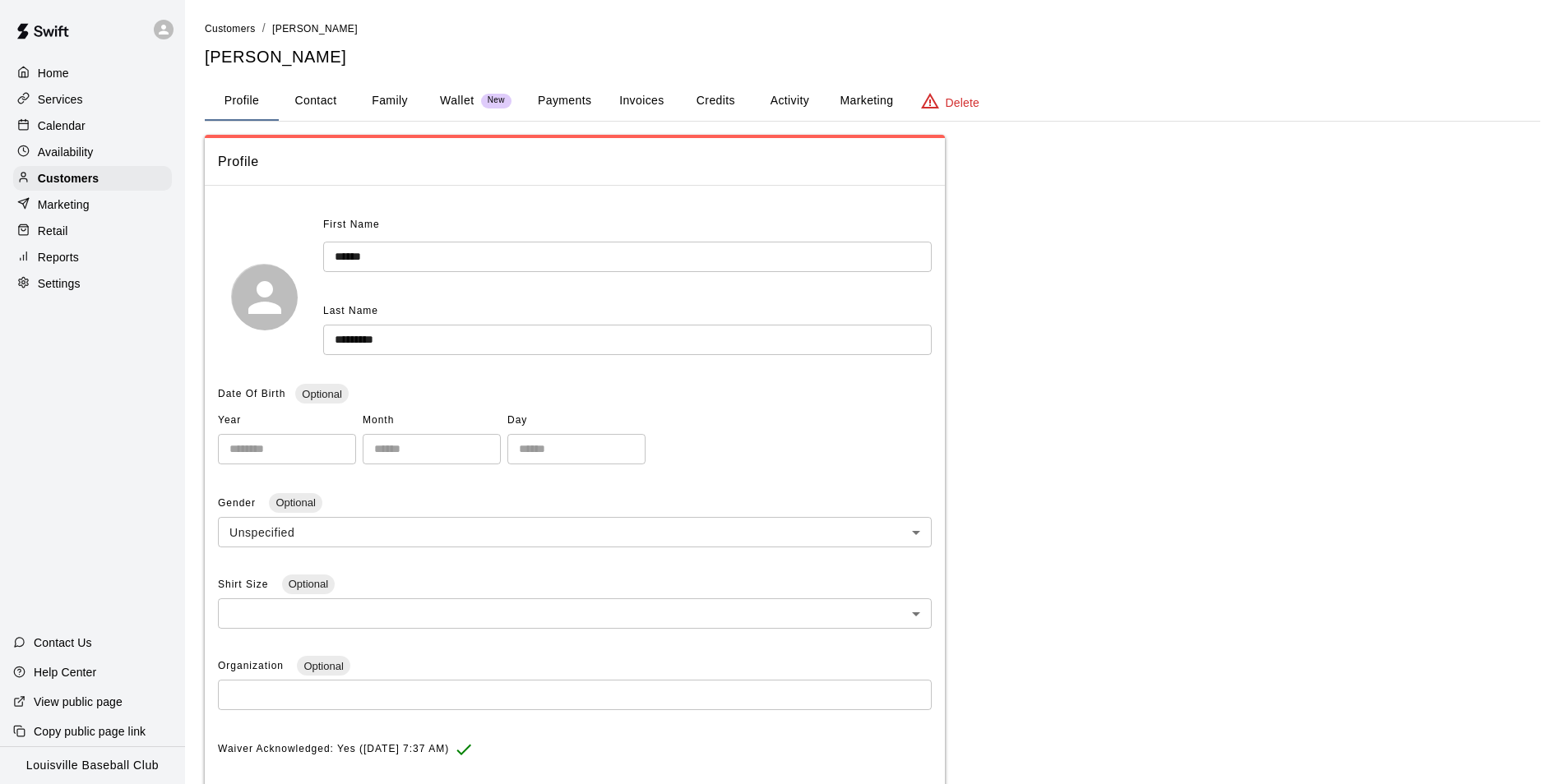
click at [772, 90] on button "Activity" at bounding box center [790, 101] width 74 height 40
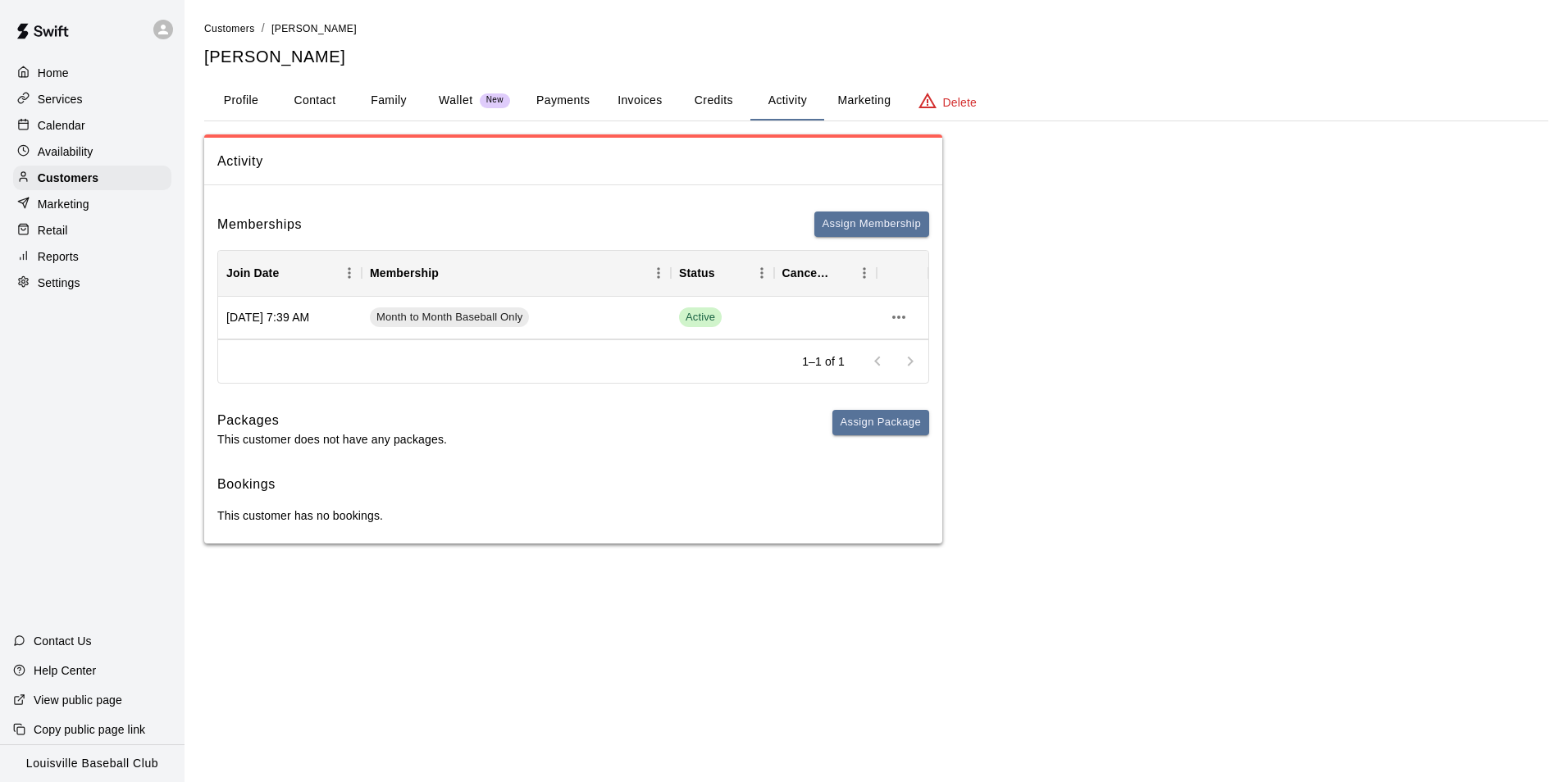
click at [713, 93] on button "Credits" at bounding box center [713, 101] width 74 height 40
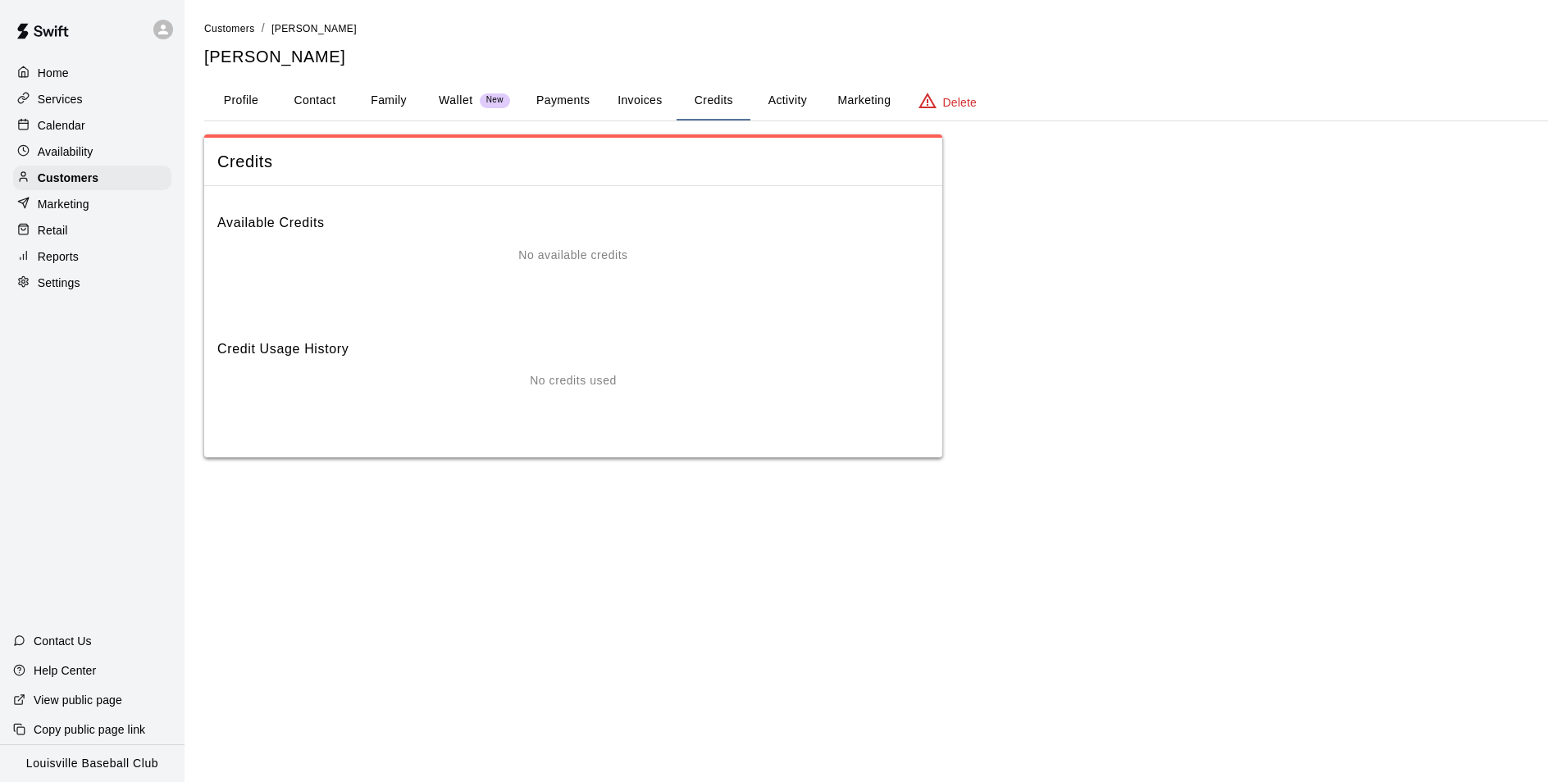
click at [401, 95] on button "Family" at bounding box center [389, 101] width 74 height 40
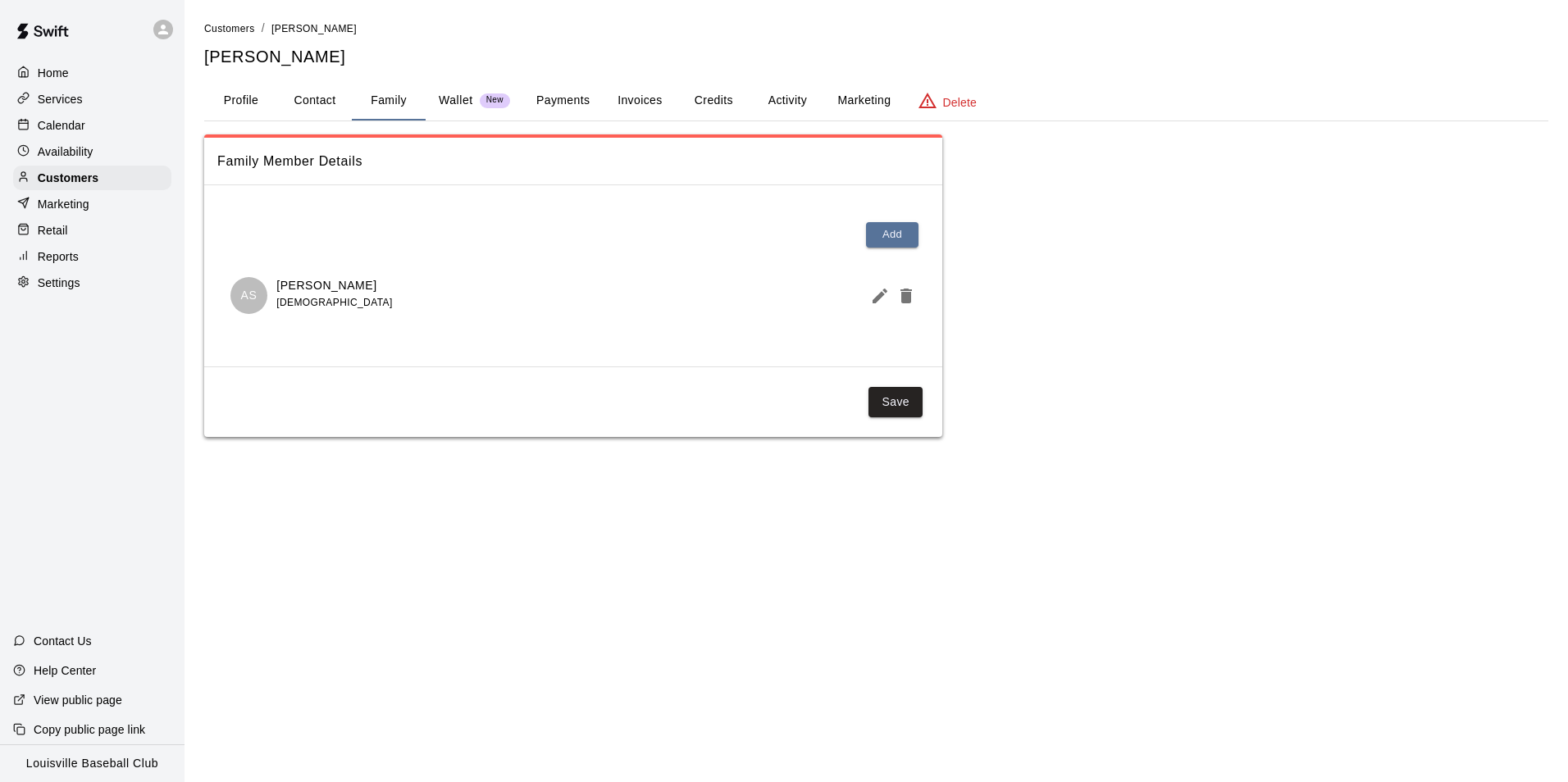
click at [325, 97] on button "Contact" at bounding box center [315, 101] width 74 height 40
select select "**"
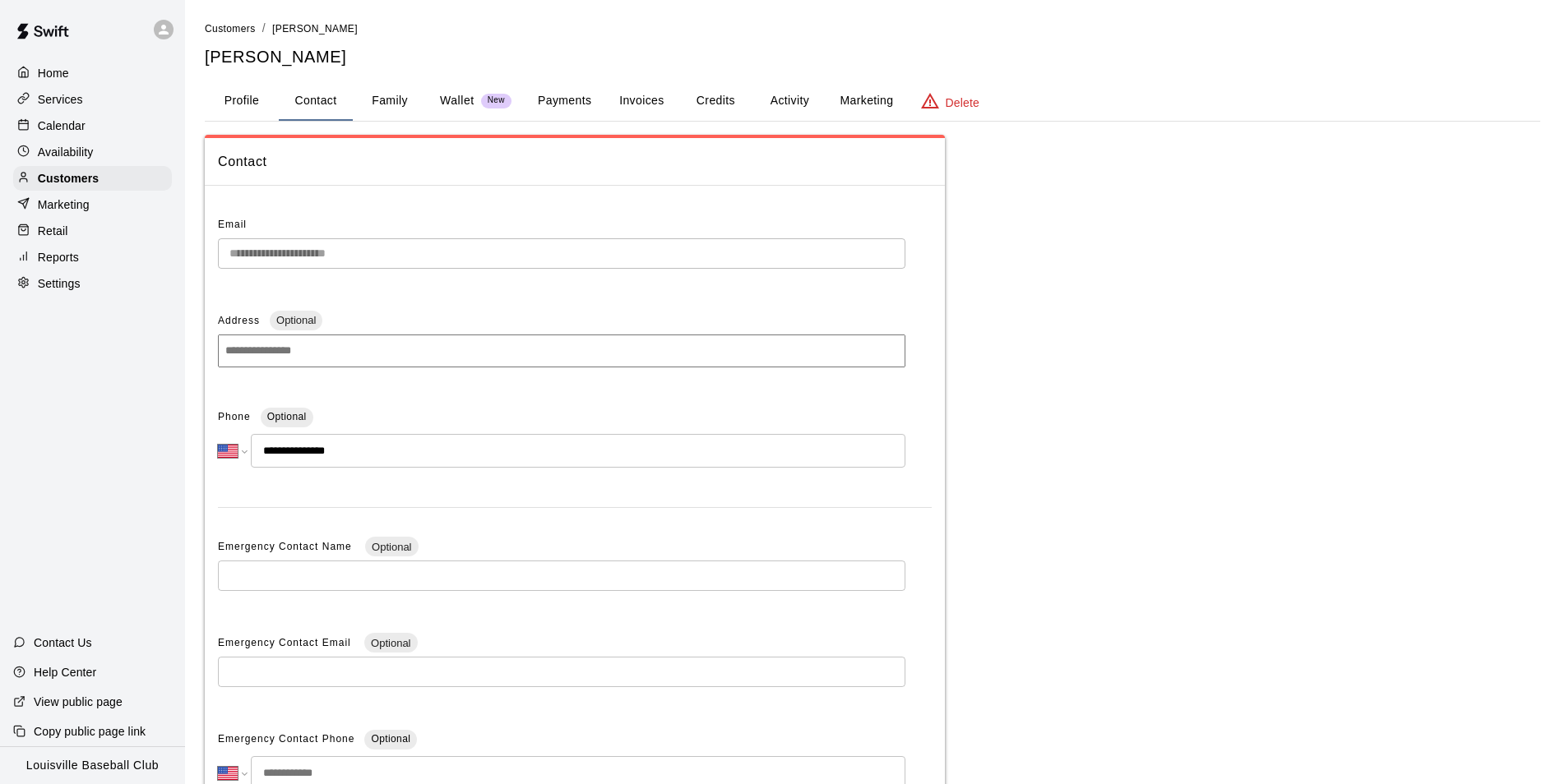
click at [390, 116] on button "Family" at bounding box center [390, 101] width 74 height 40
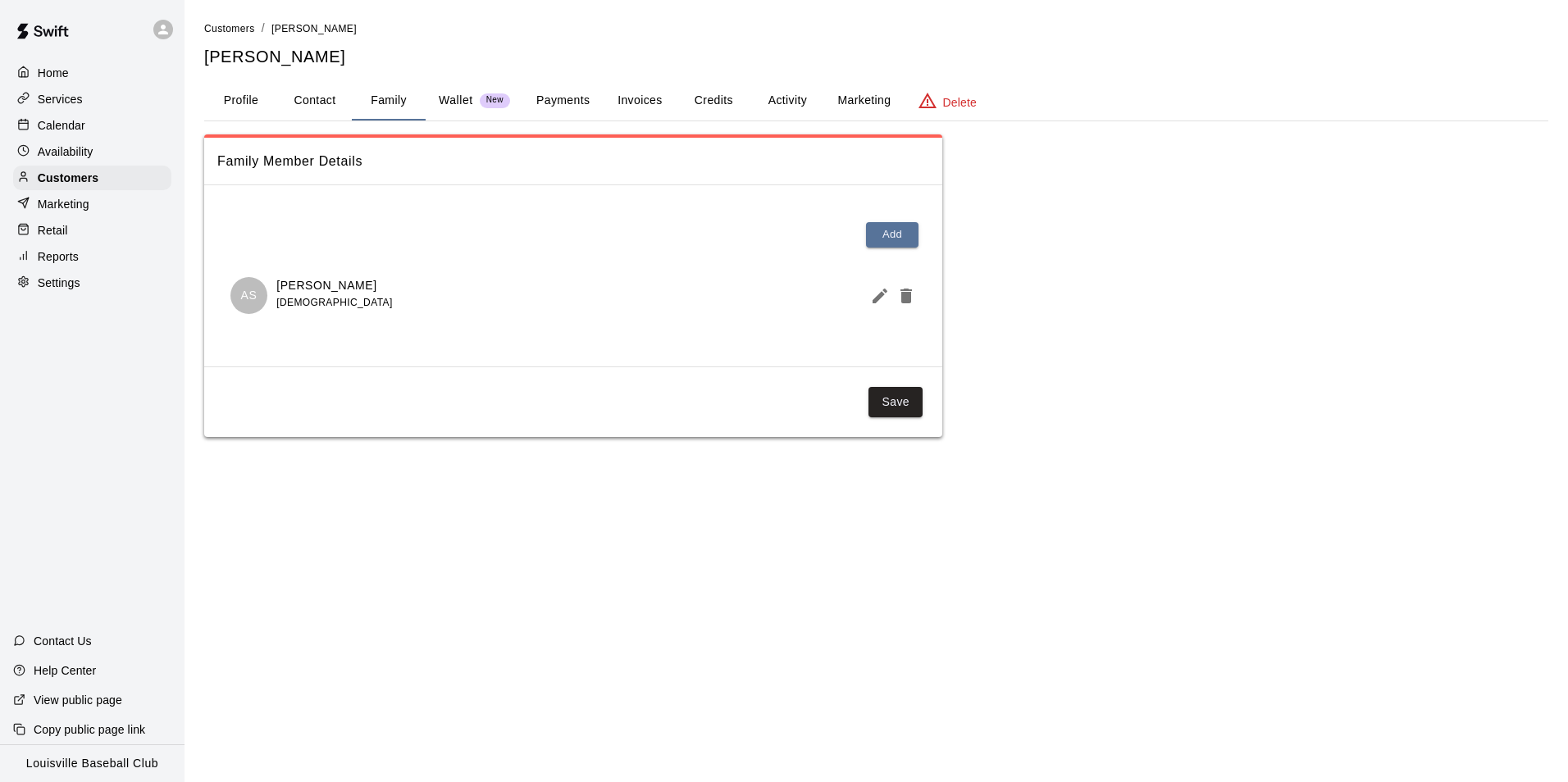
click at [110, 128] on div "Calendar" at bounding box center [93, 126] width 159 height 25
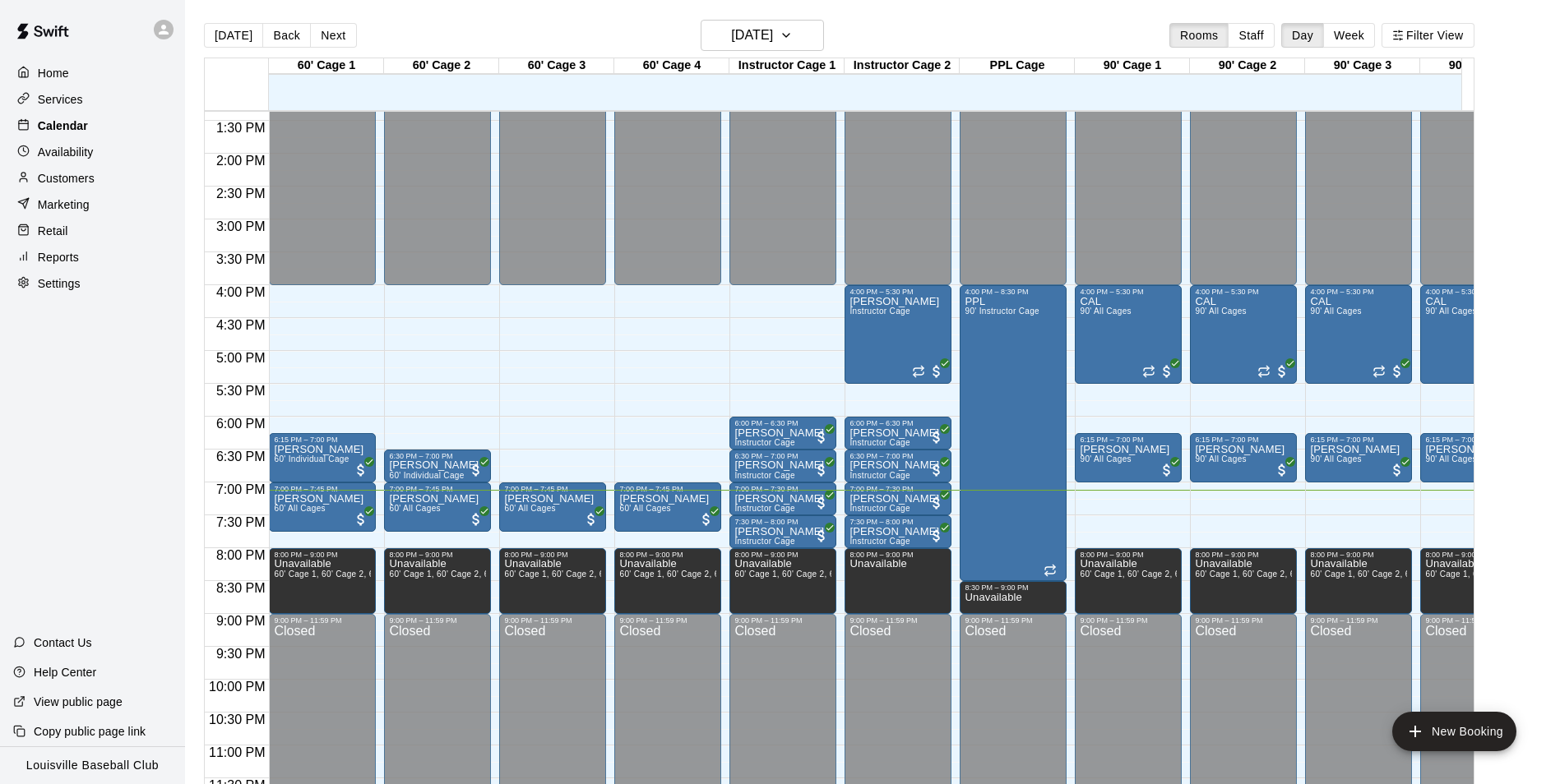
scroll to position [878, 0]
click at [773, 41] on h6 "[DATE]" at bounding box center [752, 35] width 42 height 23
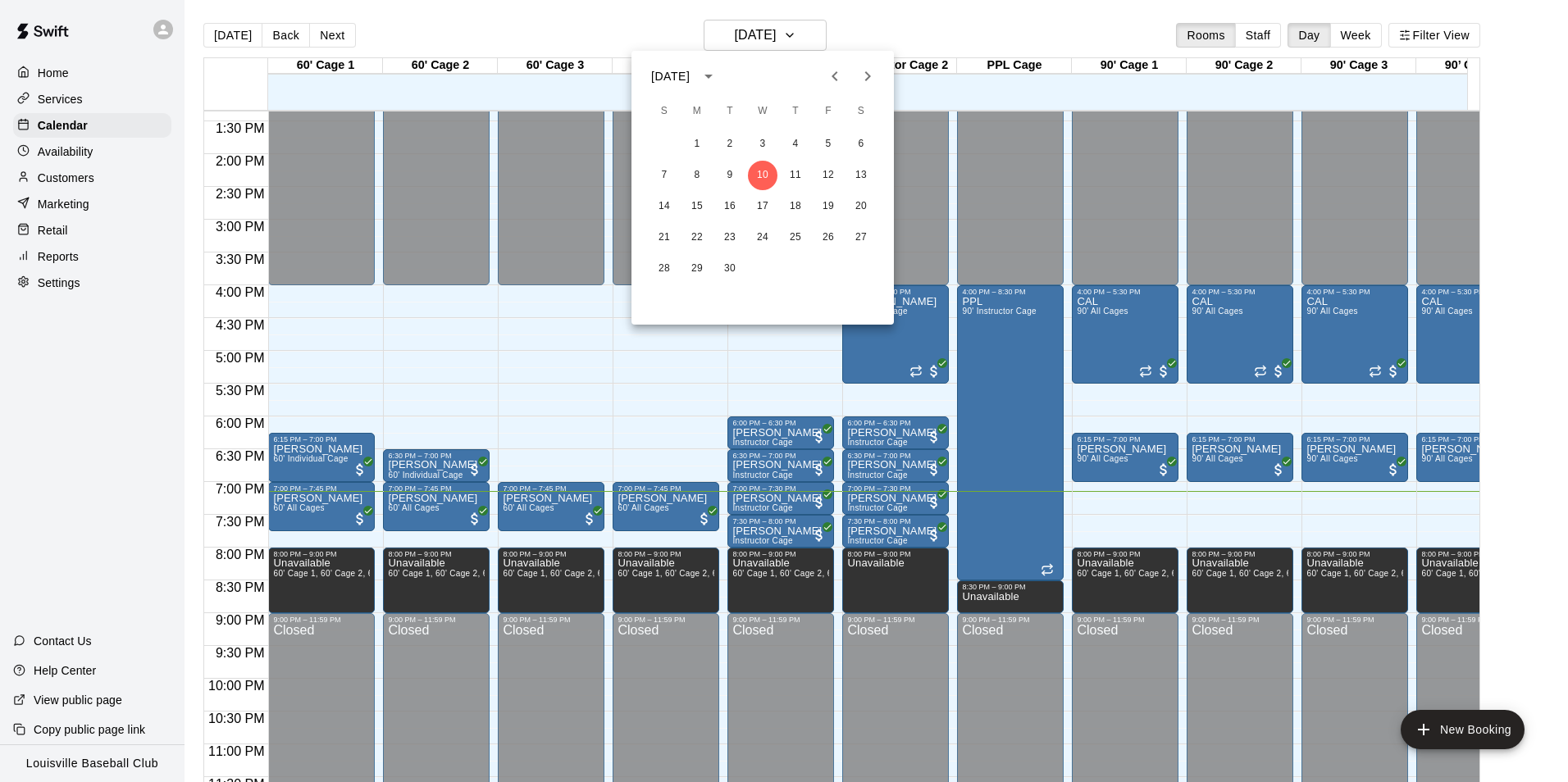
click at [823, 29] on div at bounding box center [784, 391] width 1568 height 782
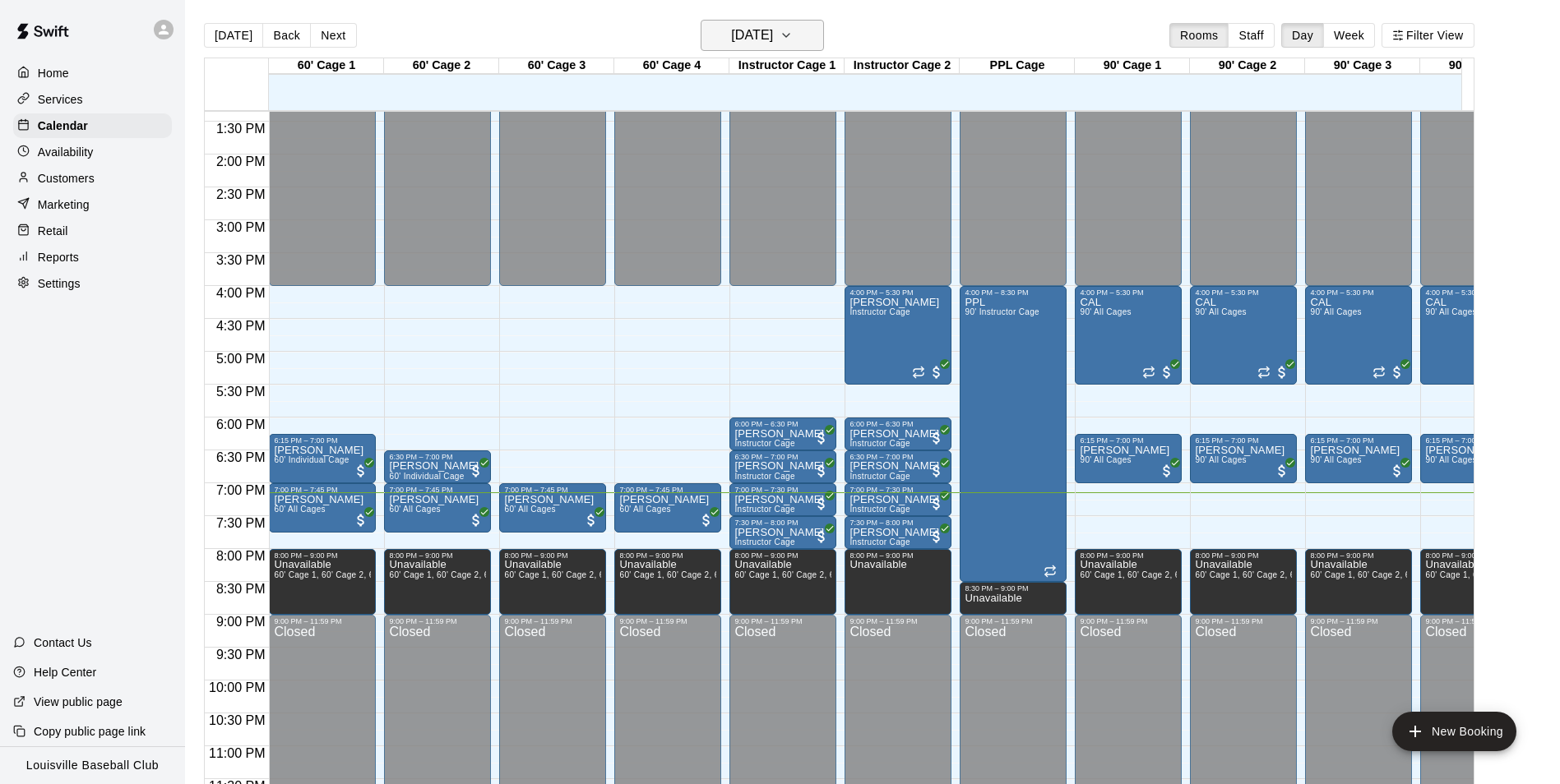
click at [793, 35] on icon "button" at bounding box center [786, 35] width 13 height 20
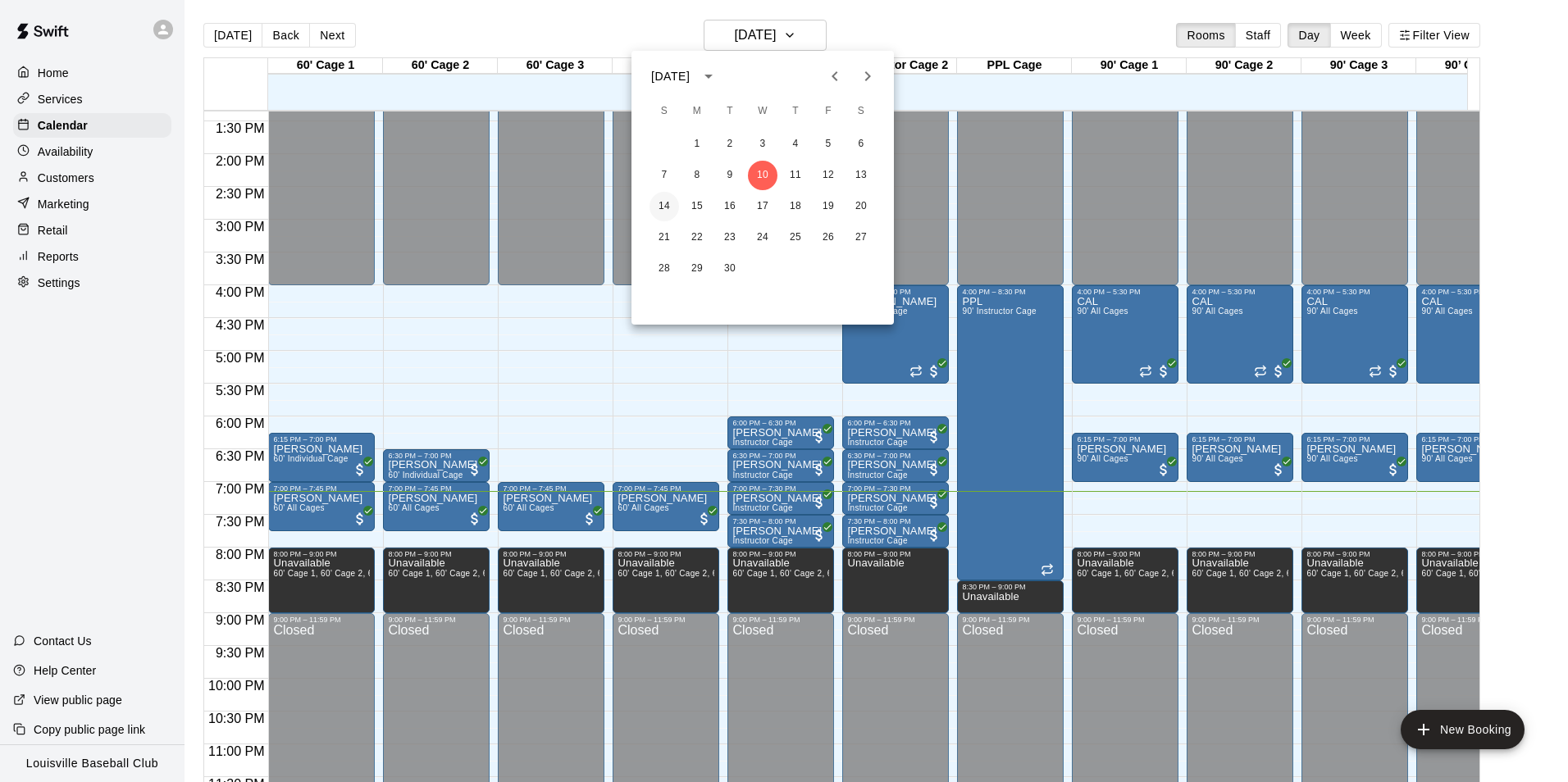
click at [662, 206] on button "14" at bounding box center [664, 206] width 29 height 29
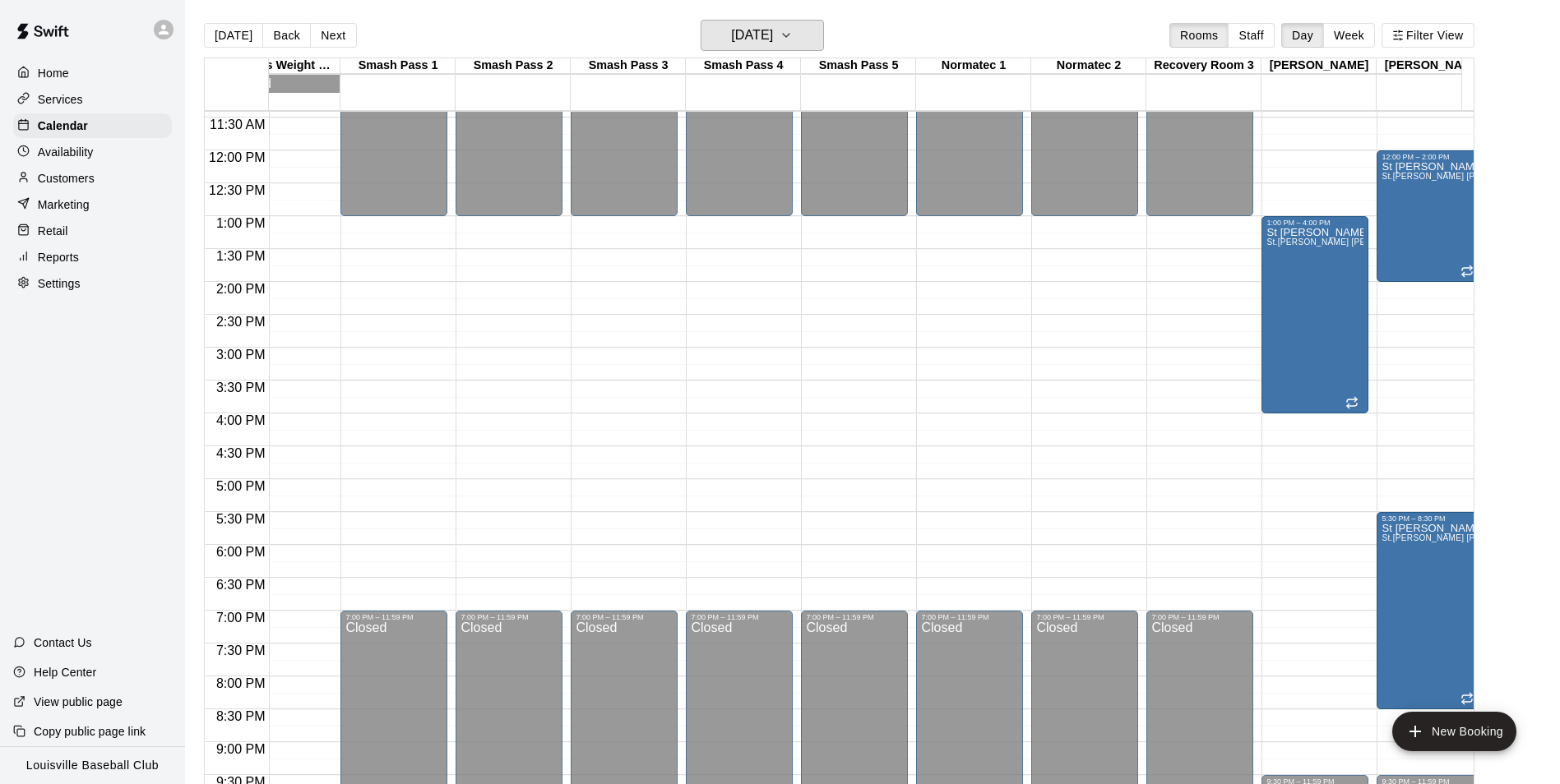
scroll to position [0, 1643]
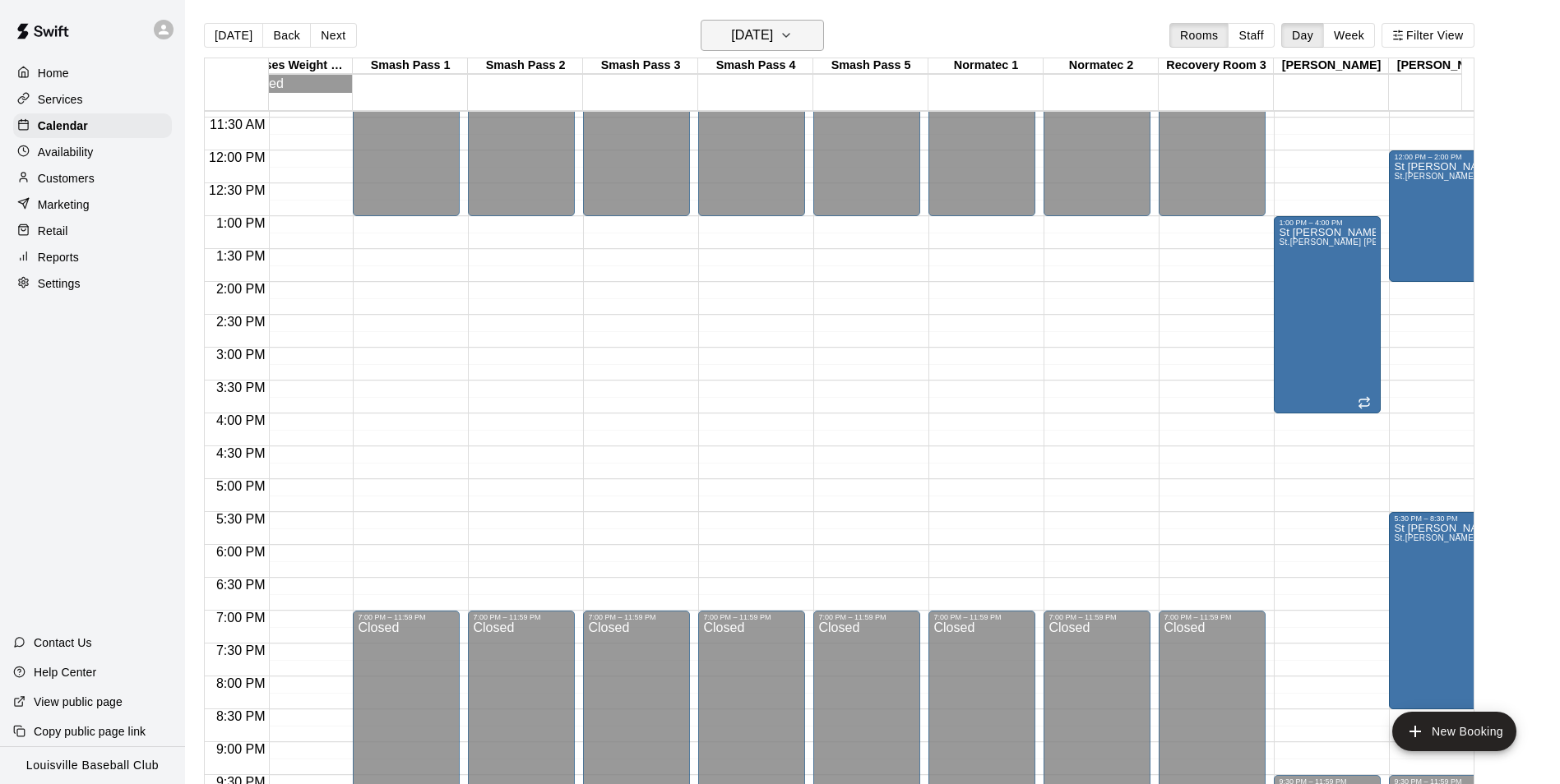
click at [793, 26] on icon "button" at bounding box center [786, 35] width 13 height 20
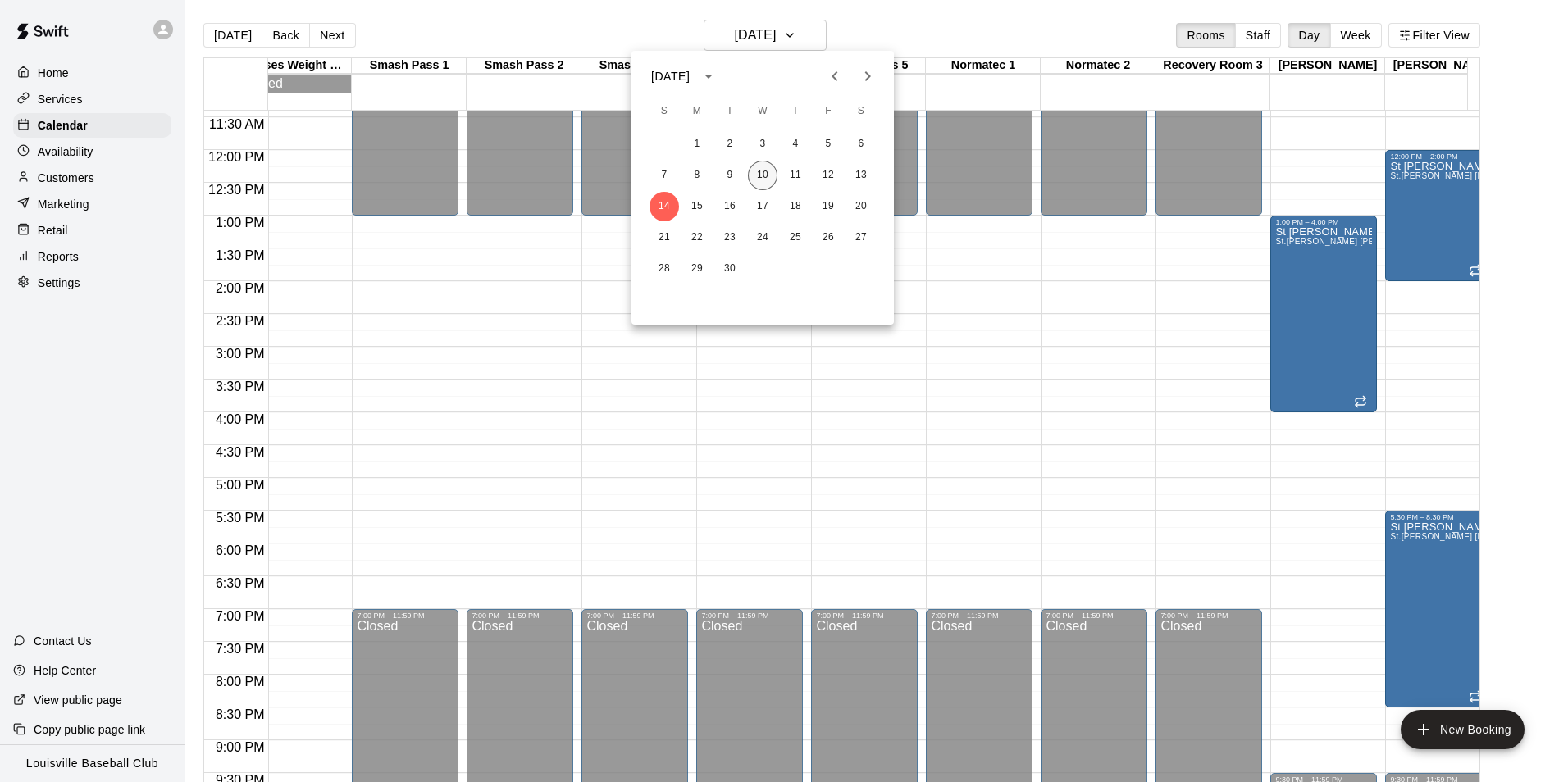
click at [765, 164] on button "10" at bounding box center [762, 175] width 29 height 29
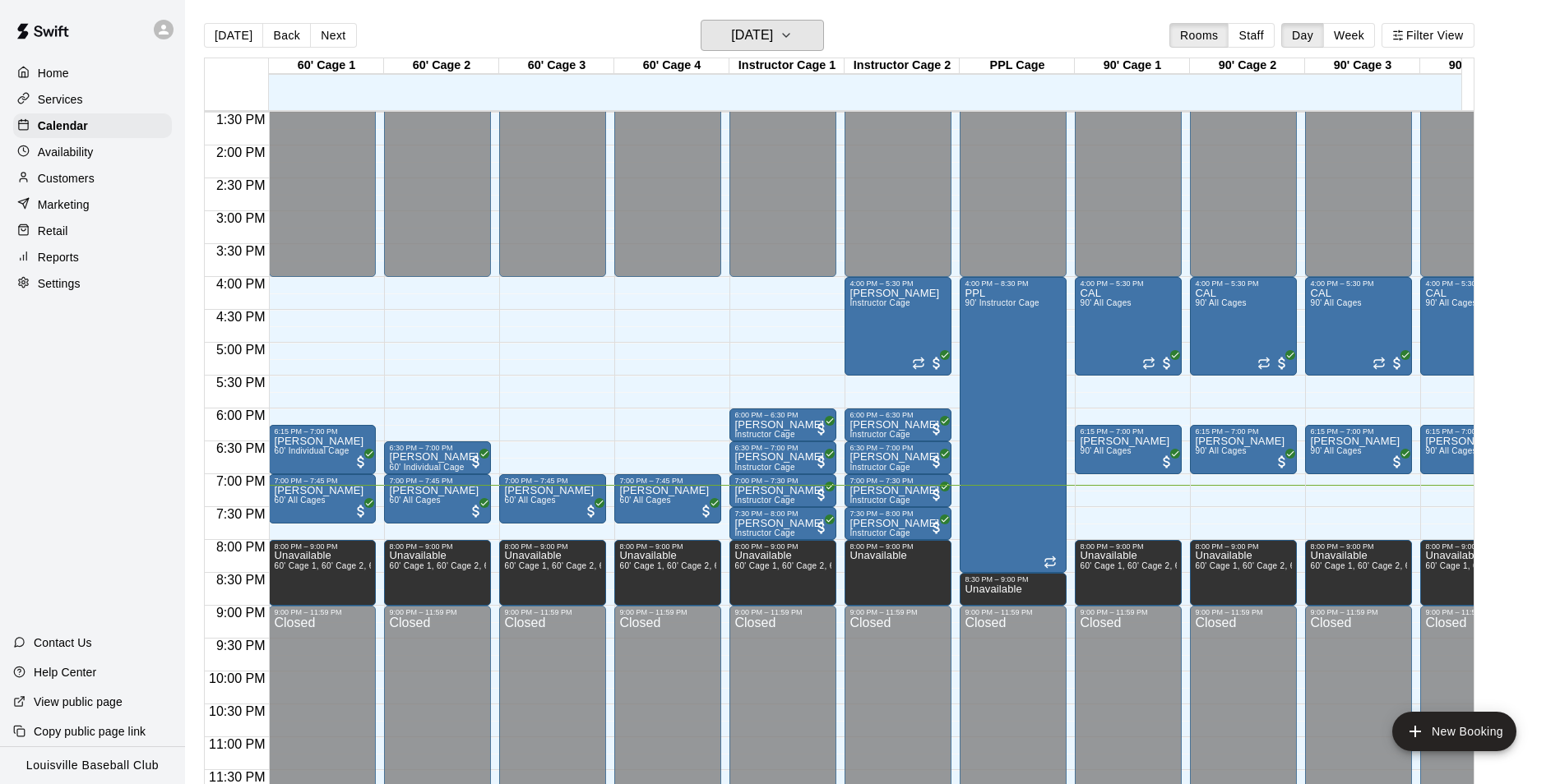
scroll to position [903, 0]
click at [164, 25] on icon at bounding box center [164, 29] width 9 height 9
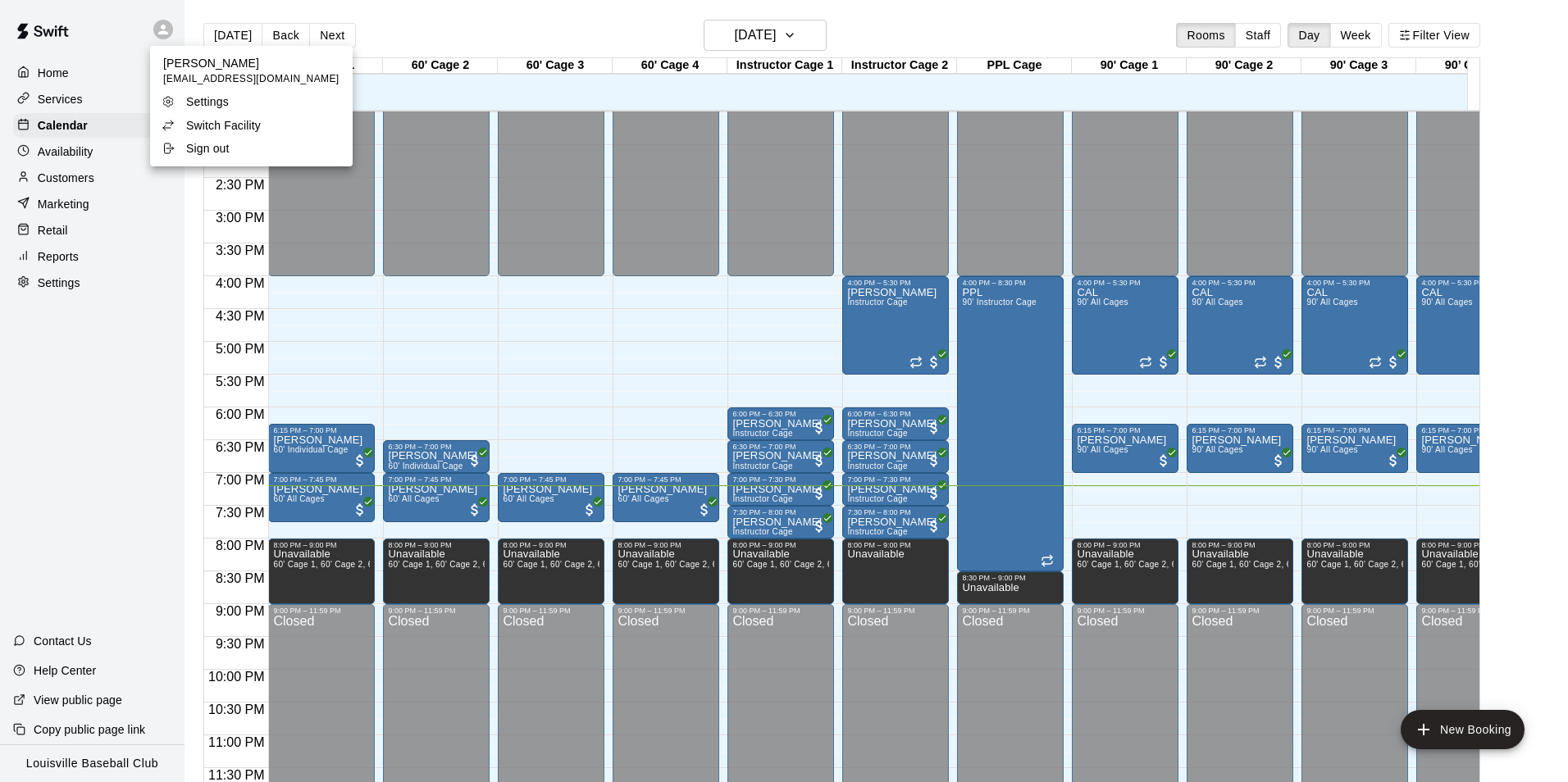
click at [271, 128] on li "Switch Facility" at bounding box center [251, 126] width 202 height 23
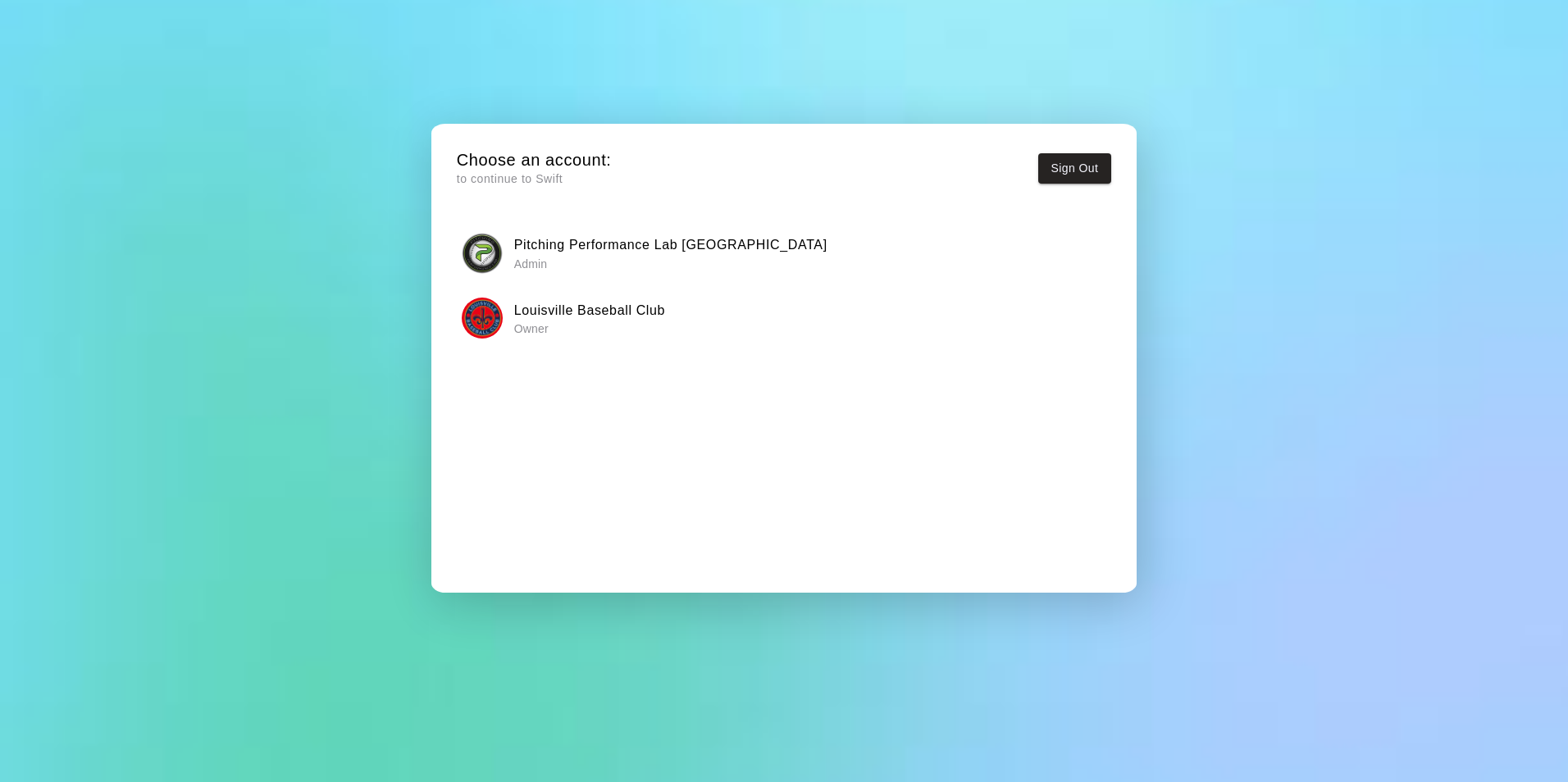
click at [566, 314] on h6 "Louisville Baseball Club" at bounding box center [589, 311] width 151 height 22
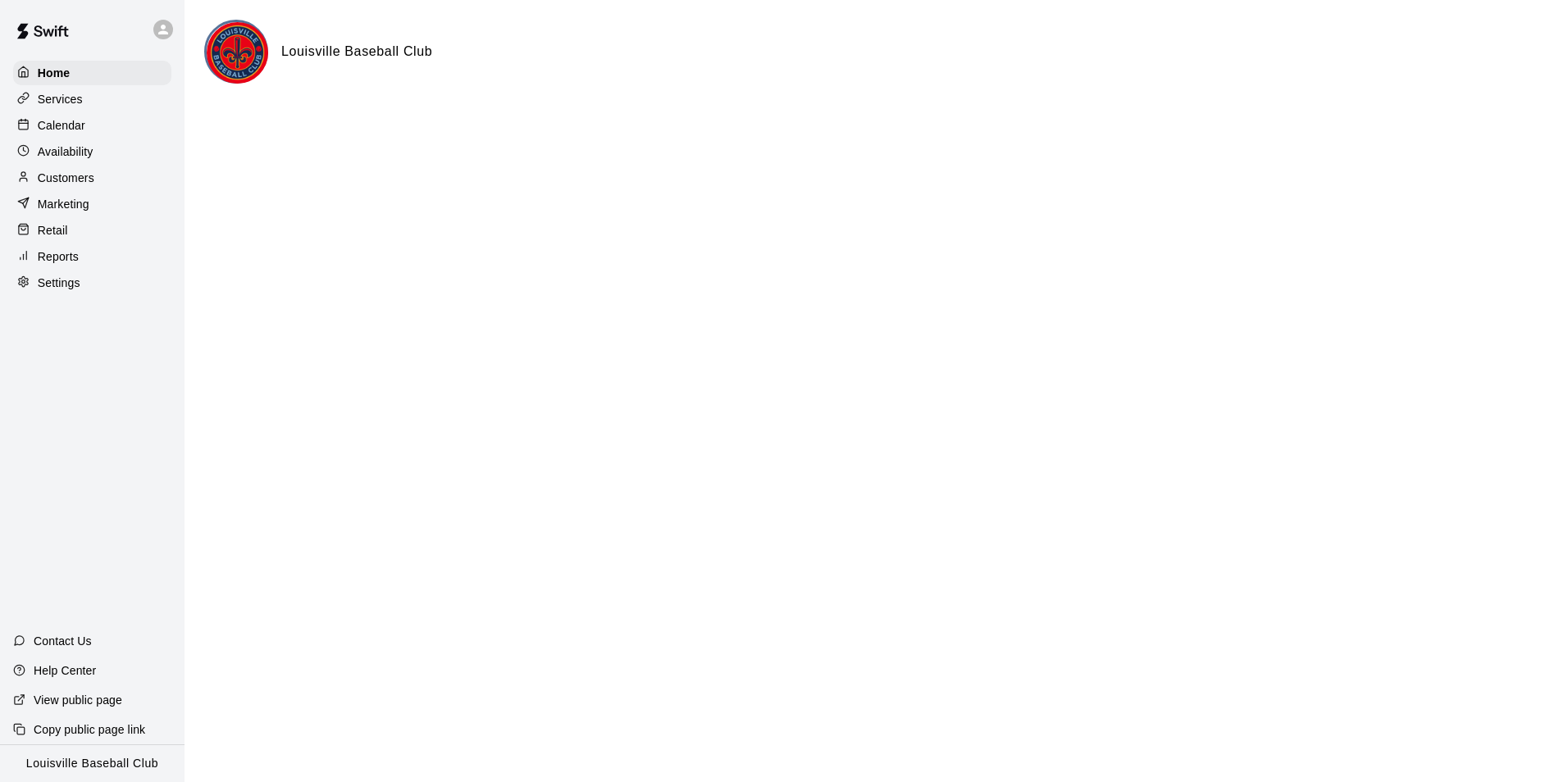
click at [102, 163] on div "Availability" at bounding box center [93, 152] width 159 height 25
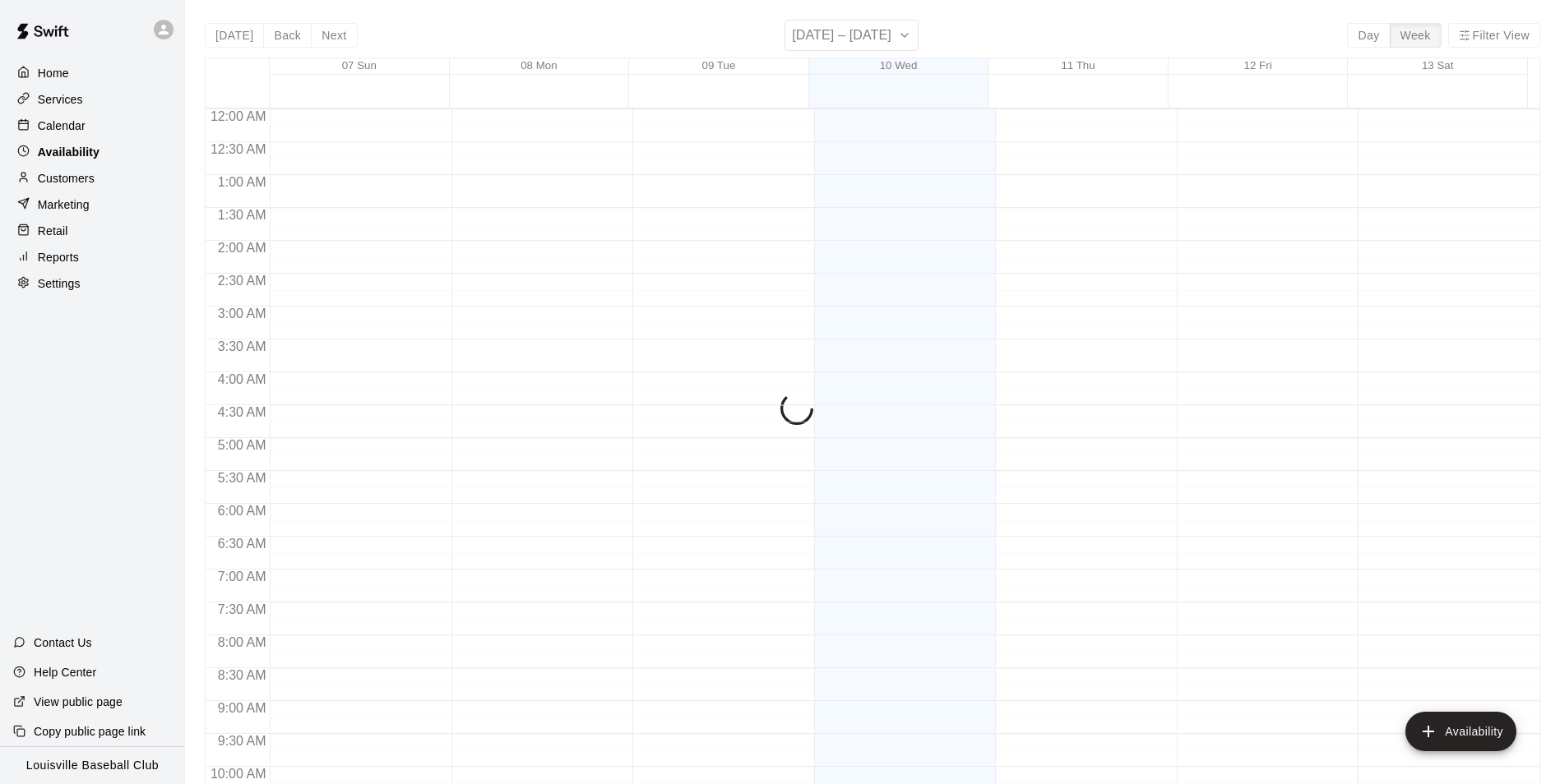
scroll to position [885, 0]
click at [107, 203] on div "Marketing" at bounding box center [93, 205] width 159 height 25
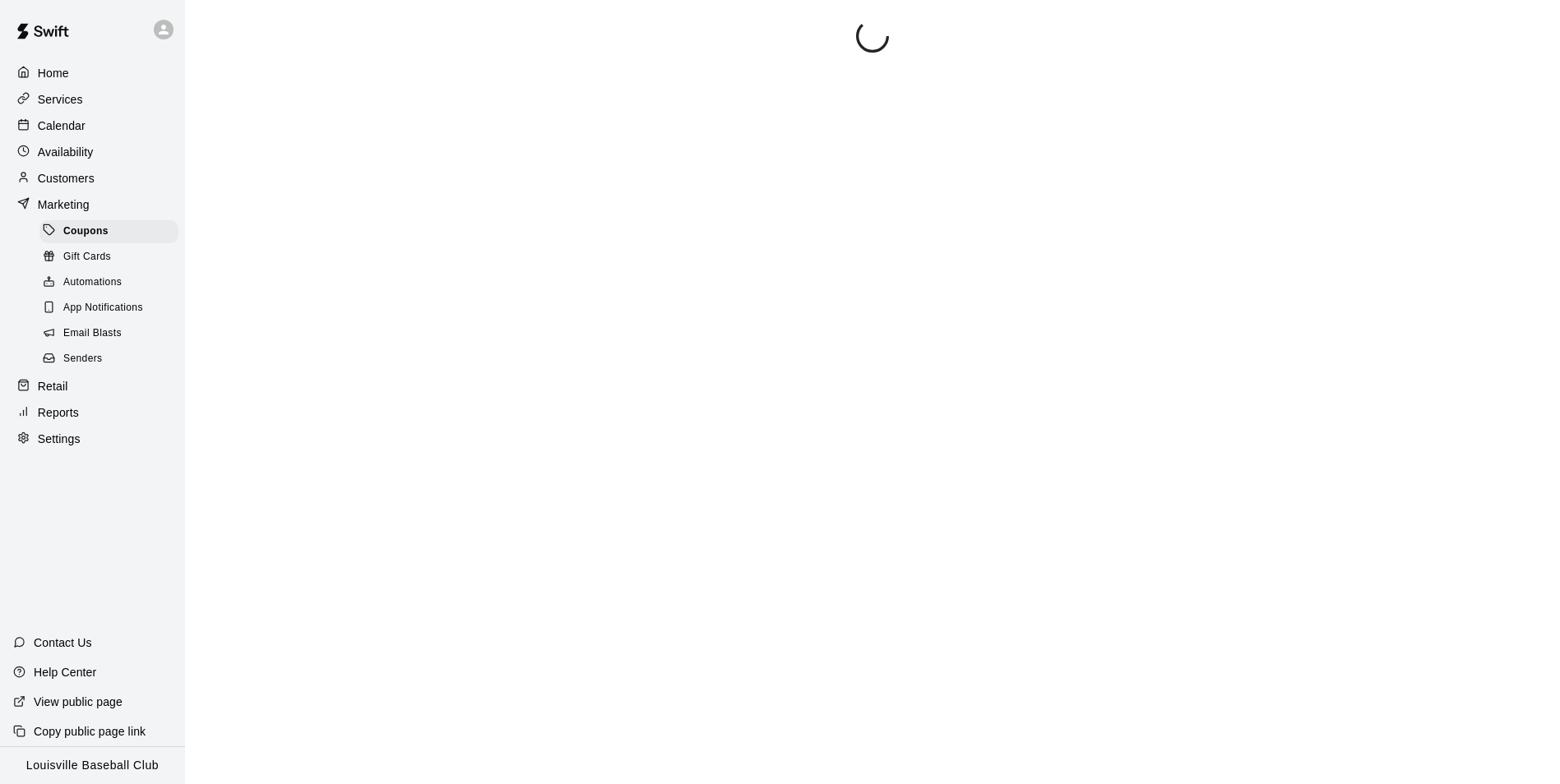
click at [112, 203] on div "Marketing" at bounding box center [93, 205] width 159 height 25
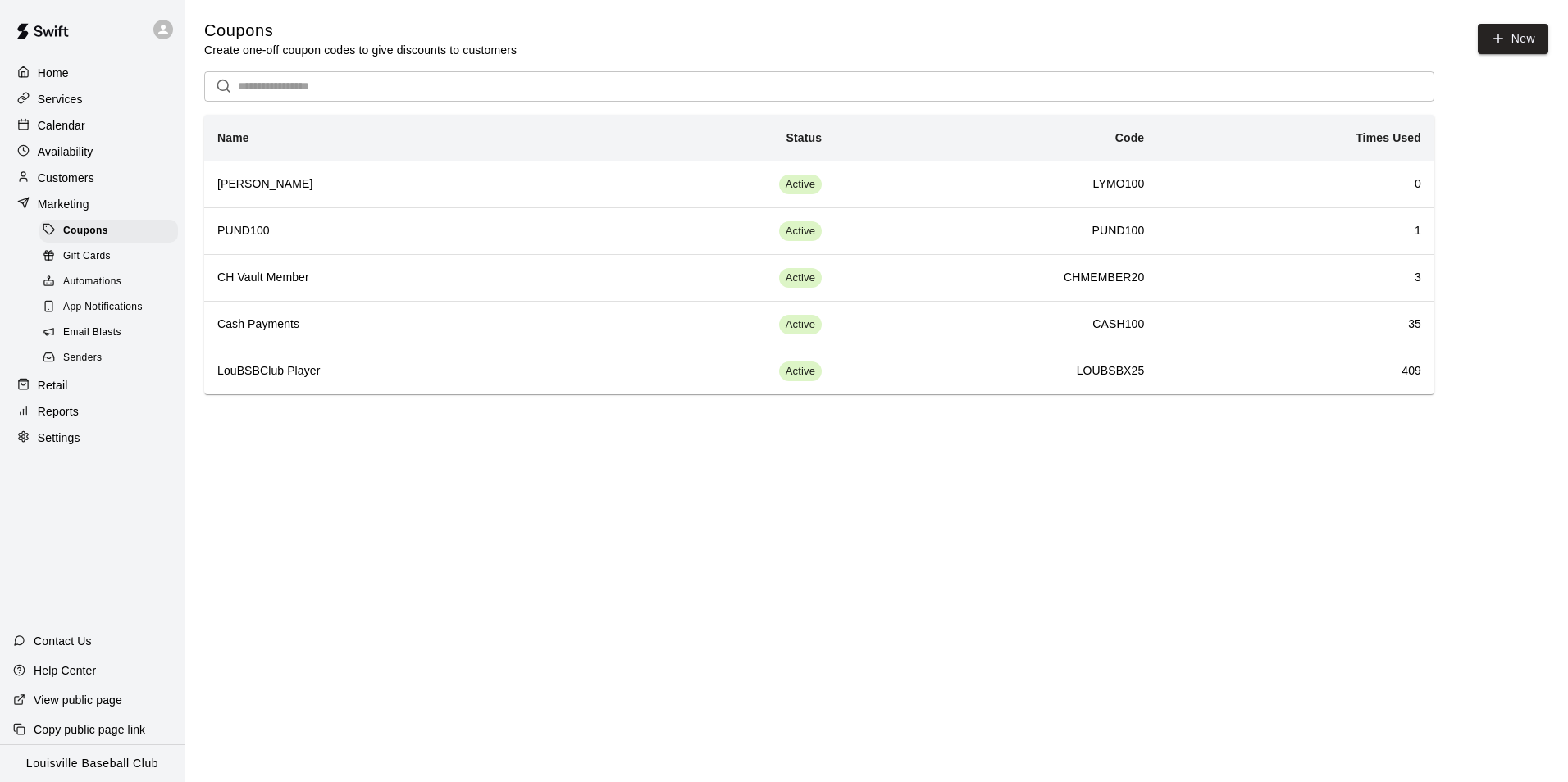
click at [115, 184] on div "Customers" at bounding box center [93, 178] width 159 height 25
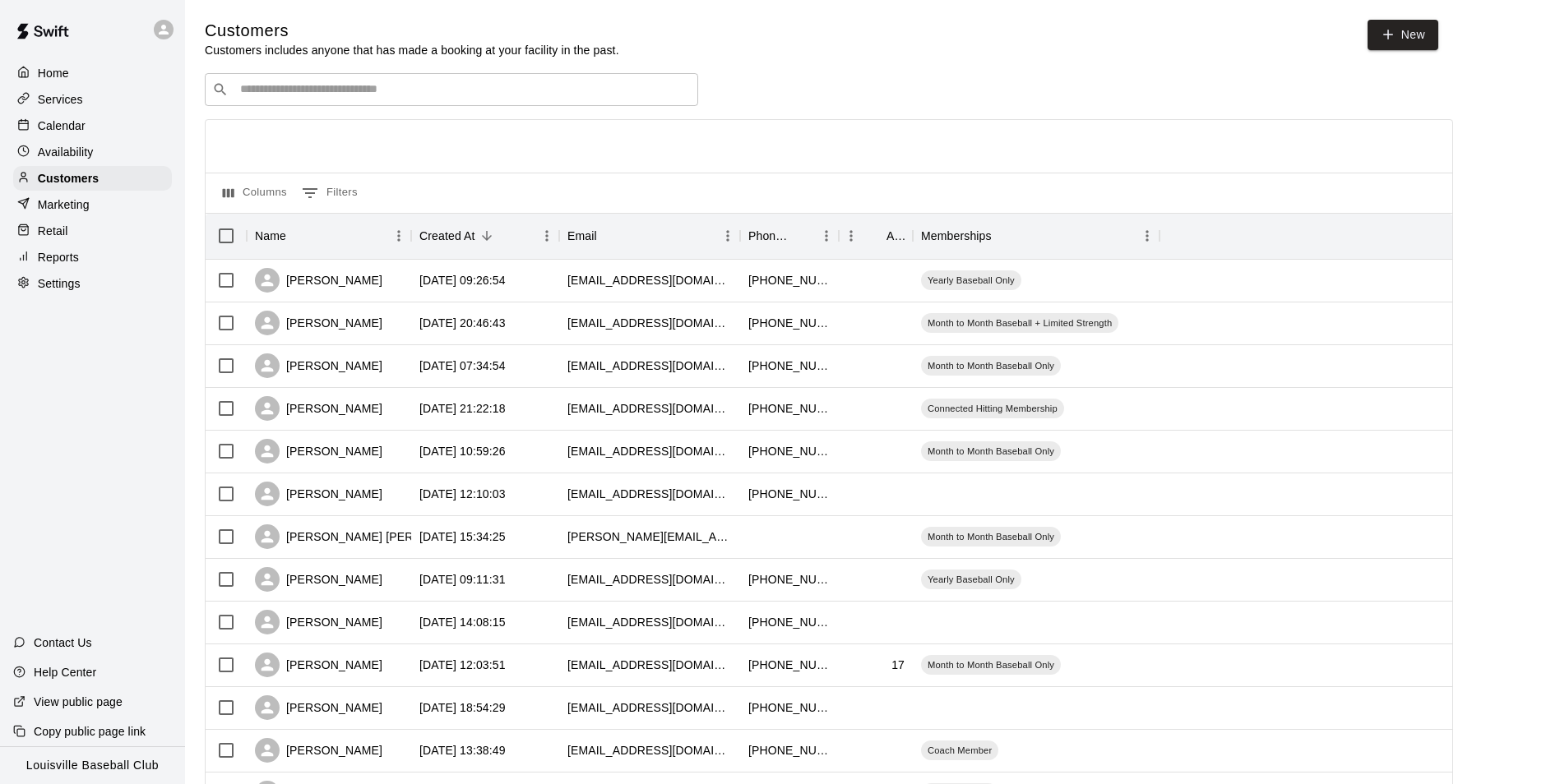
click at [97, 128] on div "Calendar" at bounding box center [93, 126] width 159 height 25
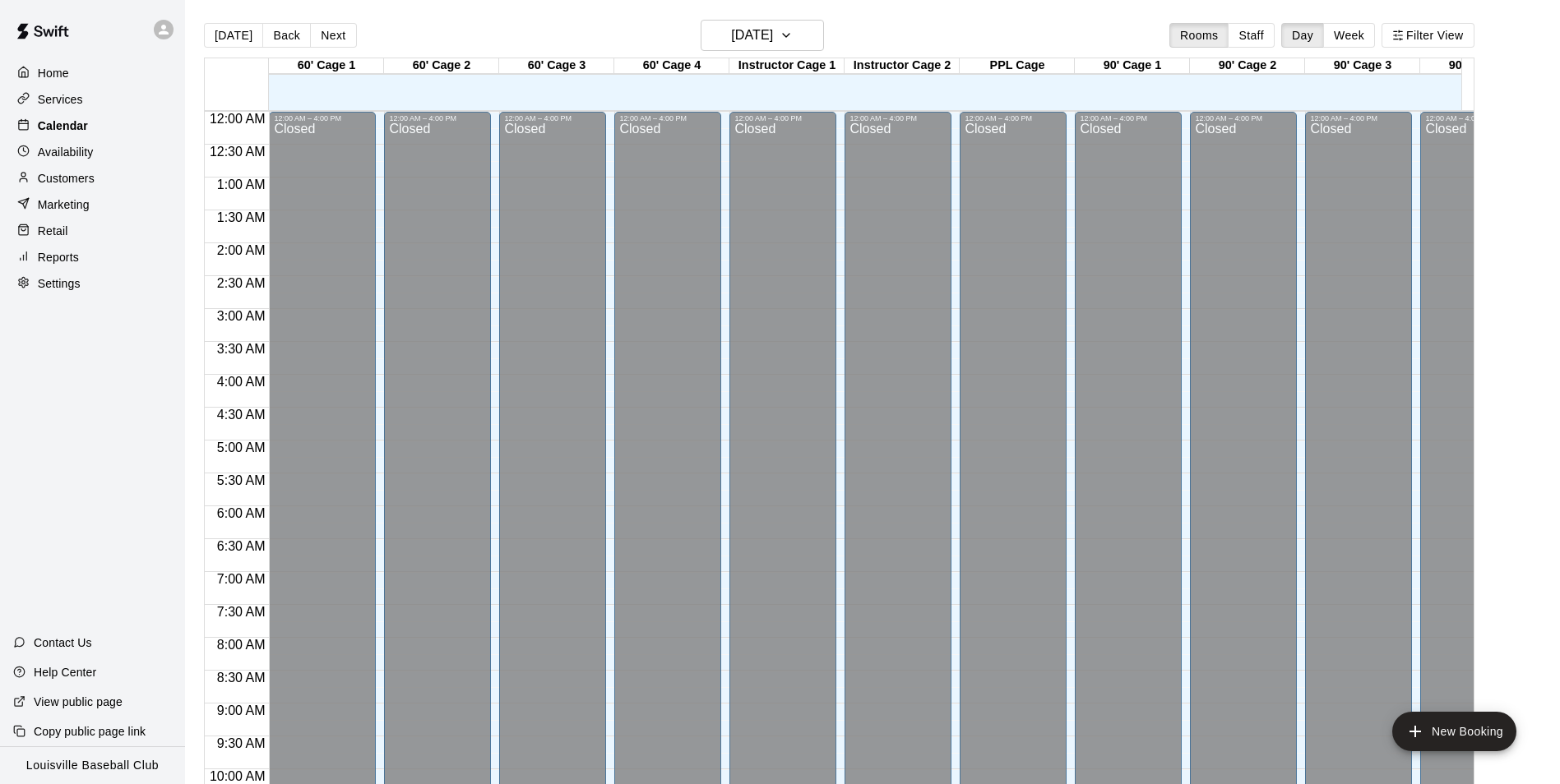
scroll to position [835, 0]
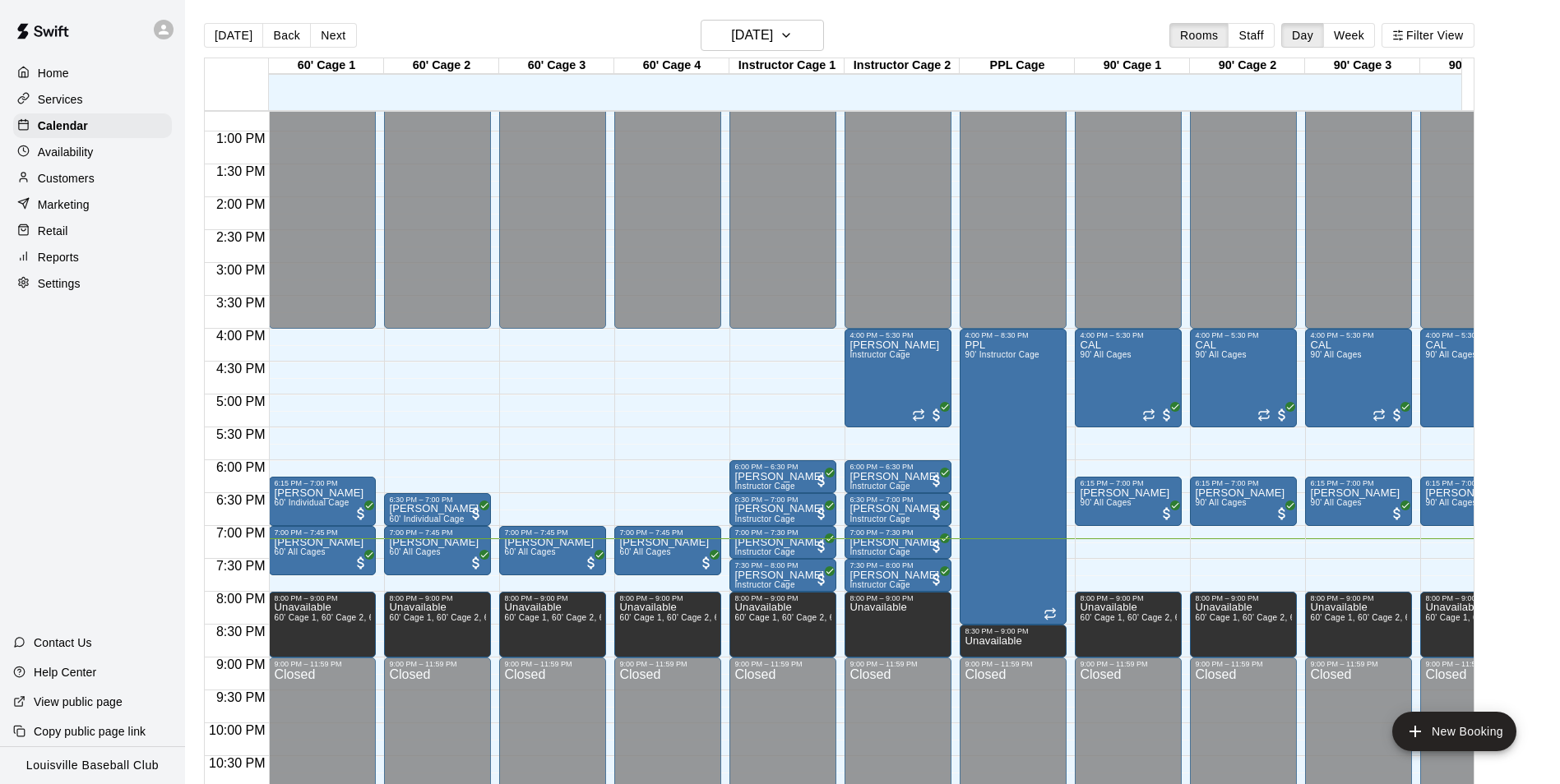
click at [153, 44] on div at bounding box center [168, 29] width 34 height 33
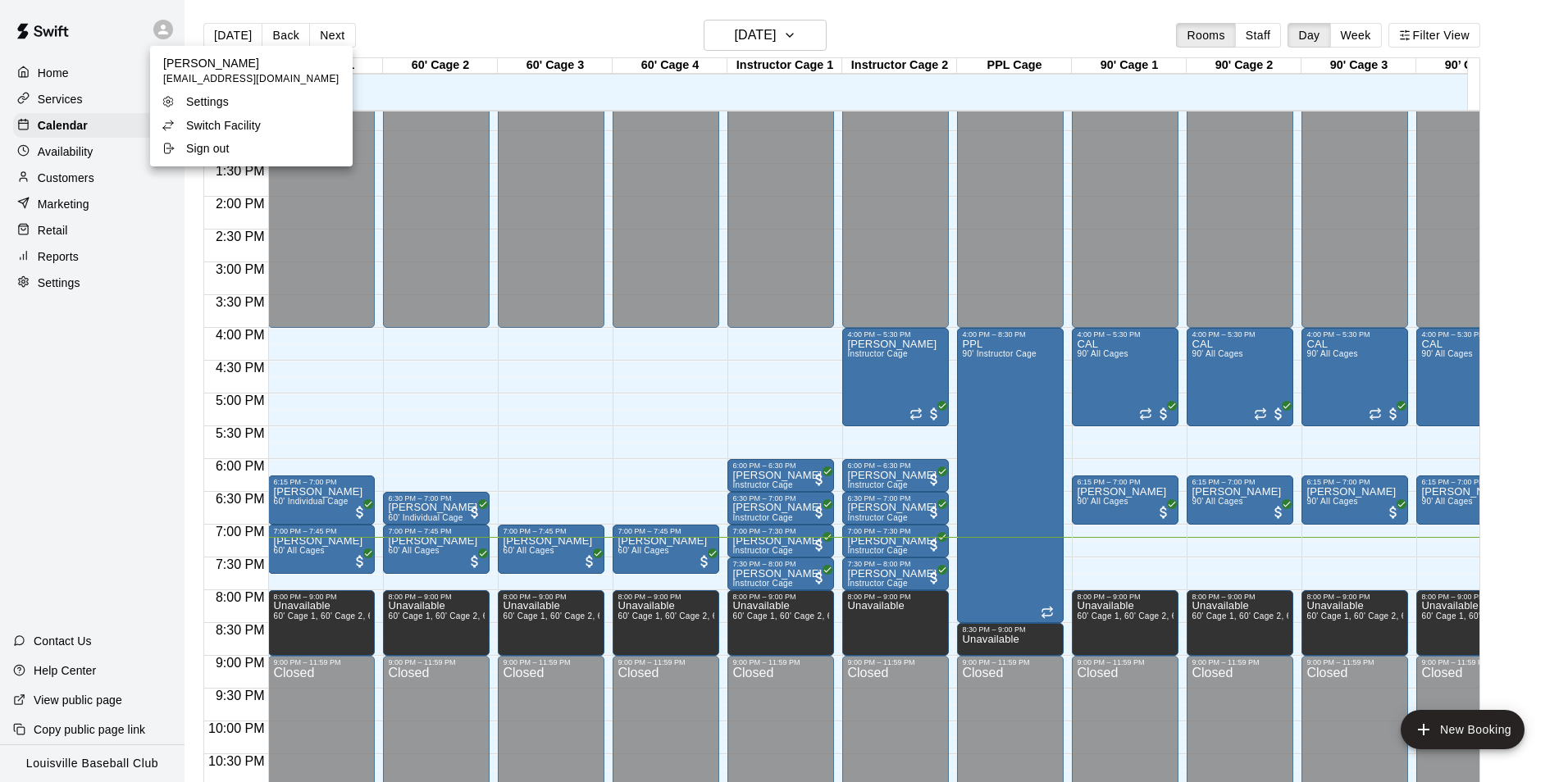
click at [247, 127] on p "Switch Facility" at bounding box center [223, 125] width 75 height 16
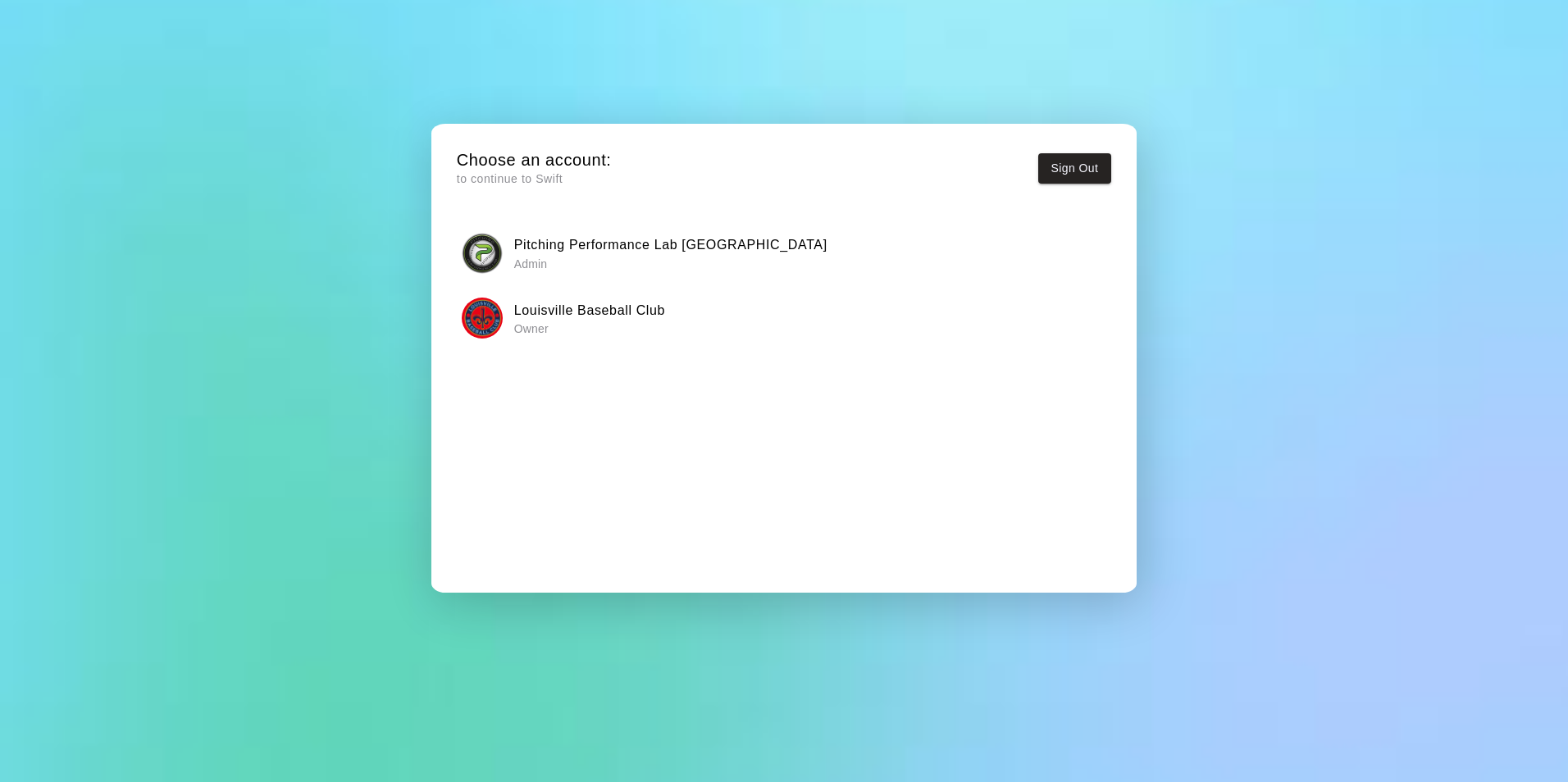
click at [503, 244] on div "Pitching Performance Lab [GEOGRAPHIC_DATA] Admin" at bounding box center [784, 253] width 644 height 41
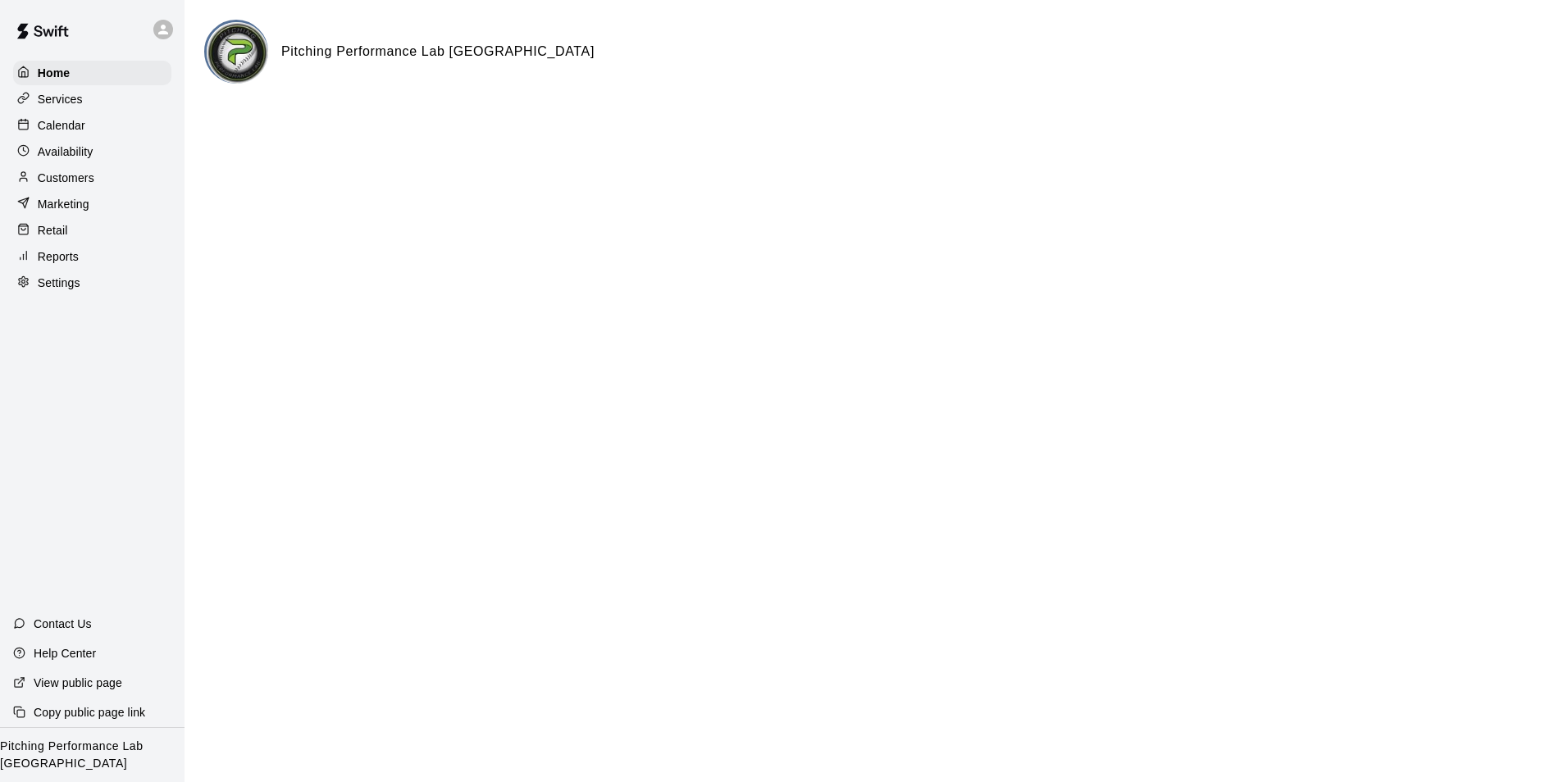
click at [103, 135] on div "Calendar" at bounding box center [93, 126] width 159 height 25
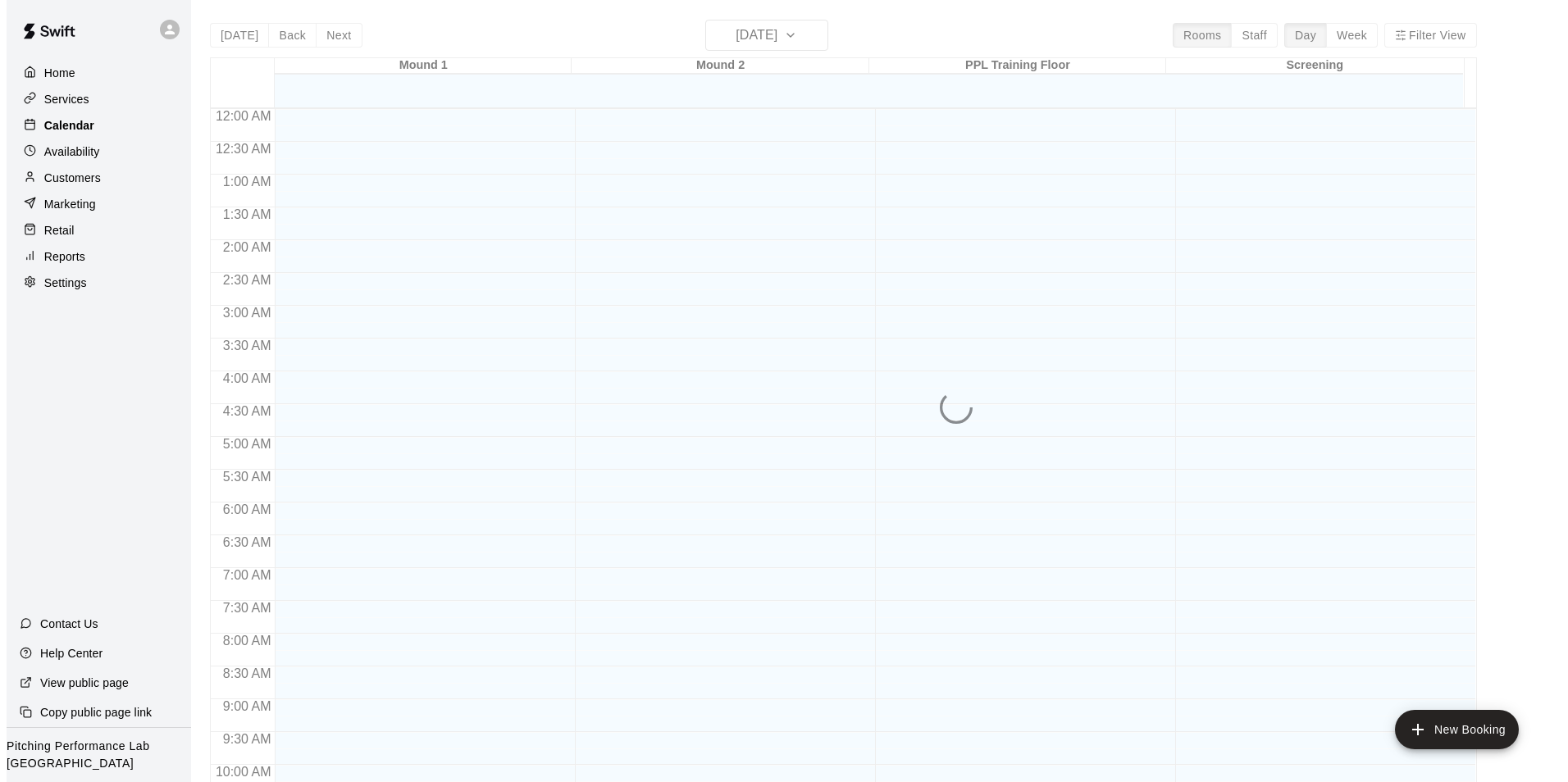
scroll to position [833, 0]
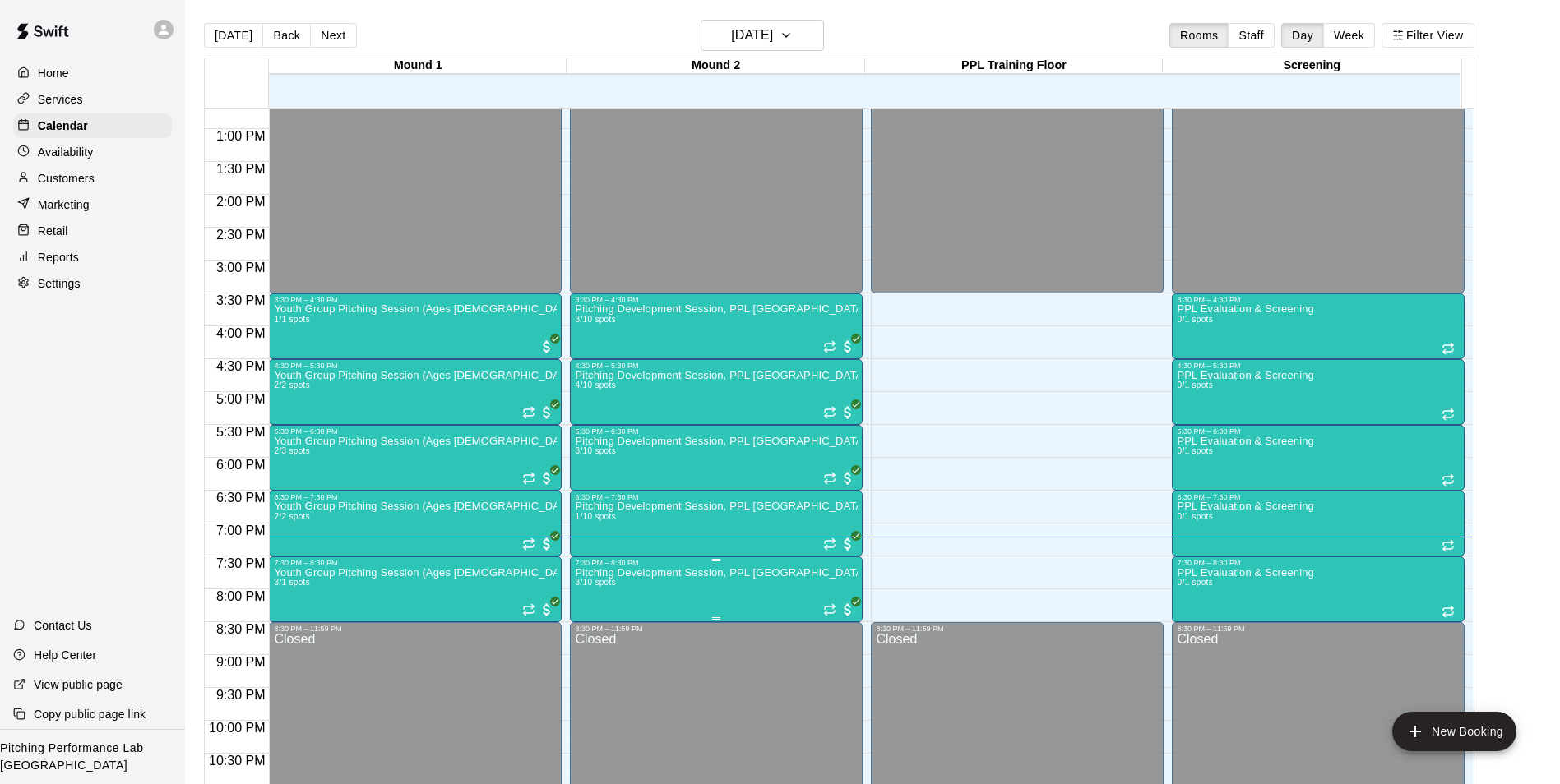
click at [591, 624] on img "edit" at bounding box center [591, 626] width 19 height 19
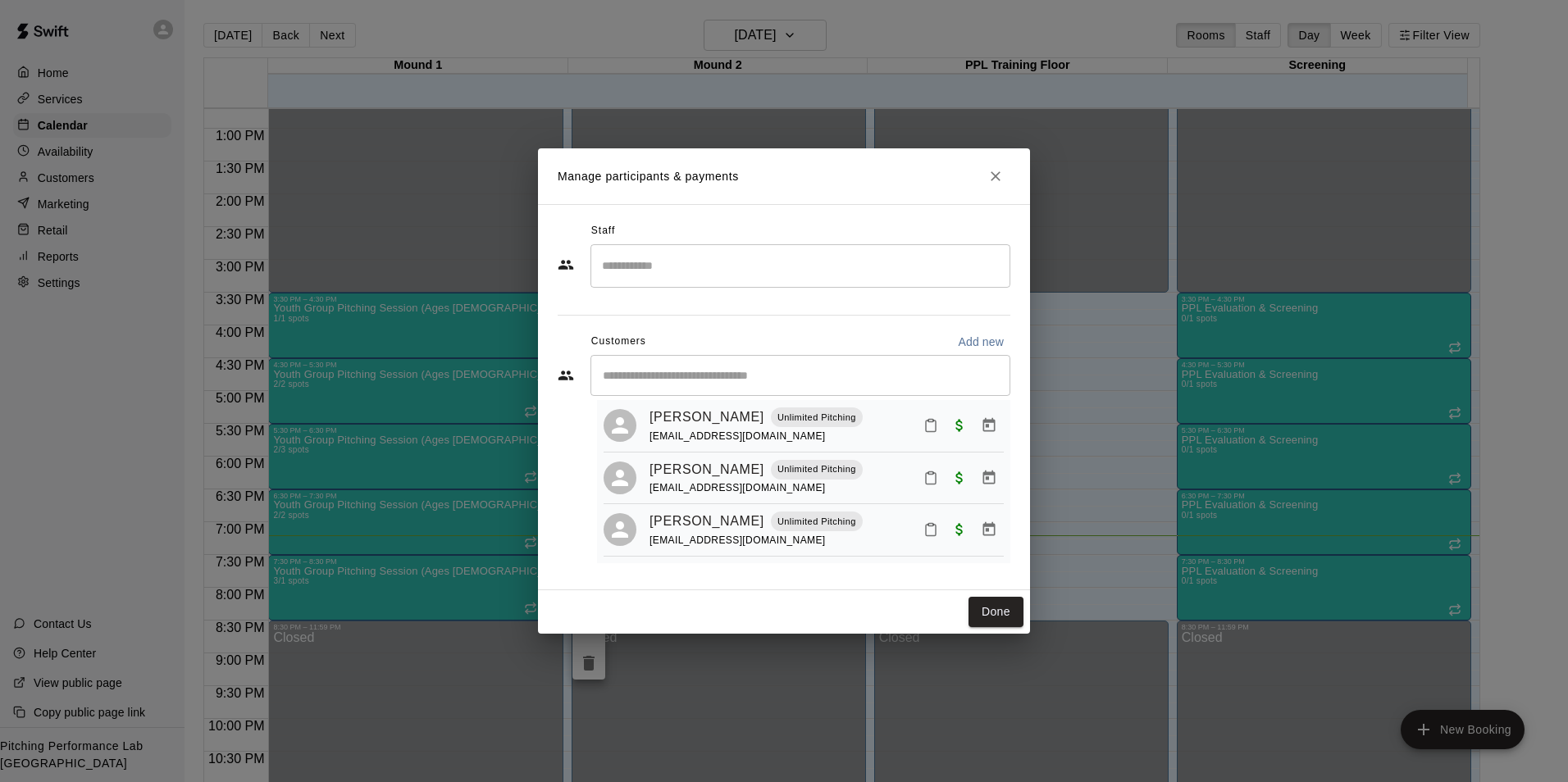
scroll to position [46, 0]
click at [994, 611] on button "Done" at bounding box center [997, 612] width 55 height 30
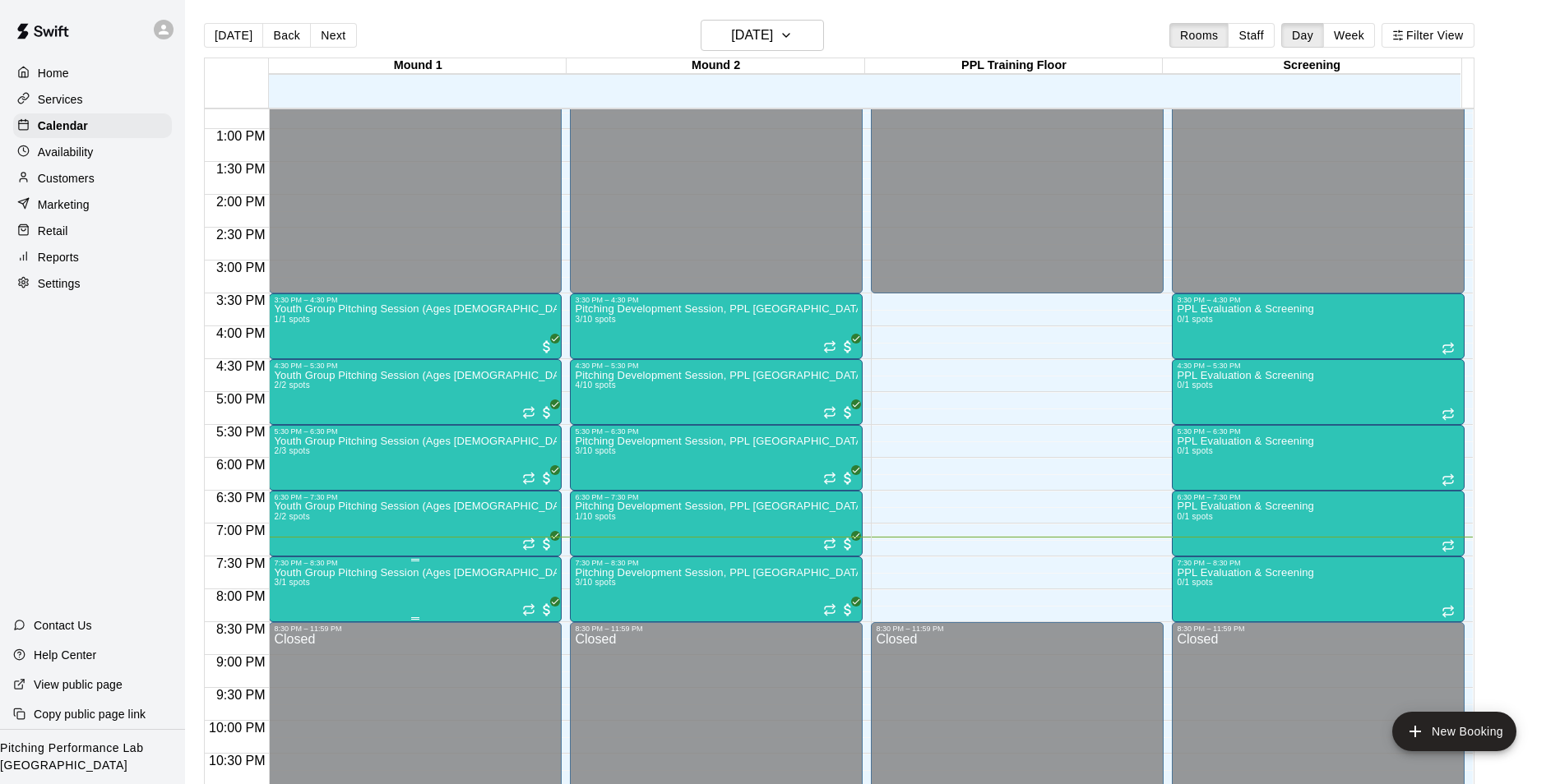
click at [288, 626] on img "edit" at bounding box center [290, 626] width 19 height 19
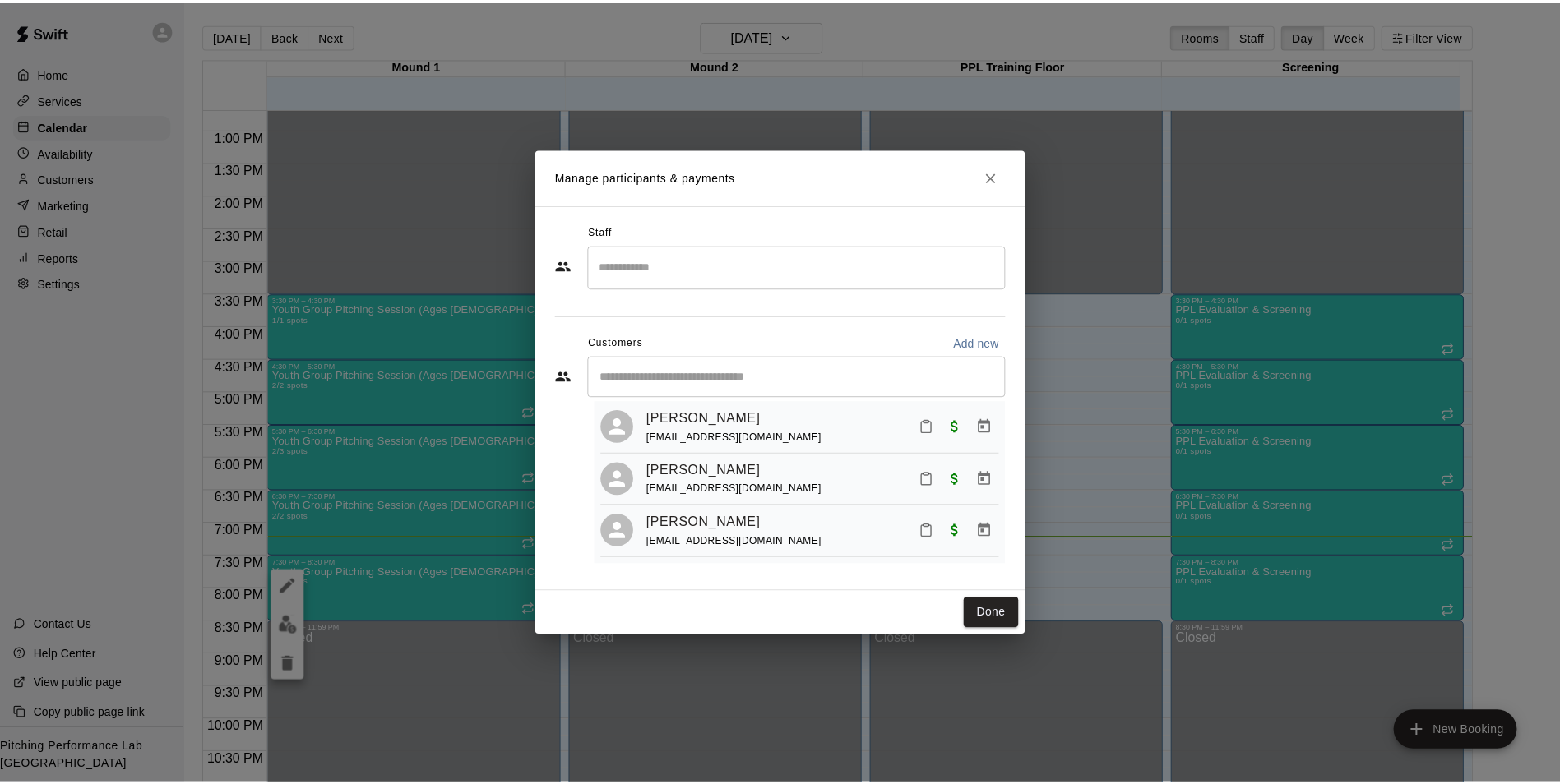
scroll to position [42, 0]
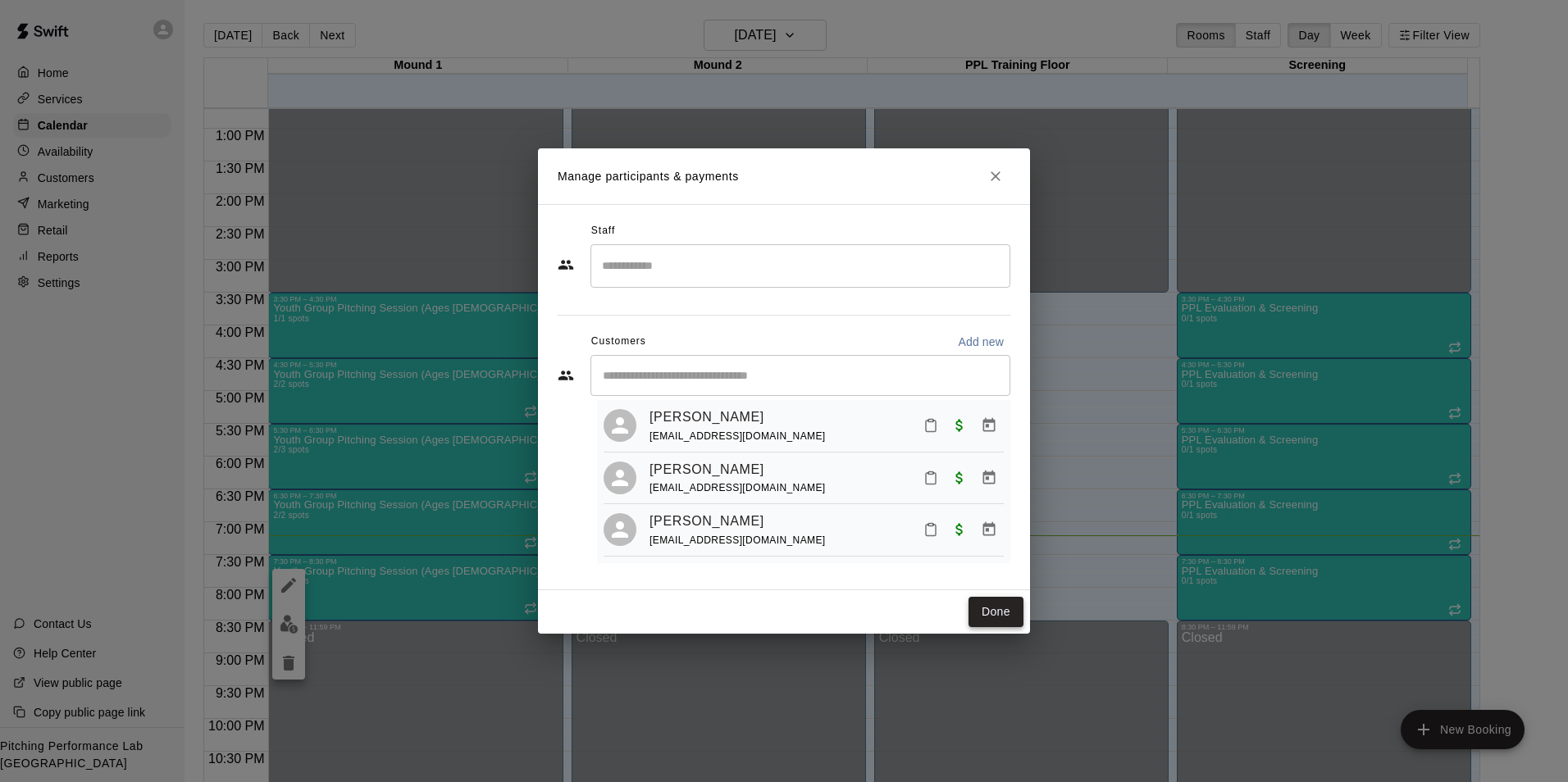
click at [1010, 616] on button "Done" at bounding box center [997, 612] width 55 height 30
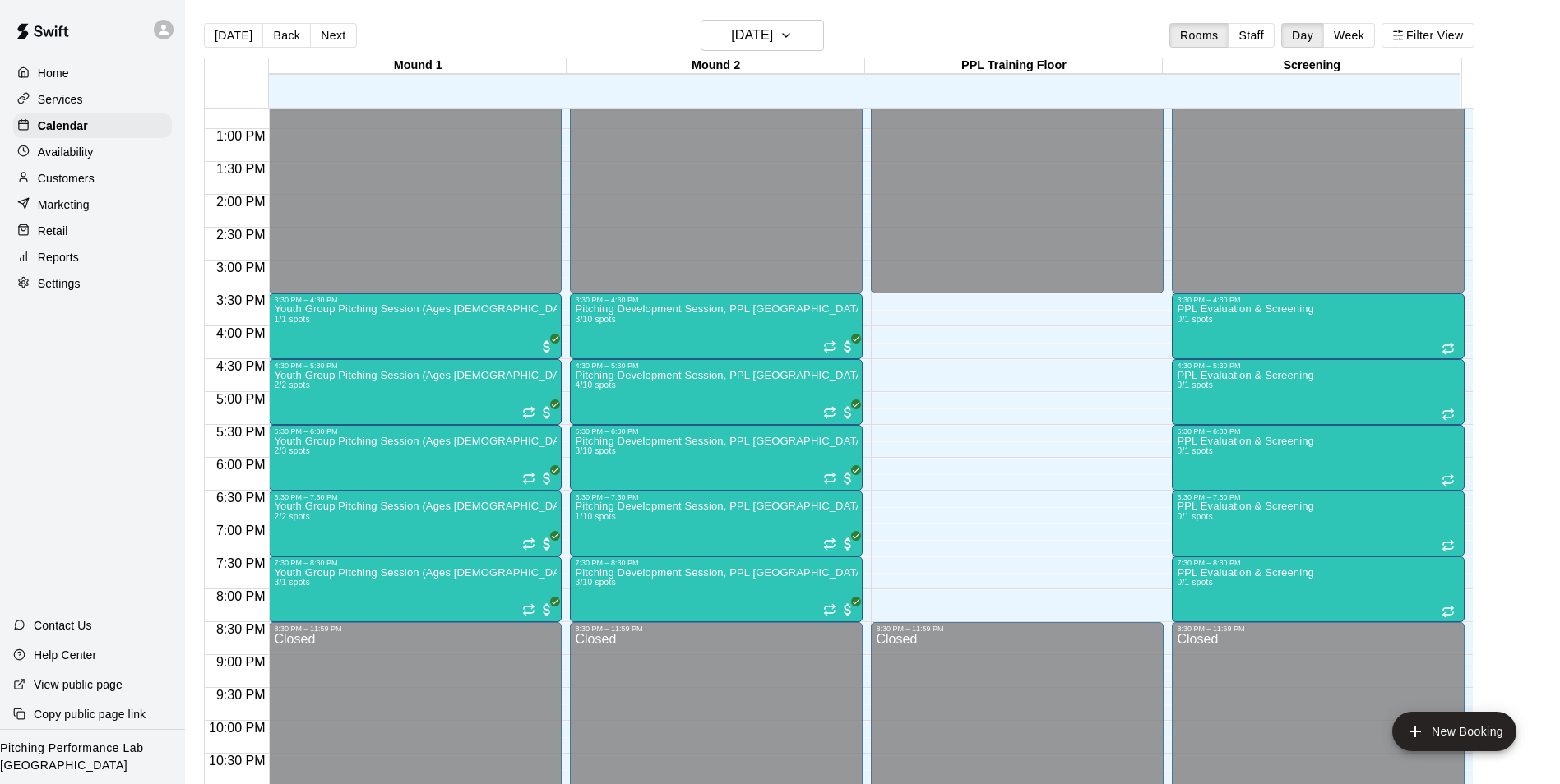
click at [164, 29] on icon at bounding box center [164, 29] width 9 height 9
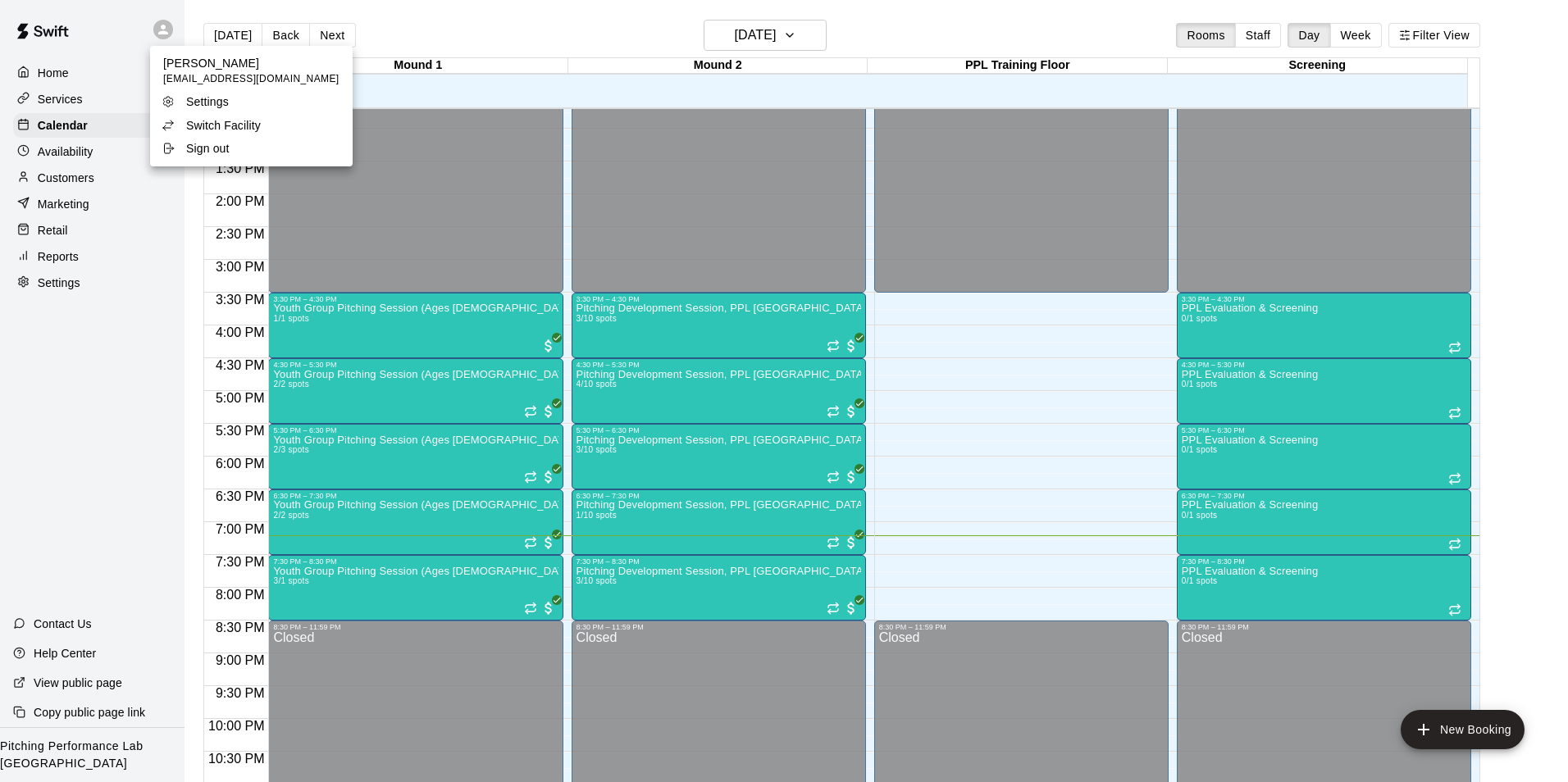
click at [263, 124] on div "Switch Facility" at bounding box center [214, 125] width 107 height 16
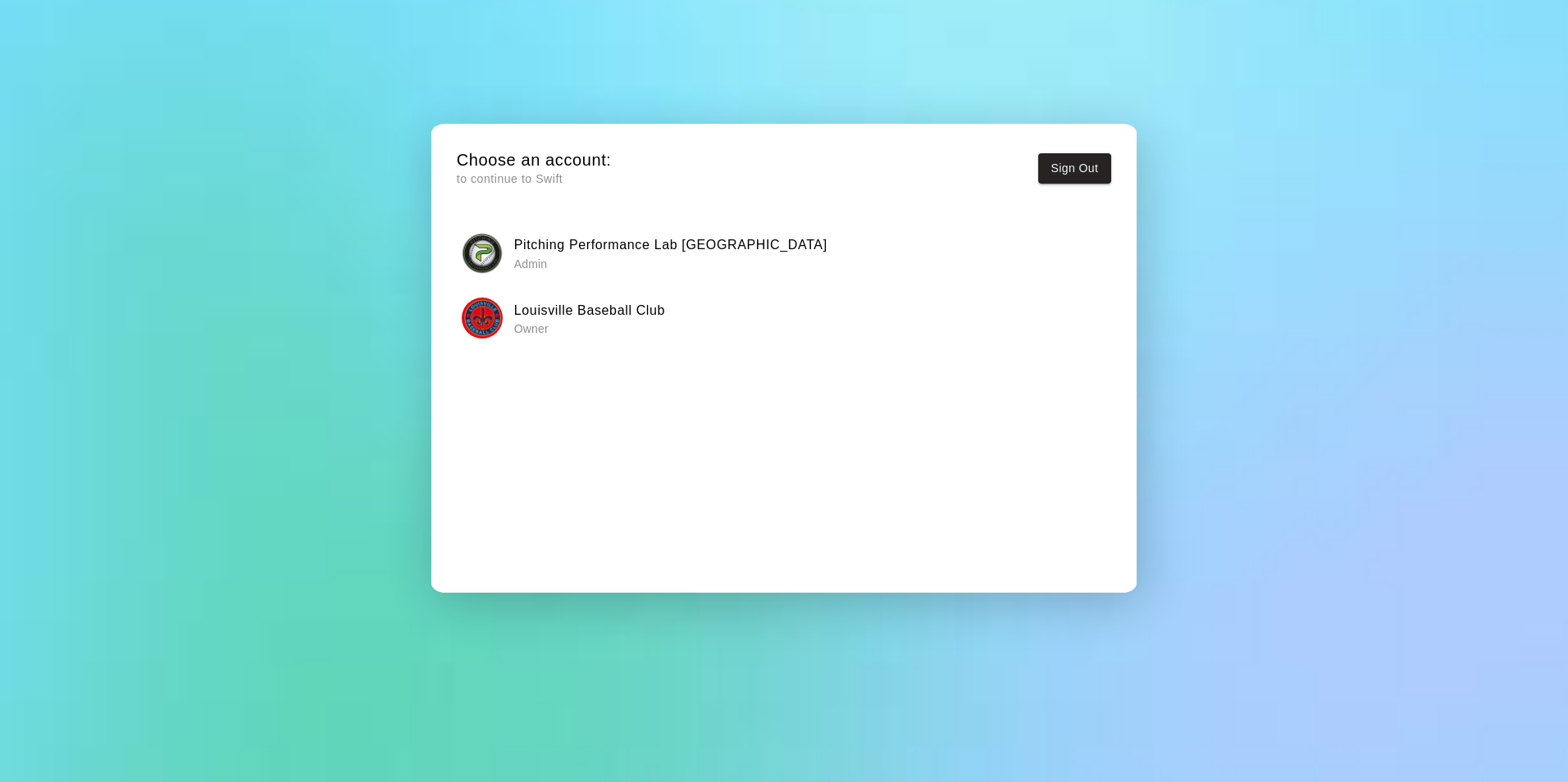
click at [570, 319] on h6 "Louisville Baseball Club" at bounding box center [589, 311] width 151 height 22
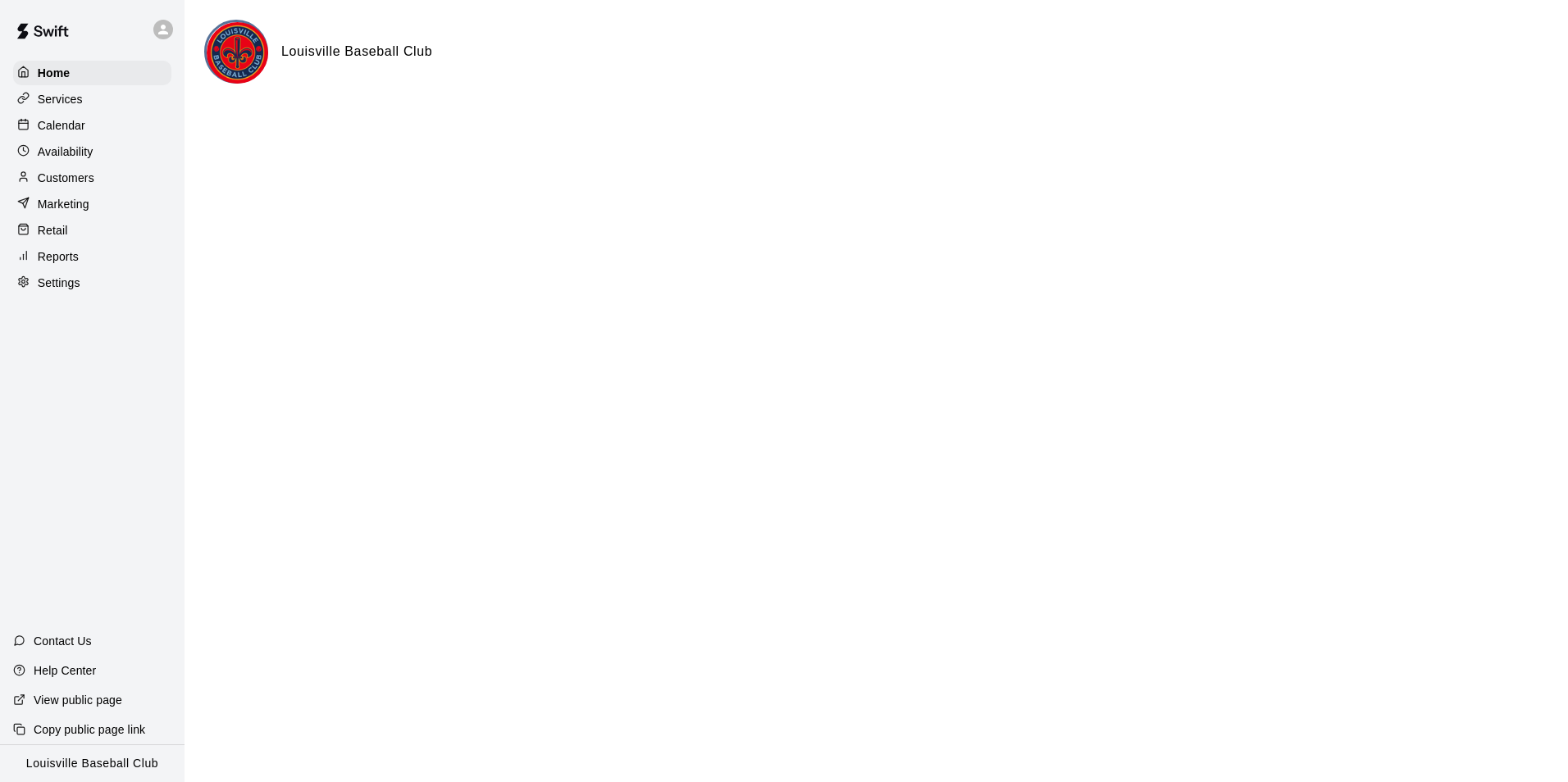
click at [76, 122] on p "Calendar" at bounding box center [61, 125] width 47 height 16
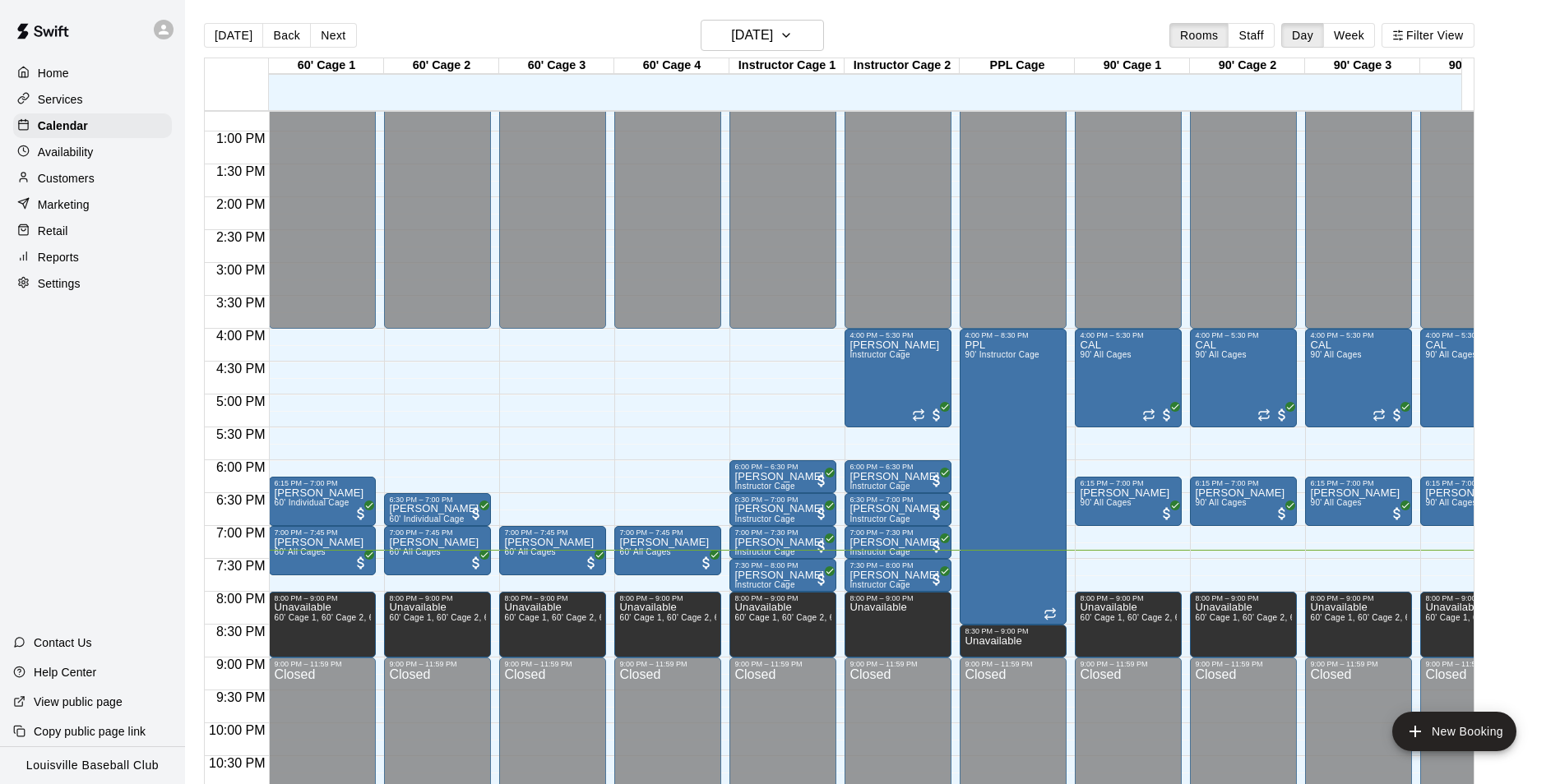
click at [125, 165] on div "Availability" at bounding box center [93, 152] width 159 height 25
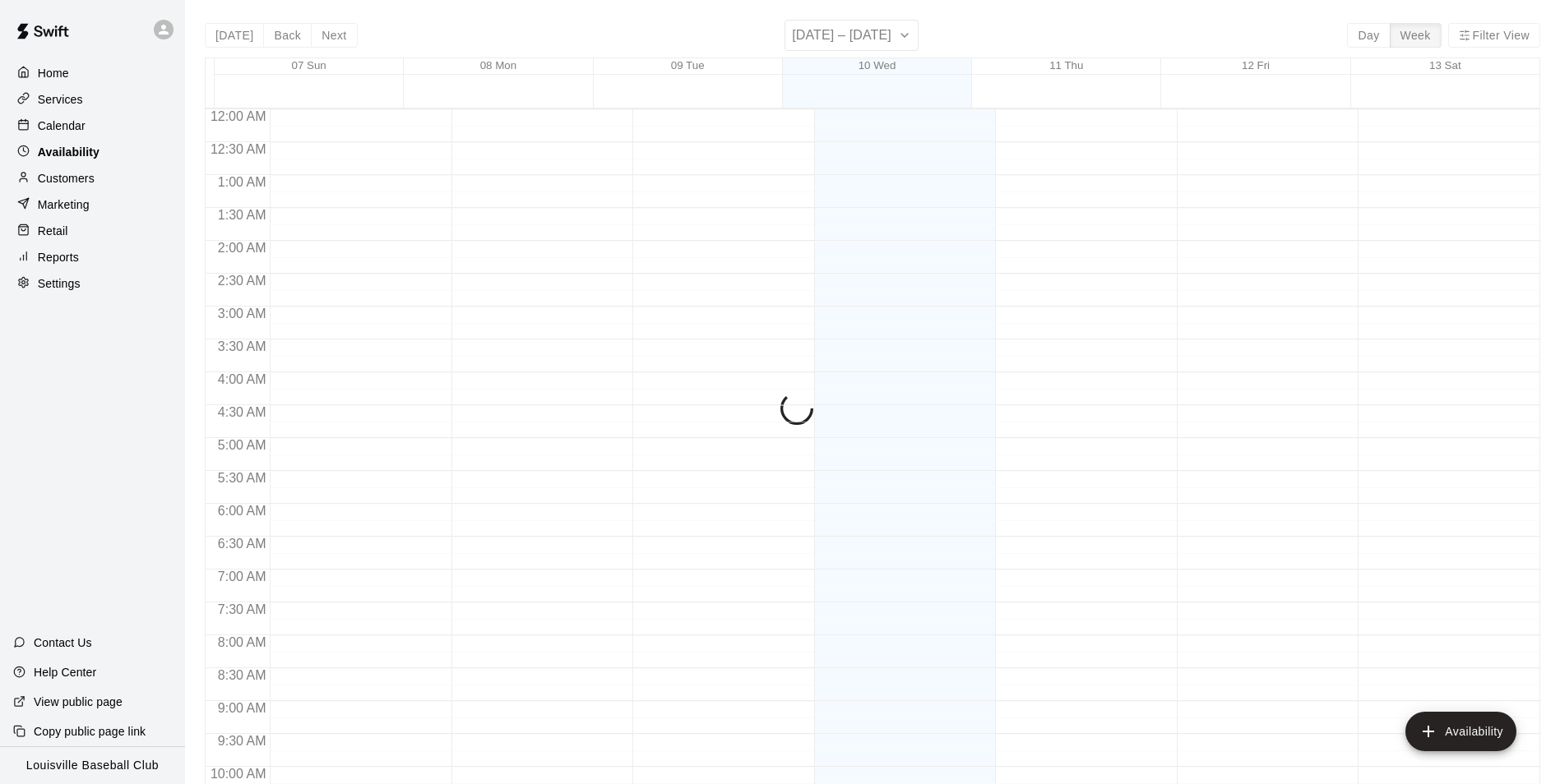
scroll to position [885, 0]
click at [113, 127] on div "Calendar" at bounding box center [93, 126] width 159 height 25
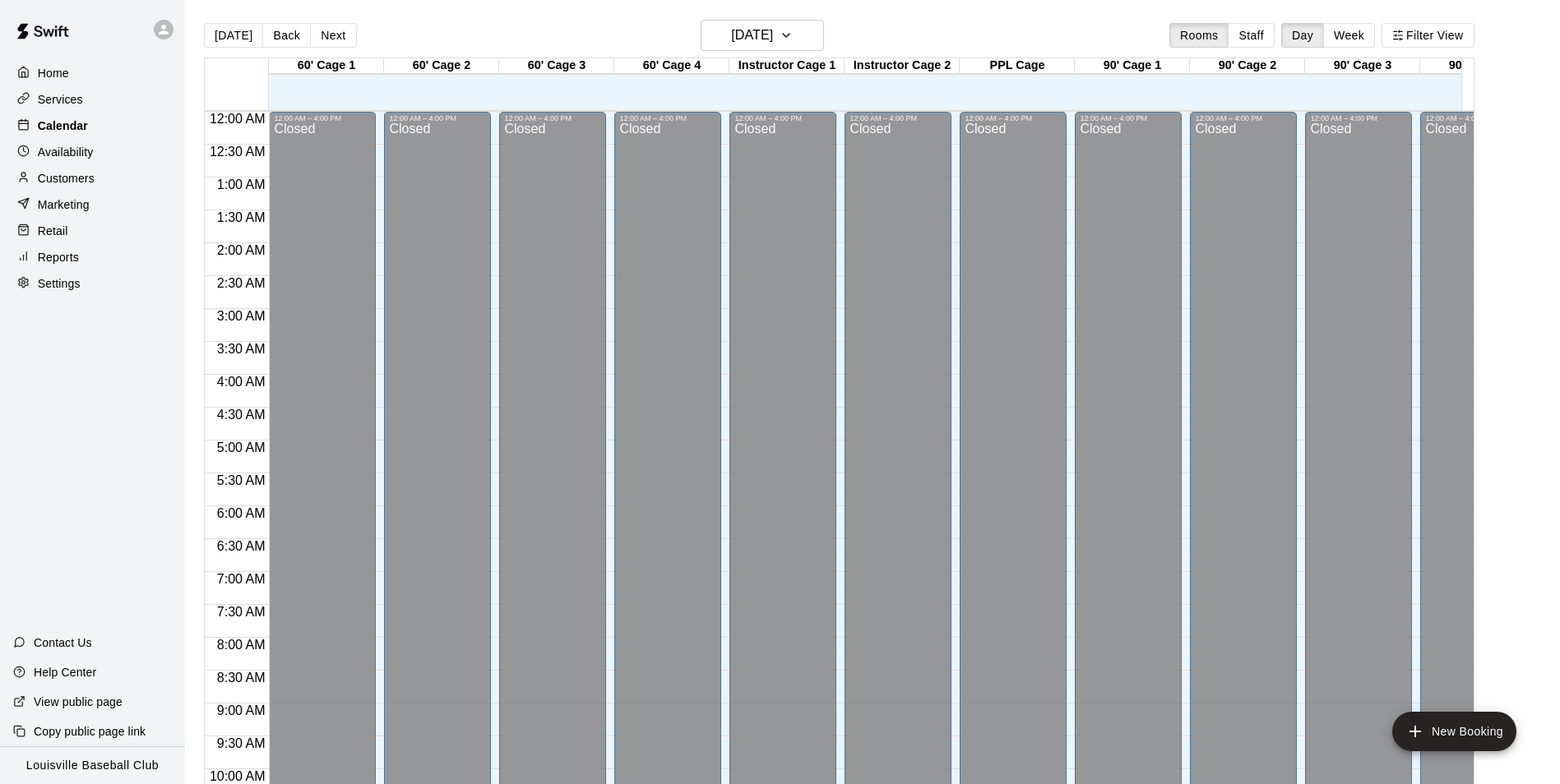
scroll to position [835, 0]
